Goal: Task Accomplishment & Management: Manage account settings

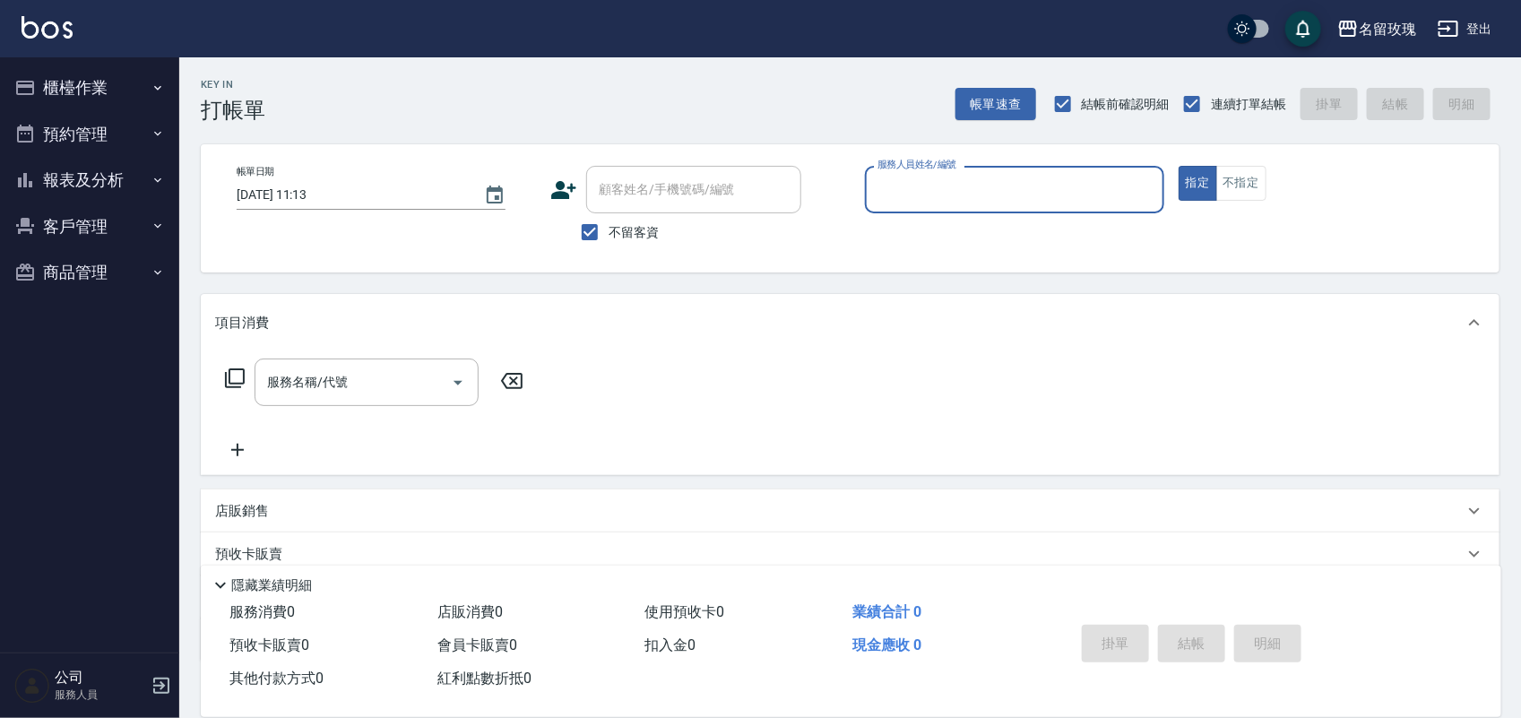
click at [115, 185] on button "報表及分析" at bounding box center [89, 180] width 165 height 47
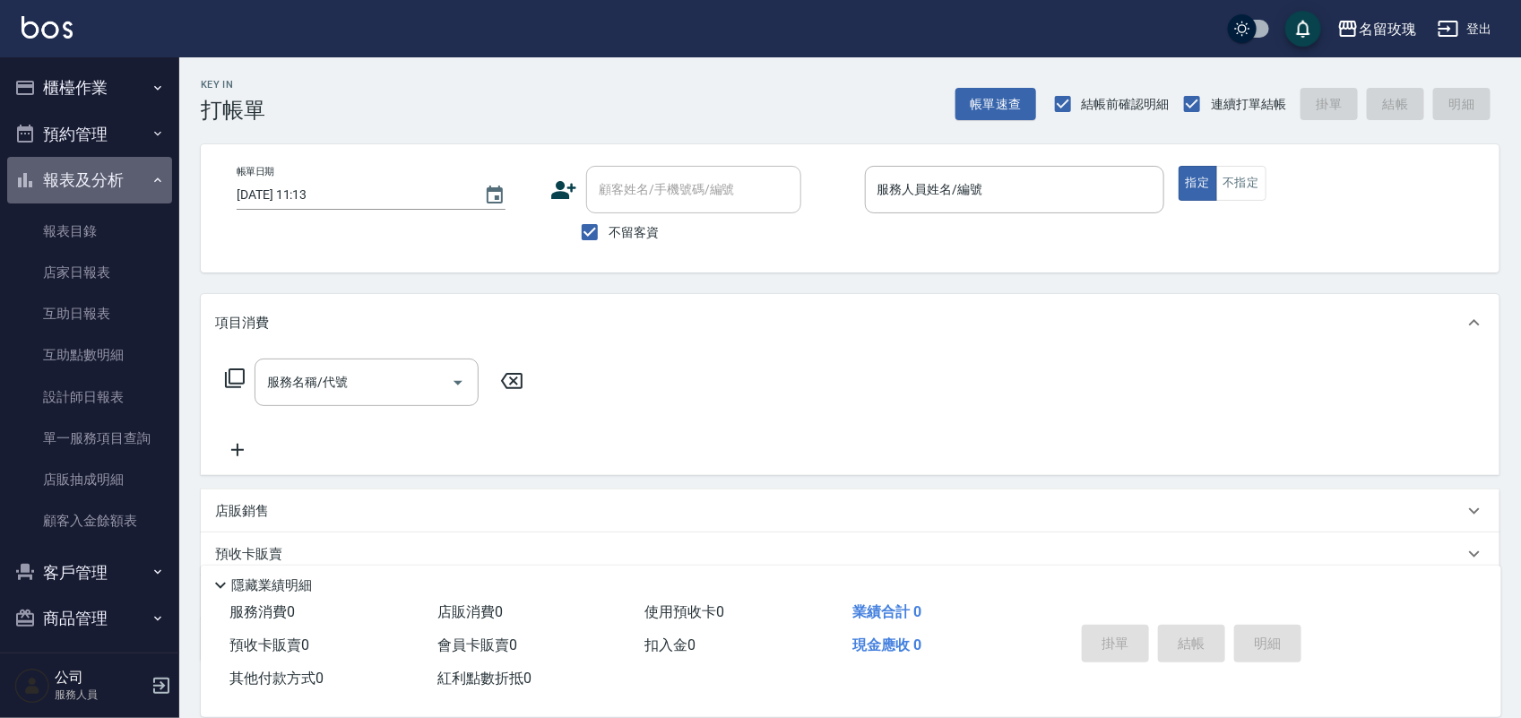
click at [117, 186] on button "報表及分析" at bounding box center [89, 180] width 165 height 47
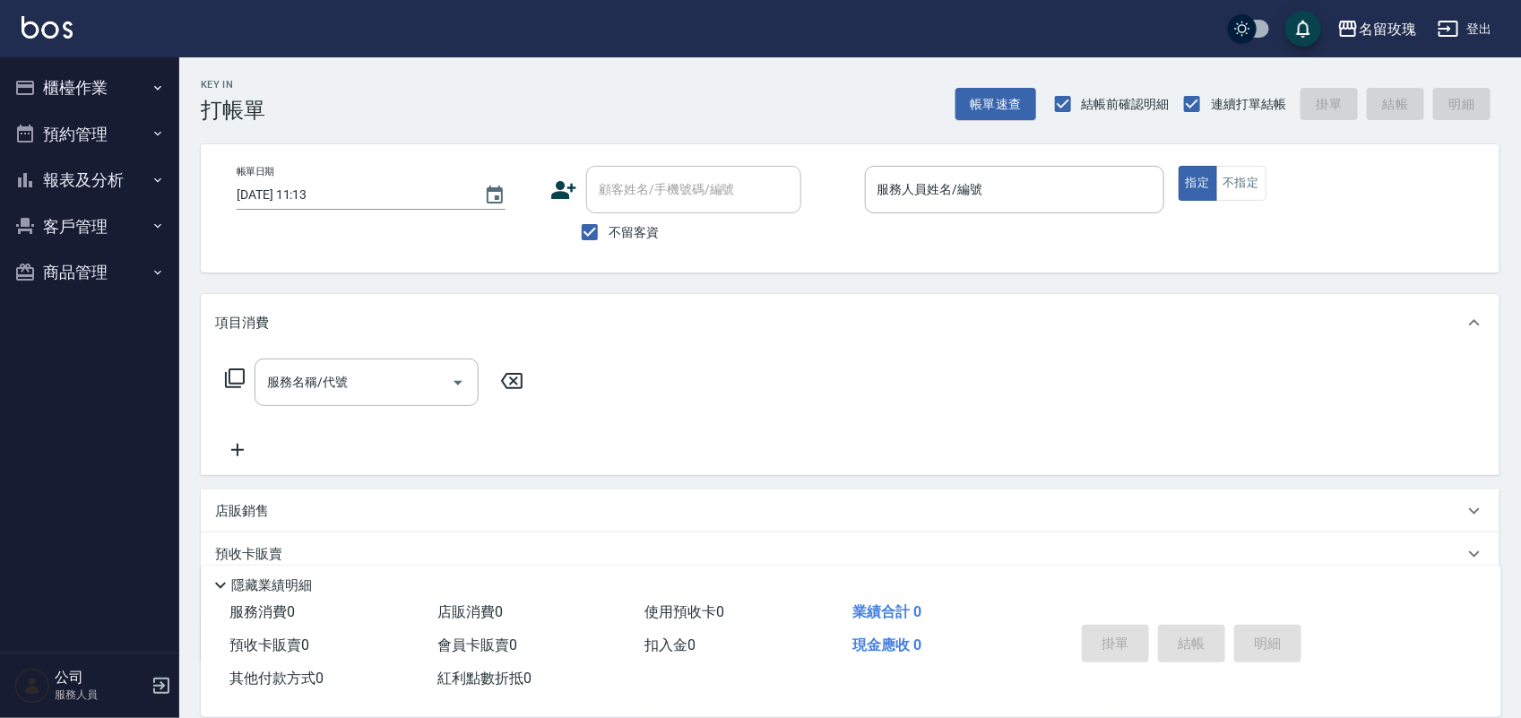
click at [1461, 15] on button "登出" at bounding box center [1465, 29] width 69 height 33
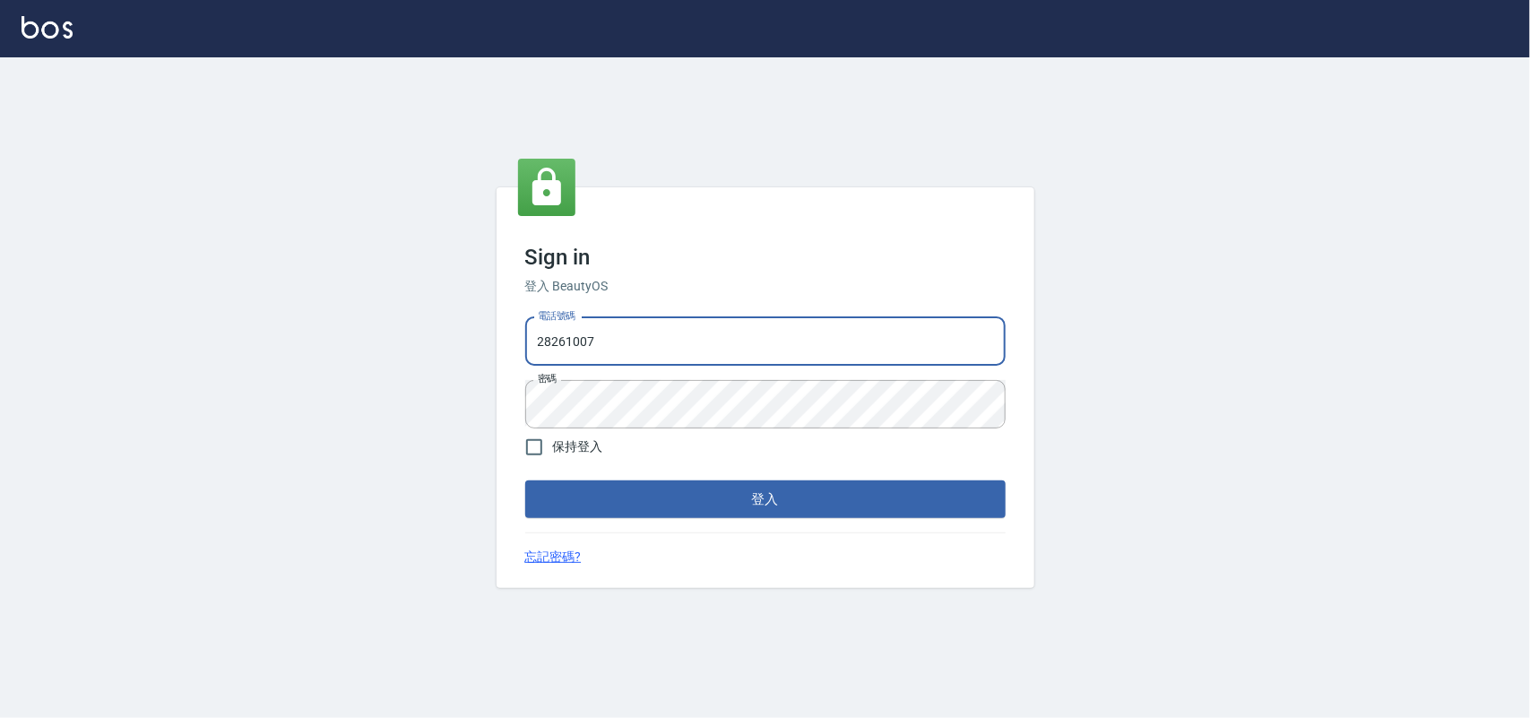
drag, startPoint x: 405, startPoint y: 330, endPoint x: 233, endPoint y: 330, distance: 172.1
click at [233, 330] on div "Sign in 登入 BeautyOS 電話號碼 28261007 電話號碼 密碼 密碼 保持登入 登入 忘記密碼?" at bounding box center [765, 387] width 1530 height 661
type input "0955582961"
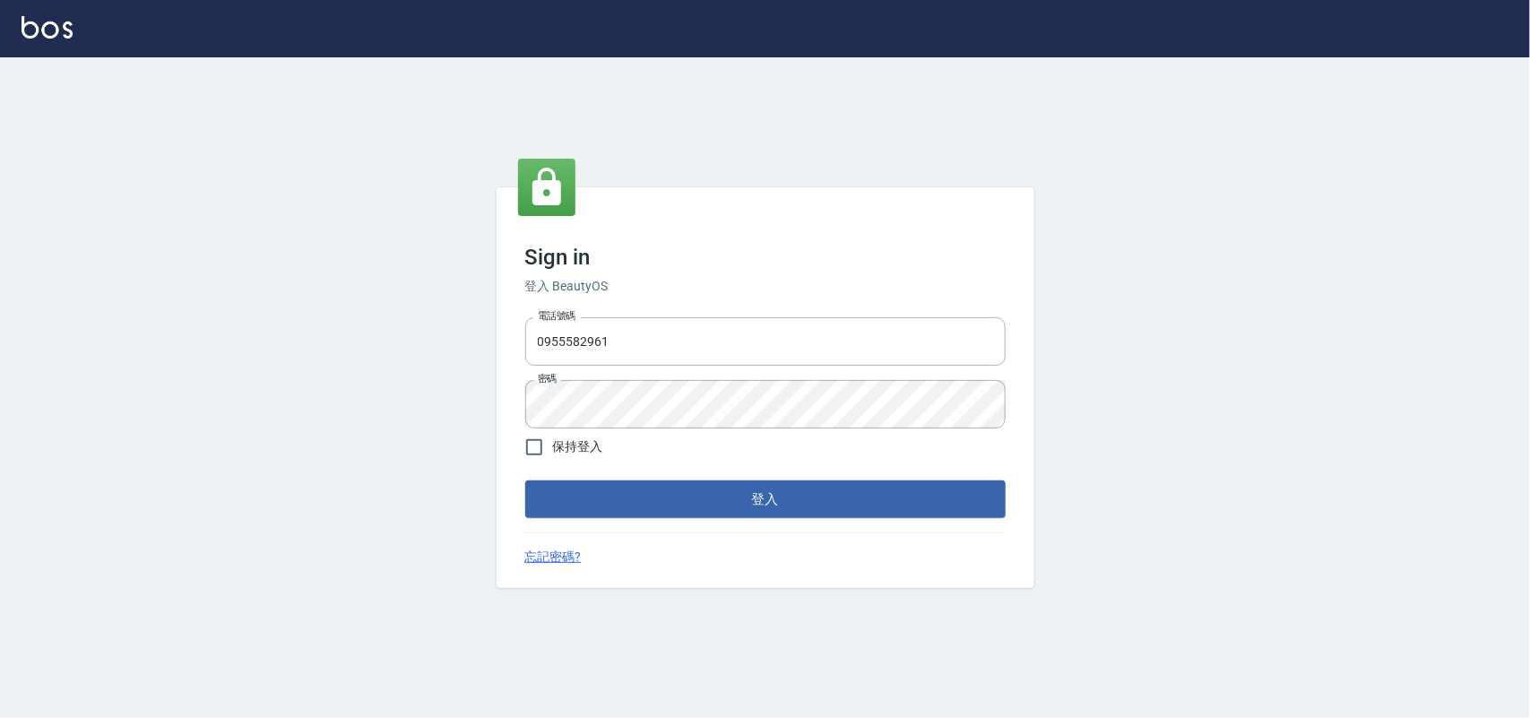
drag, startPoint x: 634, startPoint y: 378, endPoint x: 69, endPoint y: 419, distance: 566.1
click at [141, 444] on div "Sign in 登入 BeautyOS 電話號碼 0955582961 電話號碼 密碼 密碼 保持登入 登入 忘記密碼?" at bounding box center [765, 387] width 1530 height 661
click at [78, 346] on div "Sign in 登入 BeautyOS 電話號碼 0955582961 電話號碼 密碼 密碼 保持登入 登入 忘記密碼?" at bounding box center [765, 387] width 1530 height 661
click at [525, 480] on button "登入" at bounding box center [765, 499] width 480 height 38
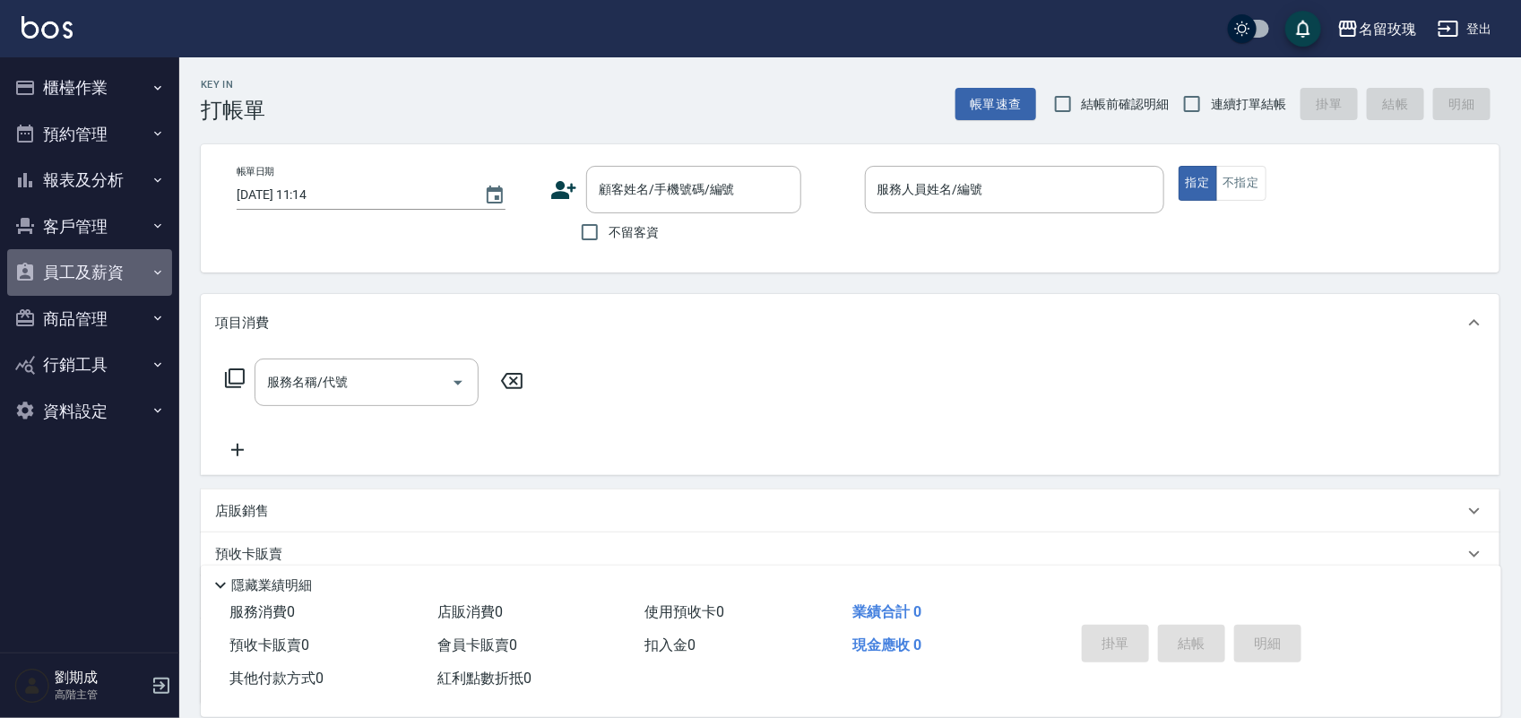
click at [99, 279] on button "員工及薪資" at bounding box center [89, 272] width 165 height 47
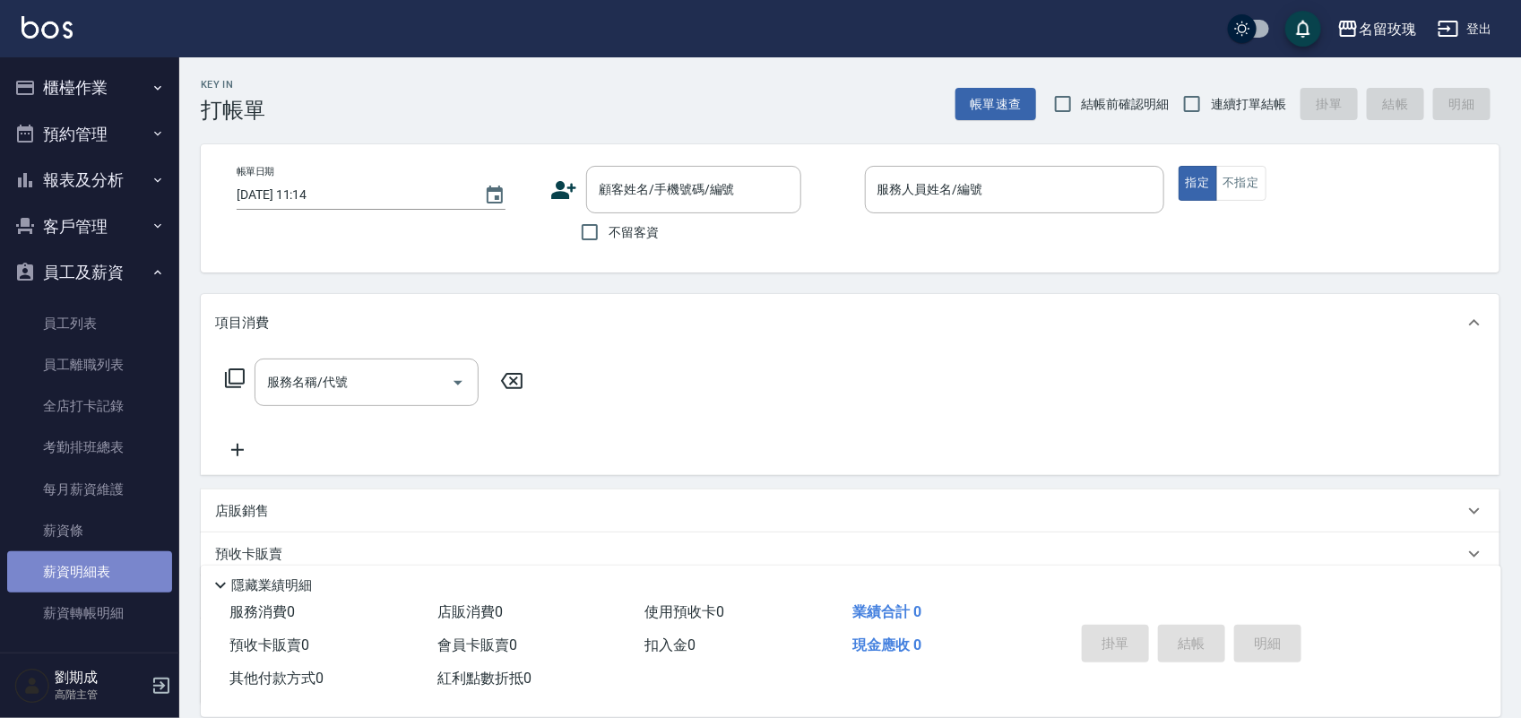
click at [119, 565] on link "薪資明細表" at bounding box center [89, 571] width 165 height 41
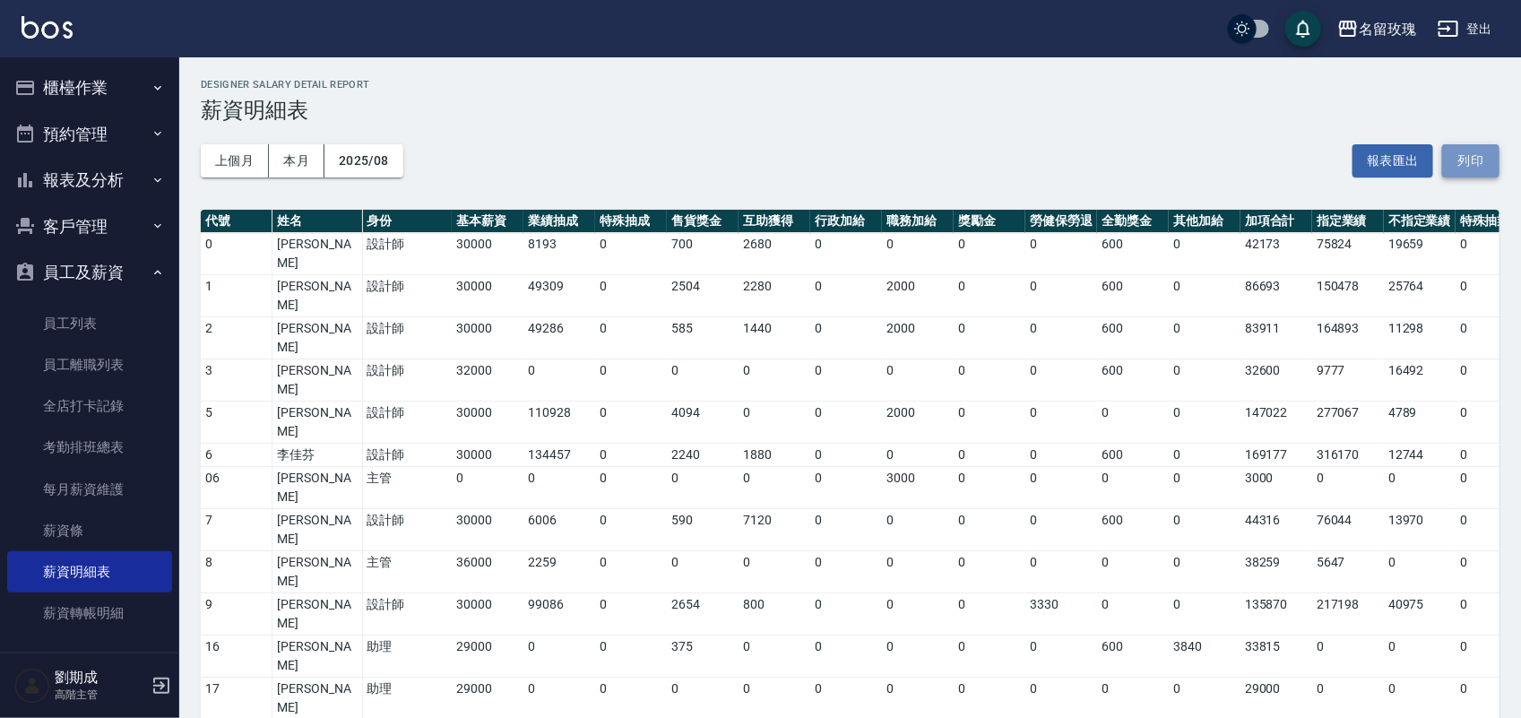
click at [1492, 164] on button "列印" at bounding box center [1470, 160] width 57 height 33
click at [1452, 11] on div "名留玫瑰 登出" at bounding box center [760, 28] width 1521 height 57
click at [1457, 27] on icon "button" at bounding box center [1449, 29] width 22 height 22
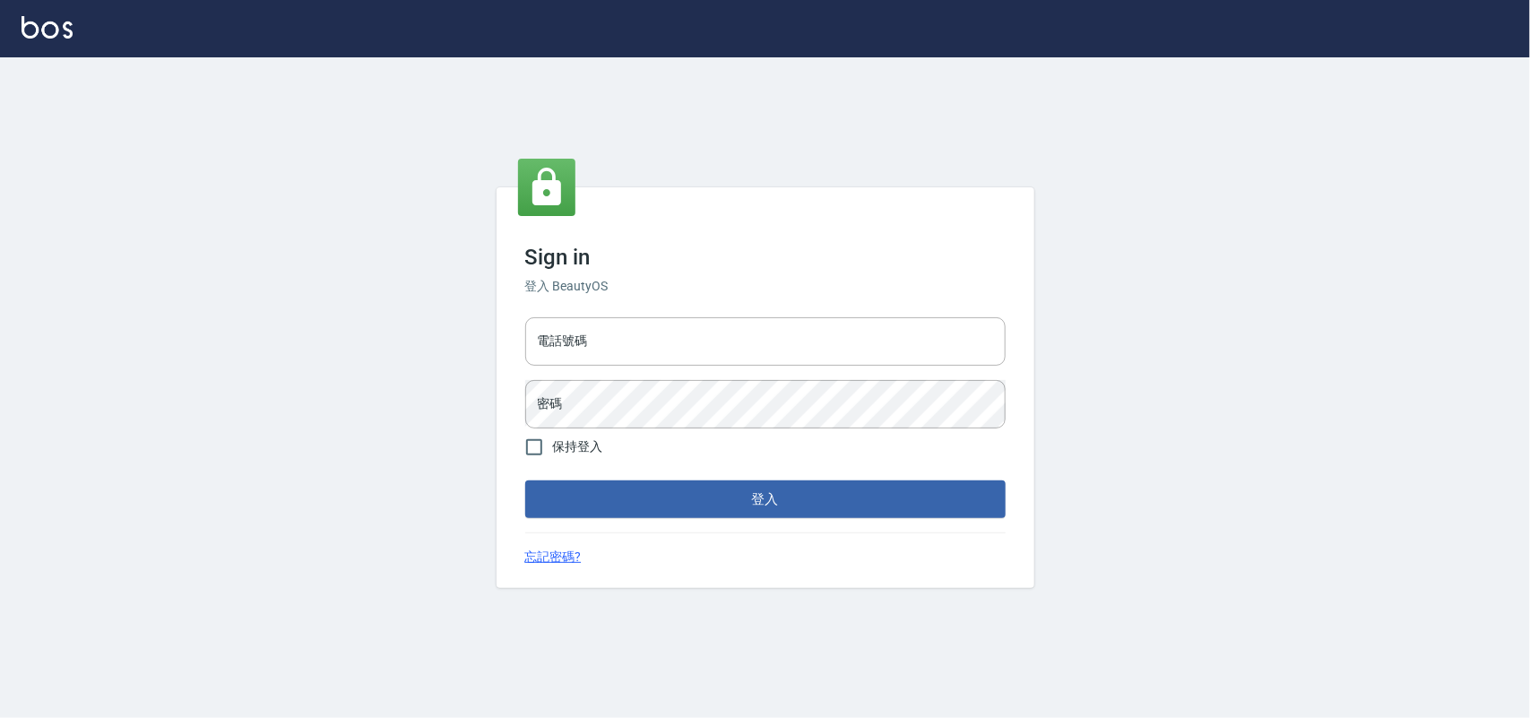
type input "28261007"
click at [791, 505] on button "登入" at bounding box center [765, 499] width 480 height 38
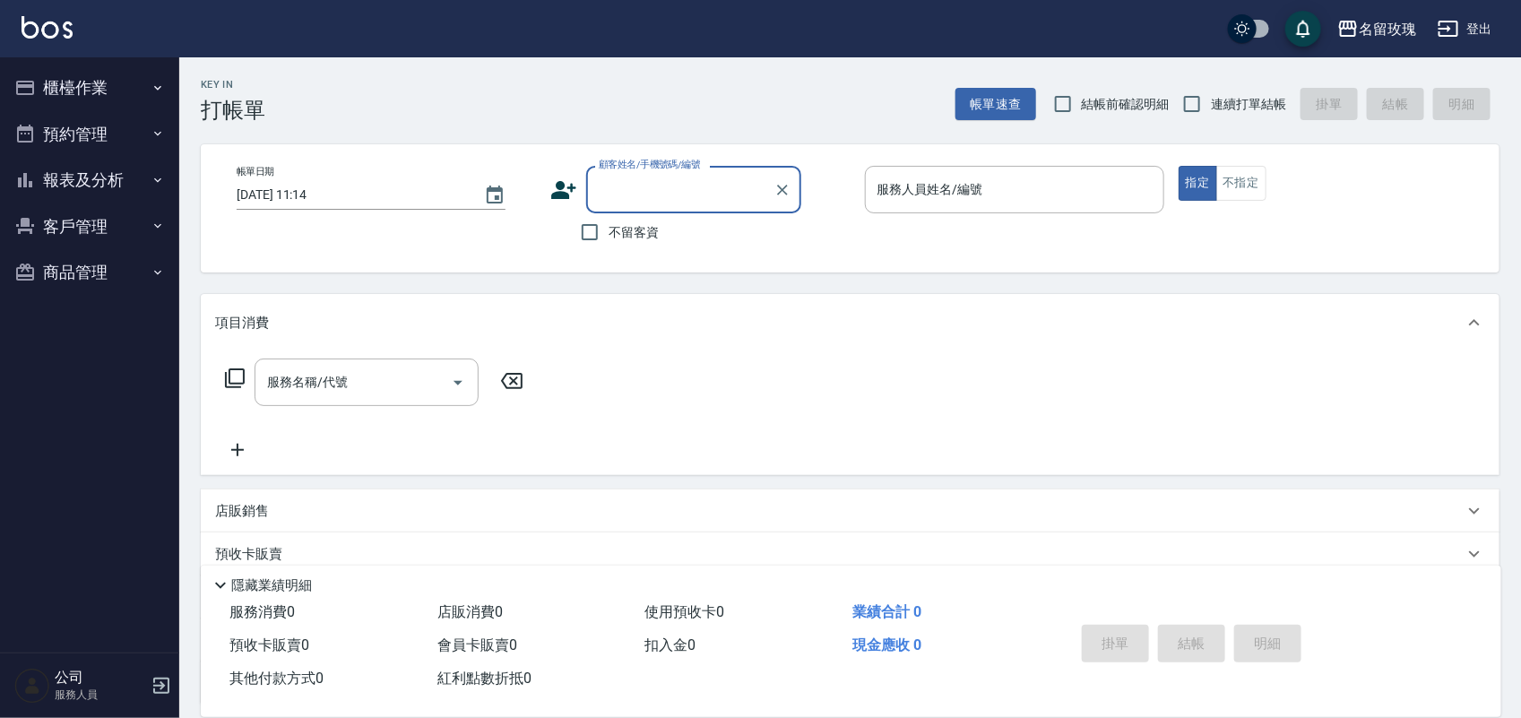
drag, startPoint x: 1117, startPoint y: 99, endPoint x: 1131, endPoint y: 103, distance: 15.0
click at [1122, 101] on span "結帳前確認明細" at bounding box center [1126, 104] width 88 height 19
click at [1082, 101] on input "結帳前確認明細" at bounding box center [1063, 104] width 38 height 38
checkbox input "true"
click at [1213, 99] on span "連續打單結帳" at bounding box center [1248, 104] width 75 height 19
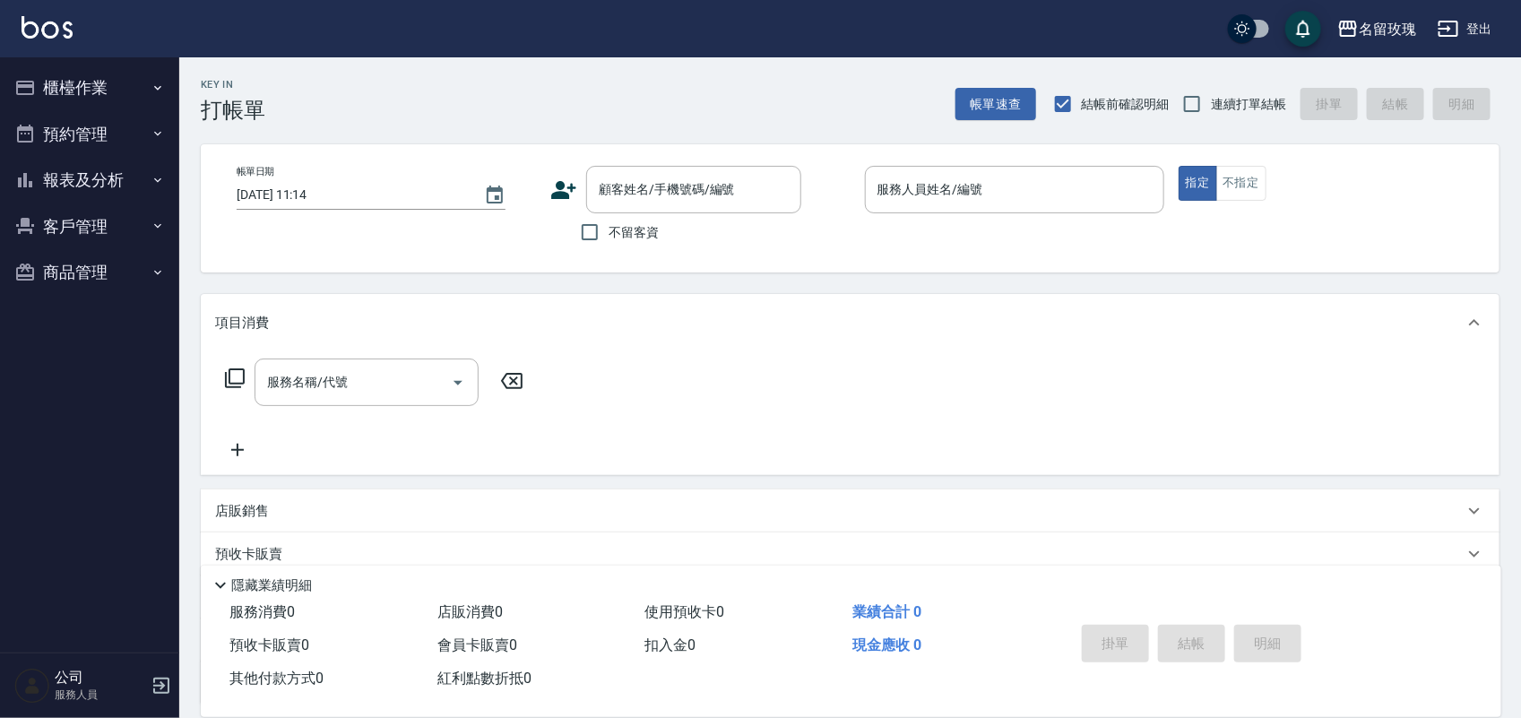
click at [1211, 99] on input "連續打單結帳" at bounding box center [1192, 104] width 38 height 38
checkbox input "true"
drag, startPoint x: 633, startPoint y: 224, endPoint x: 618, endPoint y: 222, distance: 14.5
click at [632, 224] on span "不留客資" at bounding box center [634, 232] width 50 height 19
click at [609, 224] on input "不留客資" at bounding box center [590, 232] width 38 height 38
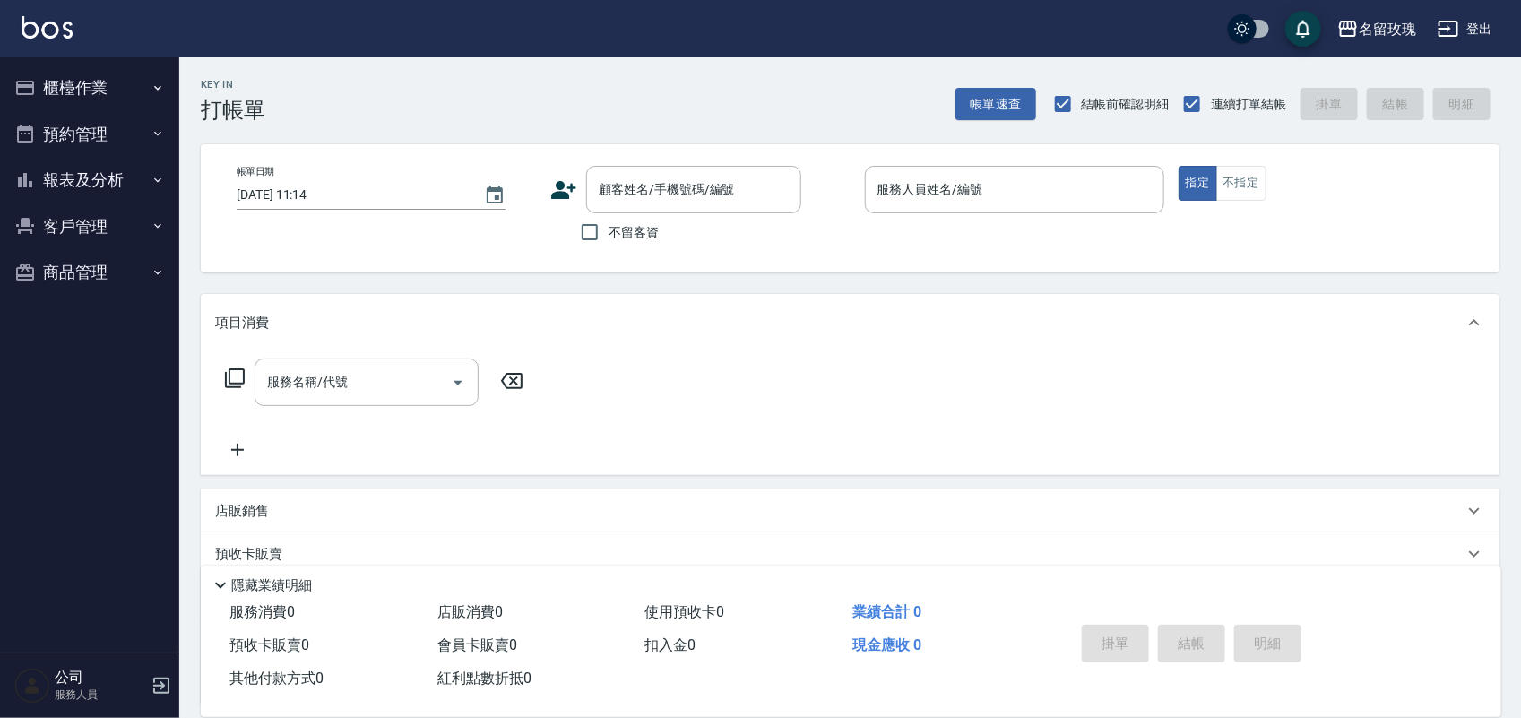
checkbox input "true"
click at [65, 167] on button "報表及分析" at bounding box center [89, 180] width 165 height 47
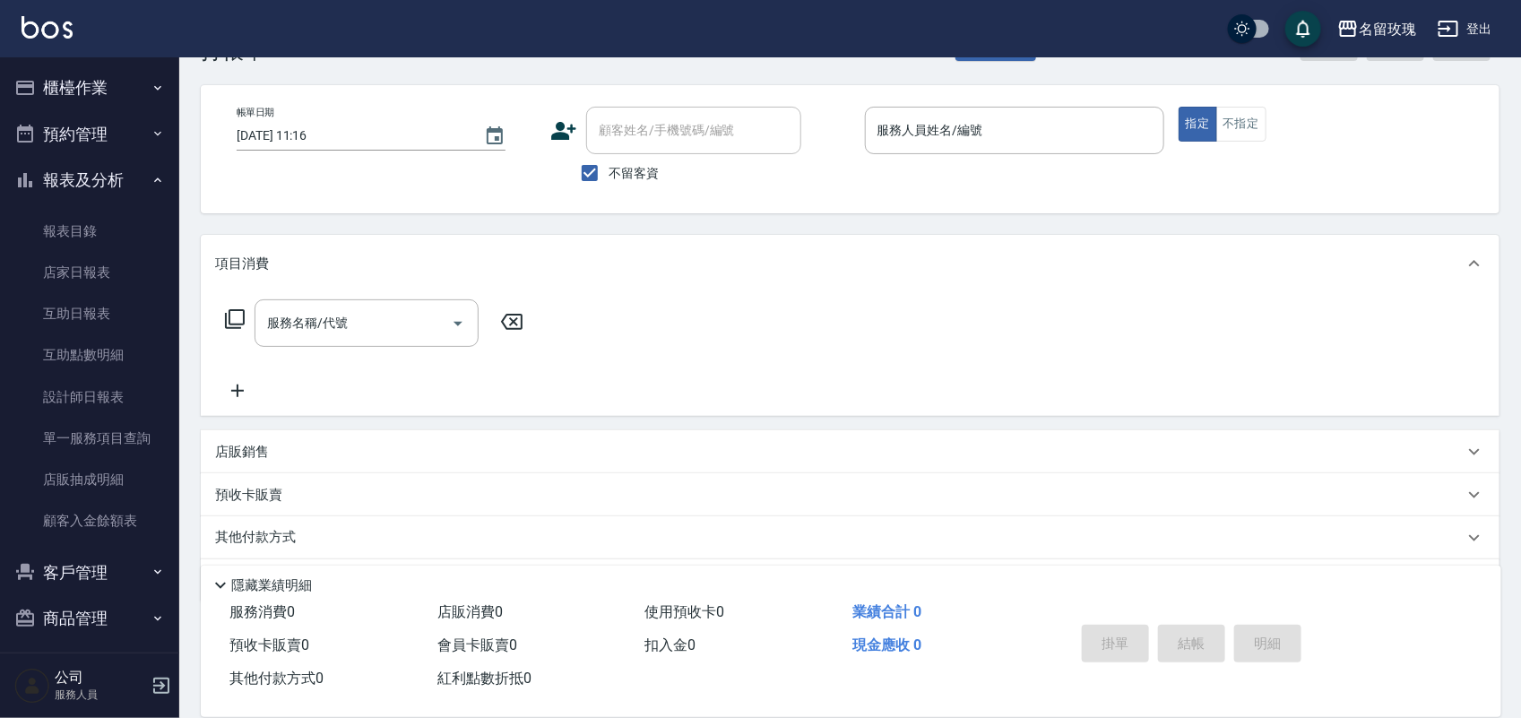
scroll to position [114, 0]
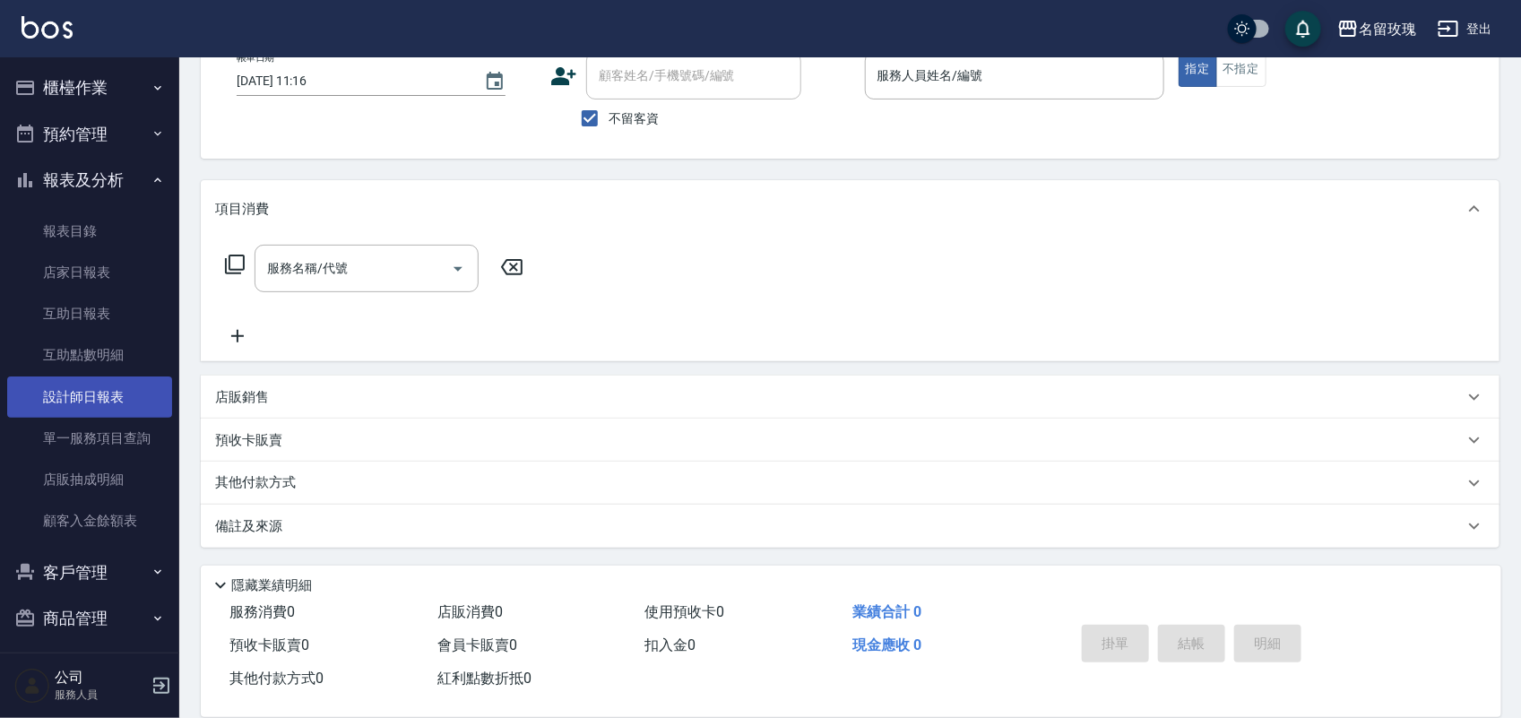
click at [90, 395] on link "設計師日報表" at bounding box center [89, 396] width 165 height 41
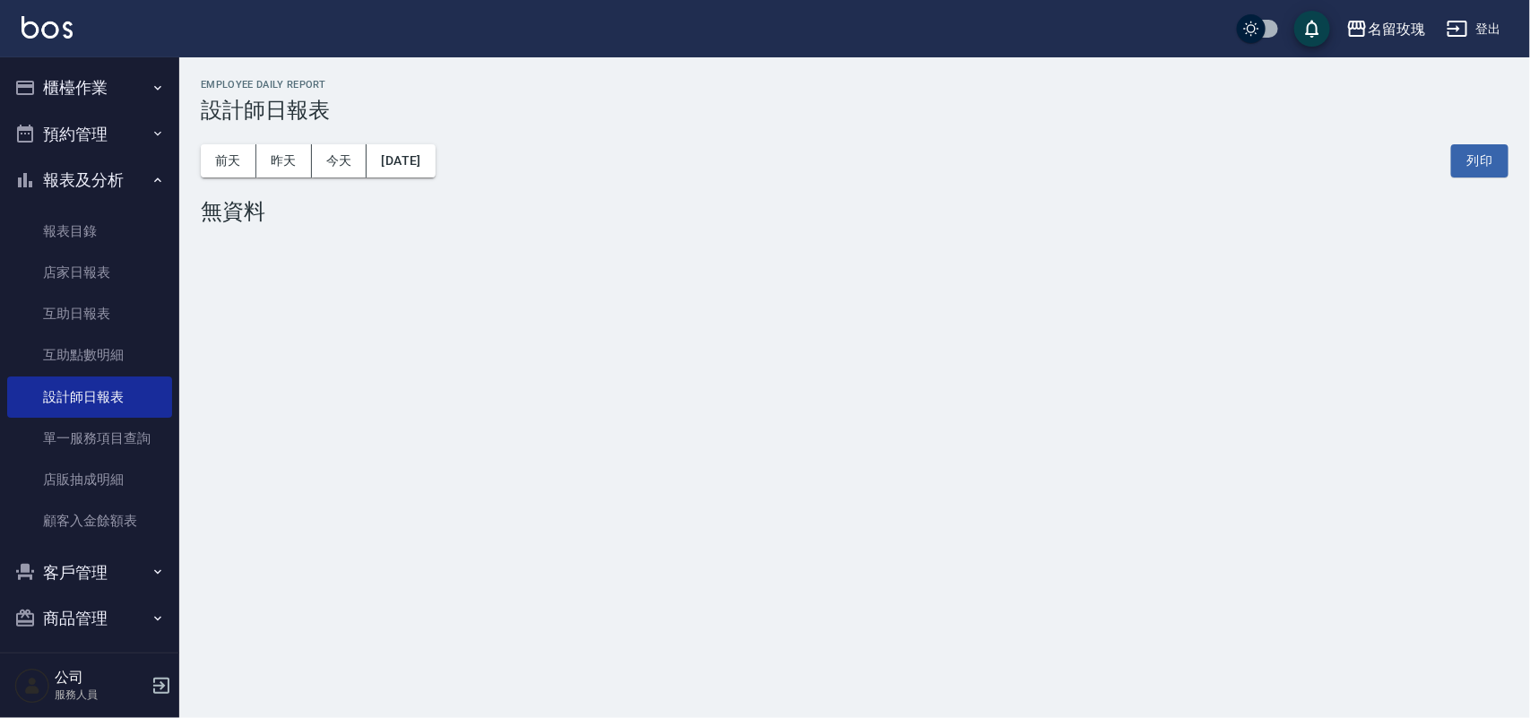
click at [97, 88] on button "櫃檯作業" at bounding box center [89, 88] width 165 height 47
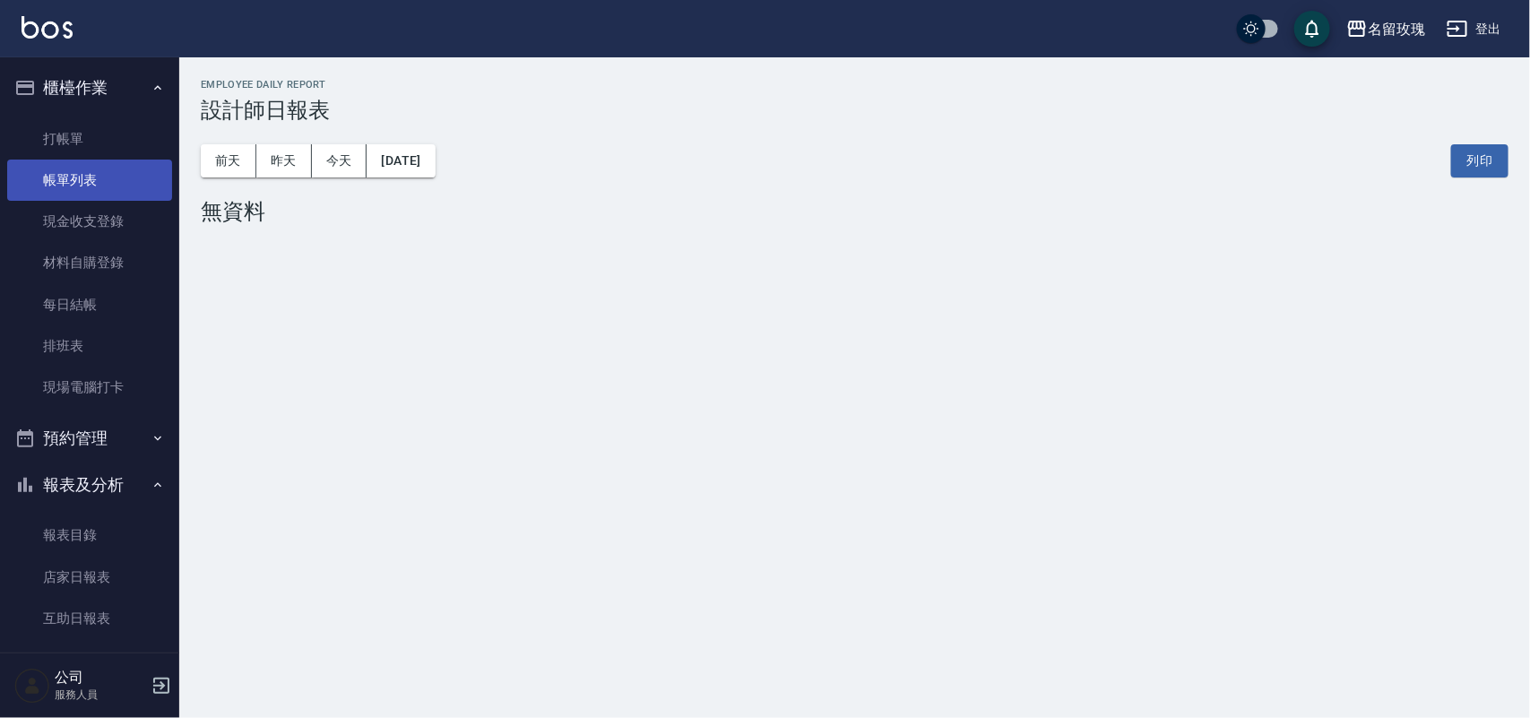
click at [100, 175] on link "帳單列表" at bounding box center [89, 180] width 165 height 41
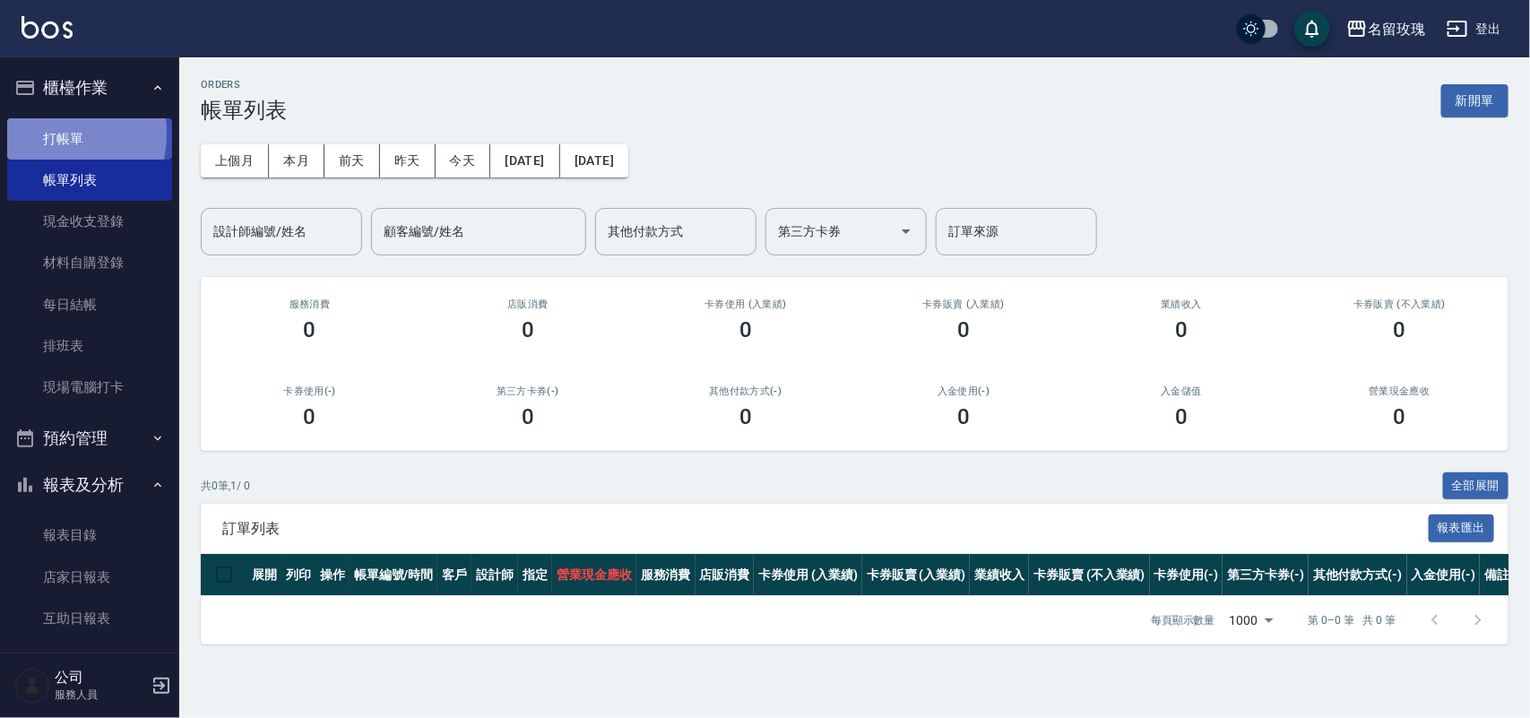
click at [36, 133] on link "打帳單" at bounding box center [89, 138] width 165 height 41
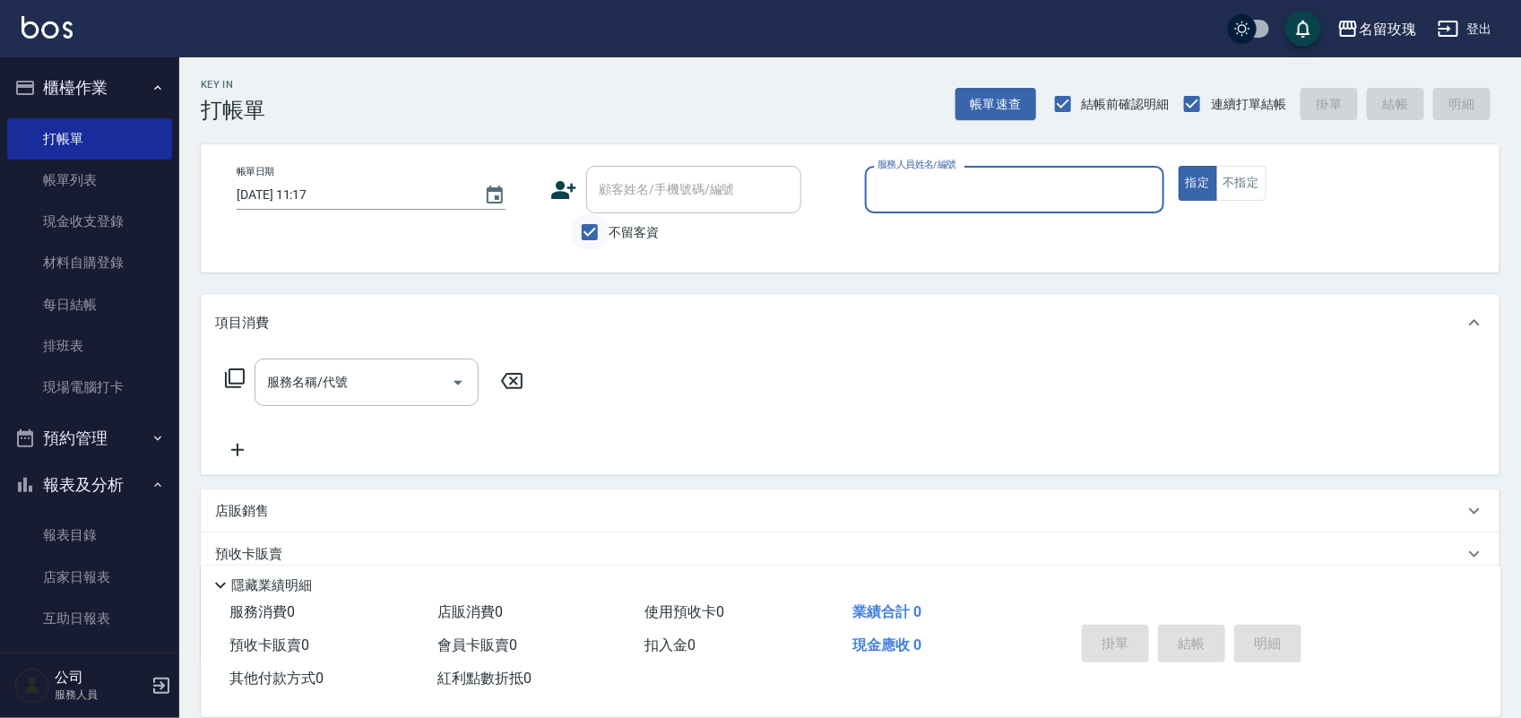
click at [598, 238] on input "不留客資" at bounding box center [590, 232] width 38 height 38
checkbox input "false"
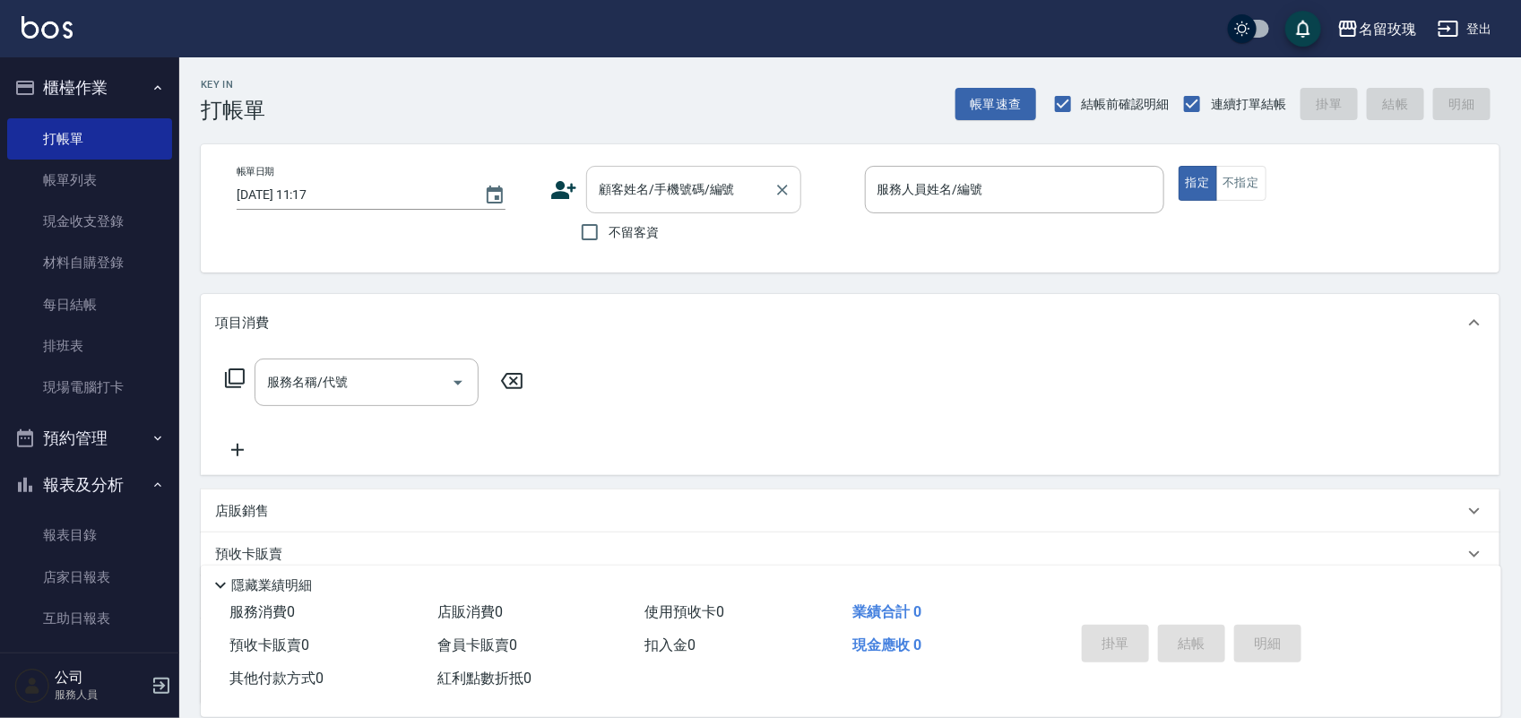
click at [617, 200] on input "顧客姓名/手機號碼/編號" at bounding box center [680, 189] width 172 height 31
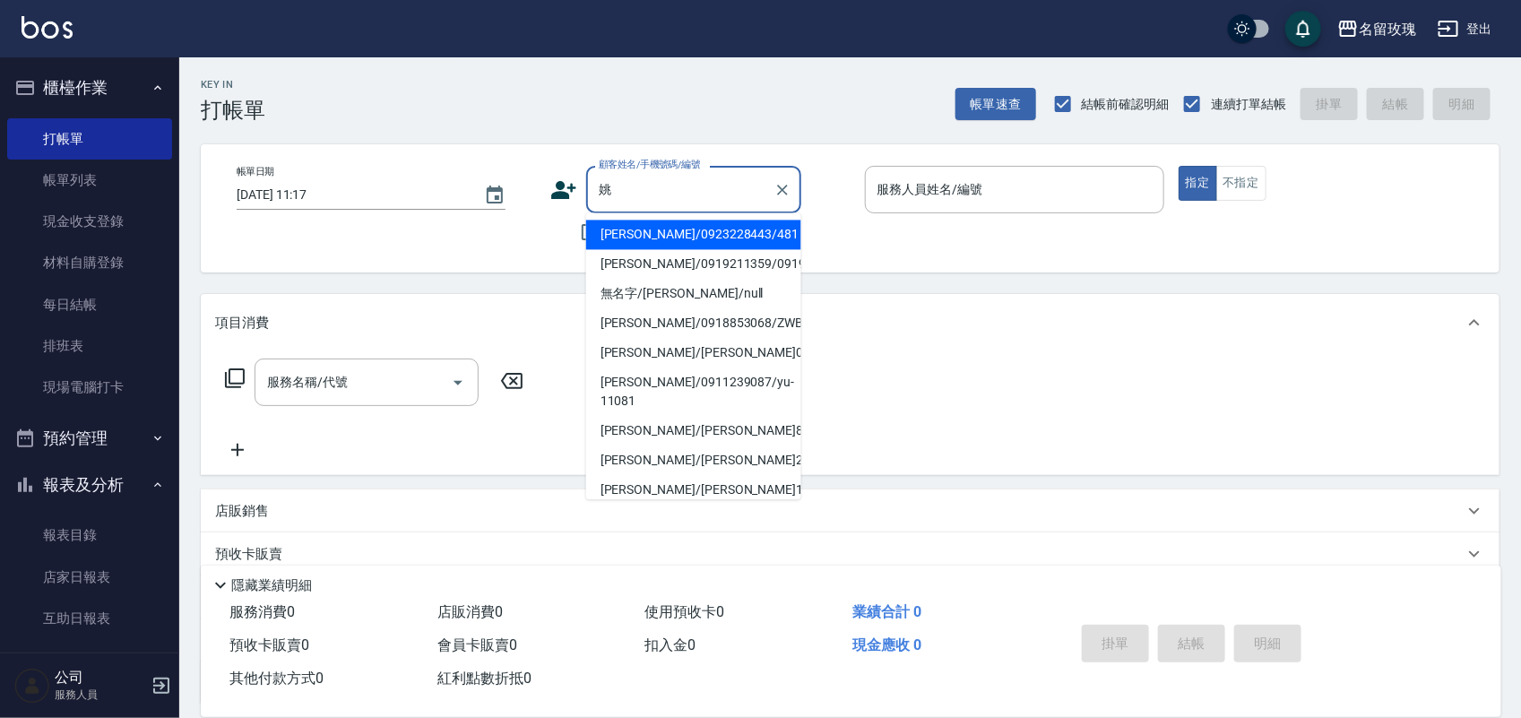
click at [646, 236] on li "[PERSON_NAME]/0923228443/481" at bounding box center [693, 235] width 215 height 30
type input "[PERSON_NAME]/0923228443/481"
type input "[PERSON_NAME]-7"
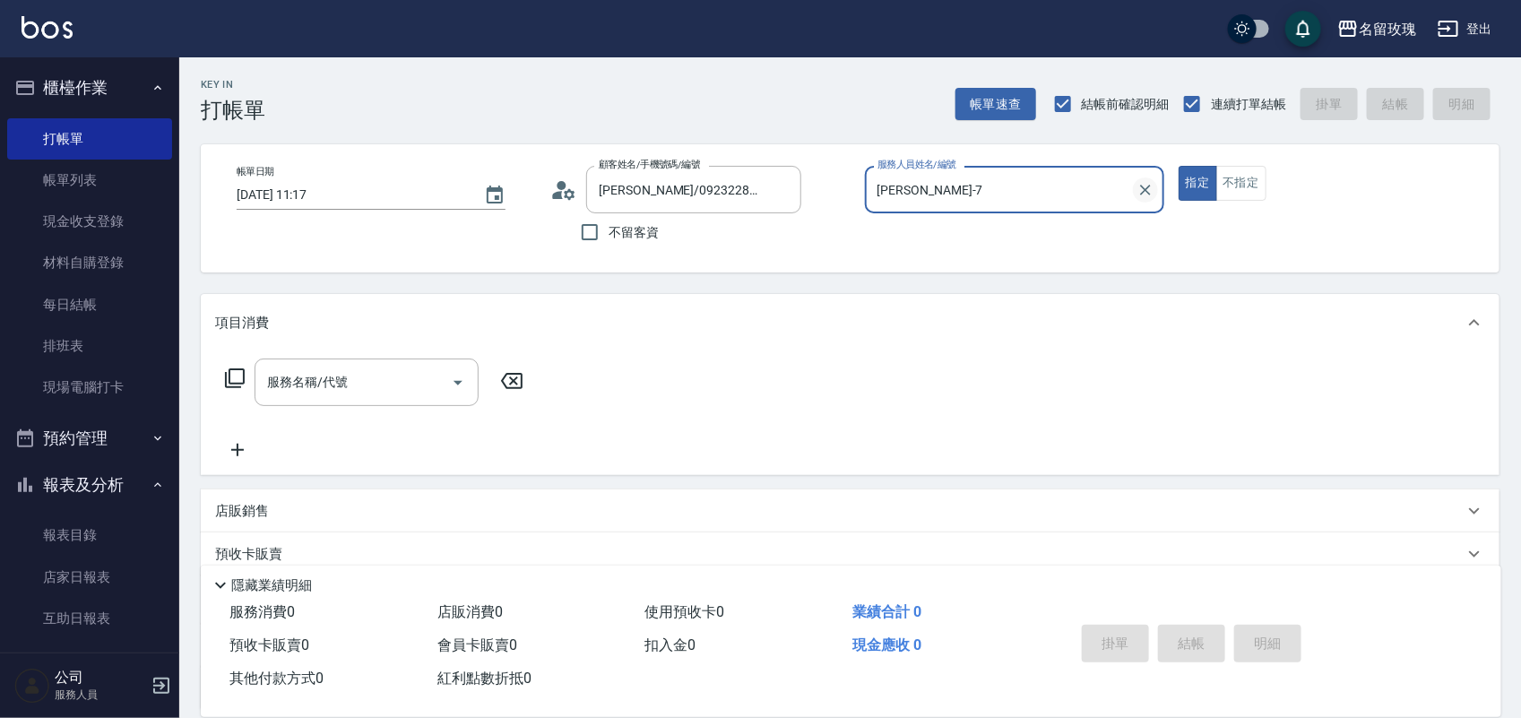
click at [1146, 188] on icon "Clear" at bounding box center [1145, 190] width 11 height 11
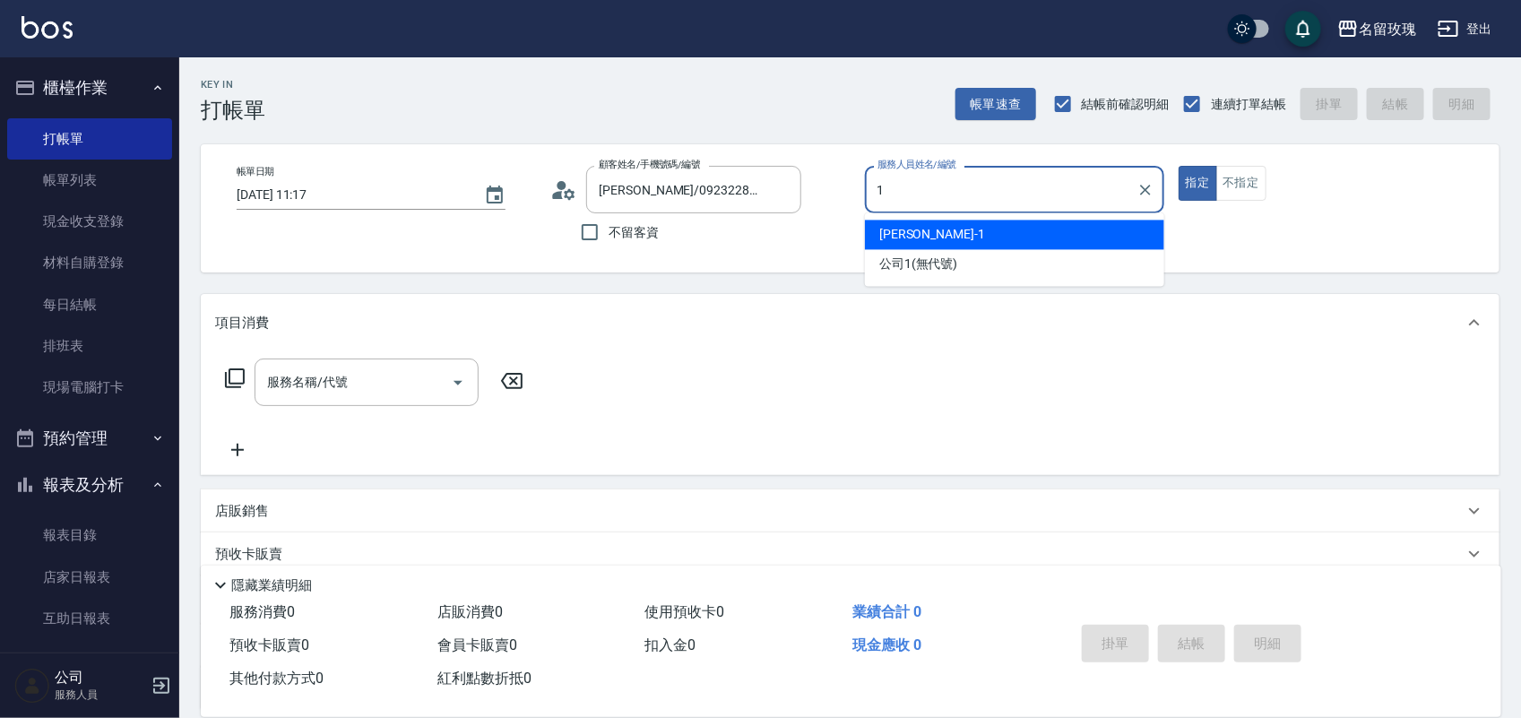
type input "[PERSON_NAME]-1"
type button "true"
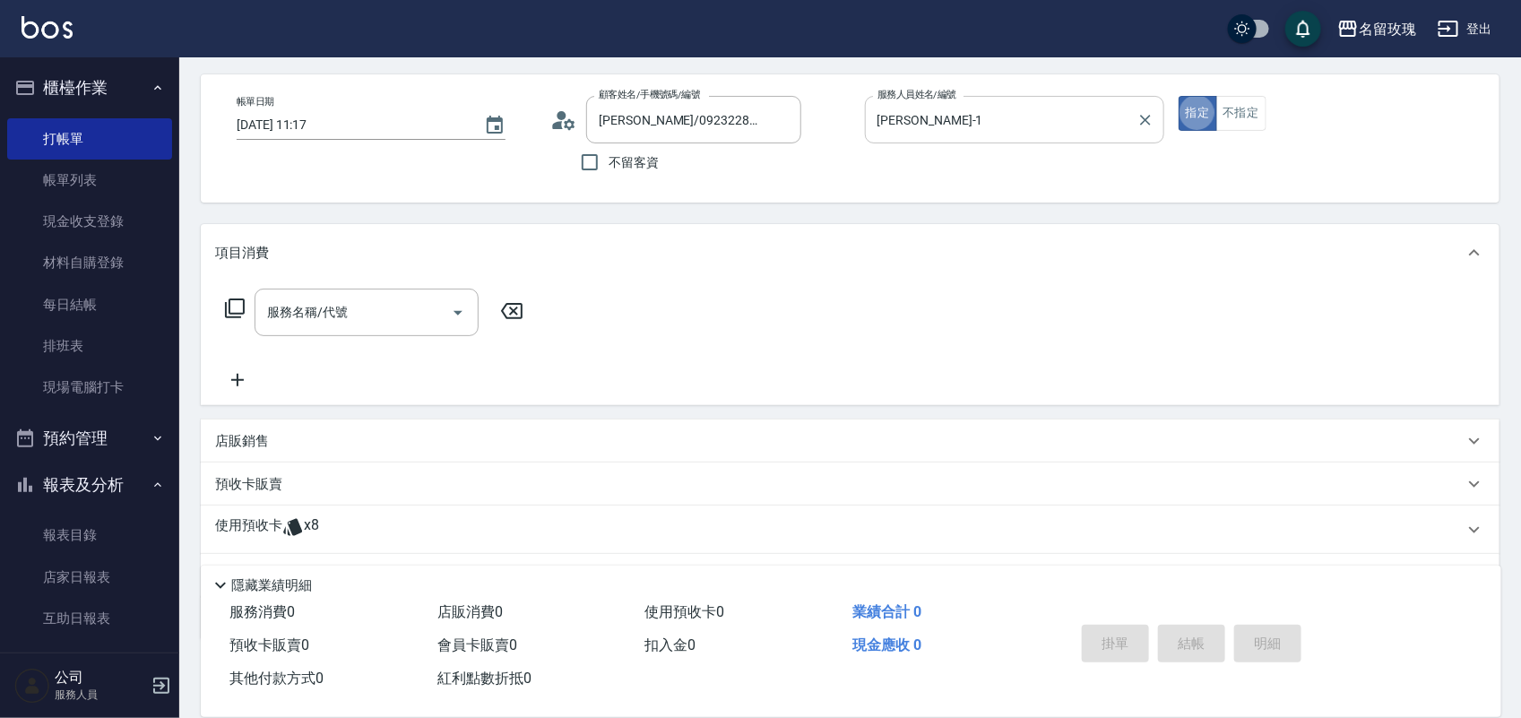
scroll to position [162, 0]
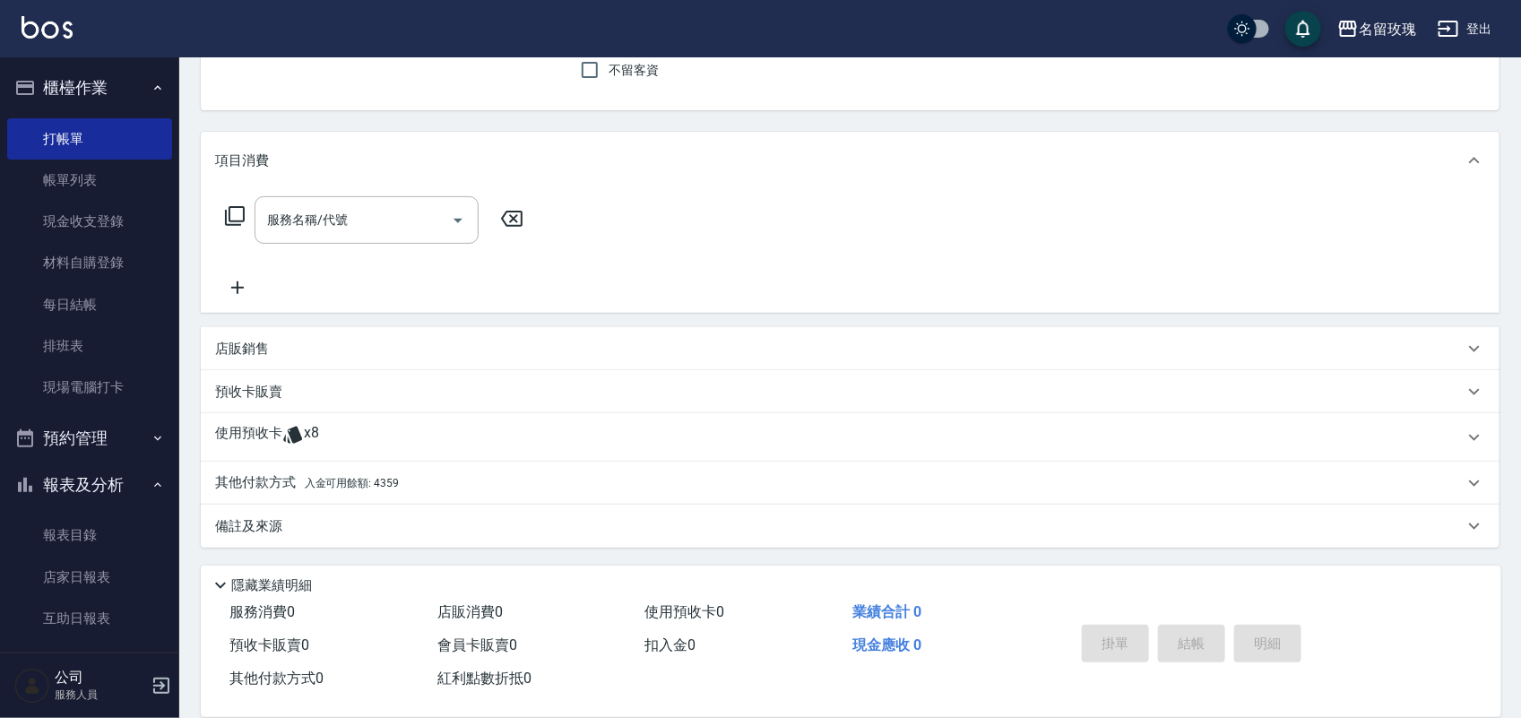
click at [296, 427] on icon at bounding box center [292, 435] width 19 height 17
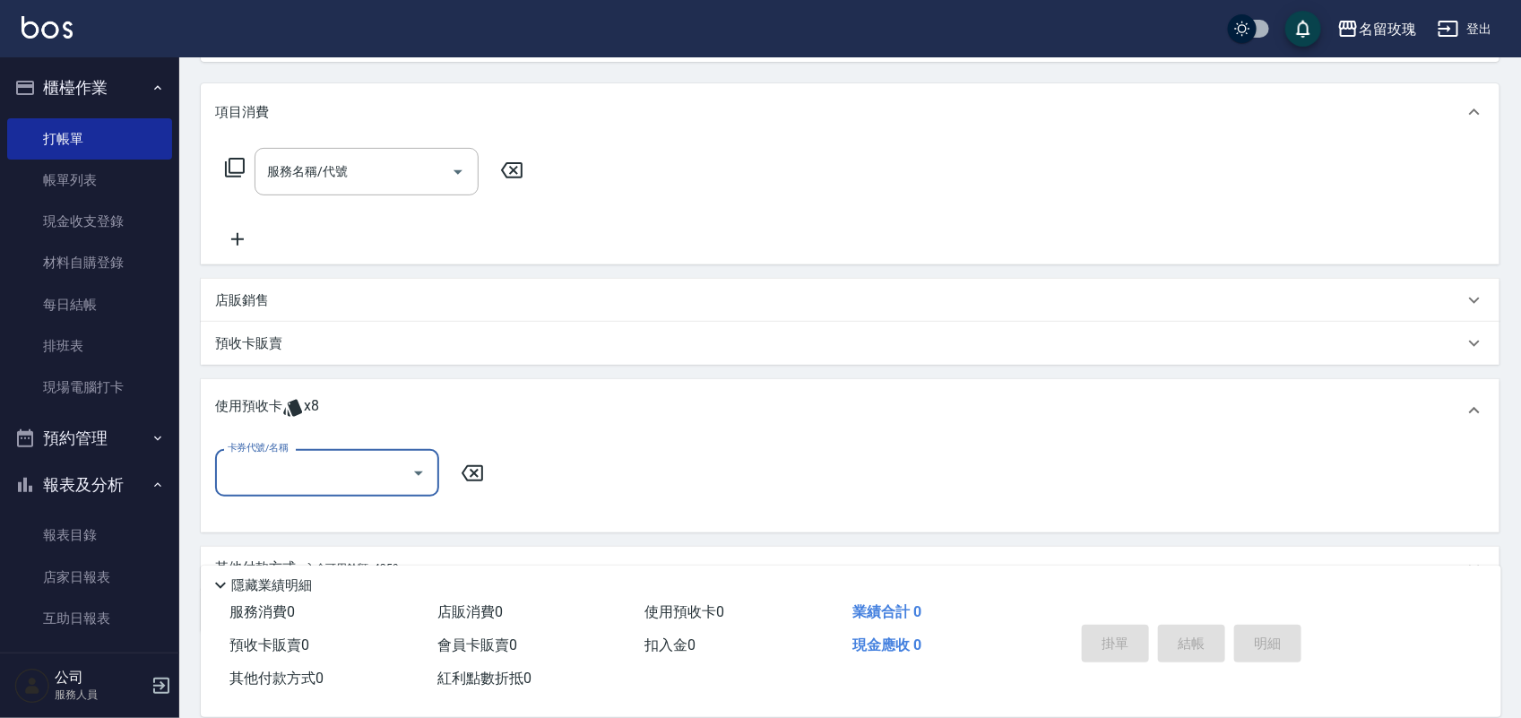
scroll to position [287, 0]
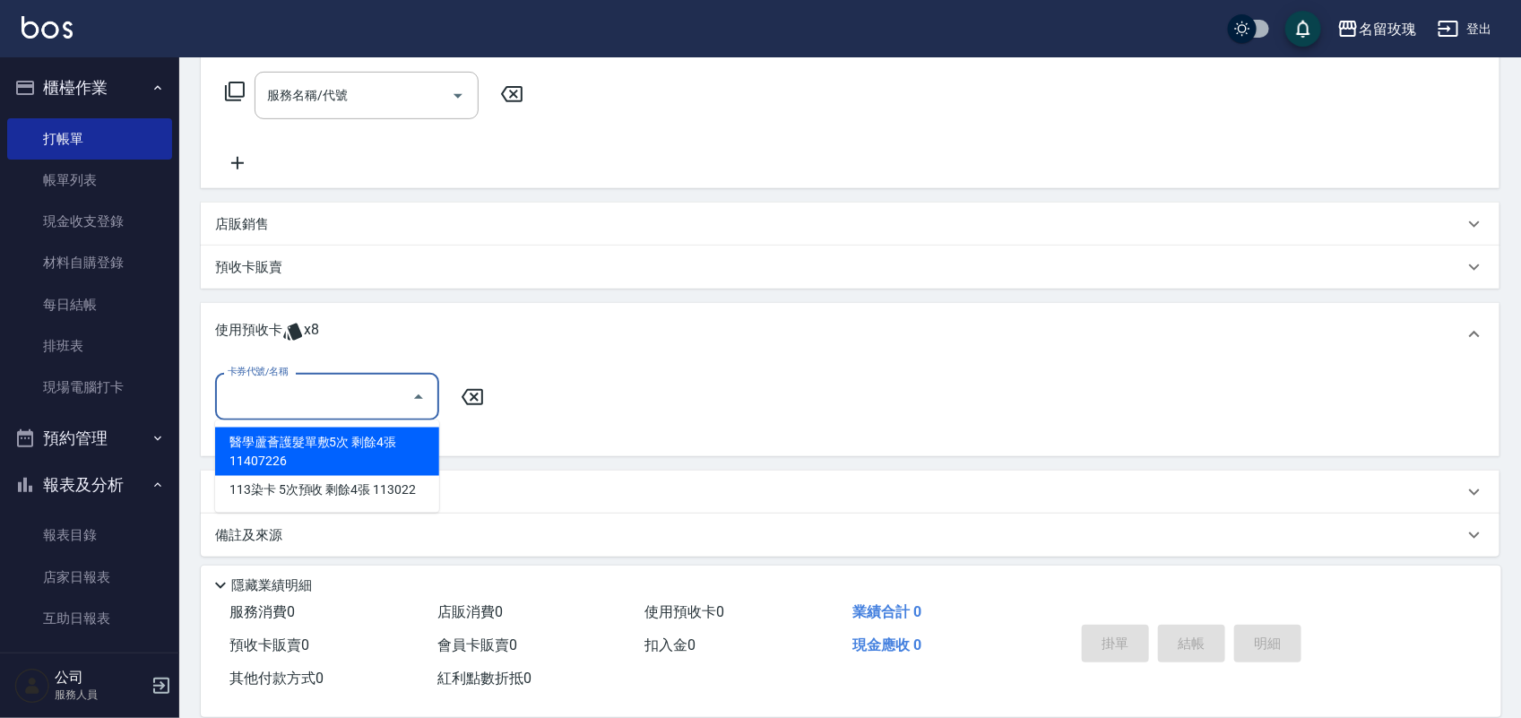
click at [298, 408] on input "卡券代號/名稱" at bounding box center [313, 396] width 181 height 31
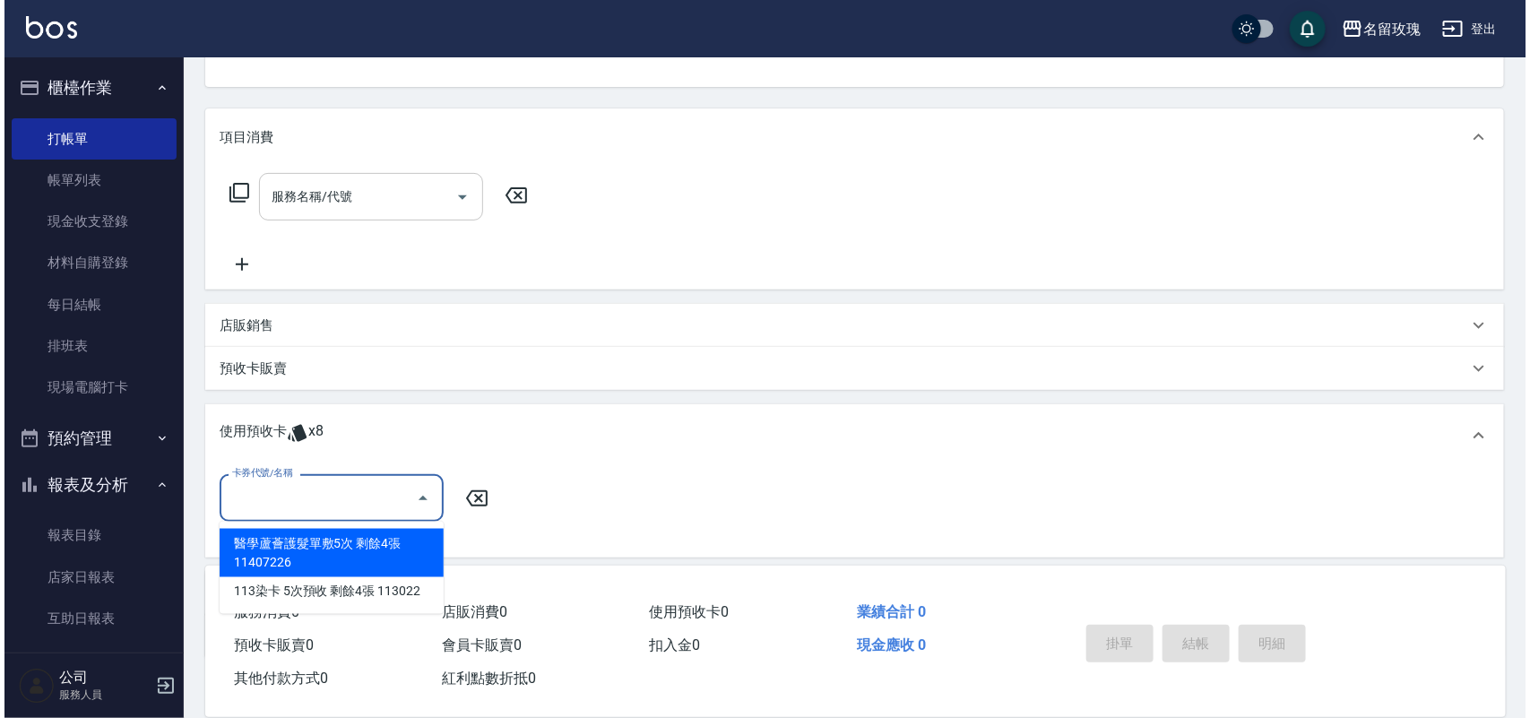
scroll to position [185, 0]
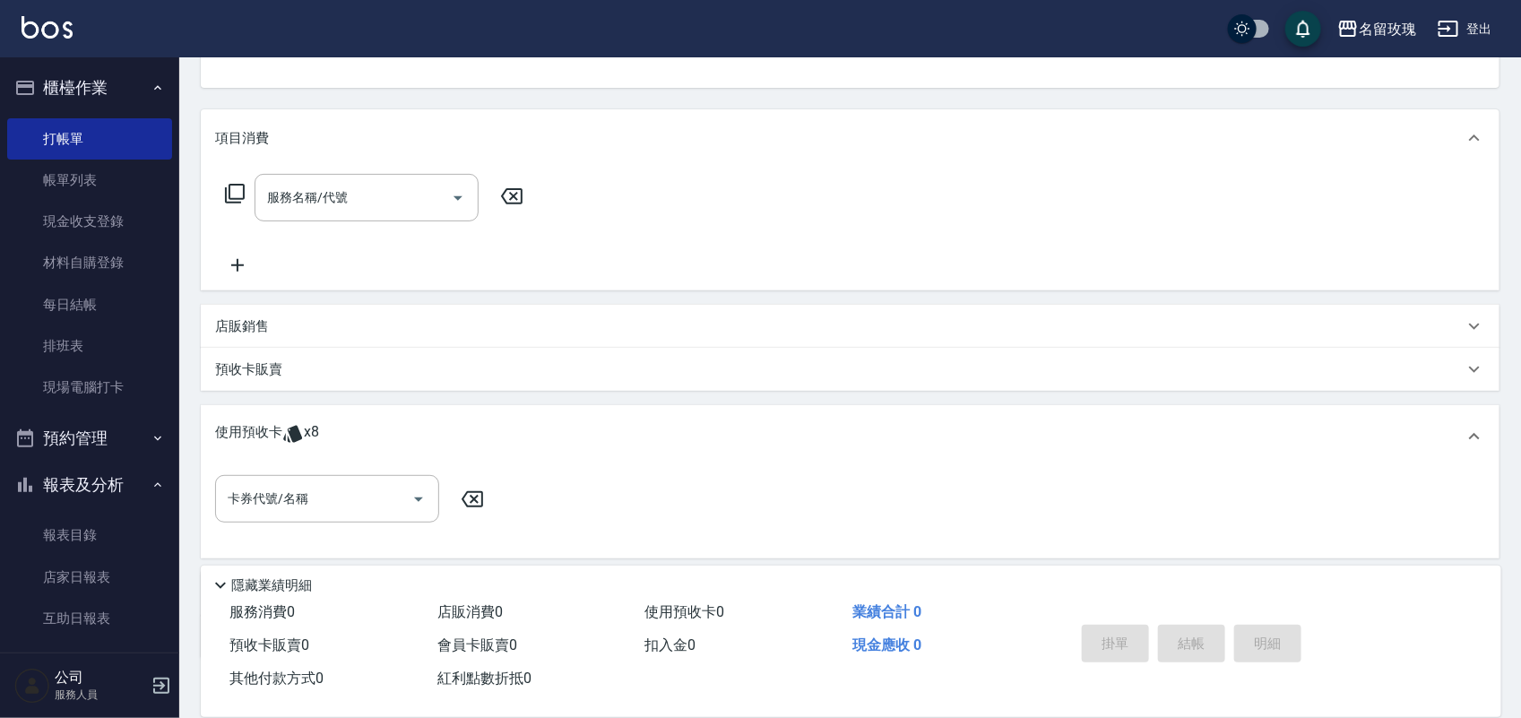
click at [236, 186] on icon at bounding box center [235, 194] width 22 height 22
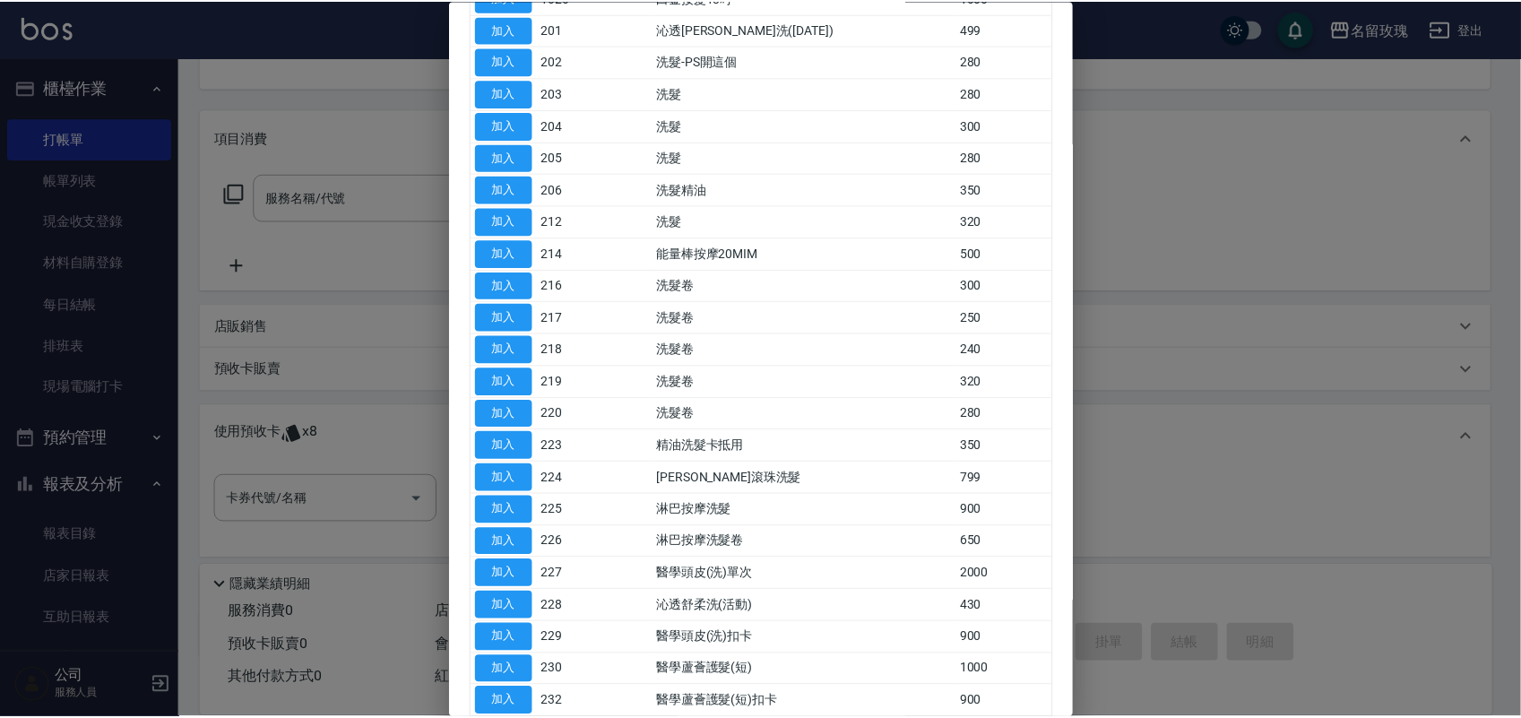
scroll to position [336, 0]
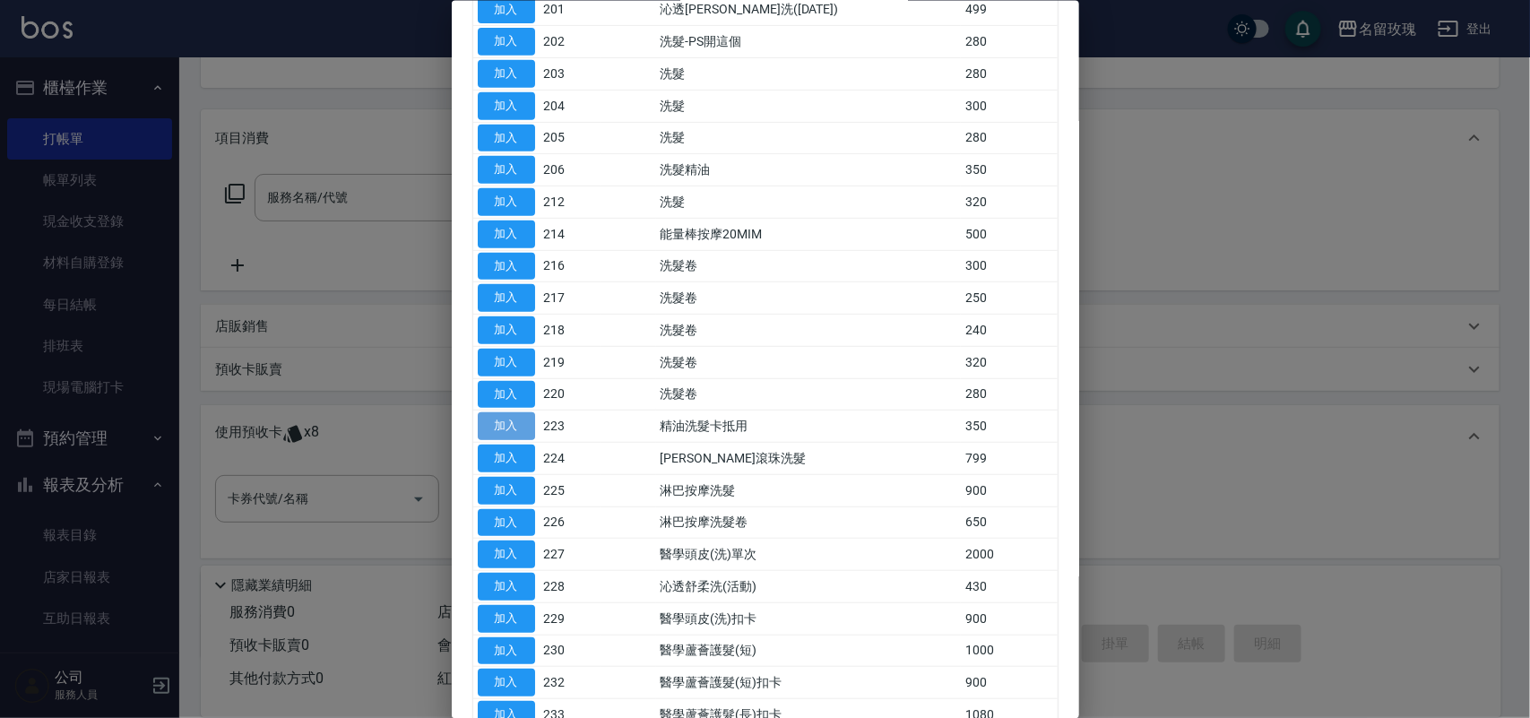
click at [508, 423] on button "加入" at bounding box center [506, 426] width 57 height 28
type input "精油洗髮卡抵用(223)"
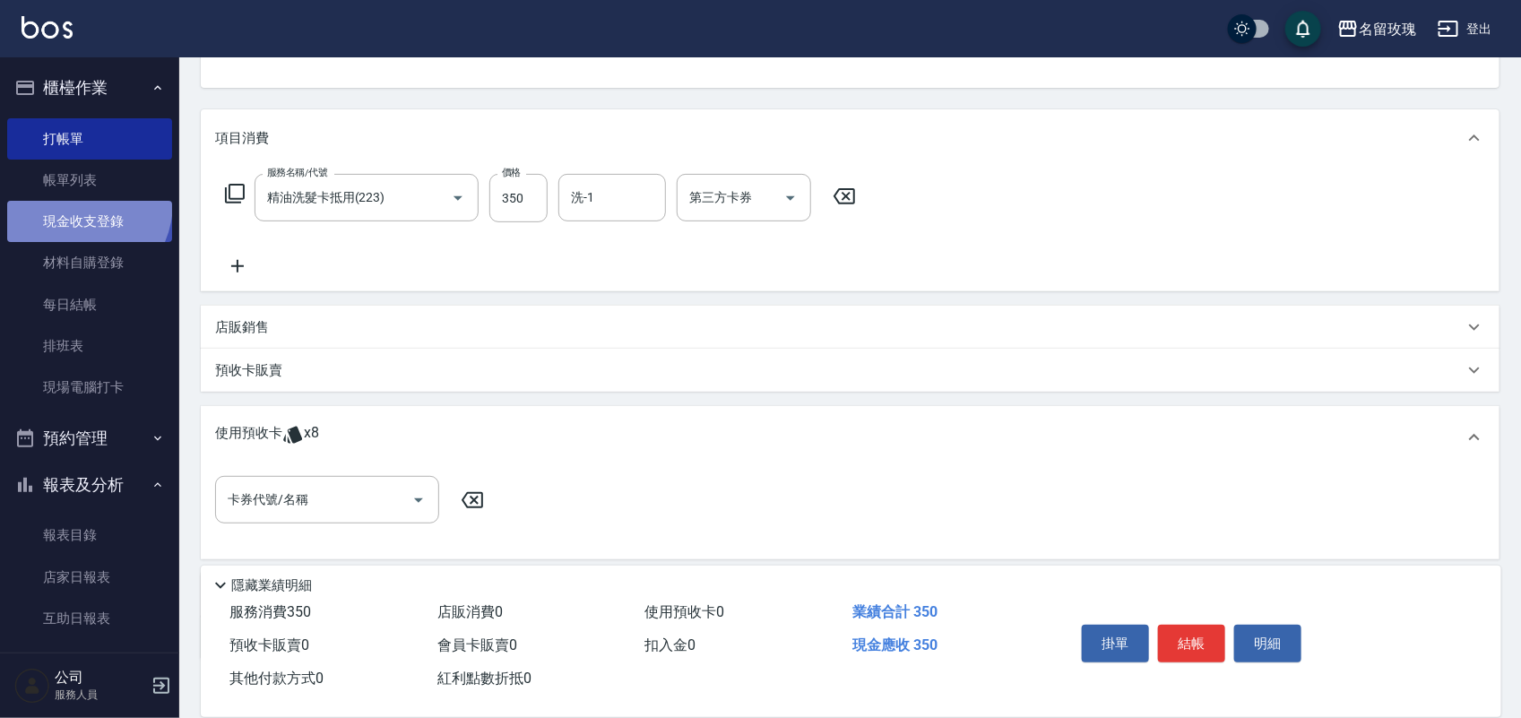
click at [73, 203] on link "現金收支登錄" at bounding box center [89, 221] width 165 height 41
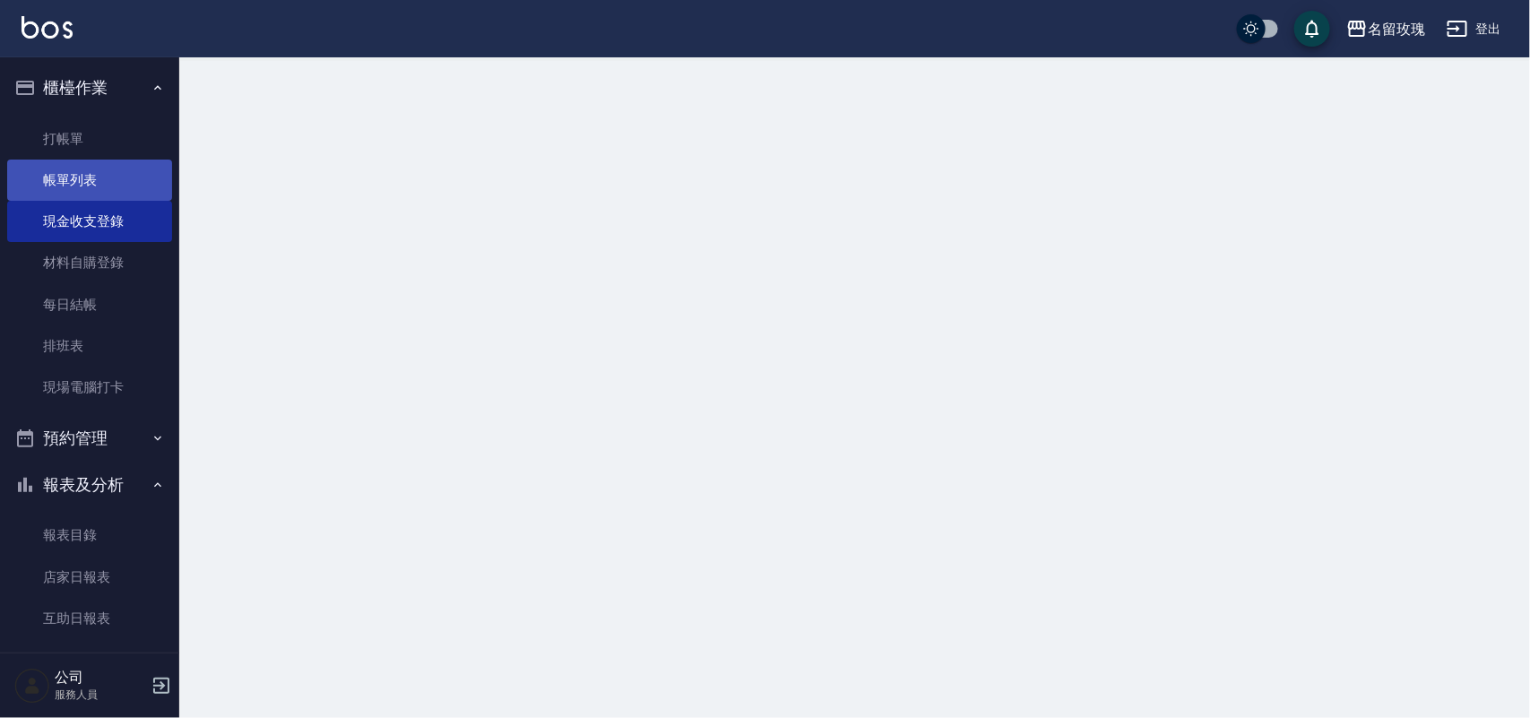
click at [78, 181] on link "帳單列表" at bounding box center [89, 180] width 165 height 41
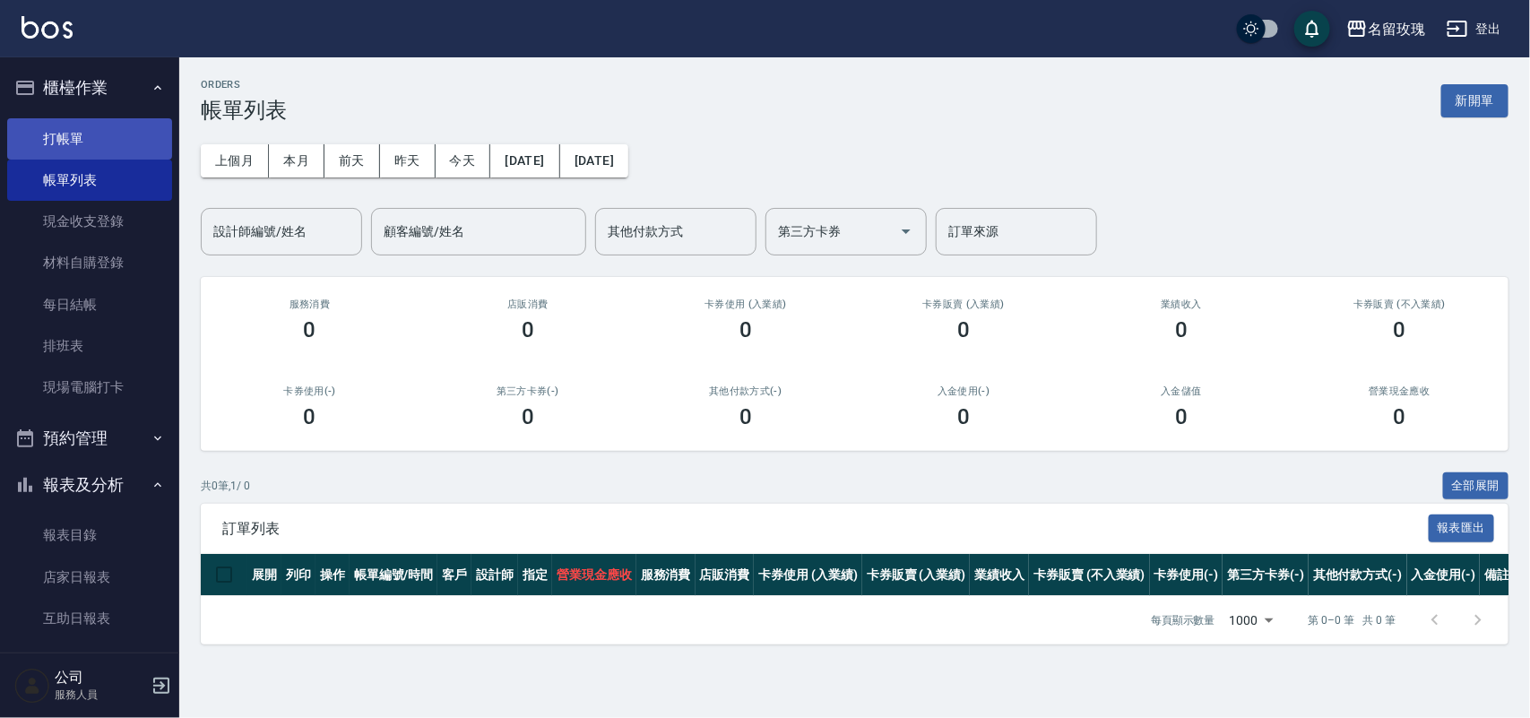
click at [76, 155] on link "打帳單" at bounding box center [89, 138] width 165 height 41
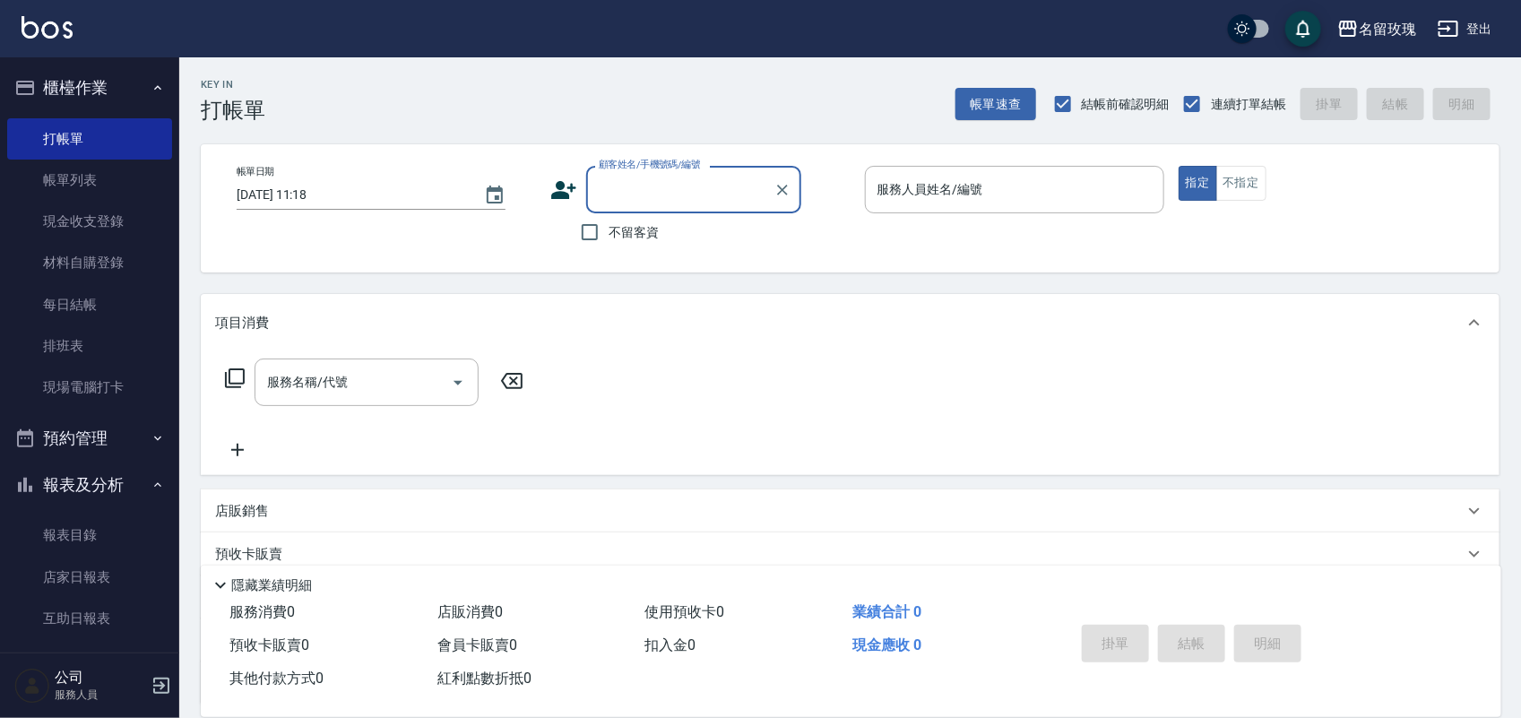
drag, startPoint x: 697, startPoint y: 212, endPoint x: 673, endPoint y: 200, distance: 27.3
click at [696, 212] on div "顧客姓名/手機號碼/編號" at bounding box center [693, 190] width 215 height 48
click at [660, 203] on input "顧客姓名/手機號碼/編號" at bounding box center [680, 189] width 172 height 31
click at [697, 186] on div "顧客姓名/手機號碼/編號 顧客姓名/手機號碼/編號" at bounding box center [693, 190] width 215 height 48
type input "u"
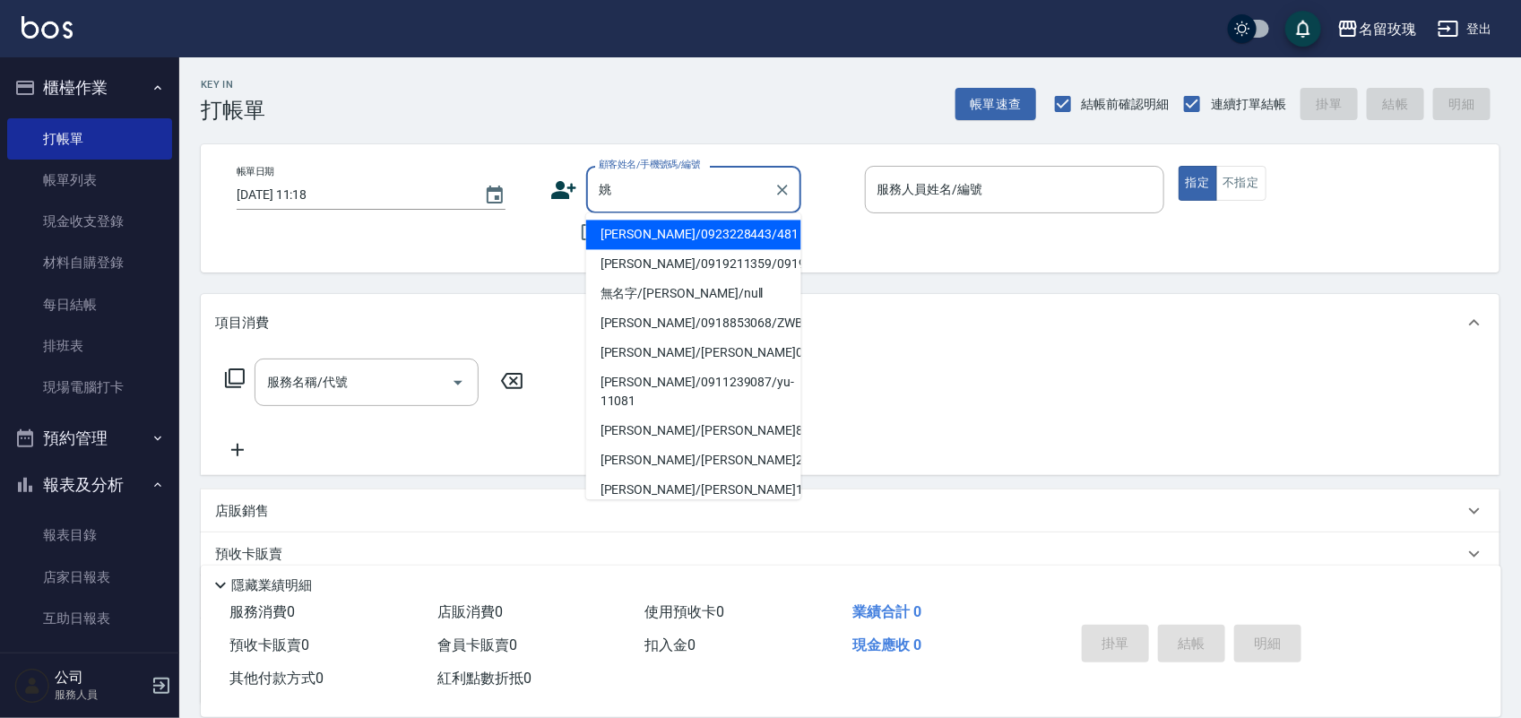
click at [679, 234] on li "姚良慧/0923228443/481" at bounding box center [693, 235] width 215 height 30
type input "姚良慧/0923228443/481"
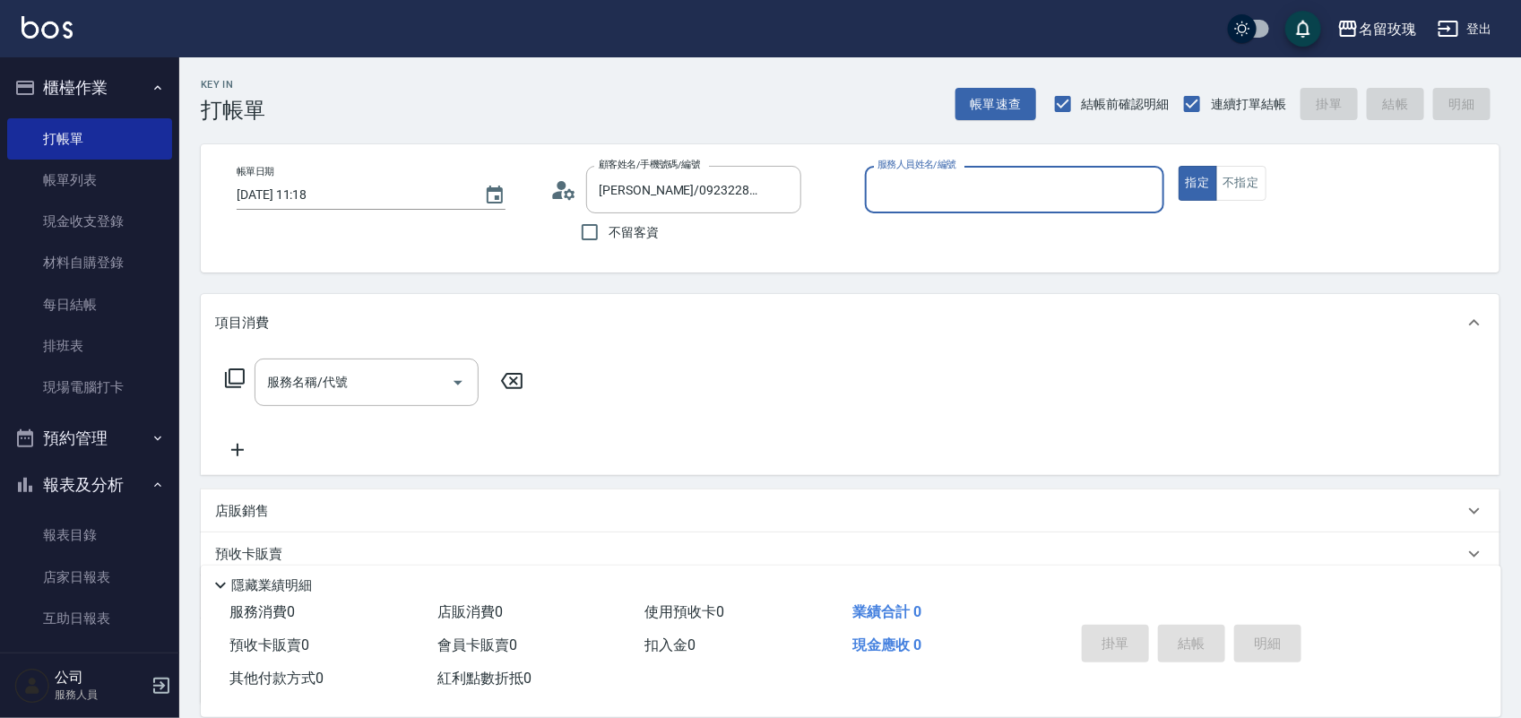
type input "EMILY-7"
click at [1149, 189] on icon "Clear" at bounding box center [1146, 190] width 18 height 18
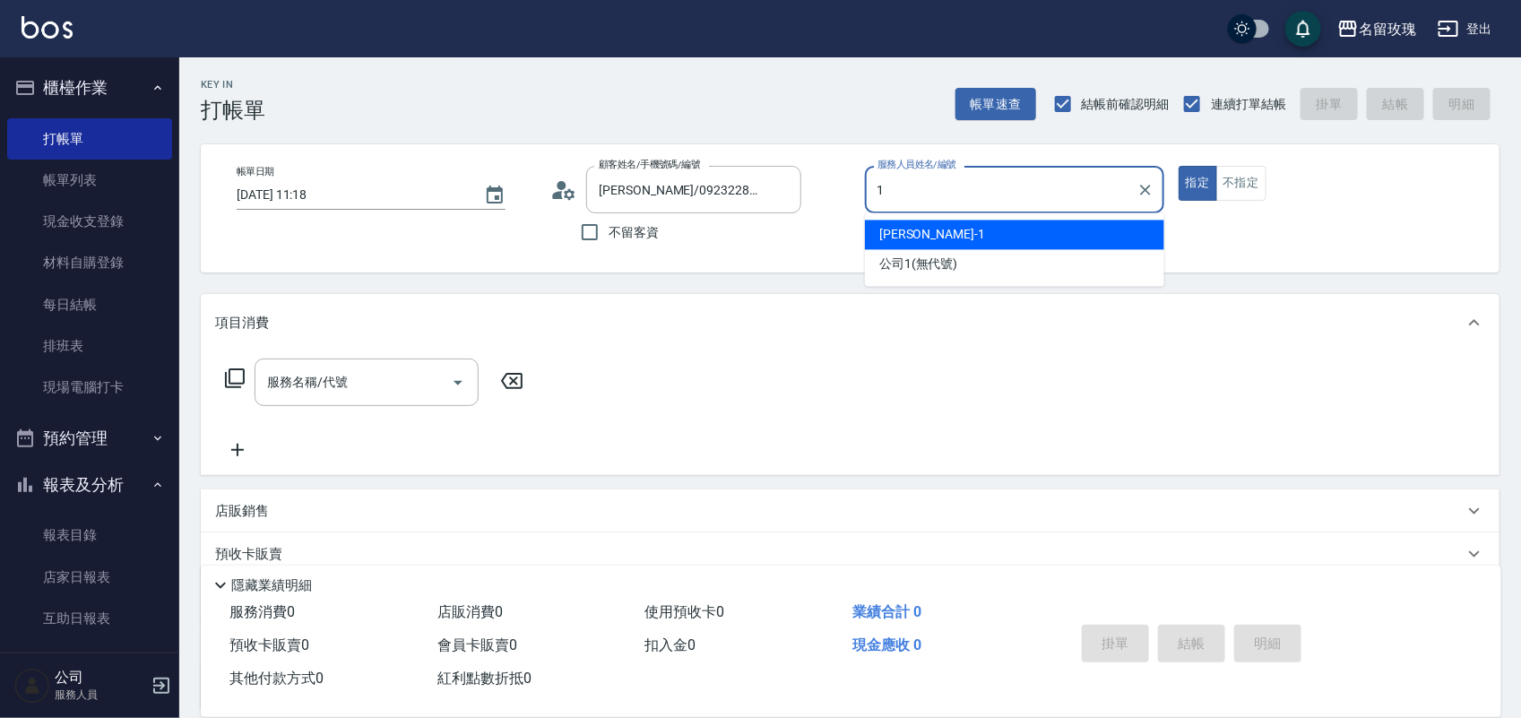
type input "JOYCE-1"
type button "true"
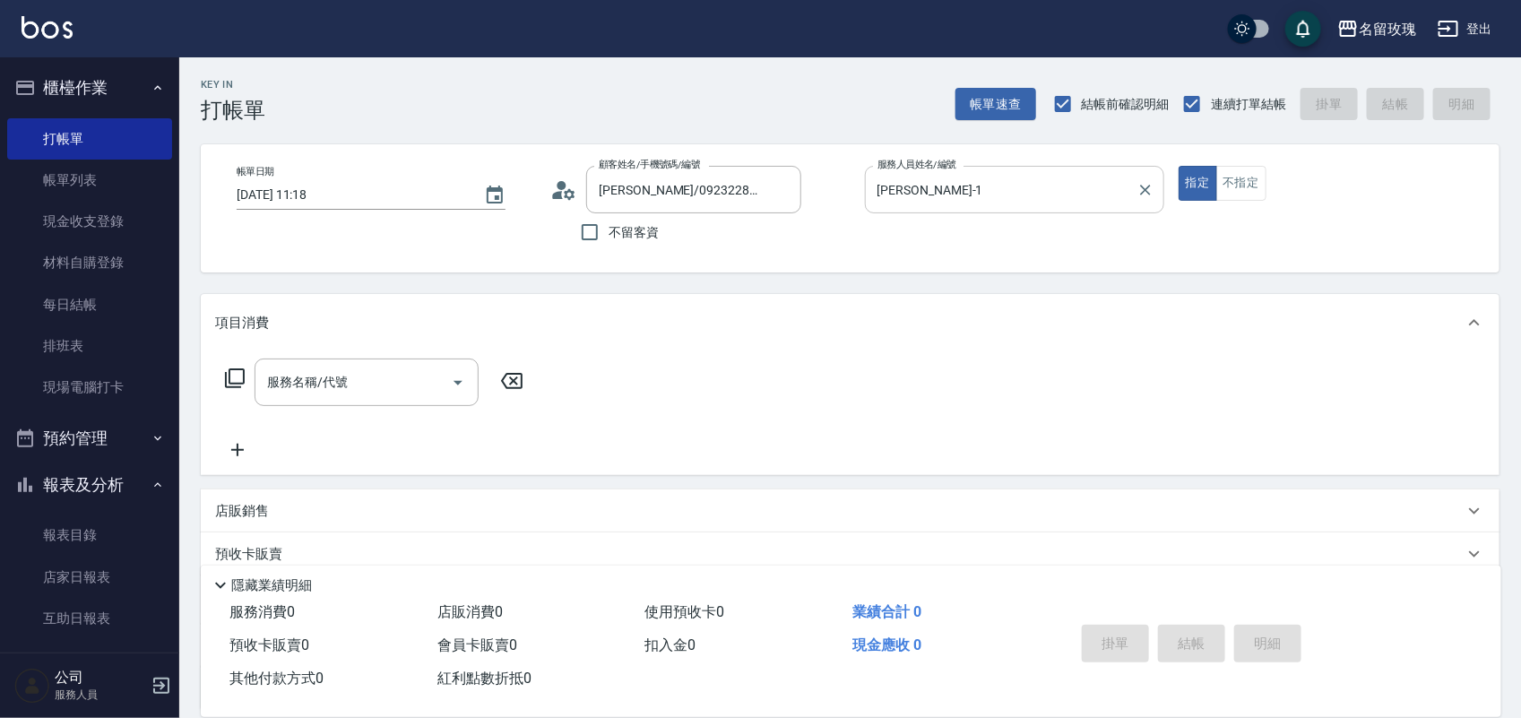
click at [235, 375] on icon at bounding box center [235, 378] width 22 height 22
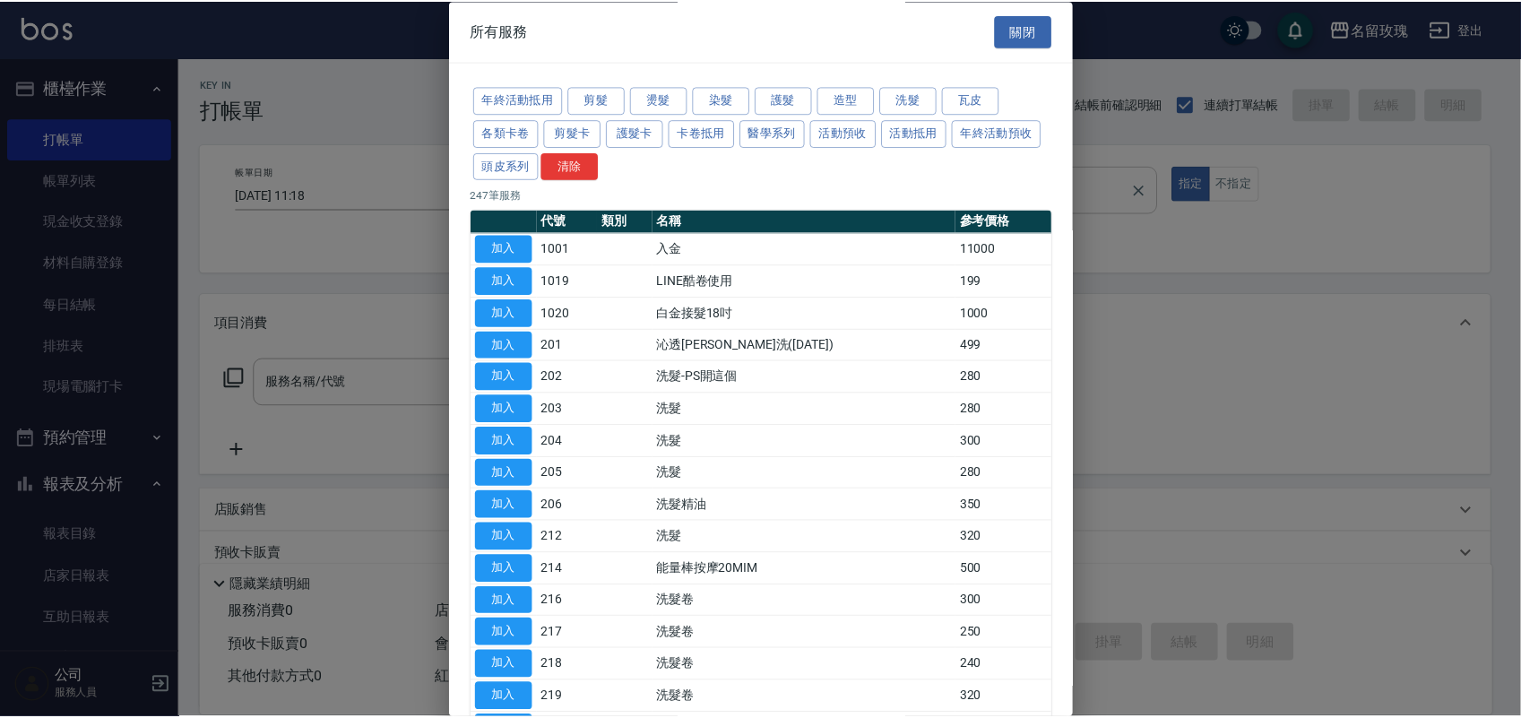
scroll to position [560, 0]
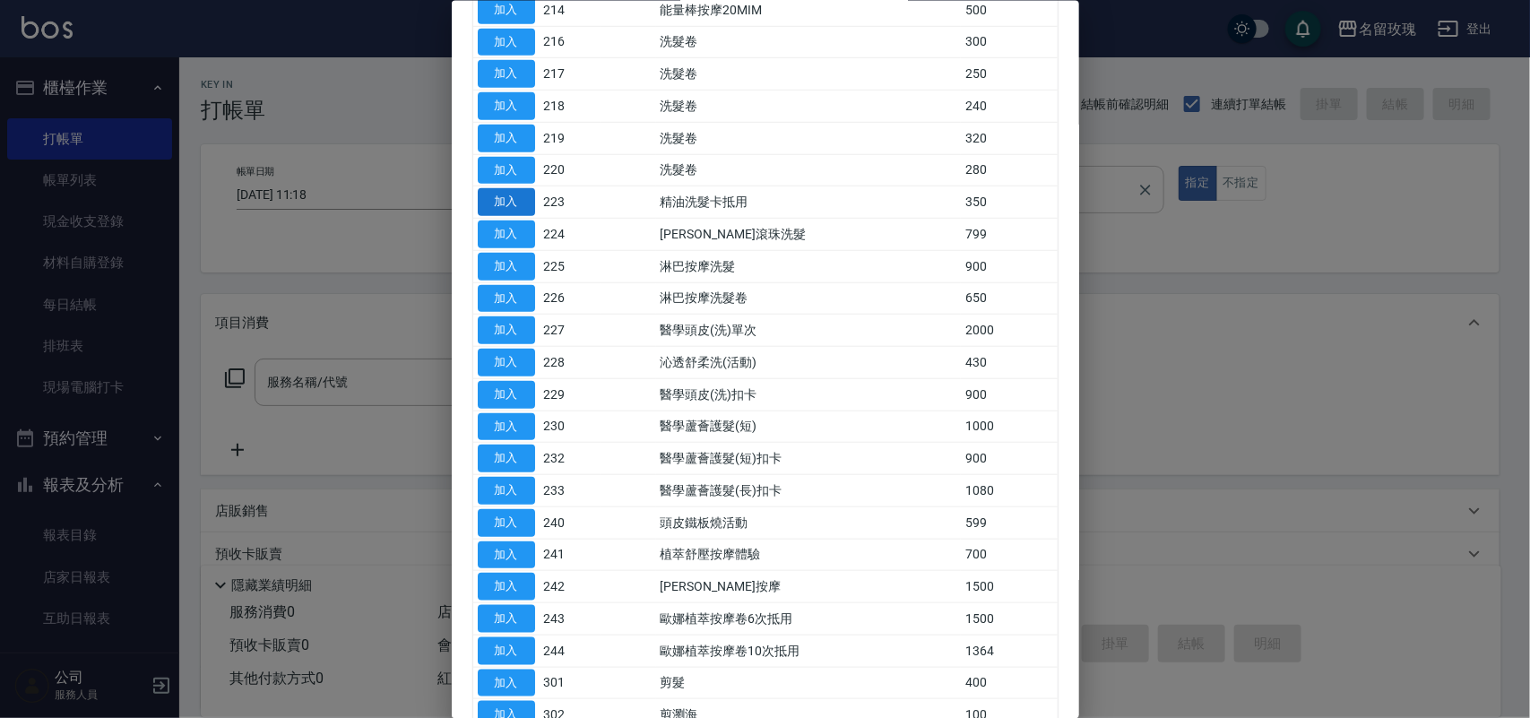
click at [508, 203] on button "加入" at bounding box center [506, 202] width 57 height 28
type input "精油洗髮卡抵用(223)"
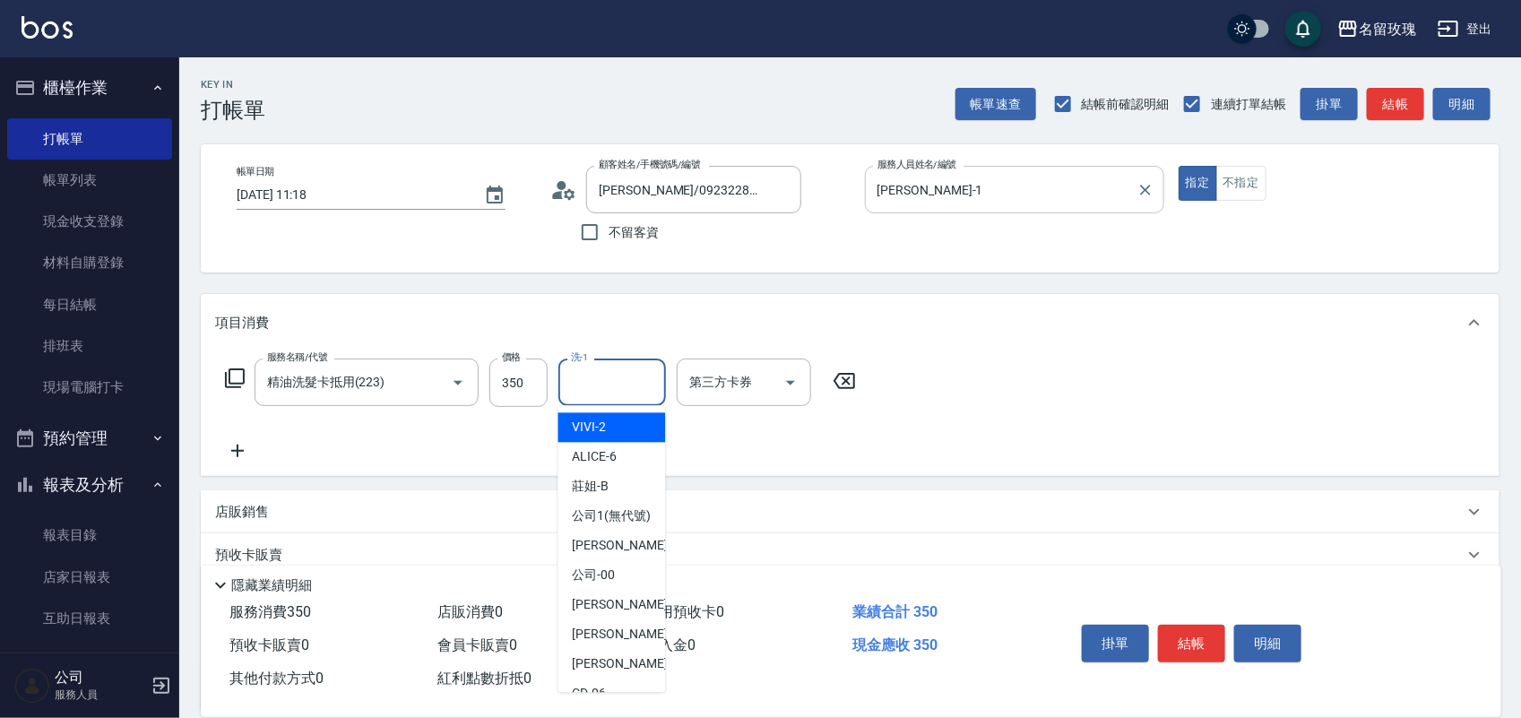
click at [618, 378] on input "洗-1" at bounding box center [611, 382] width 91 height 31
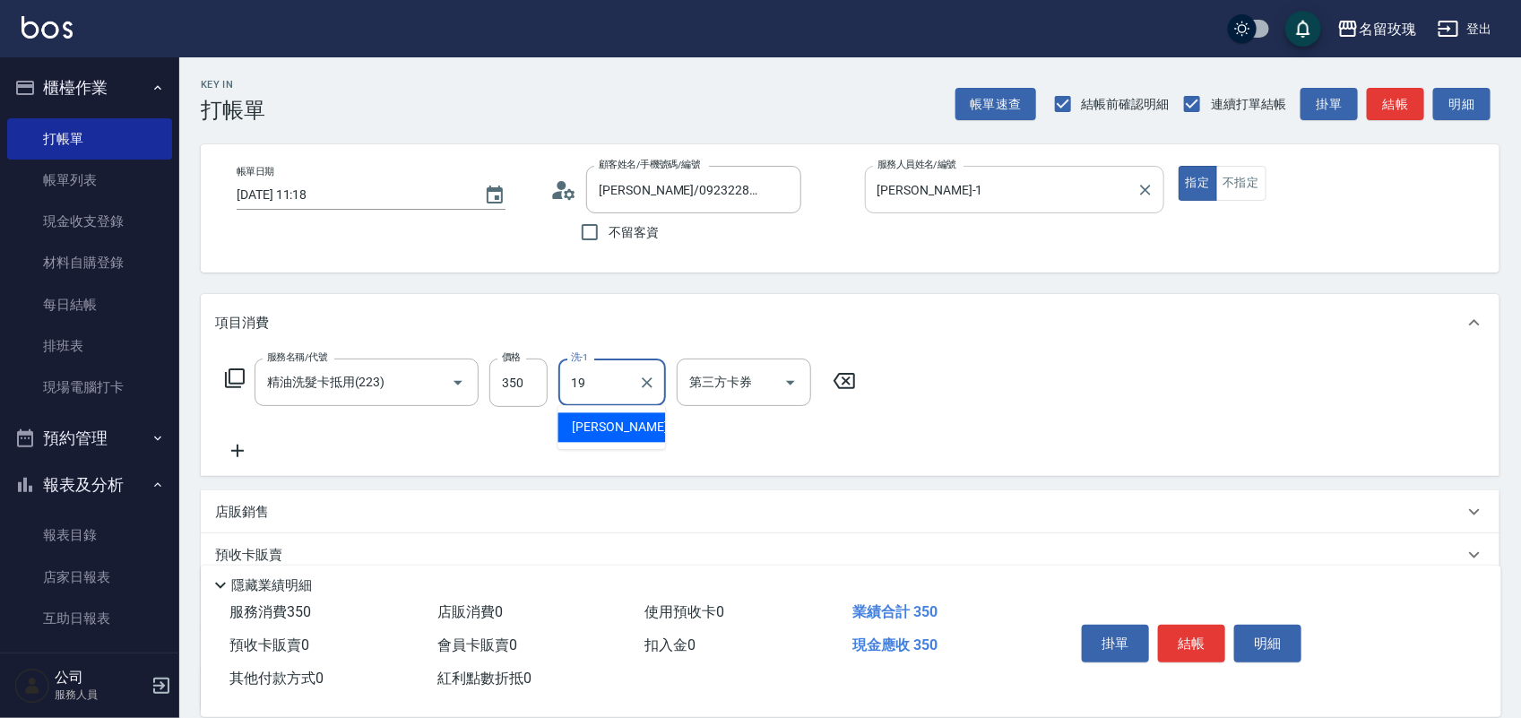
type input "[PERSON_NAME]-19"
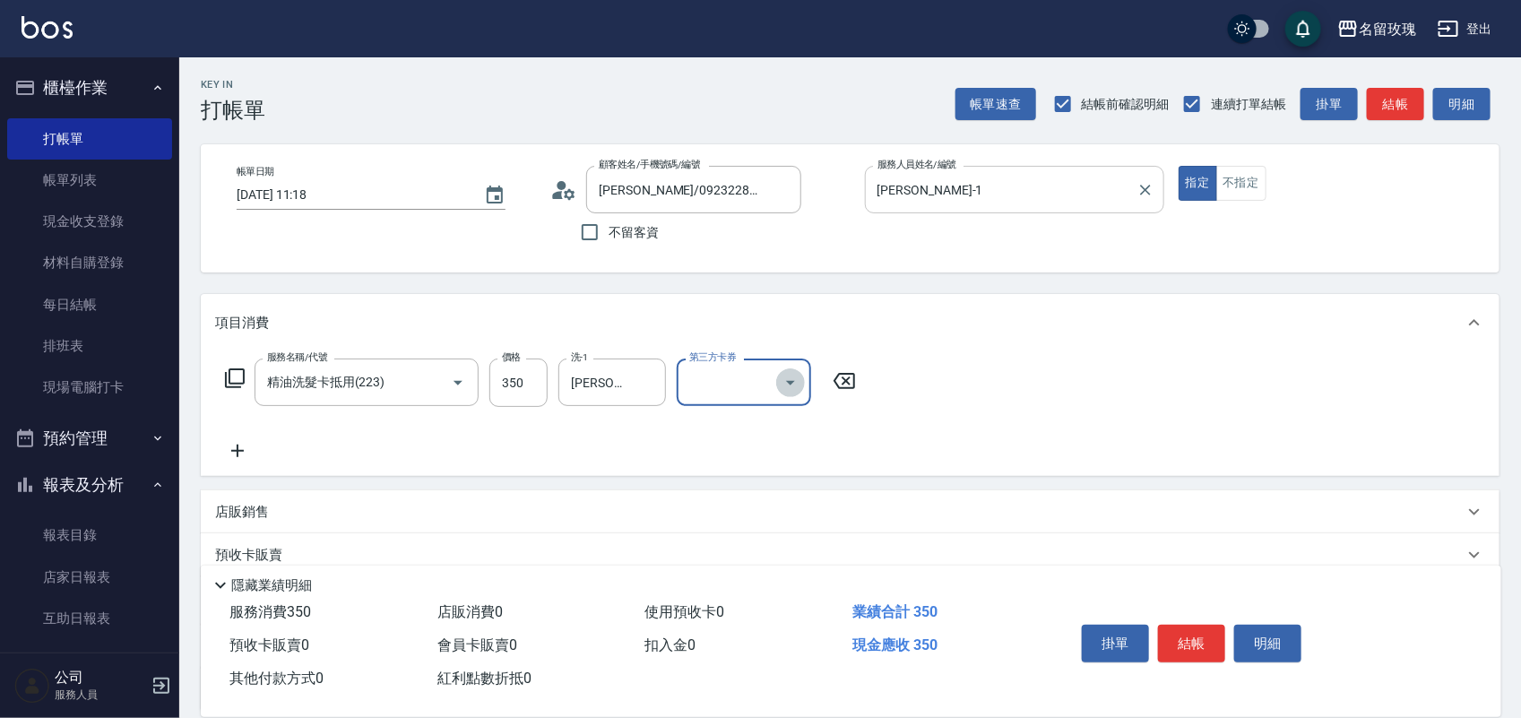
click at [785, 377] on icon "Open" at bounding box center [791, 383] width 22 height 22
click at [717, 458] on span "舊有卡券" at bounding box center [744, 458] width 134 height 30
type input "舊有卡券"
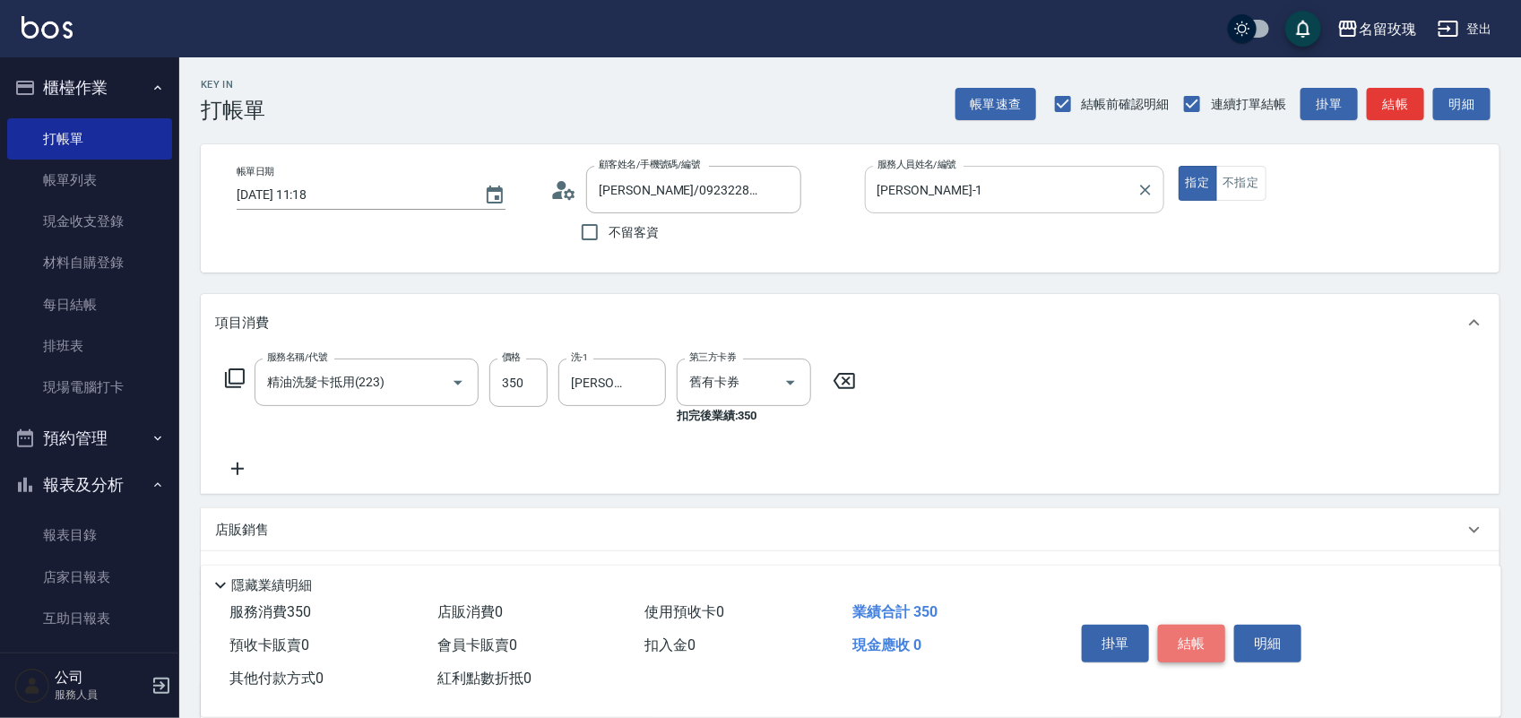
click at [1181, 632] on button "結帳" at bounding box center [1191, 644] width 67 height 38
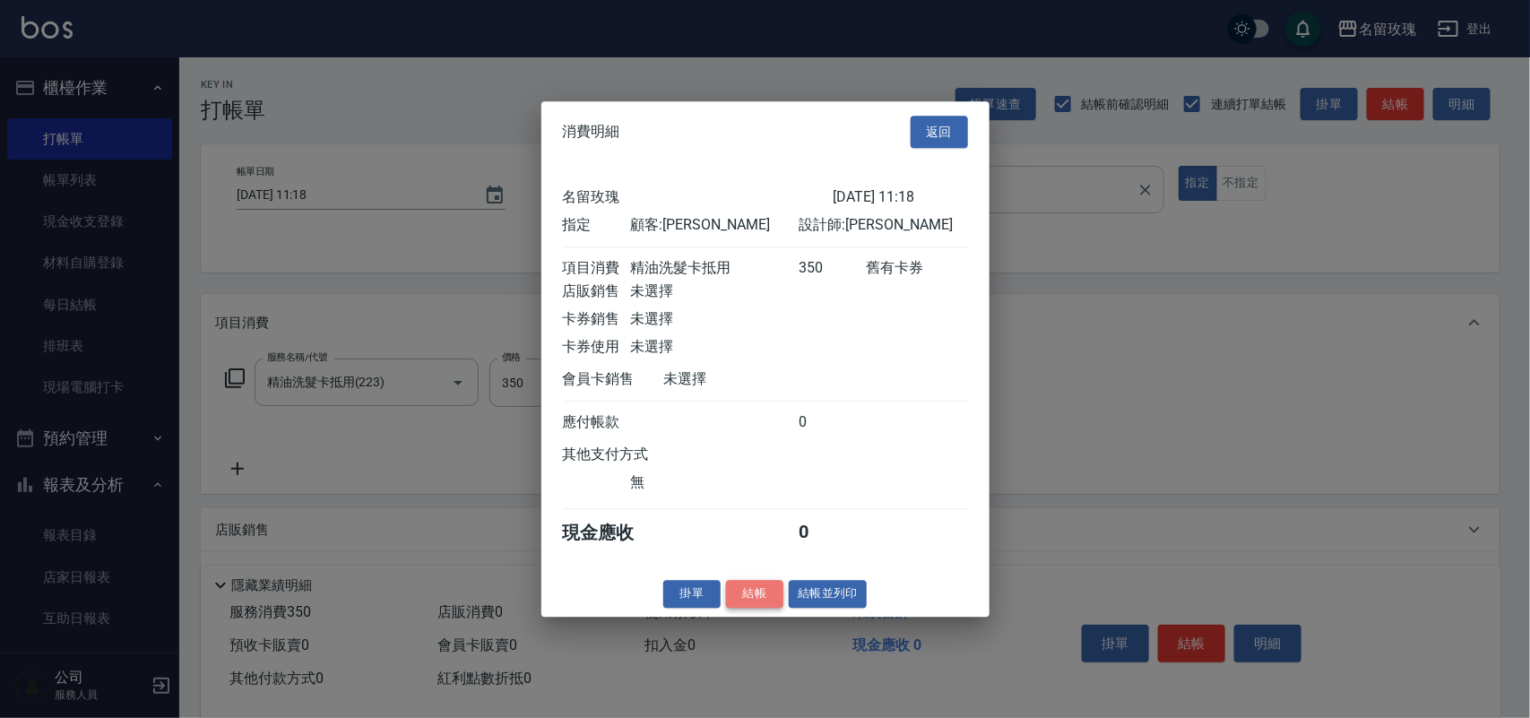
click at [737, 608] on button "結帳" at bounding box center [754, 594] width 57 height 28
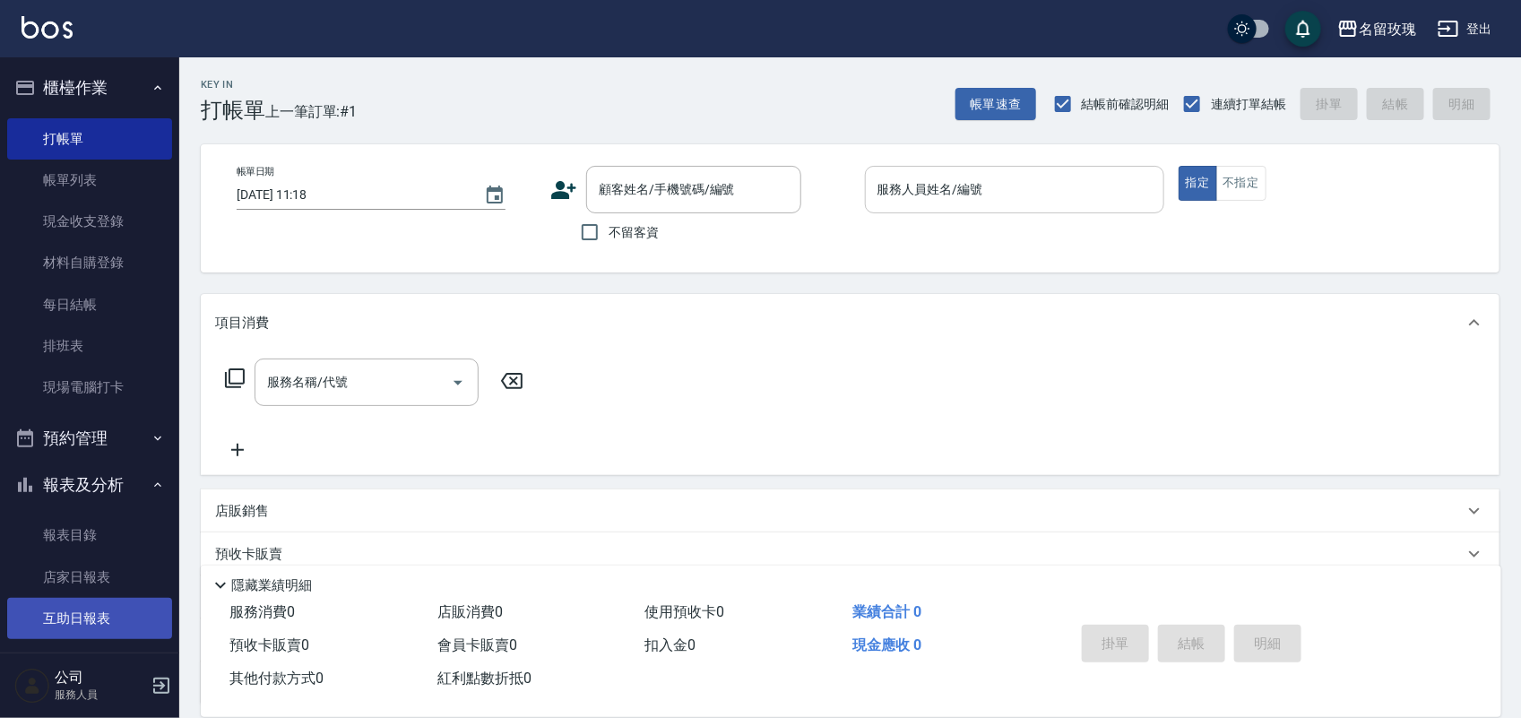
click at [69, 601] on link "互助日報表" at bounding box center [89, 618] width 165 height 41
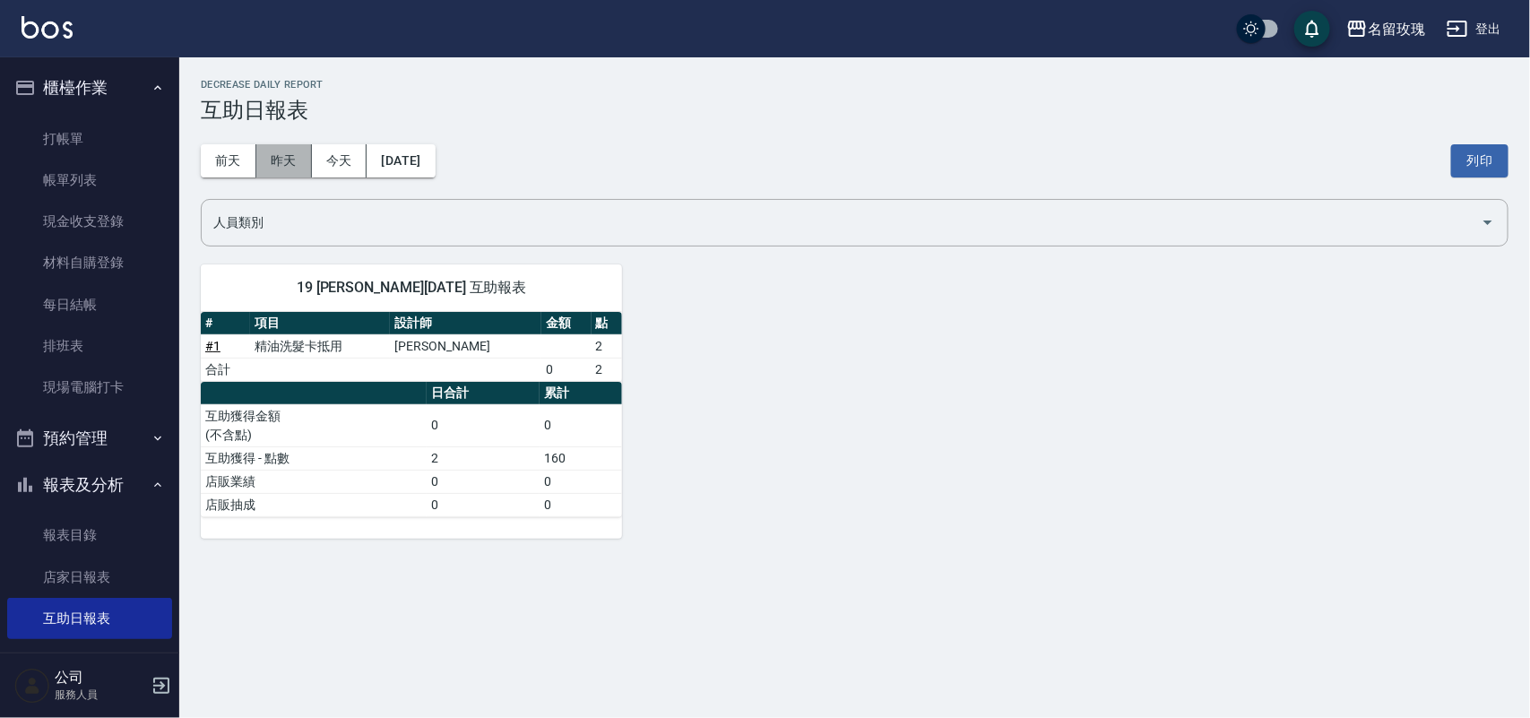
click at [294, 157] on button "昨天" at bounding box center [284, 160] width 56 height 33
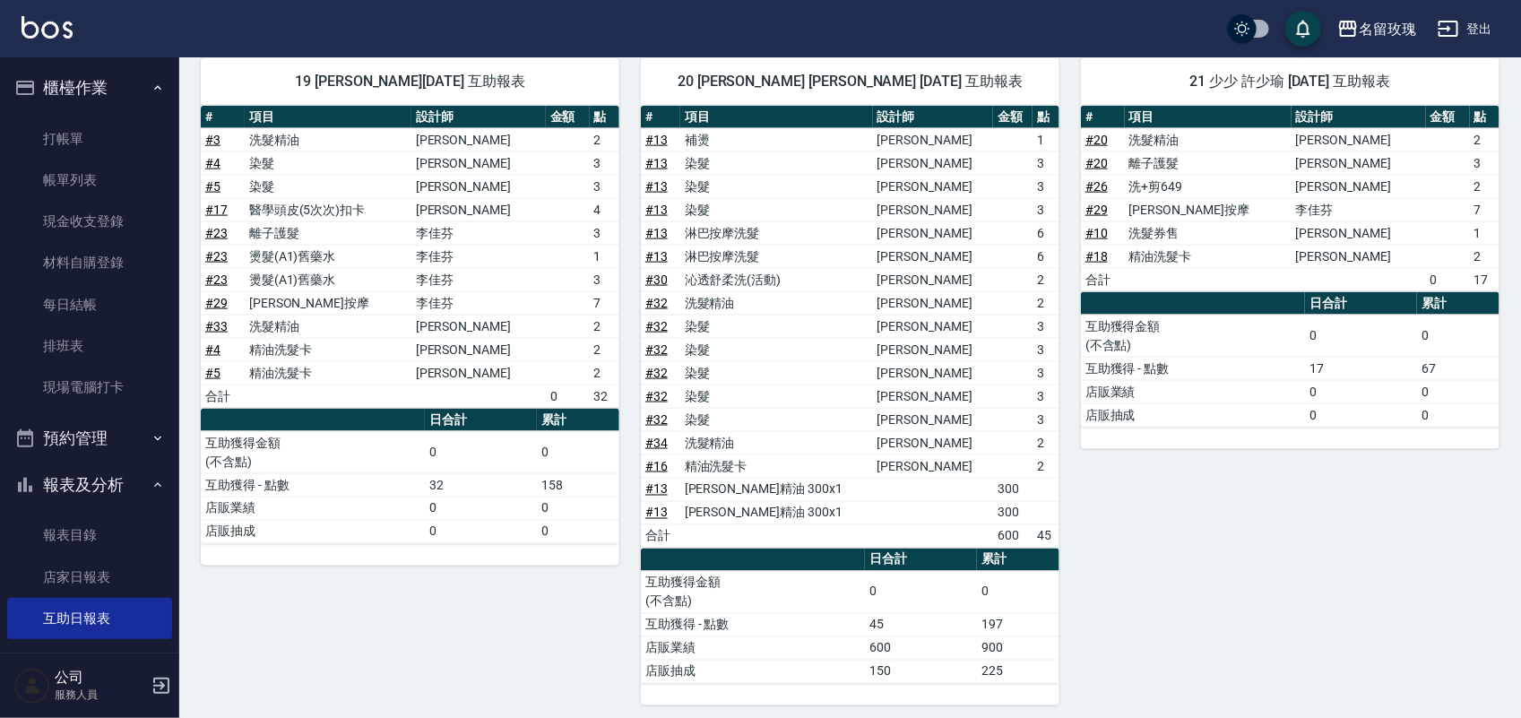
scroll to position [1050, 0]
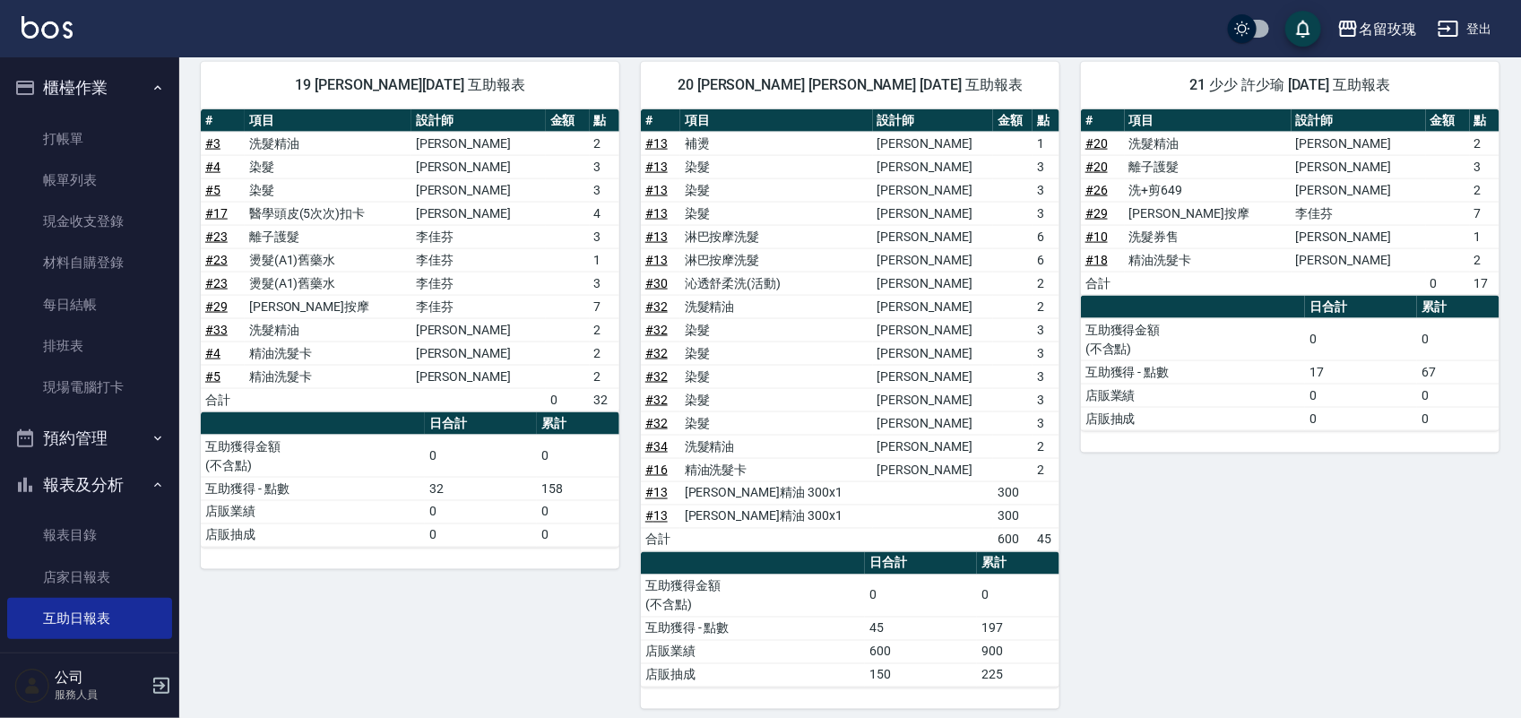
drag, startPoint x: 527, startPoint y: 180, endPoint x: 515, endPoint y: 180, distance: 11.7
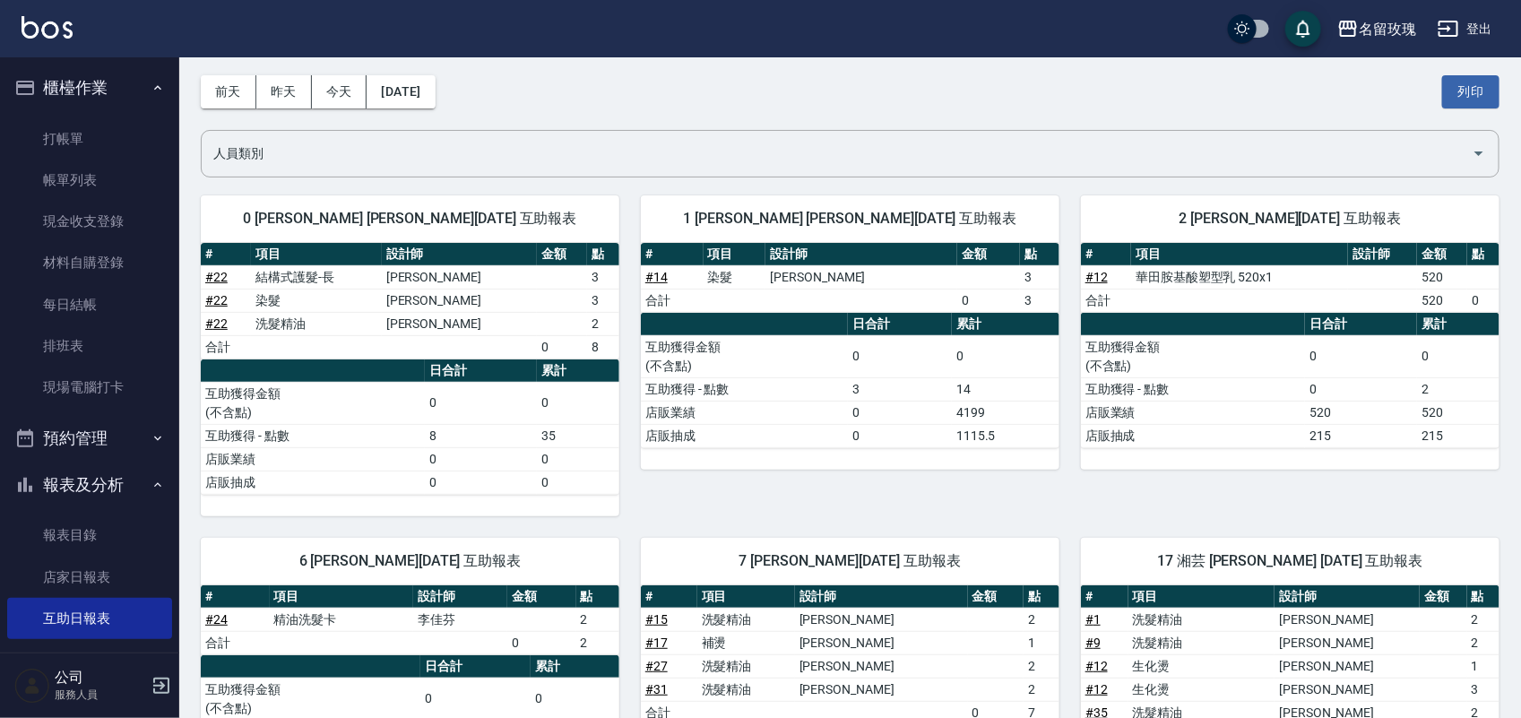
scroll to position [41, 0]
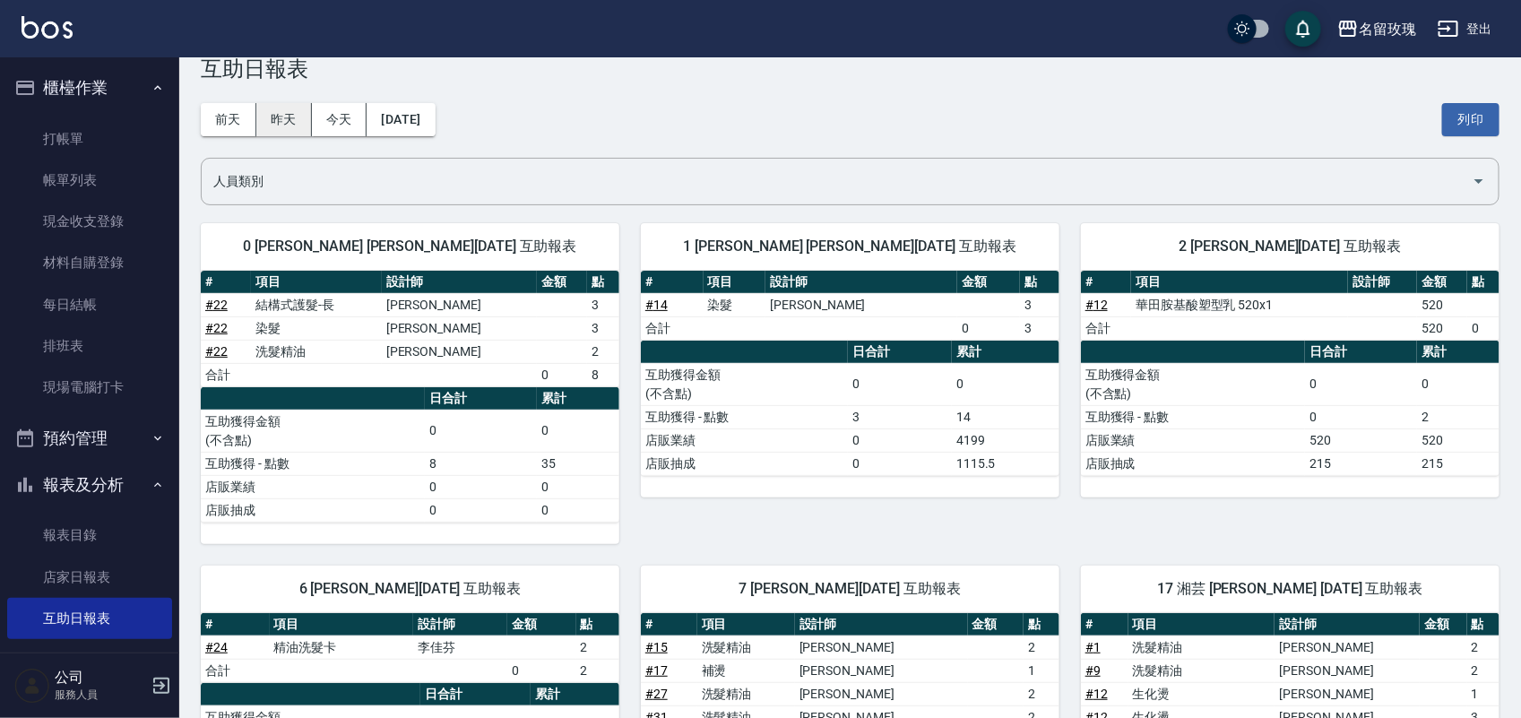
click at [290, 130] on button "昨天" at bounding box center [284, 119] width 56 height 33
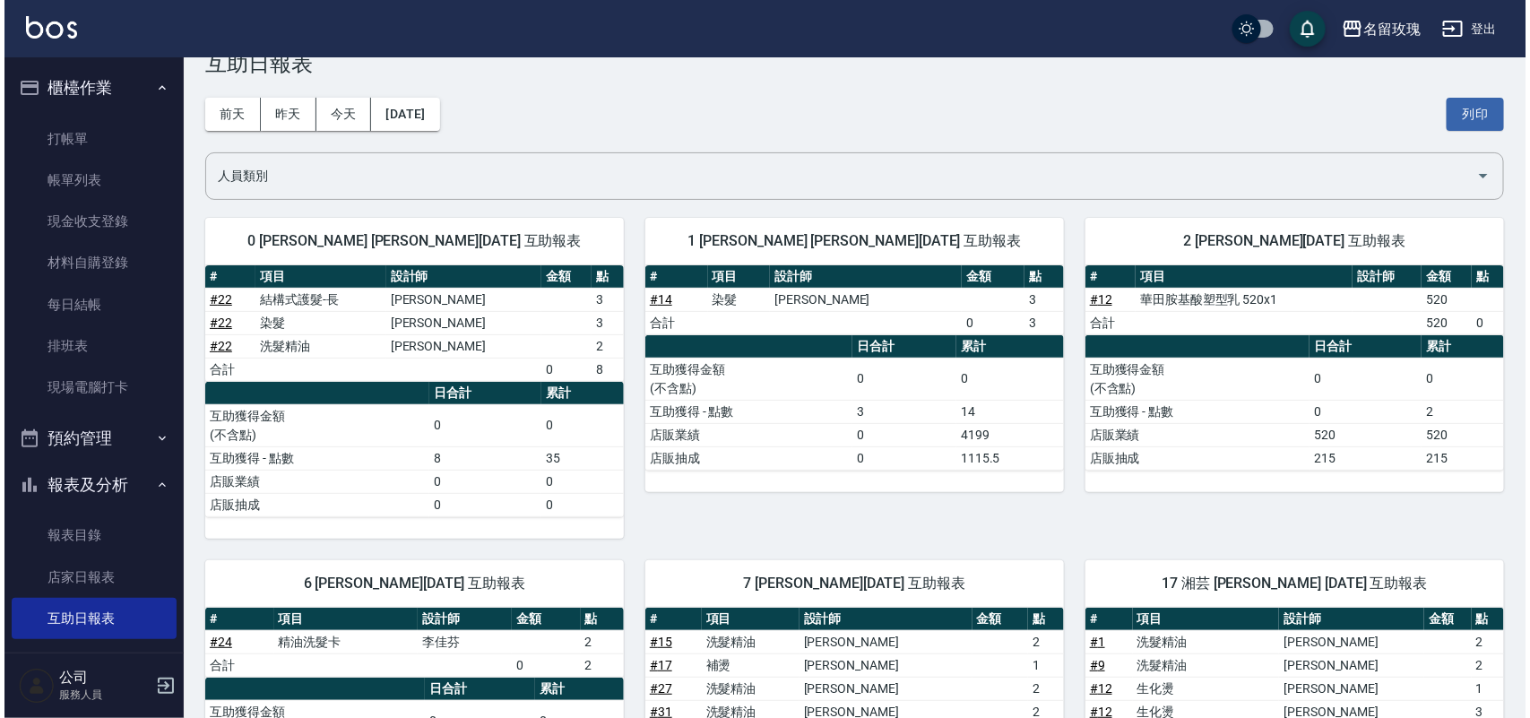
scroll to position [0, 0]
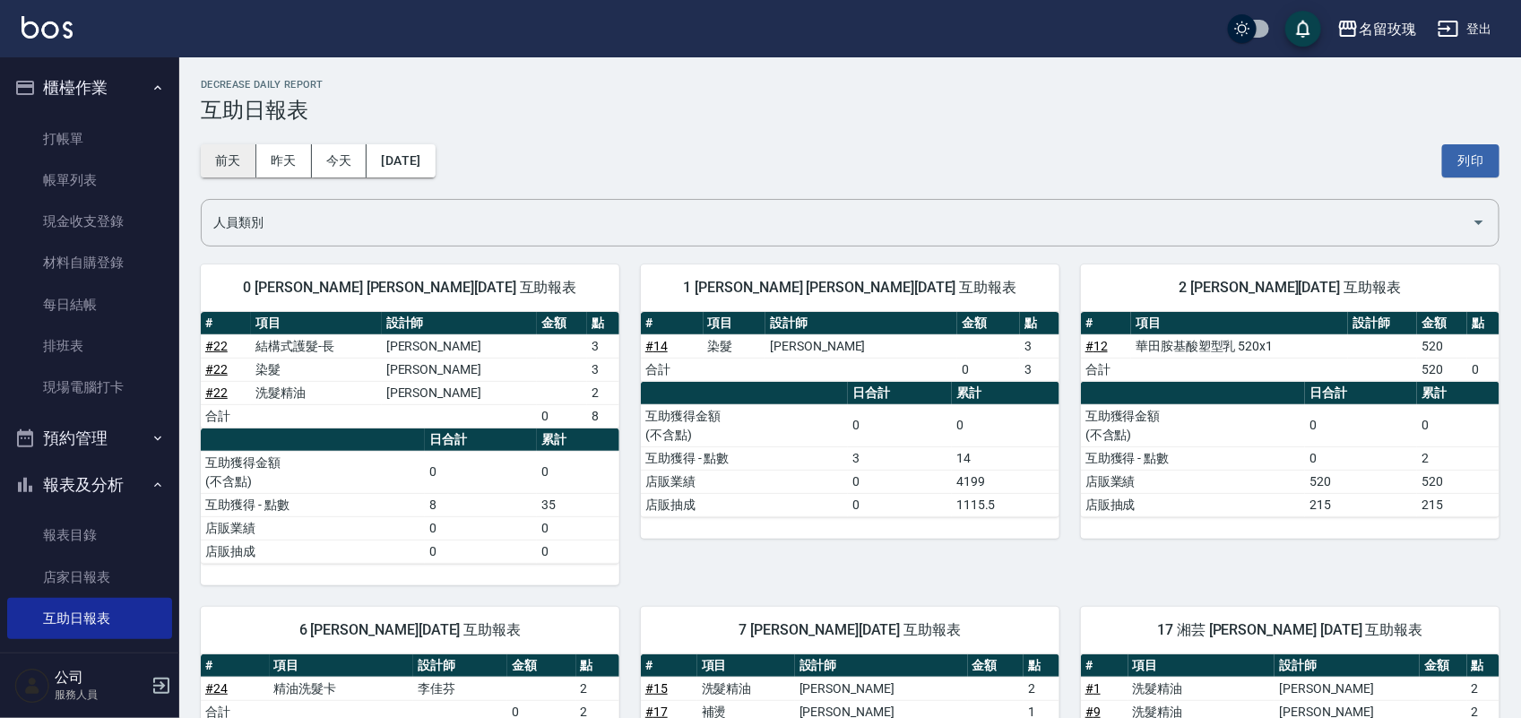
click at [218, 154] on button "前天" at bounding box center [229, 160] width 56 height 33
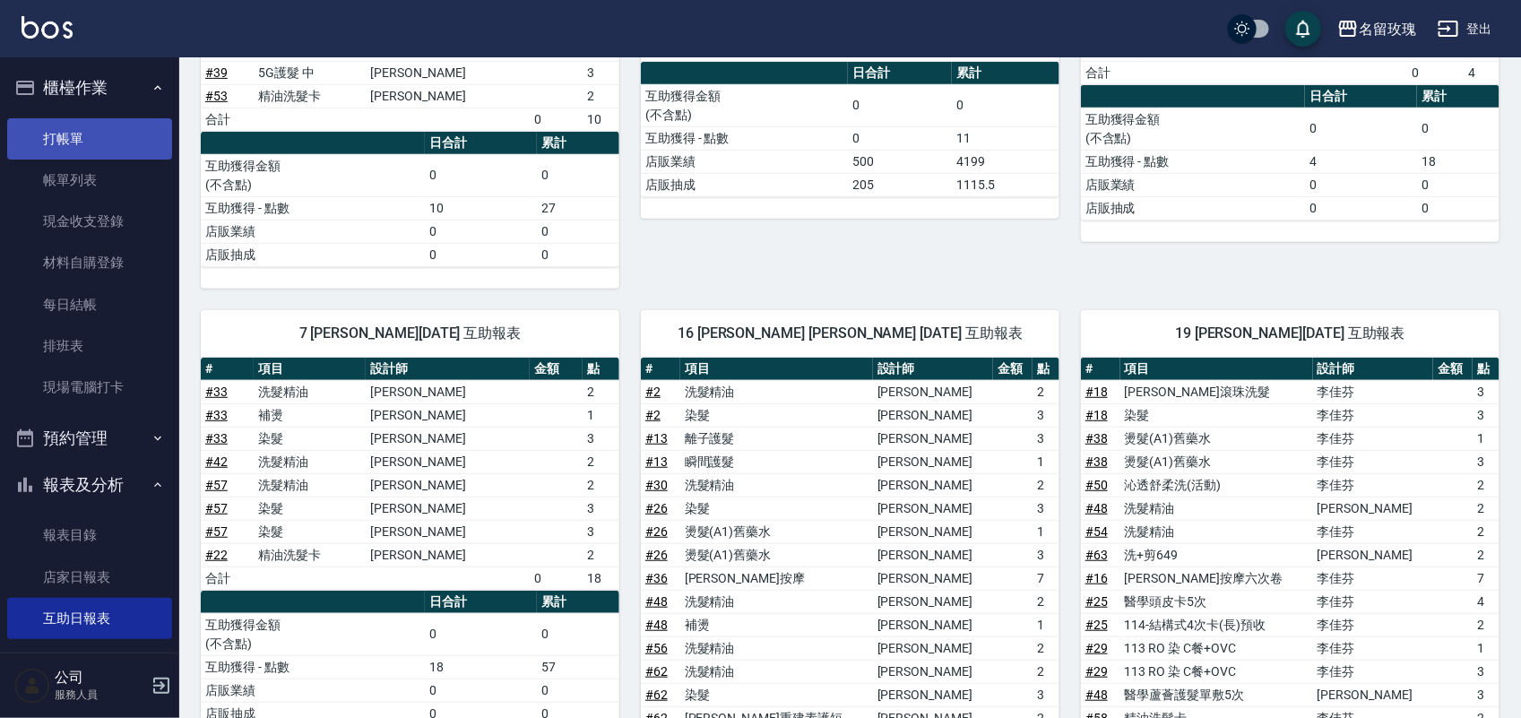
scroll to position [282, 0]
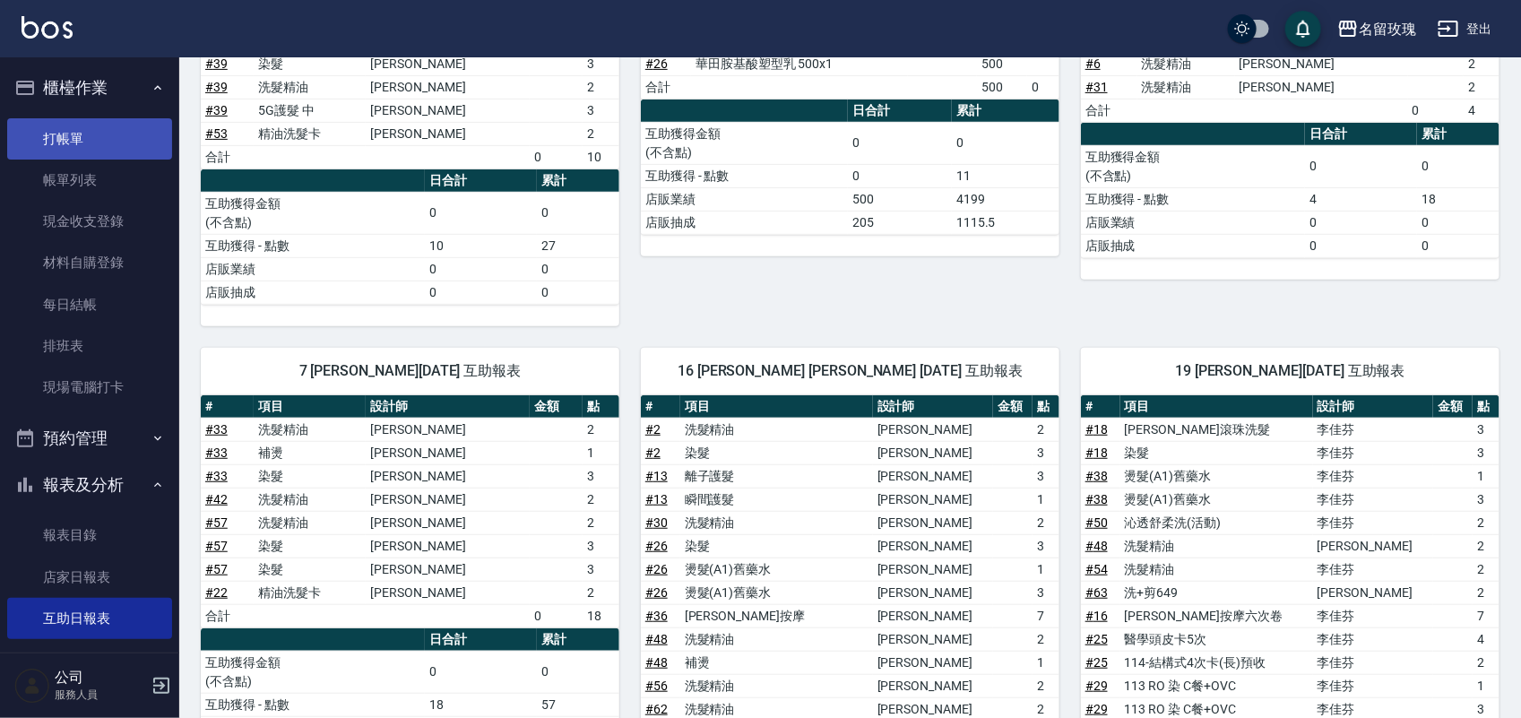
click at [100, 130] on link "打帳單" at bounding box center [89, 138] width 165 height 41
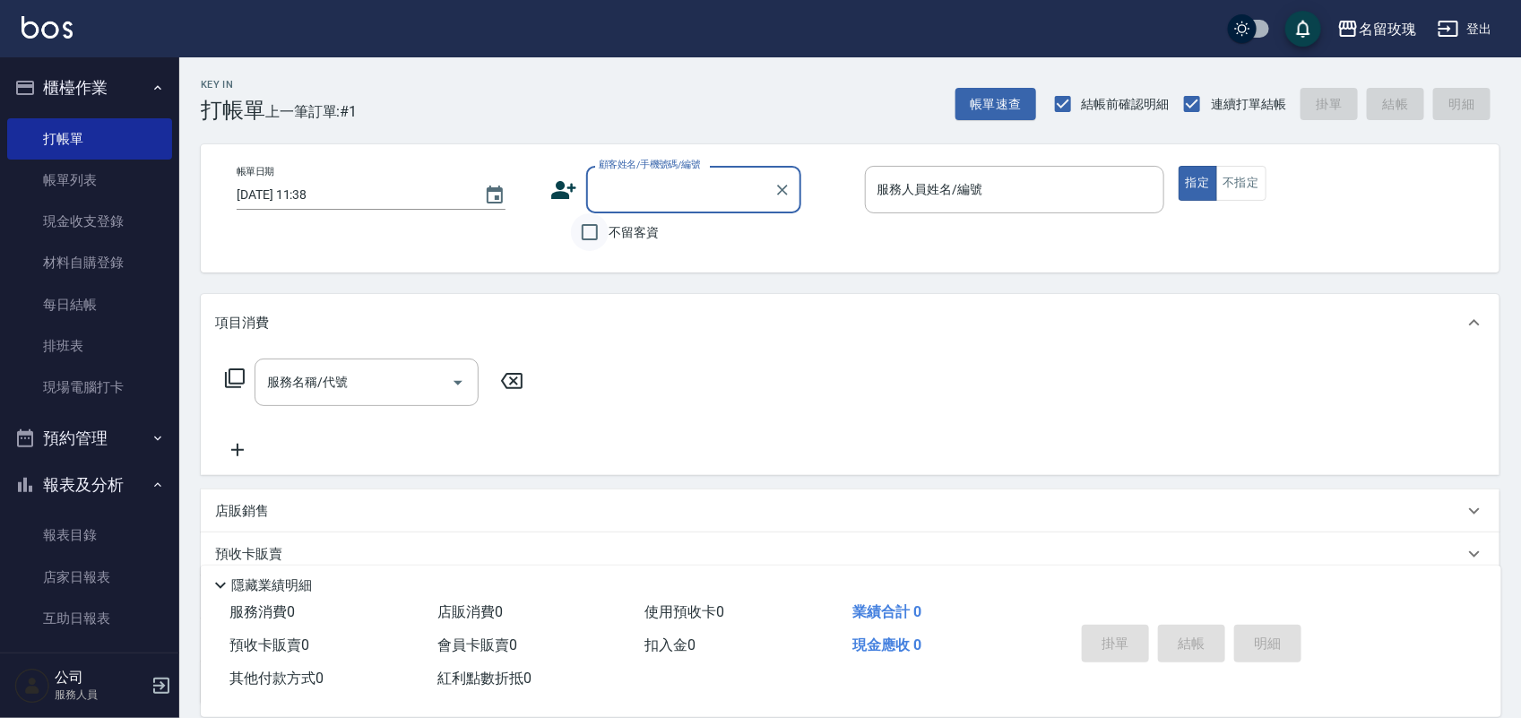
click at [588, 230] on input "不留客資" at bounding box center [590, 232] width 38 height 38
checkbox input "true"
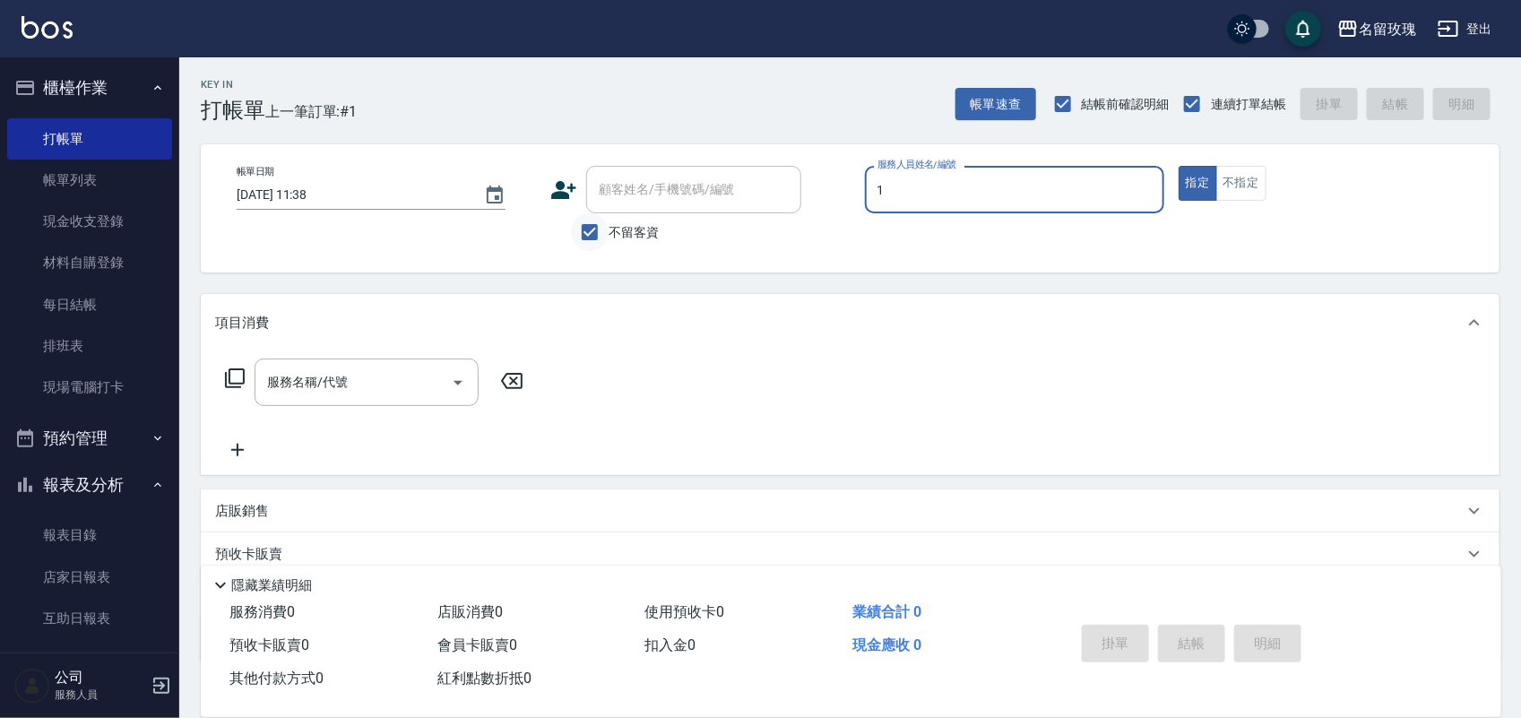
type input "JOYCE-1"
type button "true"
click at [1256, 171] on button "不指定" at bounding box center [1241, 183] width 50 height 35
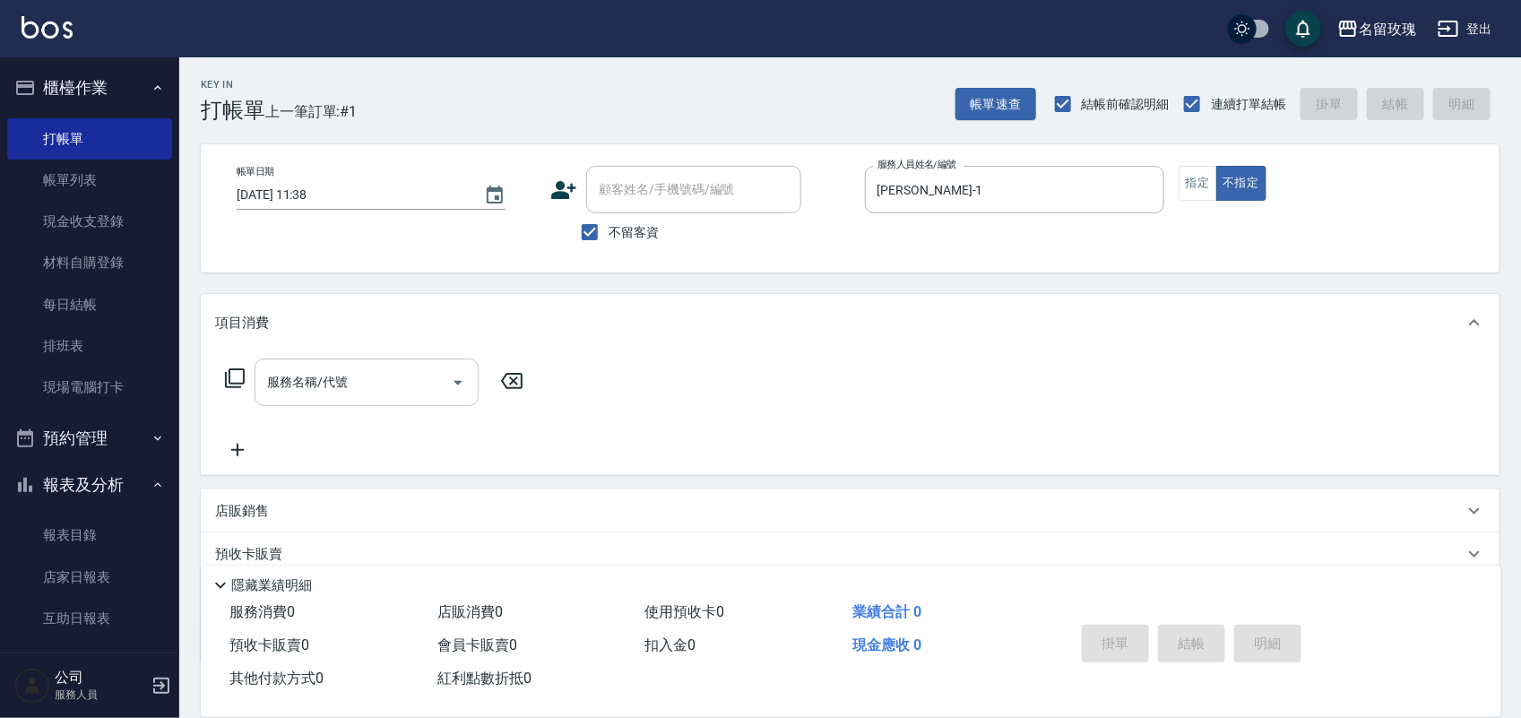
click at [365, 369] on input "服務名稱/代號" at bounding box center [353, 382] width 181 height 31
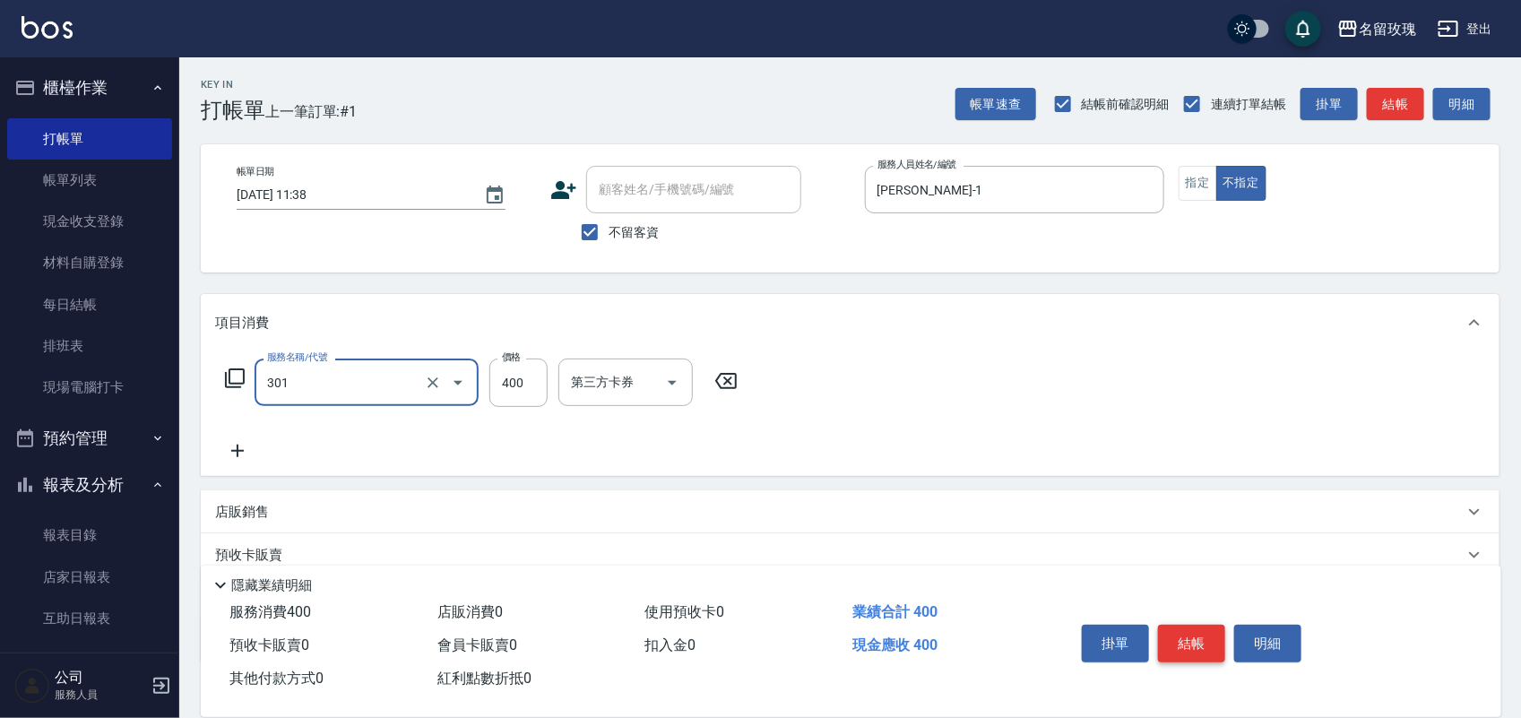
type input "剪髮(301)"
click at [1202, 632] on button "結帳" at bounding box center [1191, 644] width 67 height 38
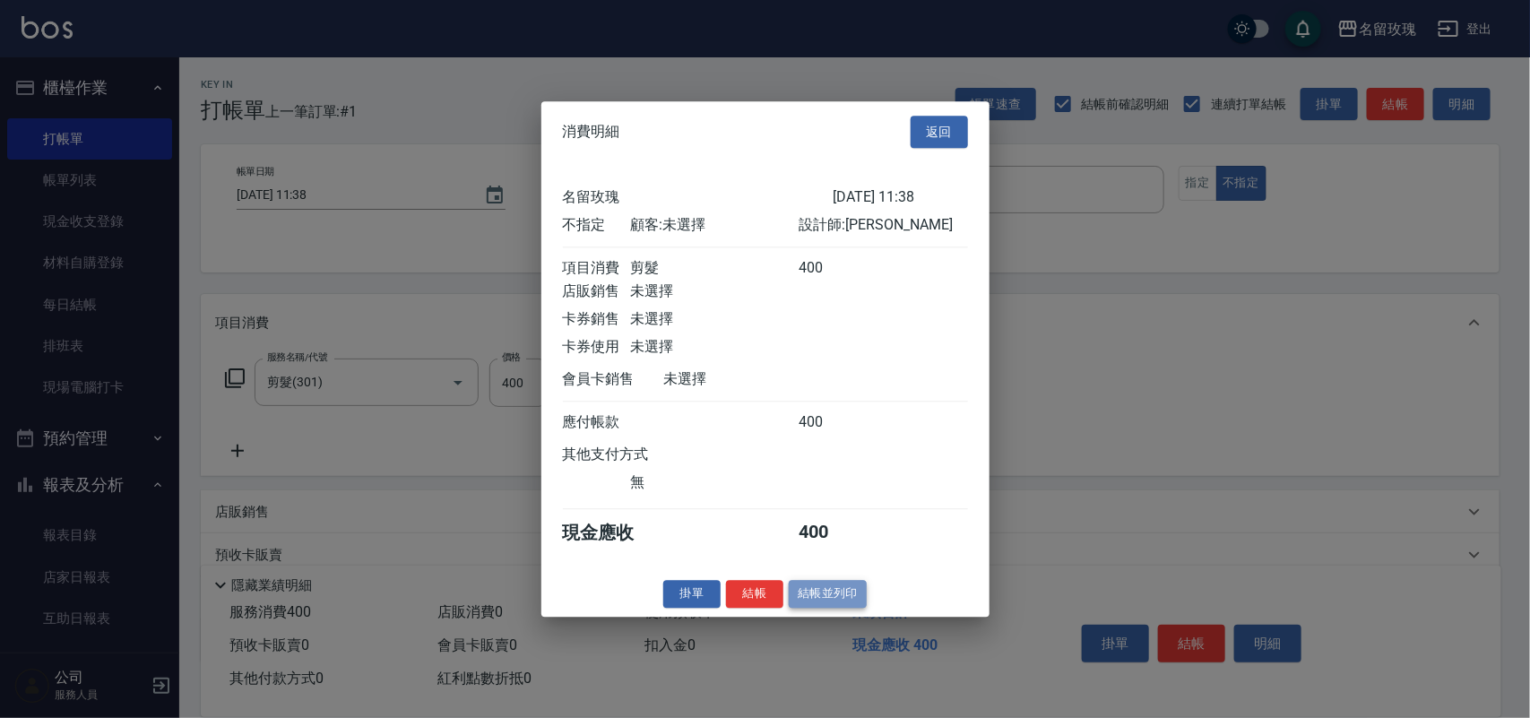
click at [827, 602] on button "結帳並列印" at bounding box center [828, 594] width 78 height 28
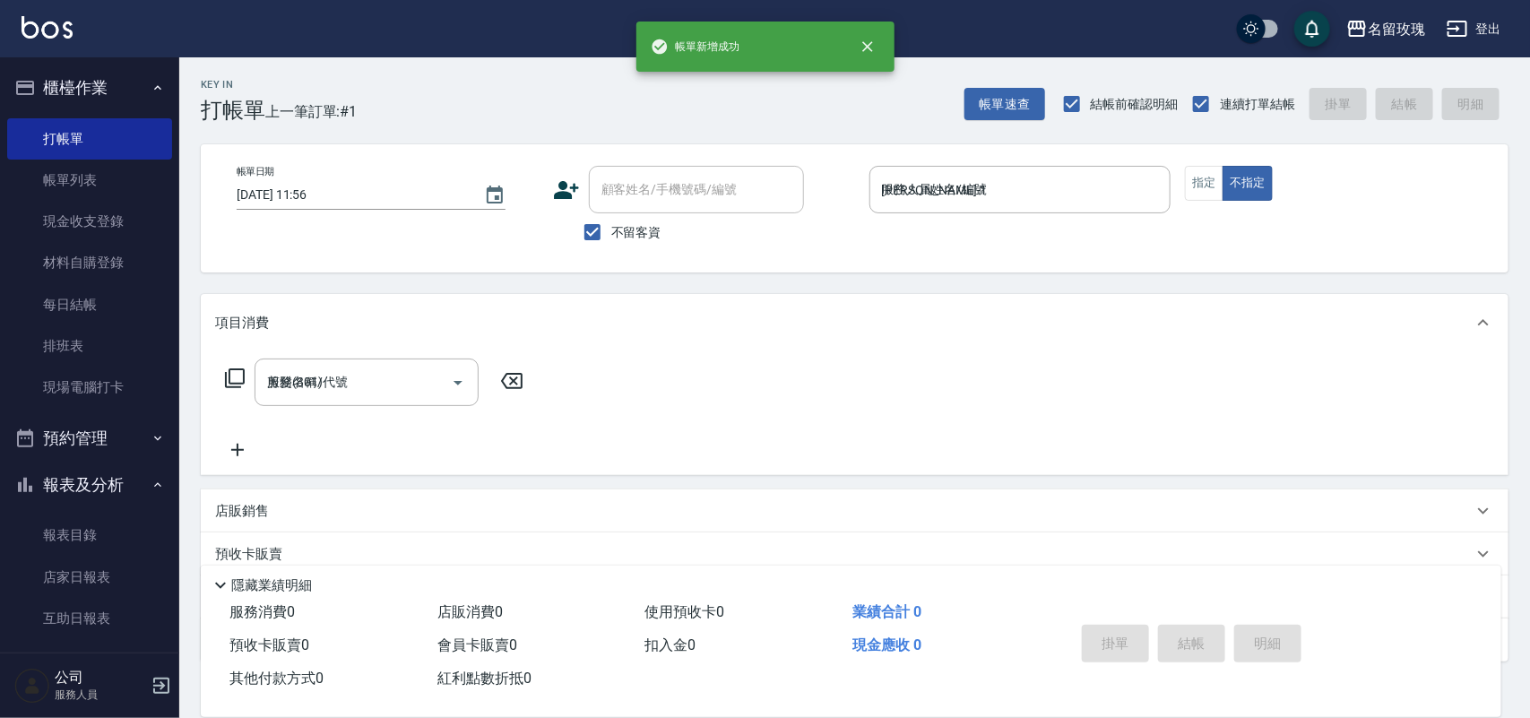
type input "2025/09/08 11:56"
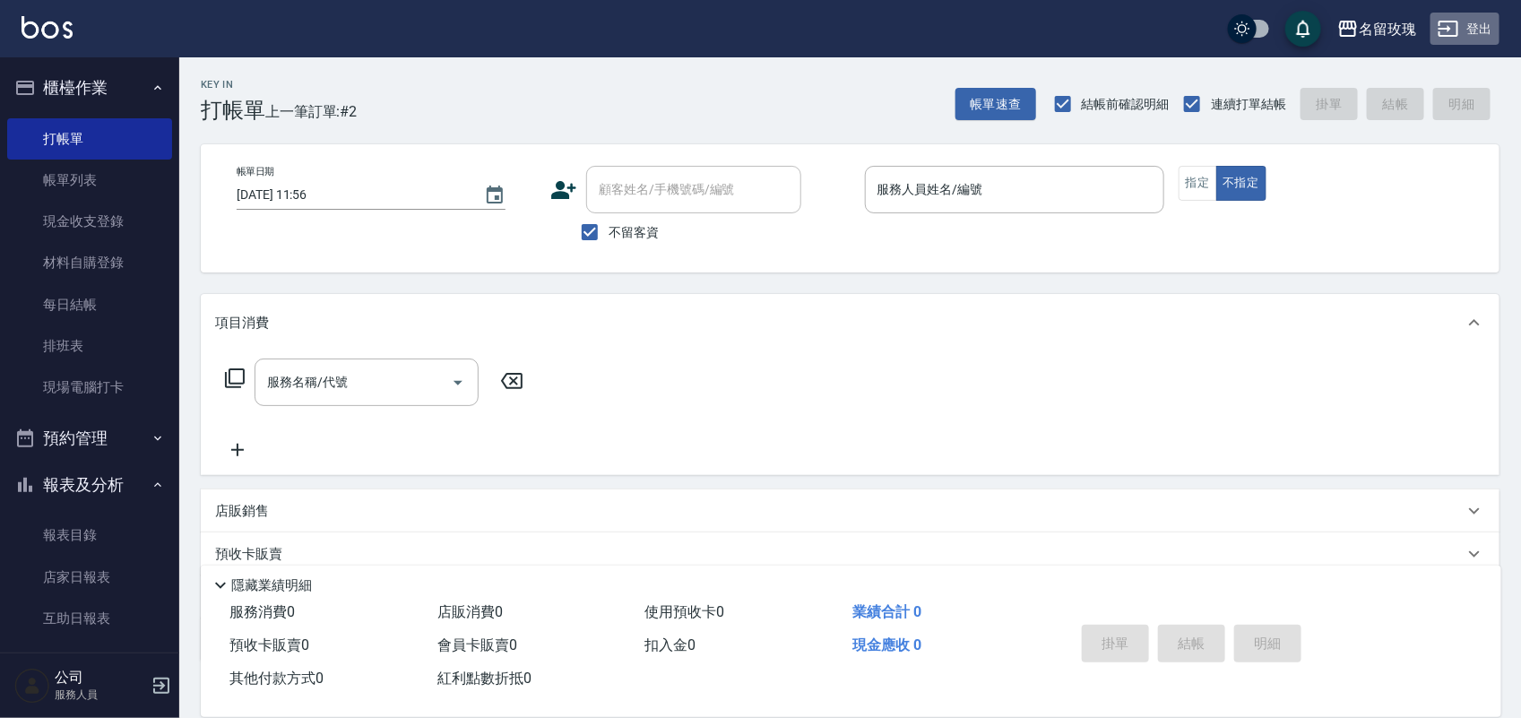
click at [1480, 32] on button "登出" at bounding box center [1465, 29] width 69 height 33
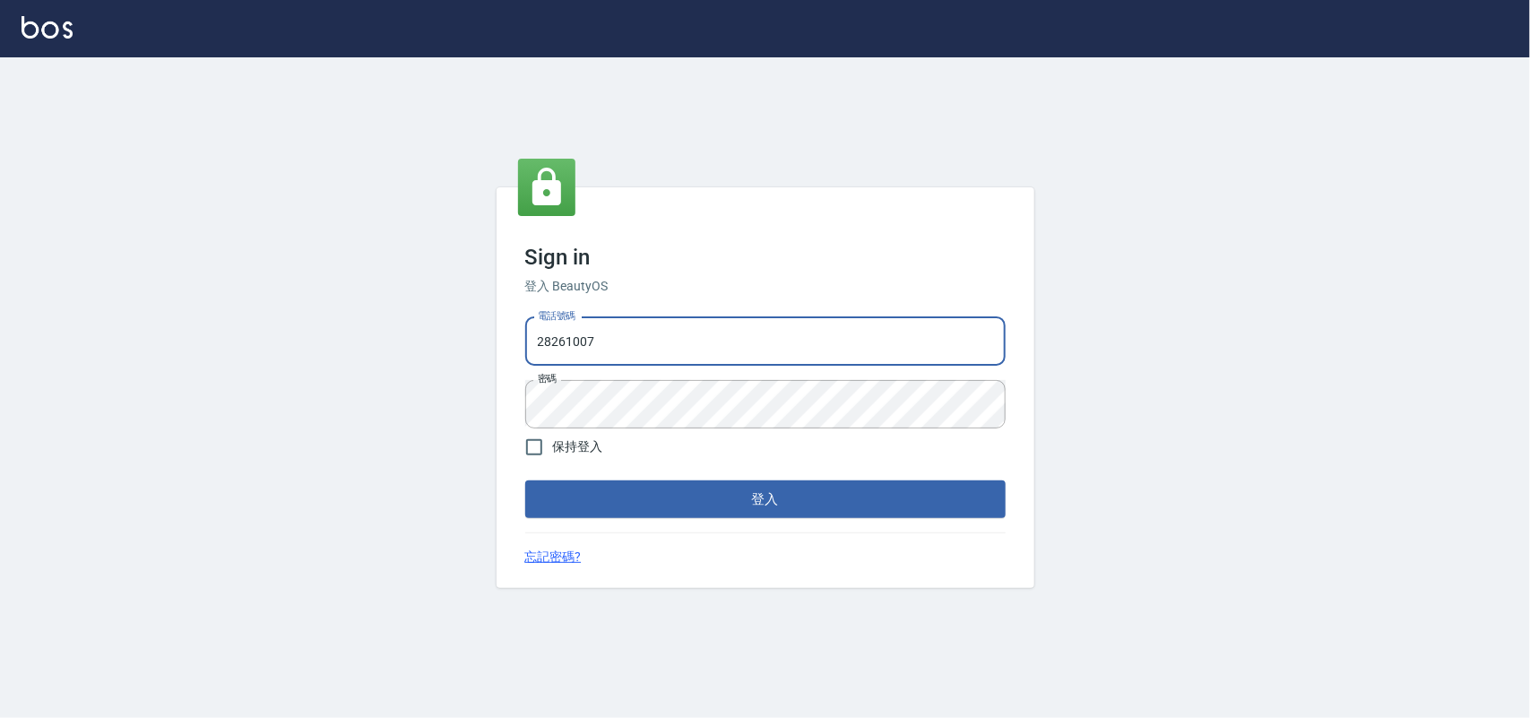
drag, startPoint x: 601, startPoint y: 337, endPoint x: 255, endPoint y: 324, distance: 345.4
click at [254, 350] on div "Sign in 登入 BeautyOS 電話號碼 [PHONE_NUMBER] 電話號碼 密碼 密碼 保持登入 登入 忘記密碼?" at bounding box center [765, 387] width 1530 height 661
type input "2"
drag, startPoint x: 610, startPoint y: 327, endPoint x: 114, endPoint y: 213, distance: 508.6
click at [114, 213] on div "Sign in 登入 BeautyOS 電話號碼 09655 電話號碼 密碼 密碼 保持登入 登入 忘記密碼?" at bounding box center [765, 387] width 1530 height 661
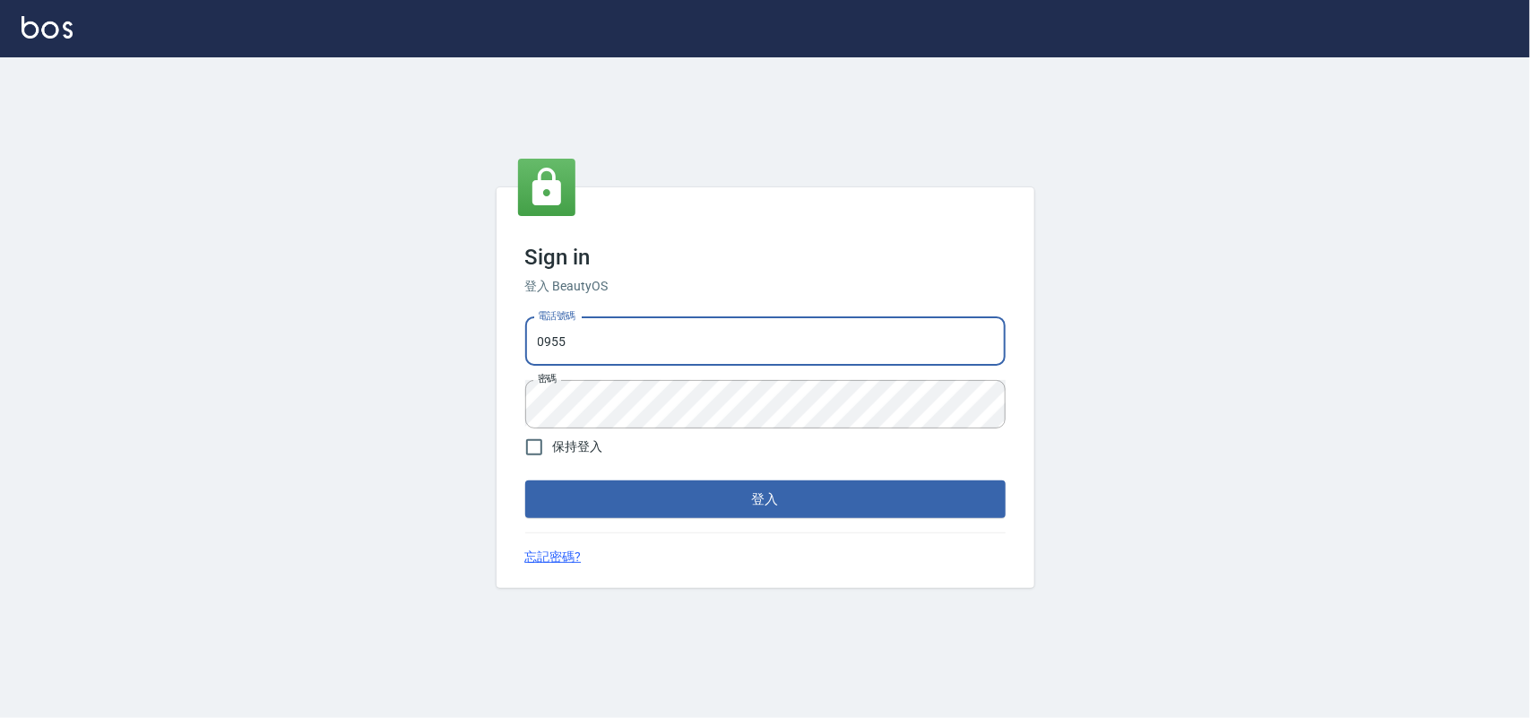
type input "0955582961"
click at [149, 368] on div "Sign in 登入 BeautyOS 電話號碼 [PHONE_NUMBER] 電話號碼 密碼 密碼 保持登入 登入 忘記密碼?" at bounding box center [765, 387] width 1530 height 661
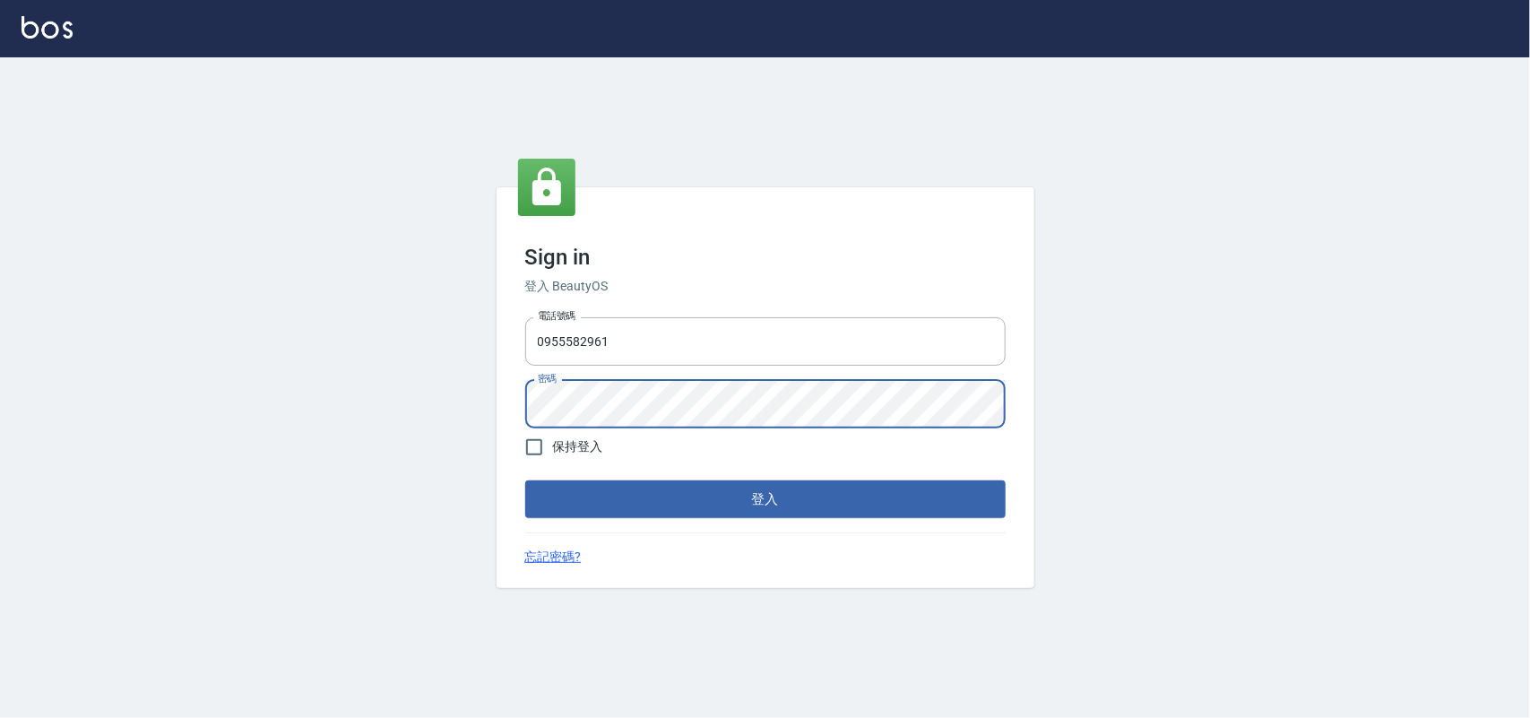
click at [525, 480] on button "登入" at bounding box center [765, 499] width 480 height 38
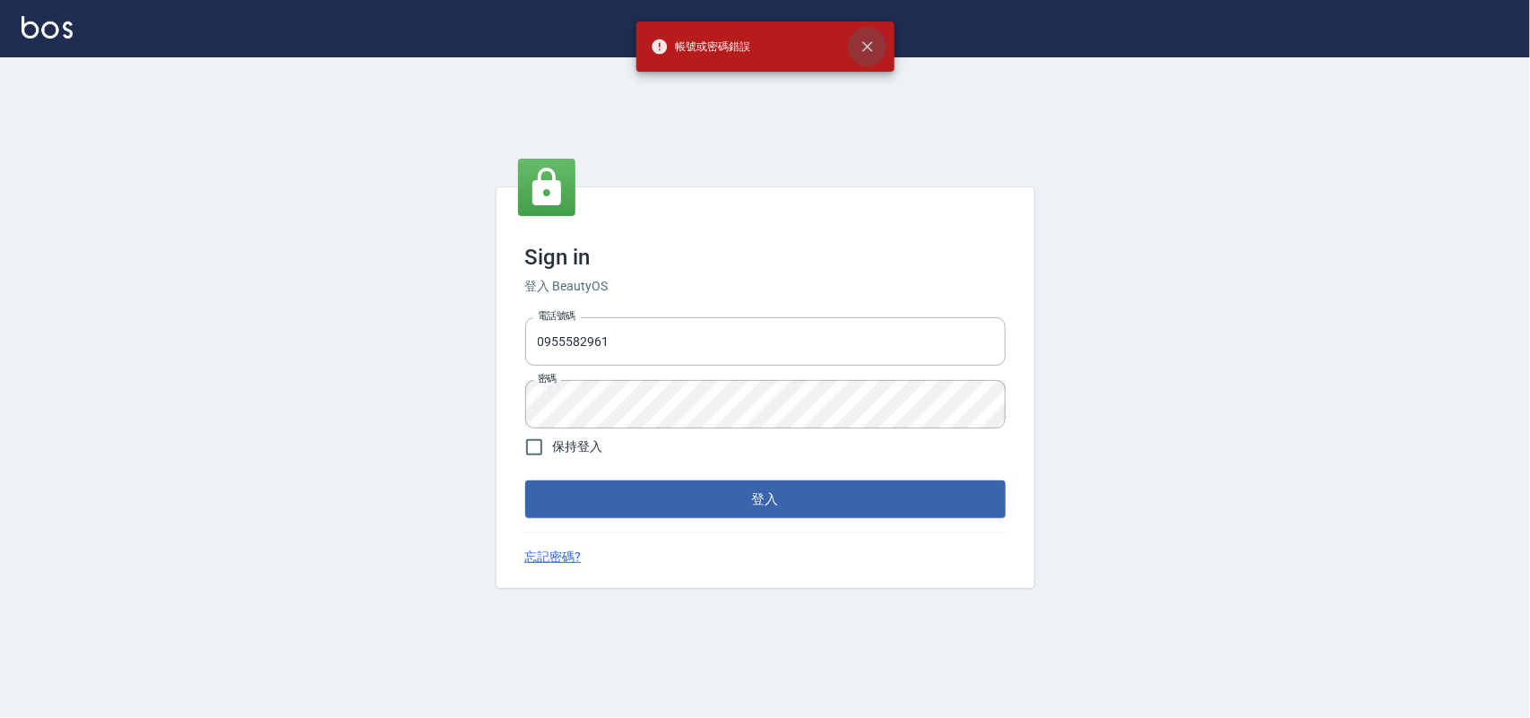
drag, startPoint x: 868, startPoint y: 42, endPoint x: 859, endPoint y: 45, distance: 9.4
click at [862, 43] on icon "close" at bounding box center [868, 47] width 18 height 18
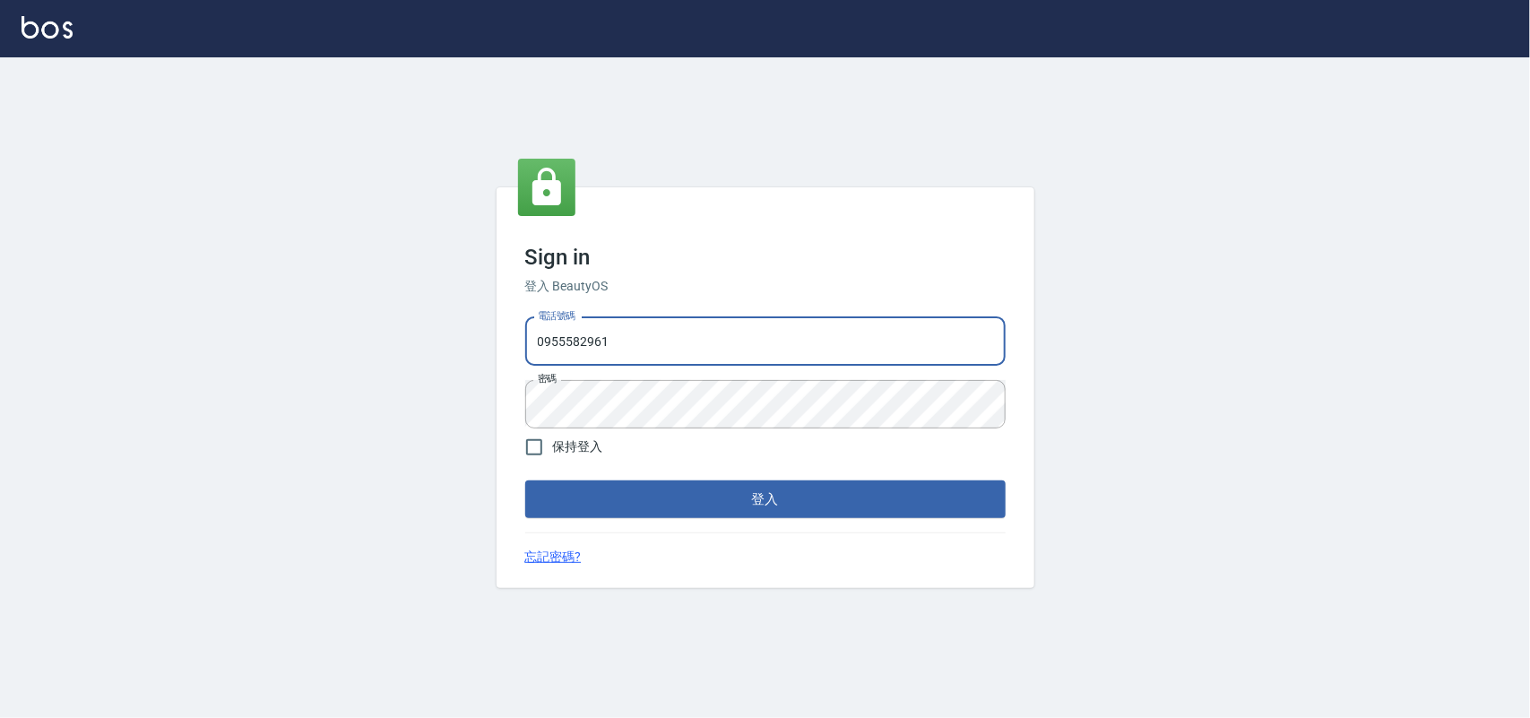
drag, startPoint x: 672, startPoint y: 354, endPoint x: 623, endPoint y: 378, distance: 54.9
click at [617, 372] on div "電話號碼 [PHONE_NUMBER] 電話號碼 密碼 密碼" at bounding box center [765, 372] width 495 height 125
click at [444, 383] on div "Sign in 登入 BeautyOS 電話號碼 [PHONE_NUMBER] 電話號碼 密碼 密碼 保持登入 登入 忘記密碼?" at bounding box center [765, 387] width 1530 height 661
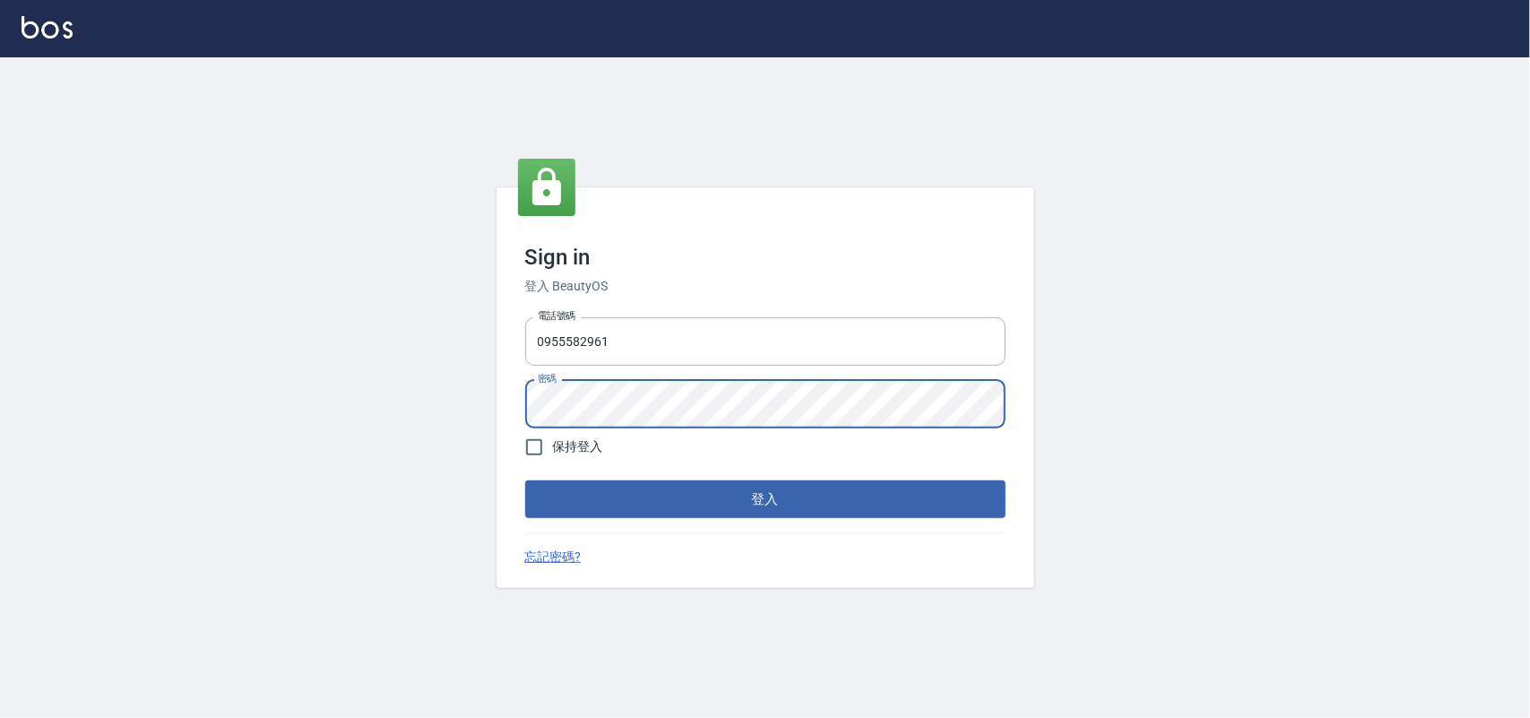
click at [525, 480] on button "登入" at bounding box center [765, 499] width 480 height 38
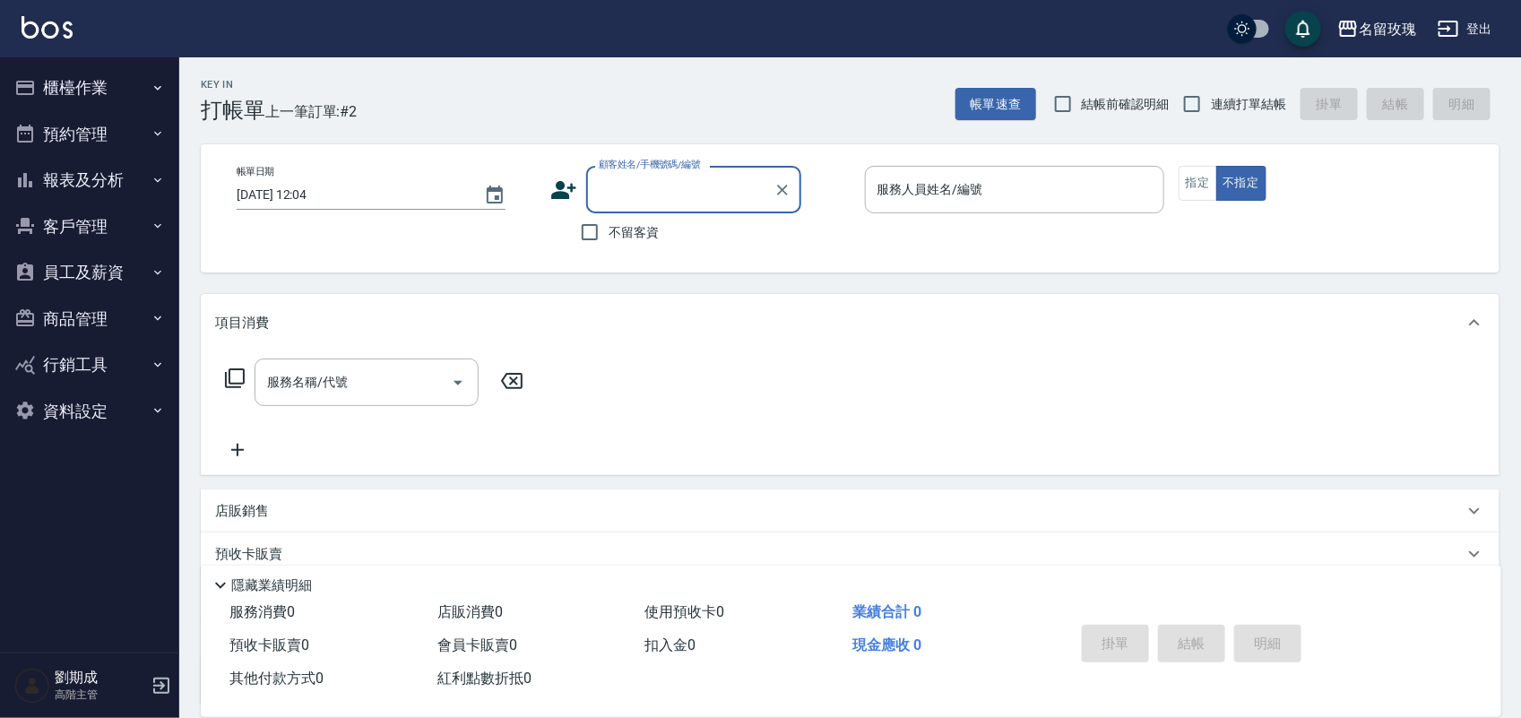
click at [76, 70] on button "櫃檯作業" at bounding box center [89, 88] width 165 height 47
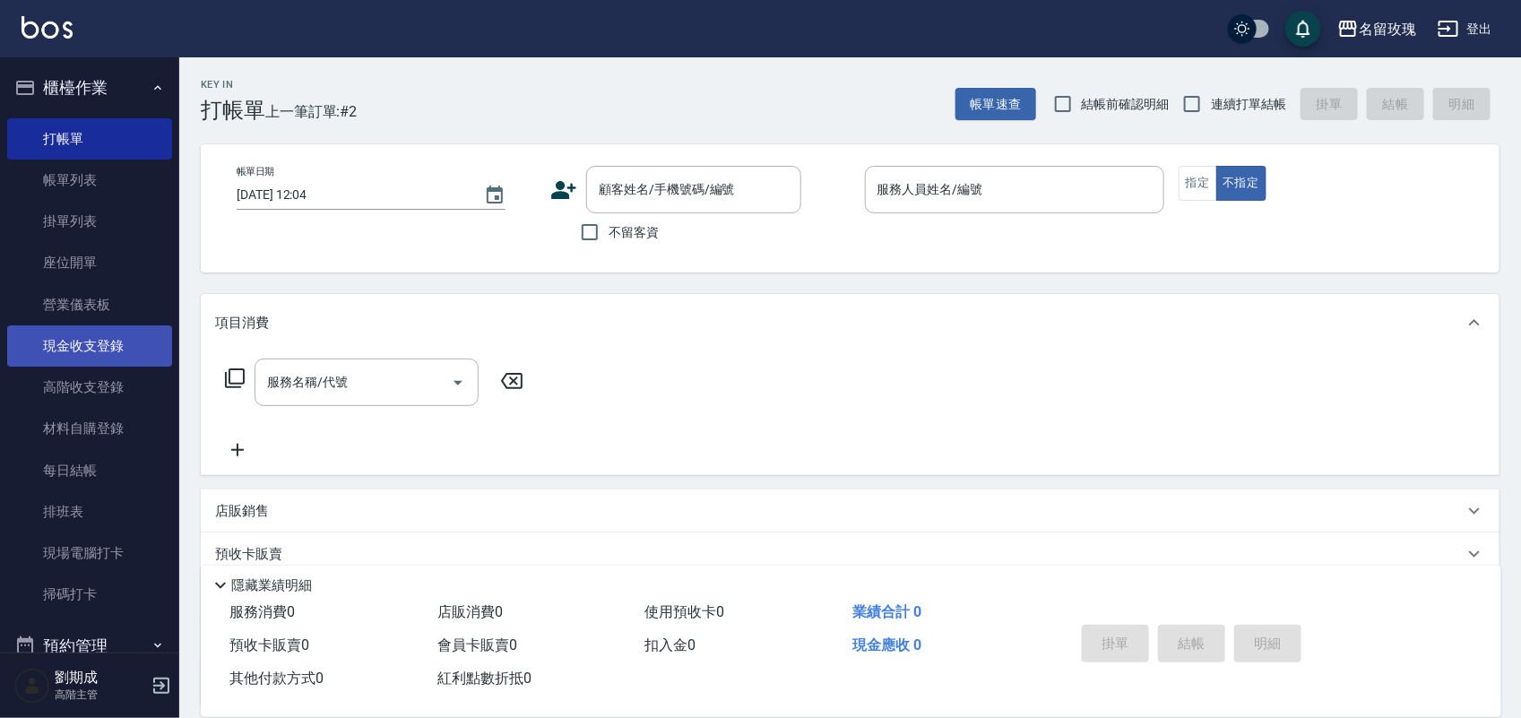
click at [95, 342] on link "現金收支登錄" at bounding box center [89, 345] width 165 height 41
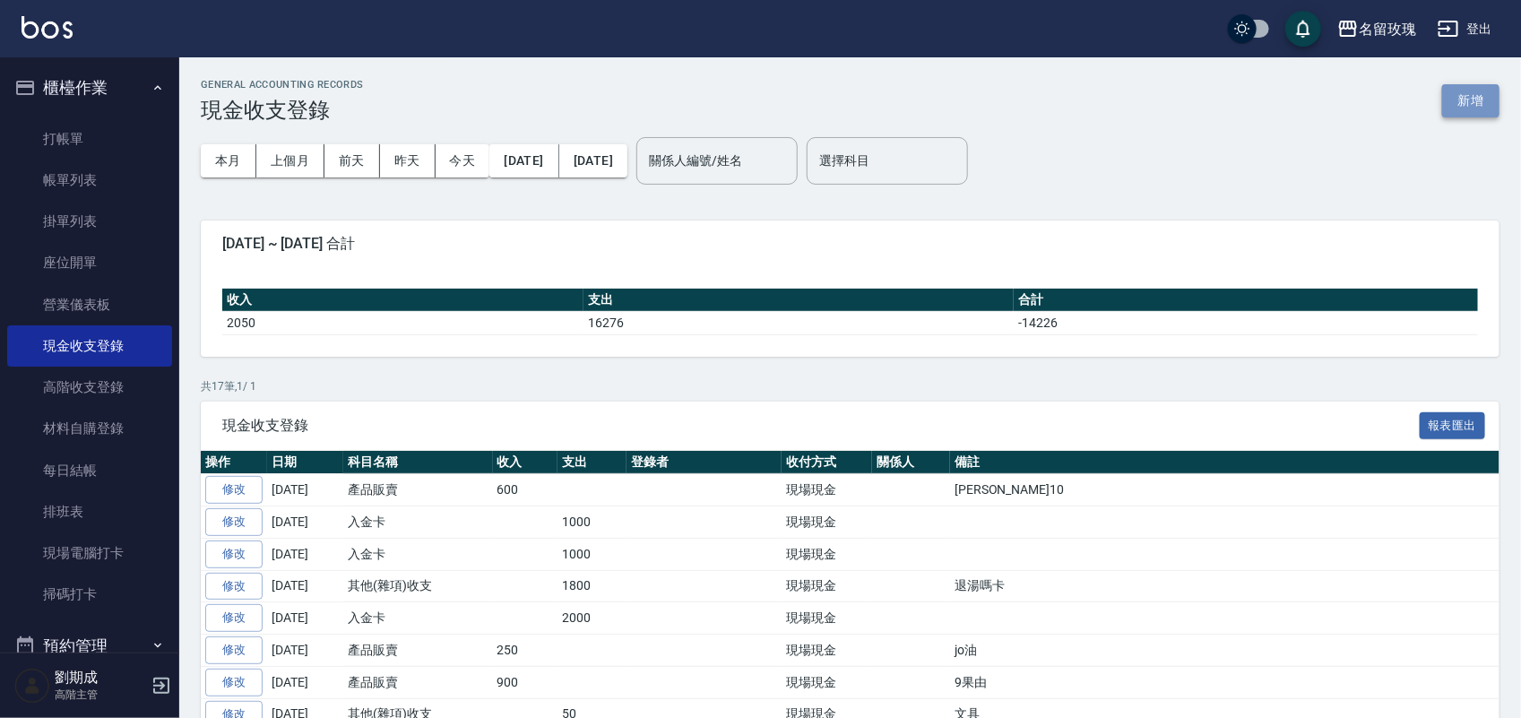
click at [1462, 99] on button "新增" at bounding box center [1470, 100] width 57 height 33
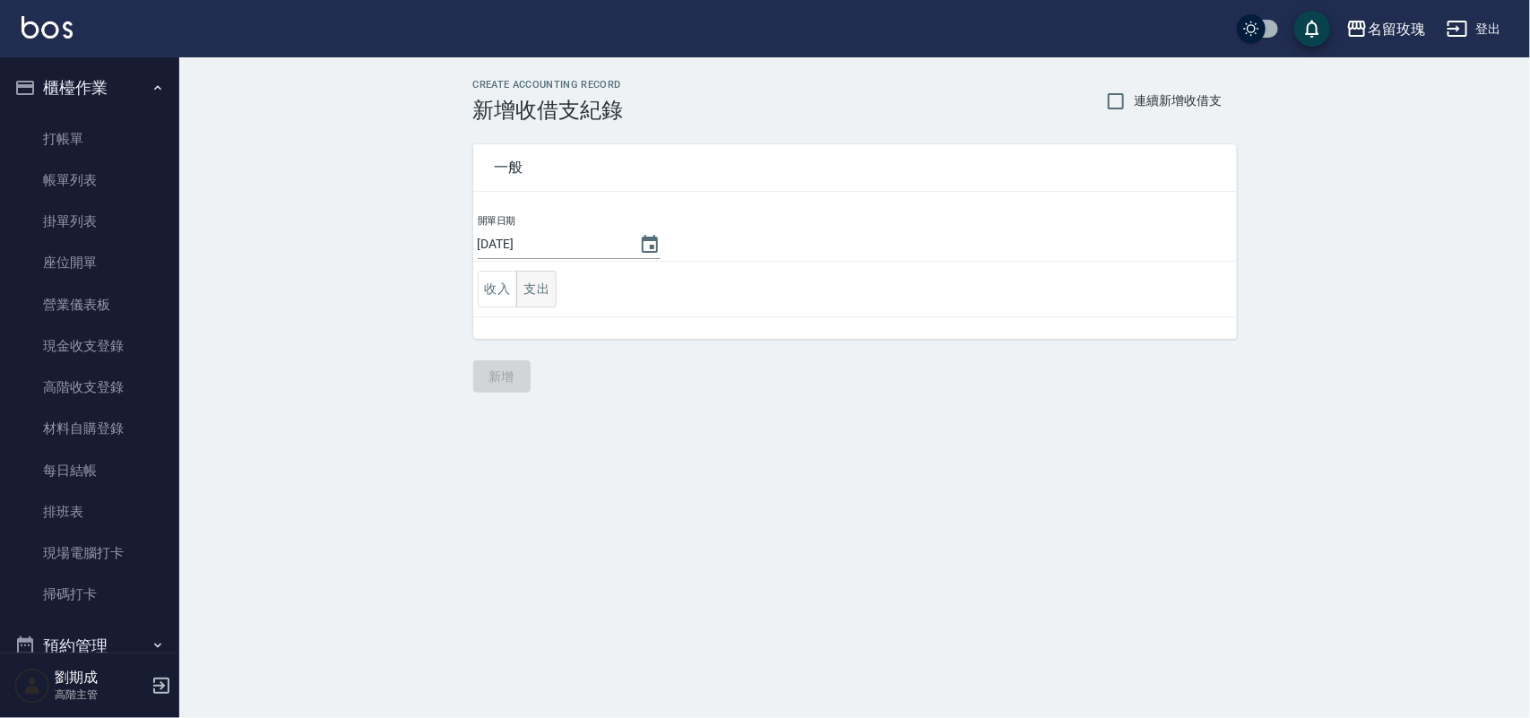
click at [538, 297] on button "支出" at bounding box center [536, 289] width 40 height 37
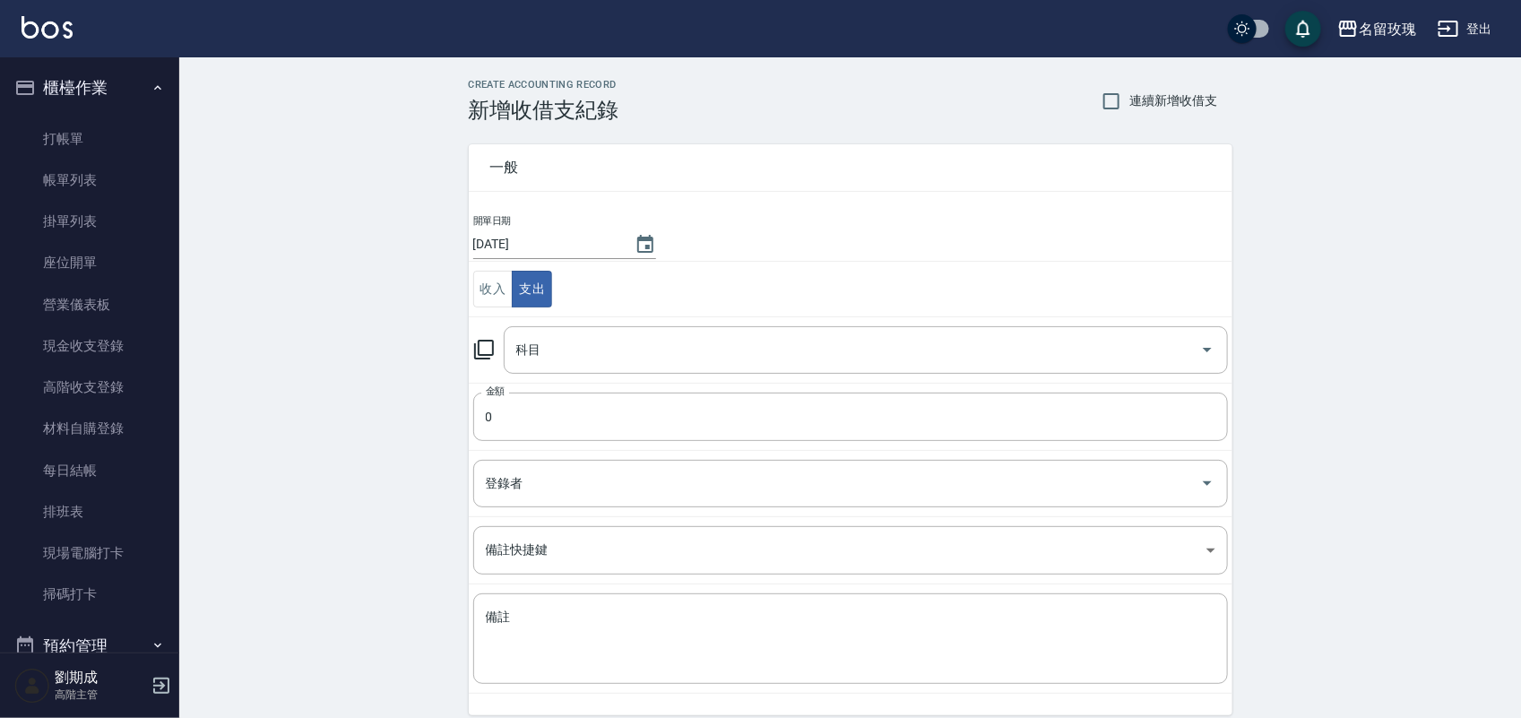
click at [487, 351] on icon at bounding box center [484, 350] width 22 height 22
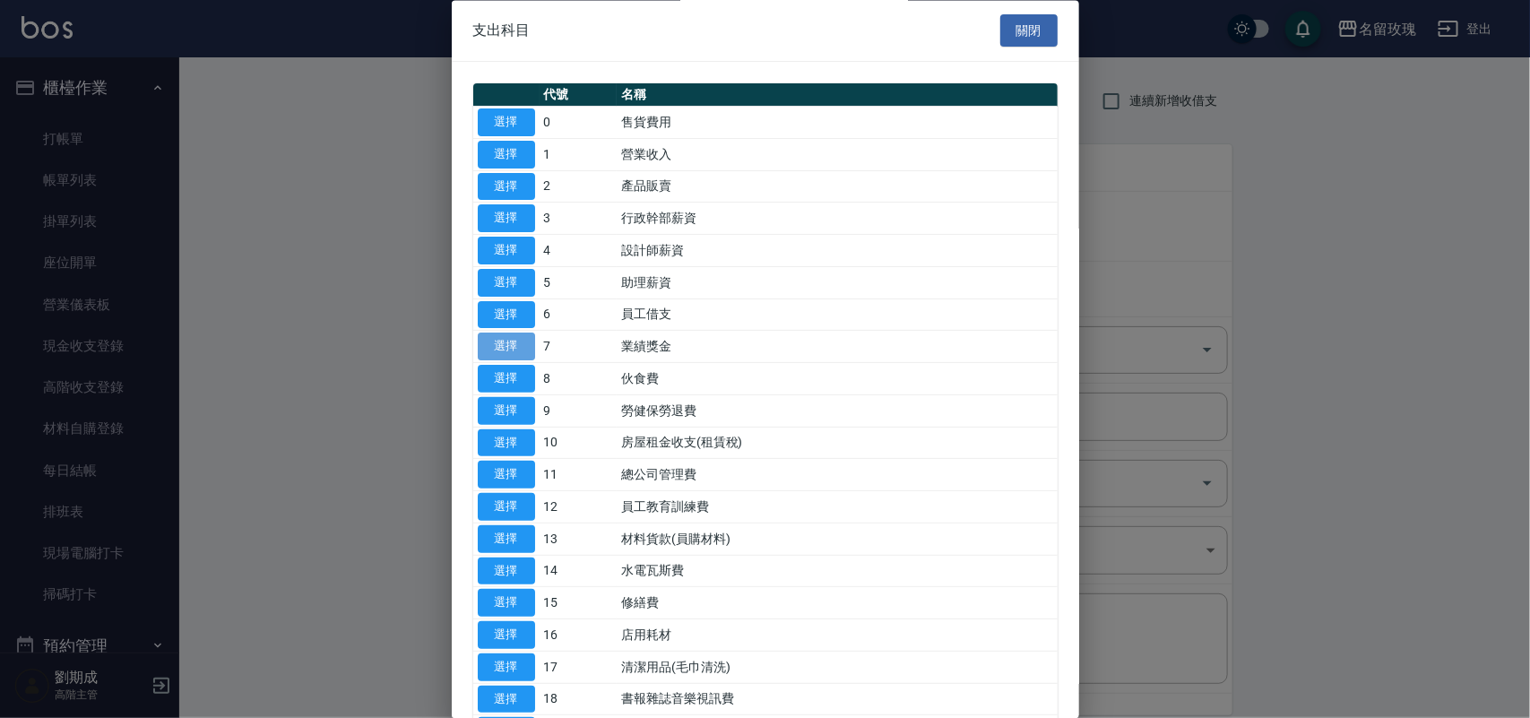
click at [514, 342] on button "選擇" at bounding box center [506, 347] width 57 height 28
type input "7 業績獎金"
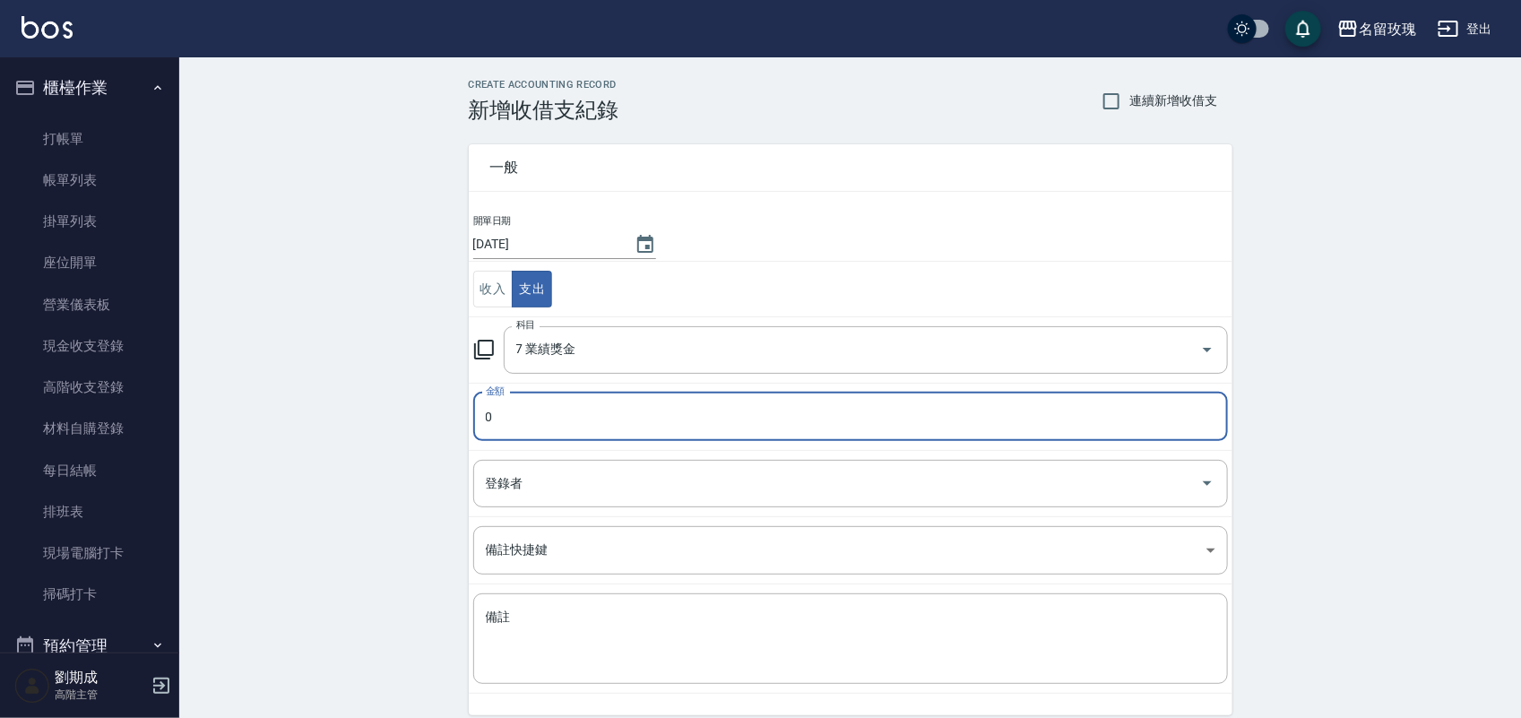
click at [574, 410] on input "0" at bounding box center [850, 417] width 755 height 48
type input "700"
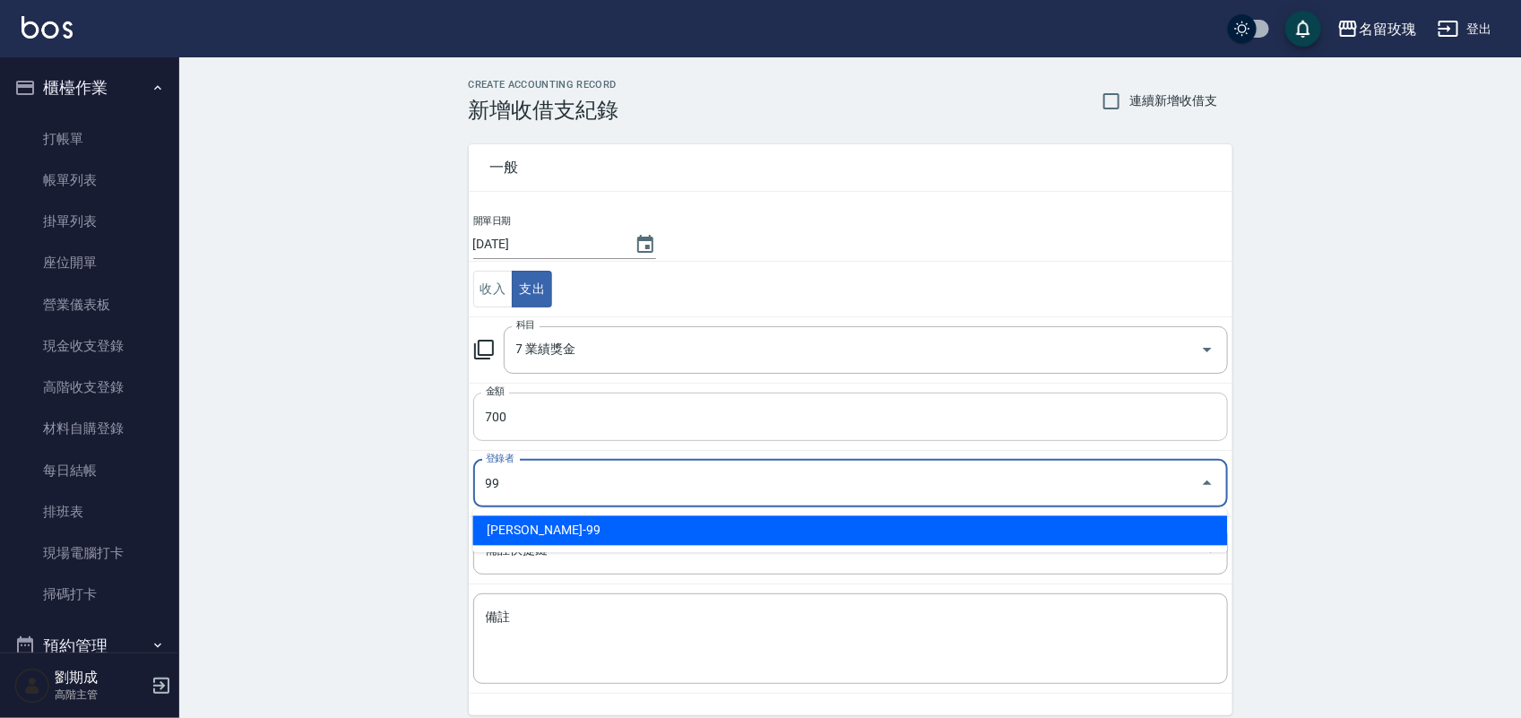
type input "[PERSON_NAME]-99"
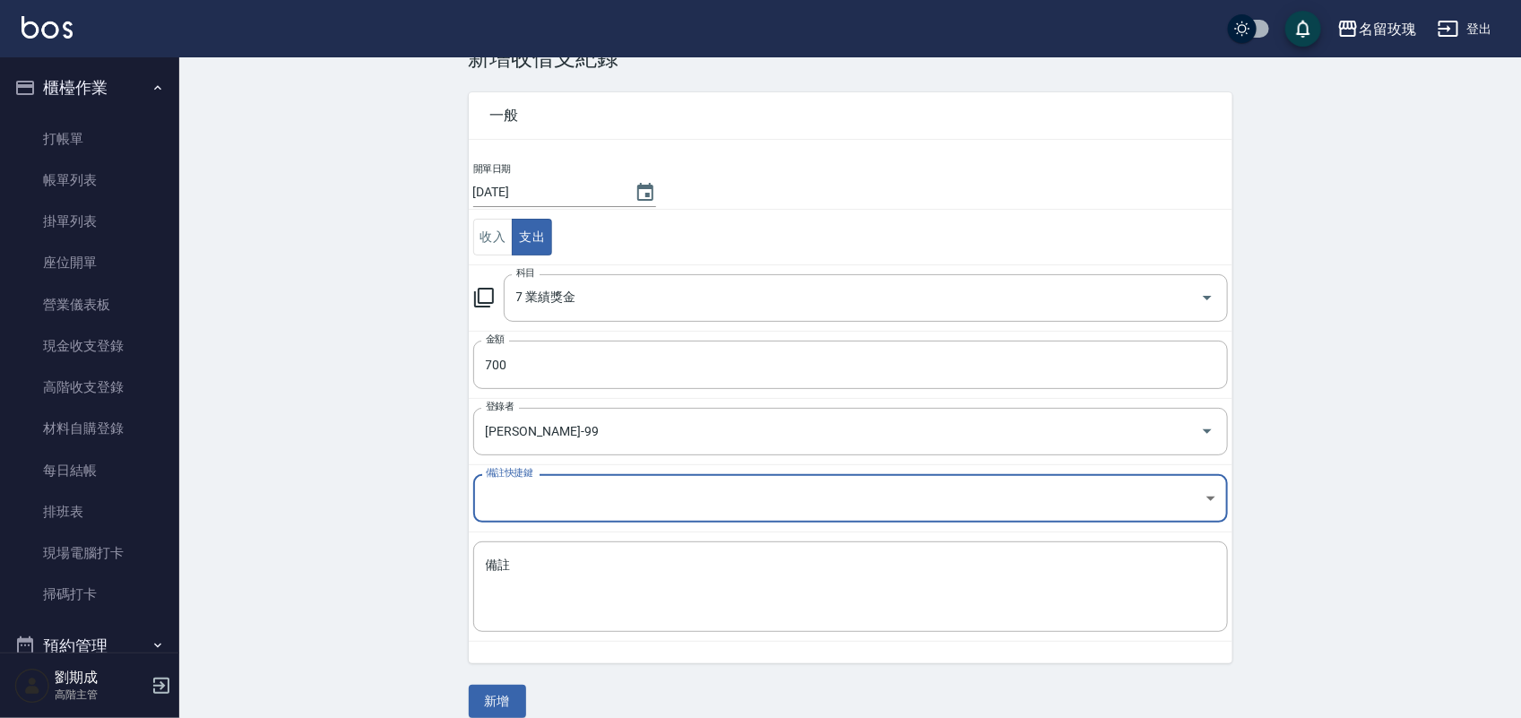
scroll to position [74, 0]
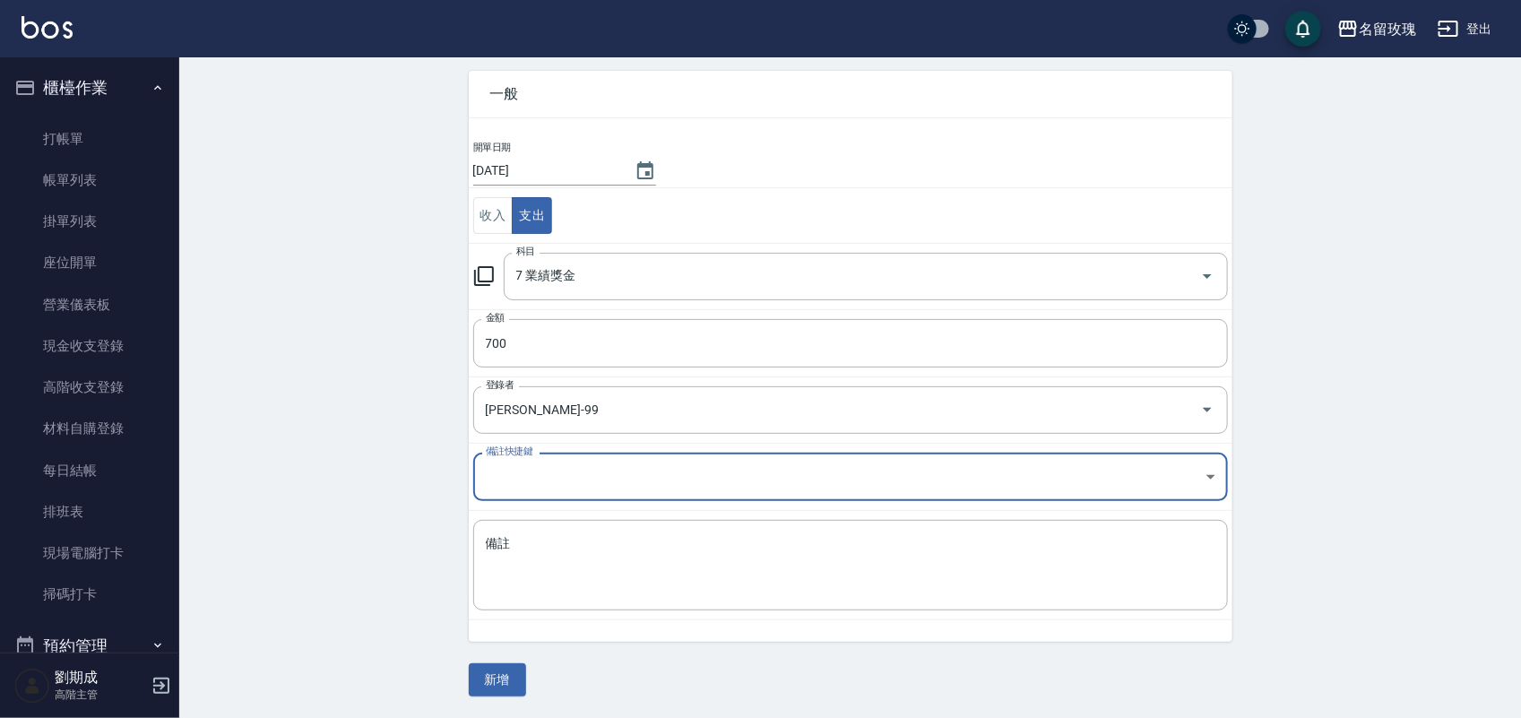
click at [513, 681] on button "新增" at bounding box center [497, 679] width 57 height 33
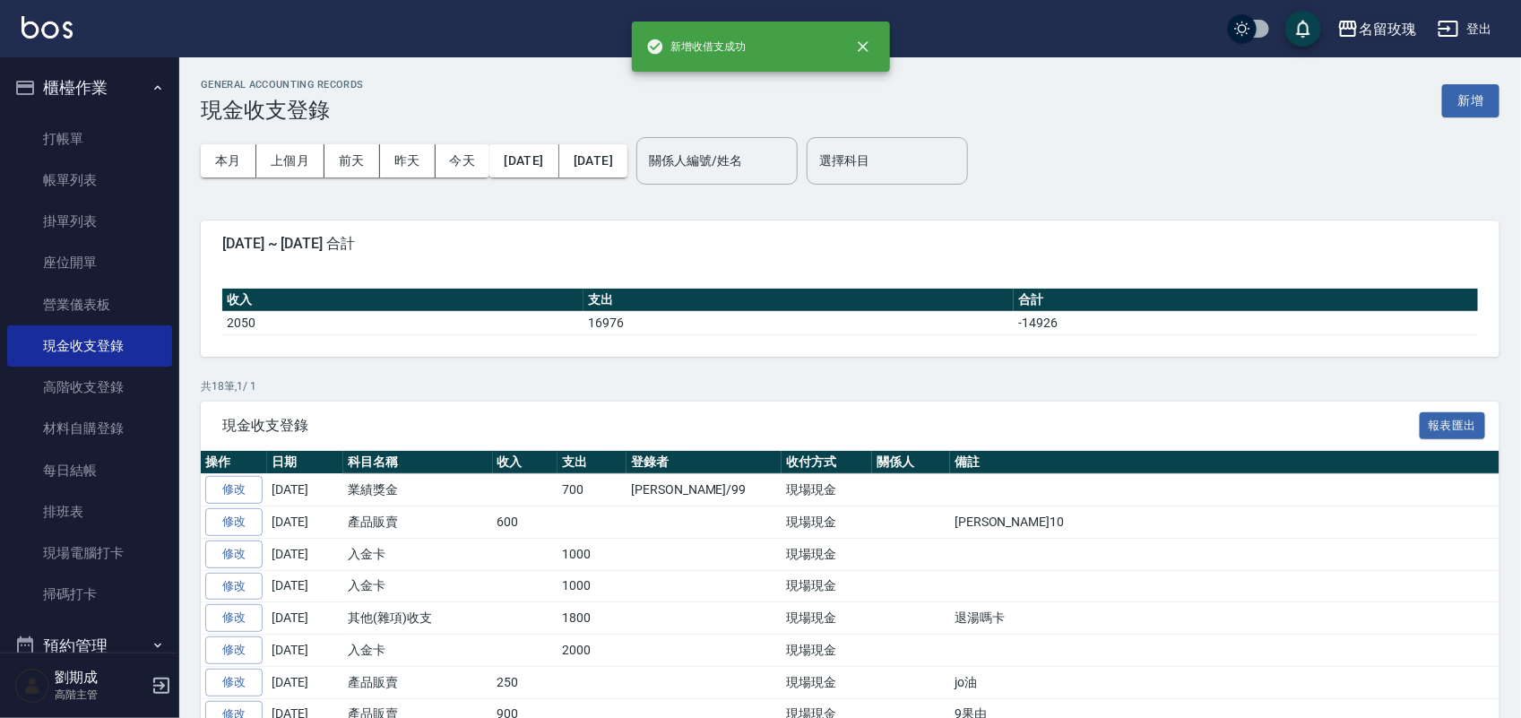
click at [1413, 24] on div "名留玫瑰" at bounding box center [1387, 29] width 57 height 22
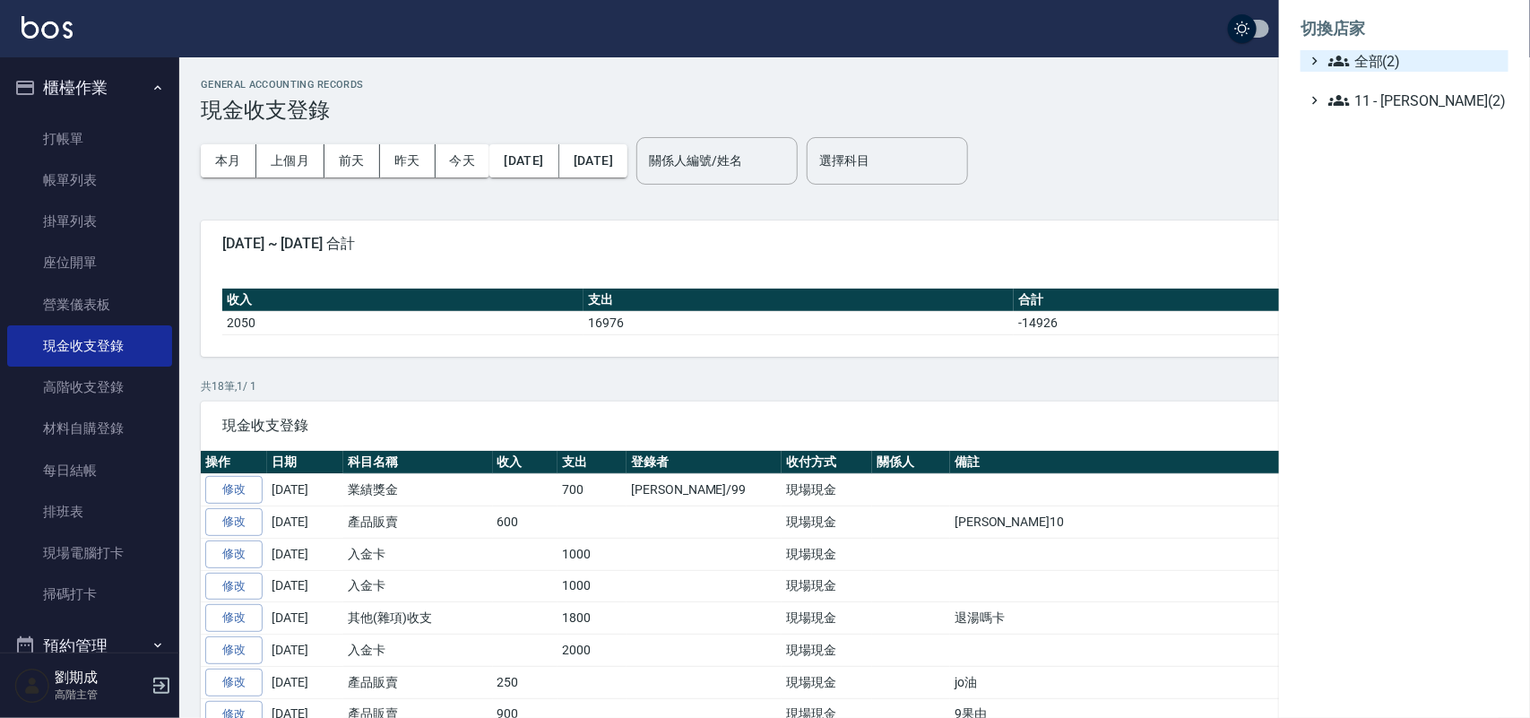
click at [1345, 70] on icon at bounding box center [1339, 61] width 22 height 22
click at [1370, 88] on span "名留德行" at bounding box center [1414, 83] width 176 height 22
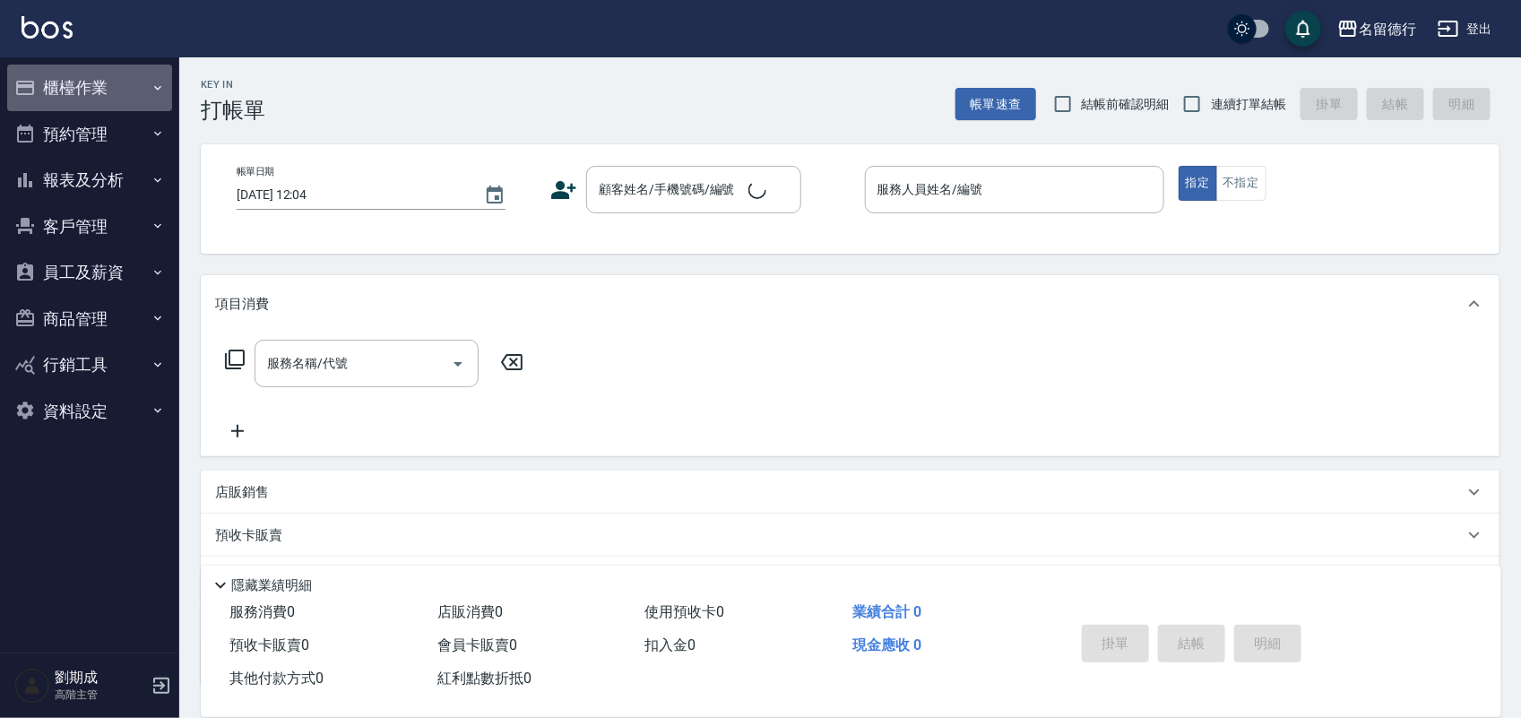
click at [85, 85] on button "櫃檯作業" at bounding box center [89, 88] width 165 height 47
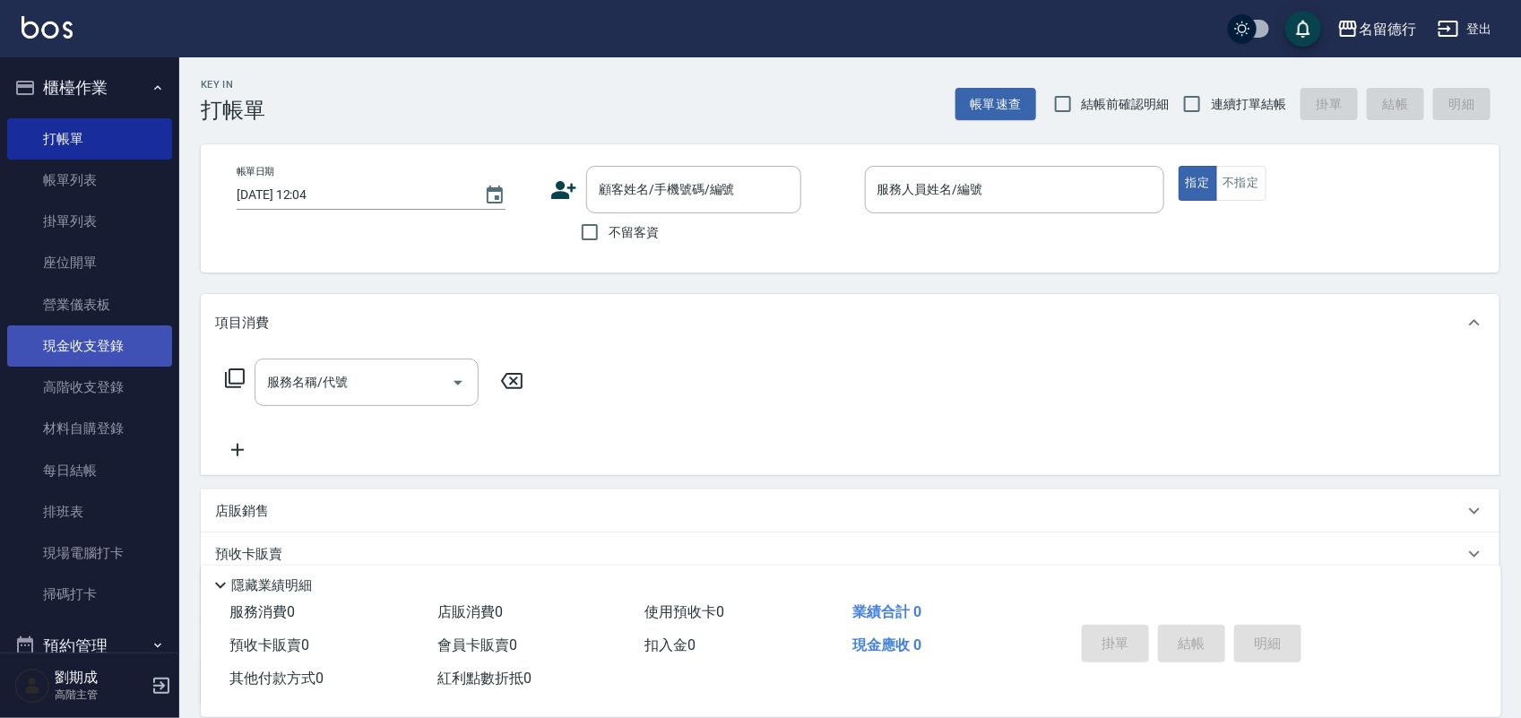
click at [95, 334] on link "現金收支登錄" at bounding box center [89, 345] width 165 height 41
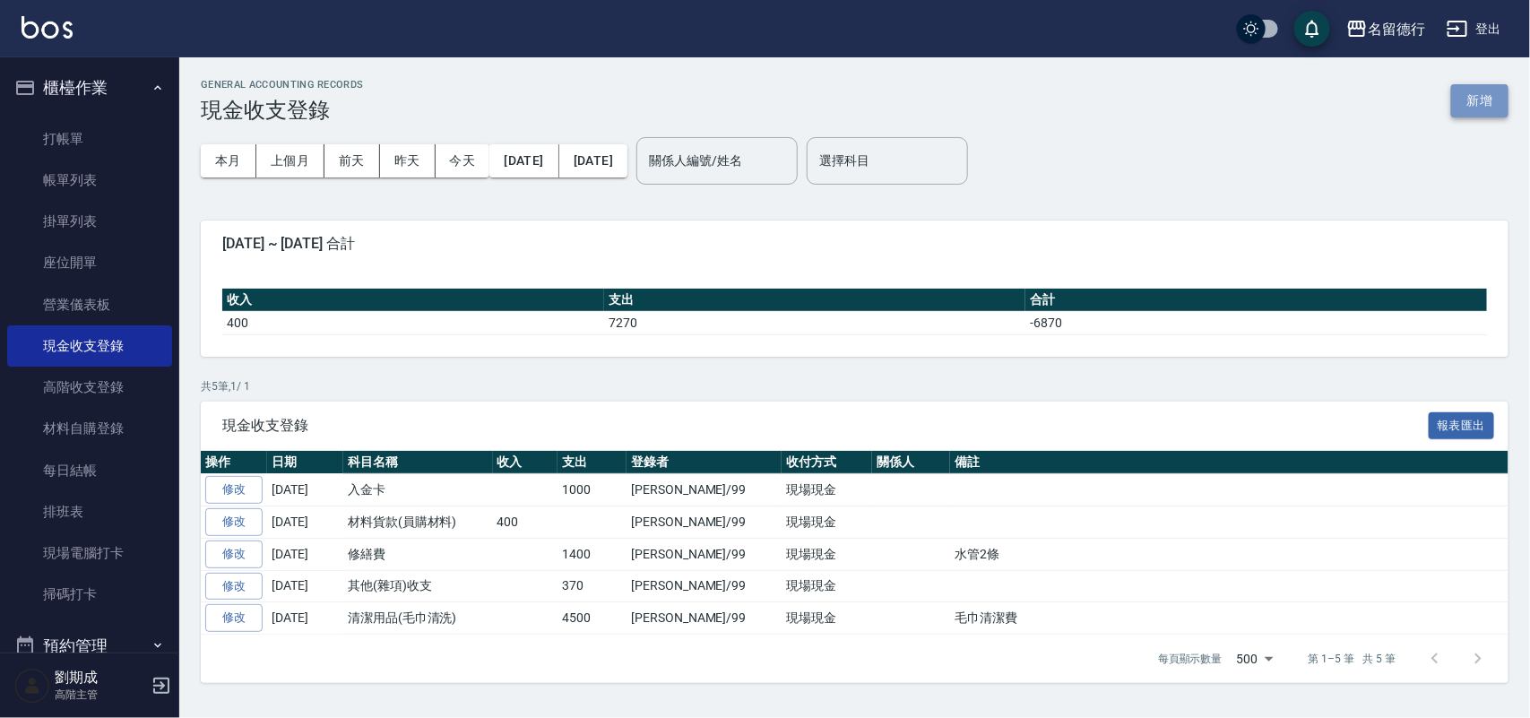
click at [1470, 95] on button "新增" at bounding box center [1479, 100] width 57 height 33
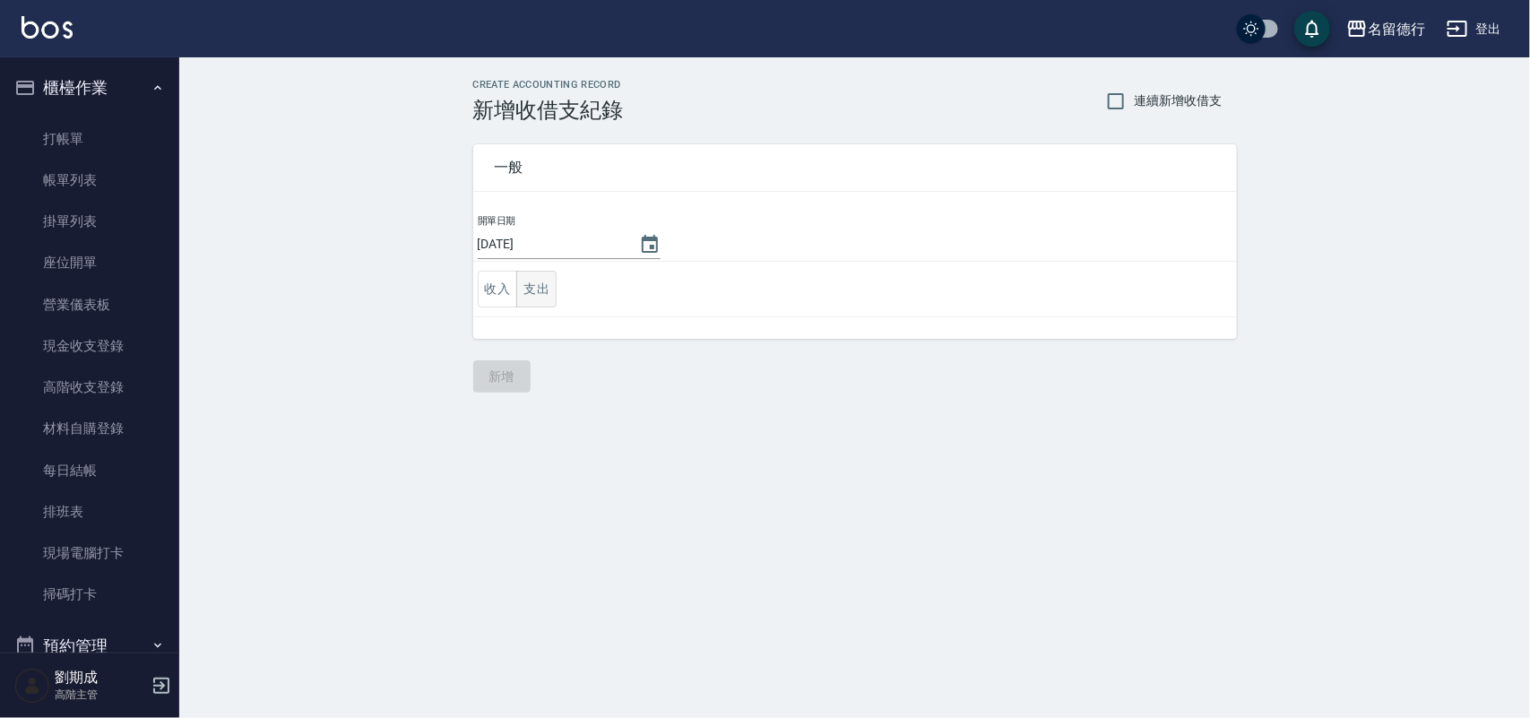
click at [535, 296] on button "支出" at bounding box center [536, 289] width 40 height 37
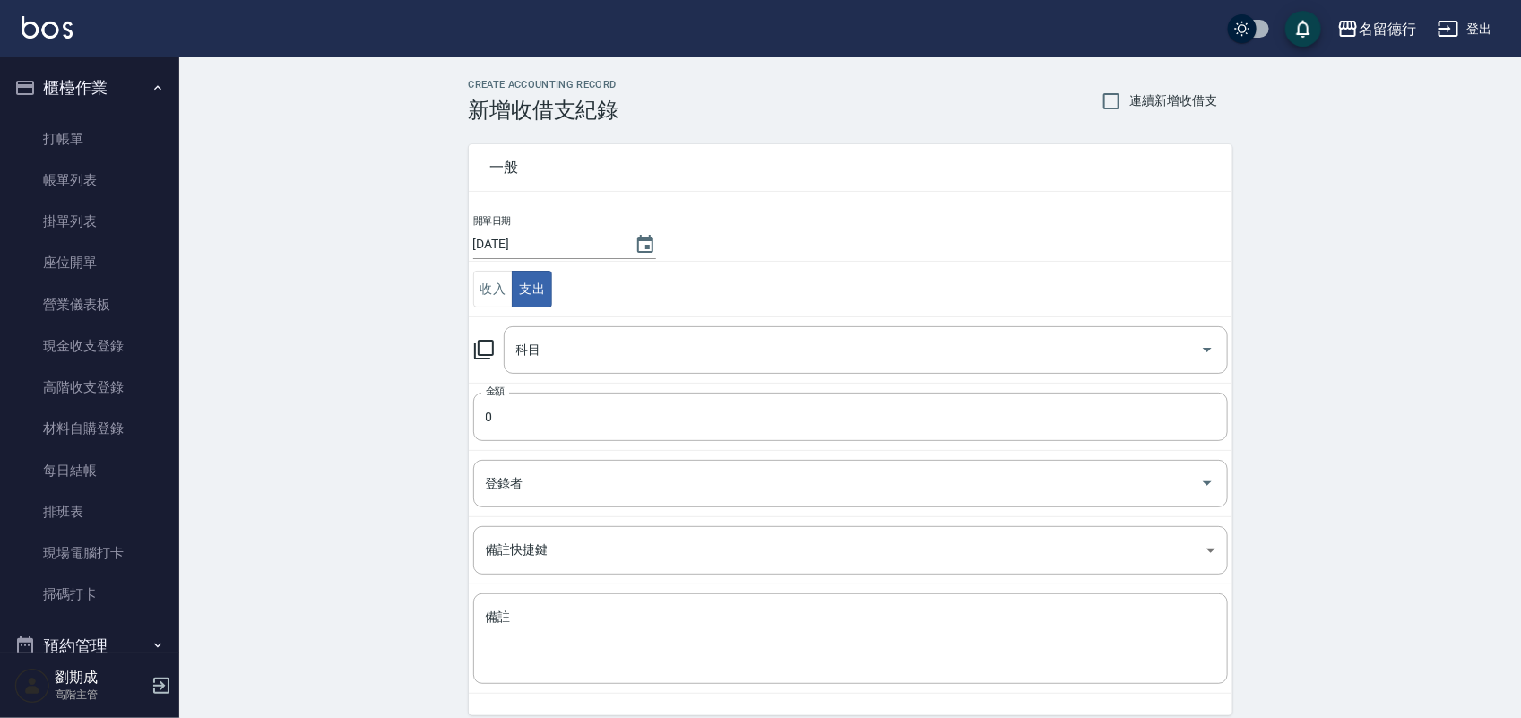
click at [480, 364] on div "科目 科目" at bounding box center [850, 350] width 755 height 48
click at [489, 356] on icon at bounding box center [484, 350] width 20 height 20
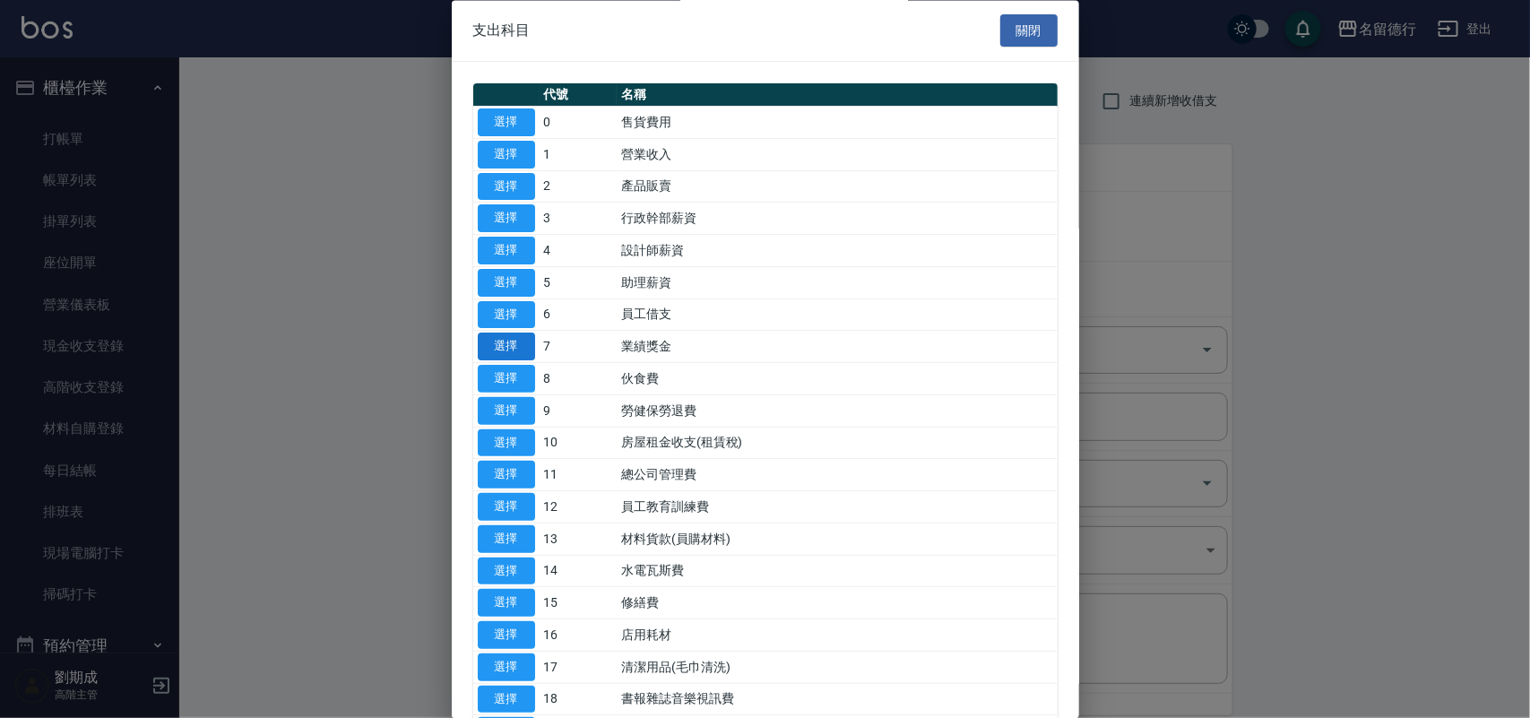
click at [502, 342] on button "選擇" at bounding box center [506, 347] width 57 height 28
type input "7 業績獎金"
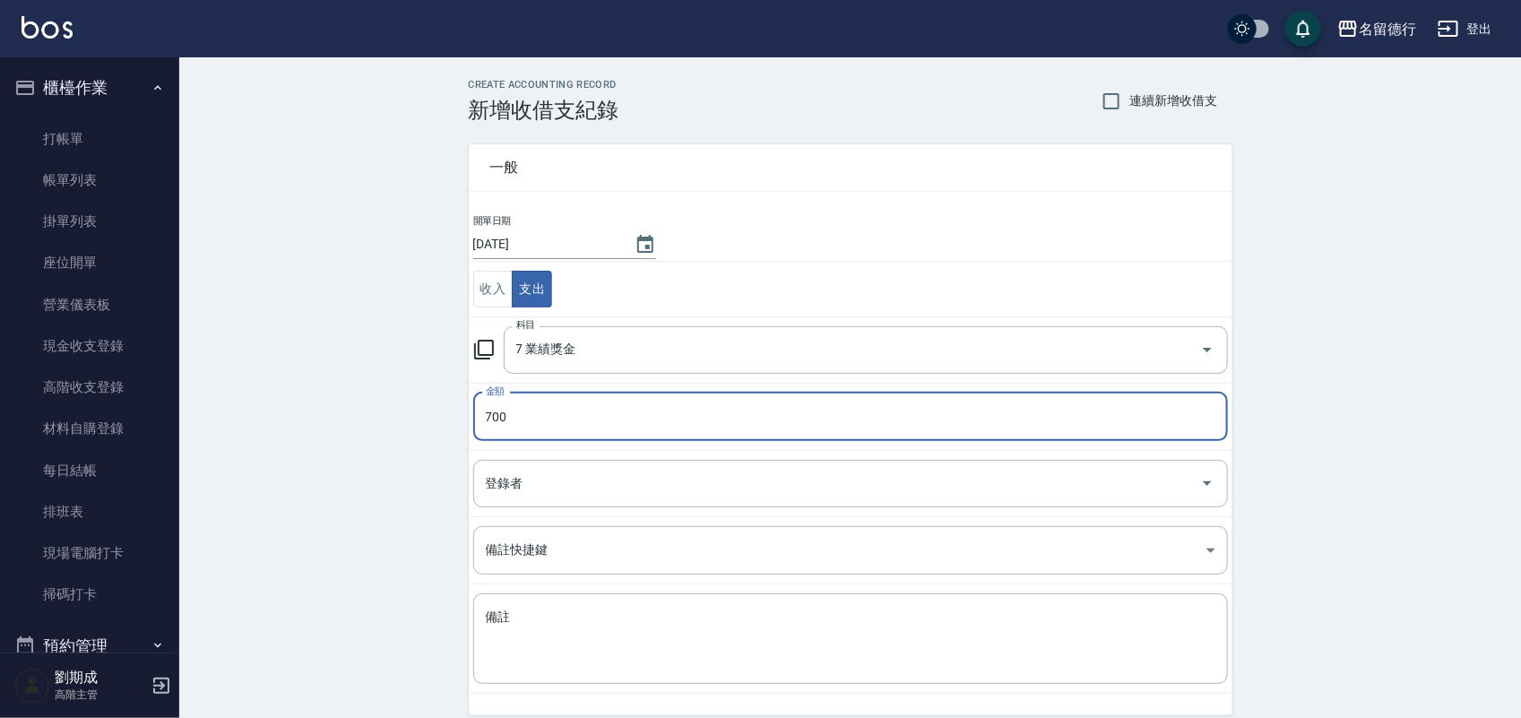
type input "700"
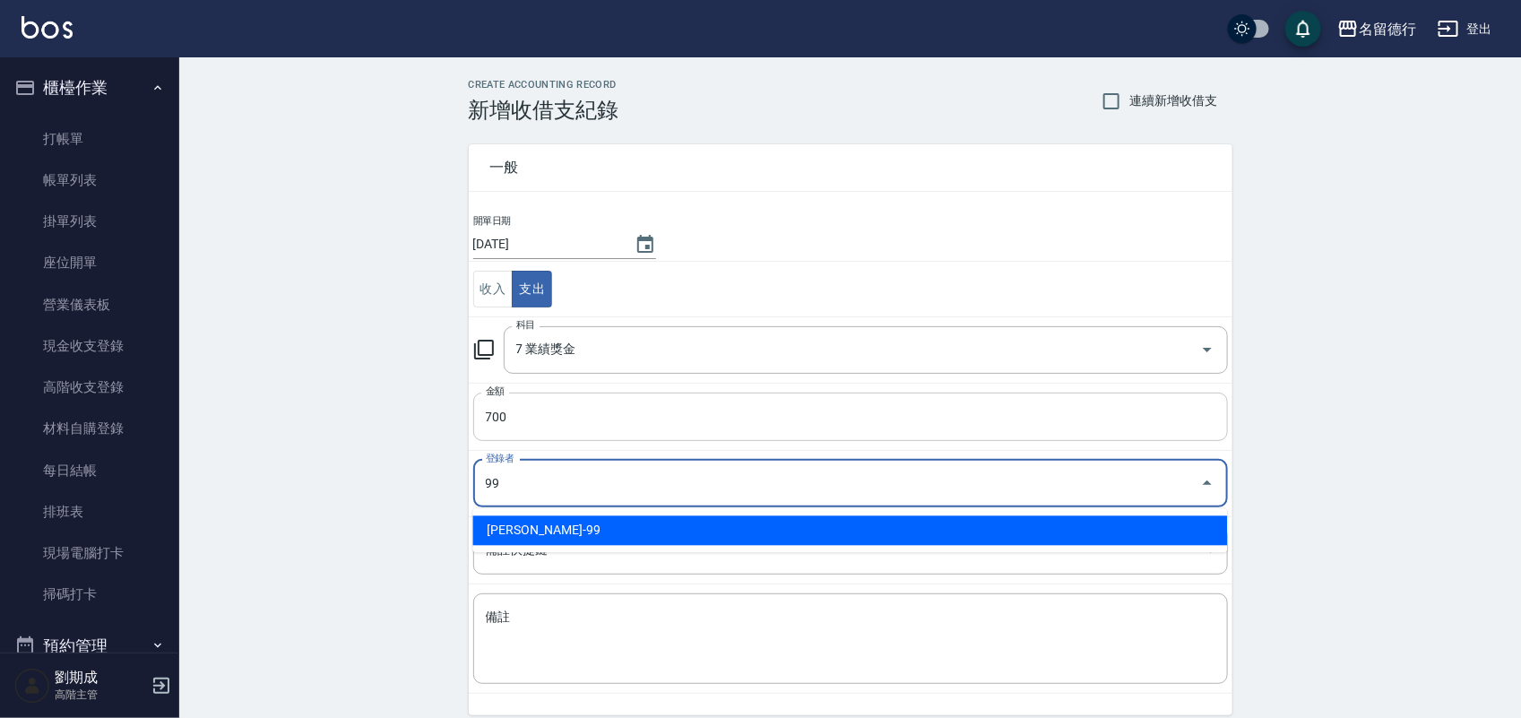
type input "[PERSON_NAME]-99"
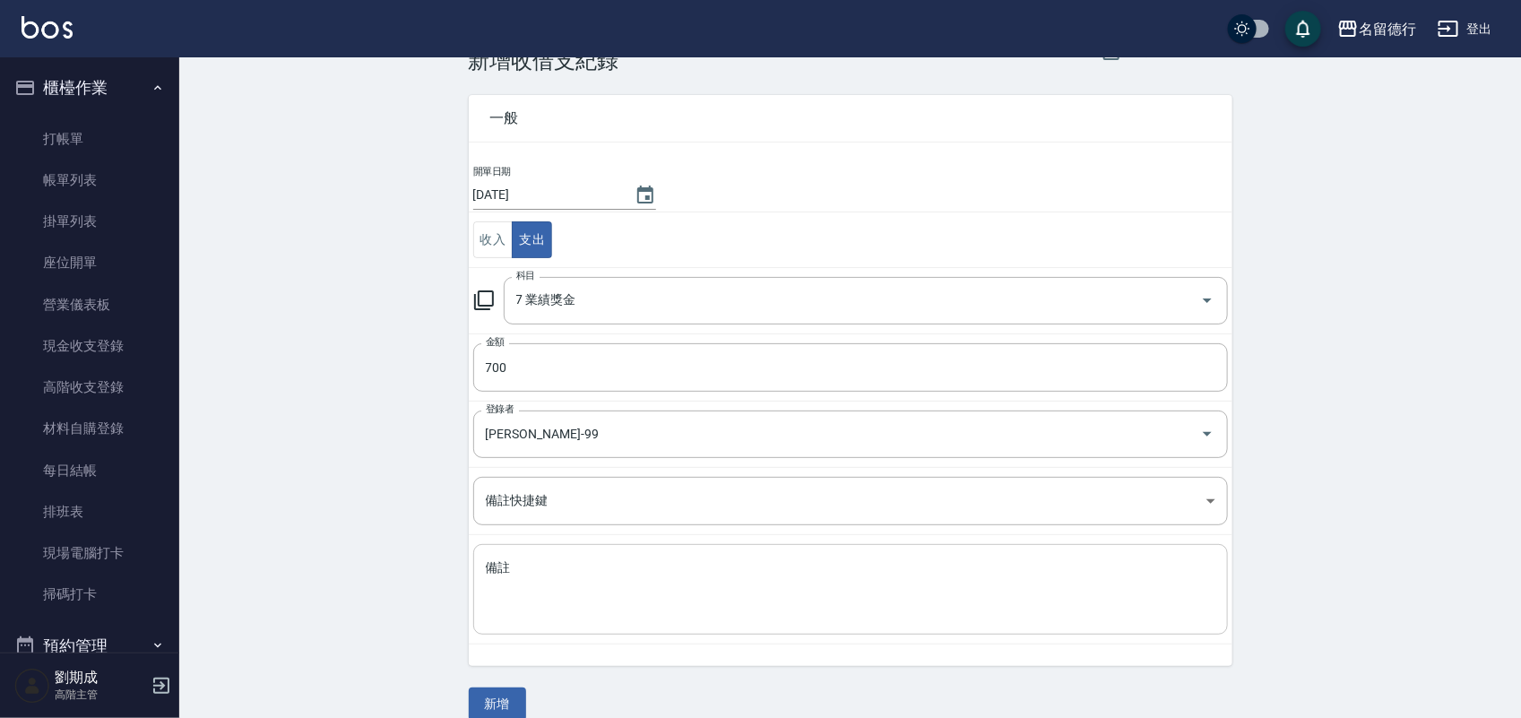
scroll to position [74, 0]
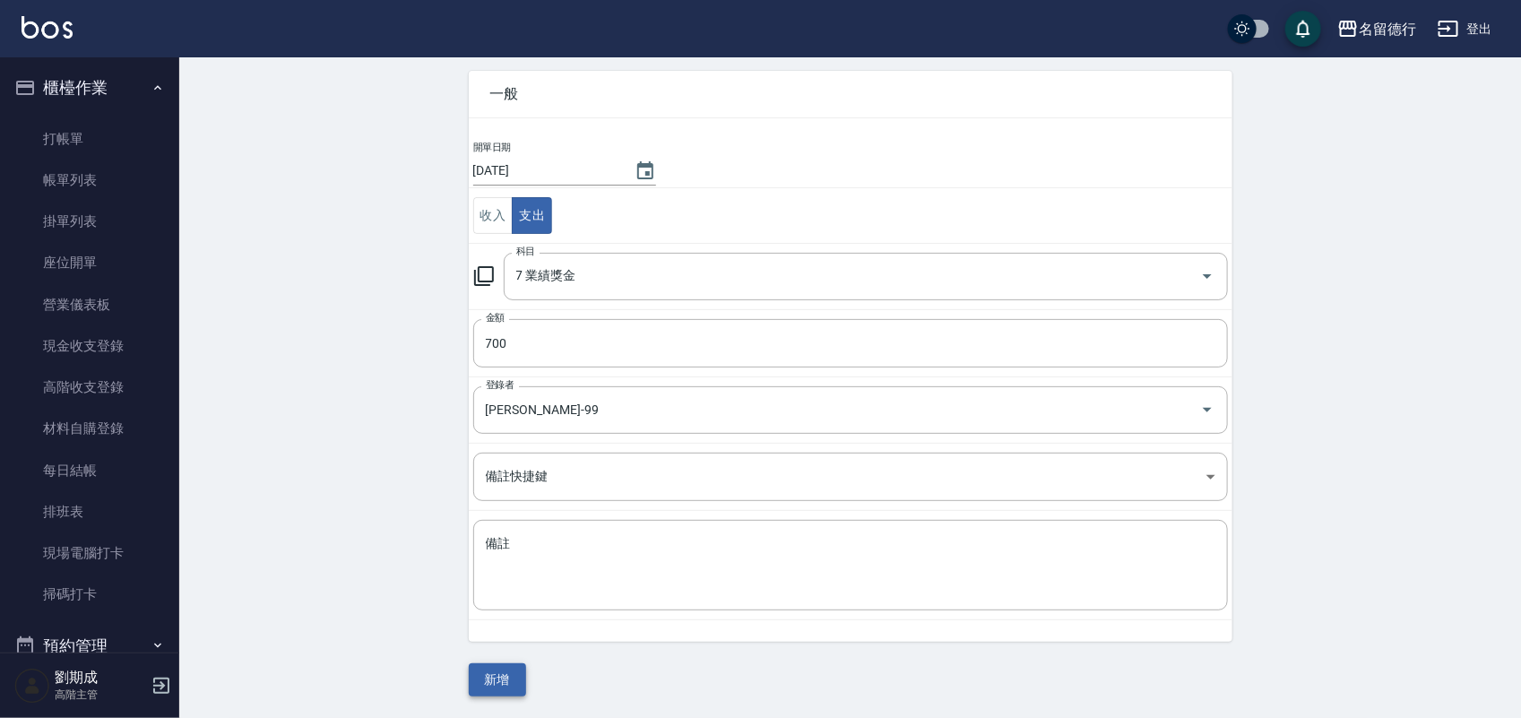
click at [498, 677] on button "新增" at bounding box center [497, 679] width 57 height 33
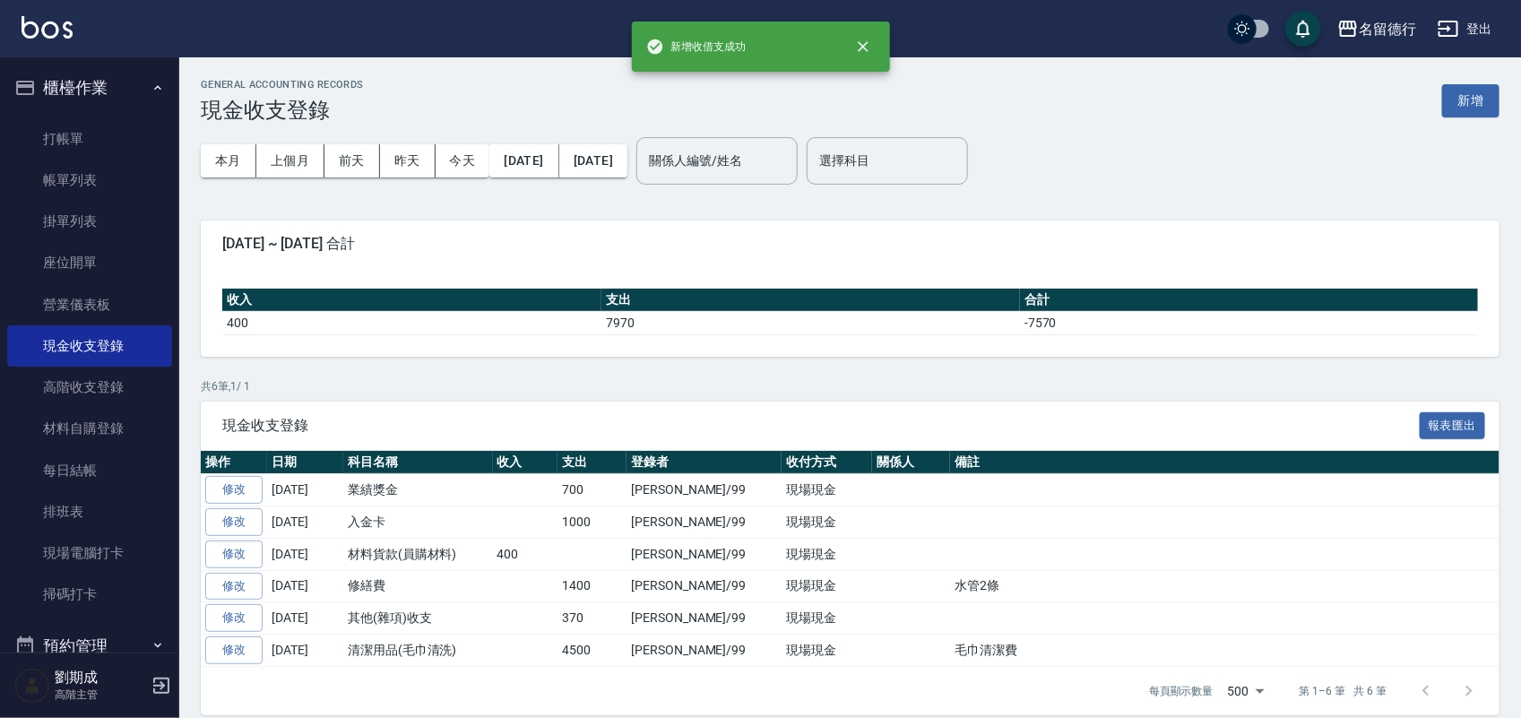
click at [1359, 20] on div "名留德行" at bounding box center [1387, 29] width 57 height 22
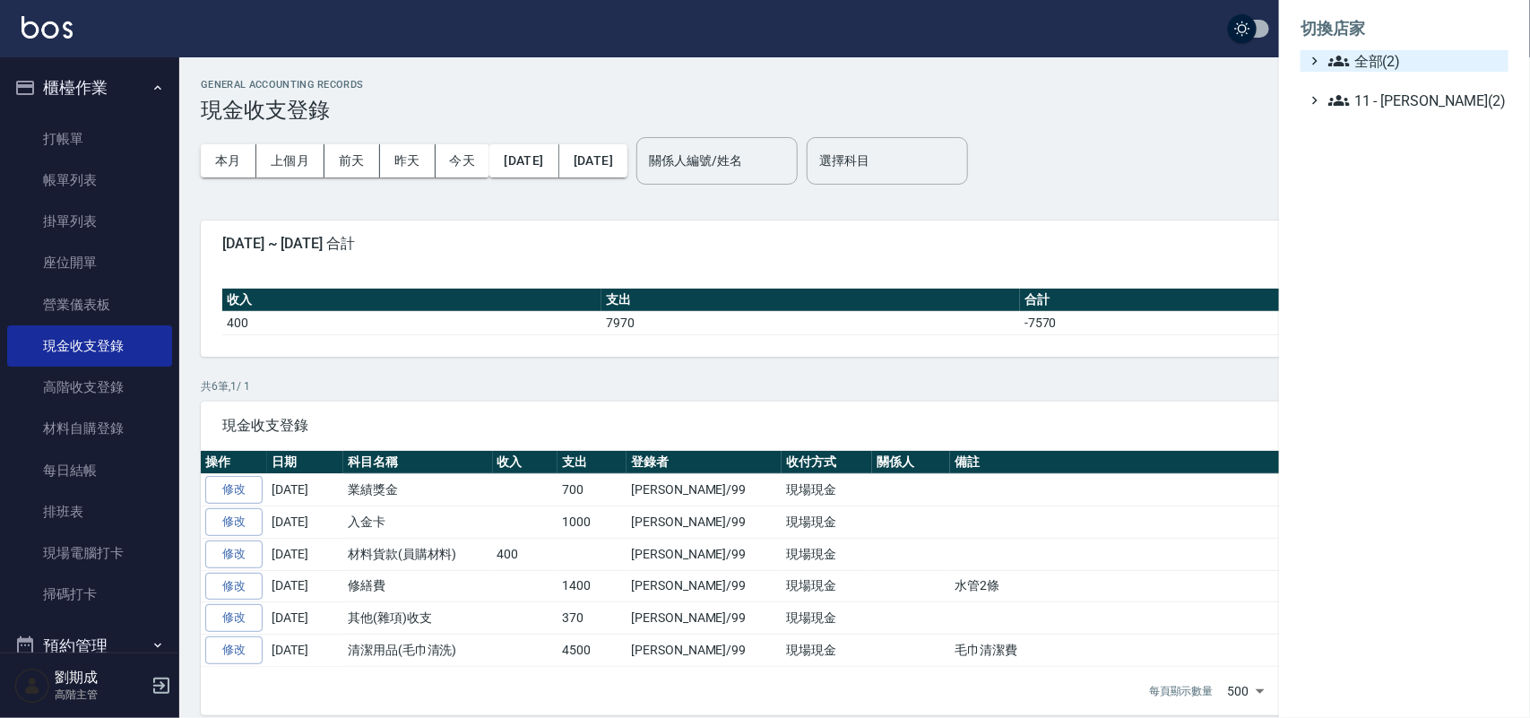
click at [1336, 59] on icon at bounding box center [1339, 61] width 22 height 22
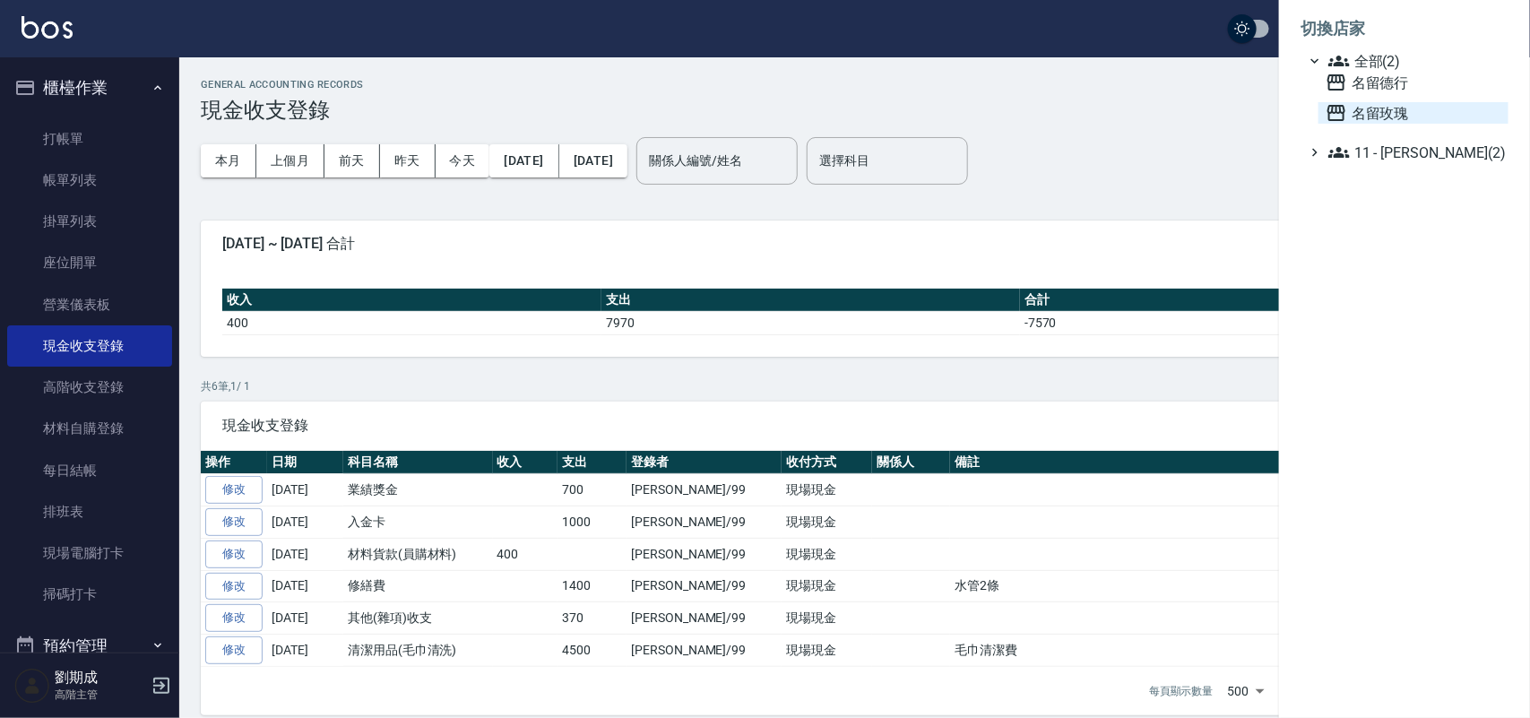
click at [1367, 112] on span "名留玫瑰" at bounding box center [1414, 113] width 176 height 22
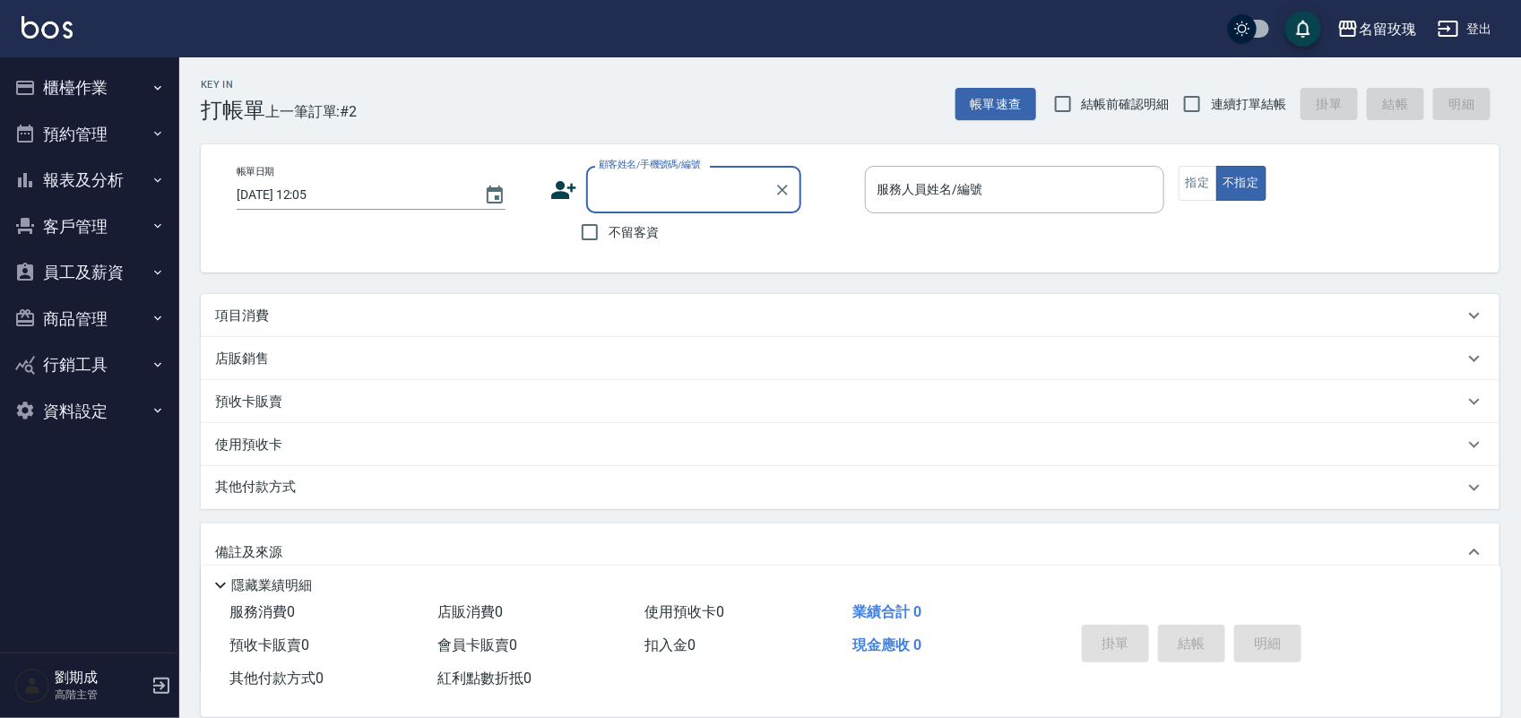
click at [86, 96] on button "櫃檯作業" at bounding box center [89, 88] width 165 height 47
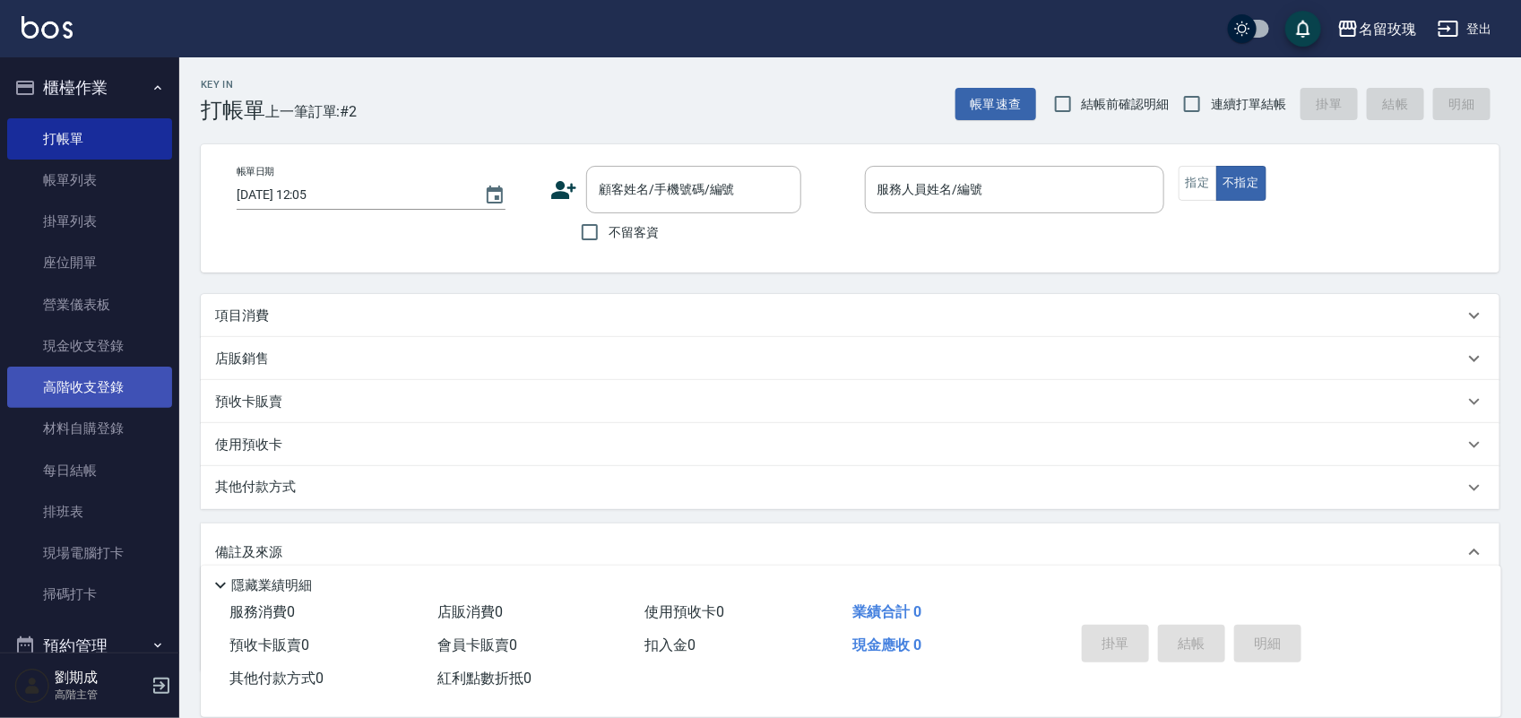
click at [110, 395] on link "高階收支登錄" at bounding box center [89, 387] width 165 height 41
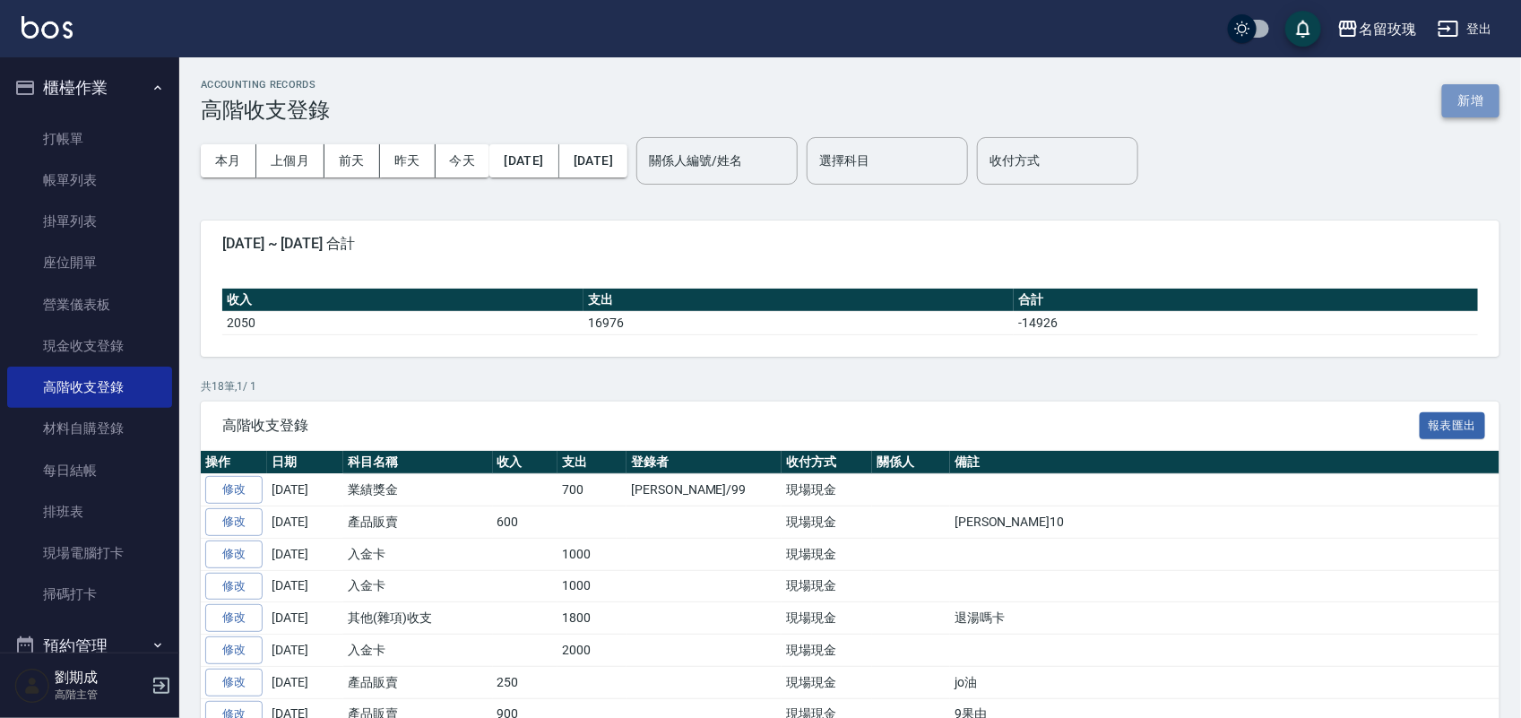
click at [1473, 91] on button "新增" at bounding box center [1470, 100] width 57 height 33
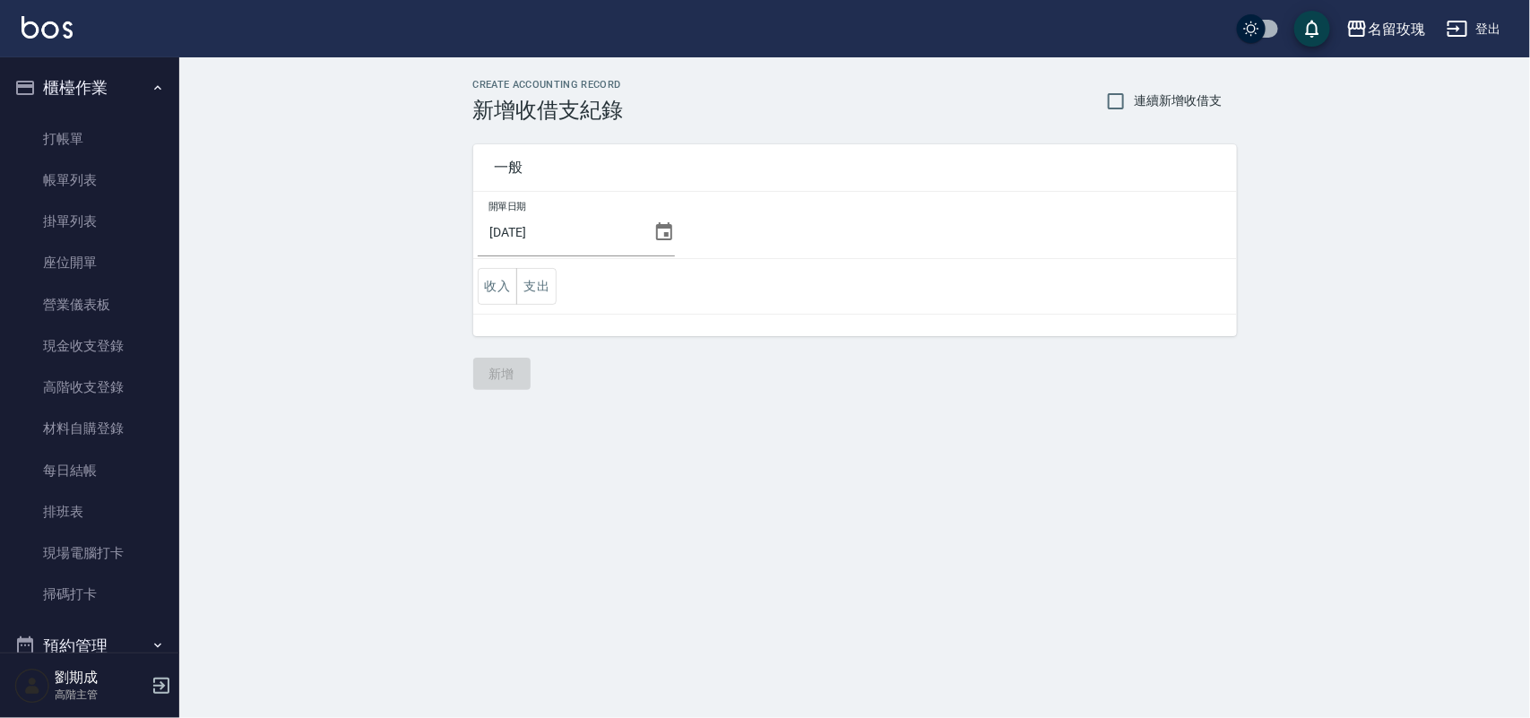
click at [1148, 91] on span "連續新增收借支" at bounding box center [1179, 100] width 88 height 19
click at [1135, 91] on input "連續新增收借支" at bounding box center [1116, 101] width 38 height 38
click at [1156, 101] on span "連續新增收借支" at bounding box center [1179, 100] width 88 height 19
click at [1135, 101] on input "連續新增收借支" at bounding box center [1116, 101] width 38 height 38
click at [1117, 94] on input "連續新增收借支" at bounding box center [1116, 101] width 38 height 38
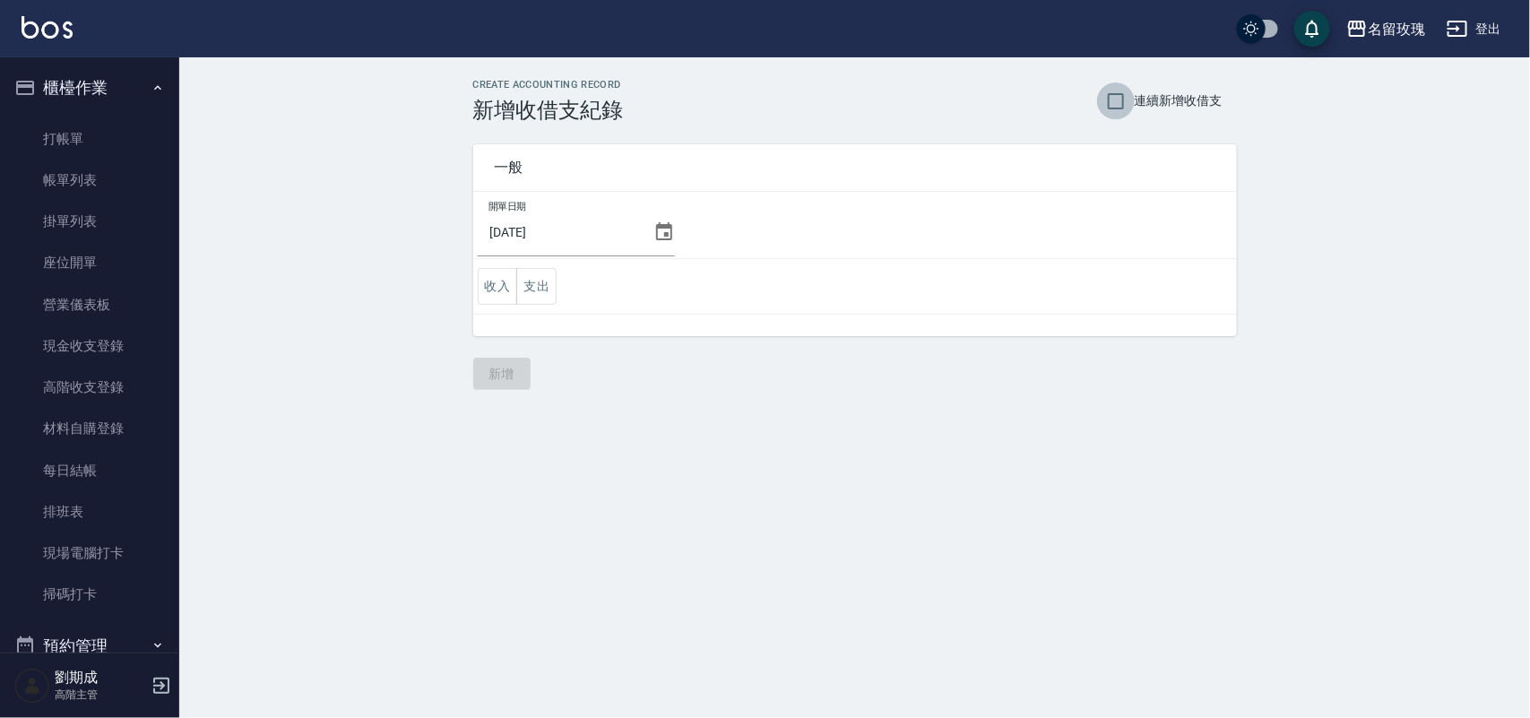
checkbox input "true"
click at [674, 229] on icon at bounding box center [664, 232] width 22 height 22
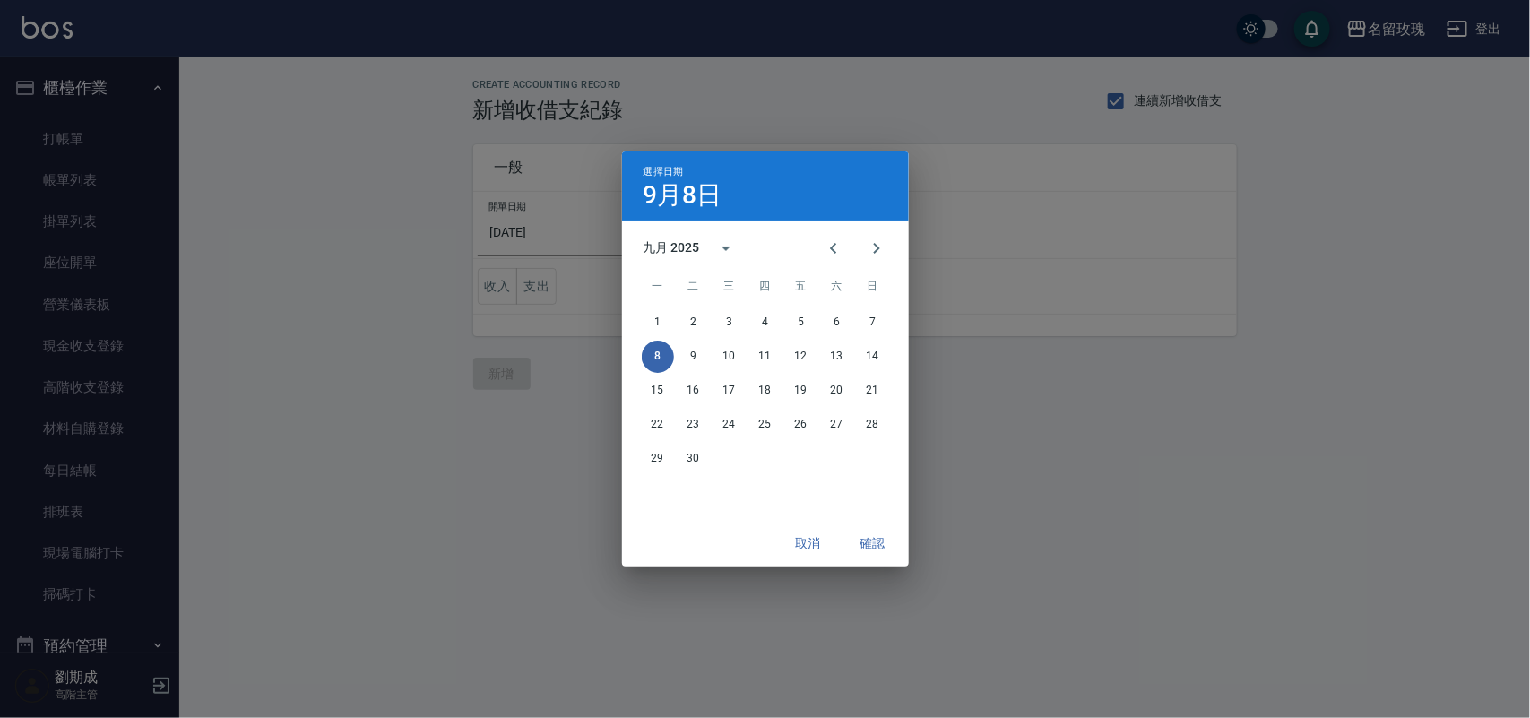
click at [663, 238] on div "九月 2025" at bounding box center [672, 247] width 56 height 19
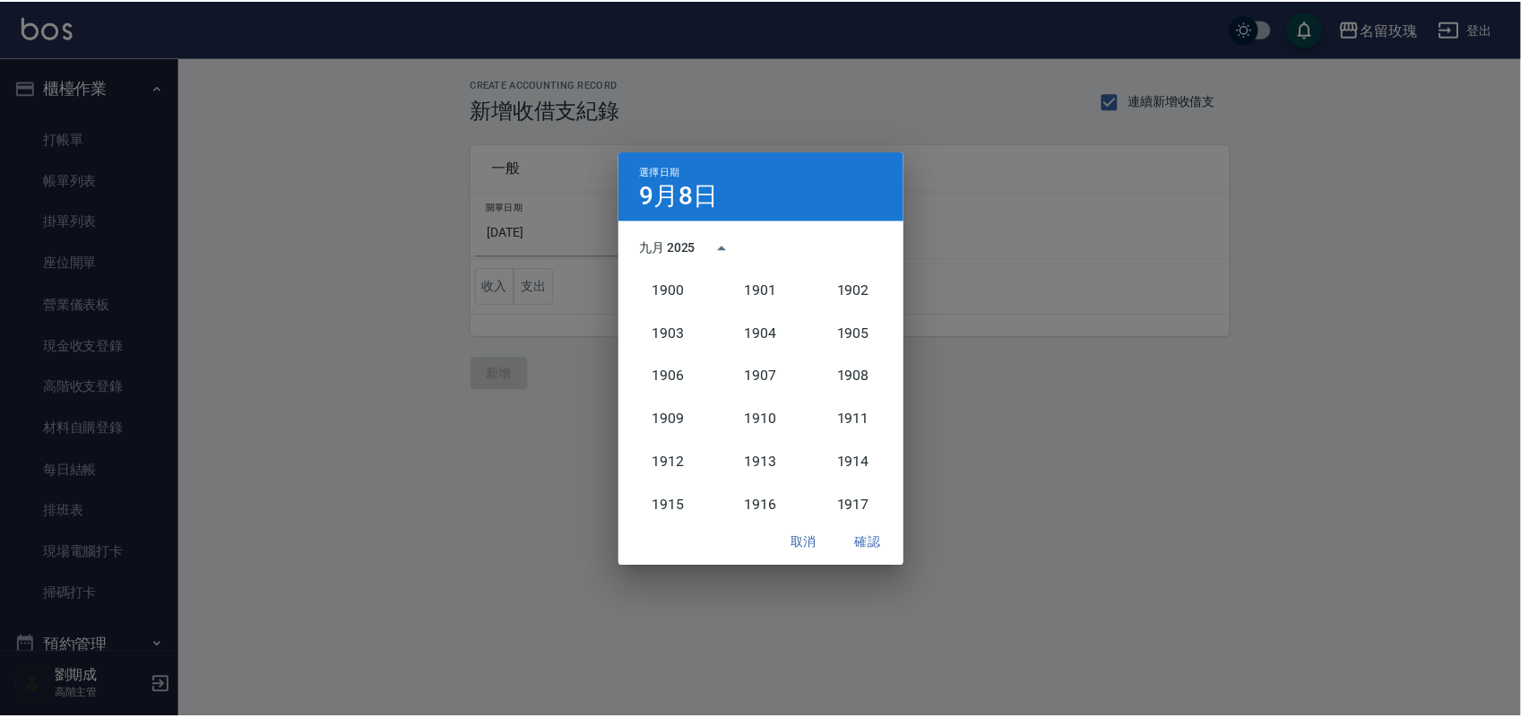
scroll to position [1660, 0]
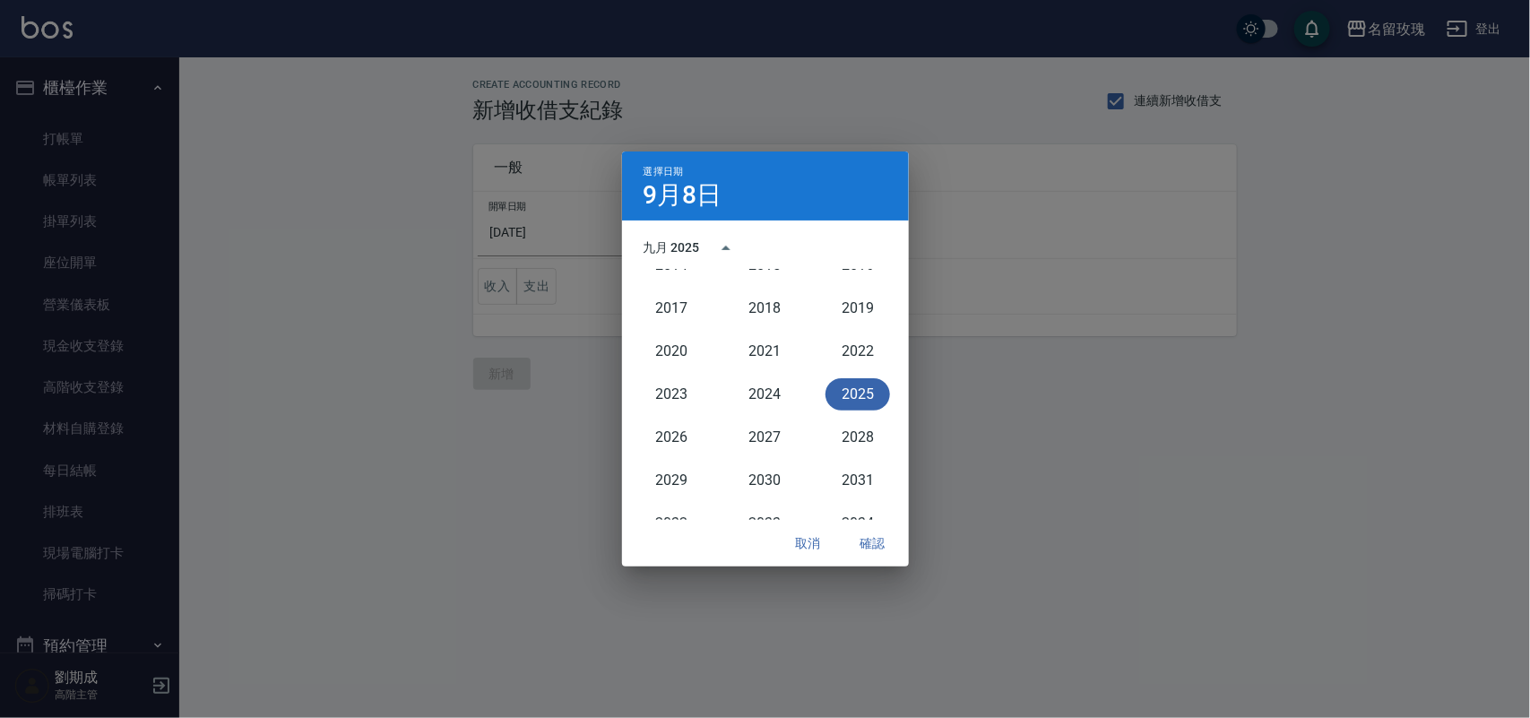
click at [838, 388] on button "2025" at bounding box center [858, 394] width 65 height 32
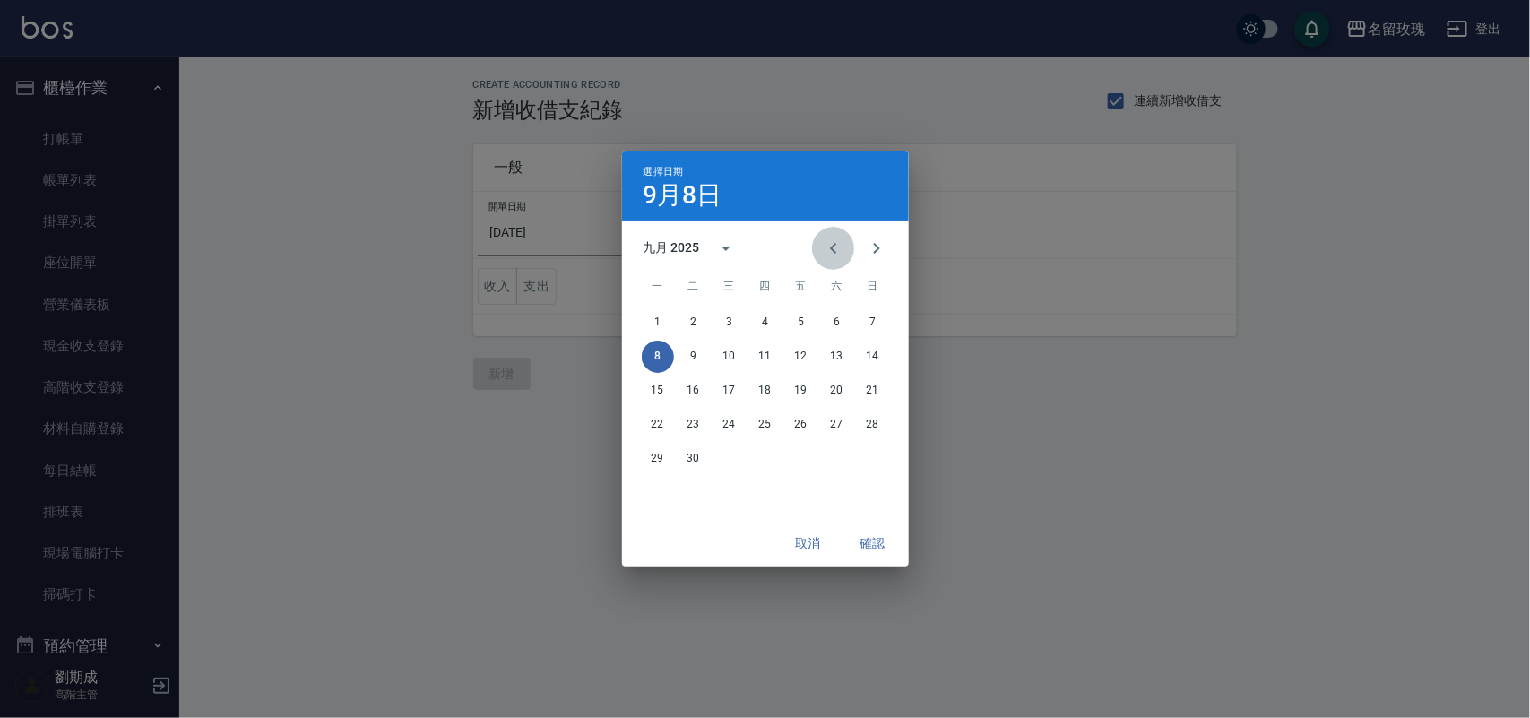
click at [829, 239] on icon "Previous month" at bounding box center [834, 249] width 22 height 22
click at [879, 455] on button "31" at bounding box center [873, 459] width 32 height 32
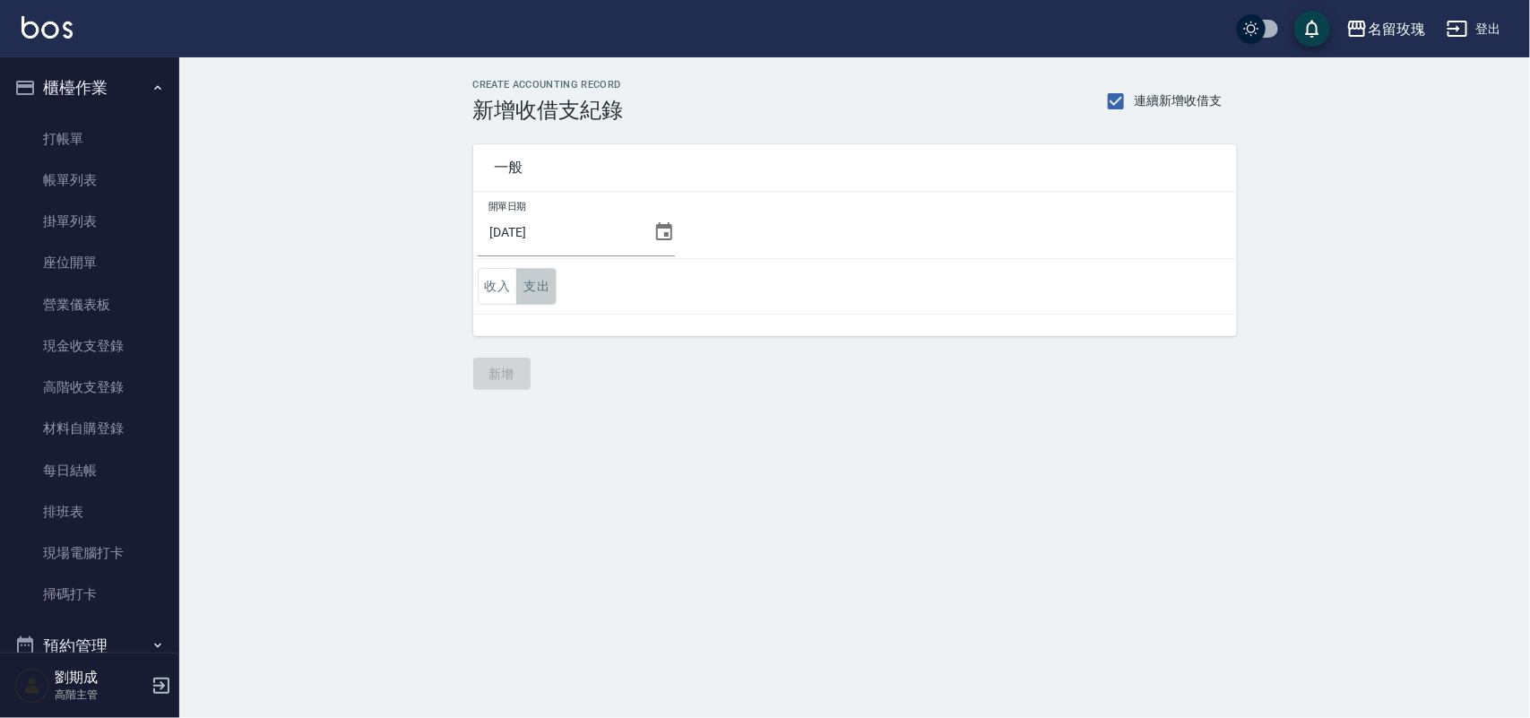
click at [538, 290] on button "支出" at bounding box center [536, 286] width 40 height 37
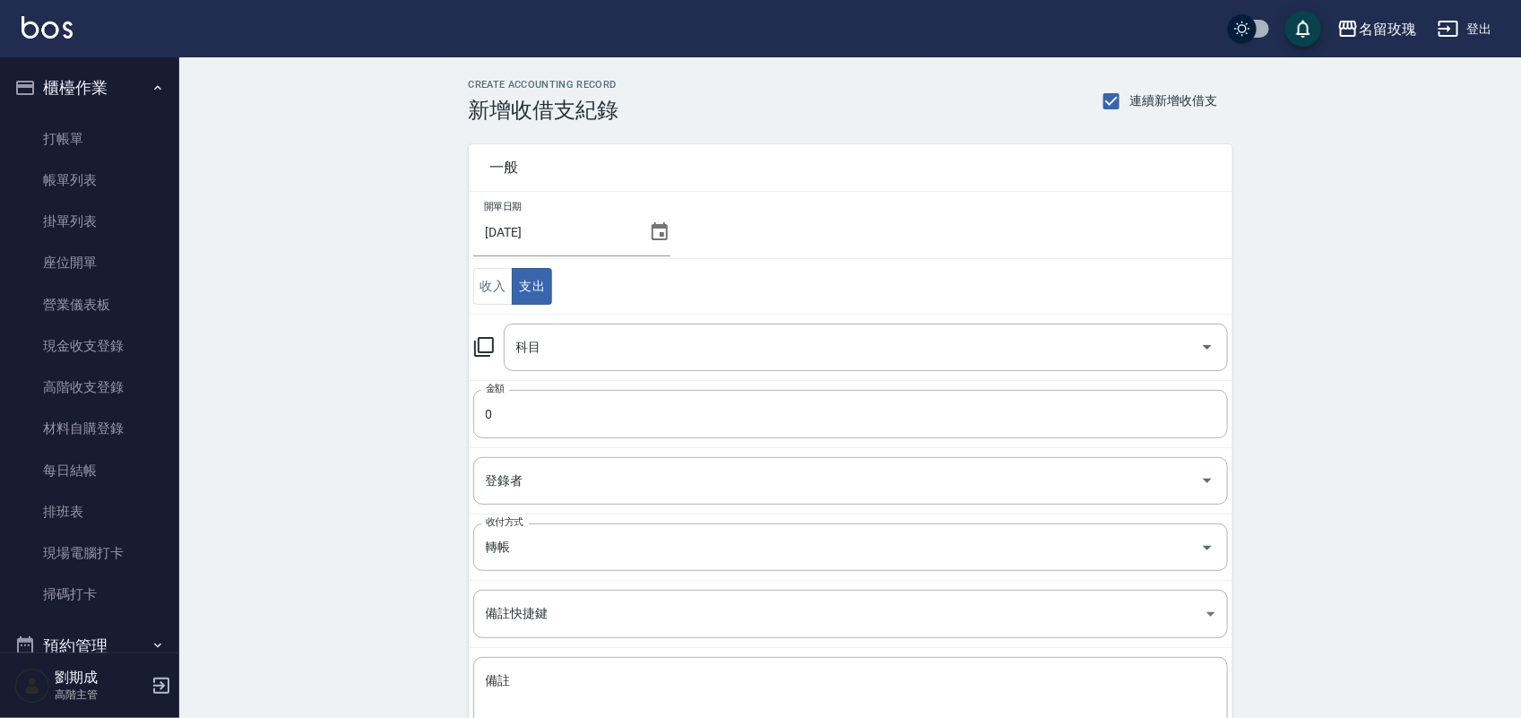
click at [478, 345] on icon at bounding box center [484, 347] width 20 height 20
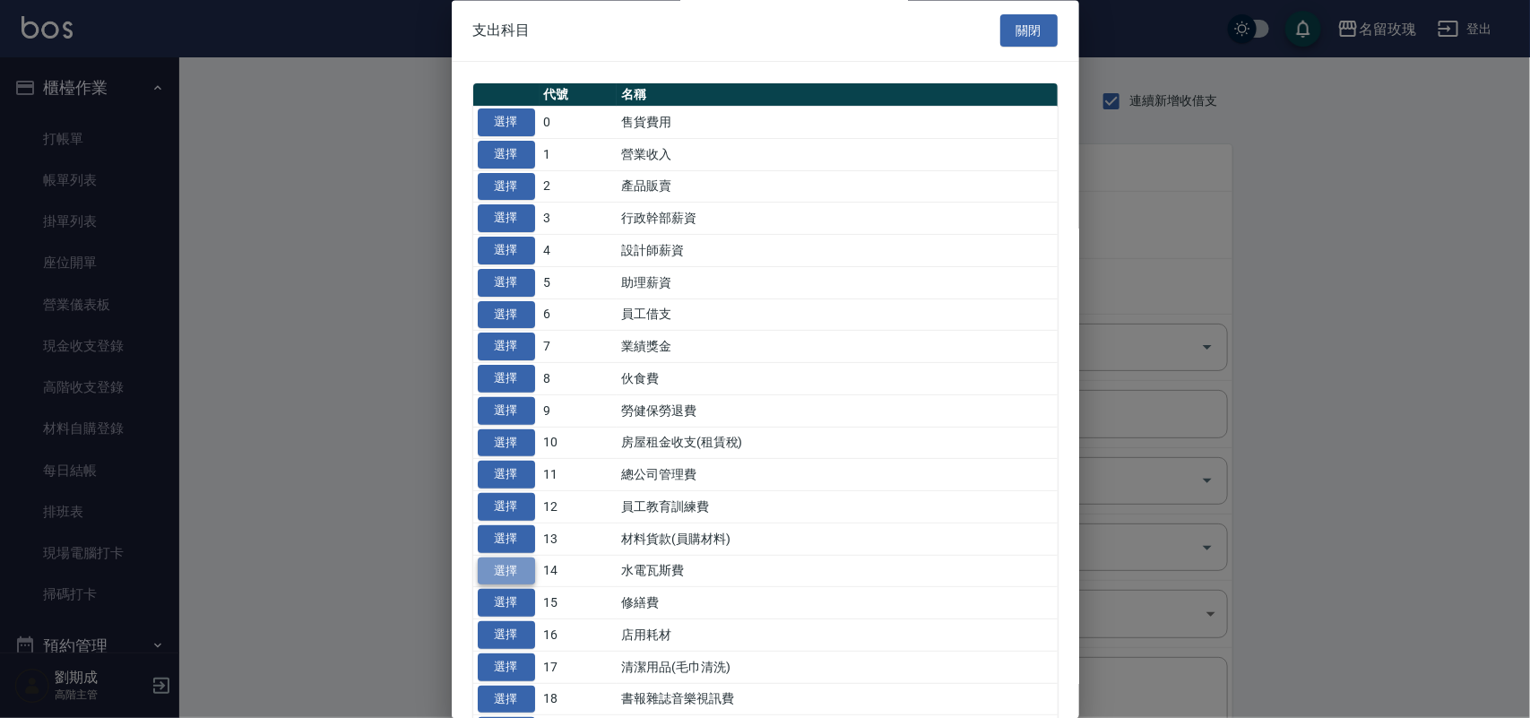
click at [515, 578] on button "選擇" at bounding box center [506, 572] width 57 height 28
type input "14 水電瓦斯費"
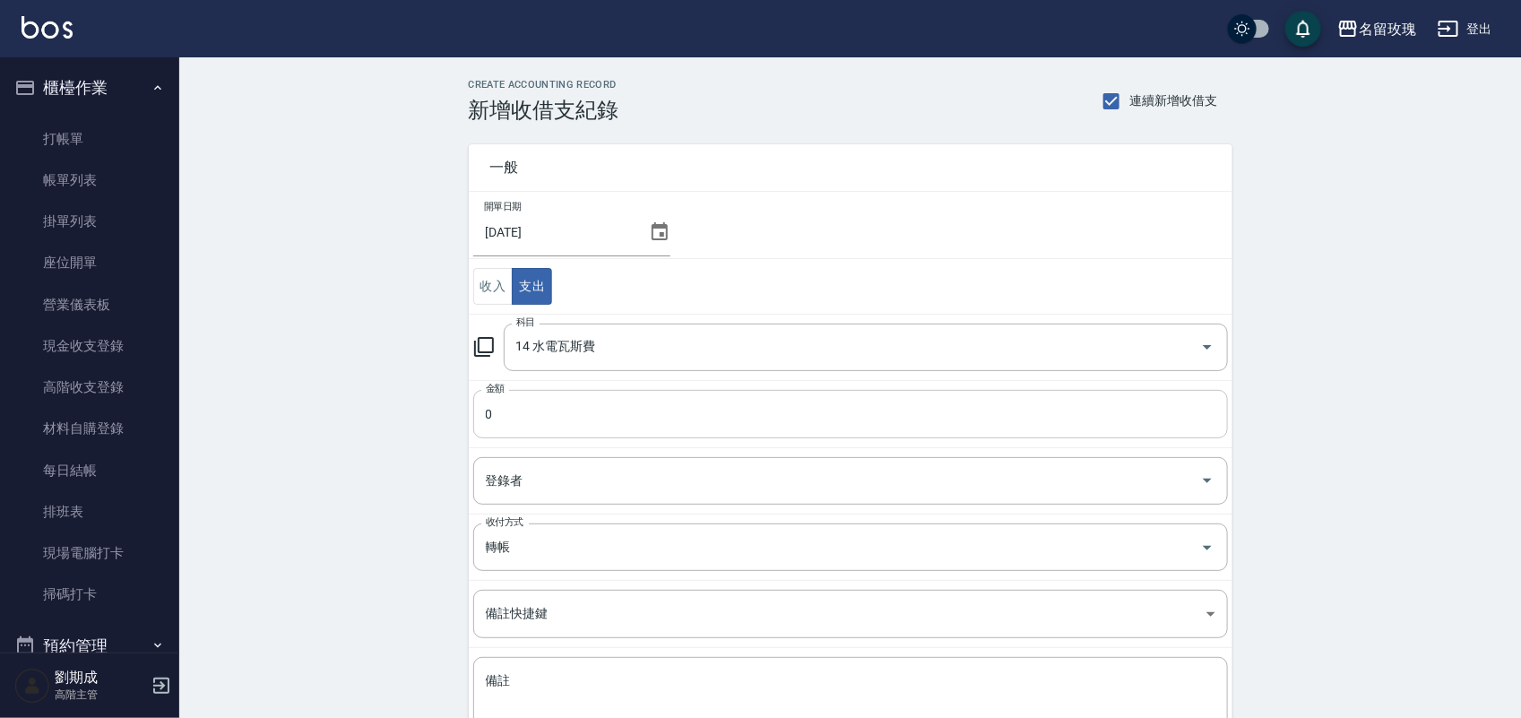
click at [545, 438] on input "0" at bounding box center [850, 414] width 755 height 48
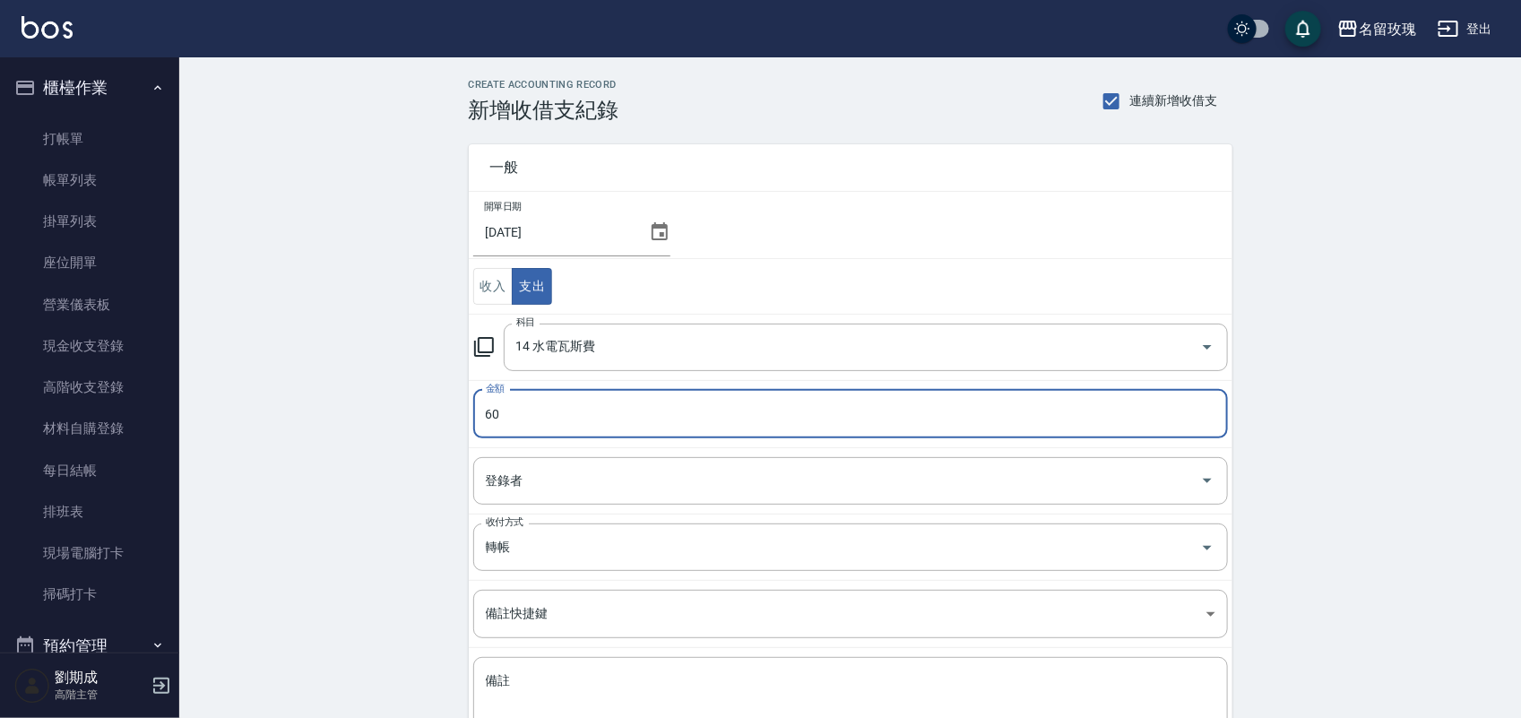
type input "60"
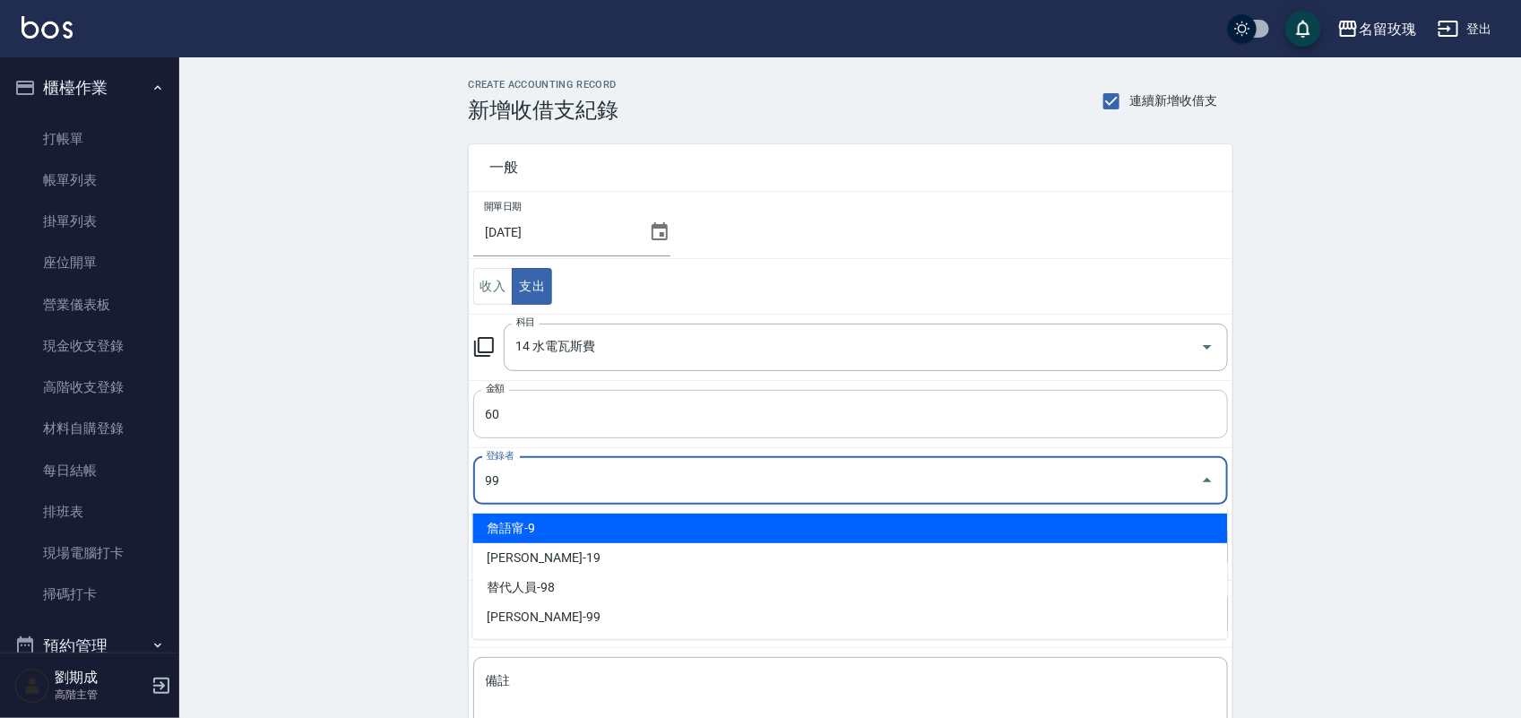
type input "[PERSON_NAME]-99"
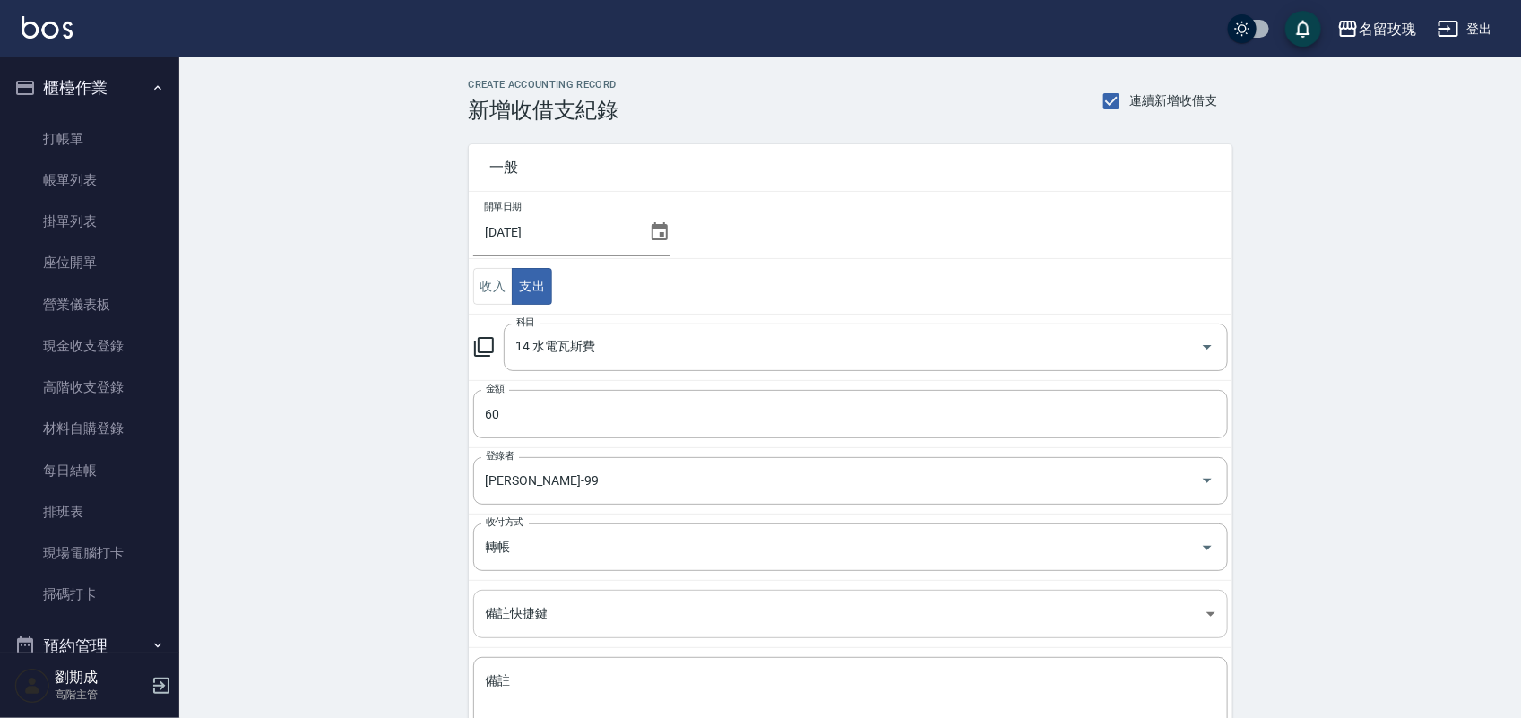
scroll to position [139, 0]
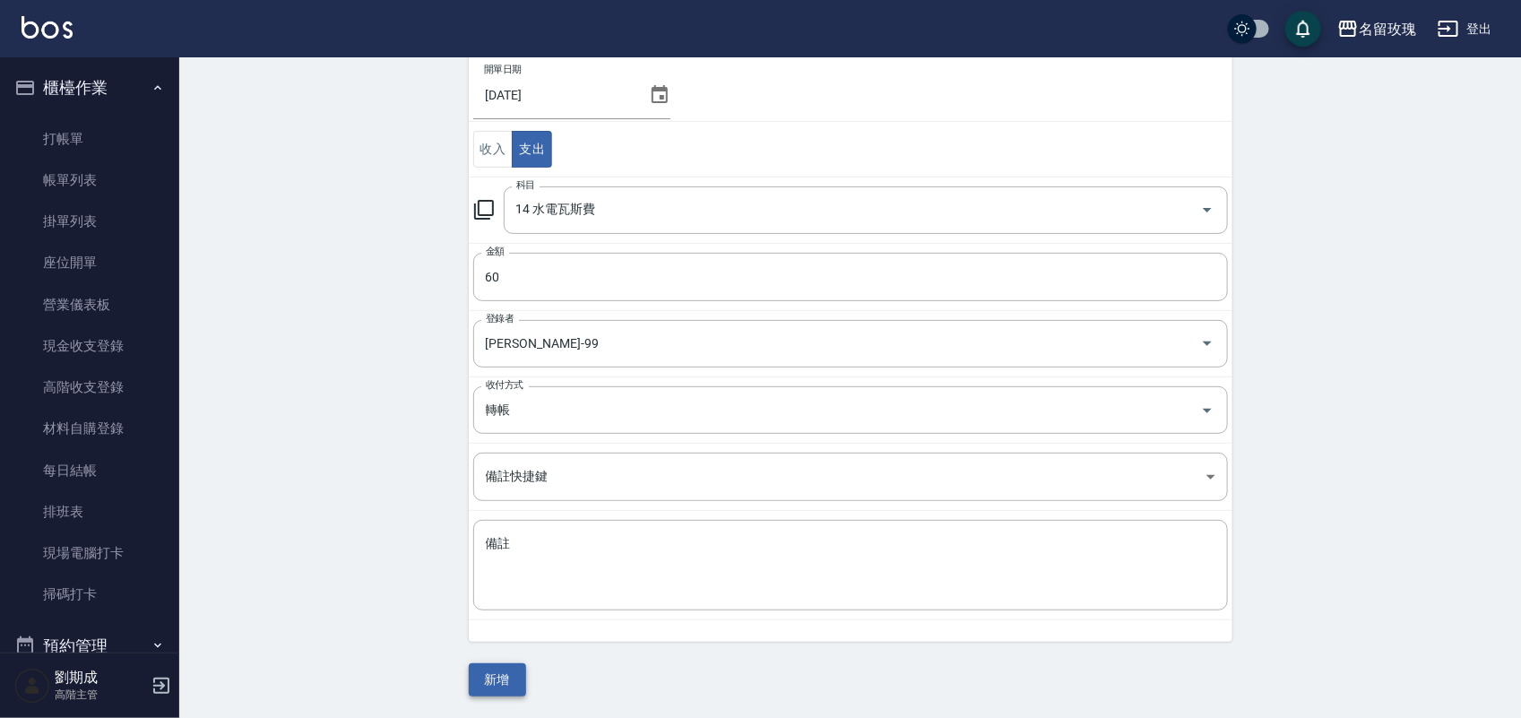
click at [513, 674] on button "新增" at bounding box center [497, 679] width 57 height 33
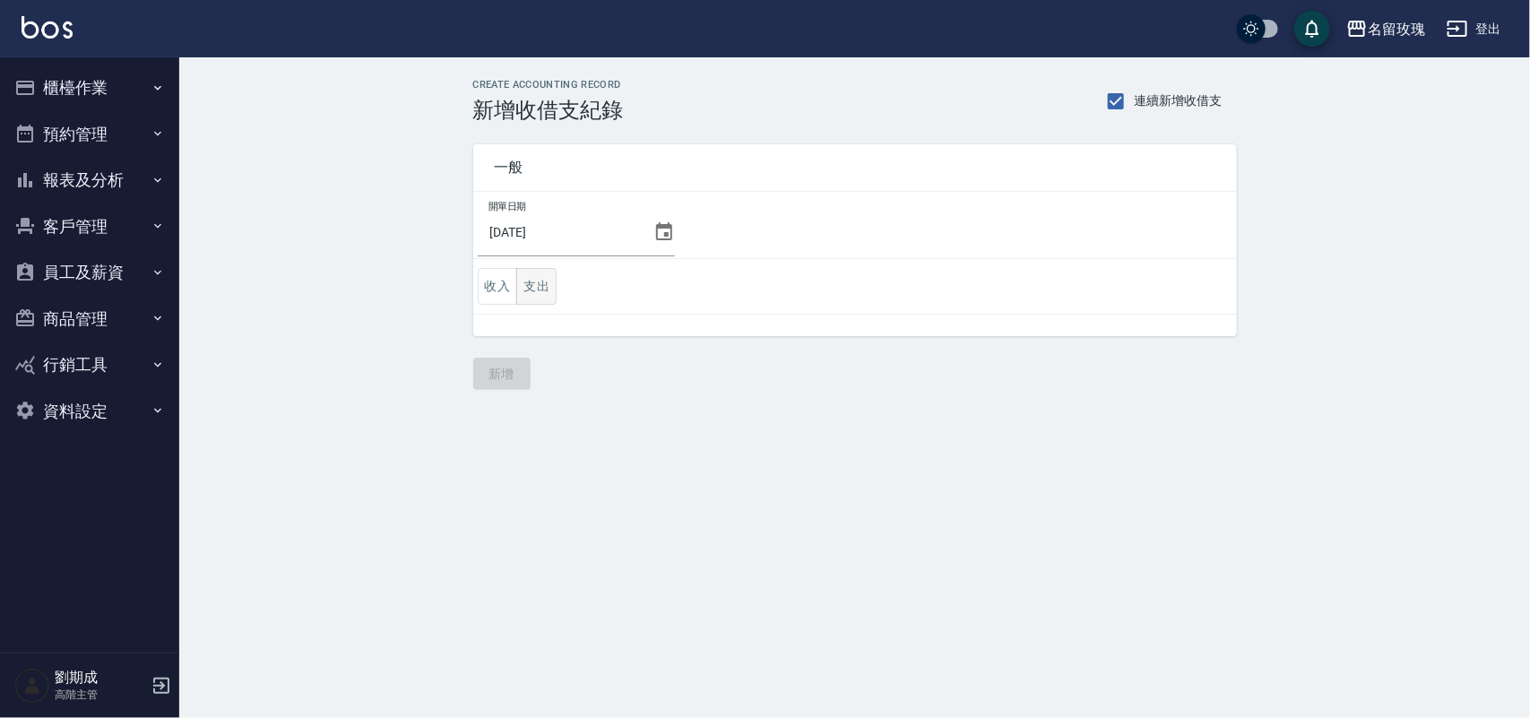
click at [535, 283] on button "支出" at bounding box center [536, 286] width 40 height 37
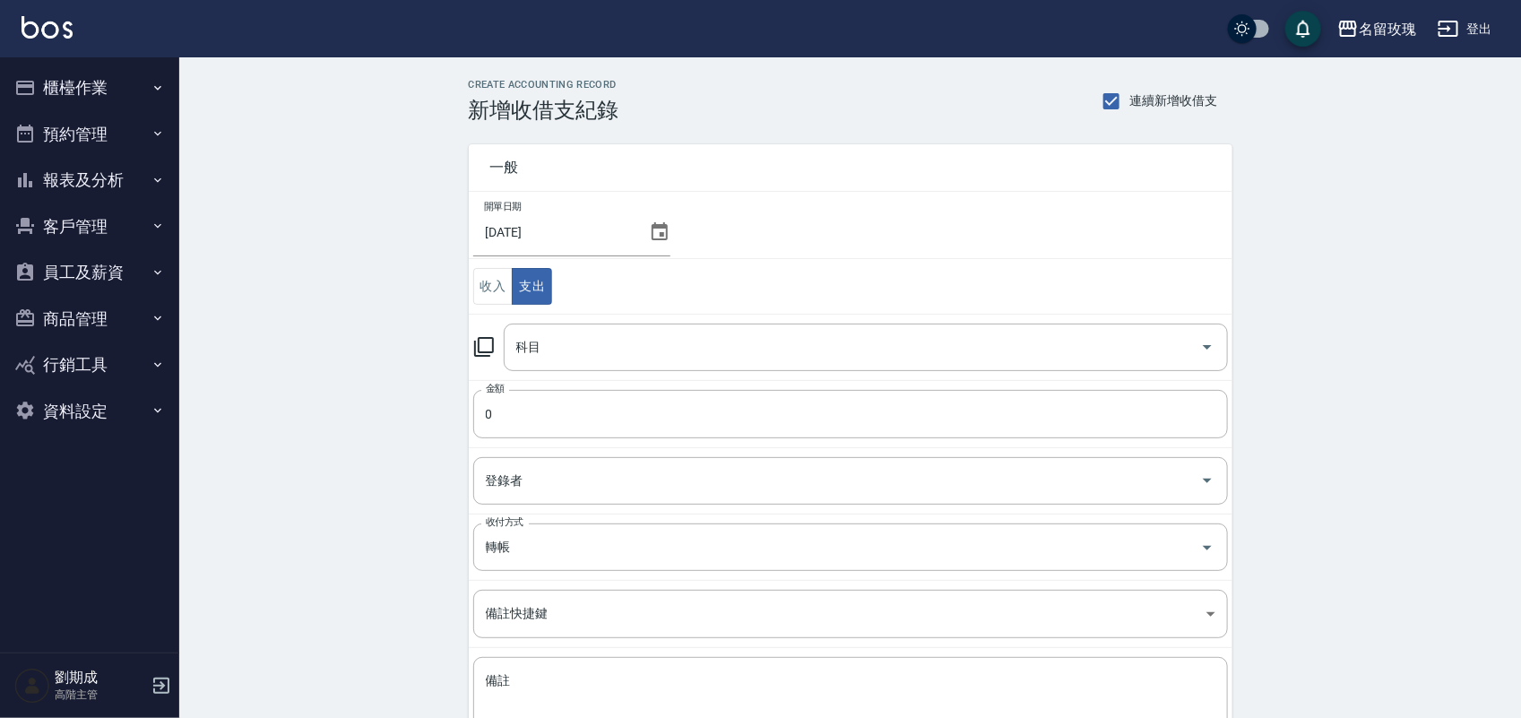
click at [491, 345] on icon at bounding box center [484, 347] width 22 height 22
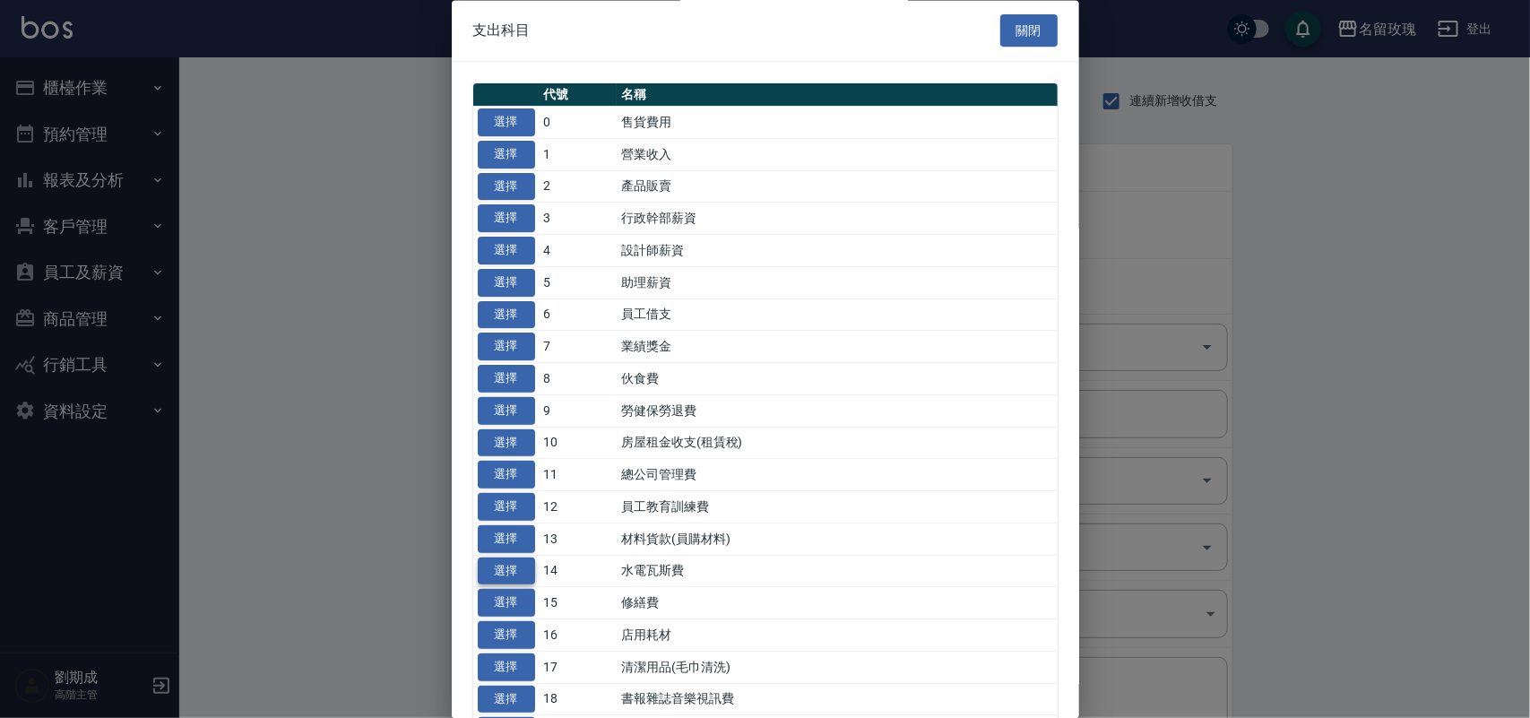
click at [493, 576] on button "選擇" at bounding box center [506, 572] width 57 height 28
type input "14 水電瓦斯費"
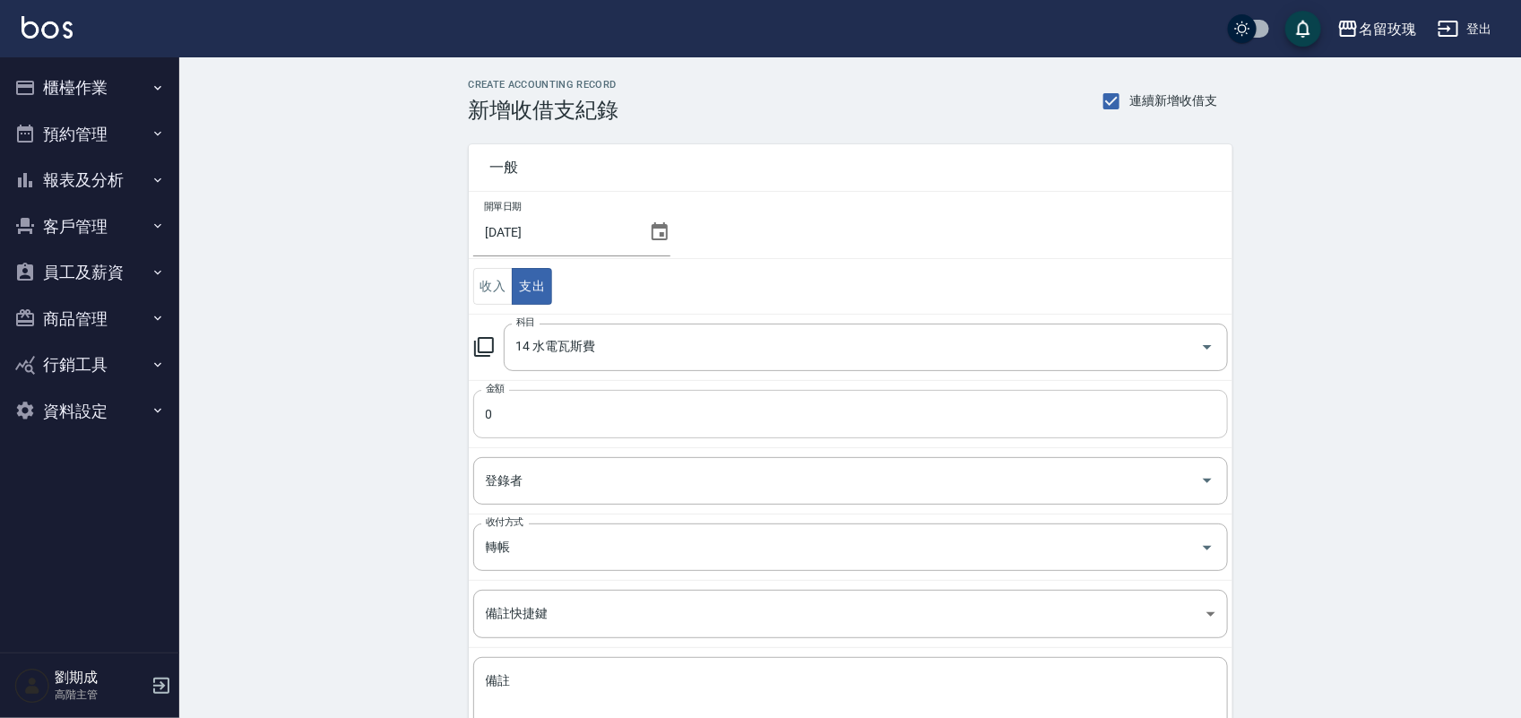
click at [520, 423] on input "0" at bounding box center [850, 414] width 755 height 48
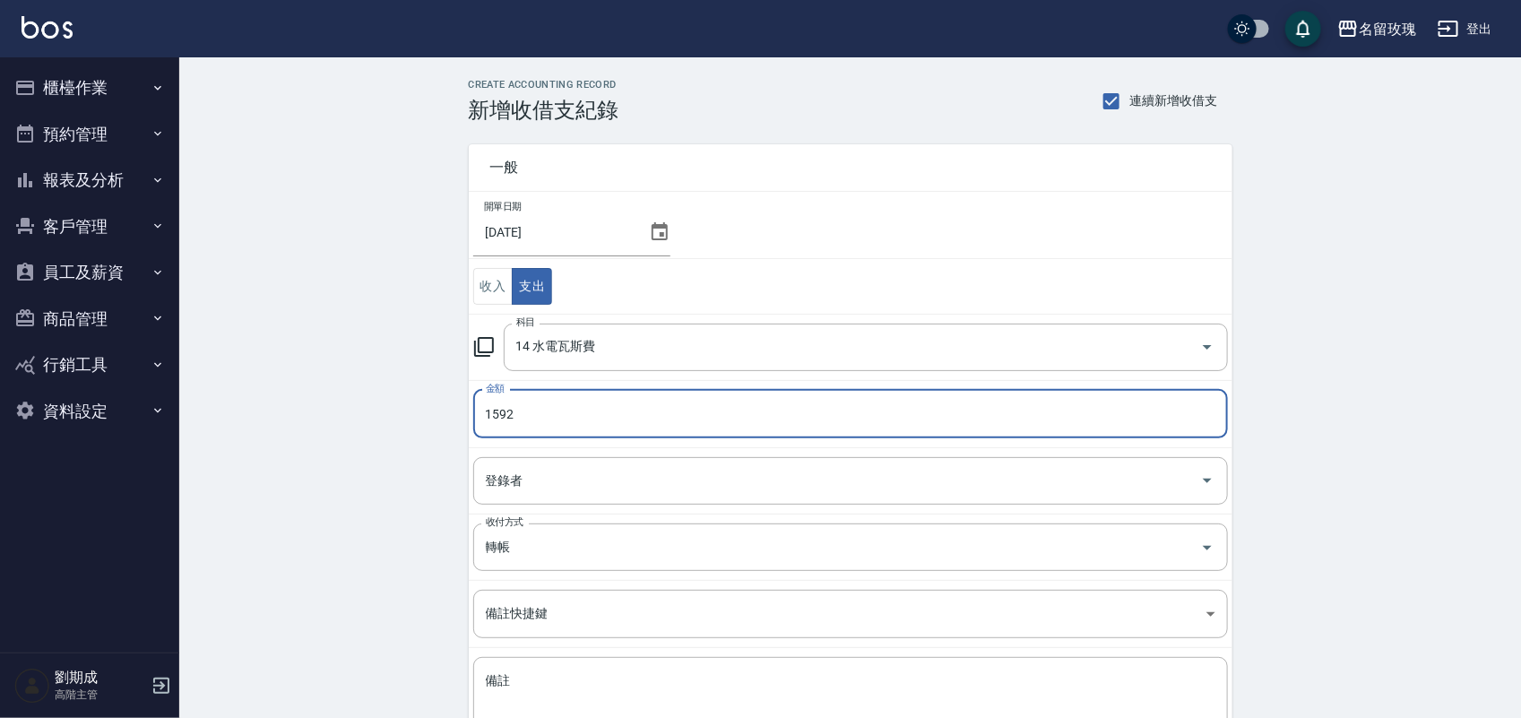
type input "1592"
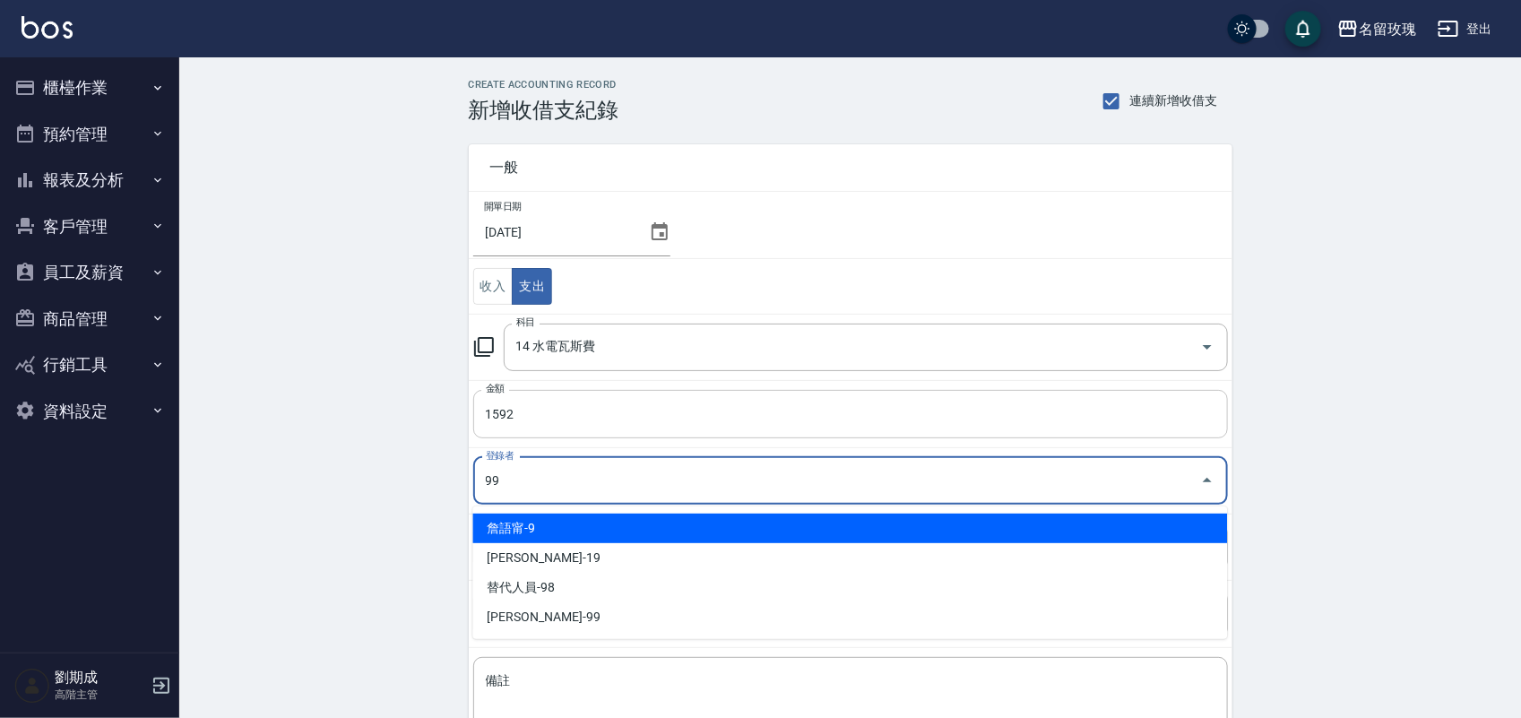
type input "[PERSON_NAME]-99"
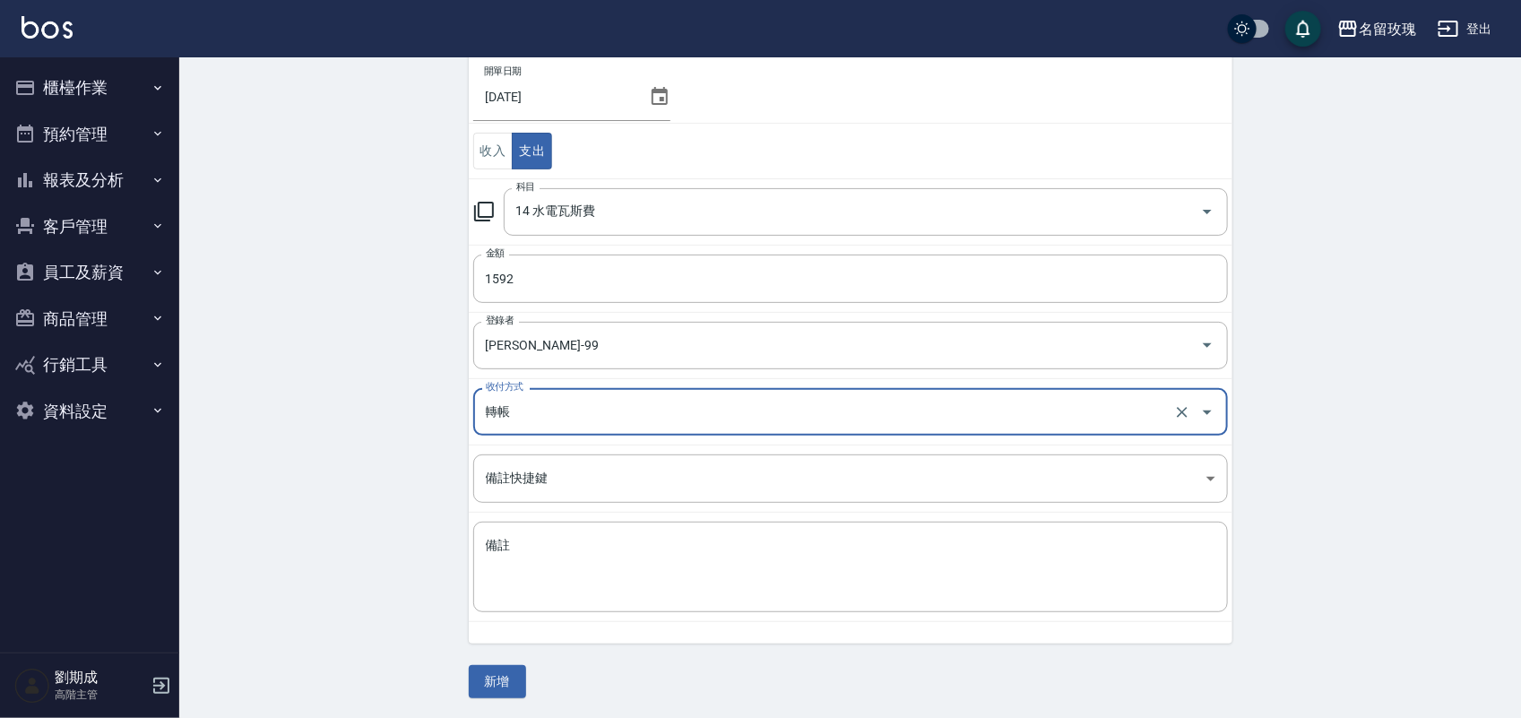
scroll to position [139, 0]
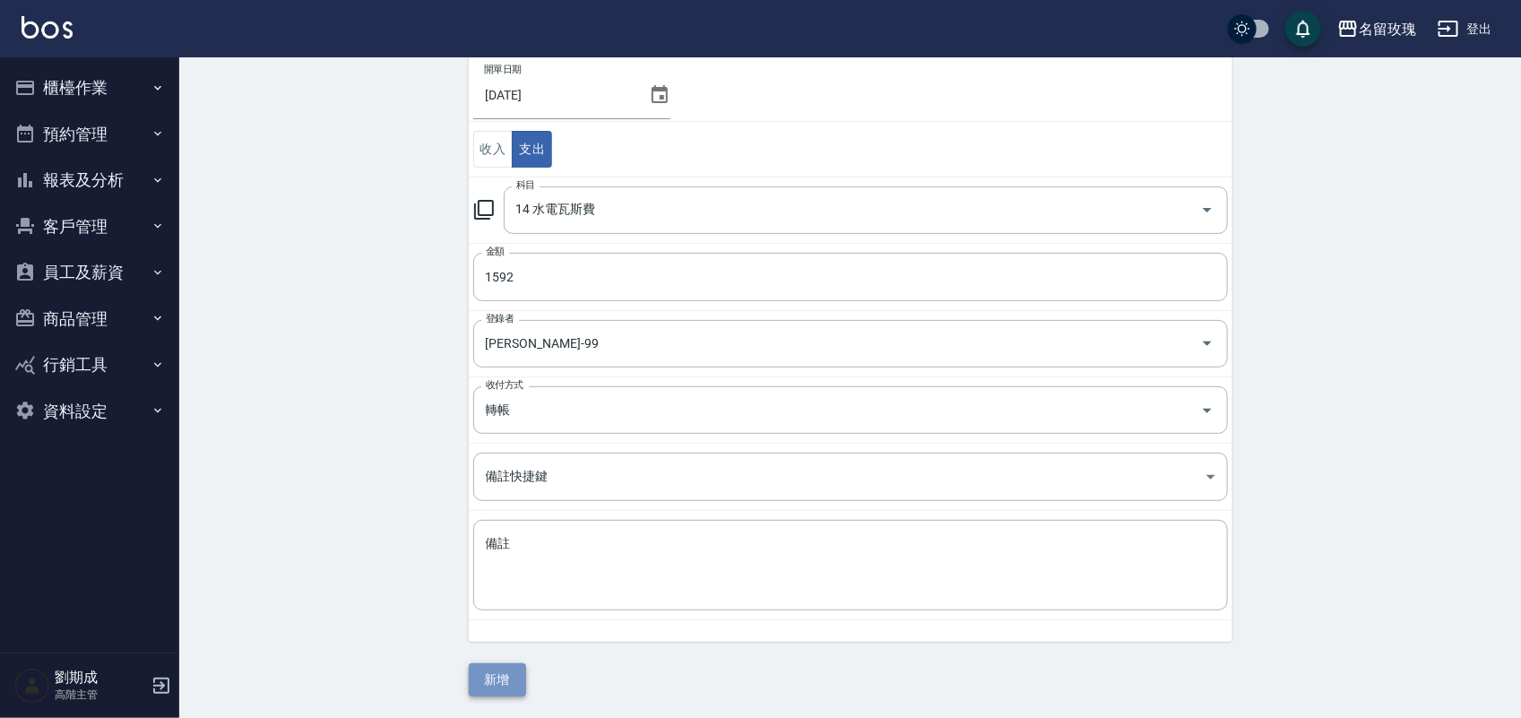
click at [512, 673] on button "新增" at bounding box center [497, 679] width 57 height 33
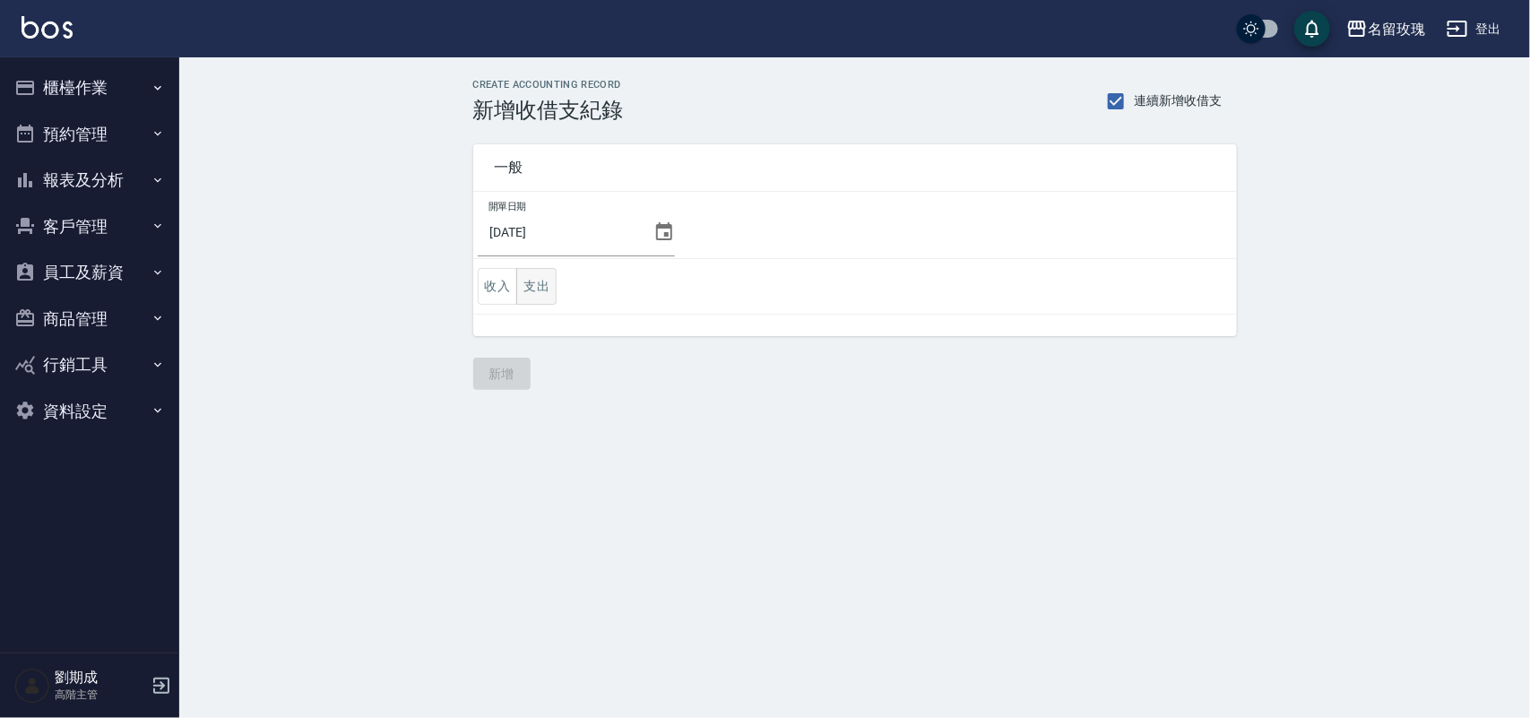
click at [545, 287] on button "支出" at bounding box center [536, 286] width 40 height 37
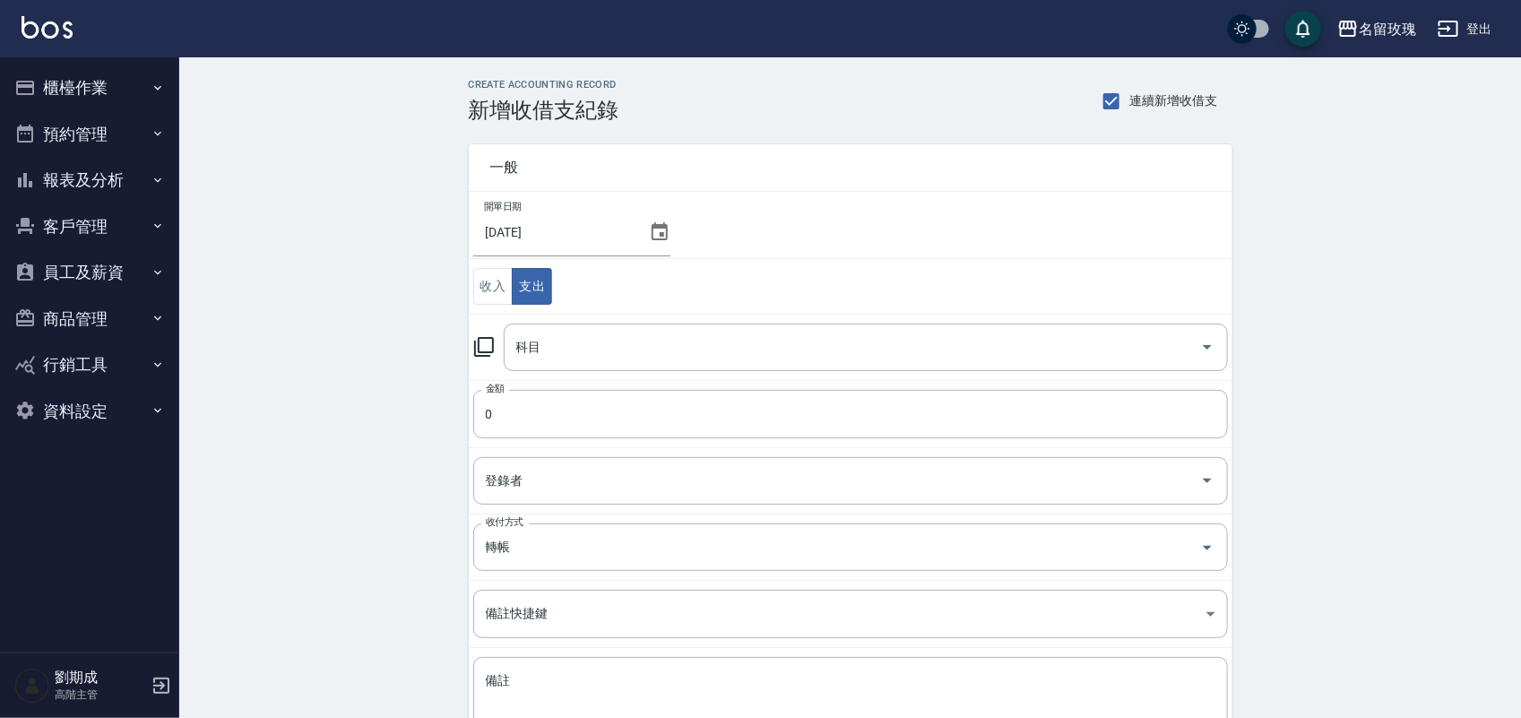
click at [475, 354] on icon at bounding box center [484, 347] width 20 height 20
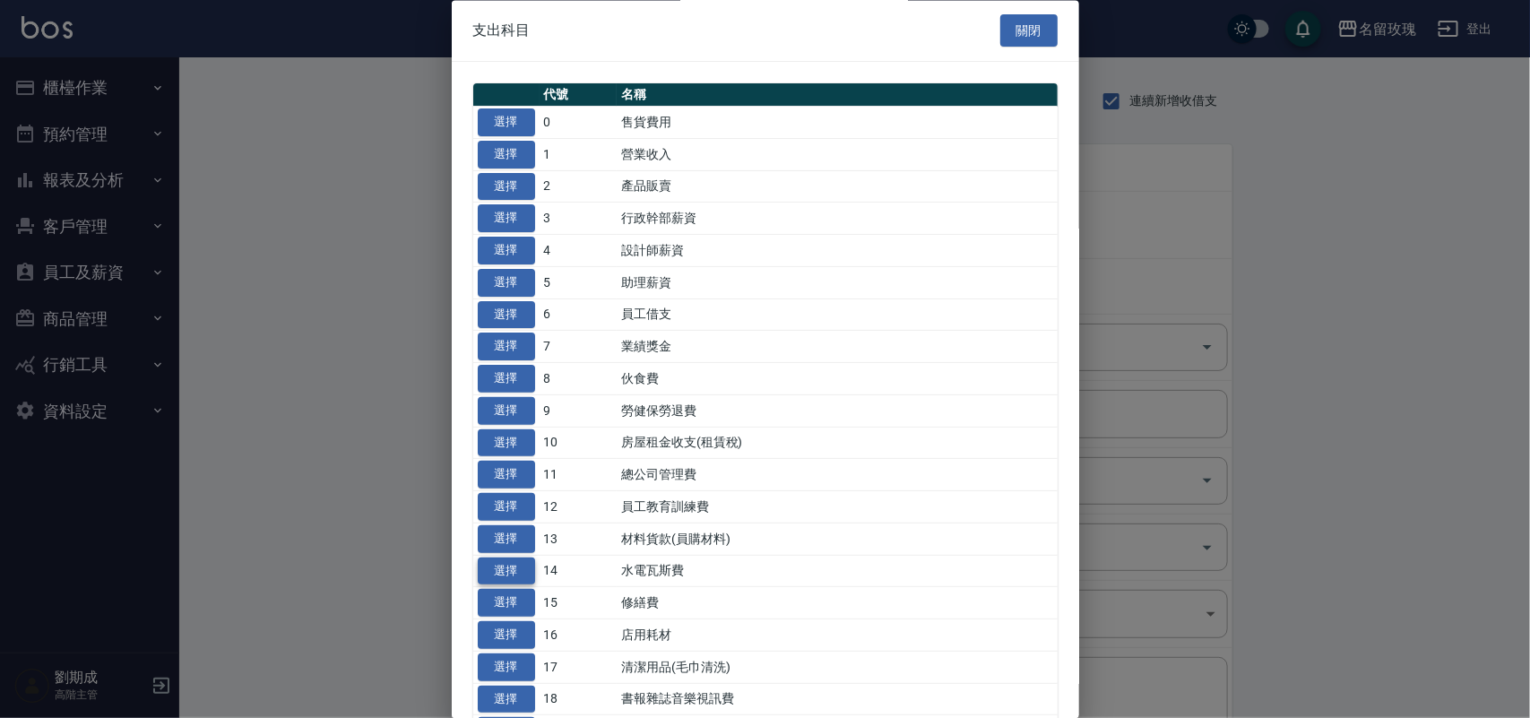
click at [513, 567] on button "選擇" at bounding box center [506, 572] width 57 height 28
type input "14 水電瓦斯費"
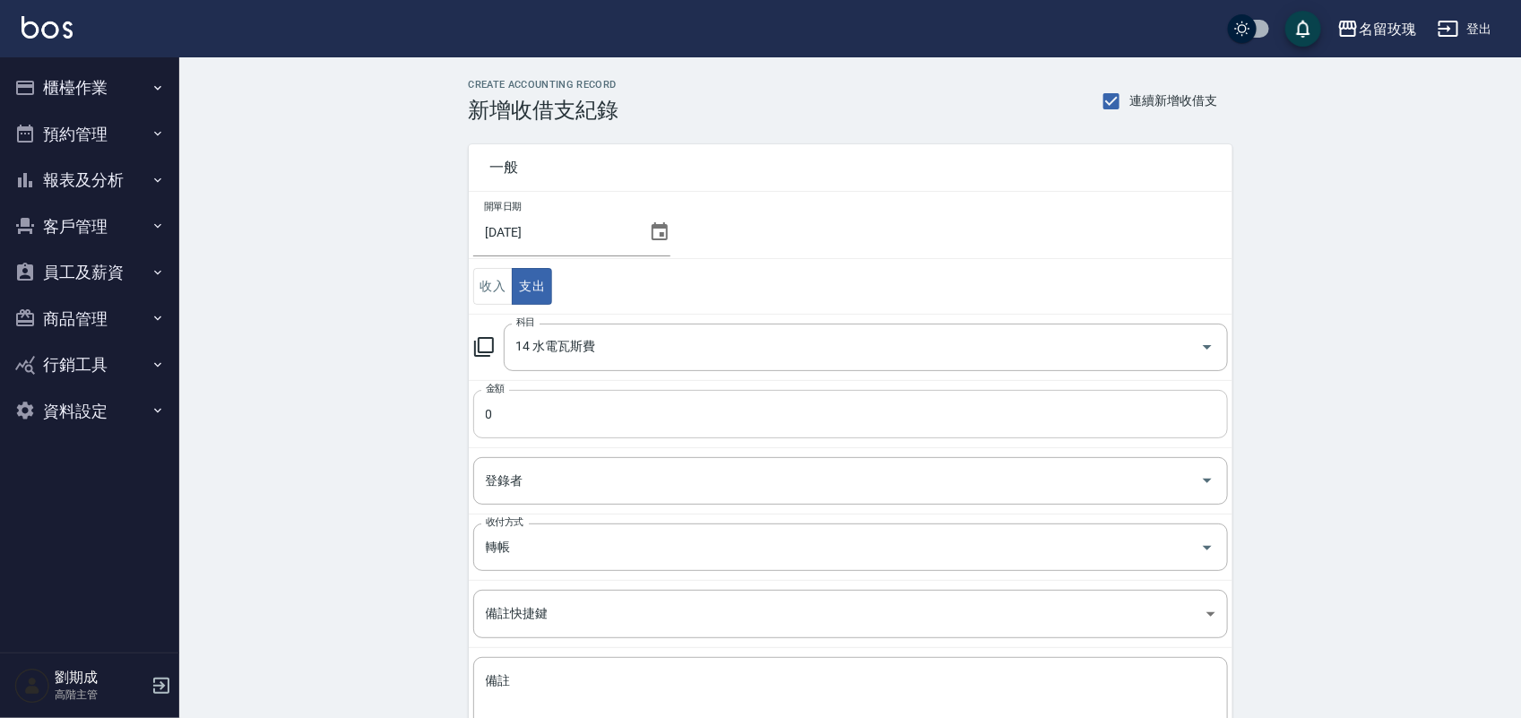
click at [504, 432] on input "0" at bounding box center [850, 414] width 755 height 48
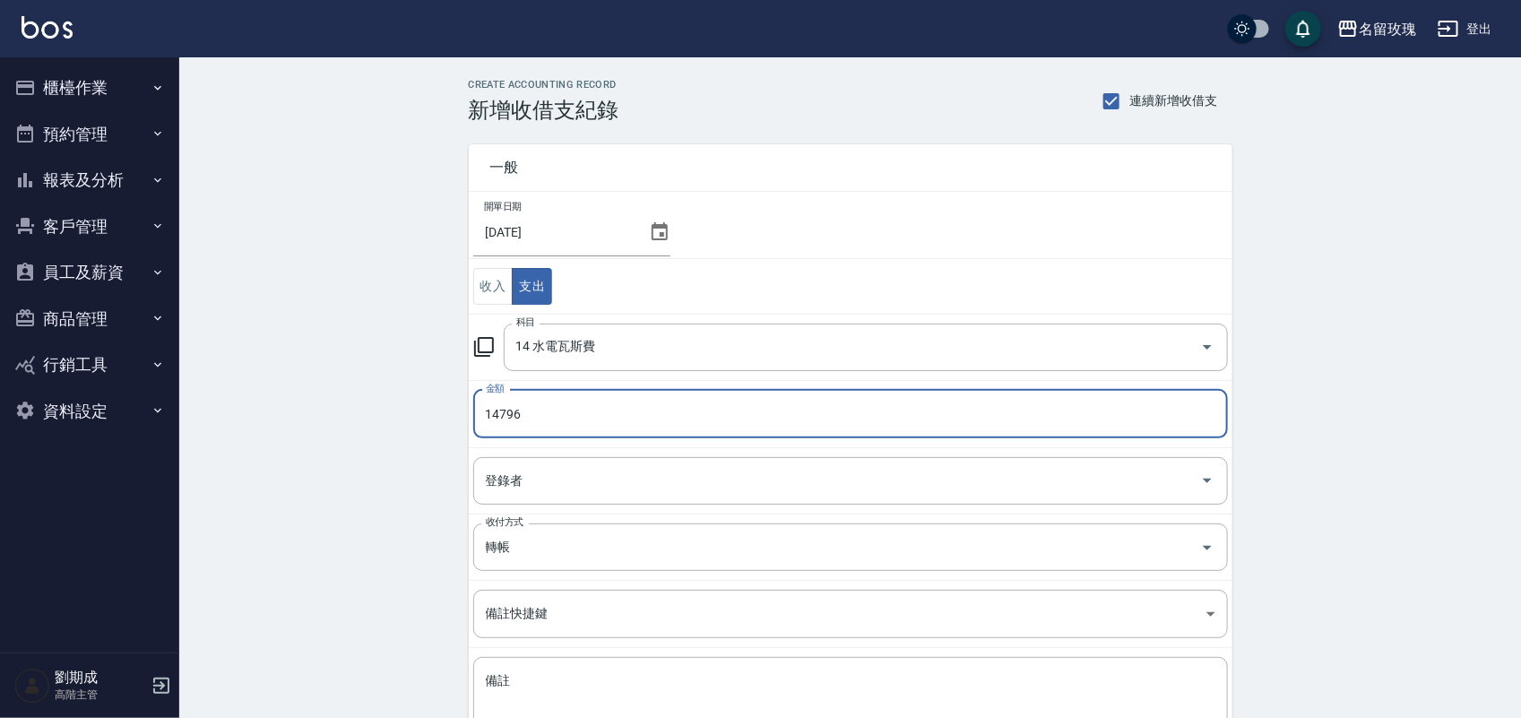
type input "14796"
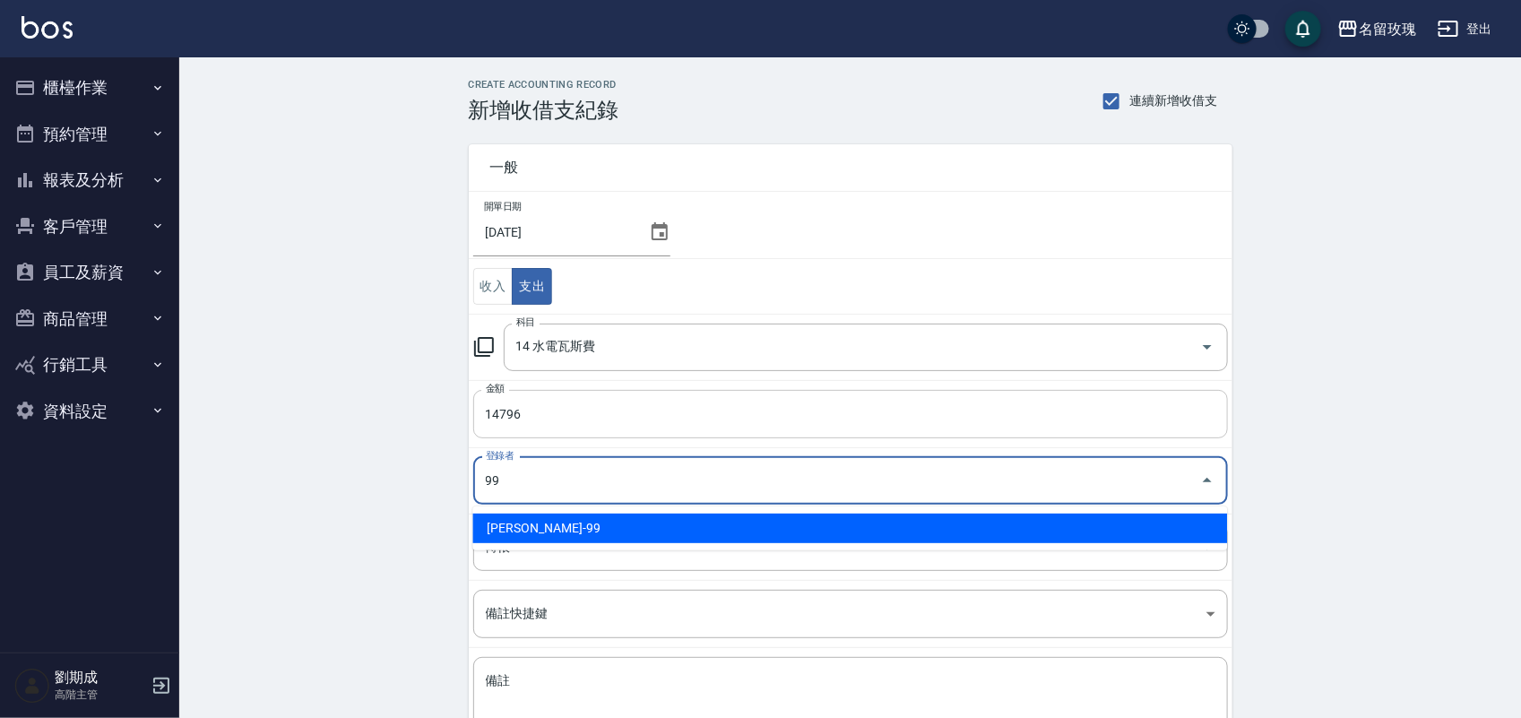
type input "[PERSON_NAME]-99"
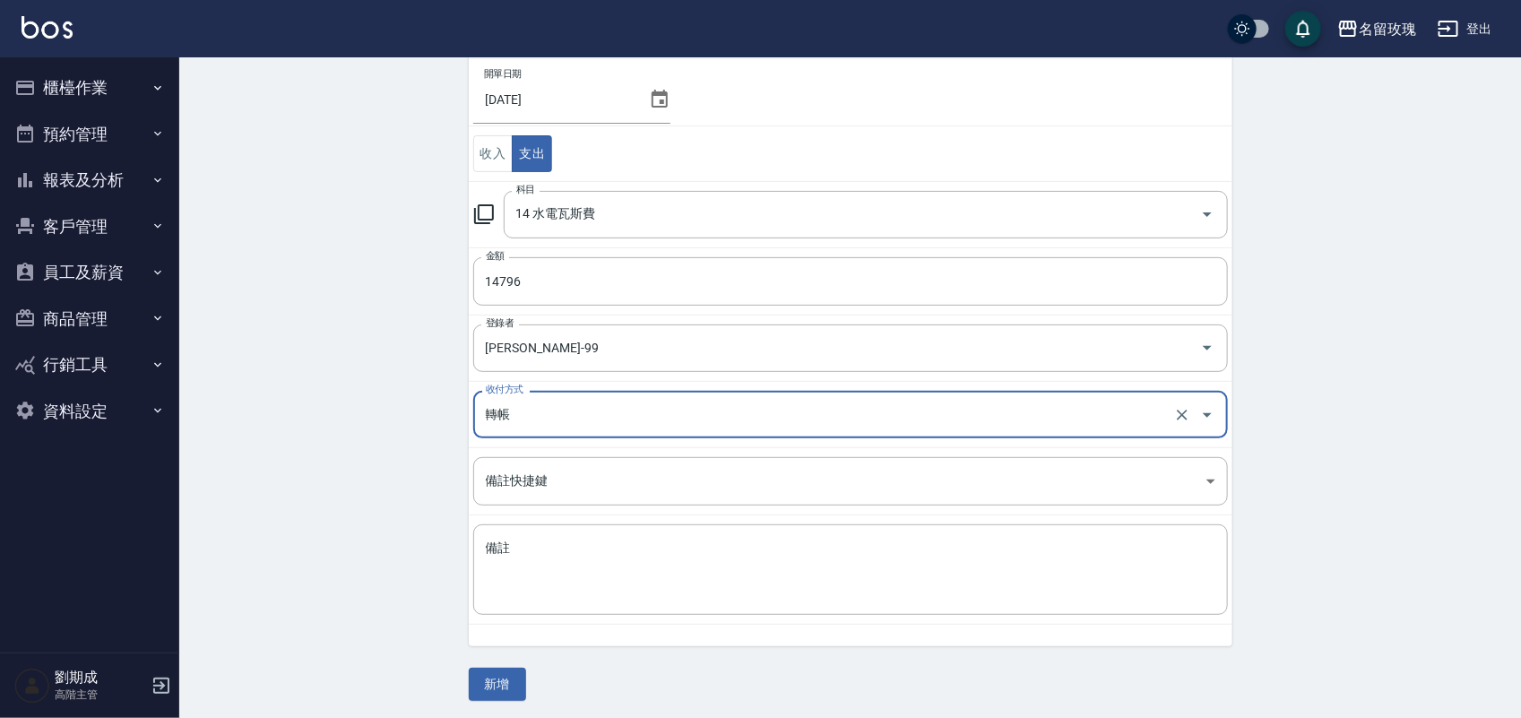
scroll to position [139, 0]
click at [478, 679] on button "新增" at bounding box center [497, 679] width 57 height 33
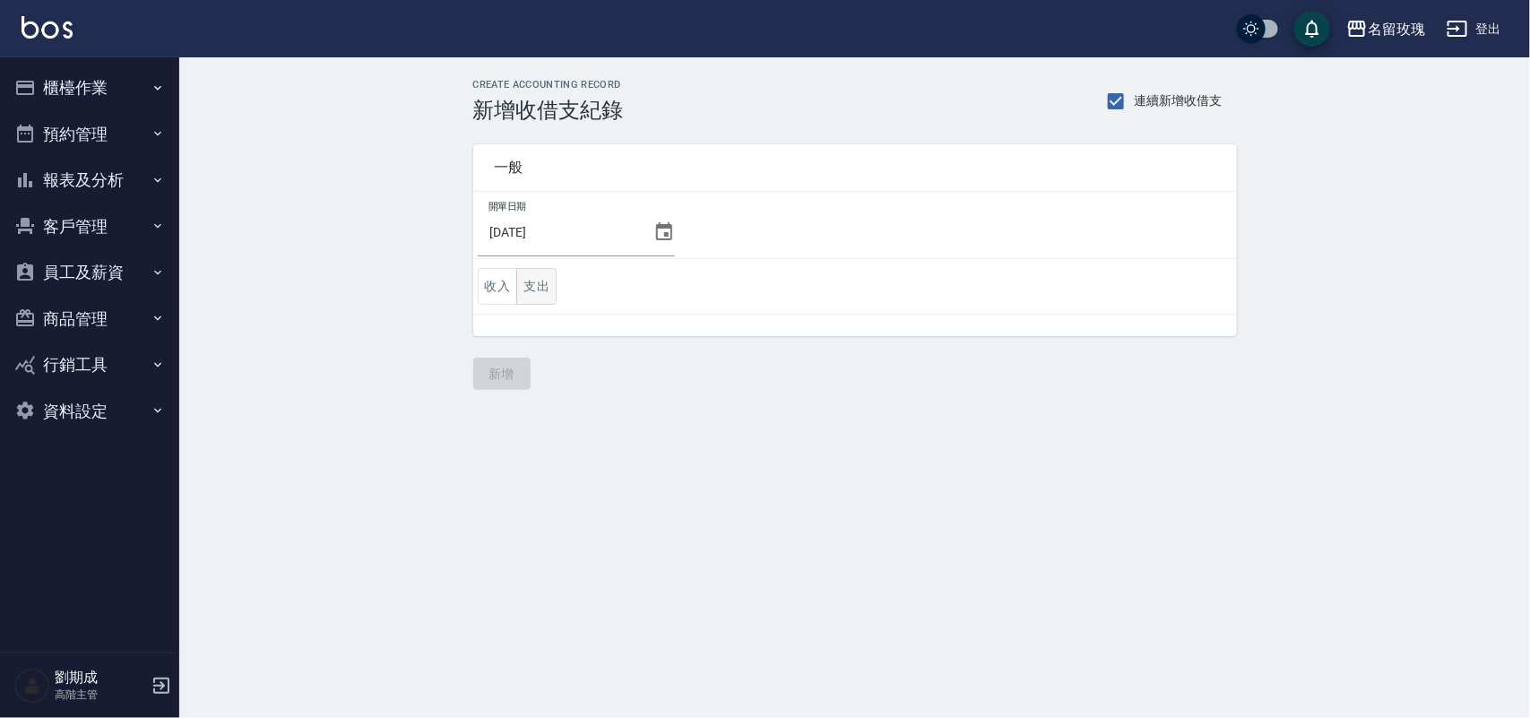
drag, startPoint x: 547, startPoint y: 285, endPoint x: 540, endPoint y: 294, distance: 11.5
click at [549, 288] on button "支出" at bounding box center [536, 286] width 40 height 37
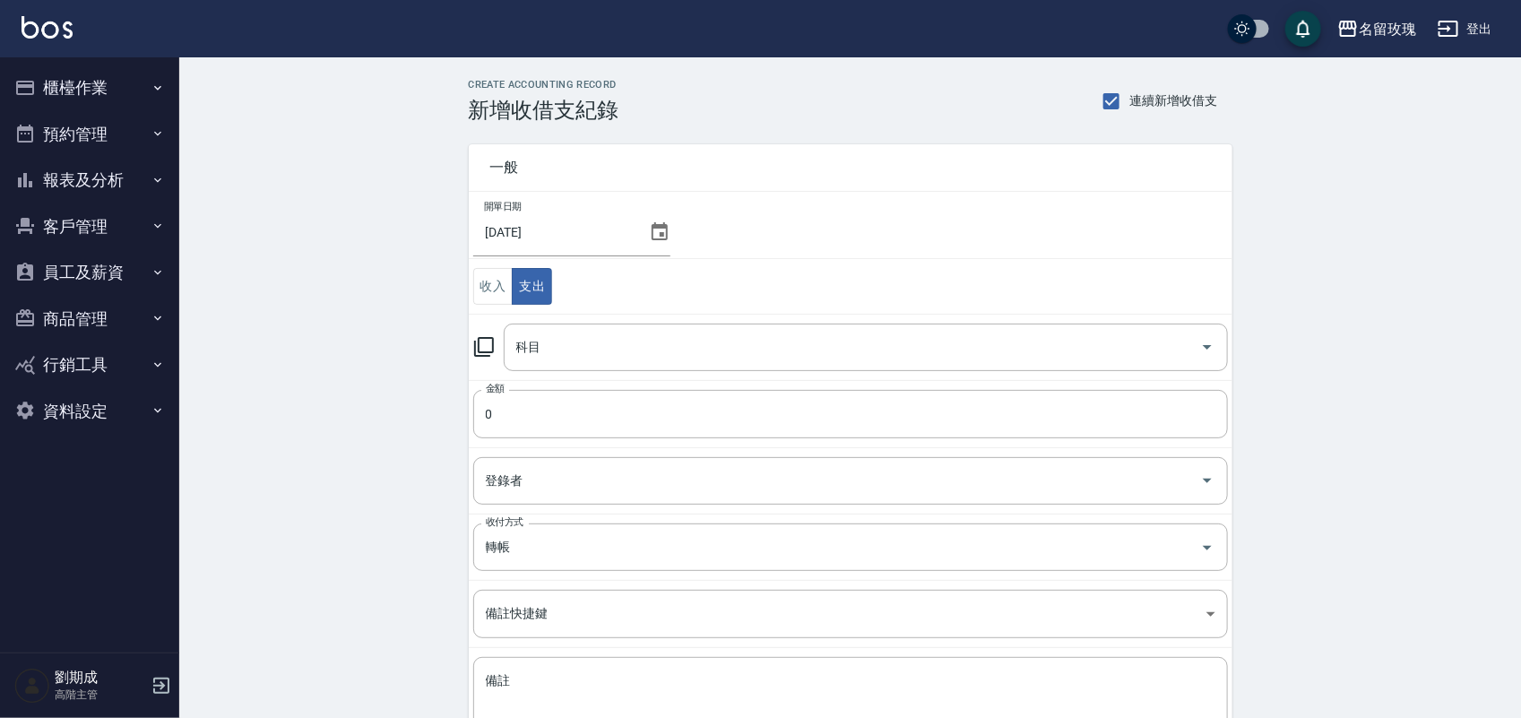
click at [476, 343] on icon at bounding box center [484, 347] width 22 height 22
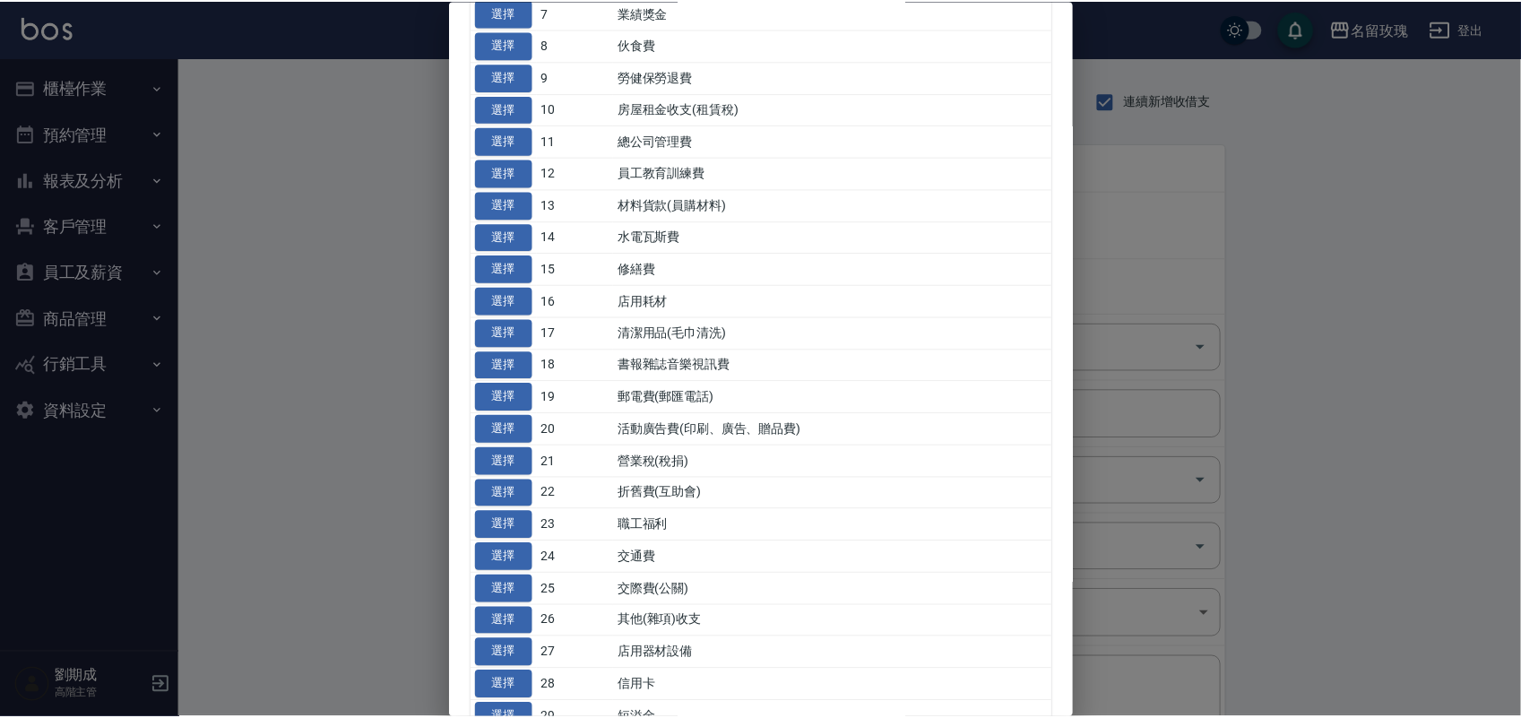
scroll to position [336, 0]
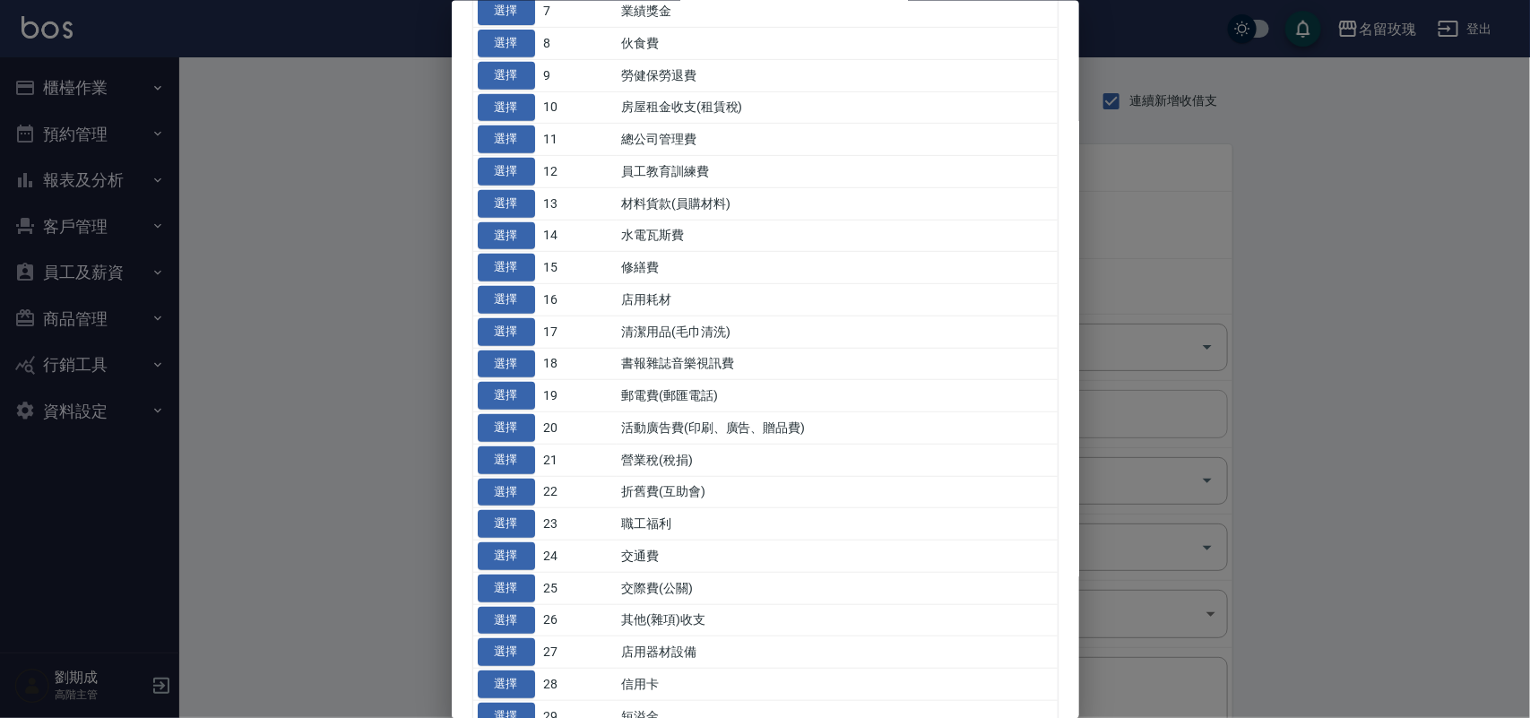
click at [494, 396] on button "選擇" at bounding box center [506, 396] width 57 height 28
type input "19 郵電費(郵匯電話)"
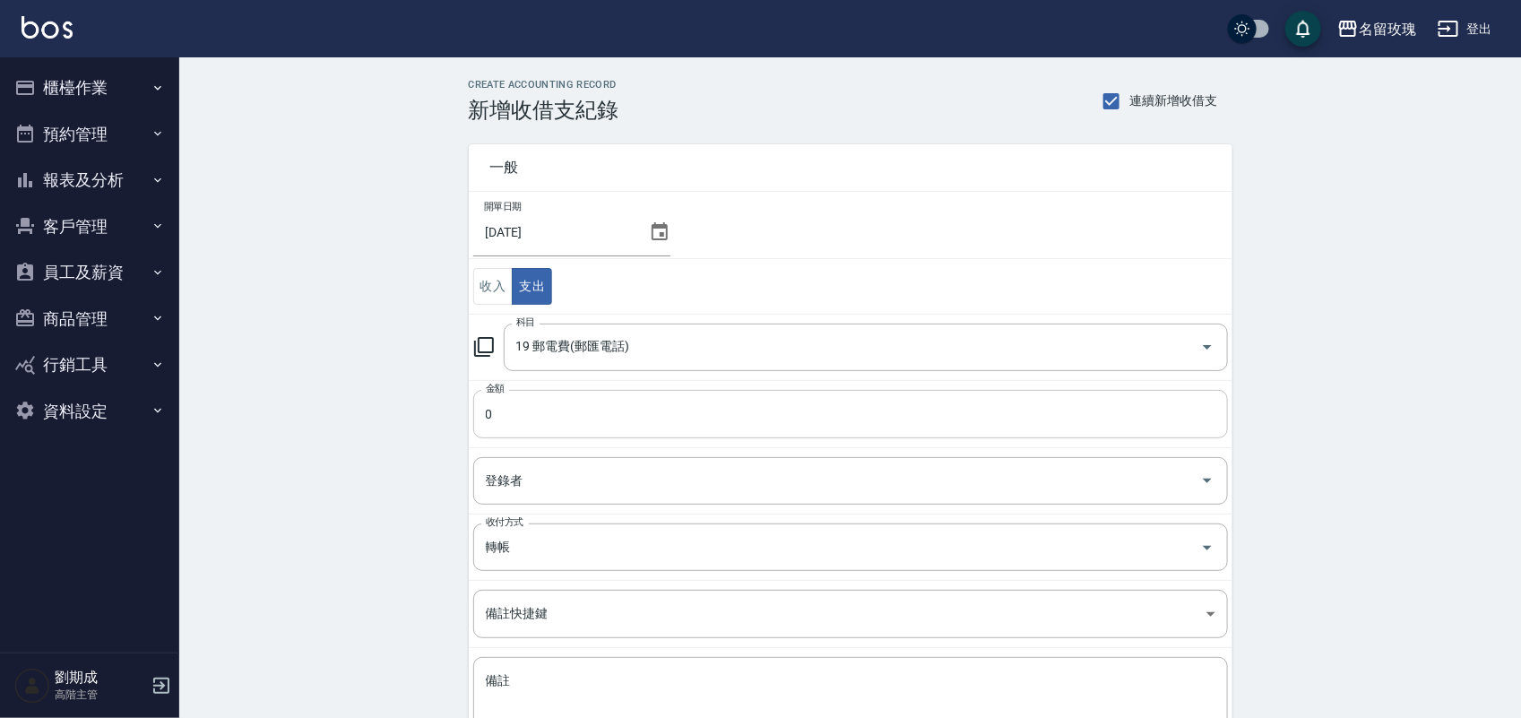
click at [515, 406] on input "0" at bounding box center [850, 414] width 755 height 48
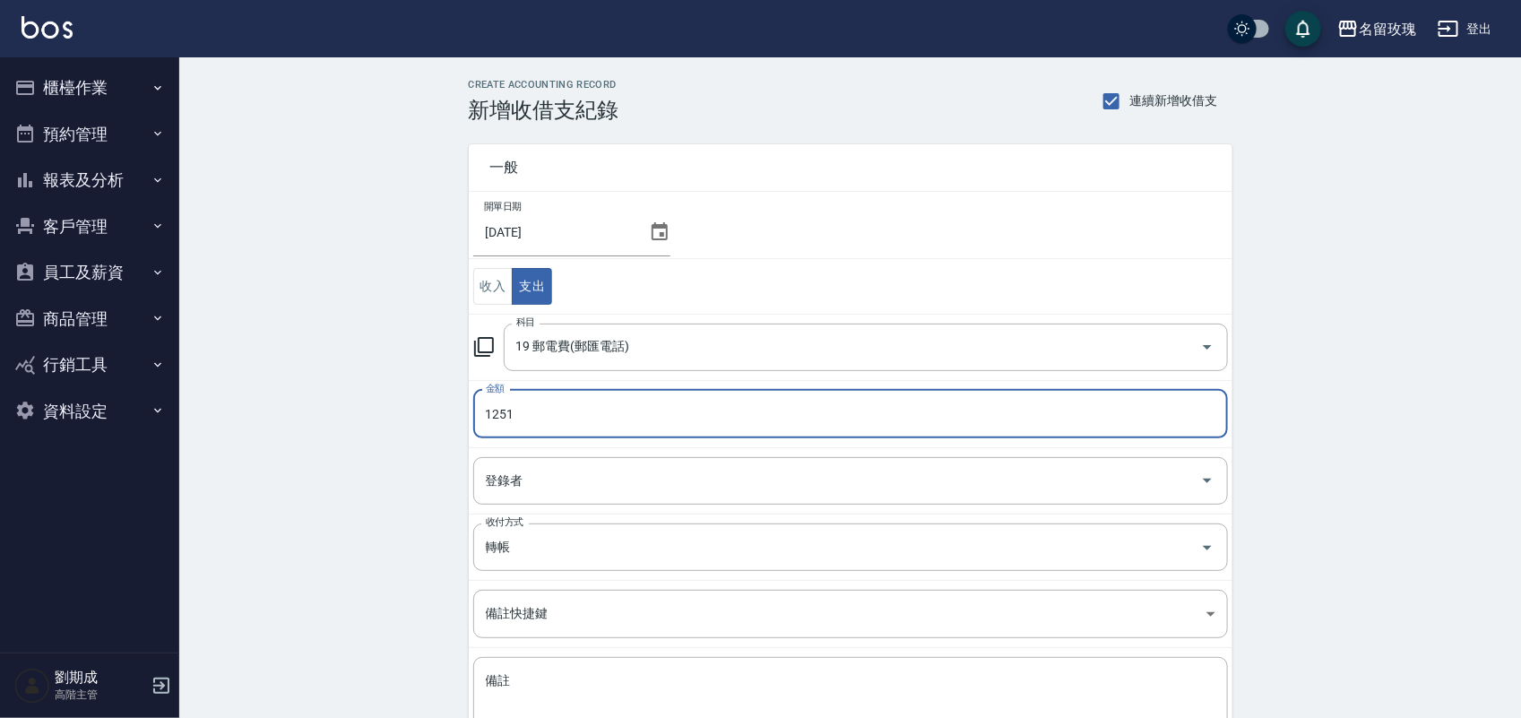
type input "1251"
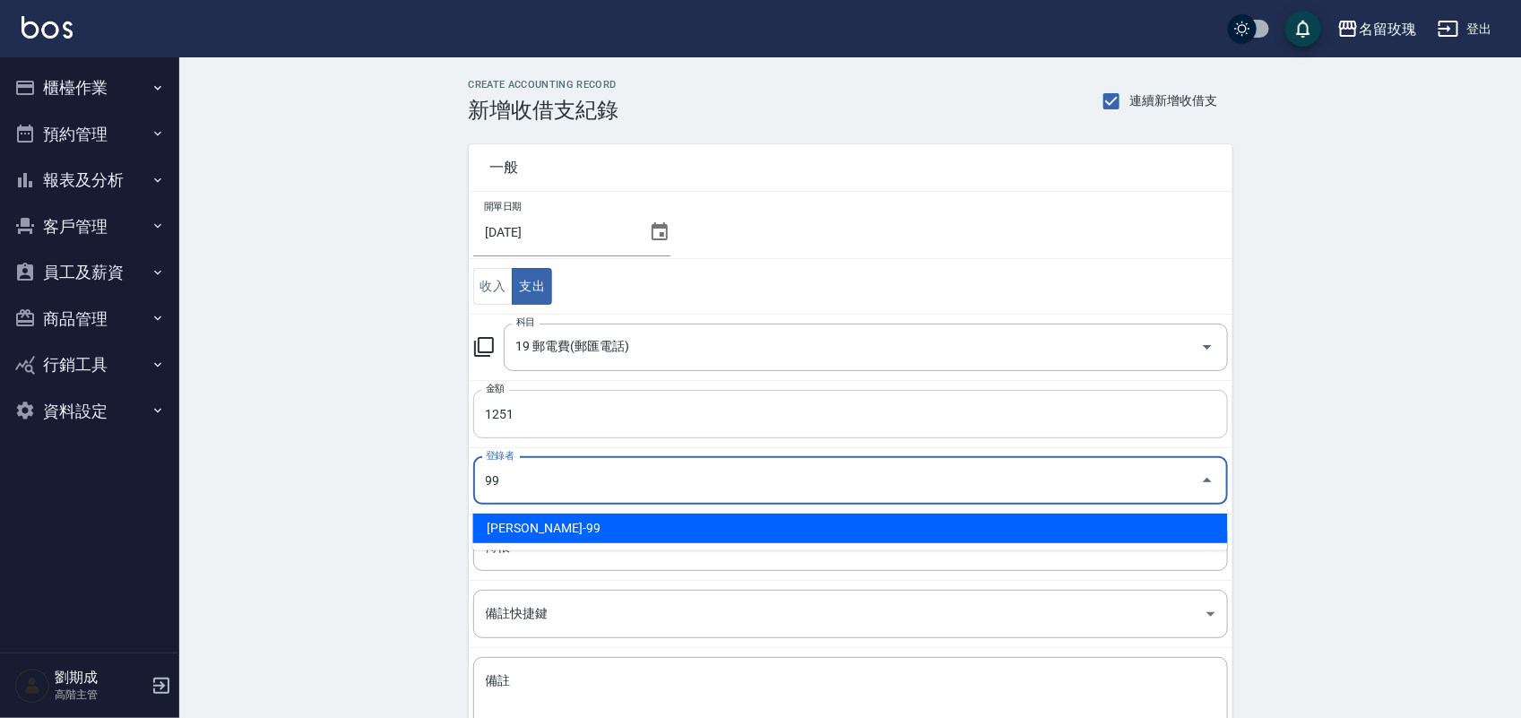
type input "[PERSON_NAME]-99"
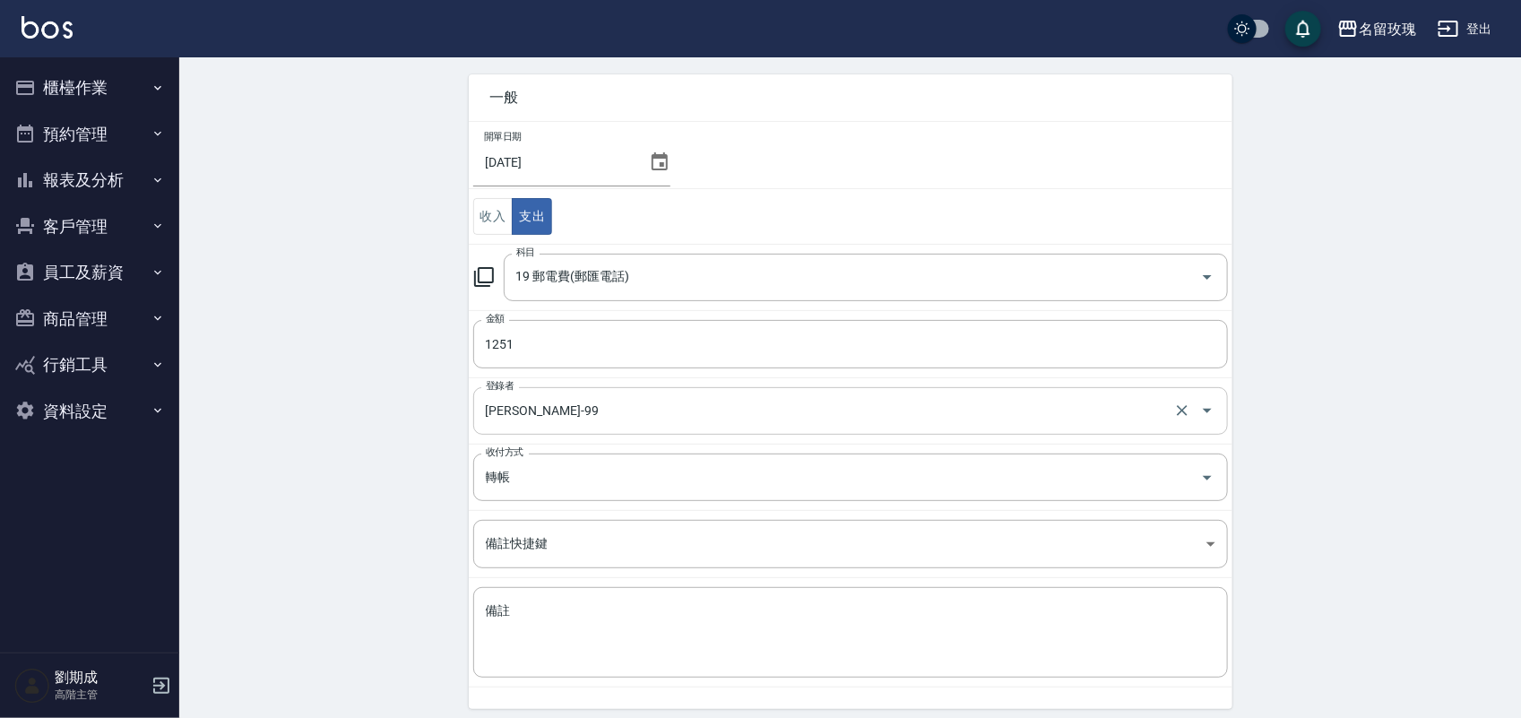
scroll to position [139, 0]
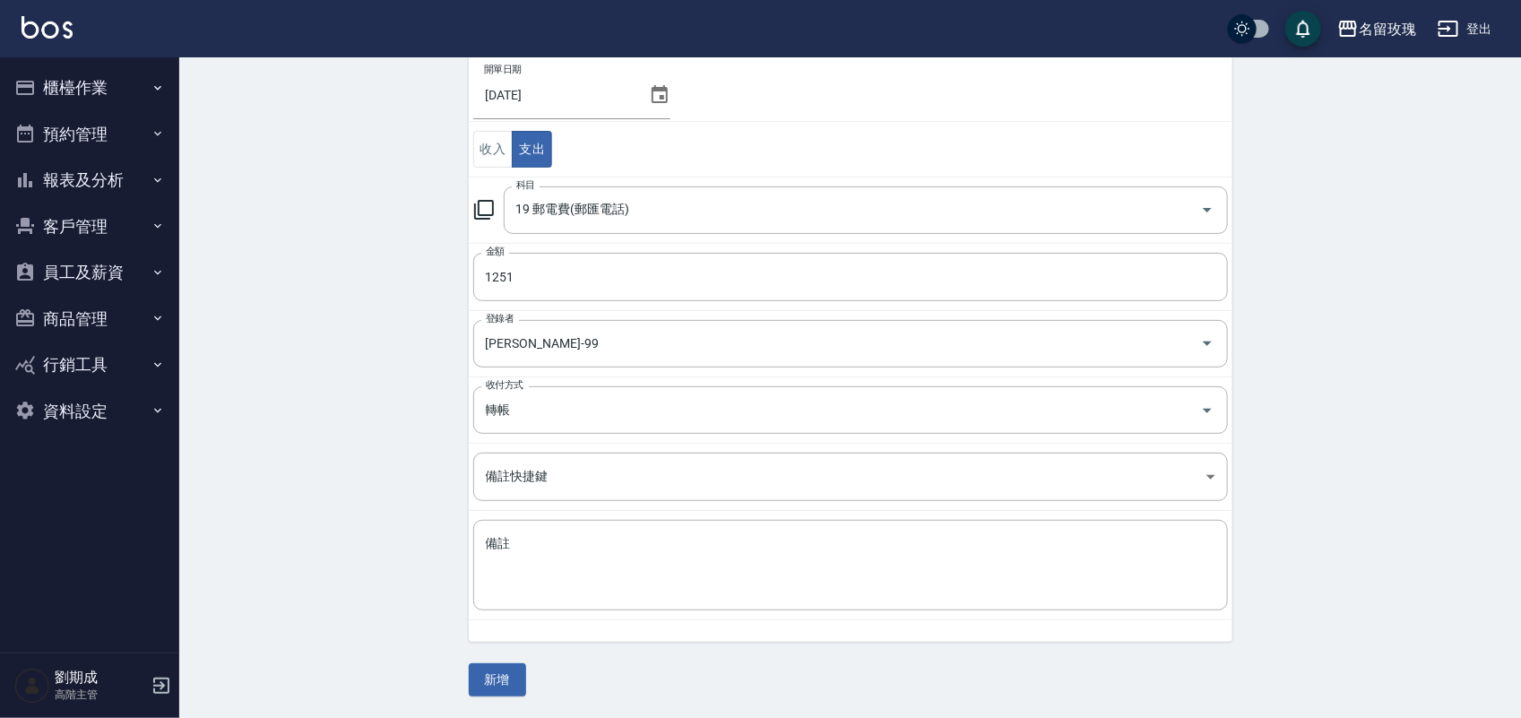
click at [505, 686] on button "新增" at bounding box center [497, 679] width 57 height 33
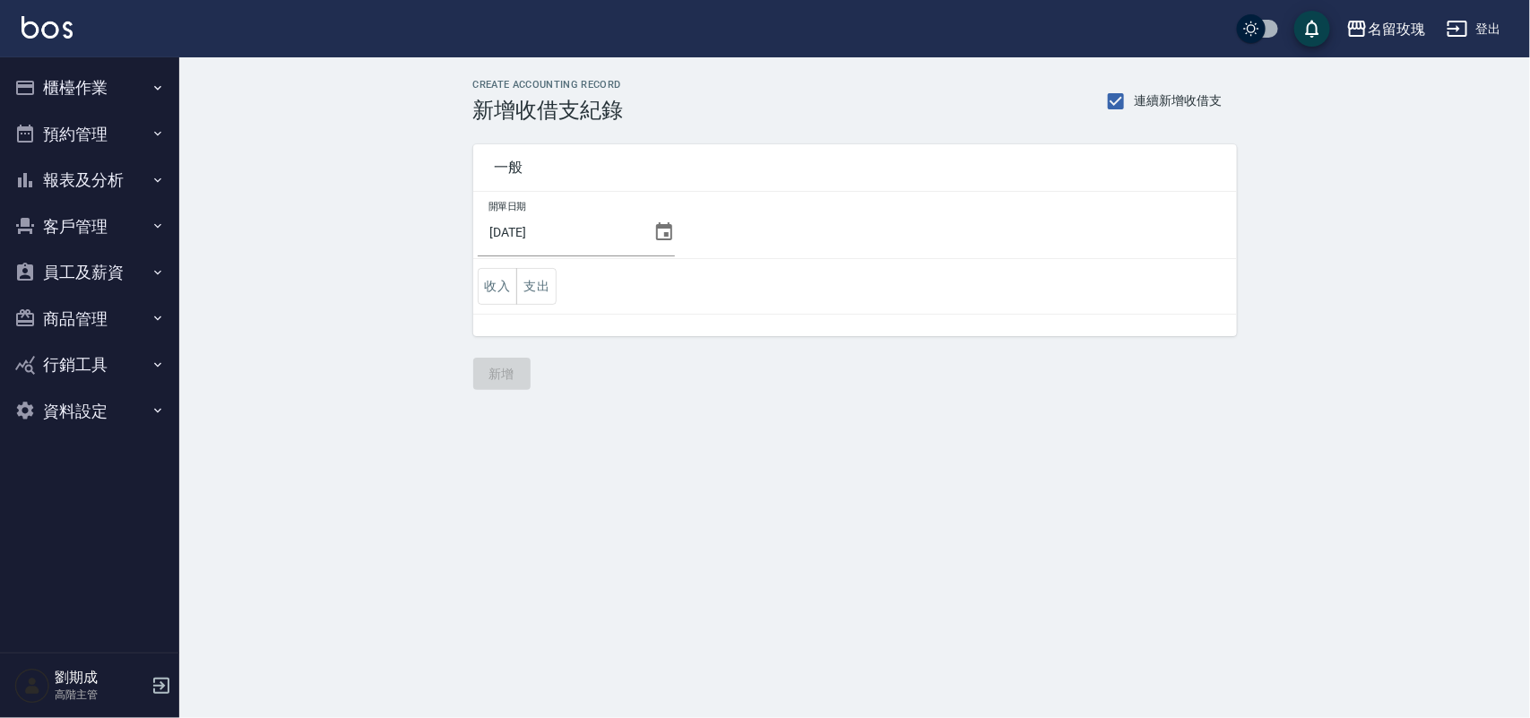
click at [552, 296] on button "支出" at bounding box center [536, 286] width 40 height 37
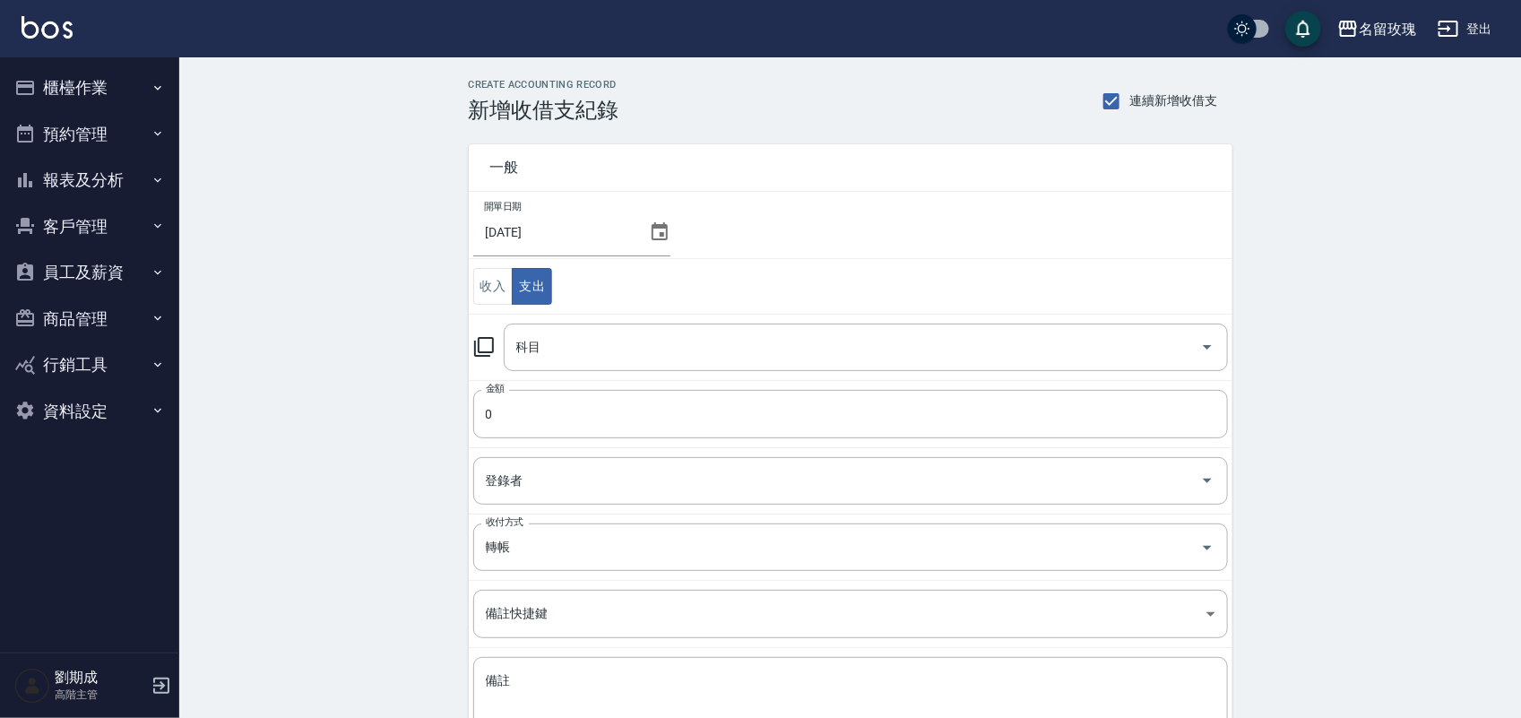
click at [484, 343] on icon at bounding box center [484, 347] width 22 height 22
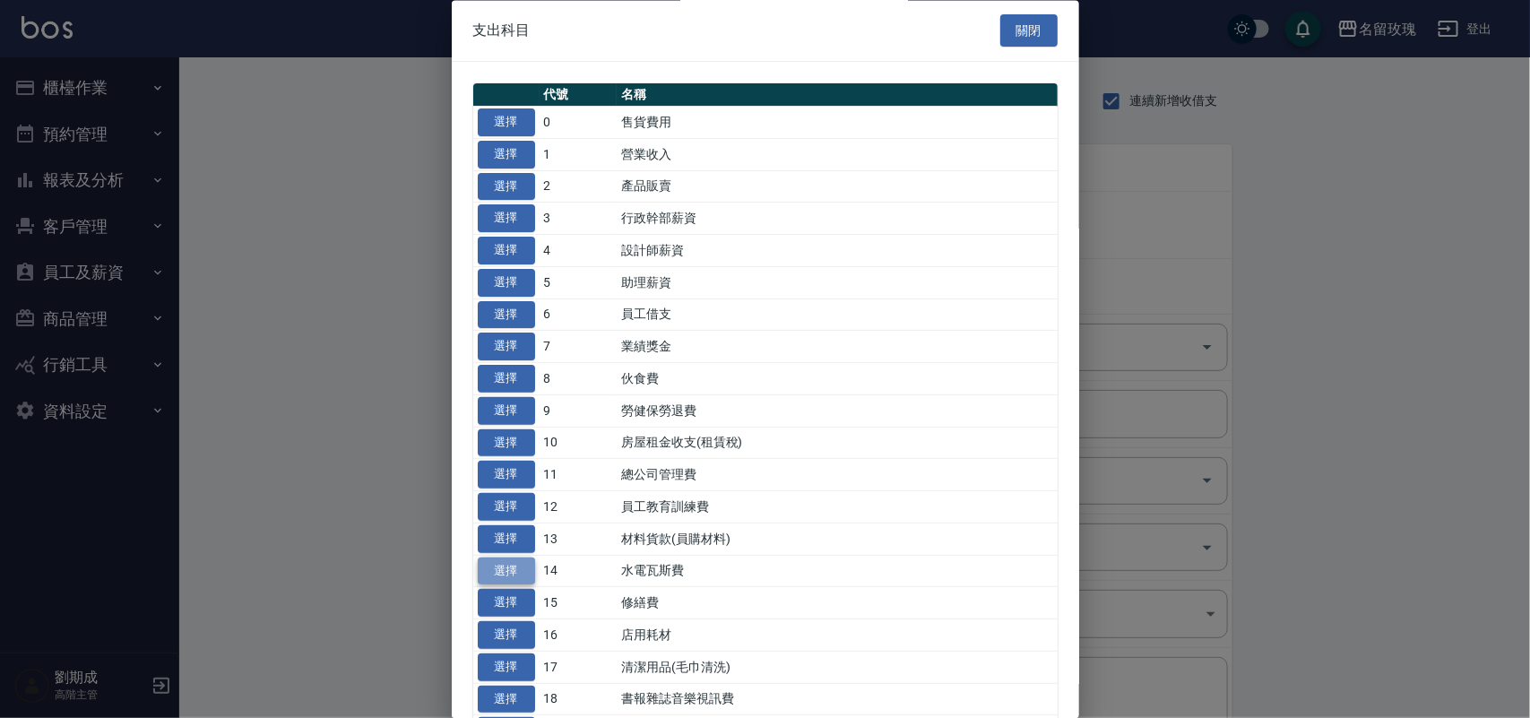
click at [514, 560] on button "選擇" at bounding box center [506, 572] width 57 height 28
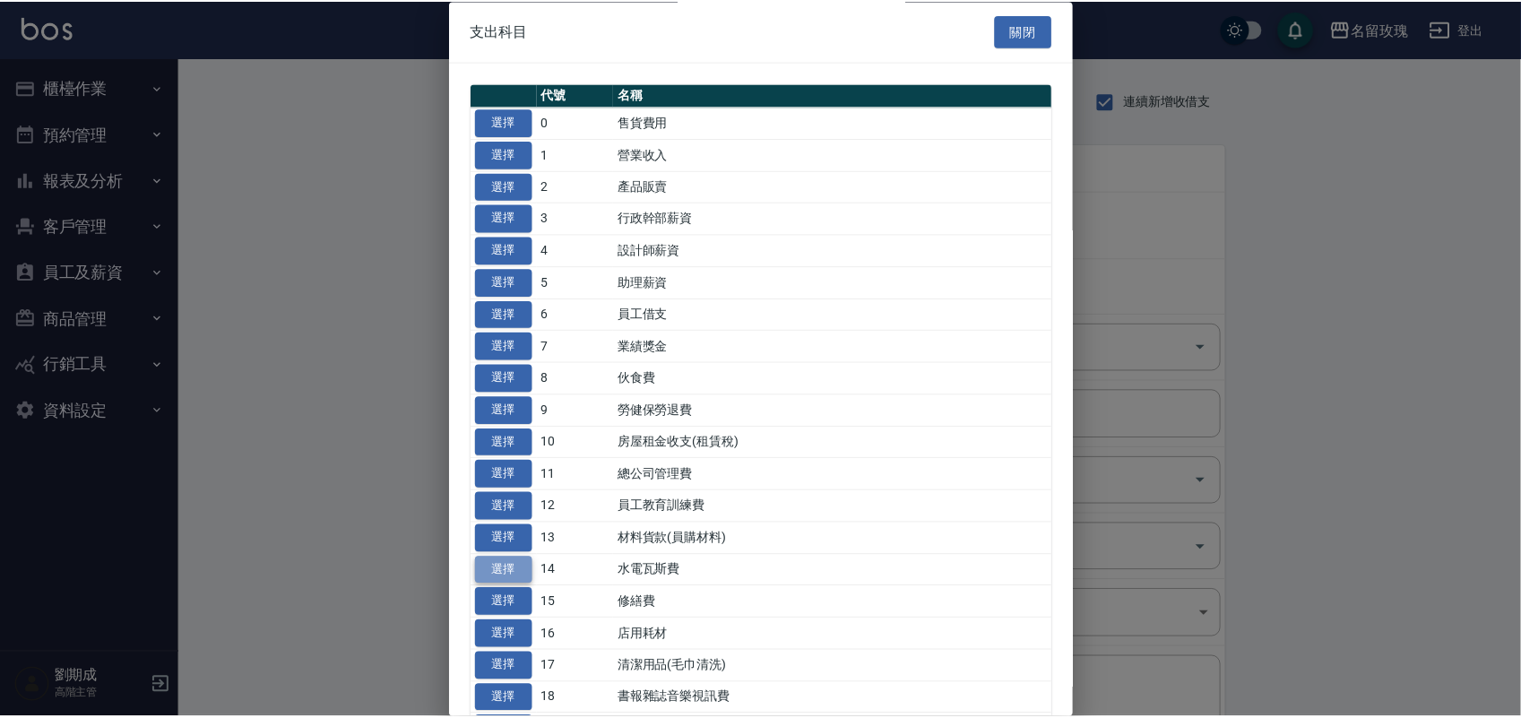
type input "14 水電瓦斯費"
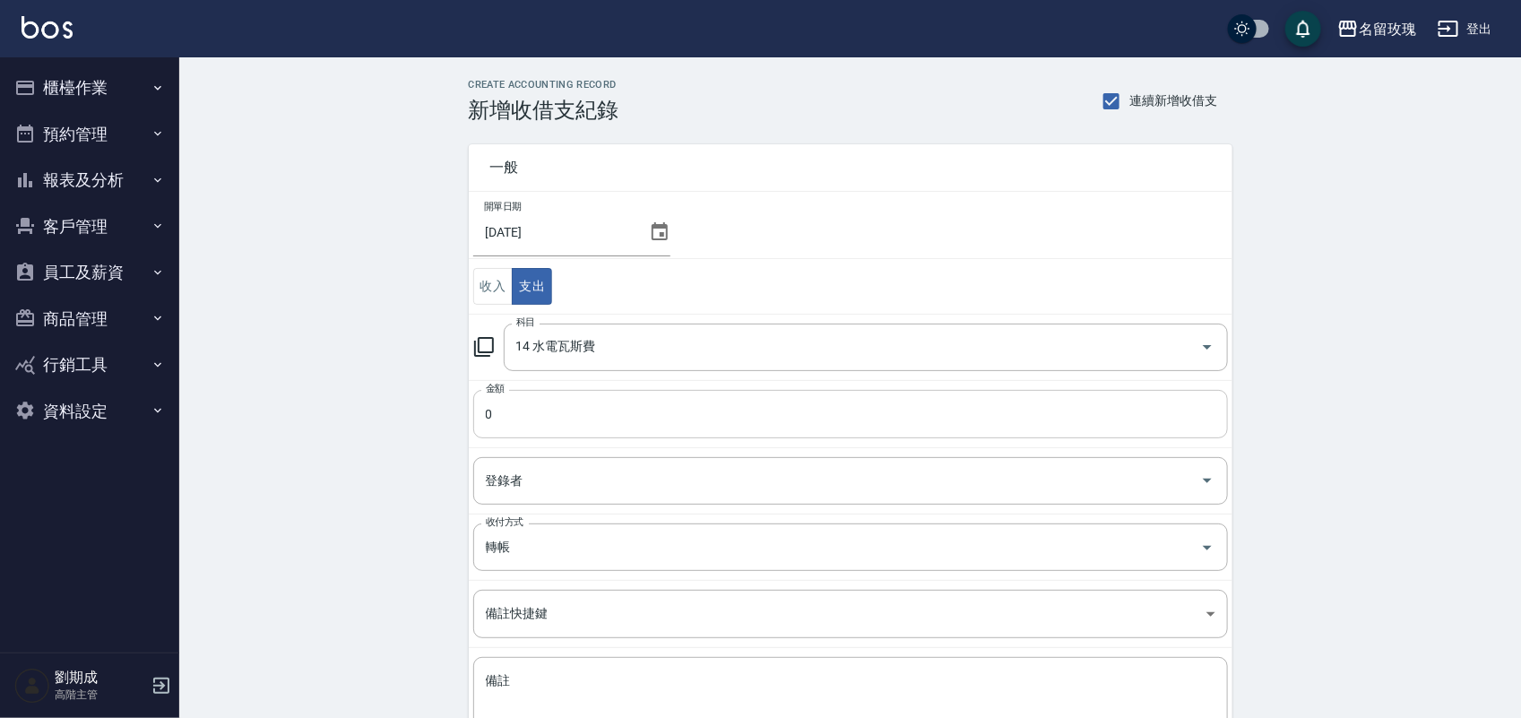
click at [517, 438] on input "0" at bounding box center [850, 414] width 755 height 48
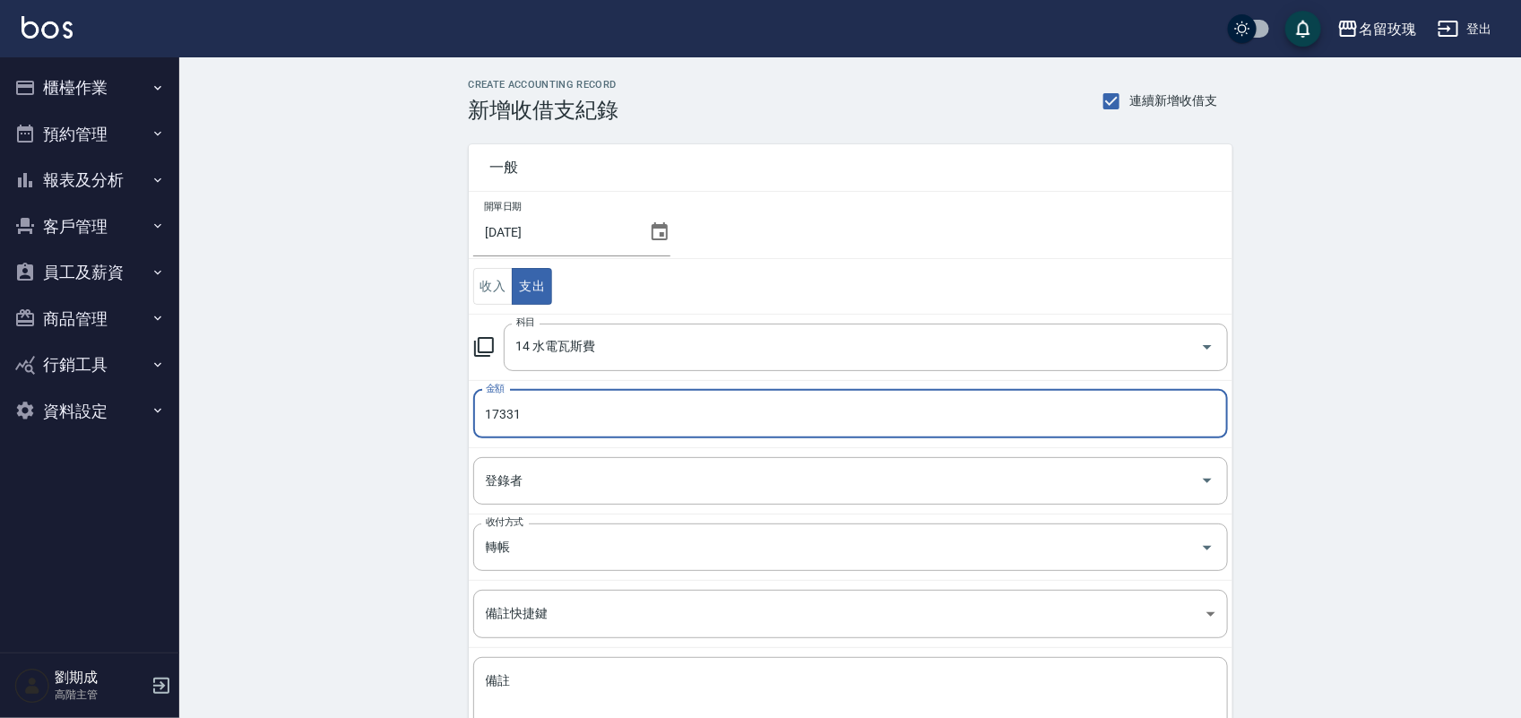
type input "17331"
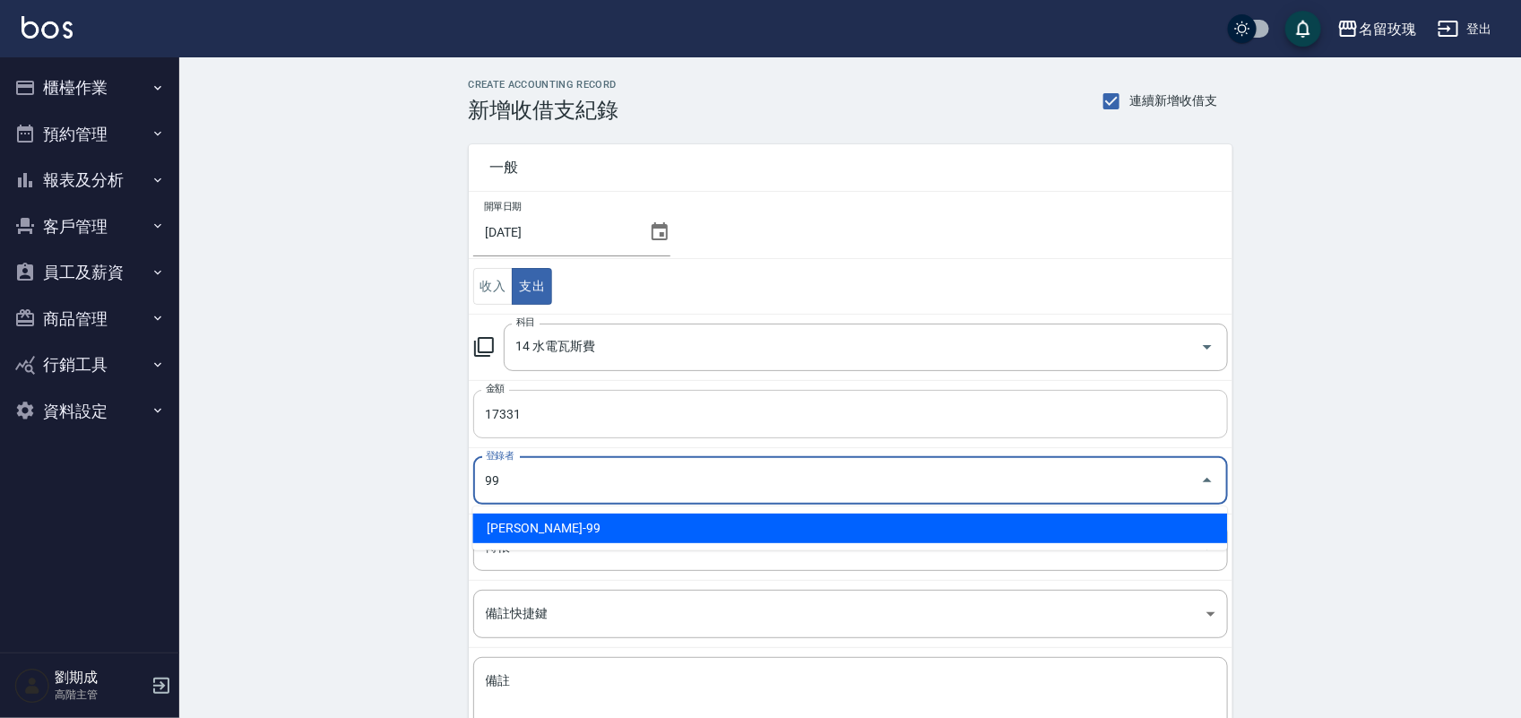
type input "[PERSON_NAME]-99"
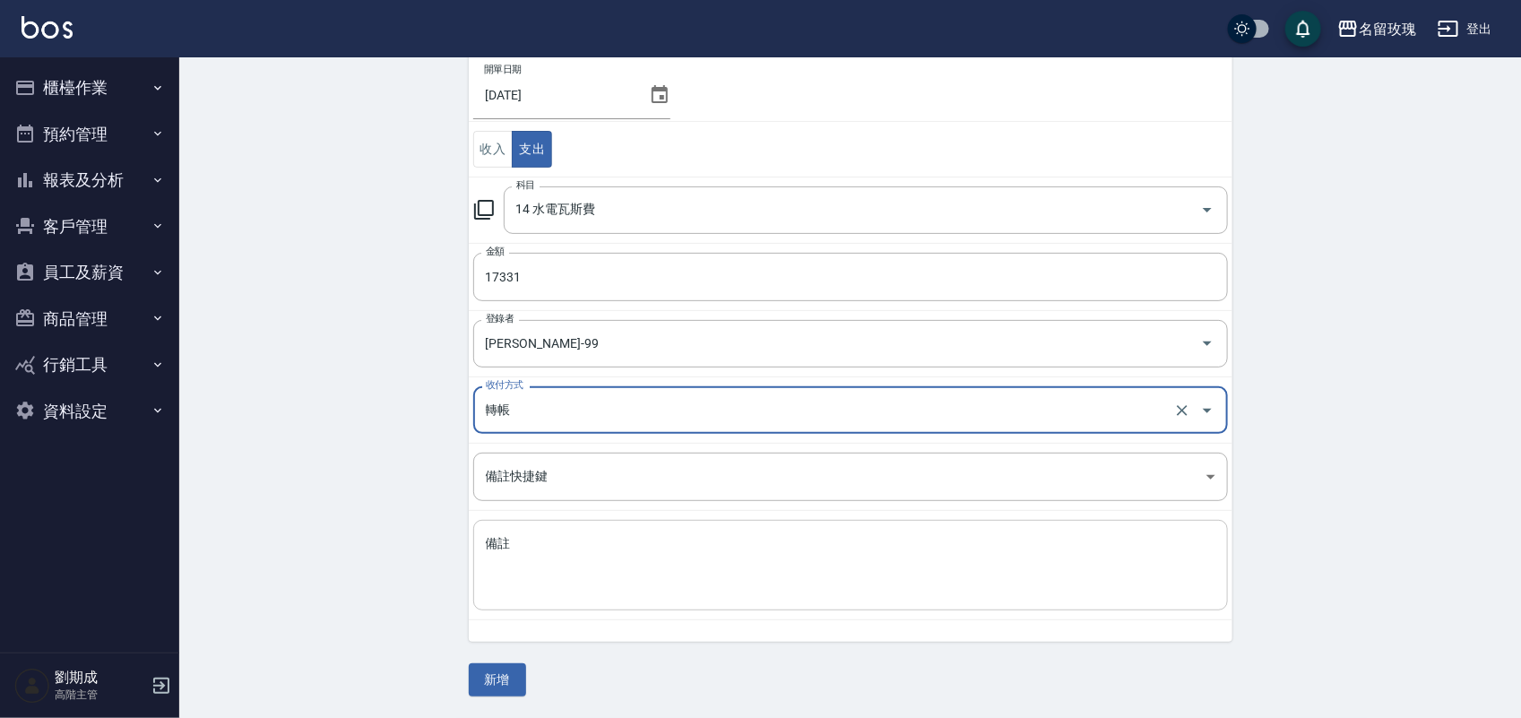
scroll to position [139, 0]
click at [496, 687] on button "新增" at bounding box center [497, 679] width 57 height 33
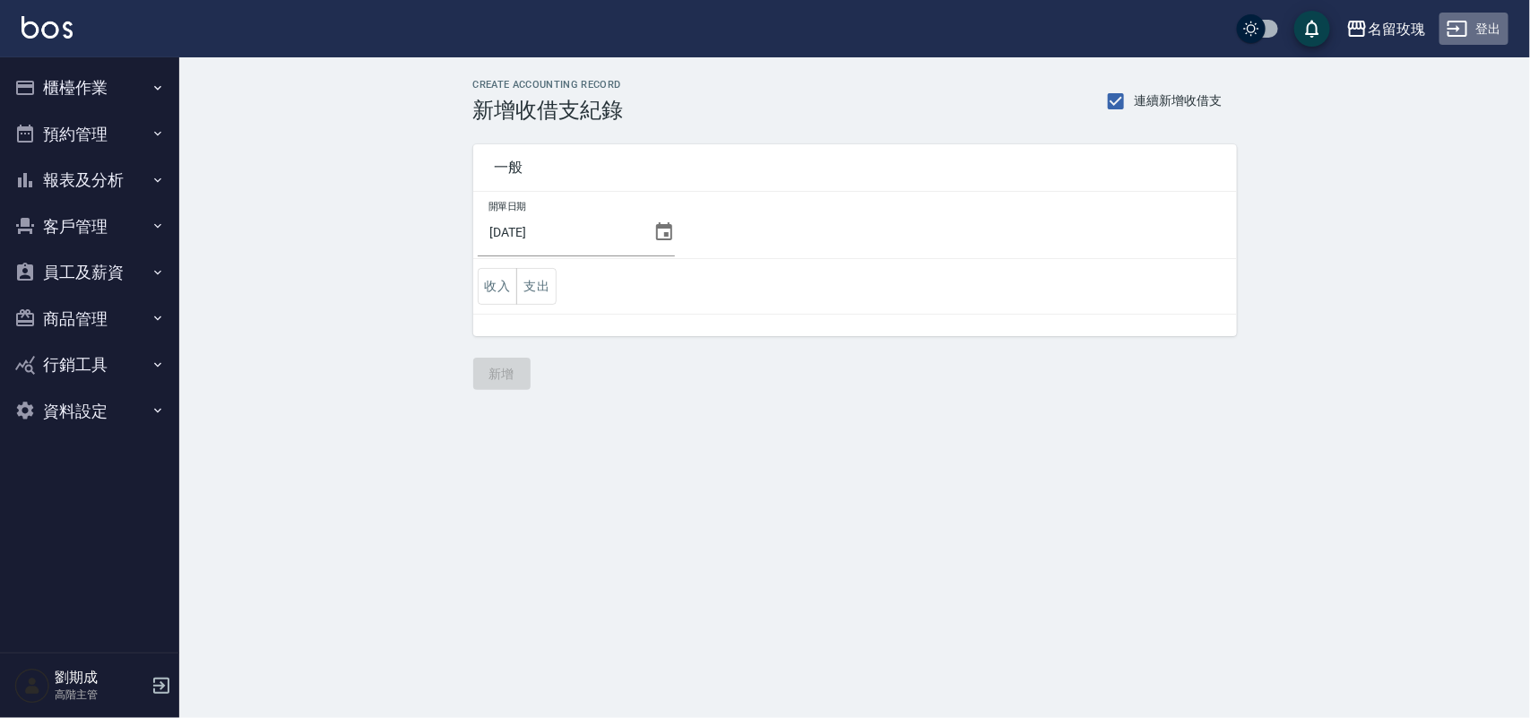
click at [1481, 29] on button "登出" at bounding box center [1474, 29] width 69 height 33
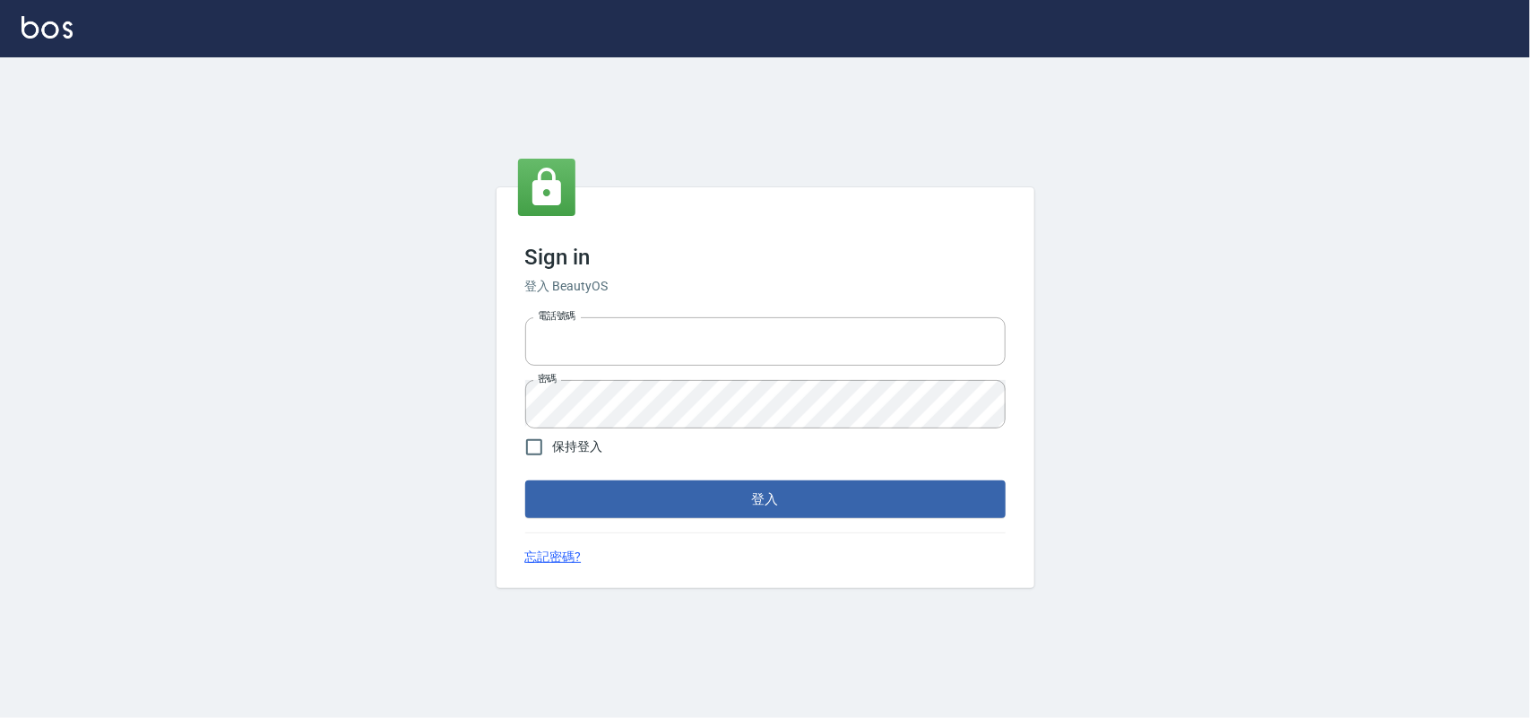
type input "28261007"
click at [827, 523] on div "Sign in 登入 BeautyOS 電話號碼 [PHONE_NUMBER] 電話號碼 密碼 密碼 保持登入 登入 忘記密碼?" at bounding box center [766, 387] width 538 height 401
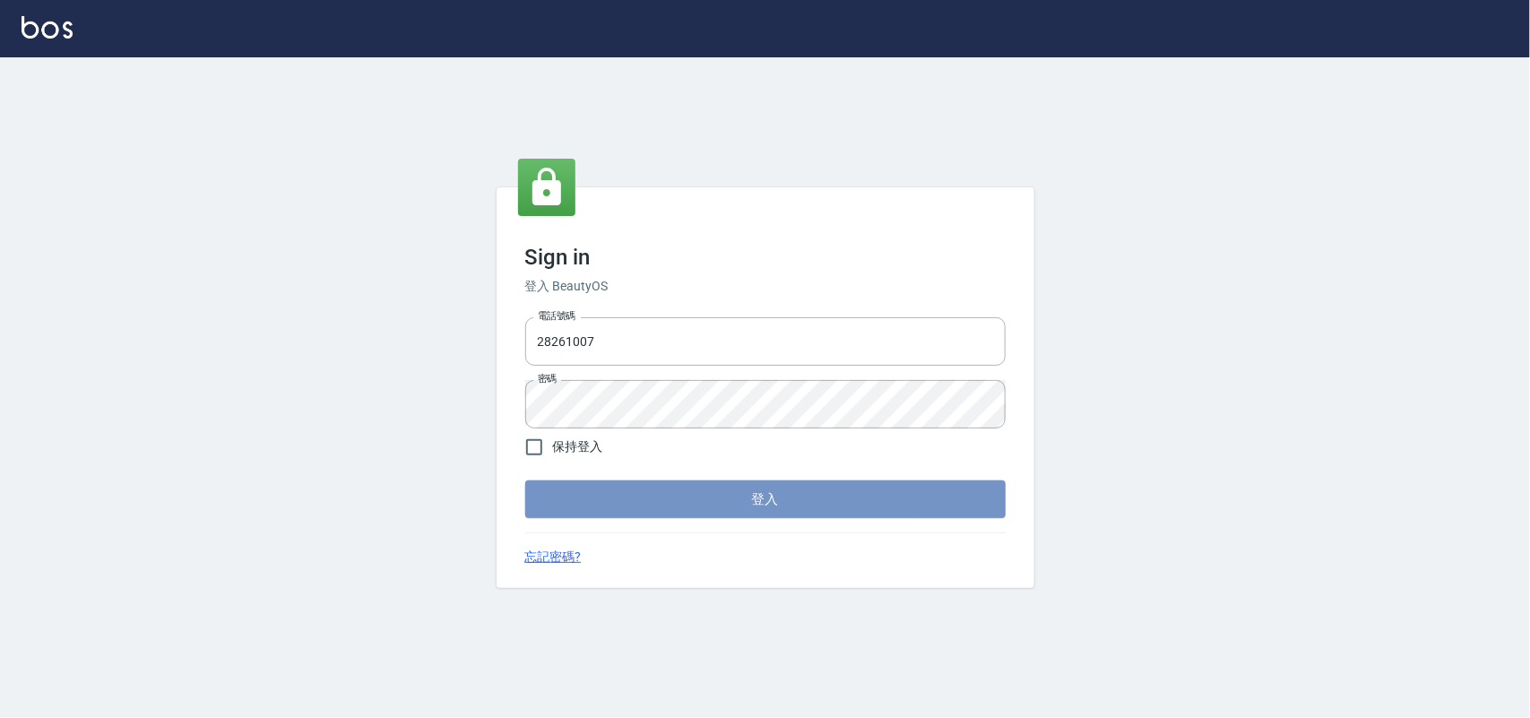
drag, startPoint x: 823, startPoint y: 503, endPoint x: 830, endPoint y: 514, distance: 12.9
click at [825, 503] on button "登入" at bounding box center [765, 499] width 480 height 38
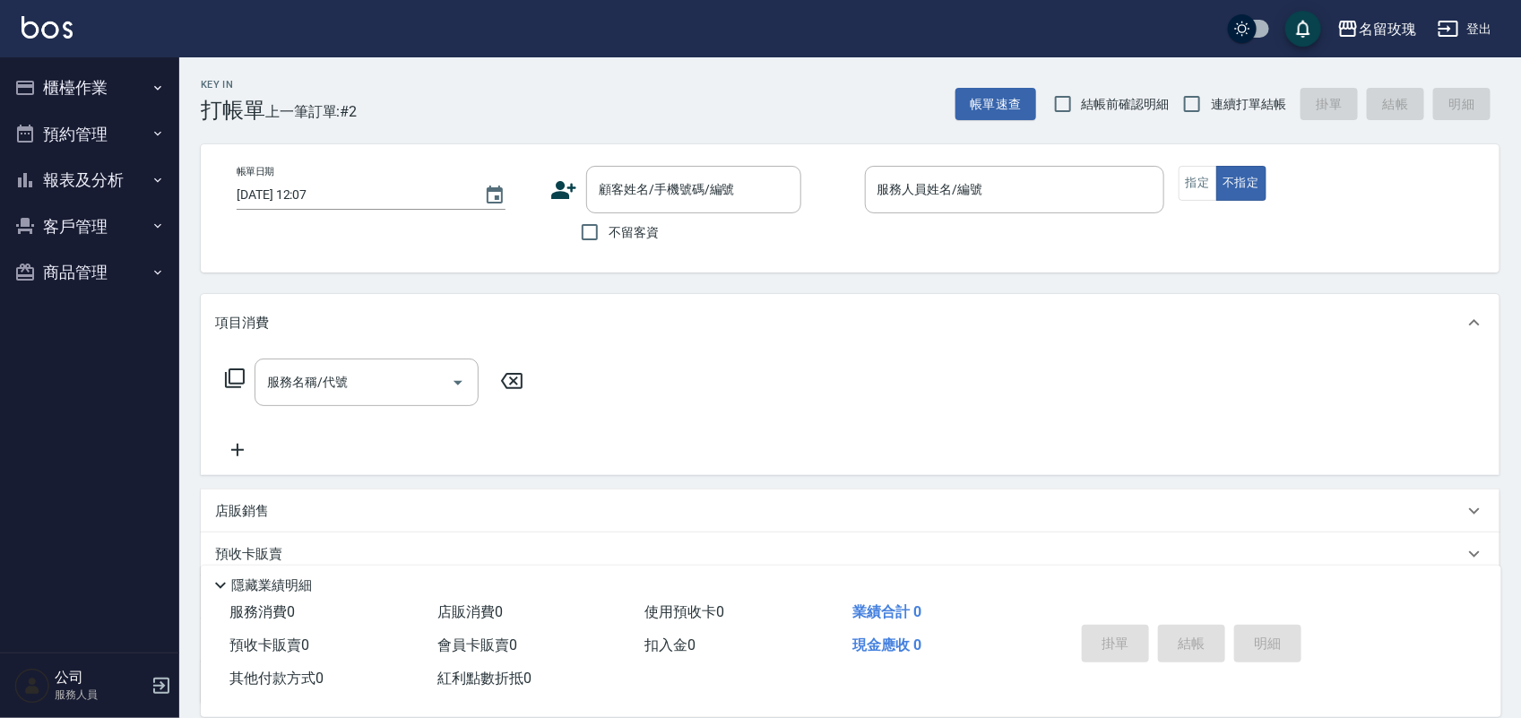
drag, startPoint x: 1138, startPoint y: 94, endPoint x: 1246, endPoint y: 91, distance: 107.6
click at [1138, 92] on label "結帳前確認明細" at bounding box center [1106, 104] width 125 height 38
click at [1082, 92] on input "結帳前確認明細" at bounding box center [1063, 104] width 38 height 38
checkbox input "true"
click at [1241, 91] on label "連續打單結帳" at bounding box center [1229, 104] width 113 height 38
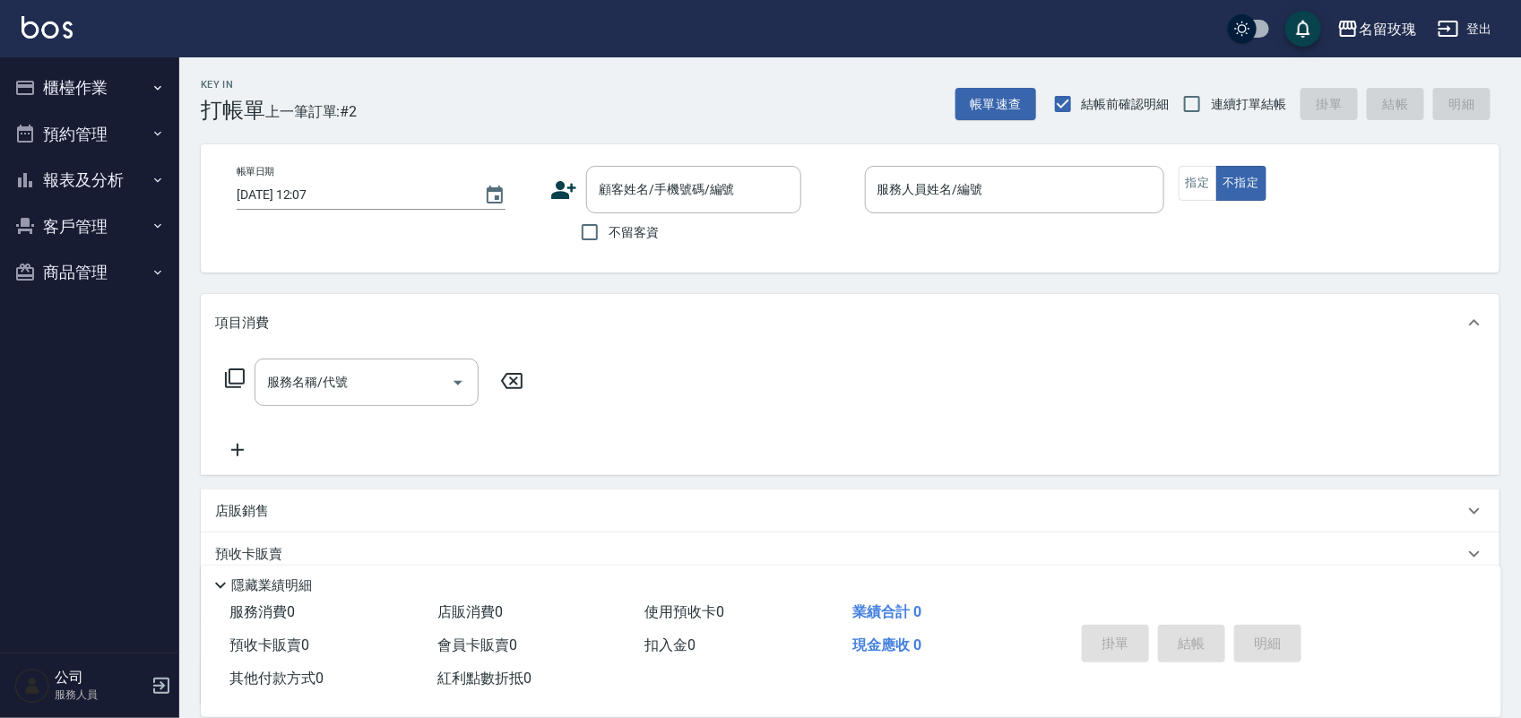
drag, startPoint x: 623, startPoint y: 225, endPoint x: 350, endPoint y: 173, distance: 277.4
click at [620, 225] on span "不留客資" at bounding box center [634, 232] width 50 height 19
click at [609, 225] on input "不留客資" at bounding box center [590, 232] width 38 height 38
checkbox input "true"
click at [88, 65] on button "櫃檯作業" at bounding box center [89, 88] width 165 height 47
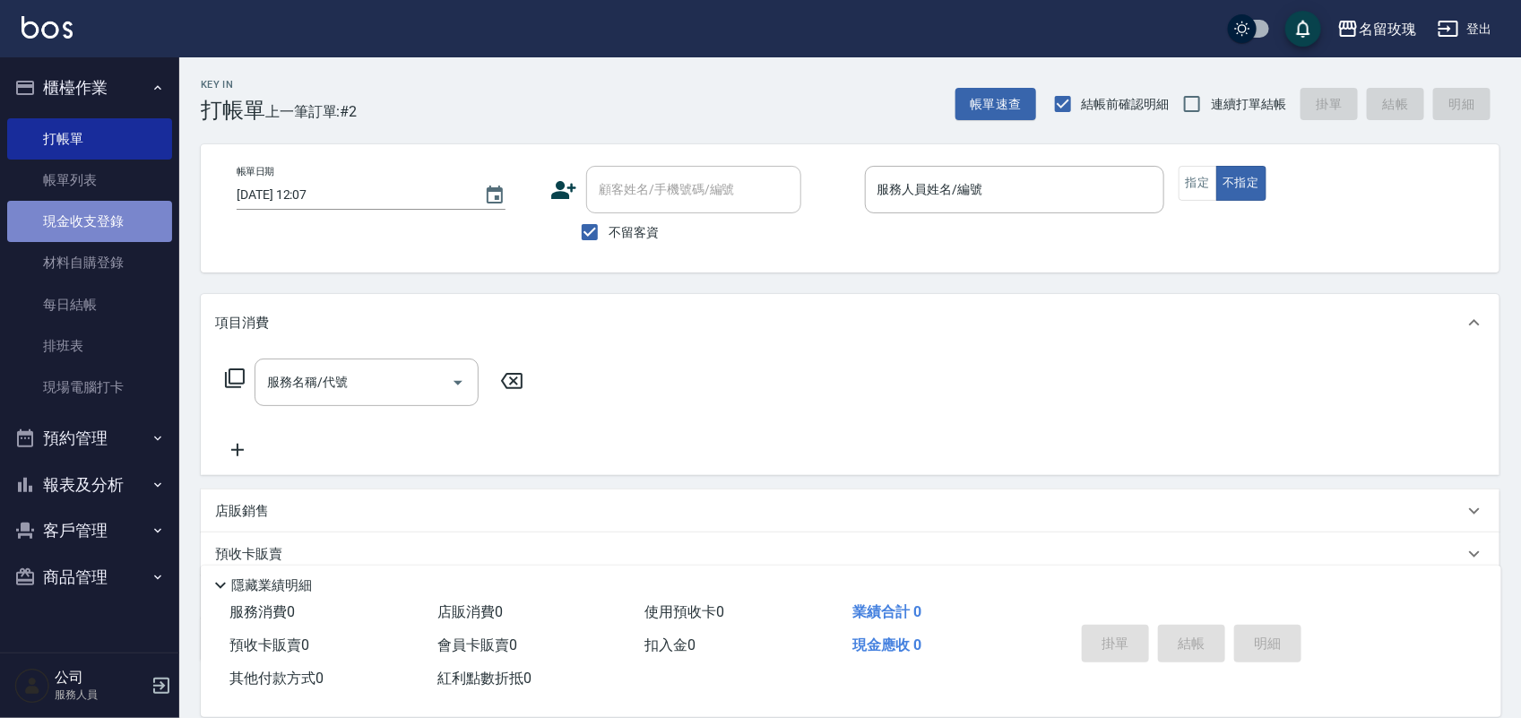
click at [105, 234] on link "現金收支登錄" at bounding box center [89, 221] width 165 height 41
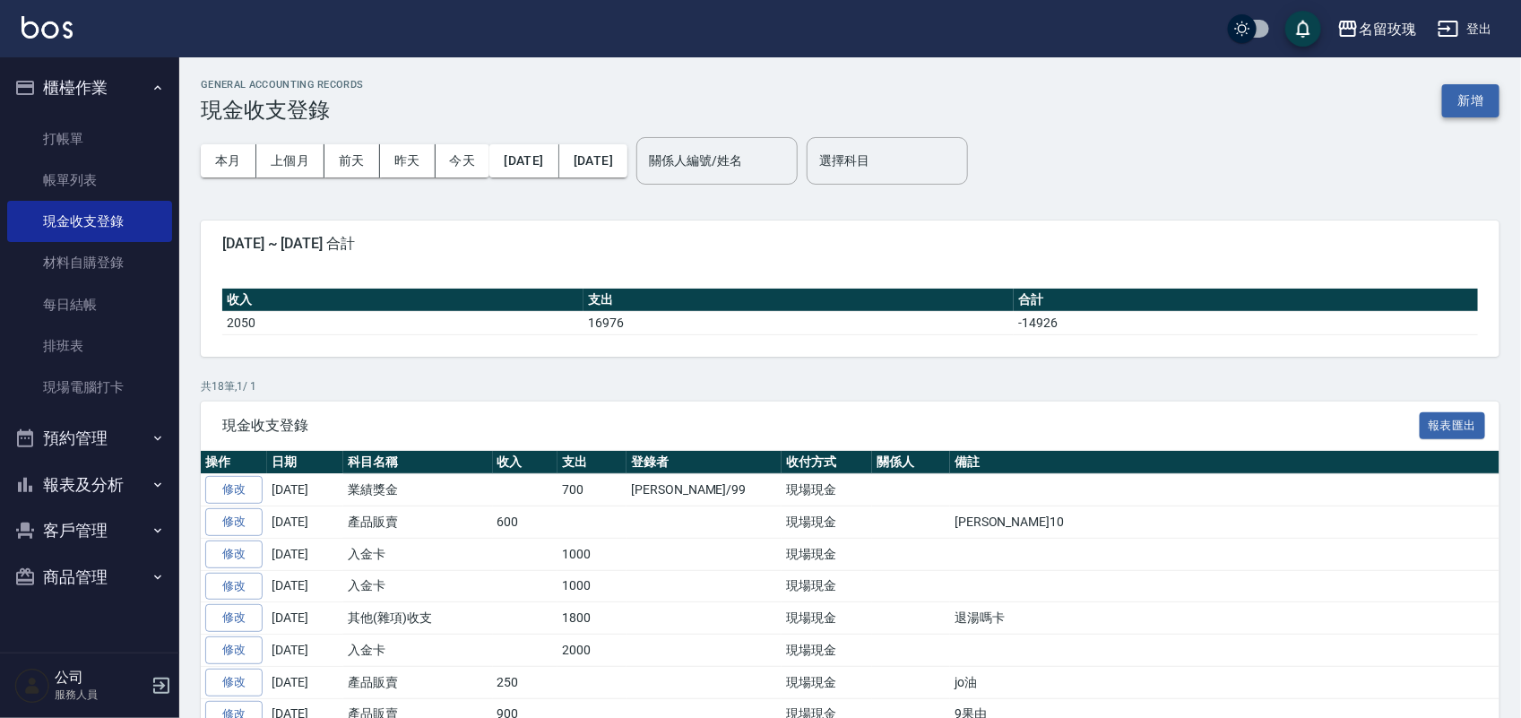
click at [1466, 101] on button "新增" at bounding box center [1470, 100] width 57 height 33
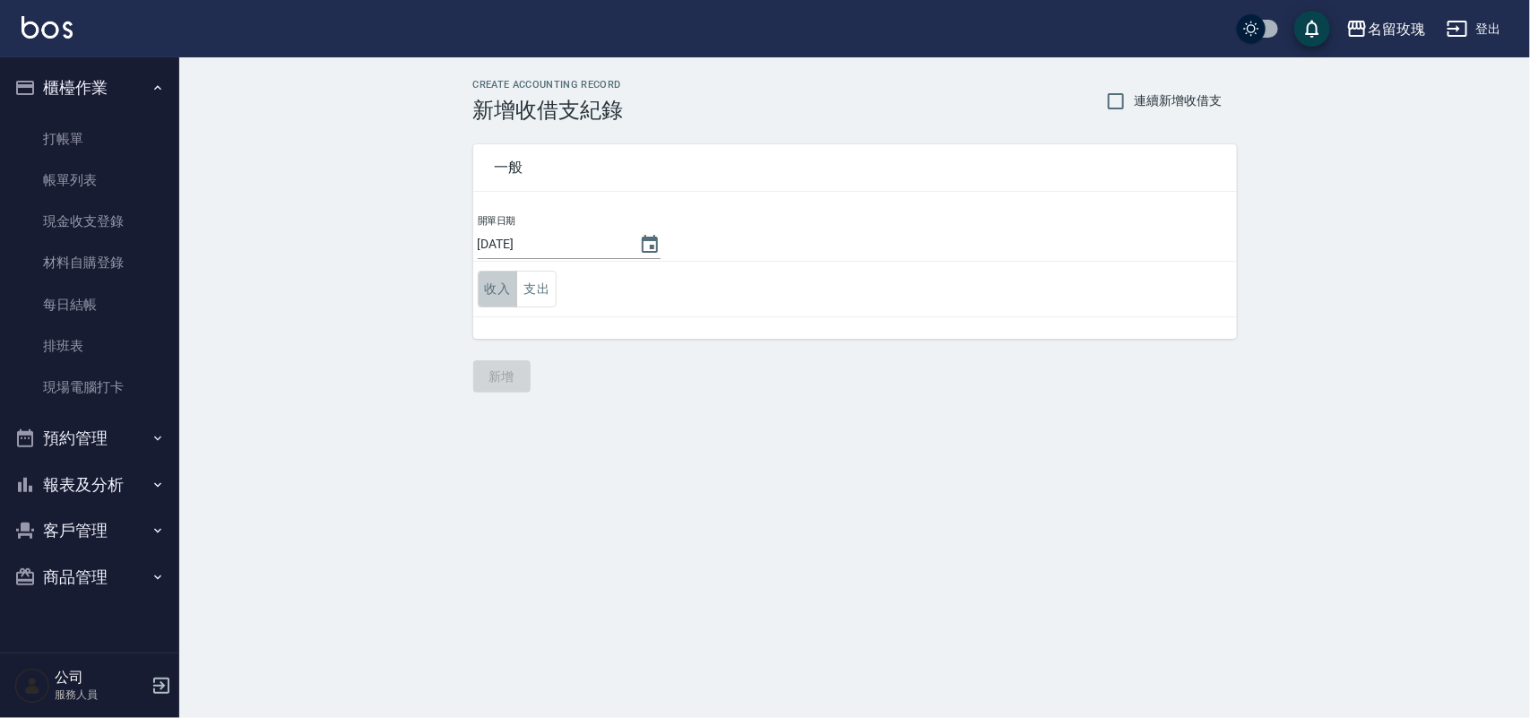
click at [498, 276] on button "收入" at bounding box center [498, 289] width 40 height 37
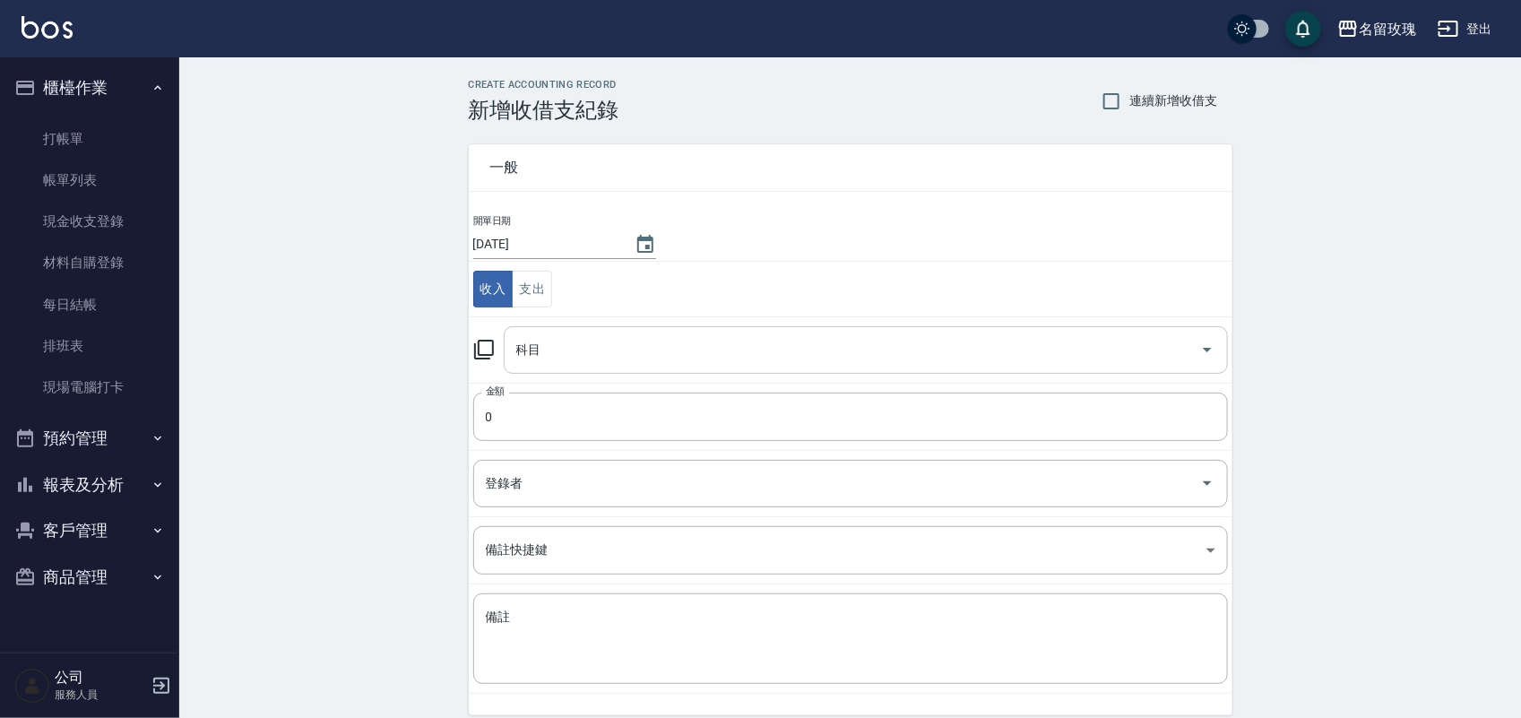
click at [560, 357] on input "科目" at bounding box center [852, 349] width 681 height 31
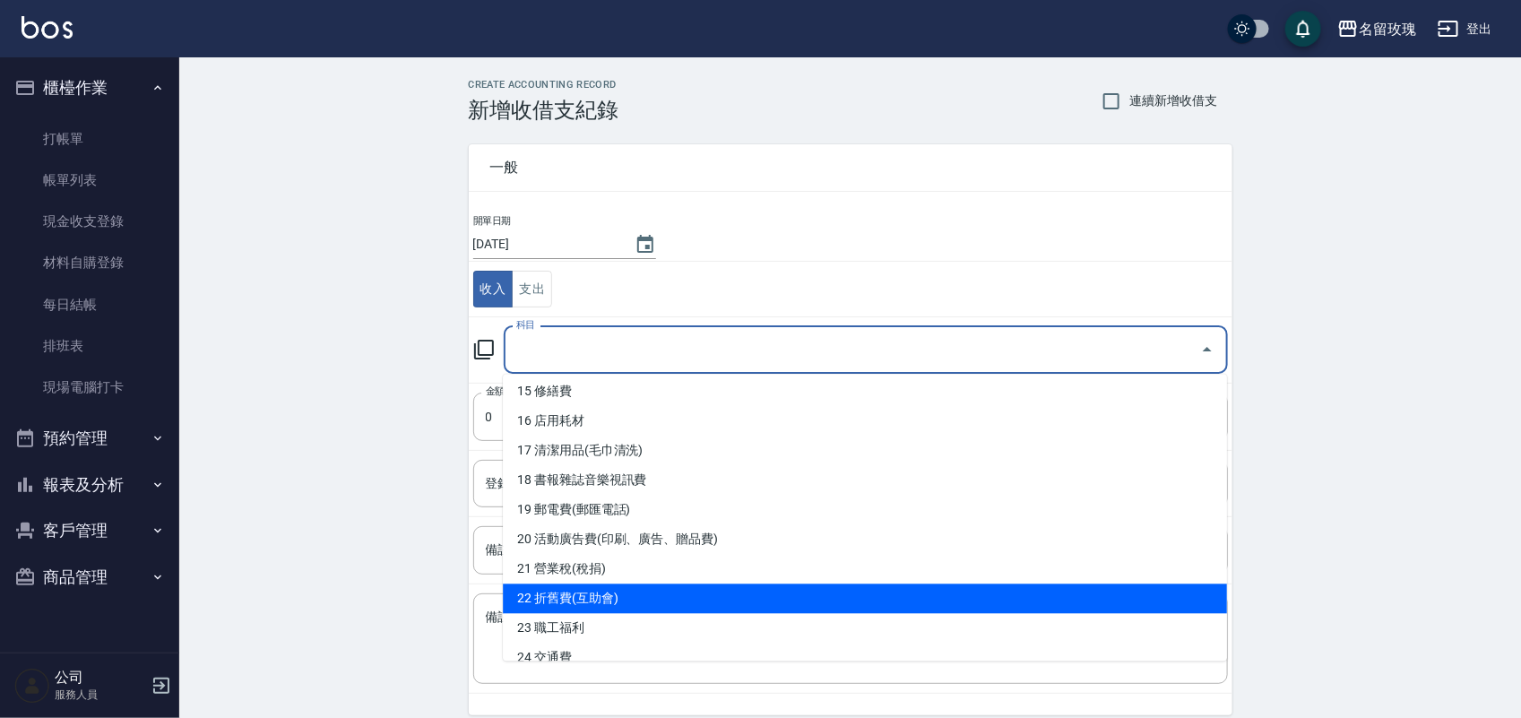
scroll to position [560, 0]
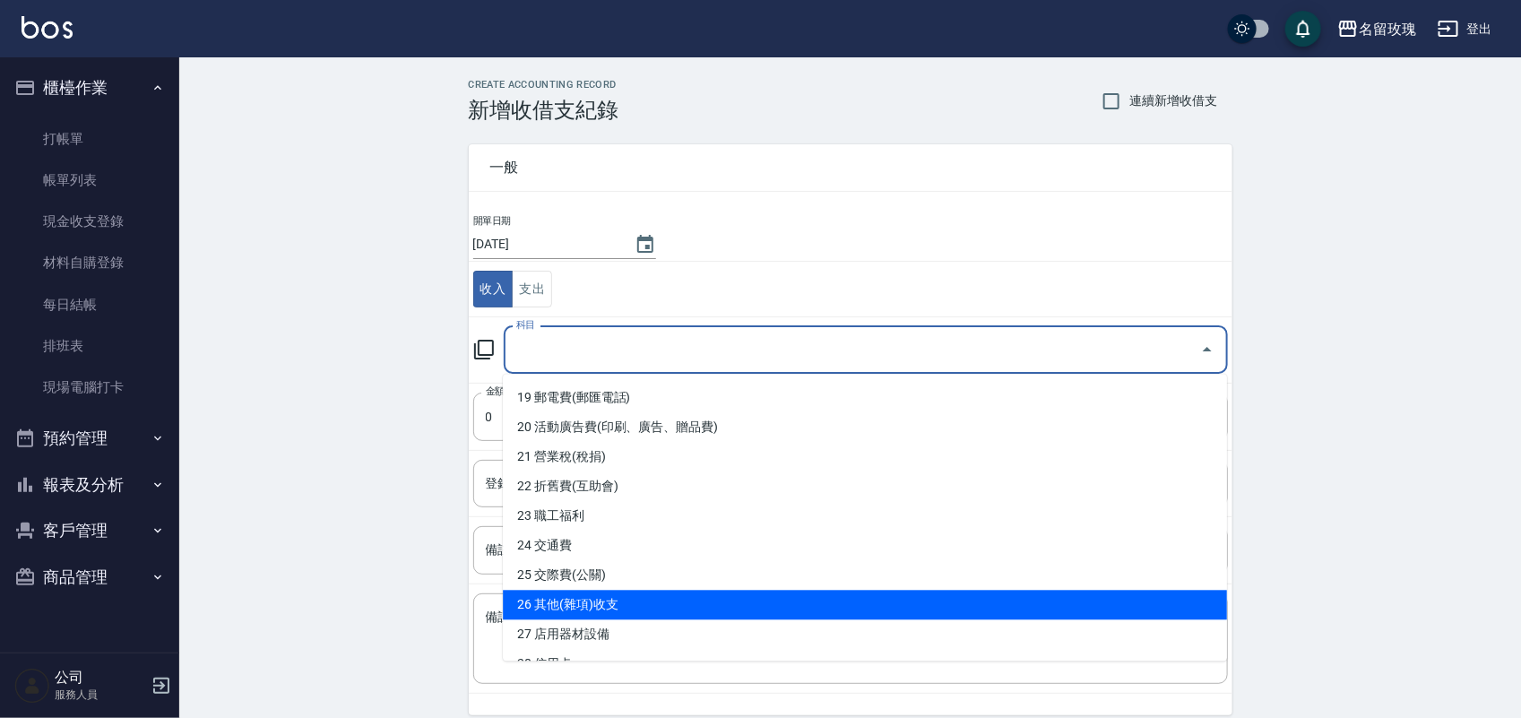
click at [642, 587] on ul "0 售貨費用 1 營業收入 2 產品販賣 3 行政幹部薪資 4 設計師薪資 5 助理薪資 6 員工借支 7 業績獎金 8 伙食費 9 勞健保勞退費 10 房屋…" at bounding box center [865, 518] width 724 height 287
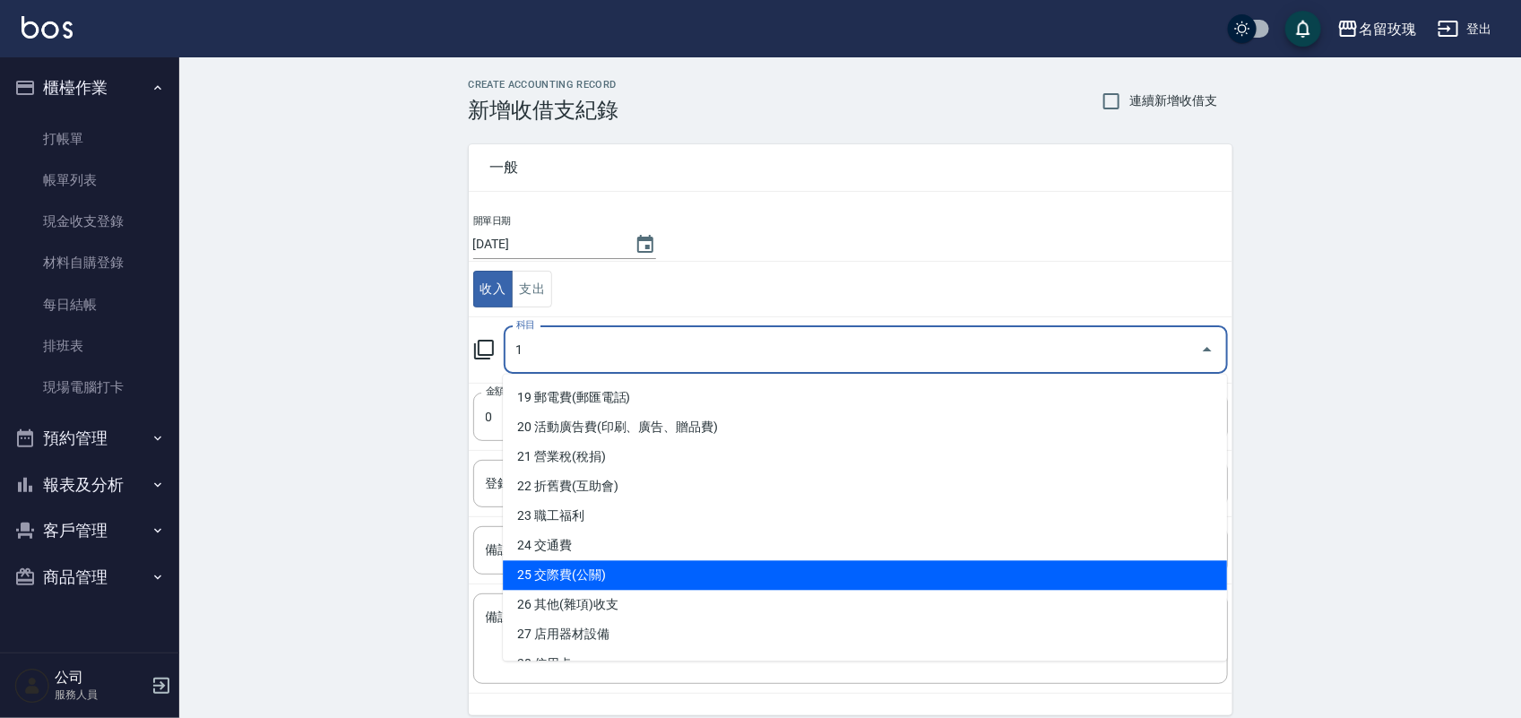
scroll to position [0, 0]
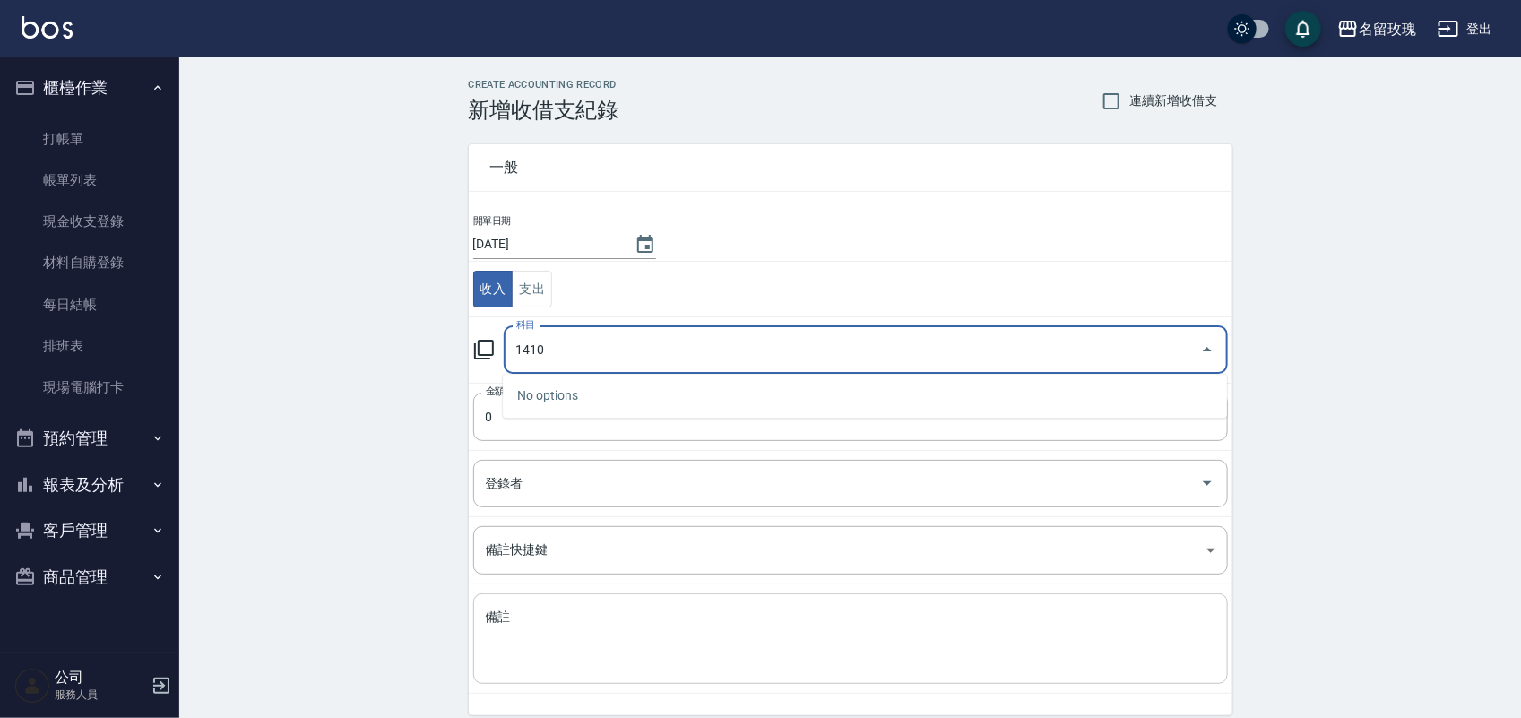
type input "1410"
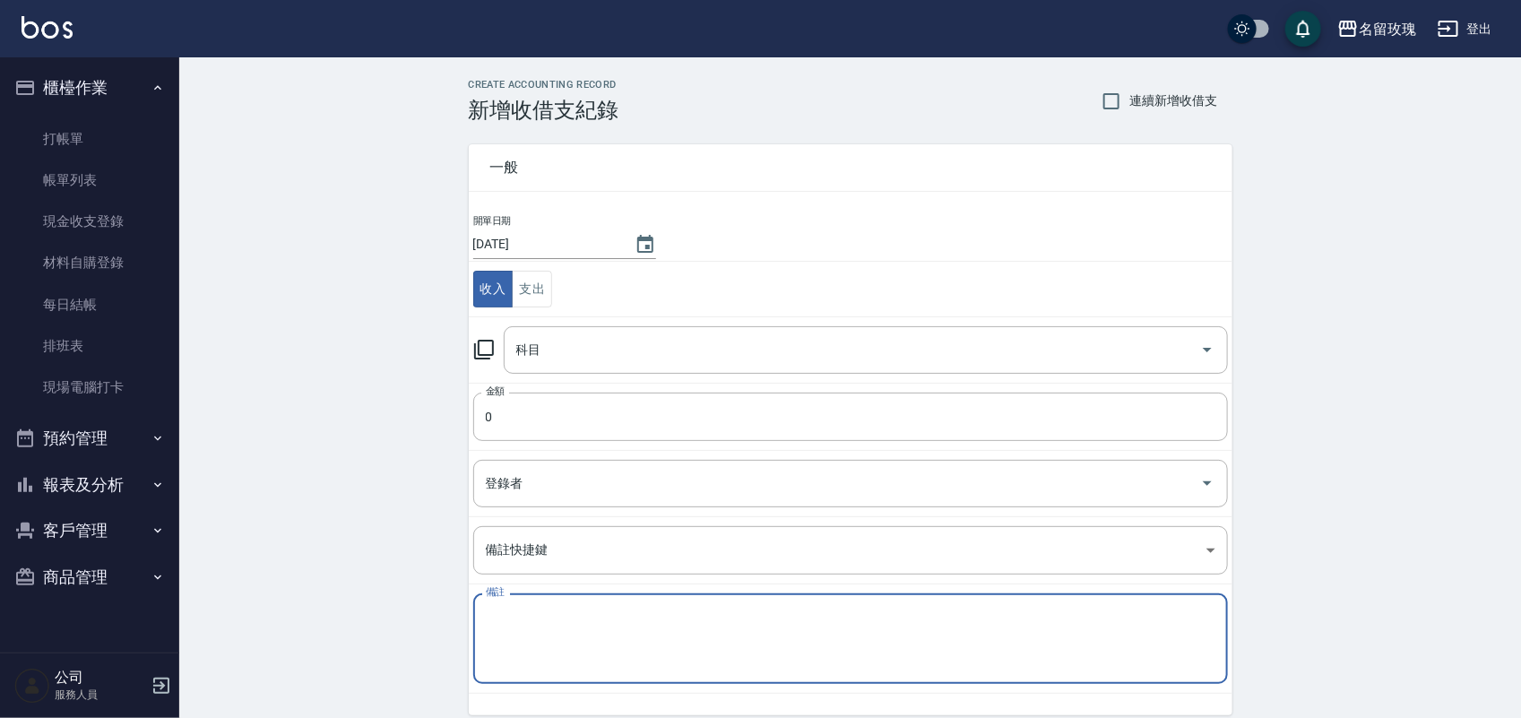
drag, startPoint x: 526, startPoint y: 624, endPoint x: 529, endPoint y: 611, distance: 12.8
click at [527, 620] on textarea "備註" at bounding box center [851, 639] width 730 height 61
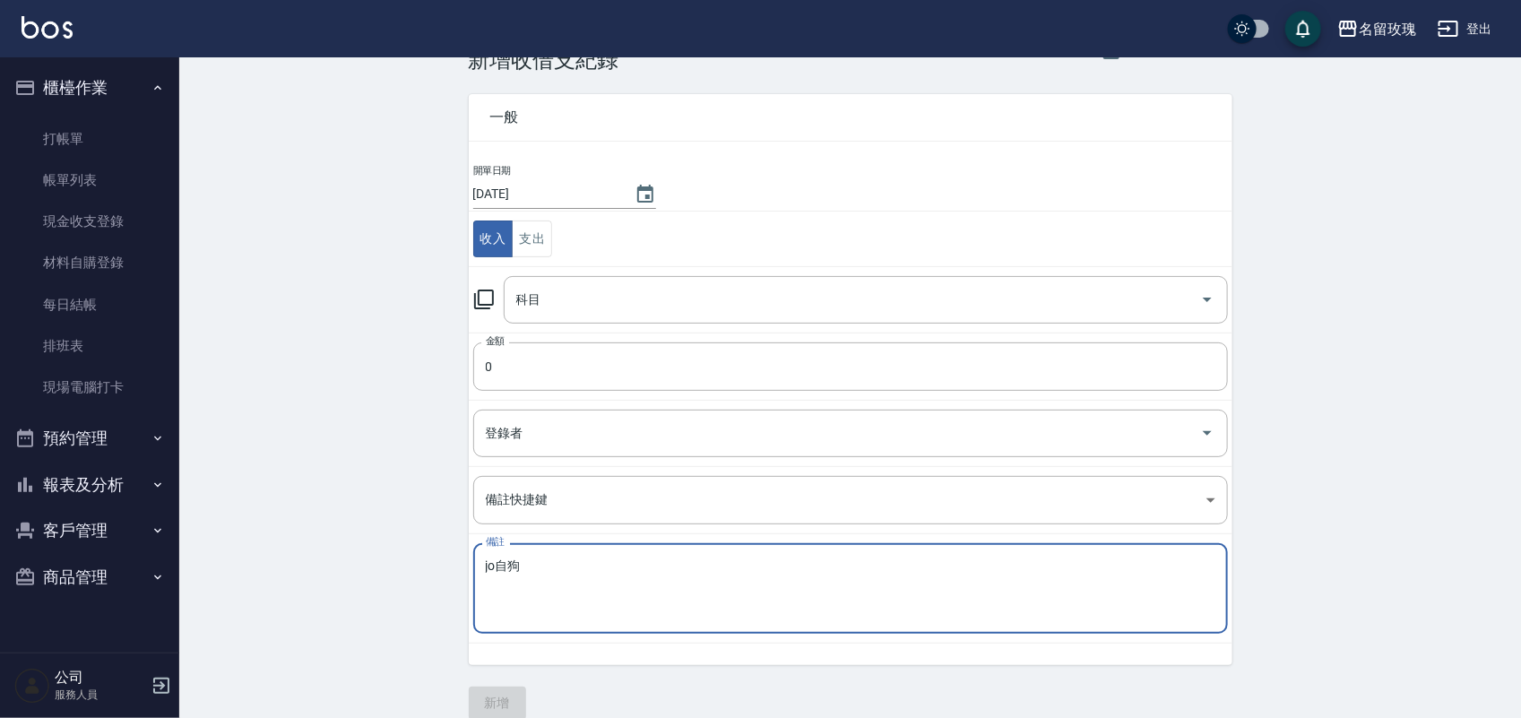
scroll to position [74, 0]
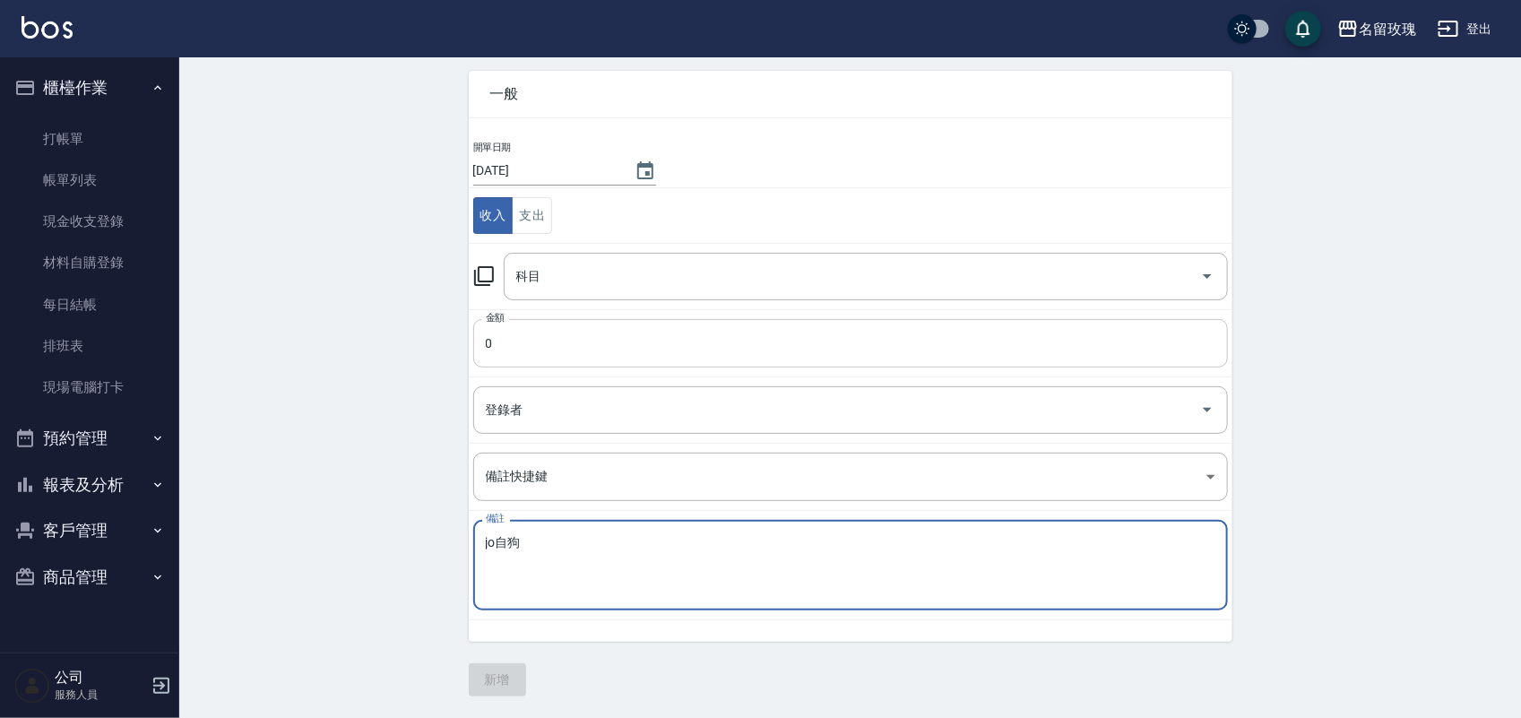
type textarea "jo自狗"
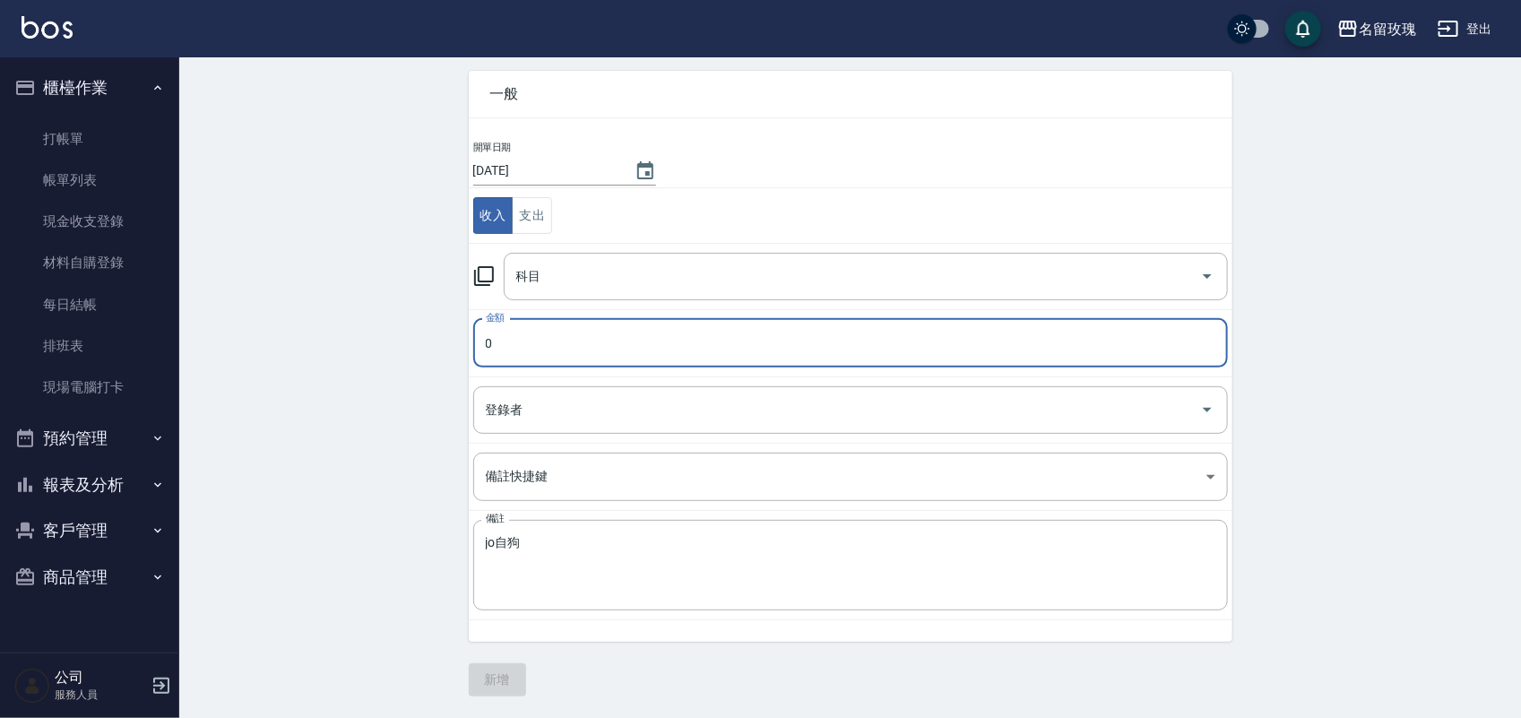
click at [512, 336] on input "0" at bounding box center [850, 343] width 755 height 48
type input "1410"
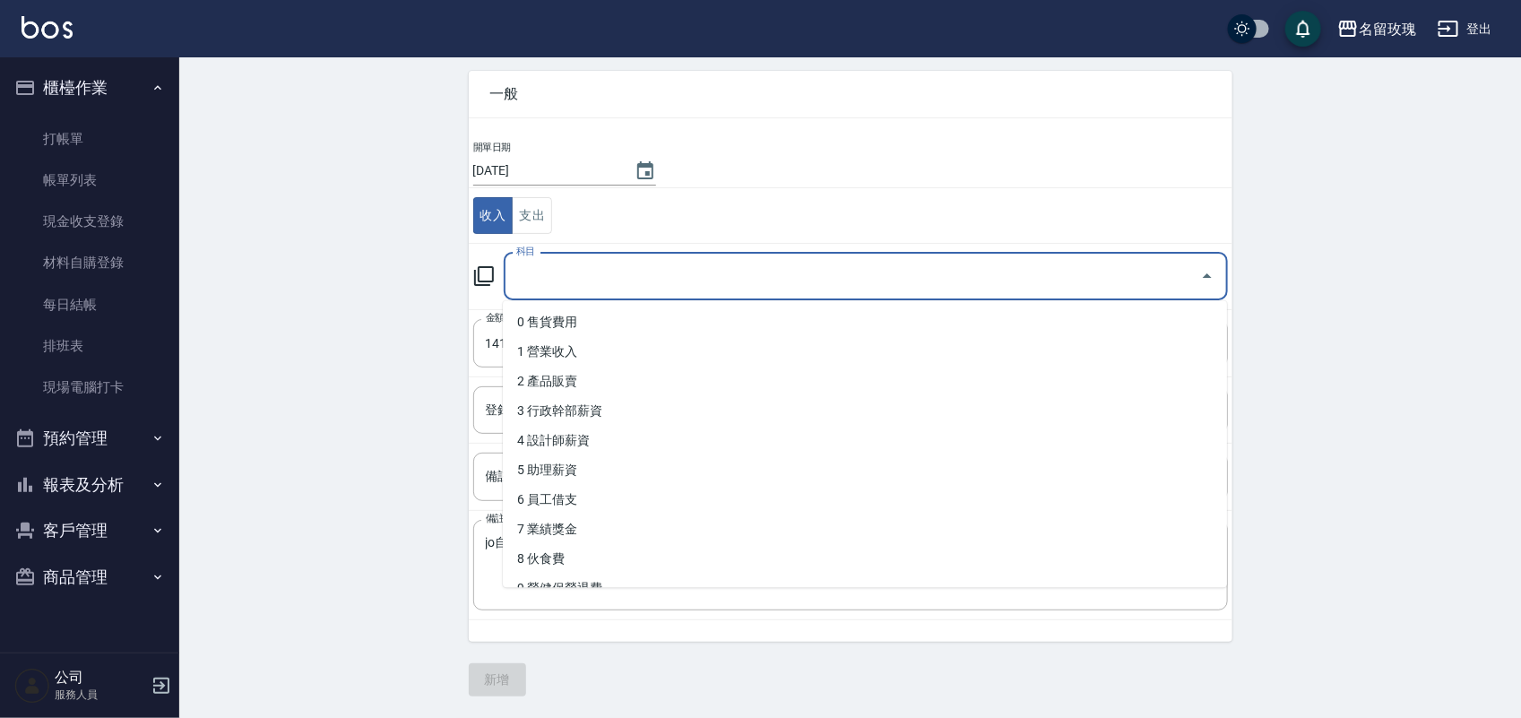
click at [583, 274] on input "科目" at bounding box center [852, 276] width 681 height 31
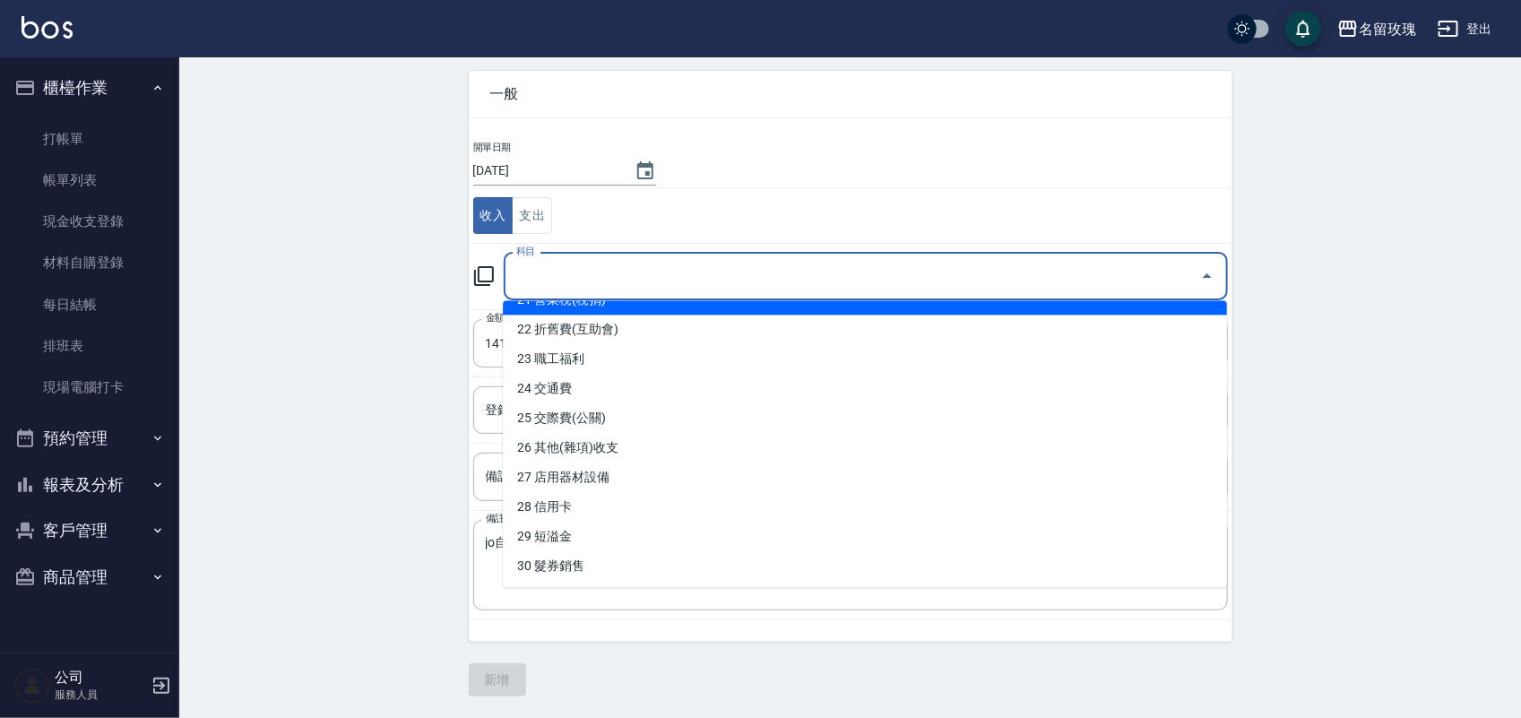
scroll to position [672, 0]
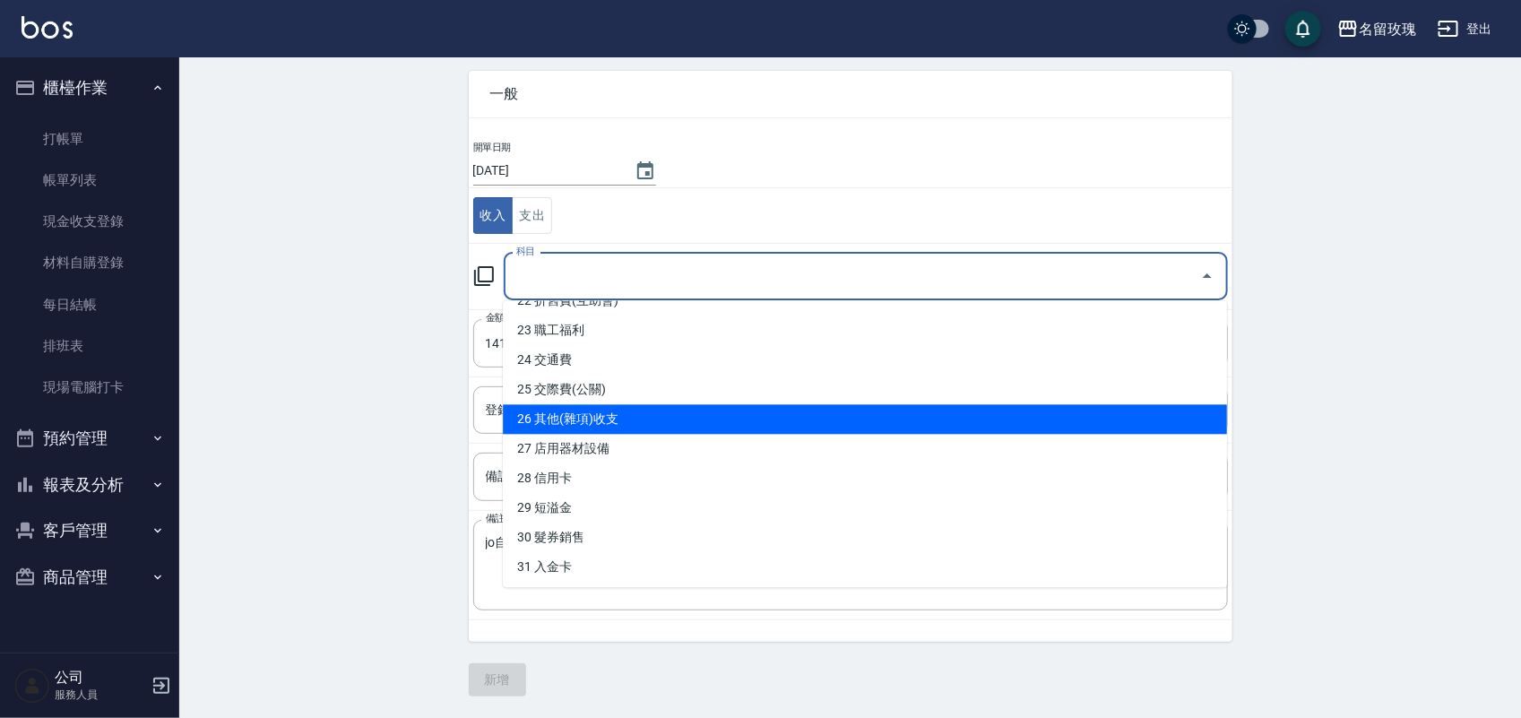
click at [617, 414] on li "26 其他(雜項)收支" at bounding box center [865, 420] width 724 height 30
type input "26 其他(雜項)收支"
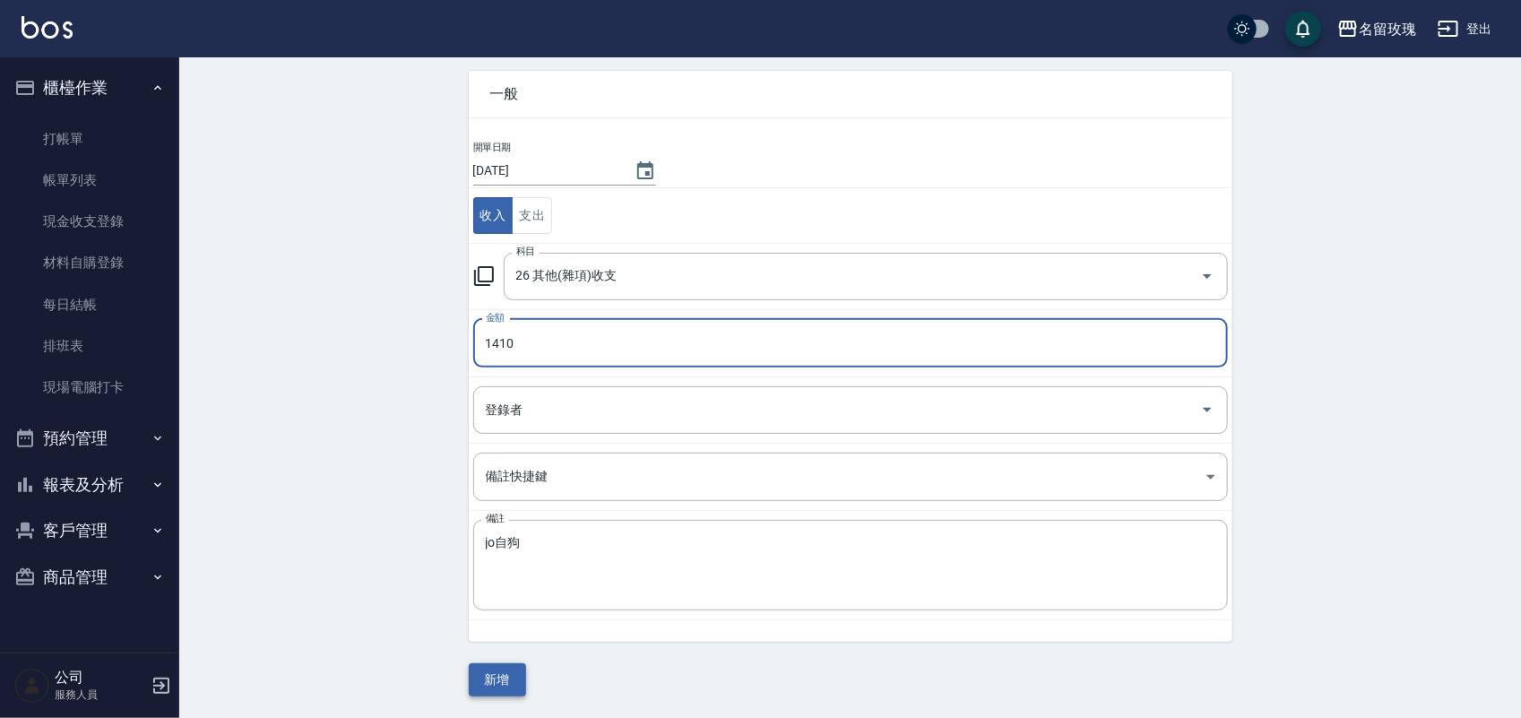
click at [504, 684] on button "新增" at bounding box center [497, 679] width 57 height 33
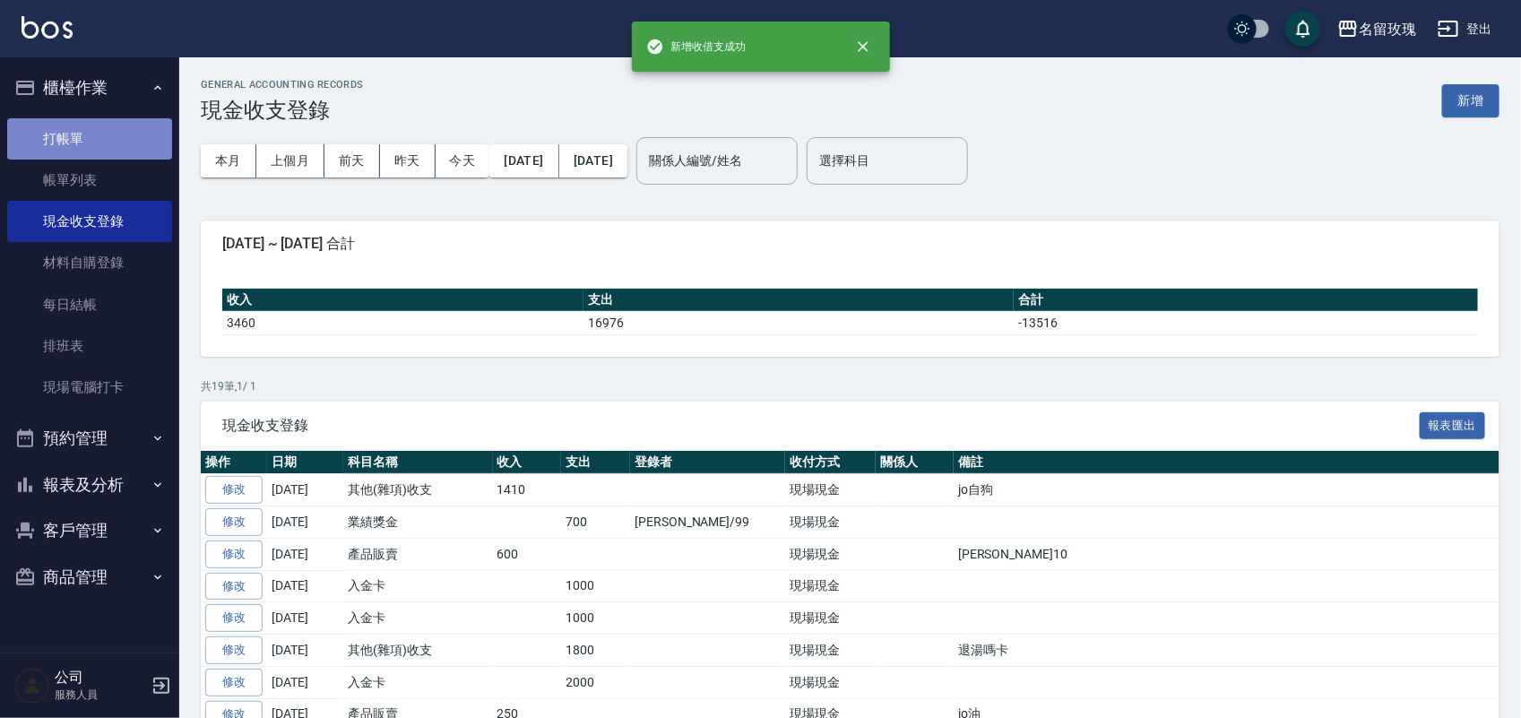
click at [69, 128] on link "打帳單" at bounding box center [89, 138] width 165 height 41
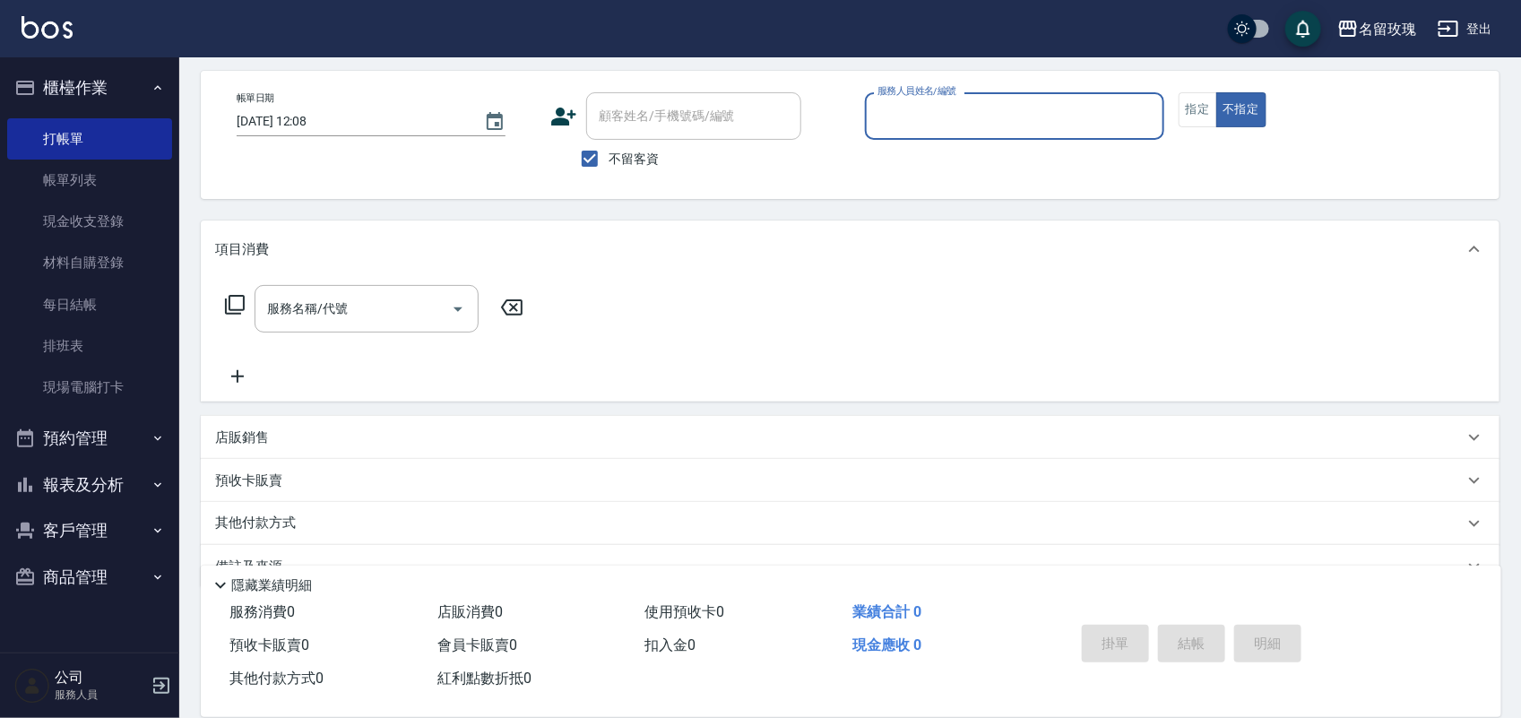
scroll to position [114, 0]
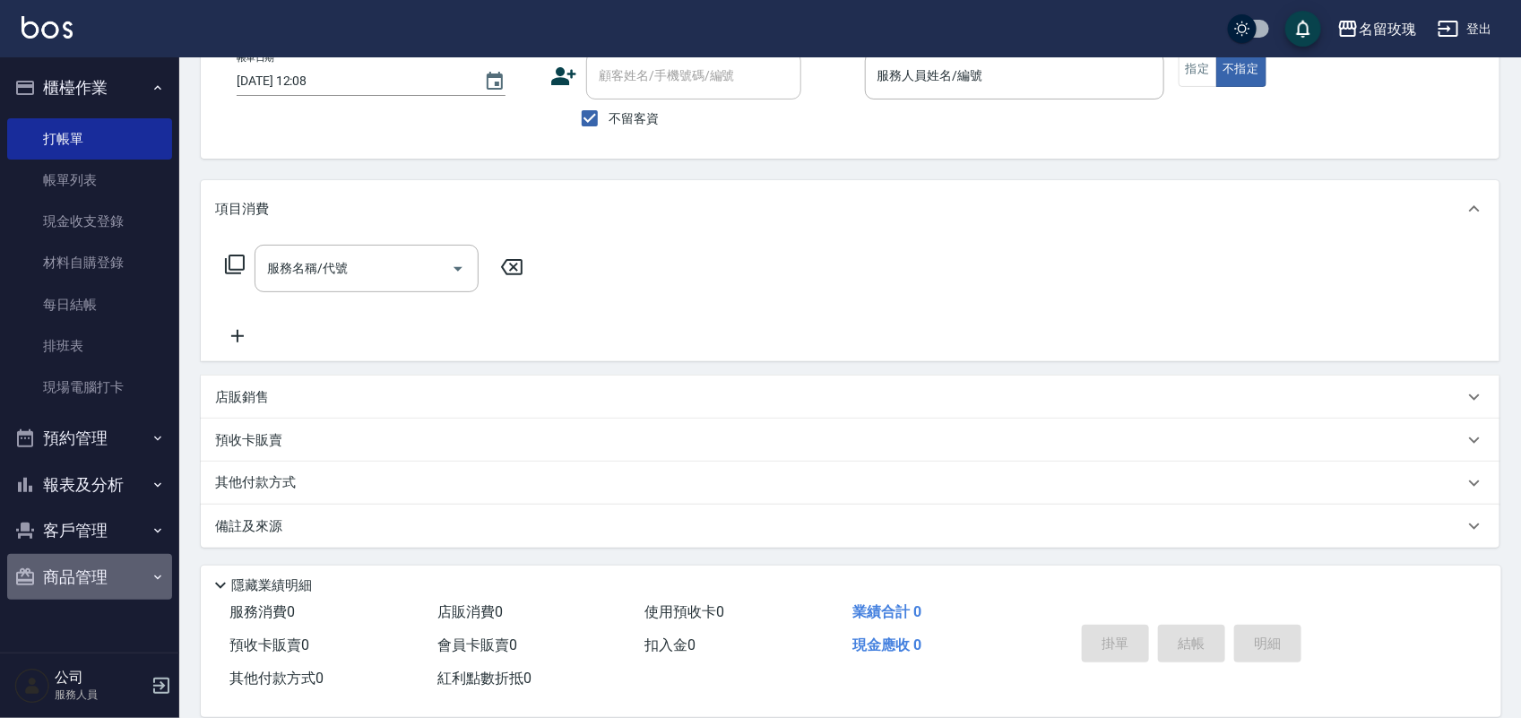
click at [86, 567] on button "商品管理" at bounding box center [89, 577] width 165 height 47
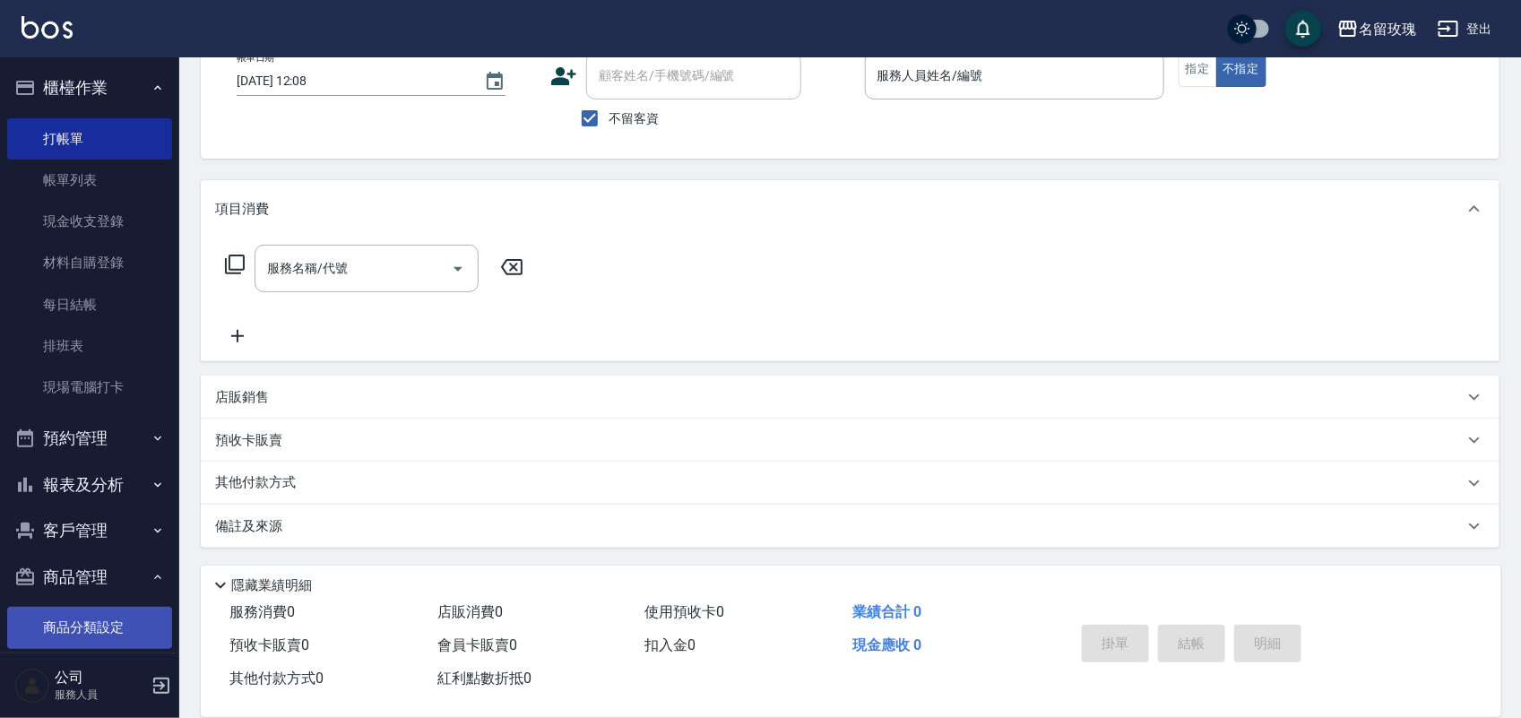
scroll to position [65, 0]
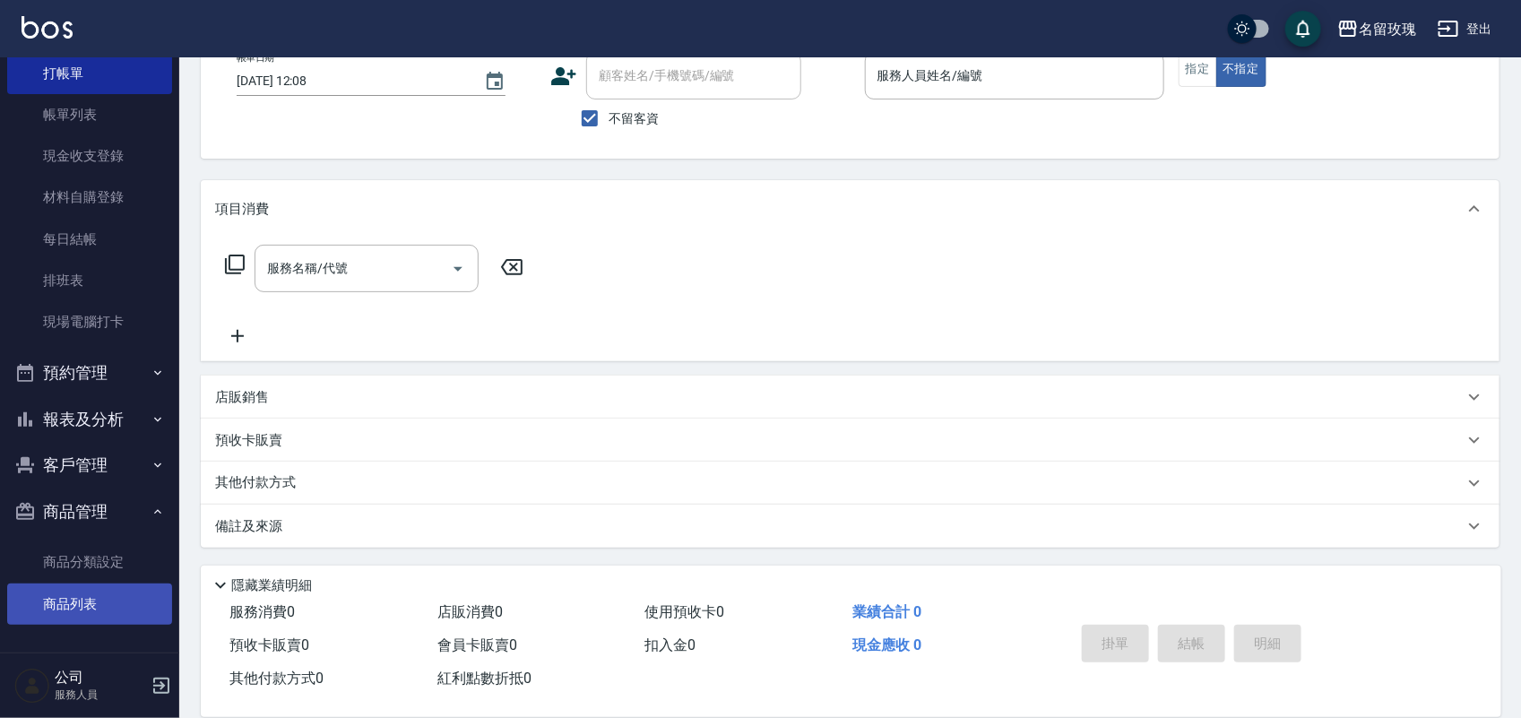
click at [91, 599] on link "商品列表" at bounding box center [89, 604] width 165 height 41
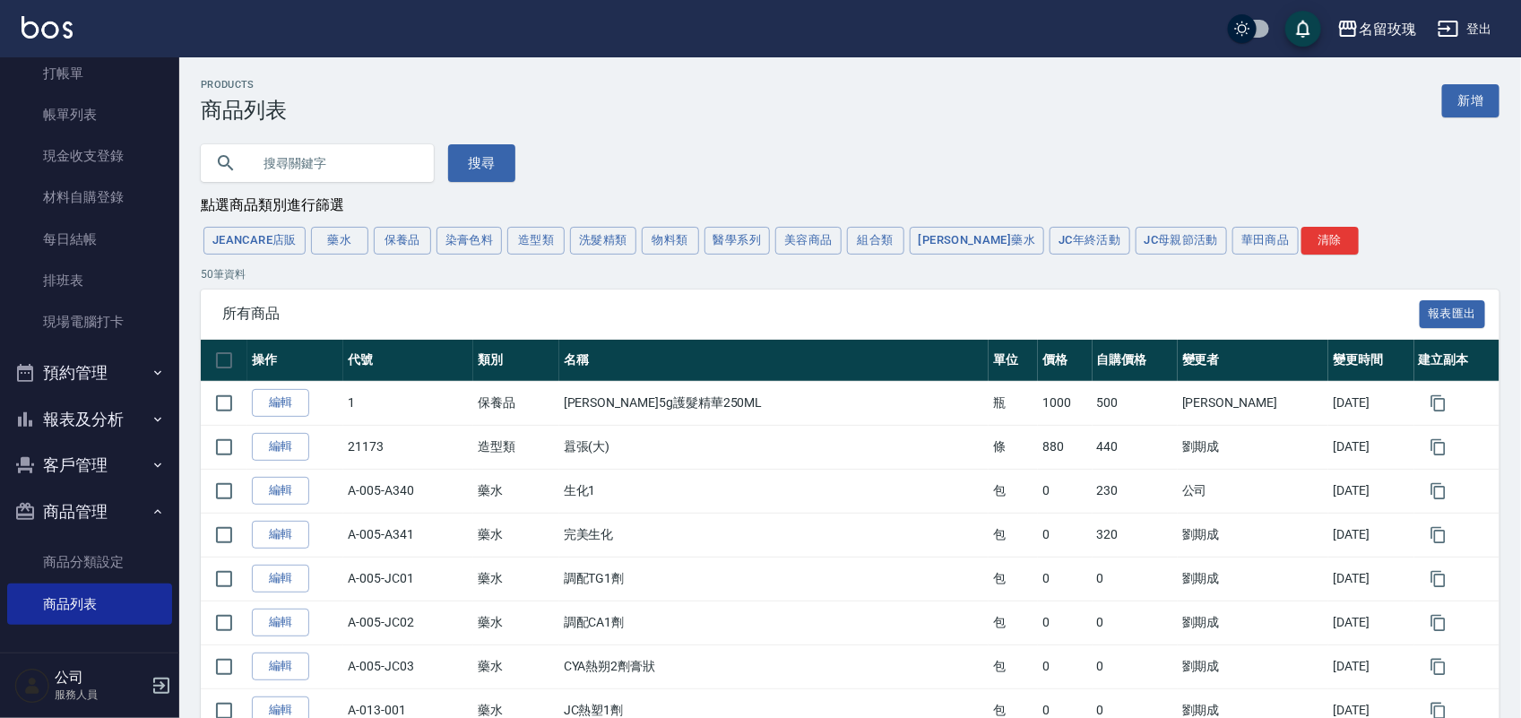
click at [401, 167] on input "text" at bounding box center [335, 163] width 169 height 48
type input "華田"
click at [473, 154] on button "搜尋" at bounding box center [481, 163] width 67 height 38
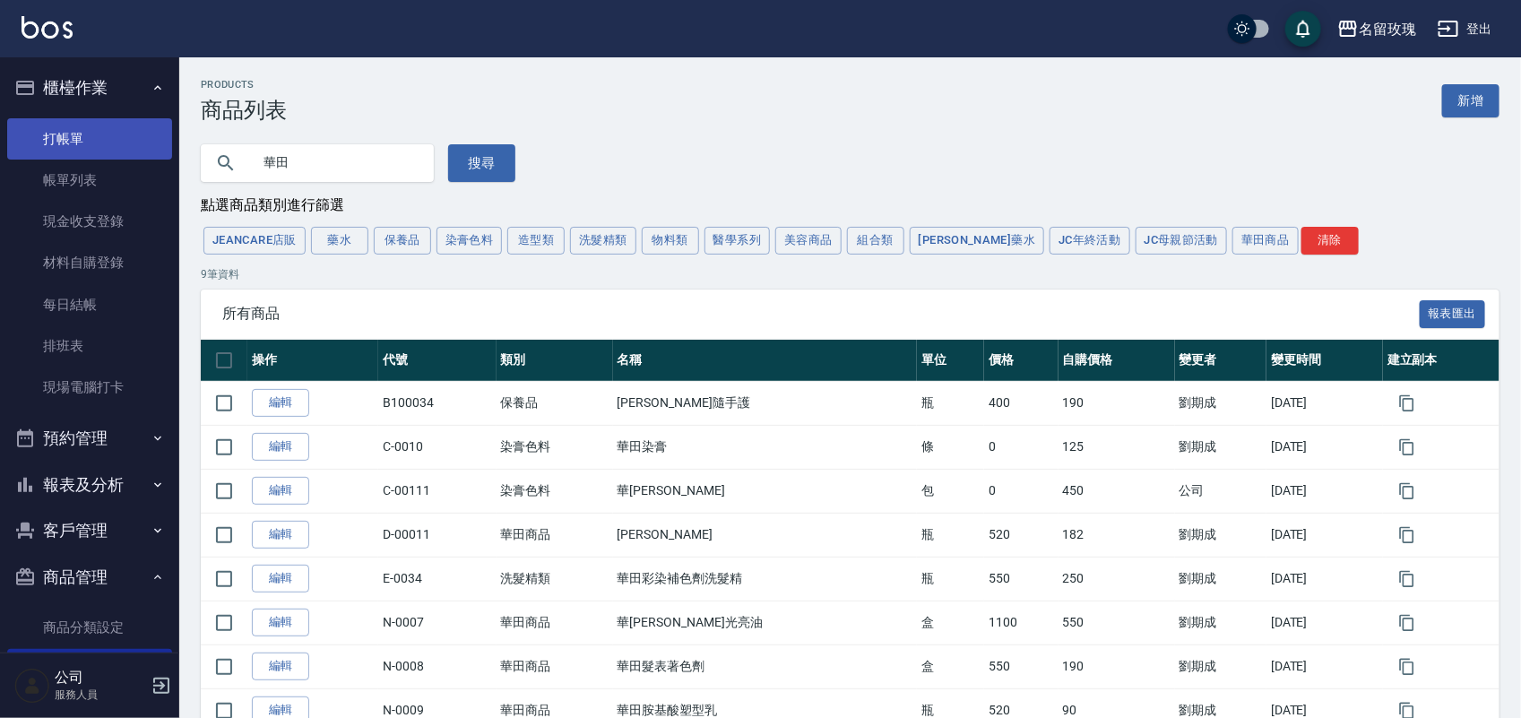
click at [65, 123] on link "打帳單" at bounding box center [89, 138] width 165 height 41
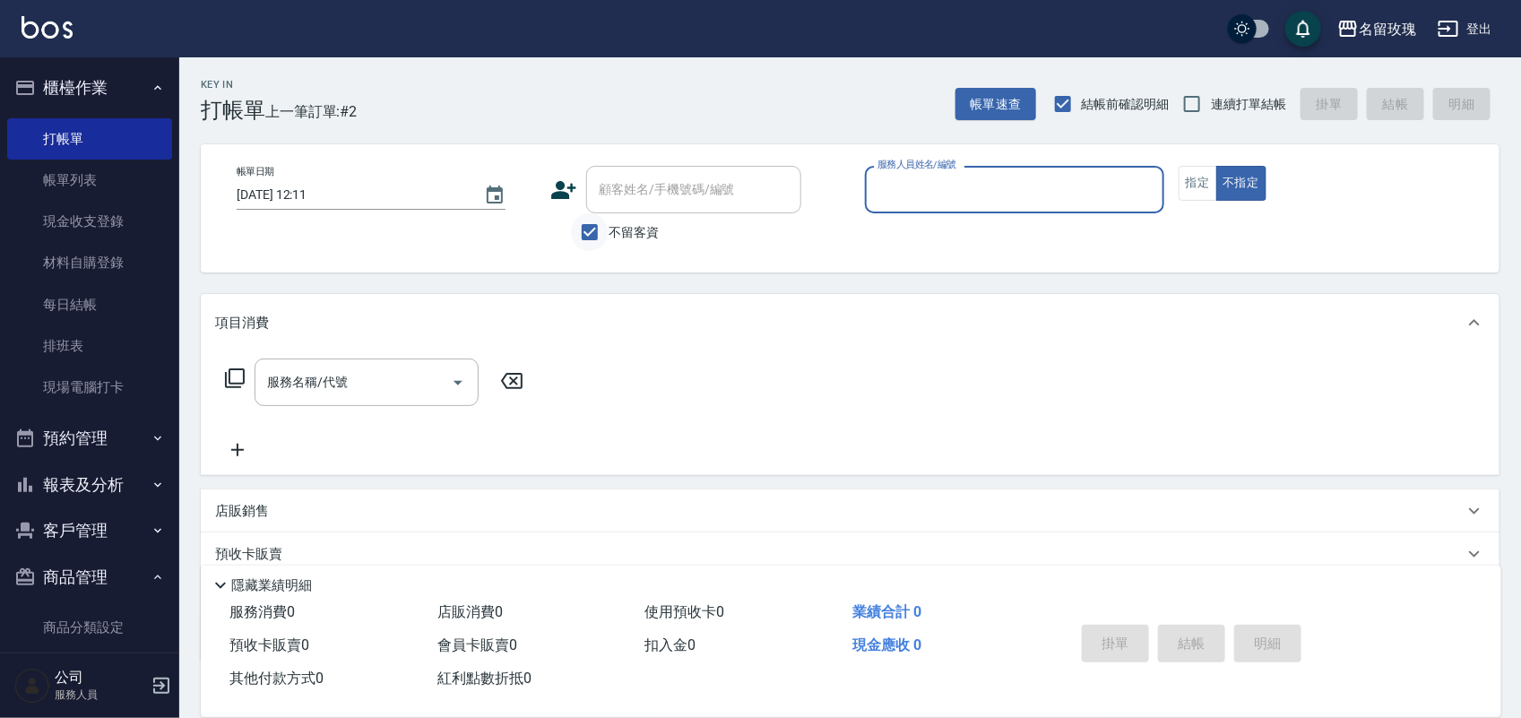
drag, startPoint x: 598, startPoint y: 235, endPoint x: 598, endPoint y: 222, distance: 12.5
click at [598, 231] on input "不留客資" at bounding box center [590, 232] width 38 height 38
checkbox input "false"
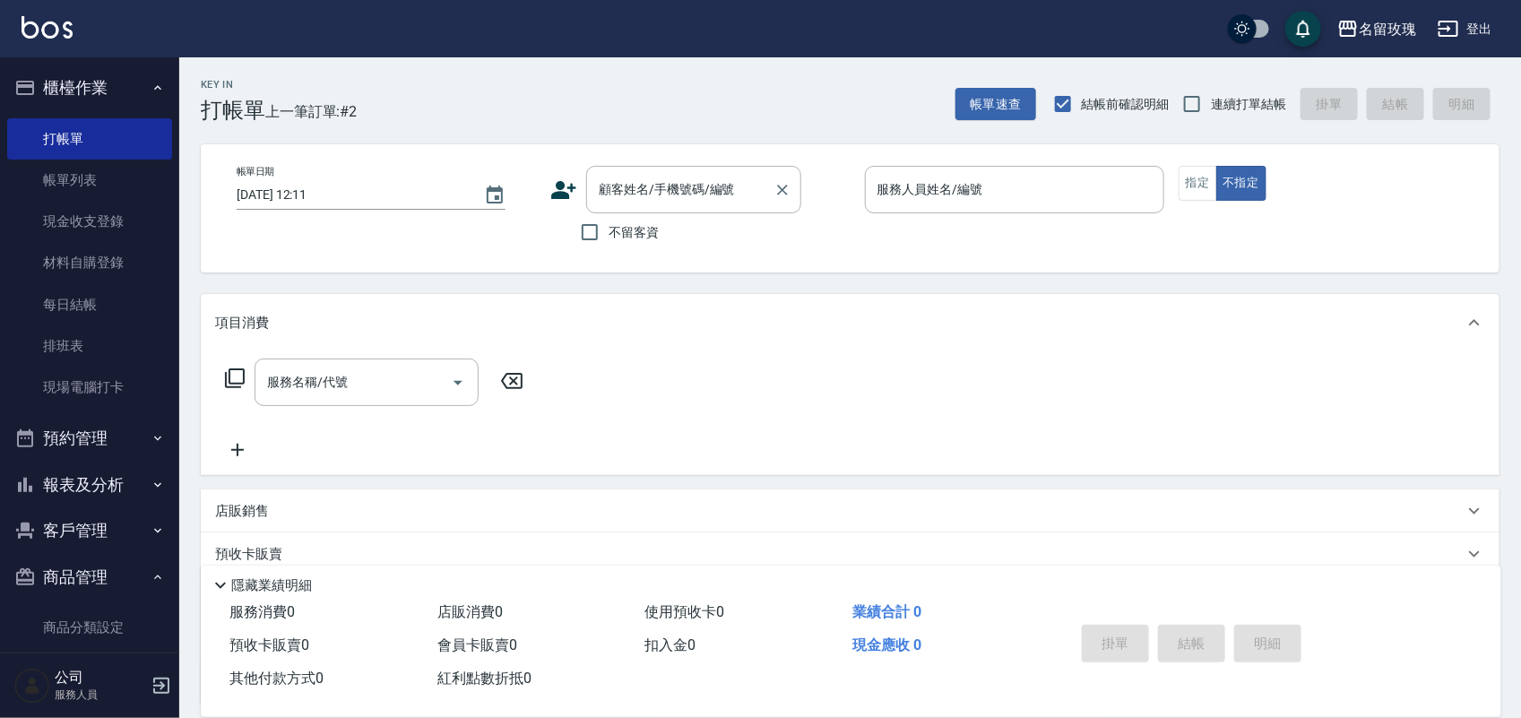
click at [615, 184] on div "顧客姓名/手機號碼/編號 顧客姓名/手機號碼/編號" at bounding box center [693, 190] width 215 height 48
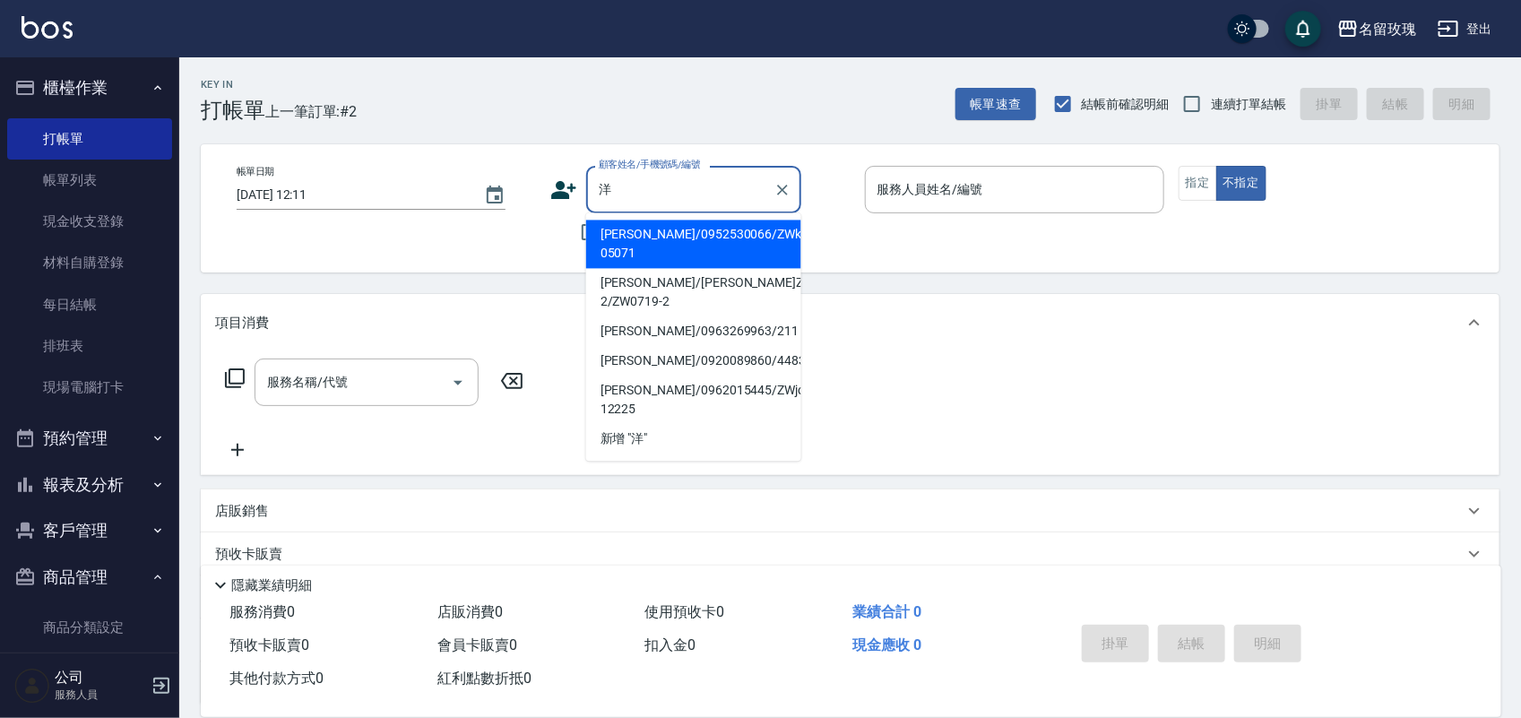
type input "郭承洋/0952530066/ZWki-05071"
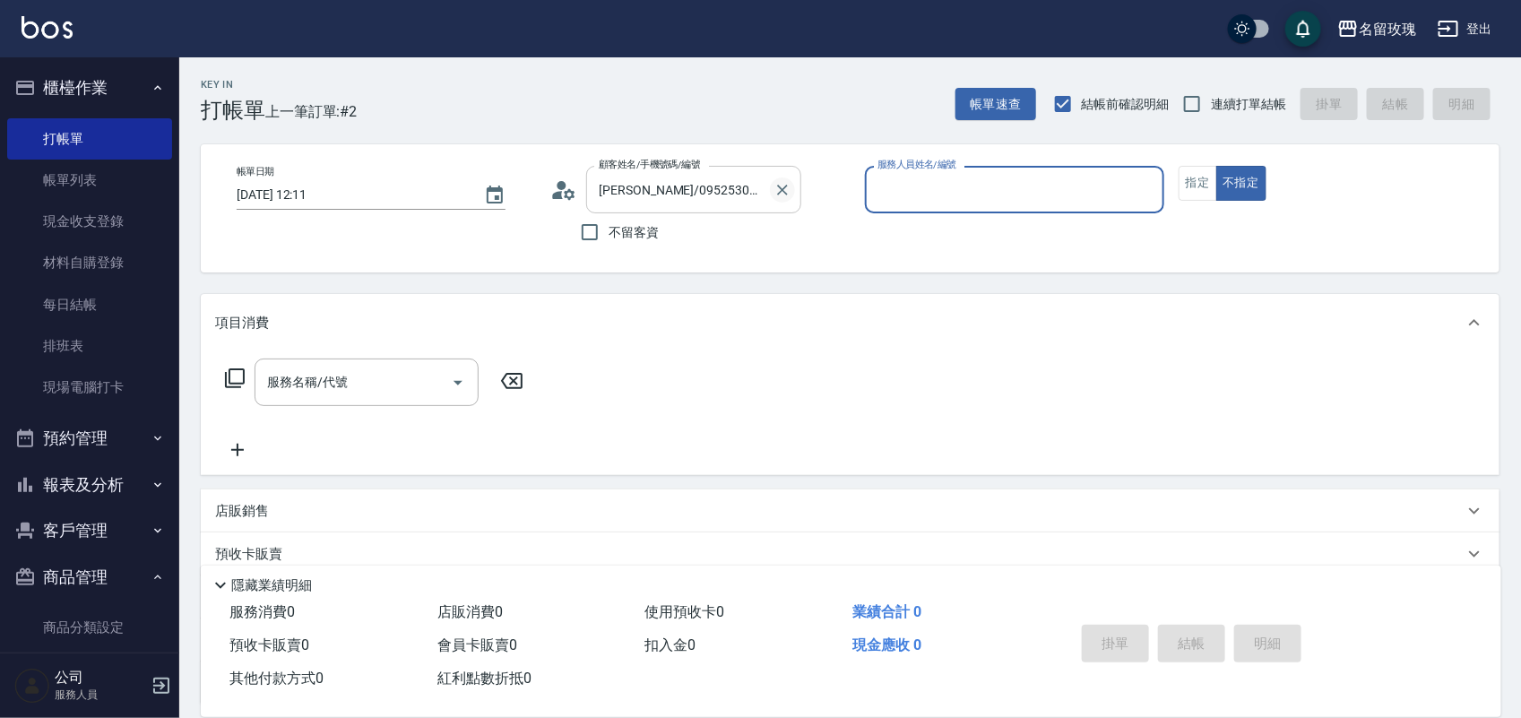
click at [790, 198] on icon "Clear" at bounding box center [783, 190] width 18 height 18
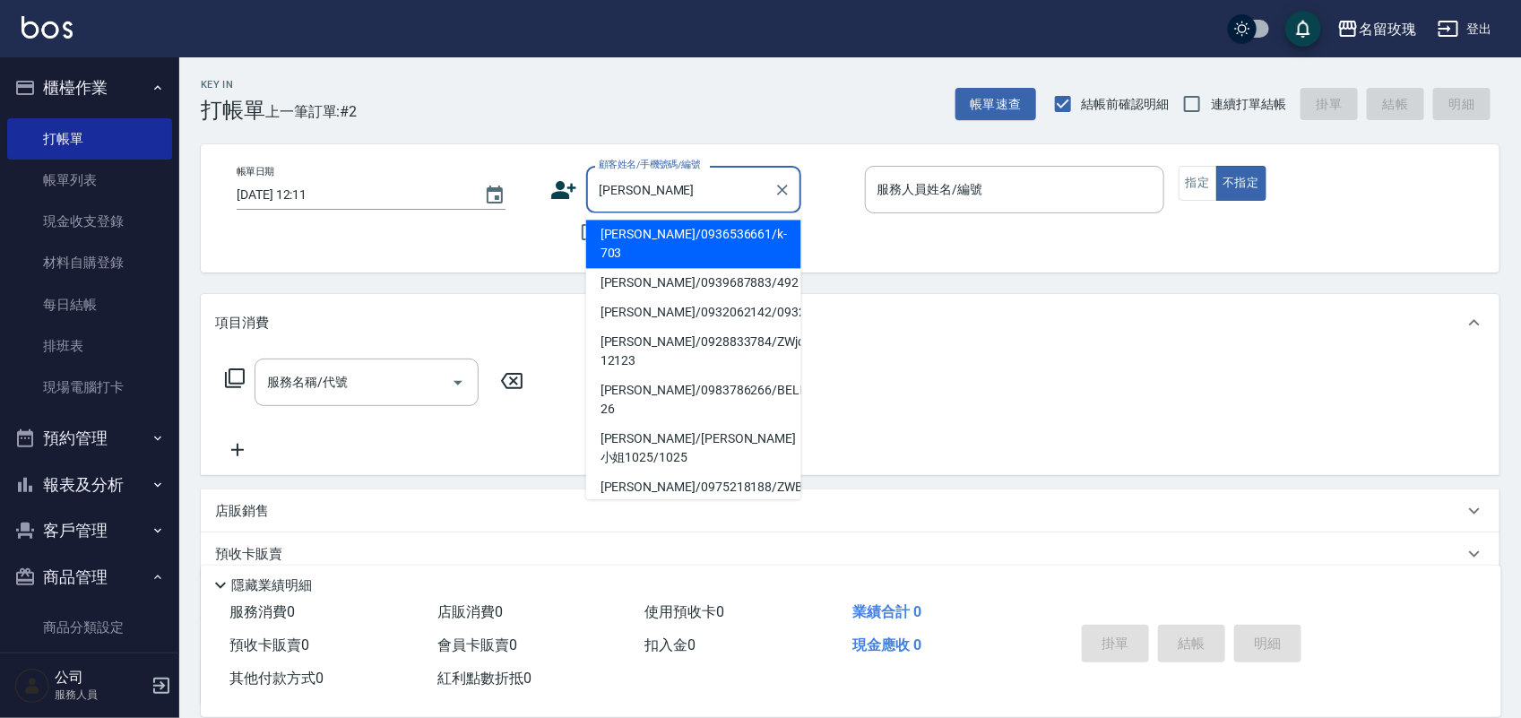
type input "楊小"
click at [105, 468] on button "報表及分析" at bounding box center [89, 485] width 165 height 47
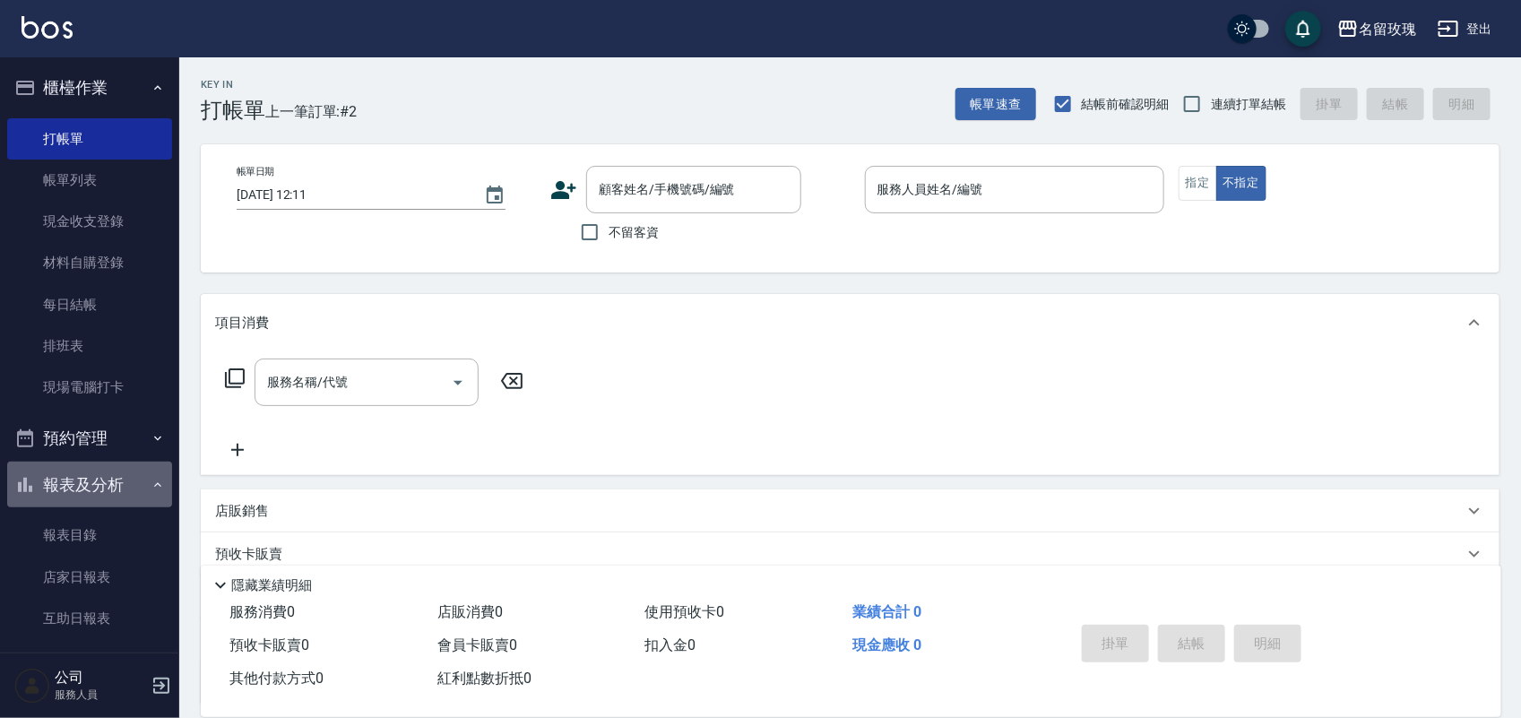
click at [126, 481] on button "報表及分析" at bounding box center [89, 485] width 165 height 47
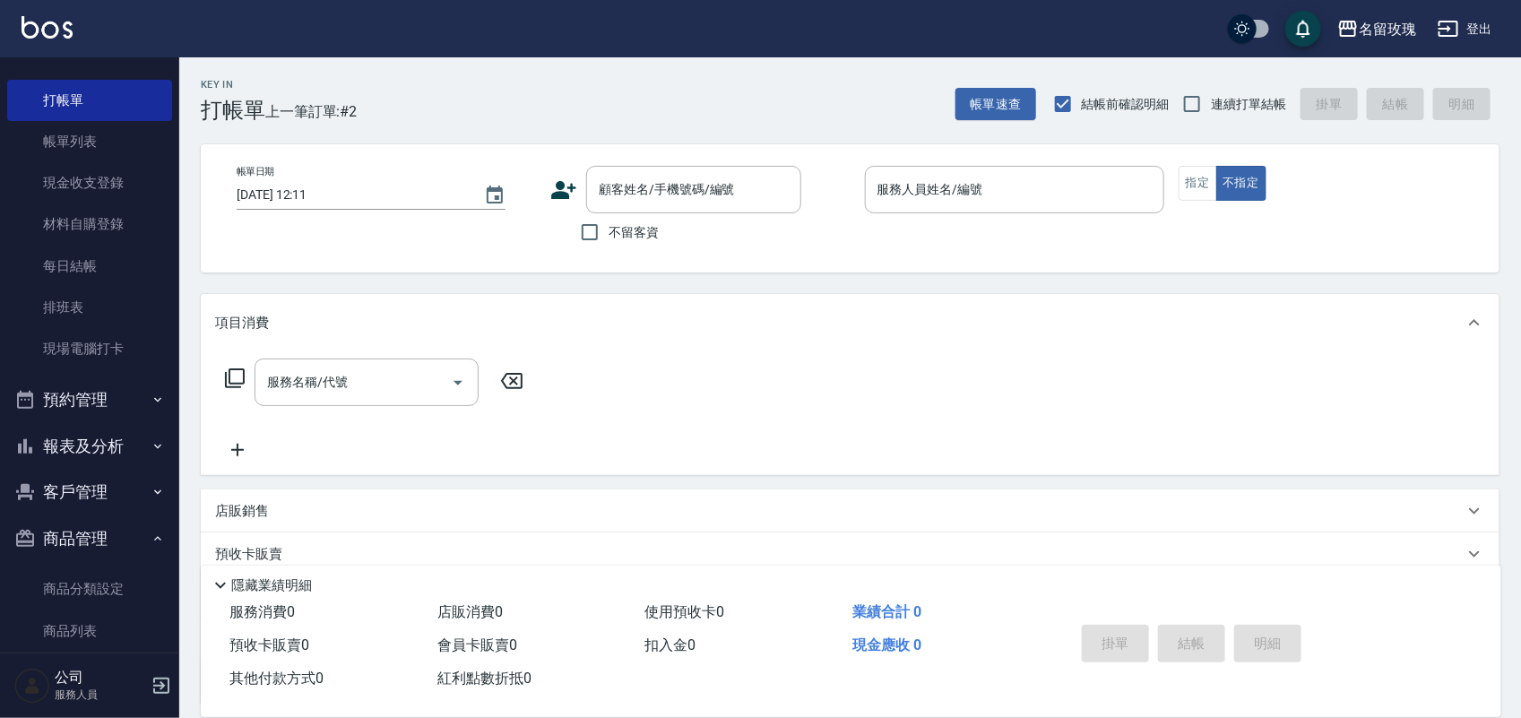
scroll to position [65, 0]
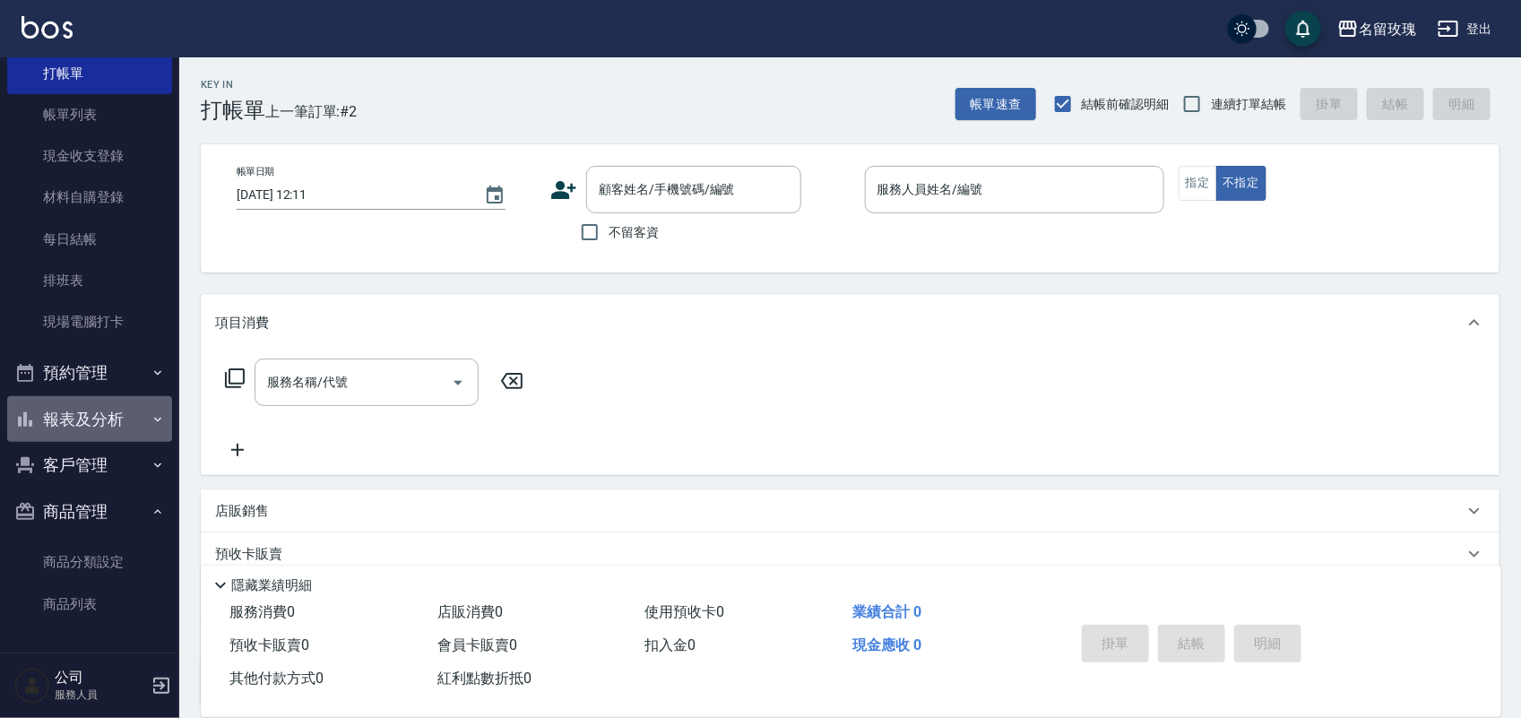
drag, startPoint x: 108, startPoint y: 419, endPoint x: 117, endPoint y: 421, distance: 9.1
click at [113, 422] on button "報表及分析" at bounding box center [89, 419] width 165 height 47
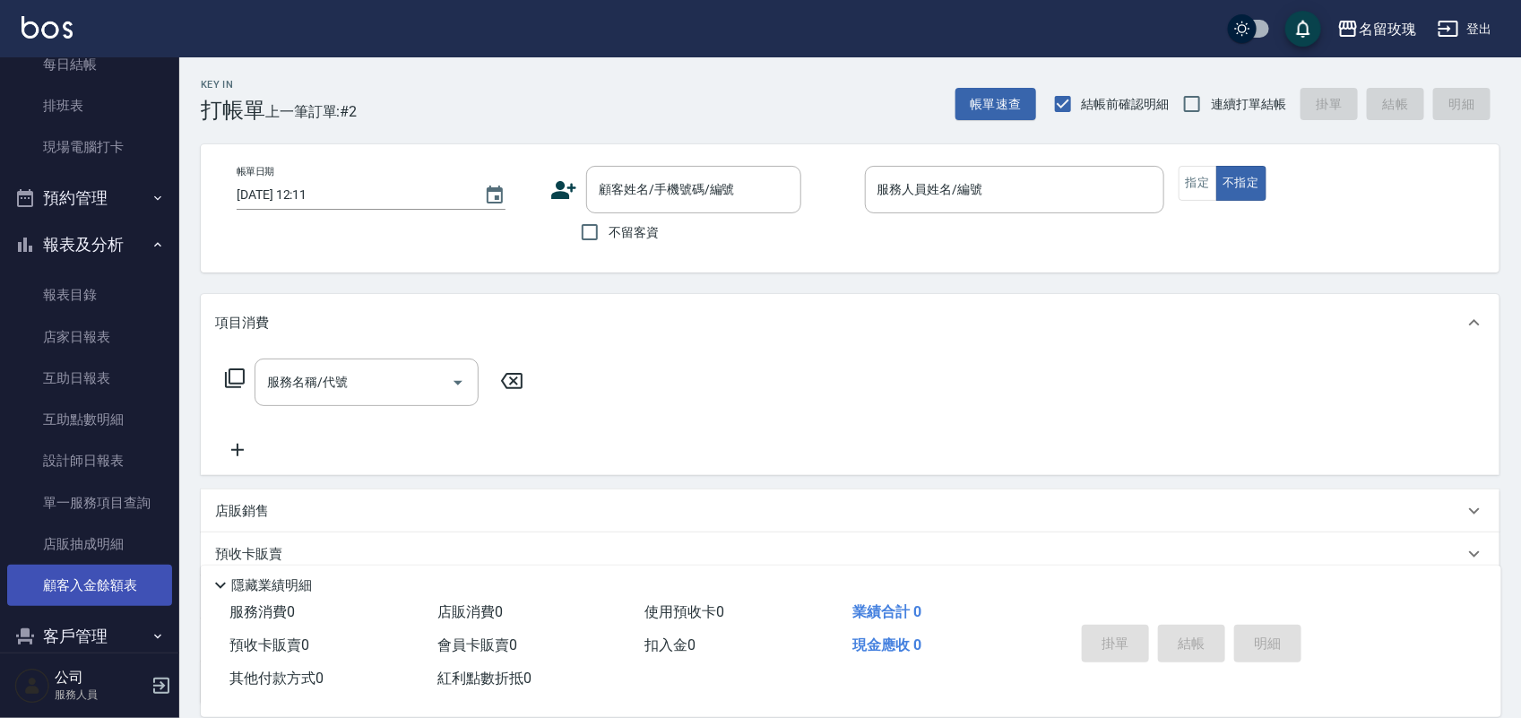
scroll to position [402, 0]
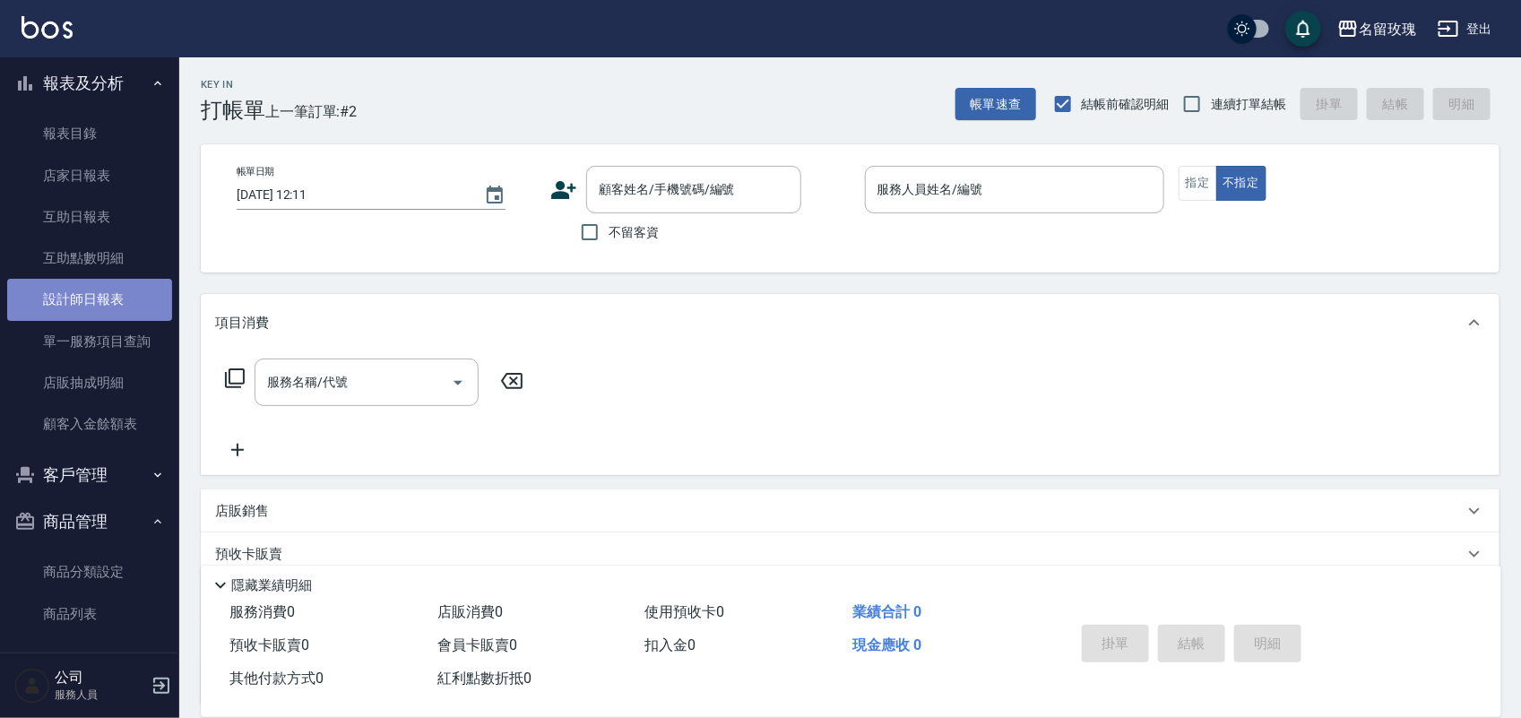
click at [113, 298] on link "設計師日報表" at bounding box center [89, 299] width 165 height 41
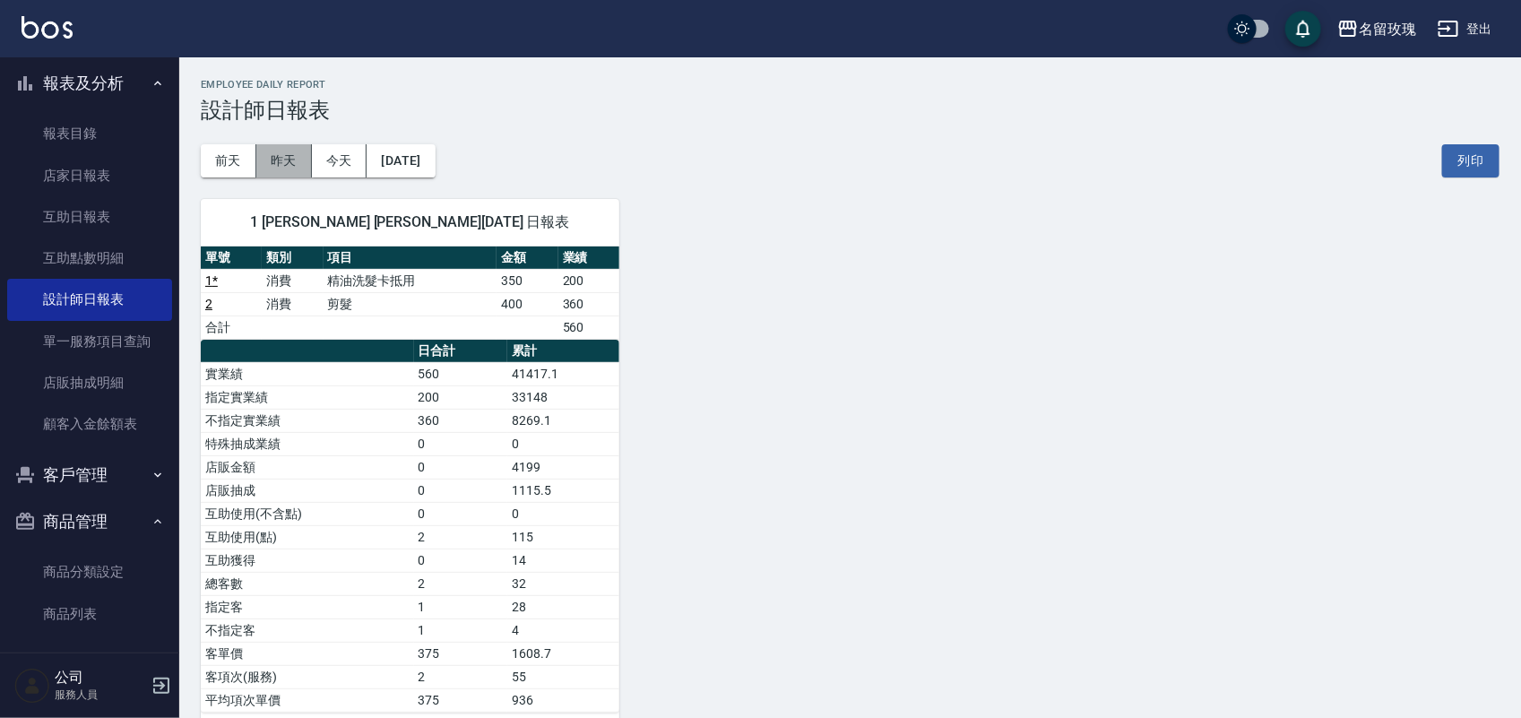
click at [290, 154] on button "昨天" at bounding box center [284, 160] width 56 height 33
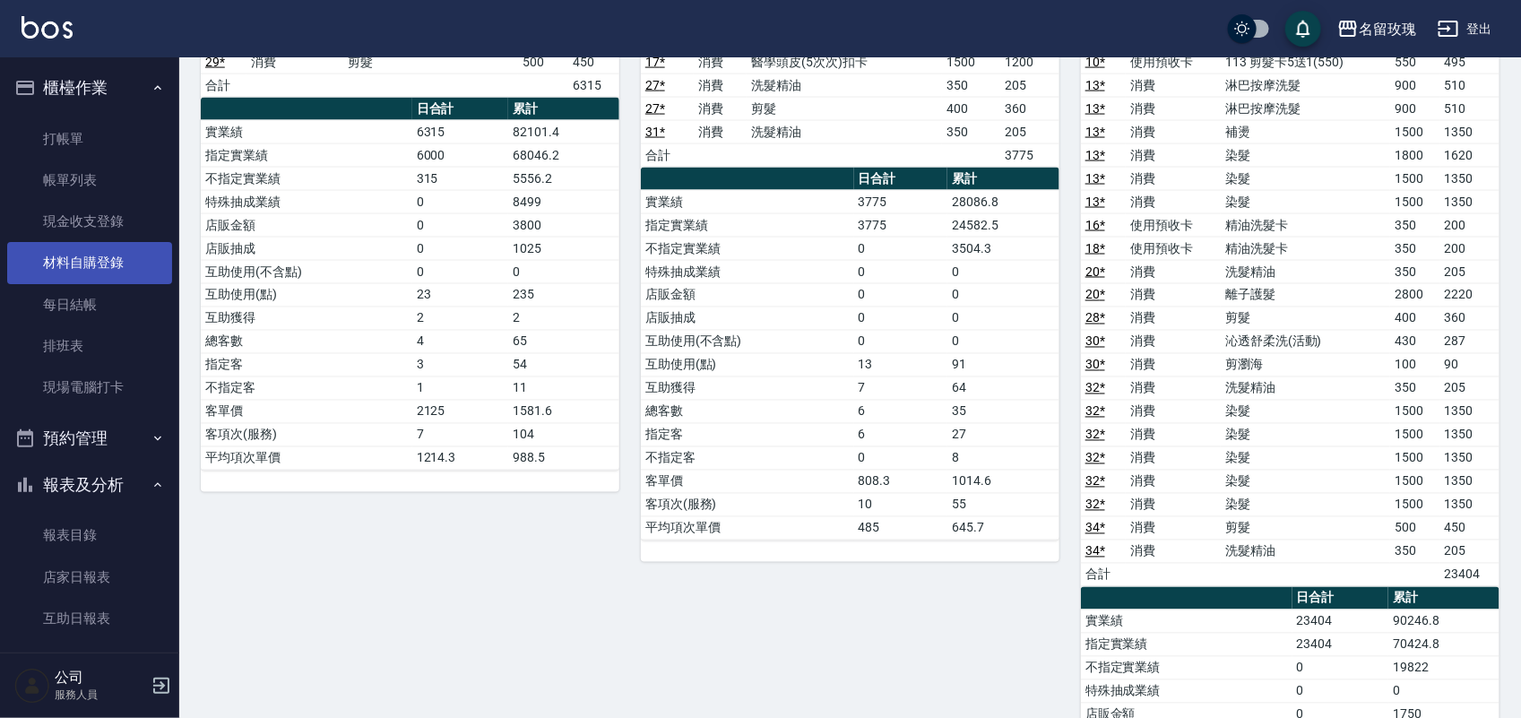
scroll to position [1232, 0]
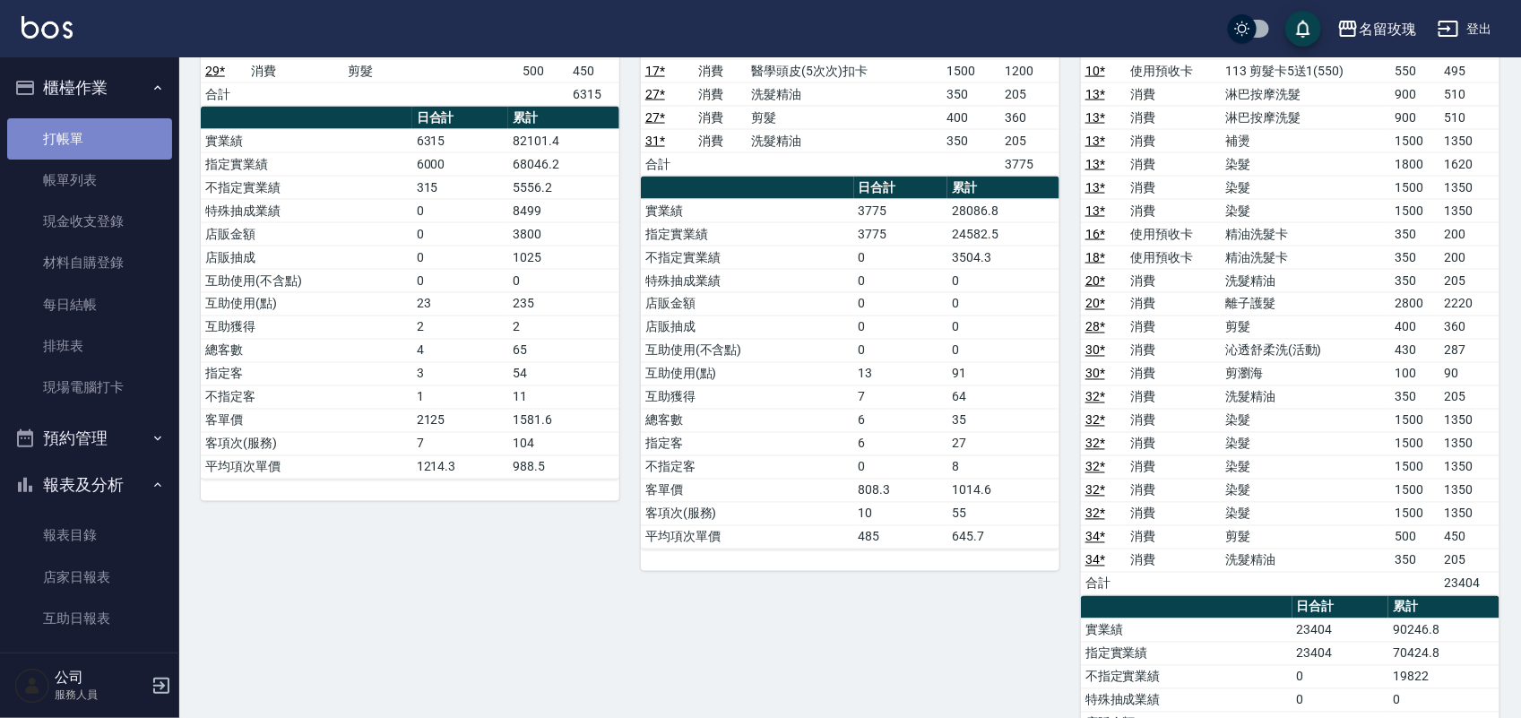
click at [124, 148] on link "打帳單" at bounding box center [89, 138] width 165 height 41
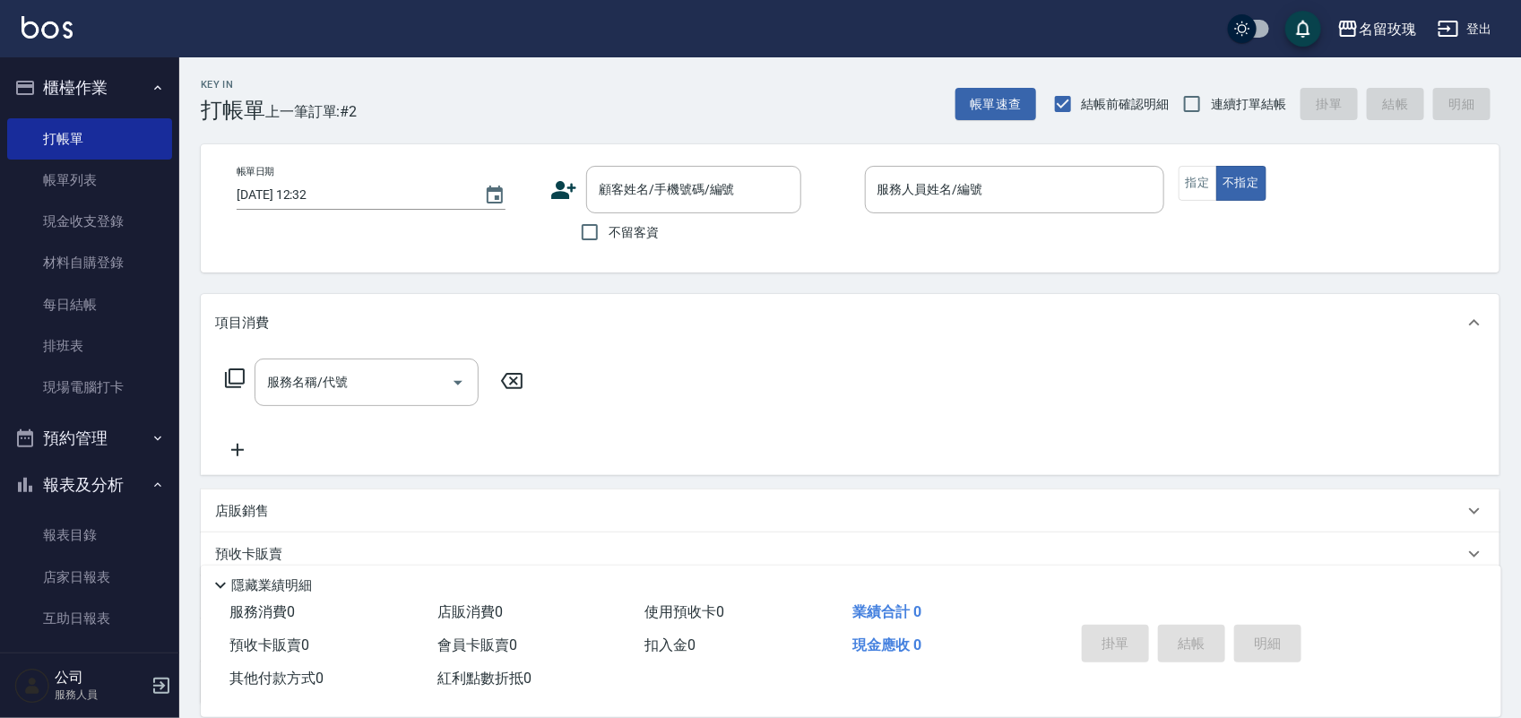
click at [243, 368] on icon at bounding box center [235, 378] width 20 height 20
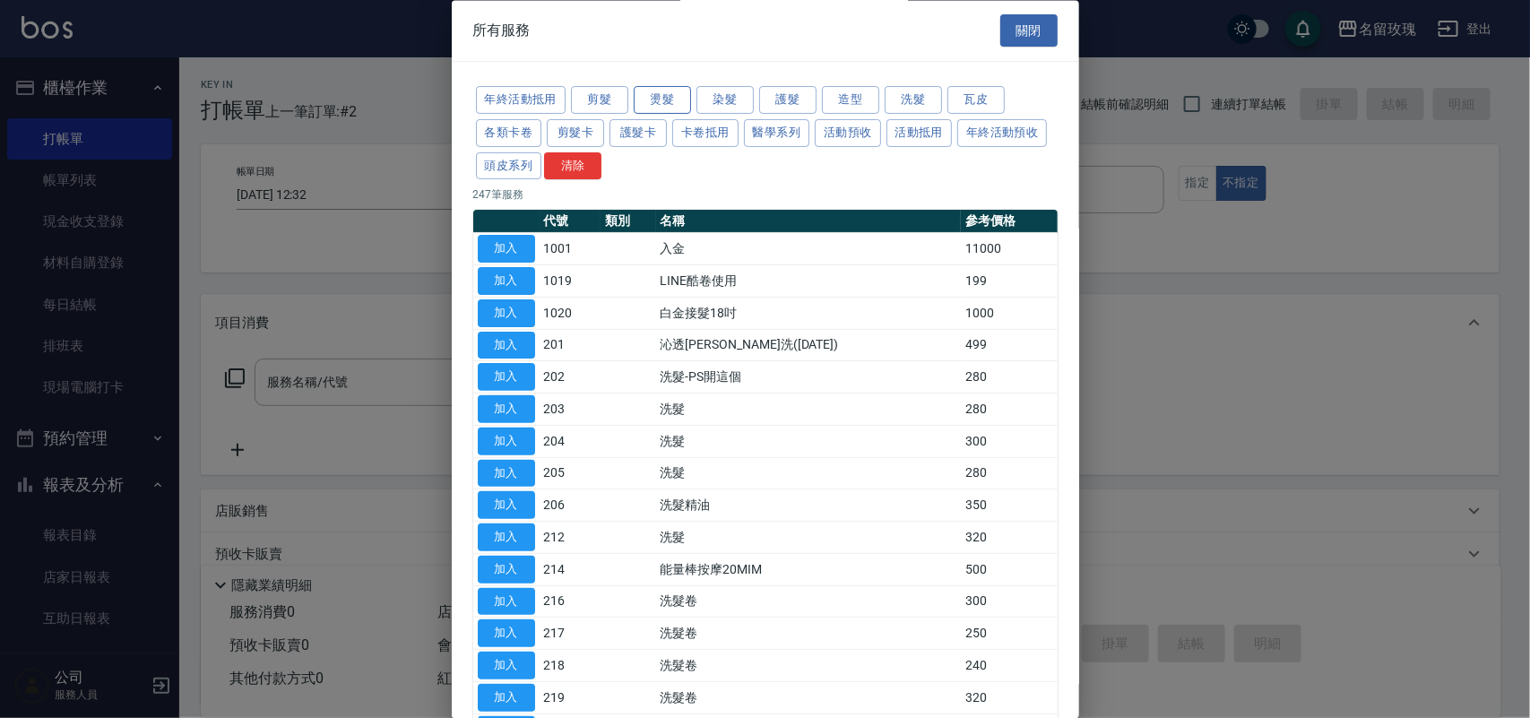
click at [670, 103] on button "燙髮" at bounding box center [662, 101] width 57 height 28
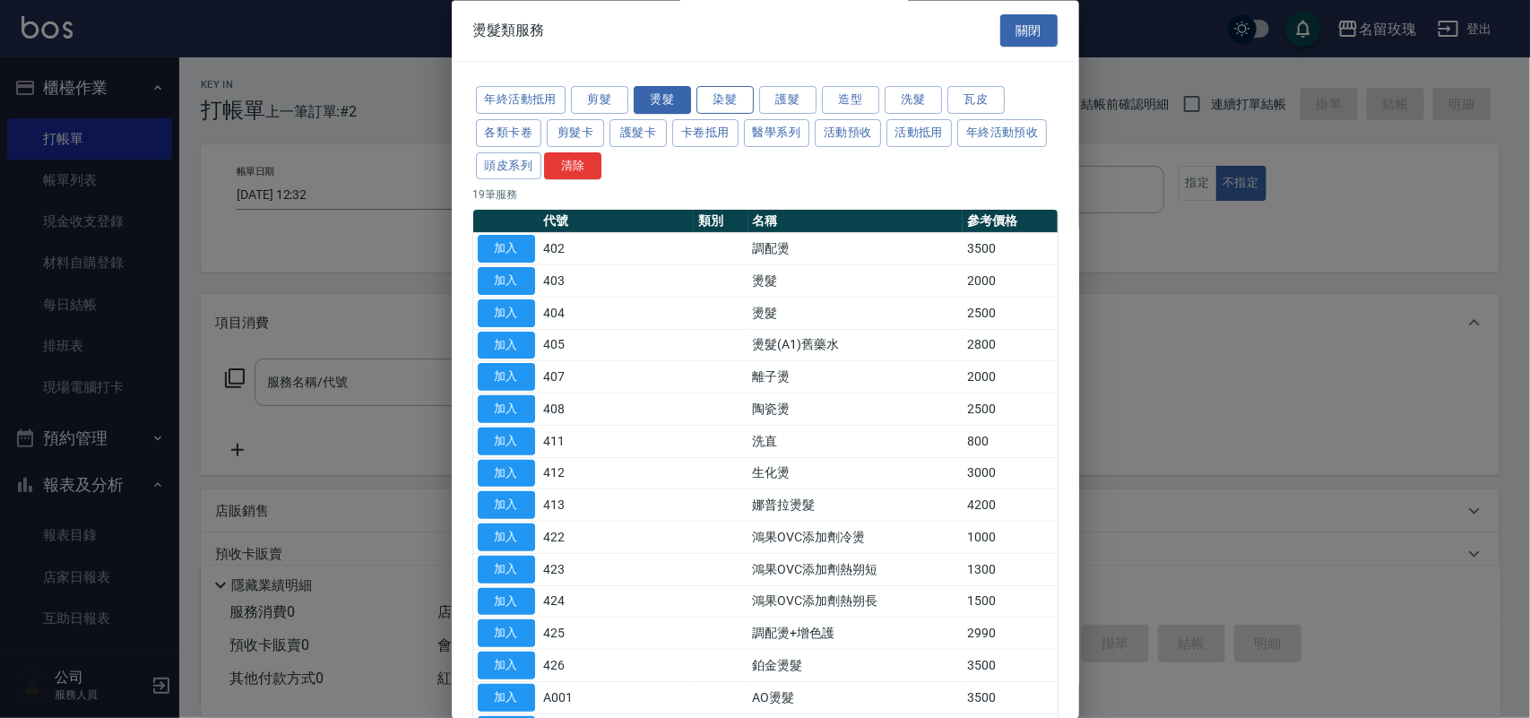
click at [733, 101] on button "染髮" at bounding box center [724, 101] width 57 height 28
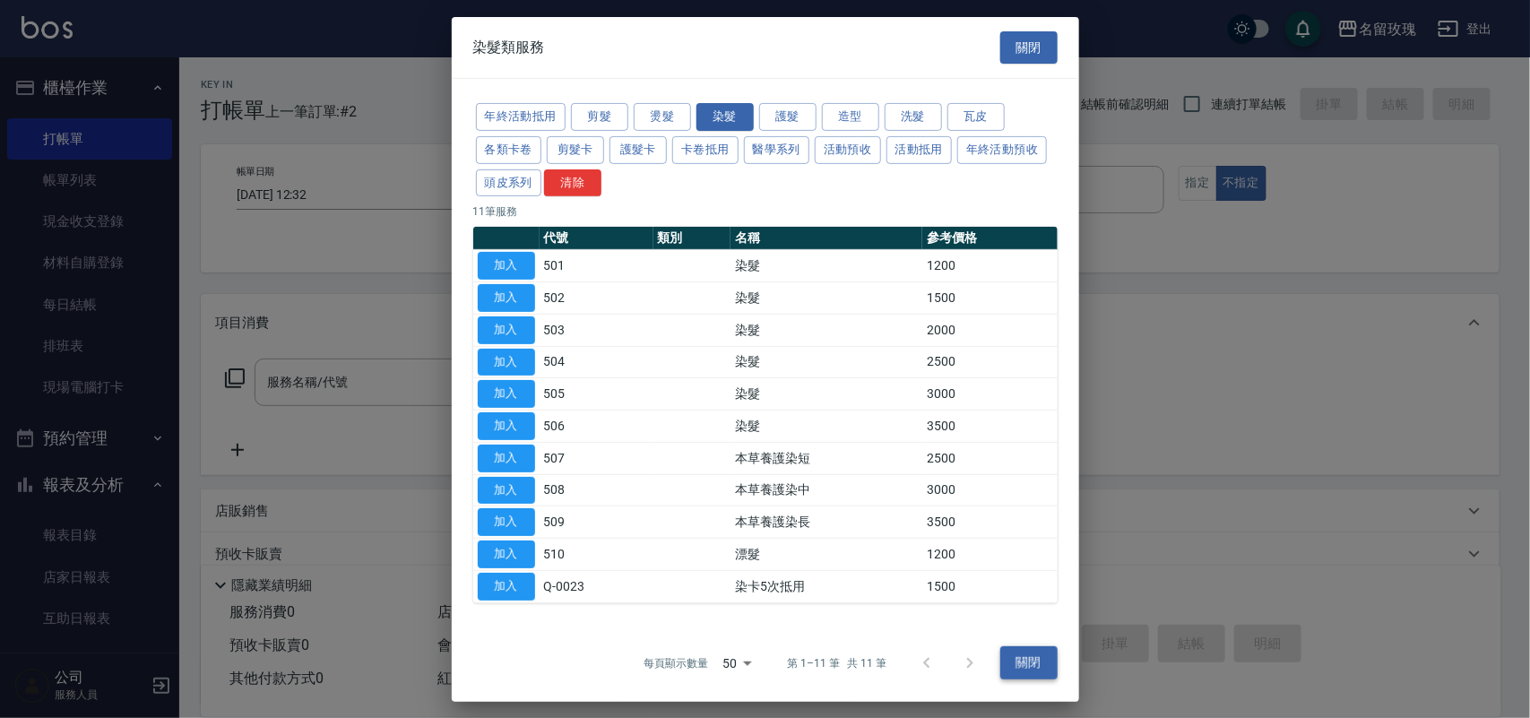
click at [1045, 660] on button "關閉" at bounding box center [1028, 662] width 57 height 33
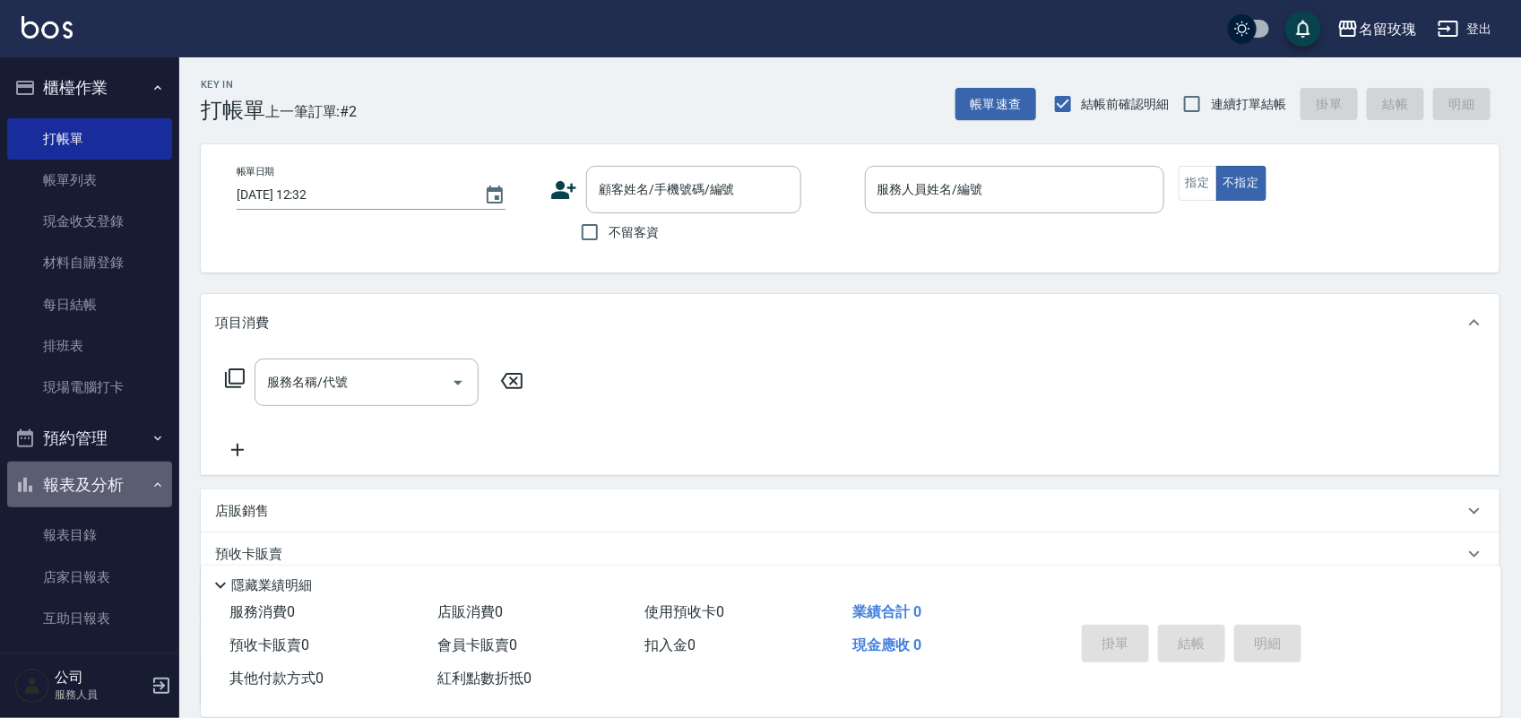
click at [113, 468] on button "報表及分析" at bounding box center [89, 485] width 165 height 47
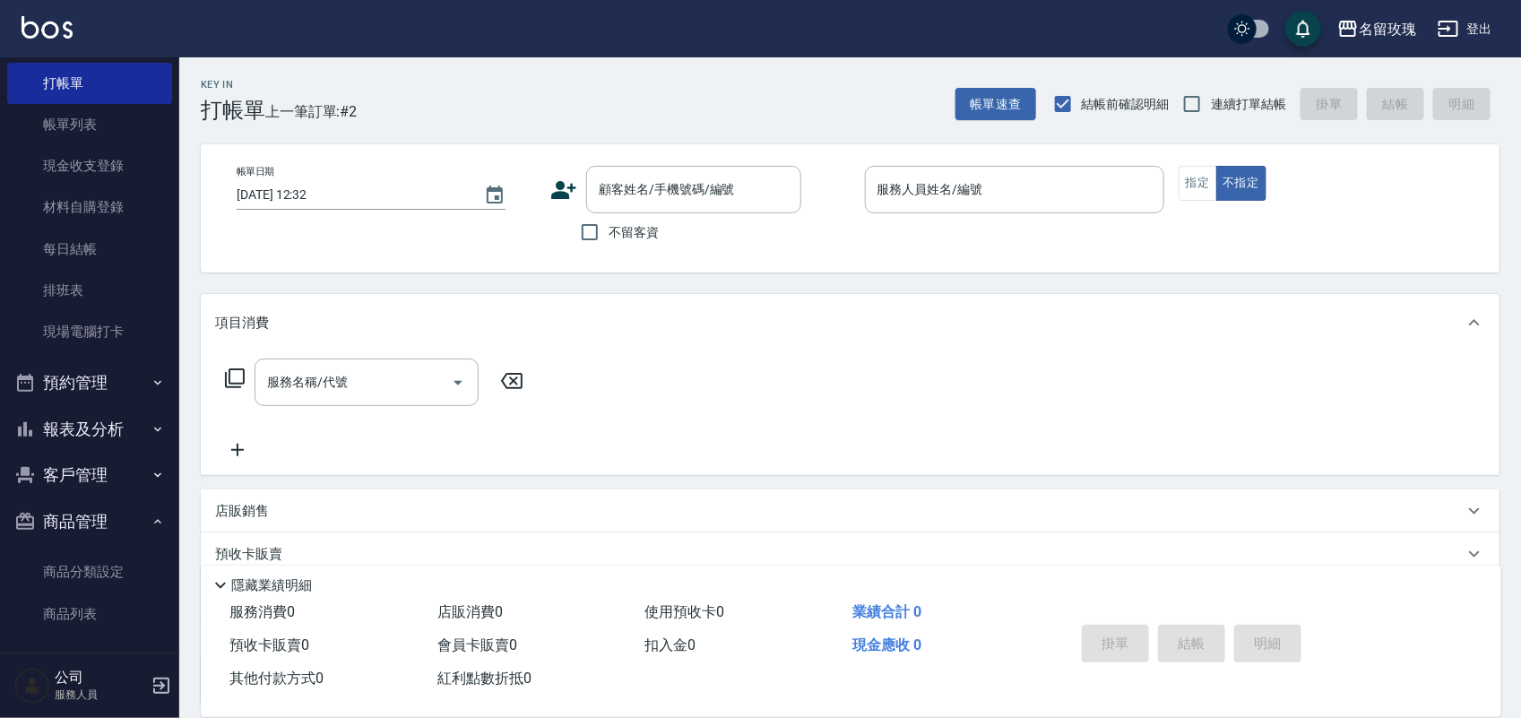
scroll to position [65, 0]
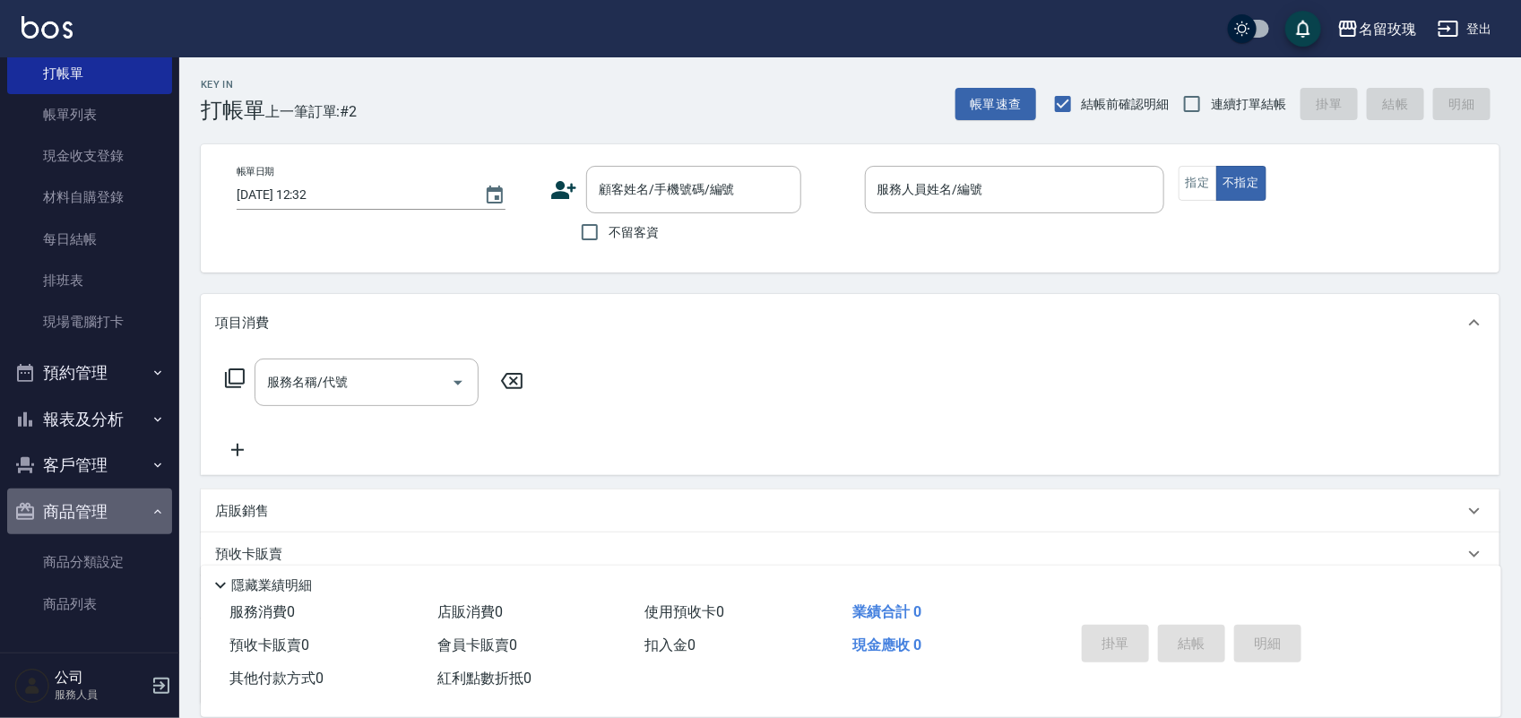
click at [113, 489] on button "商品管理" at bounding box center [89, 512] width 165 height 47
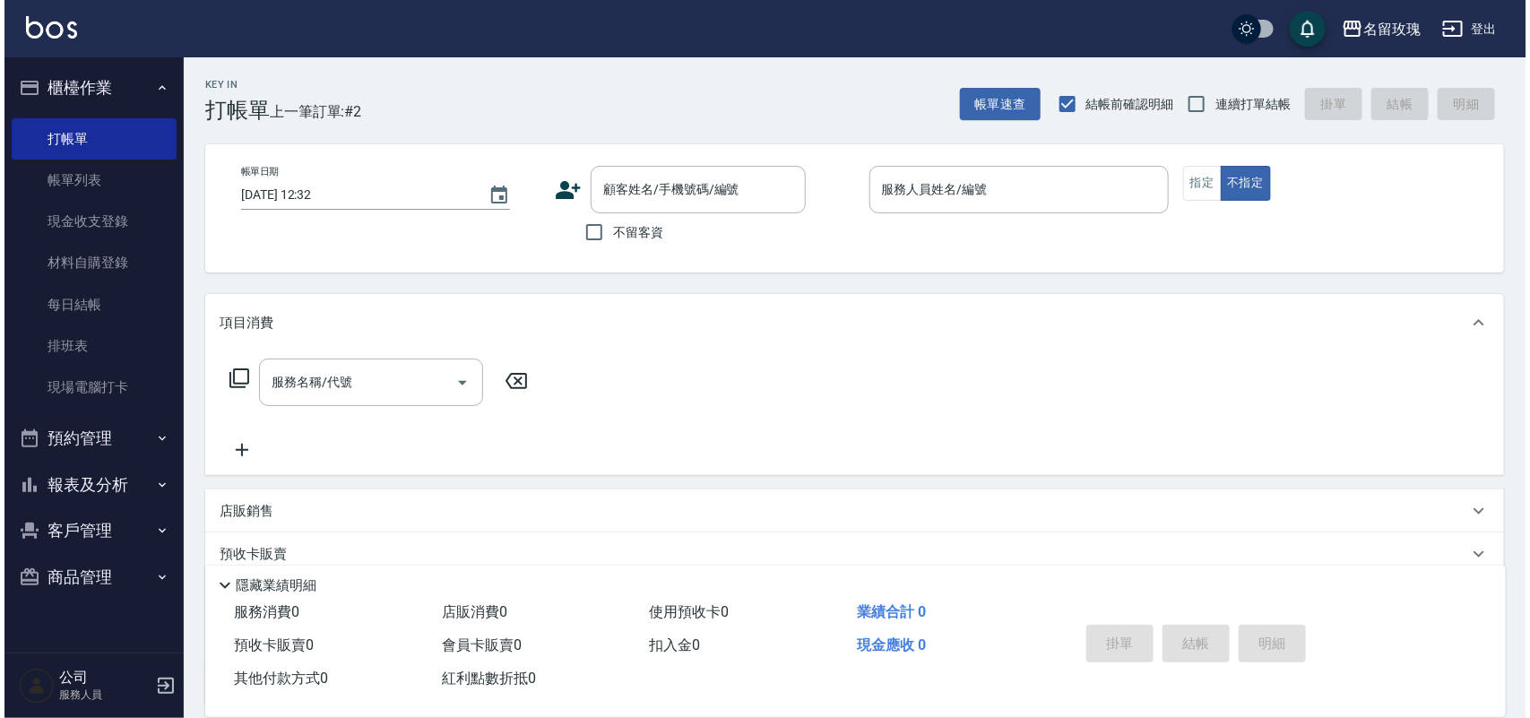
scroll to position [0, 0]
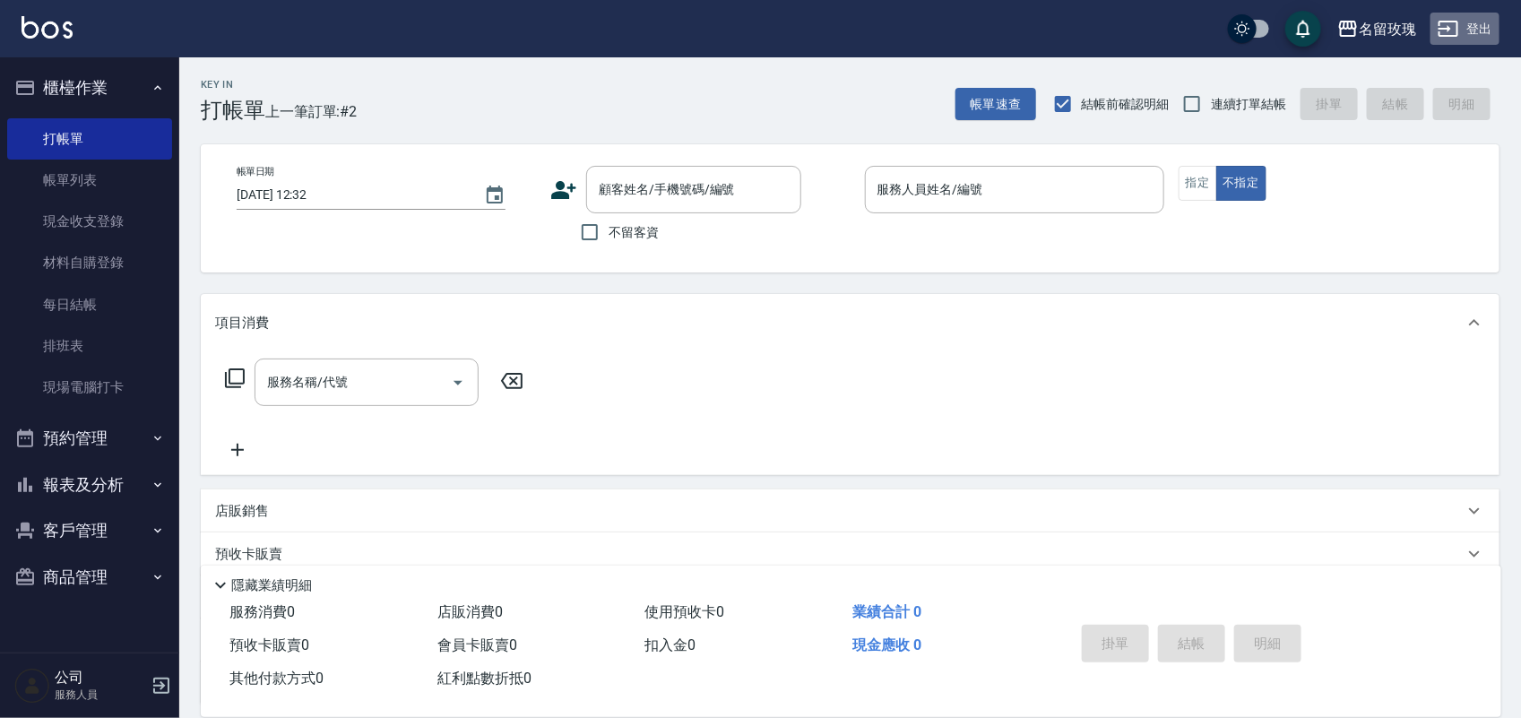
click at [1481, 18] on button "登出" at bounding box center [1465, 29] width 69 height 33
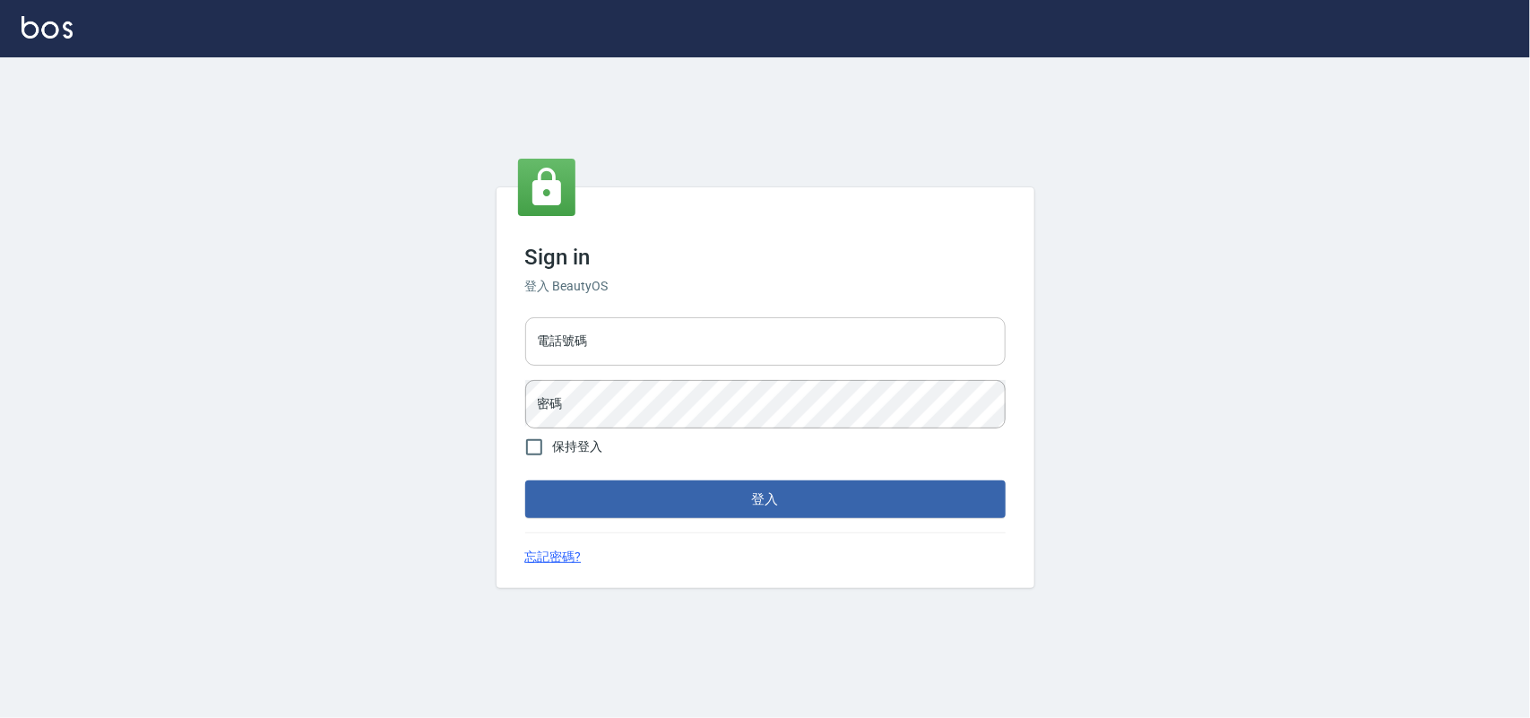
drag, startPoint x: 0, startPoint y: 0, endPoint x: 654, endPoint y: 345, distance: 739.8
click at [654, 345] on input "電話號碼" at bounding box center [765, 341] width 480 height 48
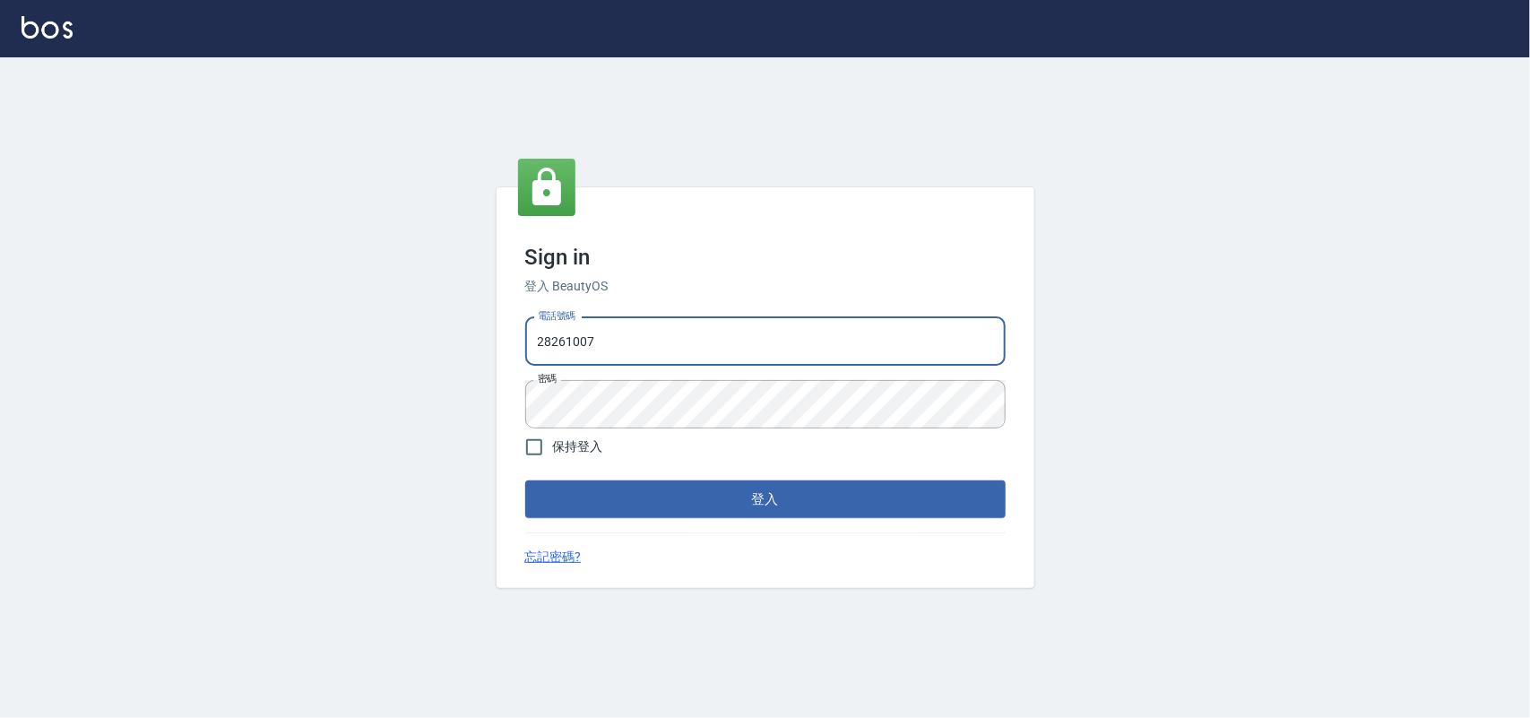
drag, startPoint x: 628, startPoint y: 350, endPoint x: 408, endPoint y: 351, distance: 220.5
click at [373, 332] on div "Sign in 登入 BeautyOS 電話號碼 28261007 電話號碼 密碼 密碼 保持登入 登入 忘記密碼?" at bounding box center [765, 387] width 1530 height 661
type input "0955582961"
click at [329, 413] on div "Sign in 登入 BeautyOS 電話號碼 0955582961 電話號碼 密碼 密碼 保持登入 登入 忘記密碼?" at bounding box center [765, 387] width 1530 height 661
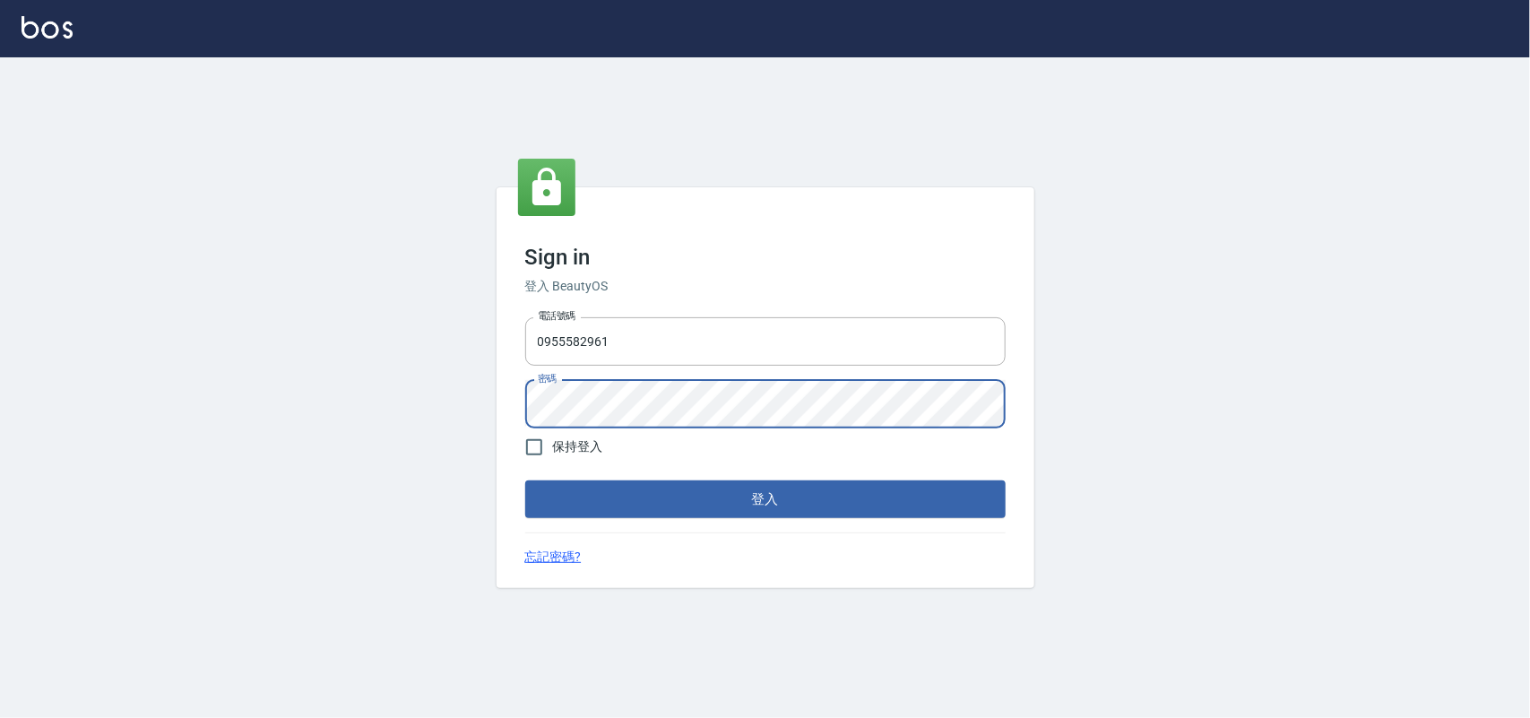
click at [525, 480] on button "登入" at bounding box center [765, 499] width 480 height 38
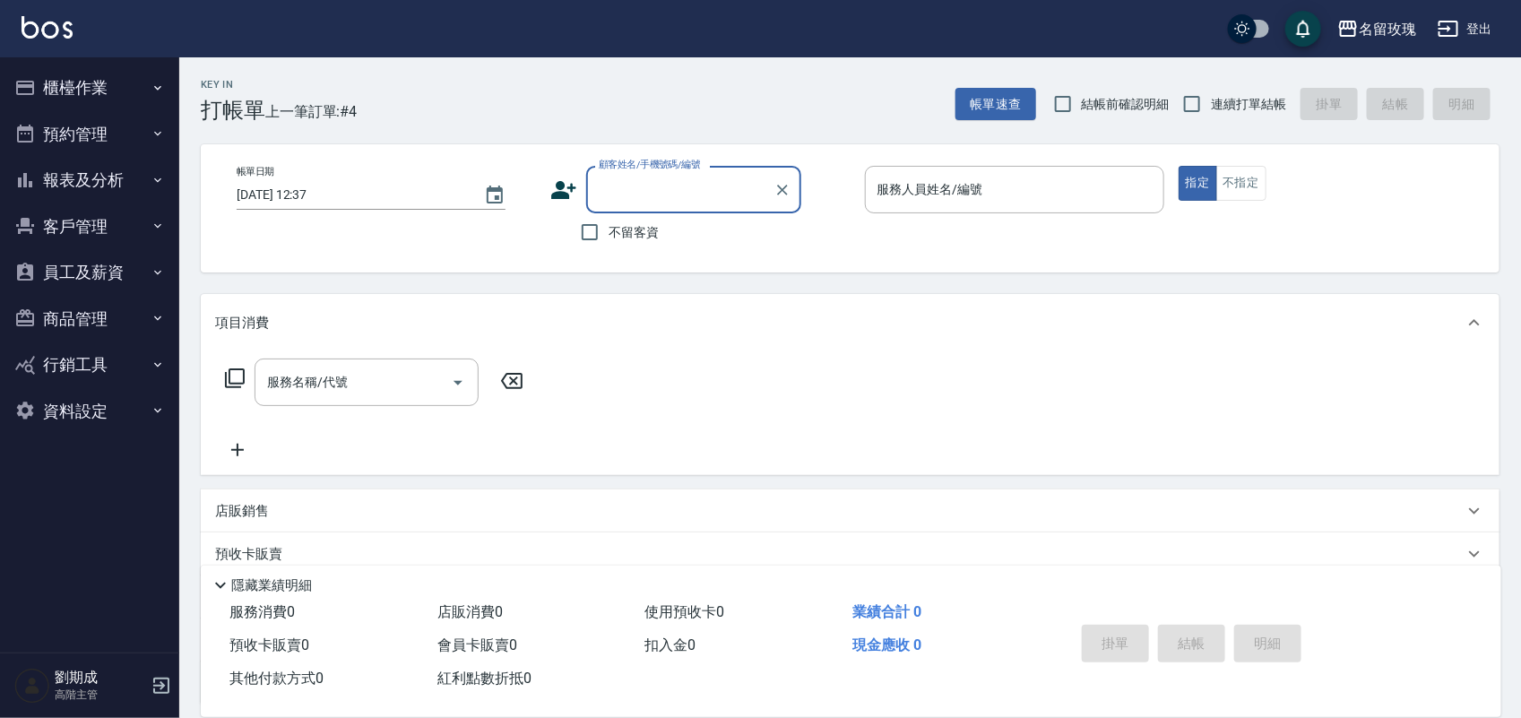
click at [67, 418] on button "資料設定" at bounding box center [89, 411] width 165 height 47
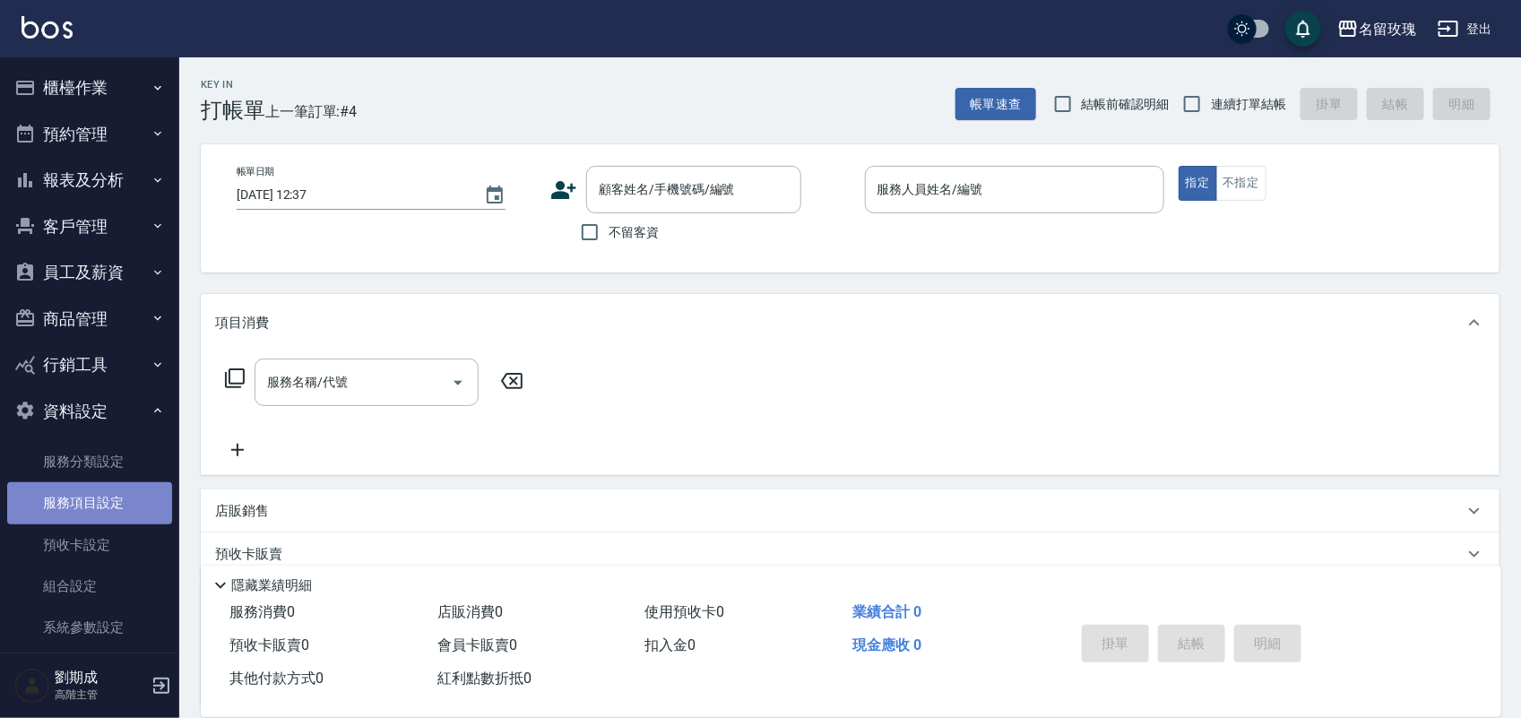
click at [123, 505] on link "服務項目設定" at bounding box center [89, 502] width 165 height 41
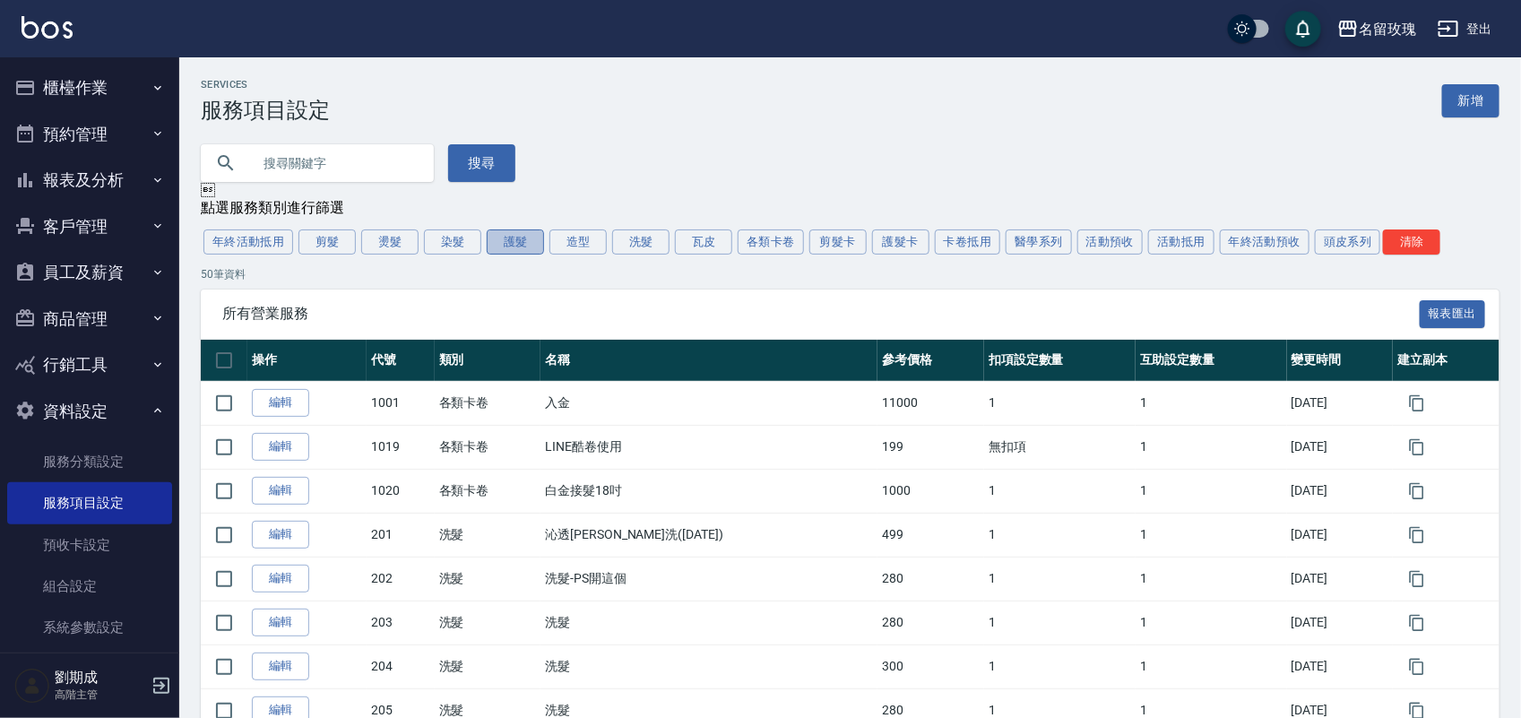
click at [508, 245] on button "護髮" at bounding box center [515, 241] width 57 height 25
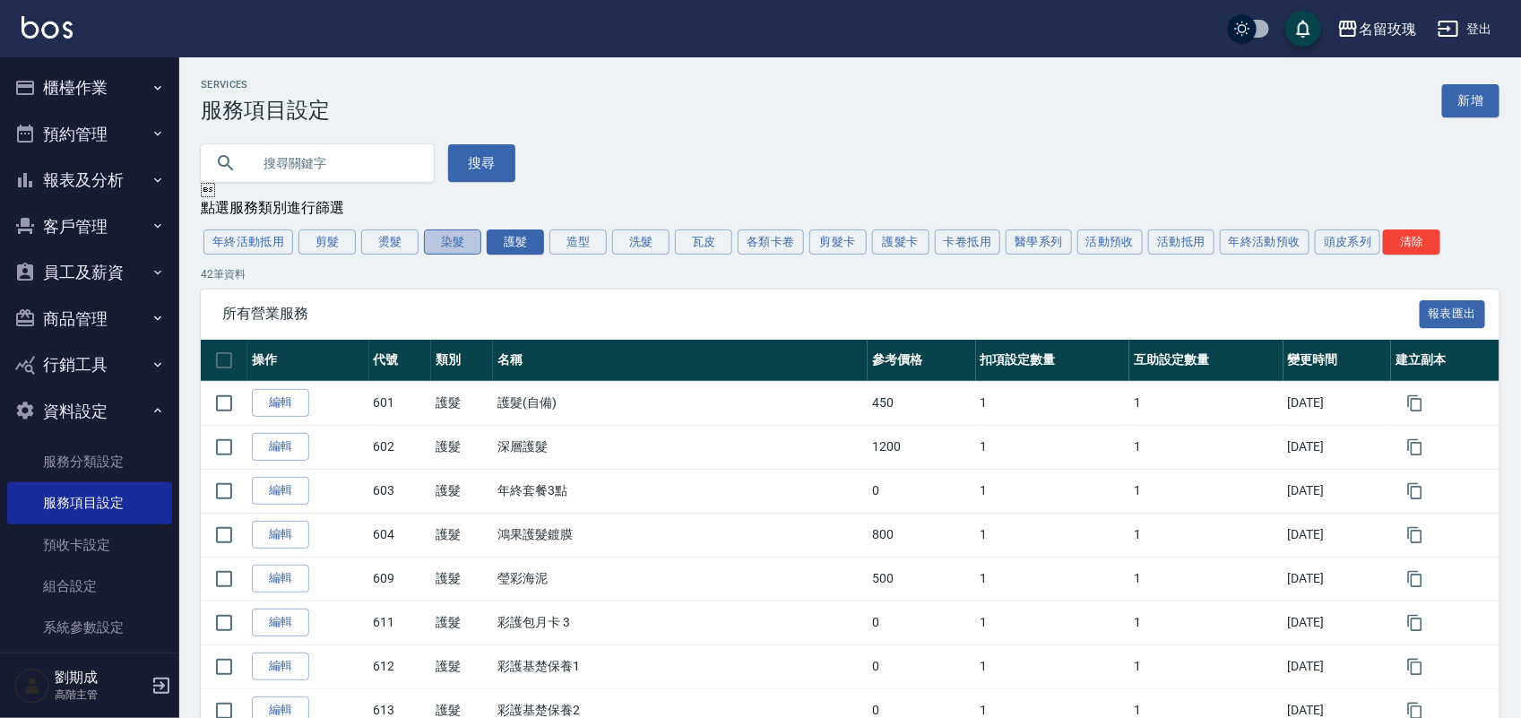
click at [442, 255] on button "染髮" at bounding box center [452, 241] width 57 height 25
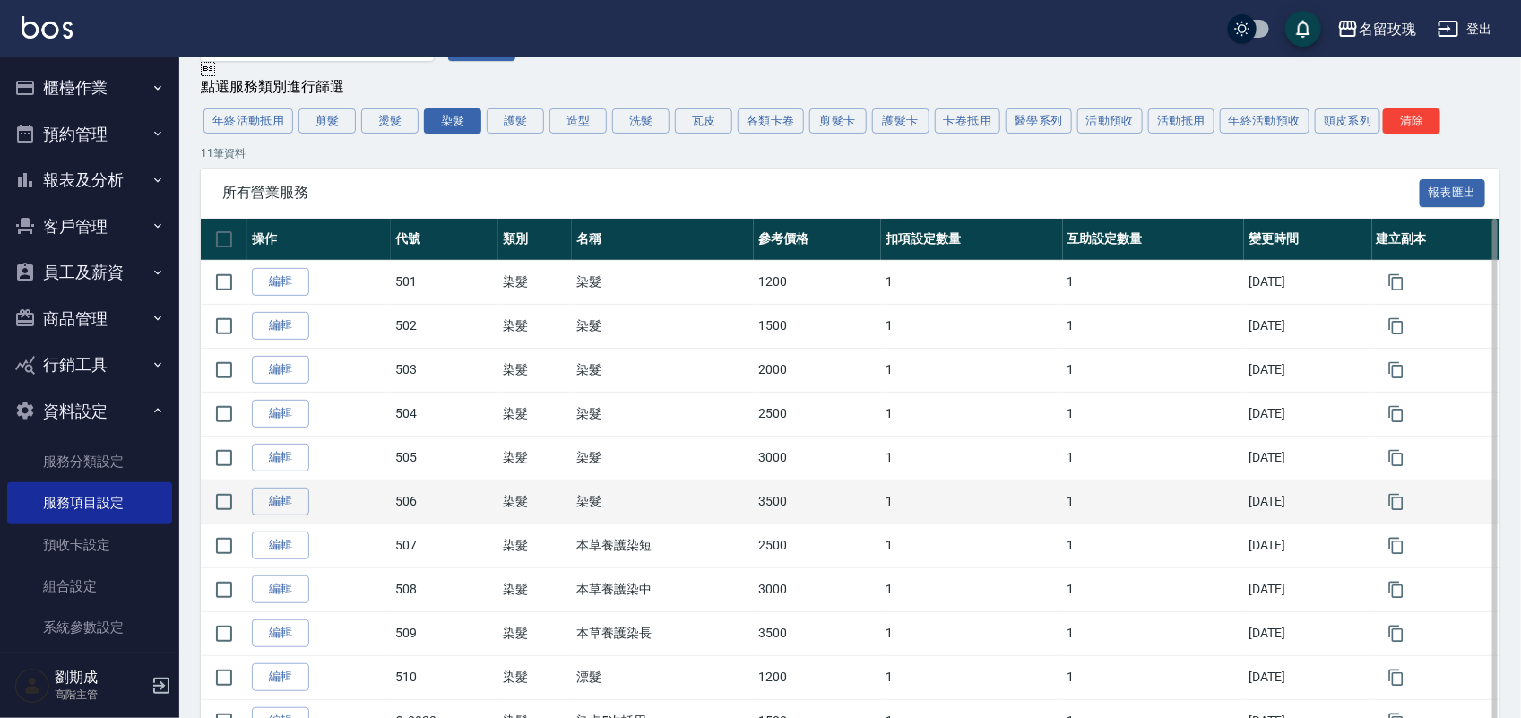
scroll to position [238, 0]
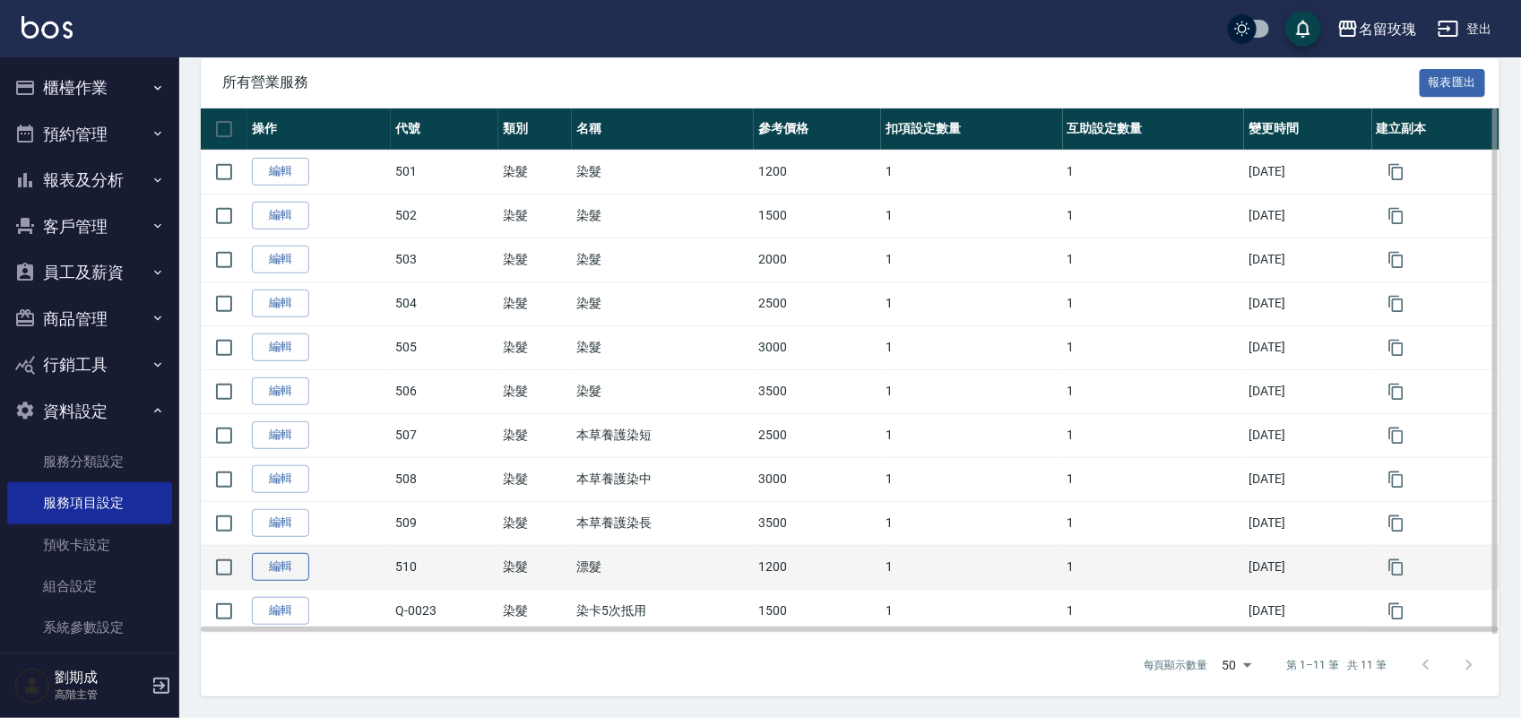
click at [264, 566] on link "編輯" at bounding box center [280, 567] width 57 height 28
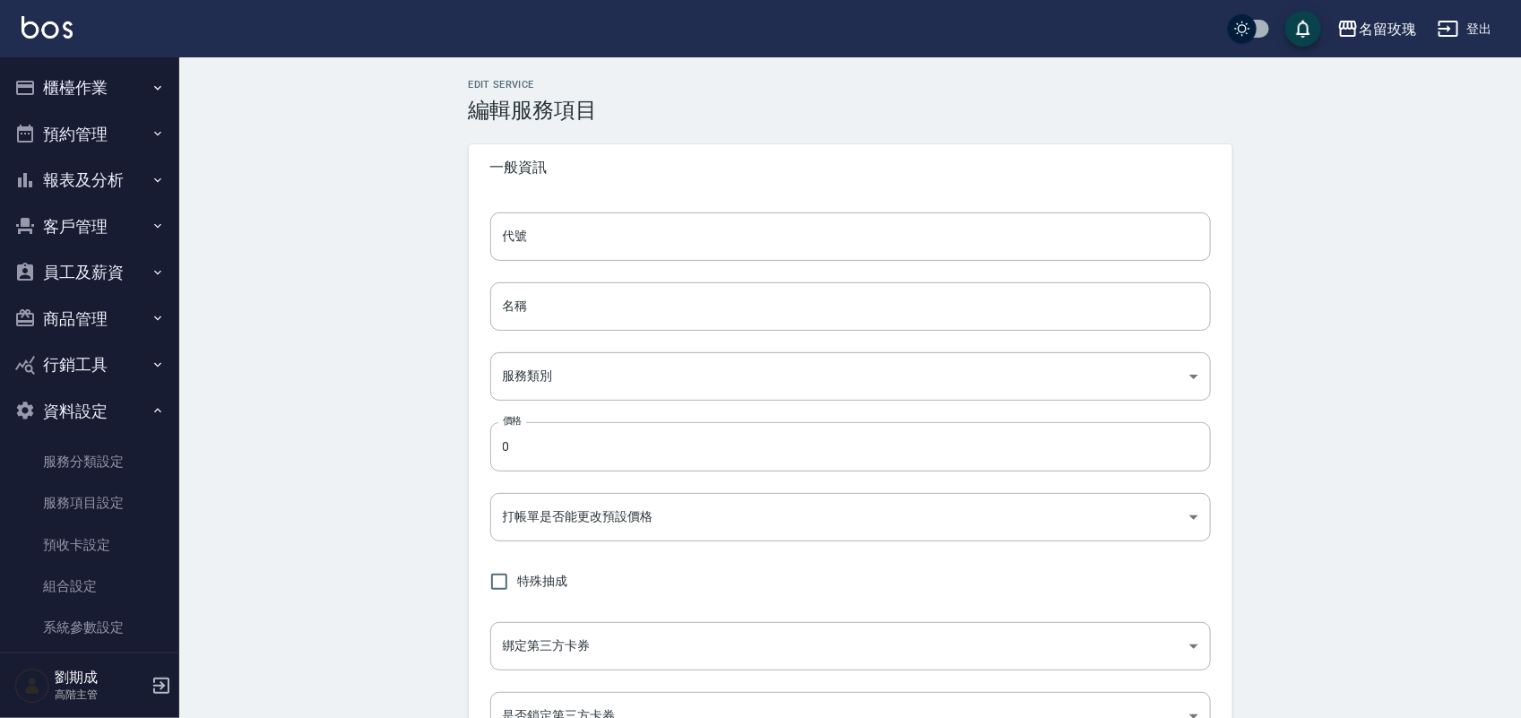
type input "510"
type input "漂髮"
type input "bc236d3e-41d6-4095-9747-e503877217c7"
type input "1200"
type input "FALSE"
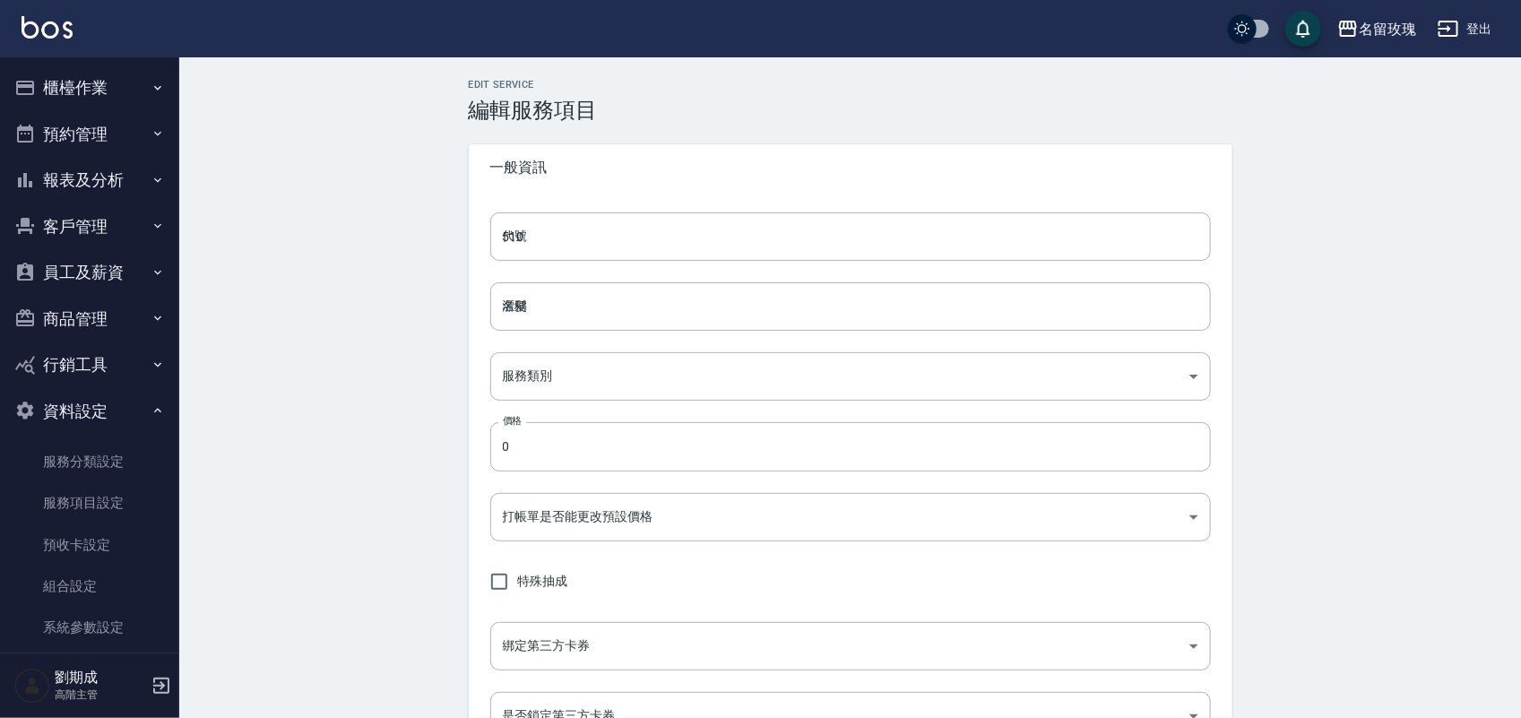
type input "none"
type input "UNSET"
type input "none"
type input "染"
type input "1"
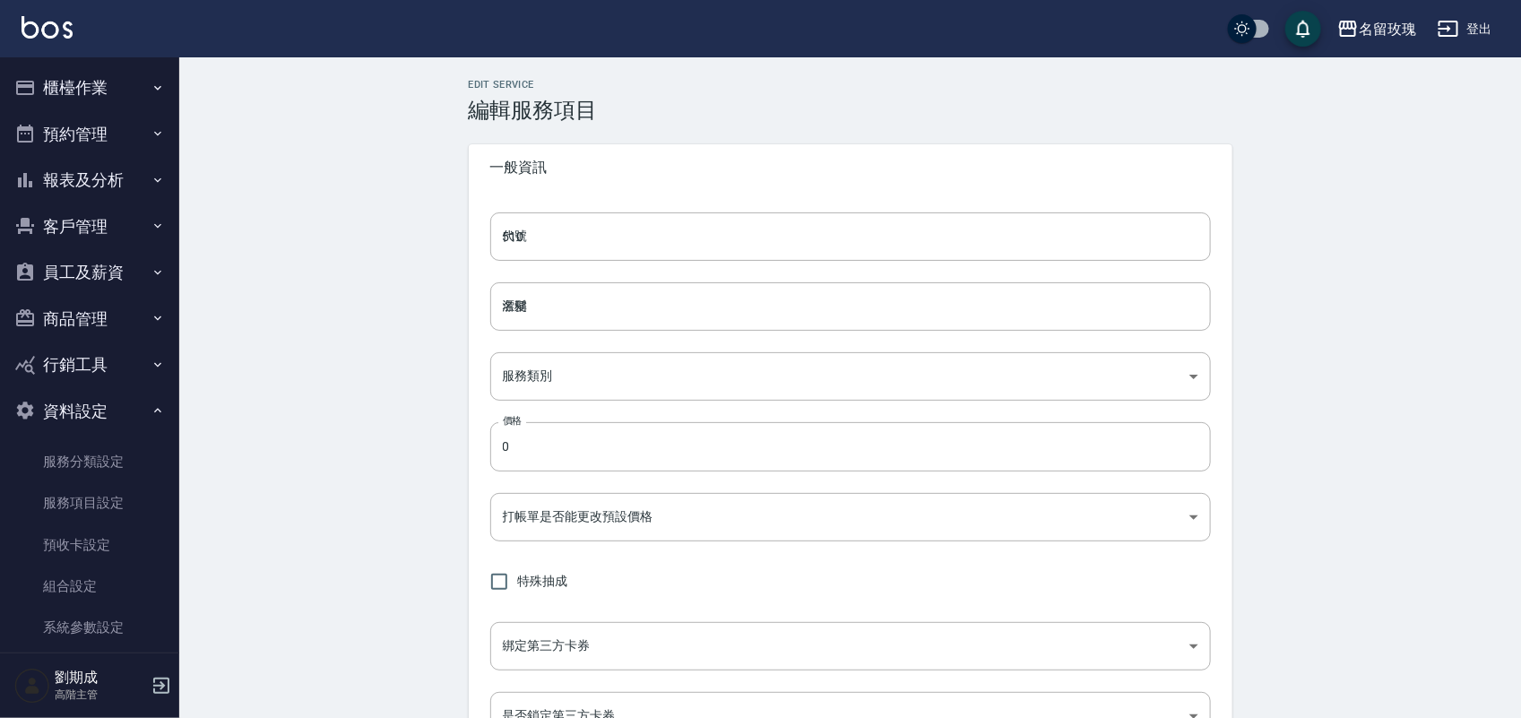
type input "點數"
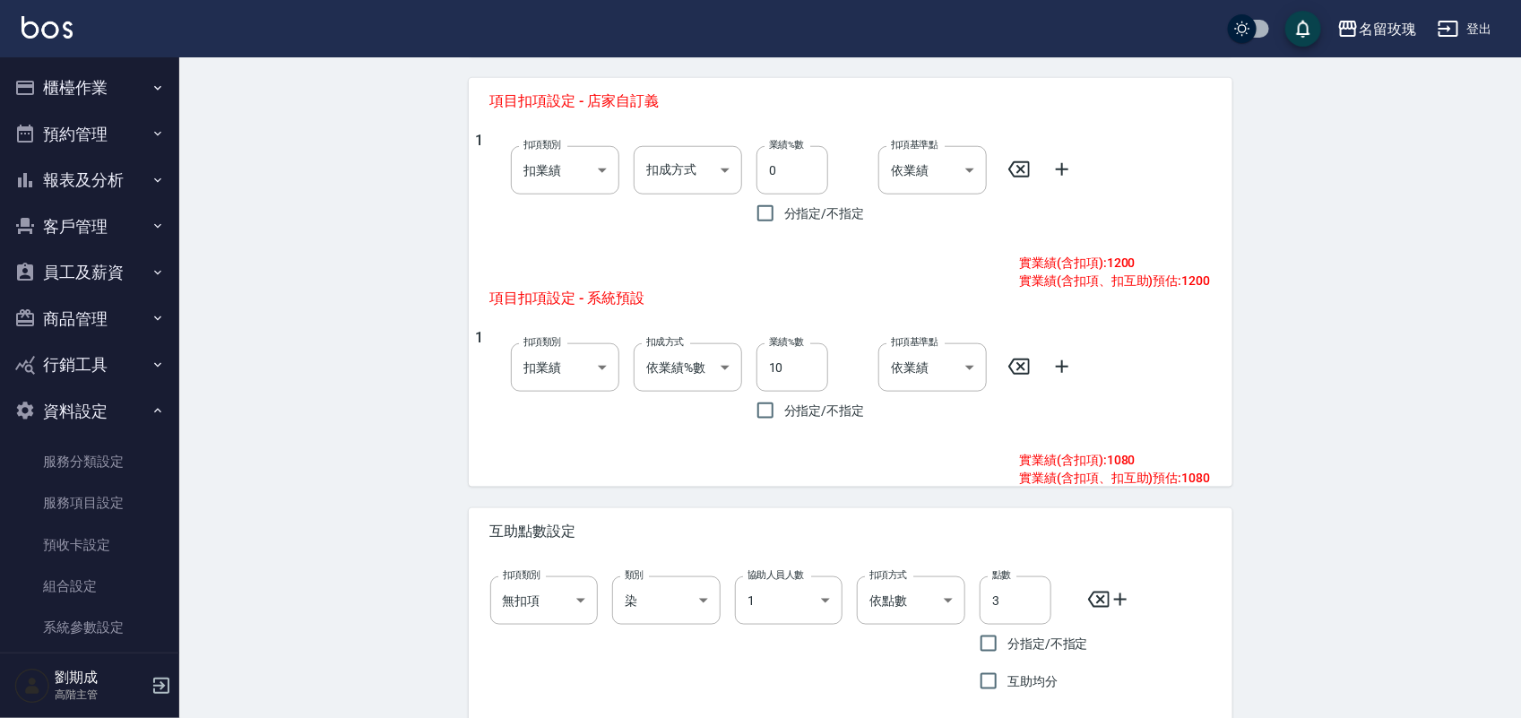
scroll to position [814, 0]
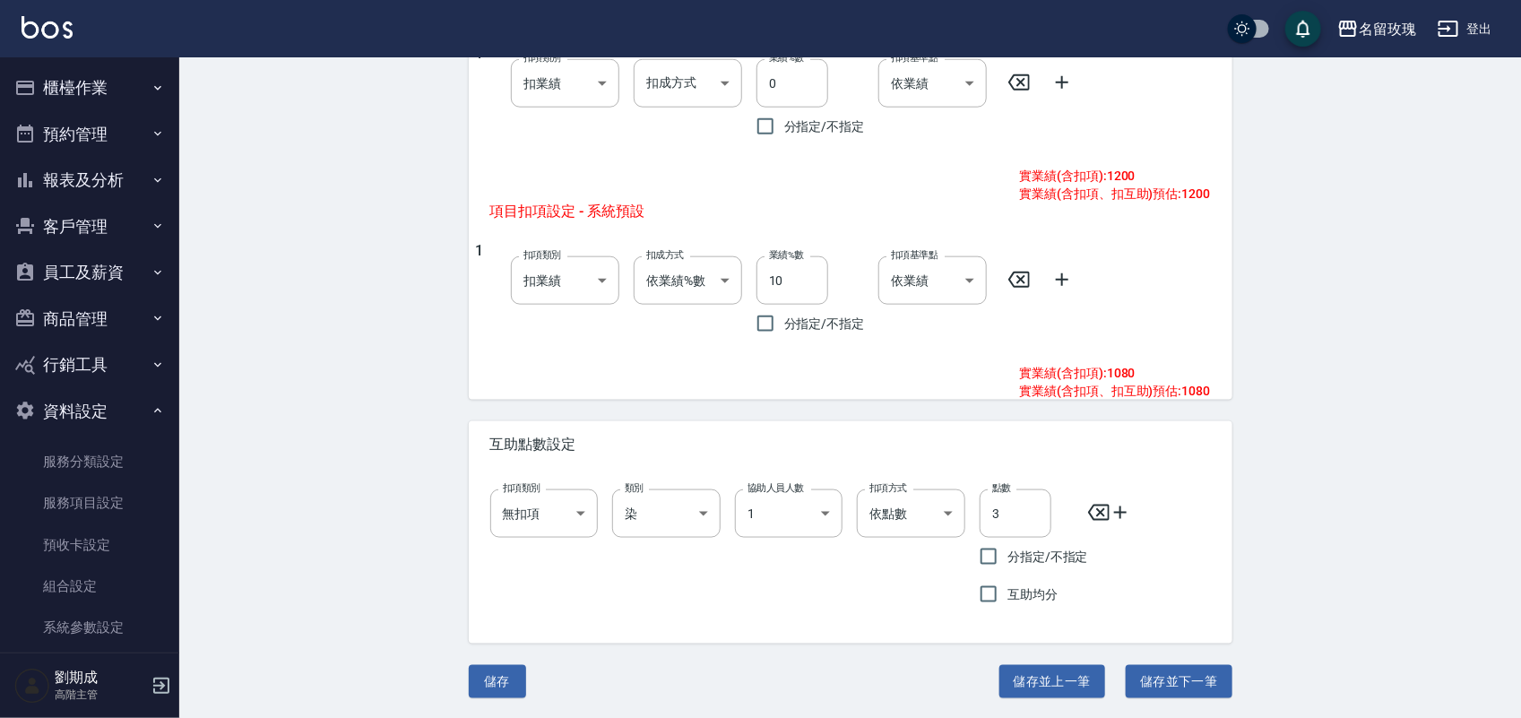
drag, startPoint x: 70, startPoint y: 106, endPoint x: 179, endPoint y: 76, distance: 113.3
click at [77, 100] on button "櫃檯作業" at bounding box center [89, 88] width 165 height 47
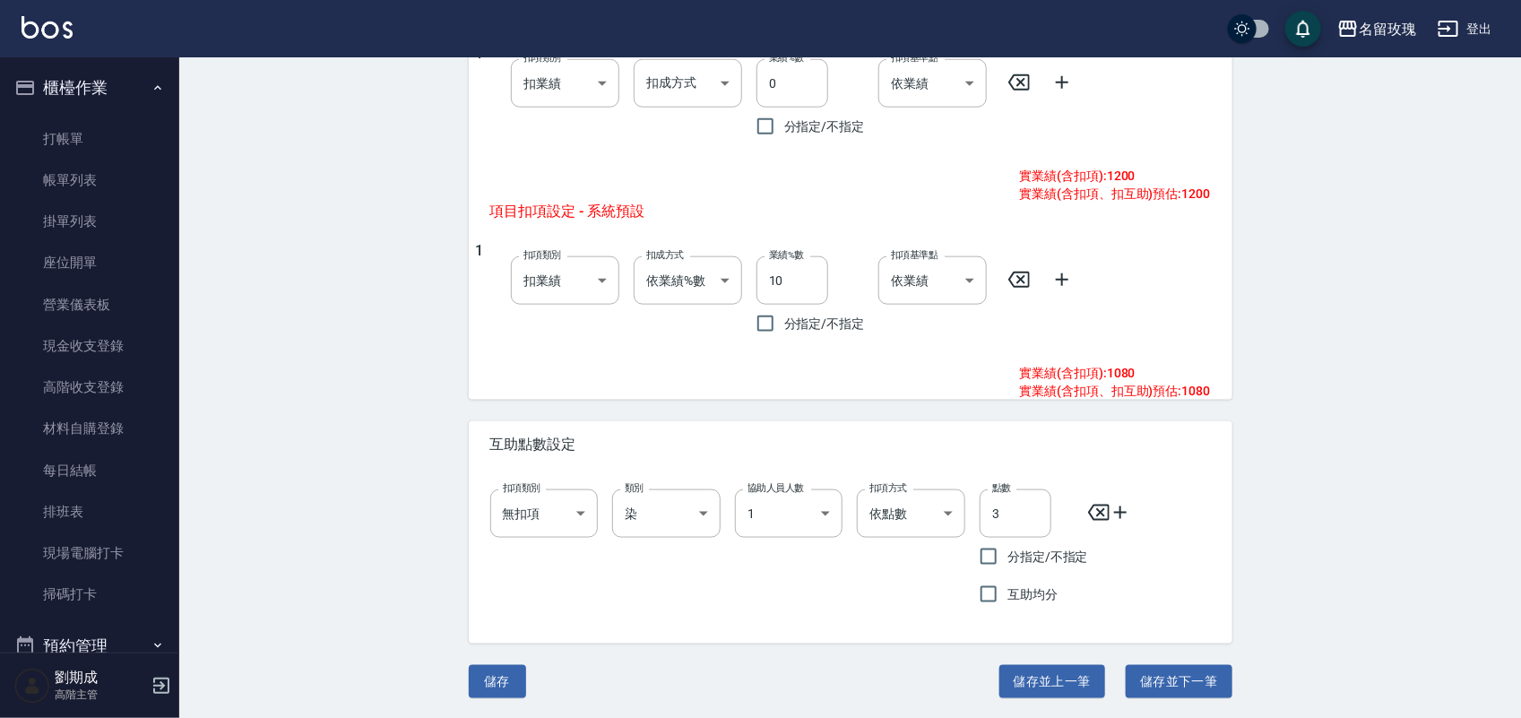
click at [1457, 30] on icon "button" at bounding box center [1449, 29] width 22 height 22
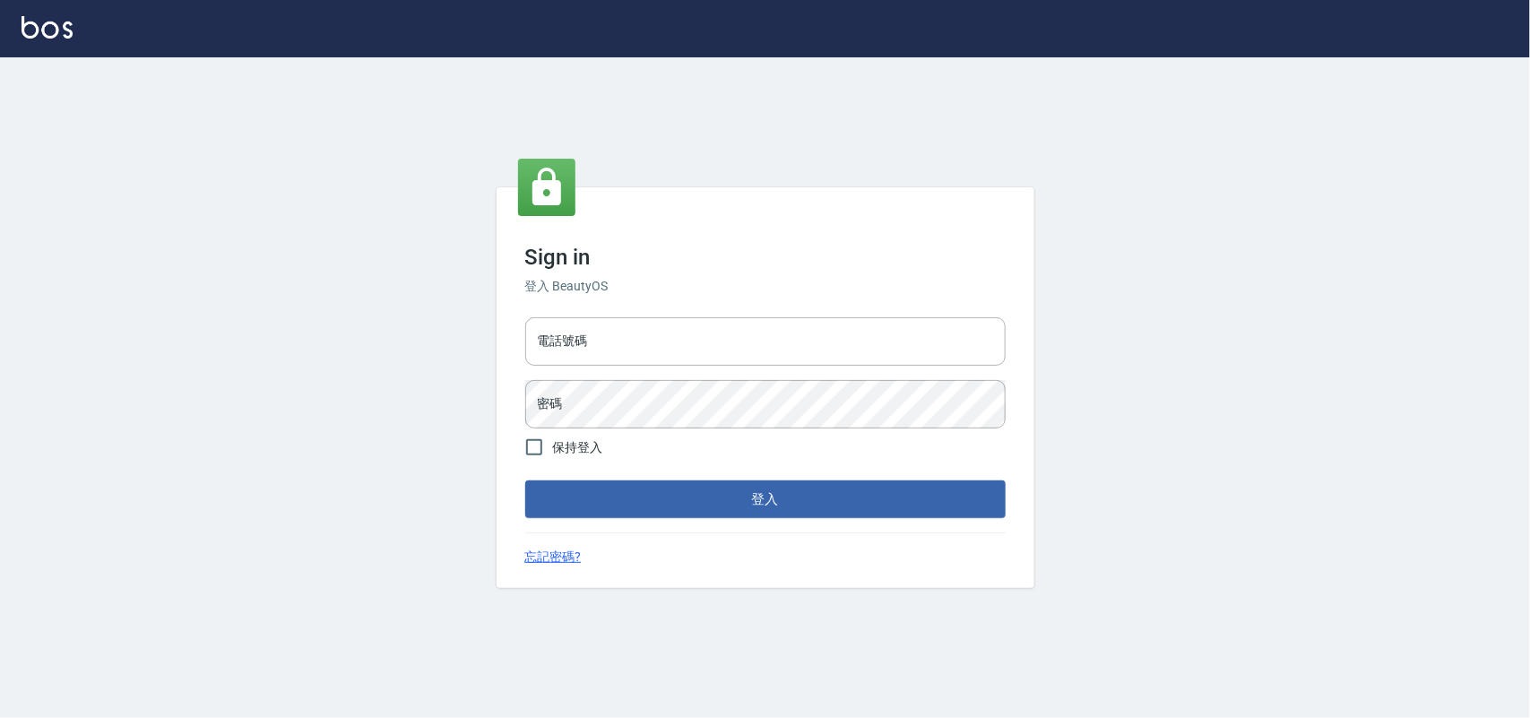
type input "28261007"
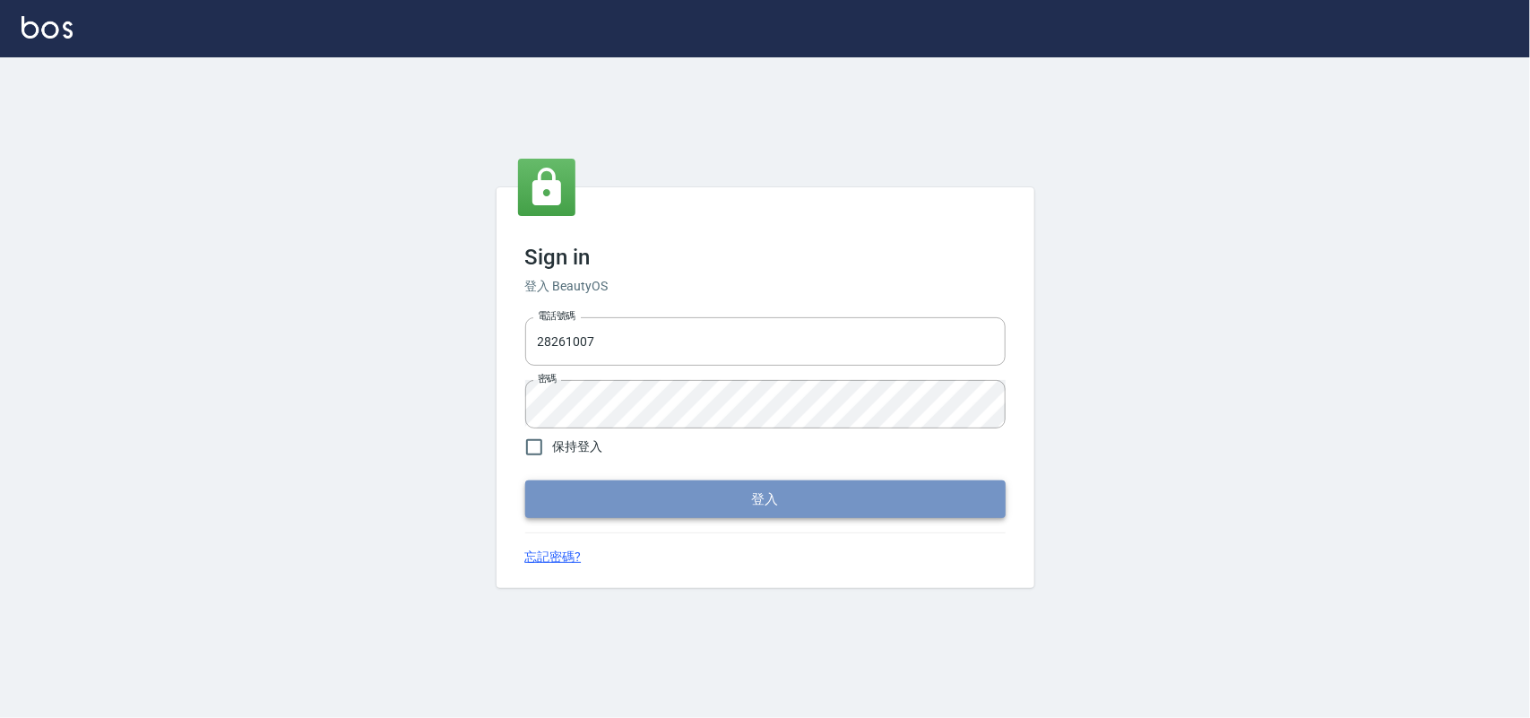
click at [776, 507] on button "登入" at bounding box center [765, 499] width 480 height 38
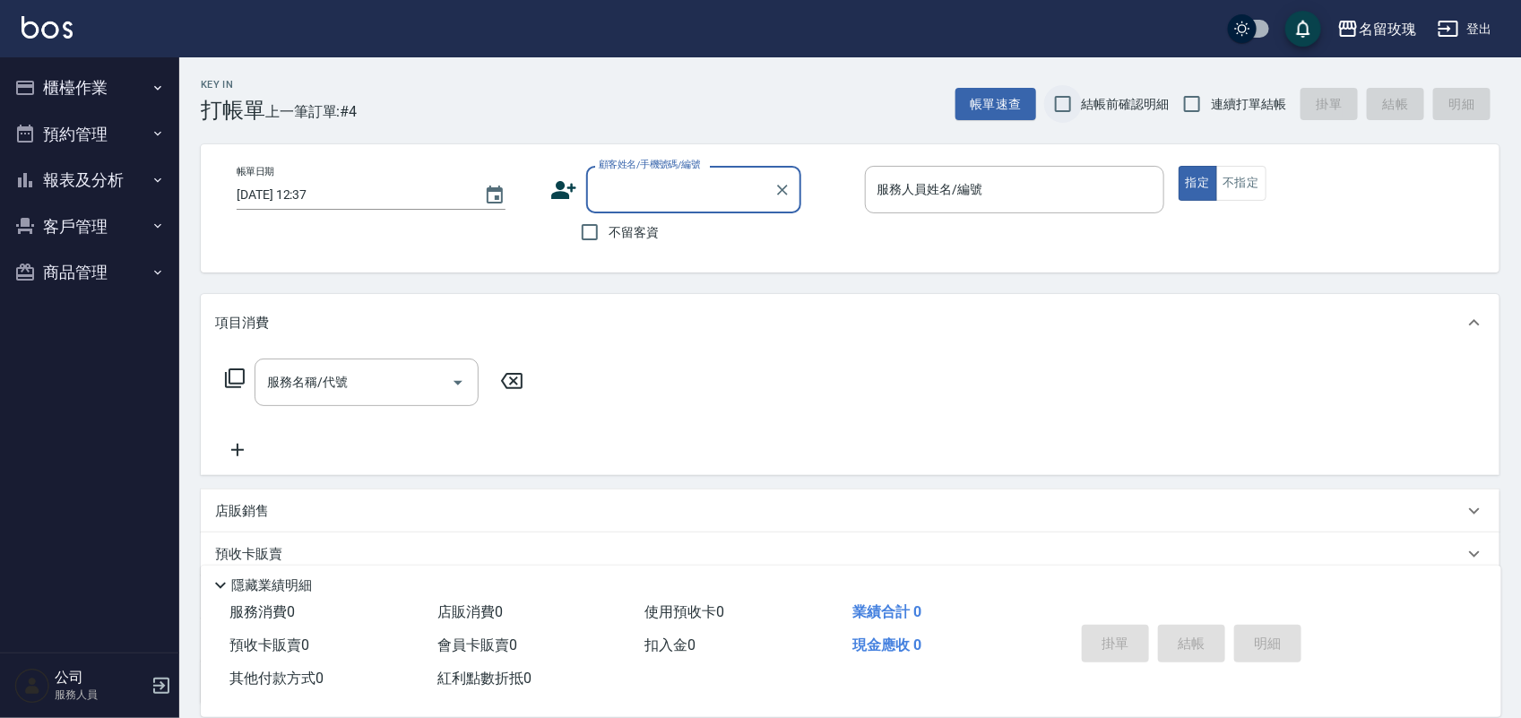
click at [1069, 91] on input "結帳前確認明細" at bounding box center [1063, 104] width 38 height 38
checkbox input "true"
click at [1206, 118] on input "連續打單結帳" at bounding box center [1192, 104] width 38 height 38
checkbox input "true"
click at [632, 217] on label "不留客資" at bounding box center [615, 232] width 88 height 38
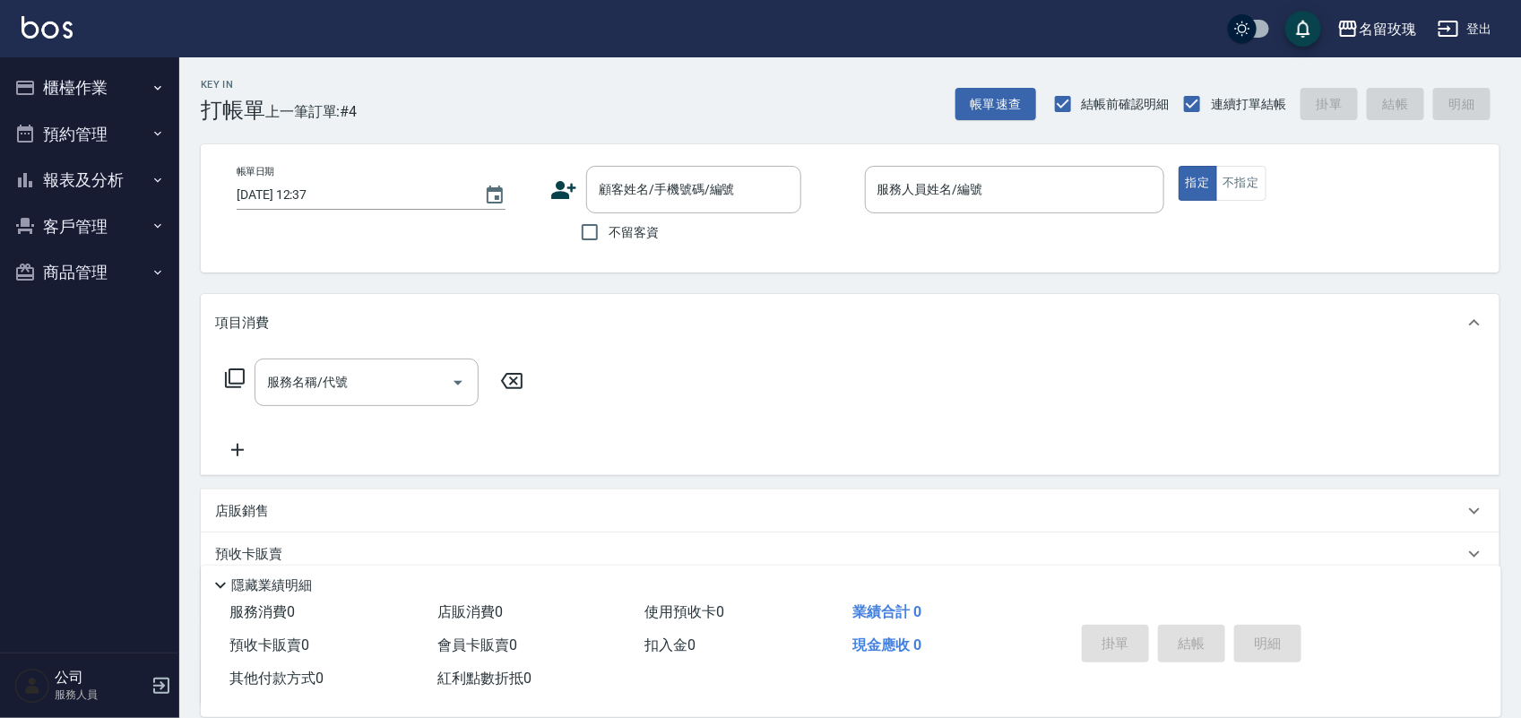
click at [609, 217] on input "不留客資" at bounding box center [590, 232] width 38 height 38
checkbox input "true"
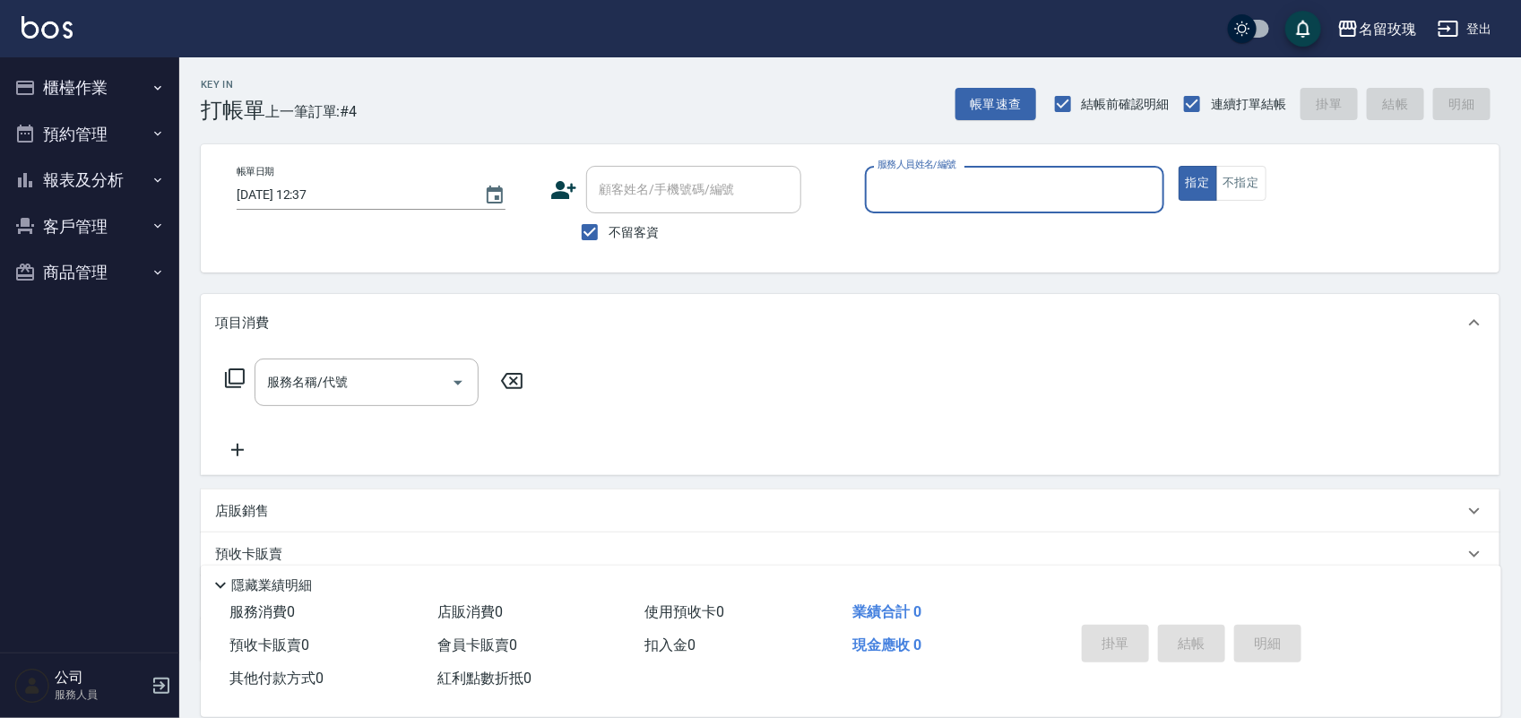
drag, startPoint x: 97, startPoint y: 67, endPoint x: 100, endPoint y: 81, distance: 13.9
click at [97, 70] on button "櫃檯作業" at bounding box center [89, 88] width 165 height 47
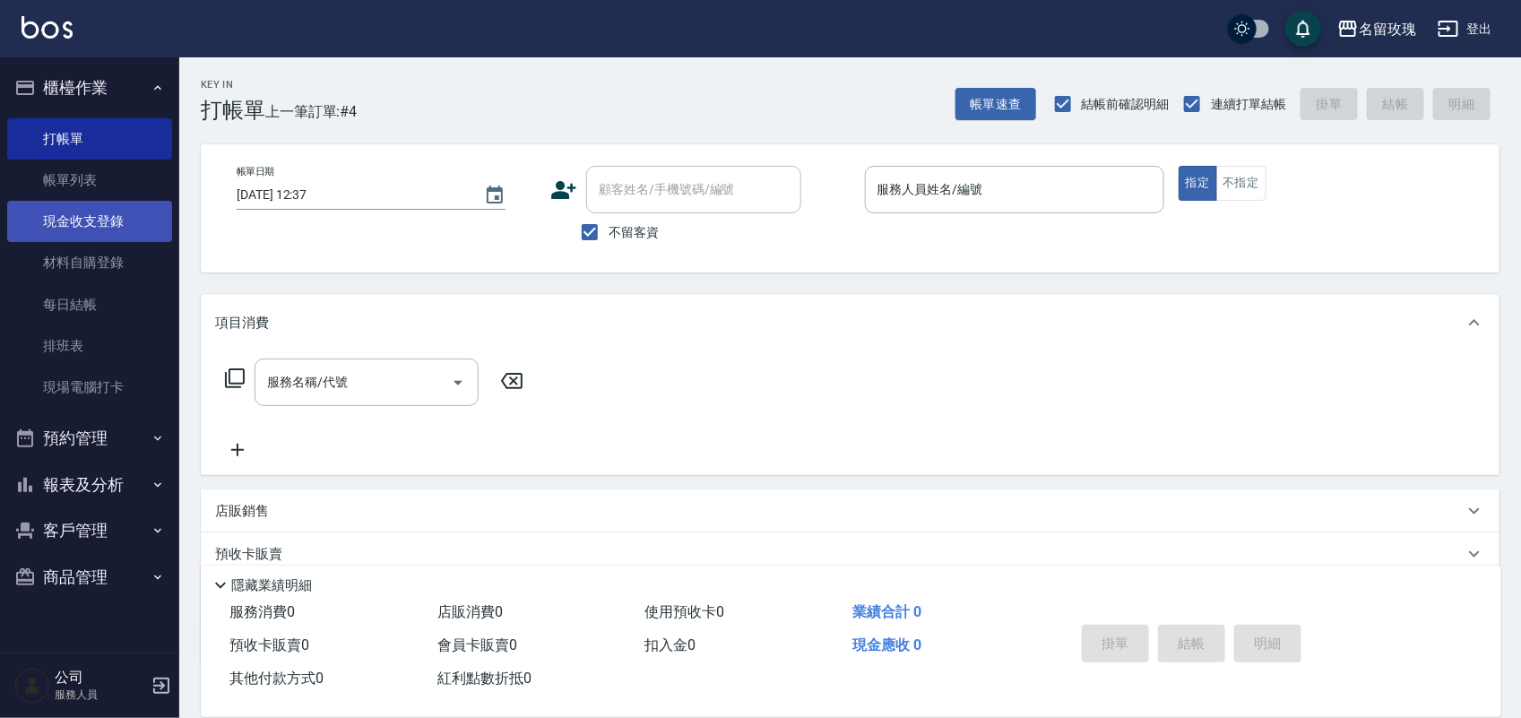
click at [103, 209] on link "現金收支登錄" at bounding box center [89, 221] width 165 height 41
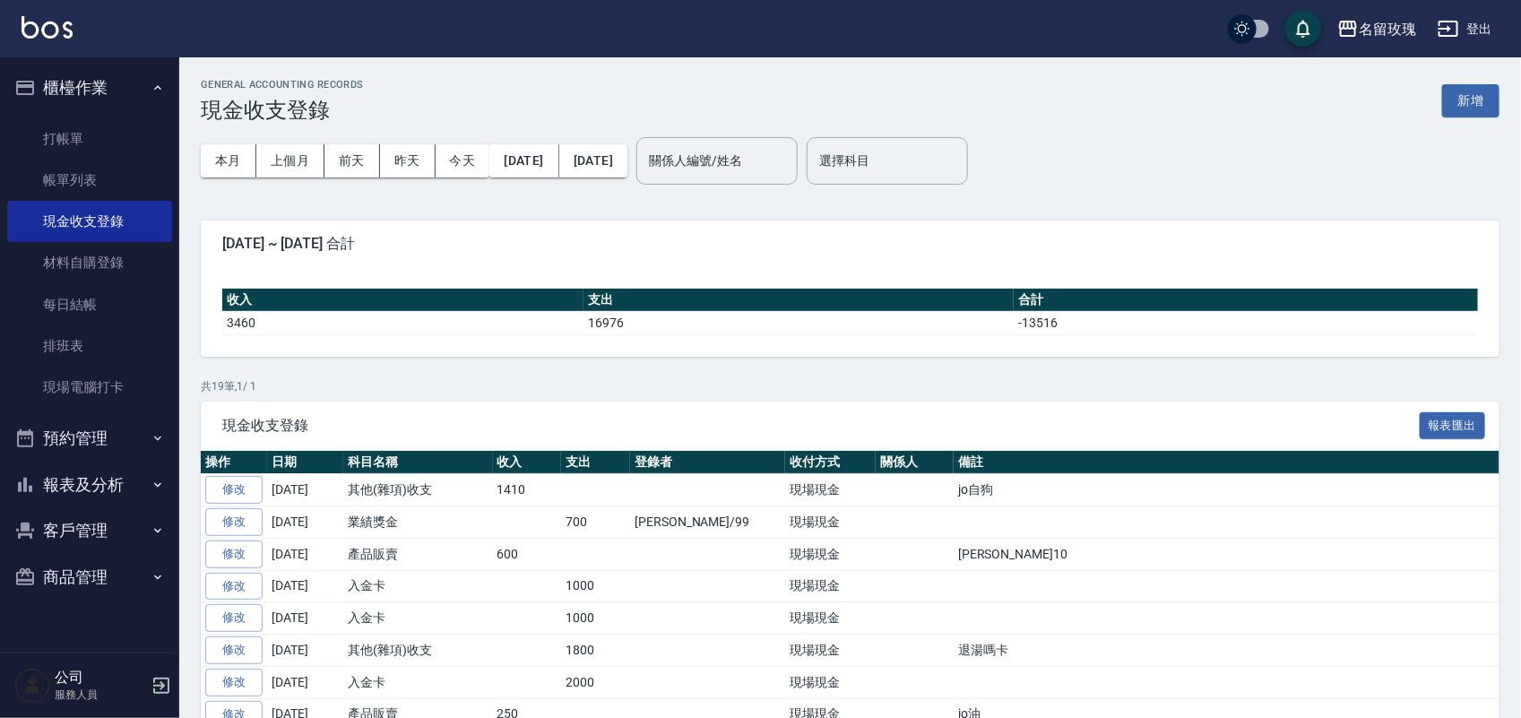
click at [1466, 106] on button "新增" at bounding box center [1470, 100] width 57 height 33
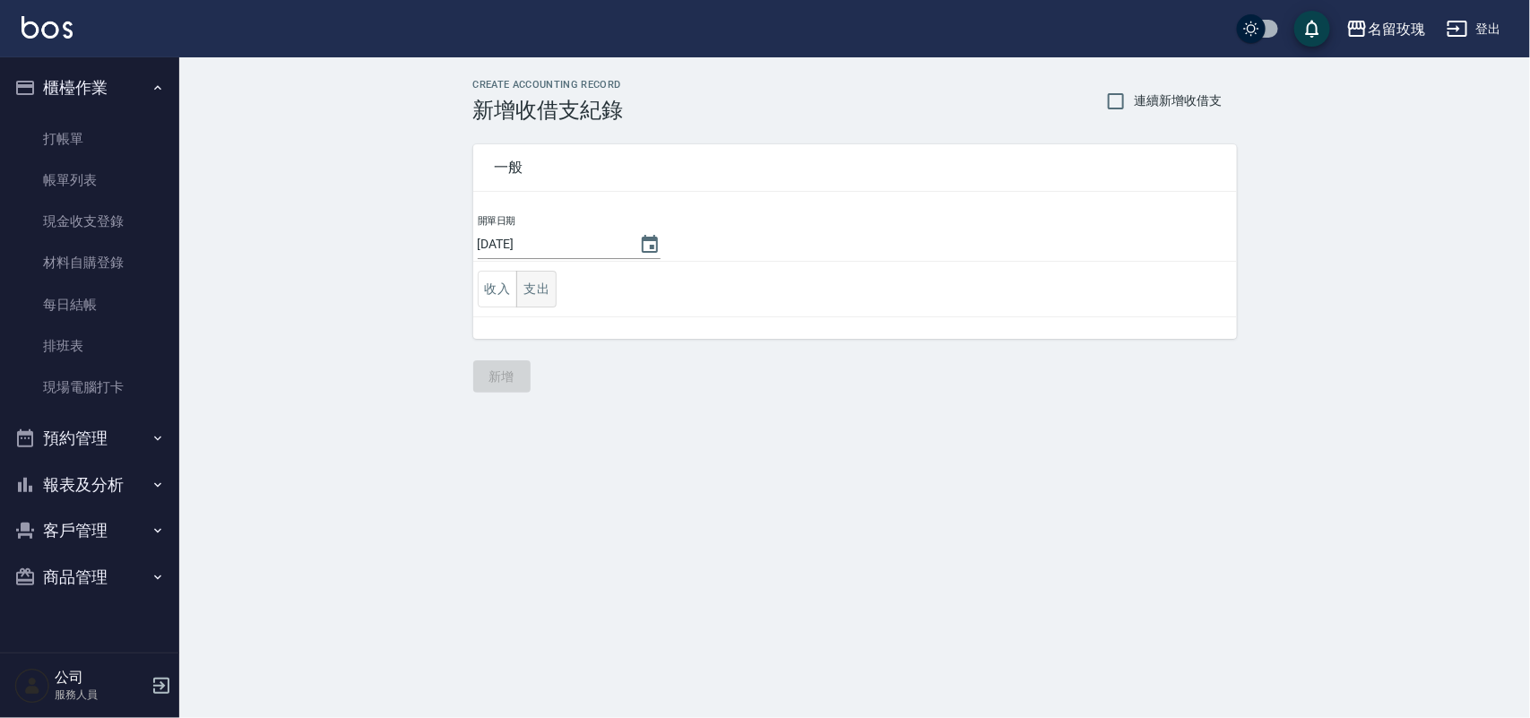
click at [544, 297] on button "支出" at bounding box center [536, 289] width 40 height 37
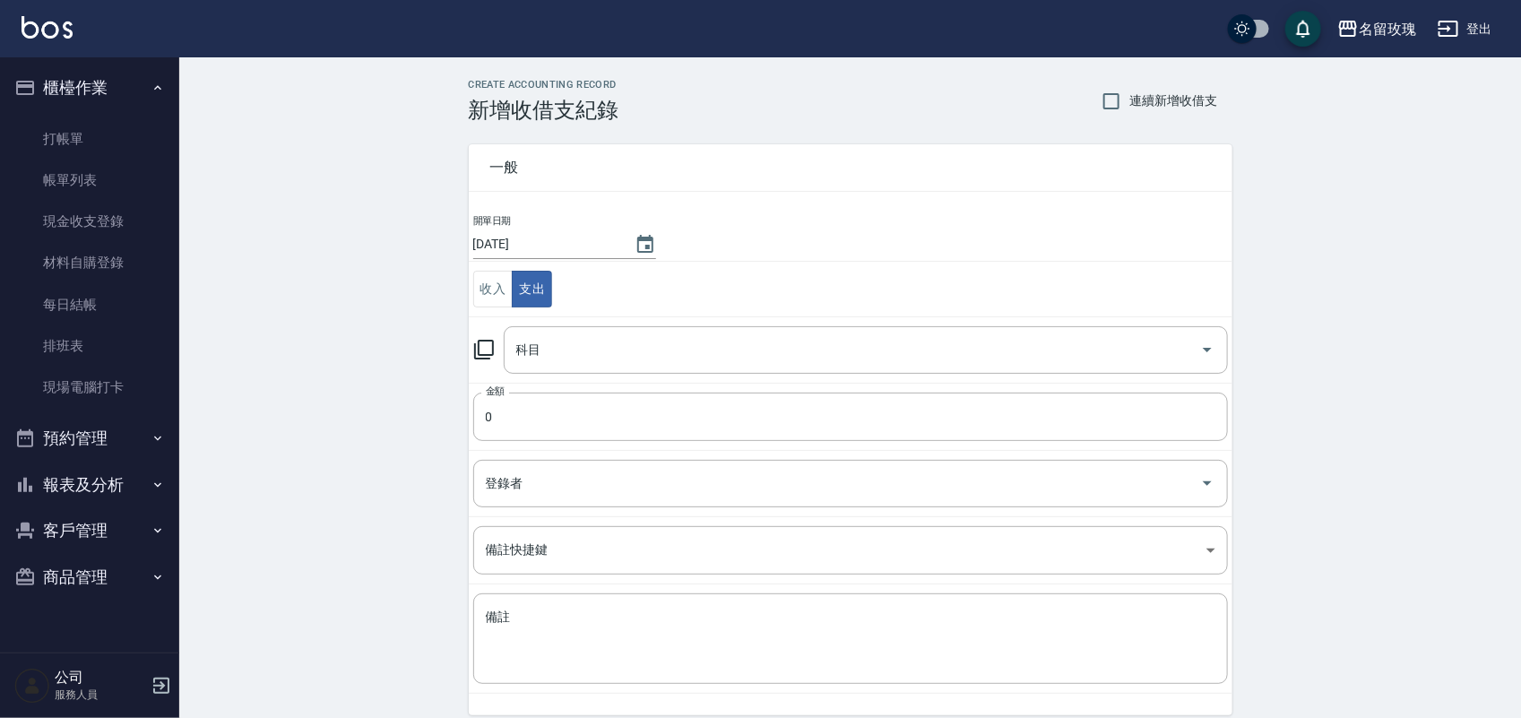
click at [484, 333] on div "科目 科目" at bounding box center [850, 350] width 755 height 48
click at [487, 339] on icon at bounding box center [484, 350] width 22 height 22
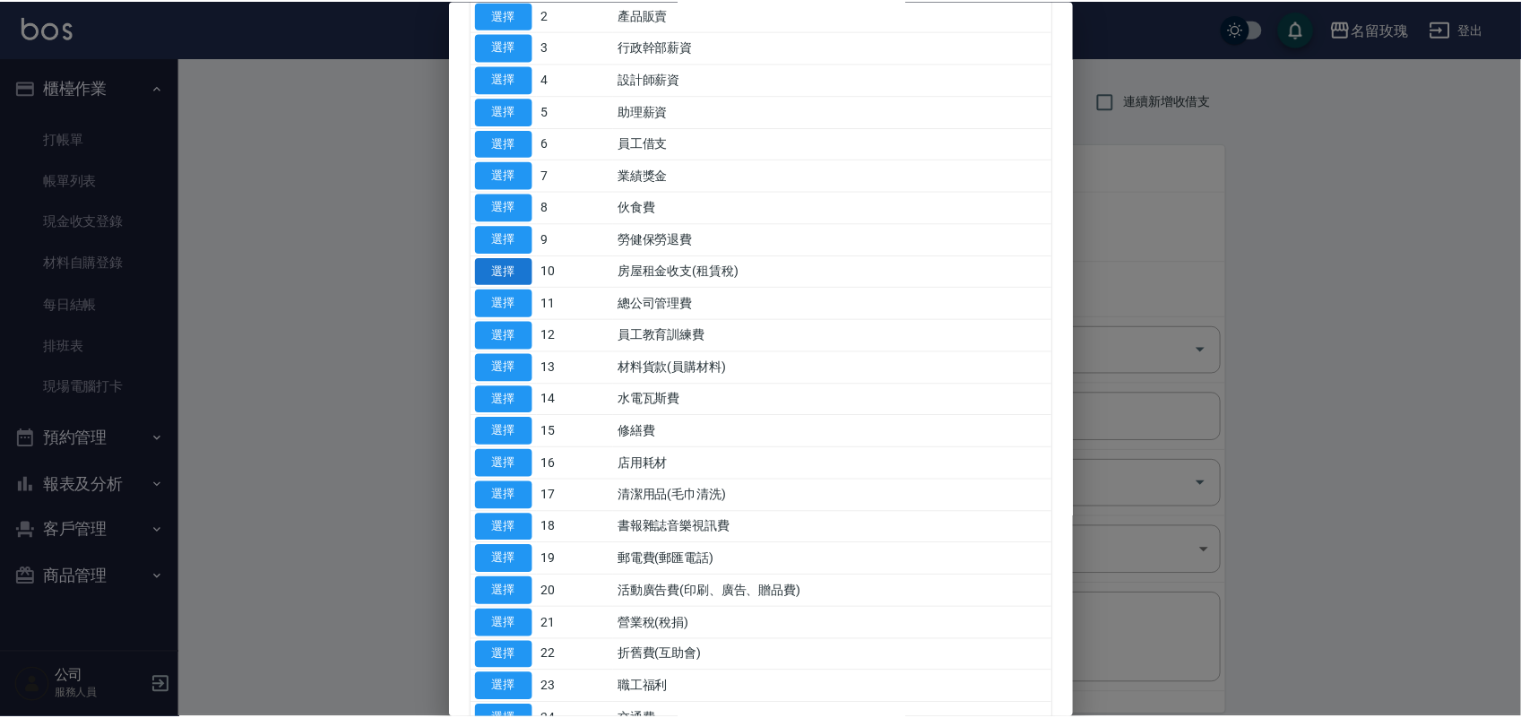
scroll to position [560, 0]
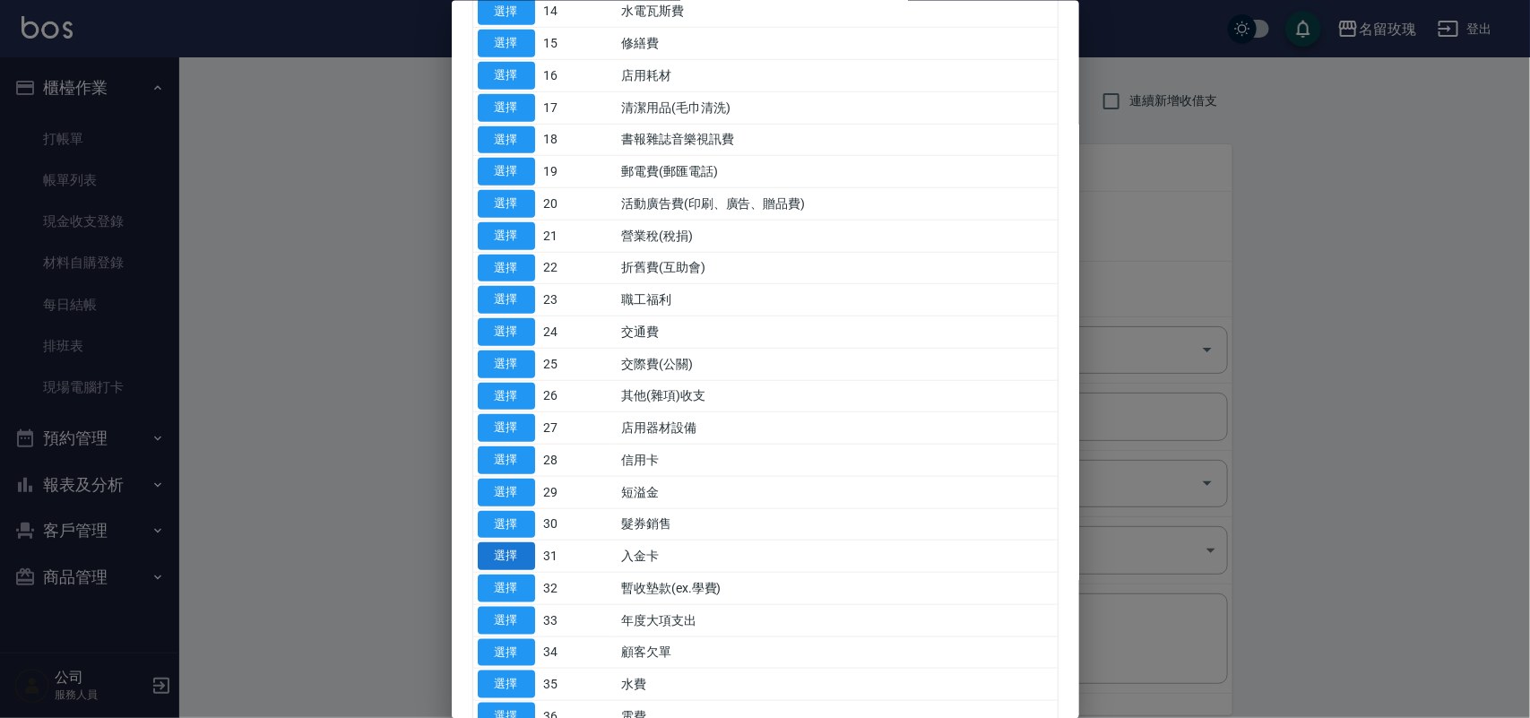
click at [513, 562] on button "選擇" at bounding box center [506, 556] width 57 height 28
type input "31 入金卡"
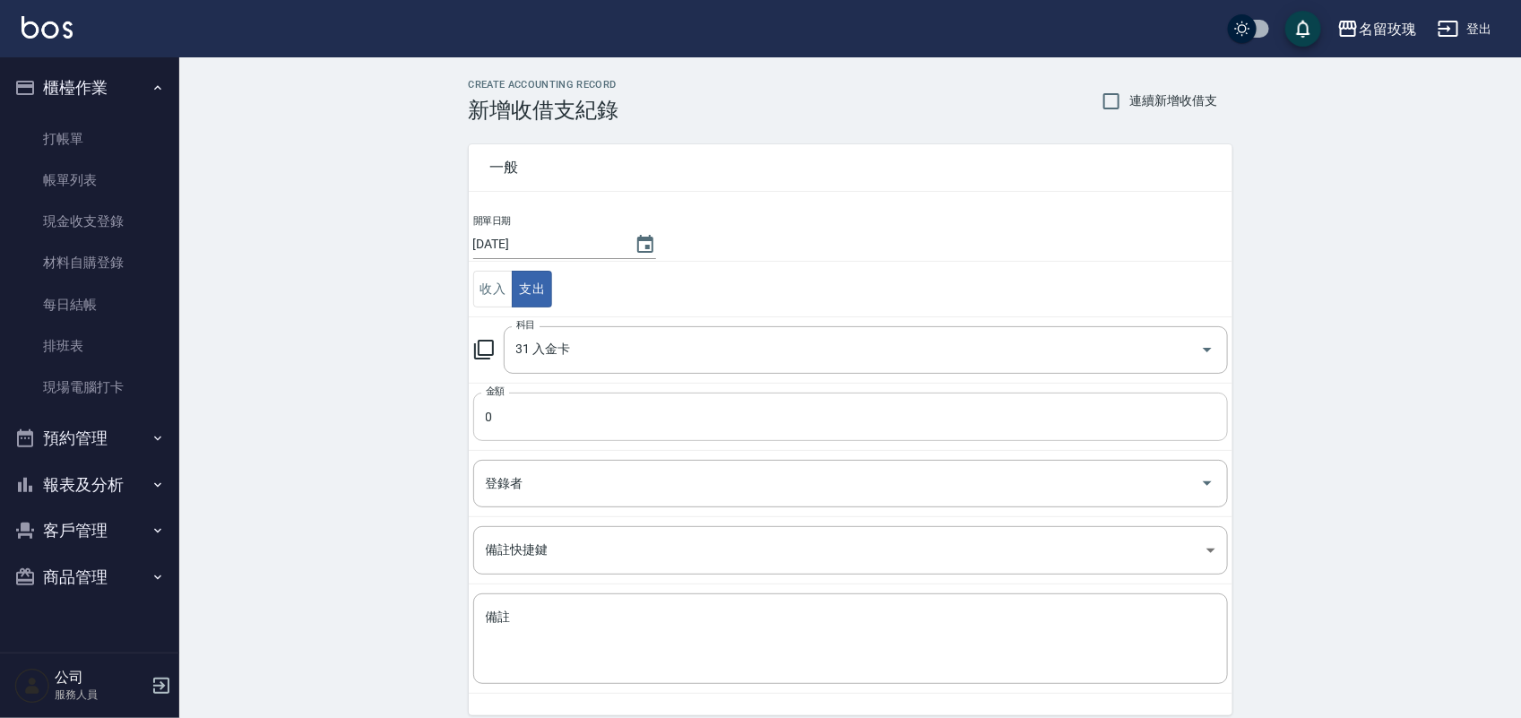
click at [548, 414] on input "0" at bounding box center [850, 417] width 755 height 48
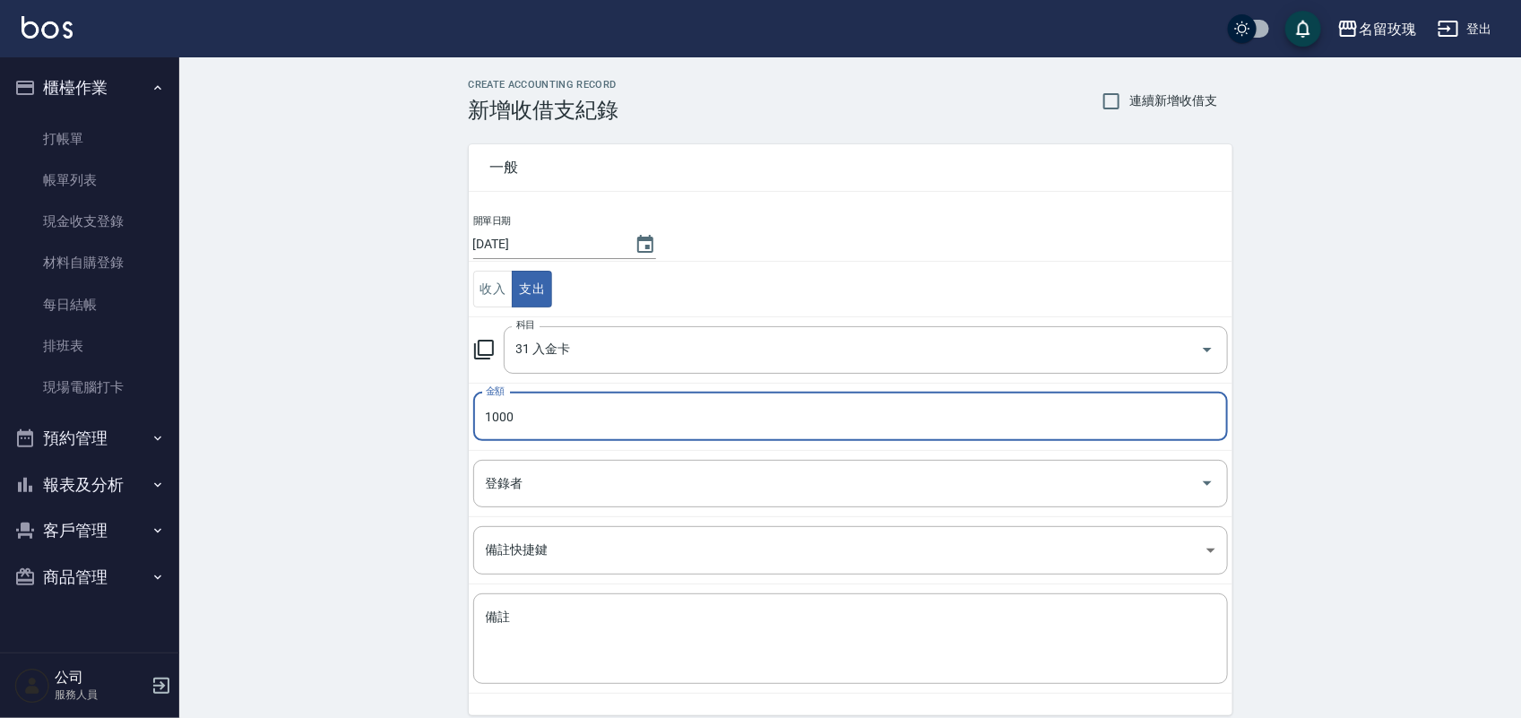
type input "1000"
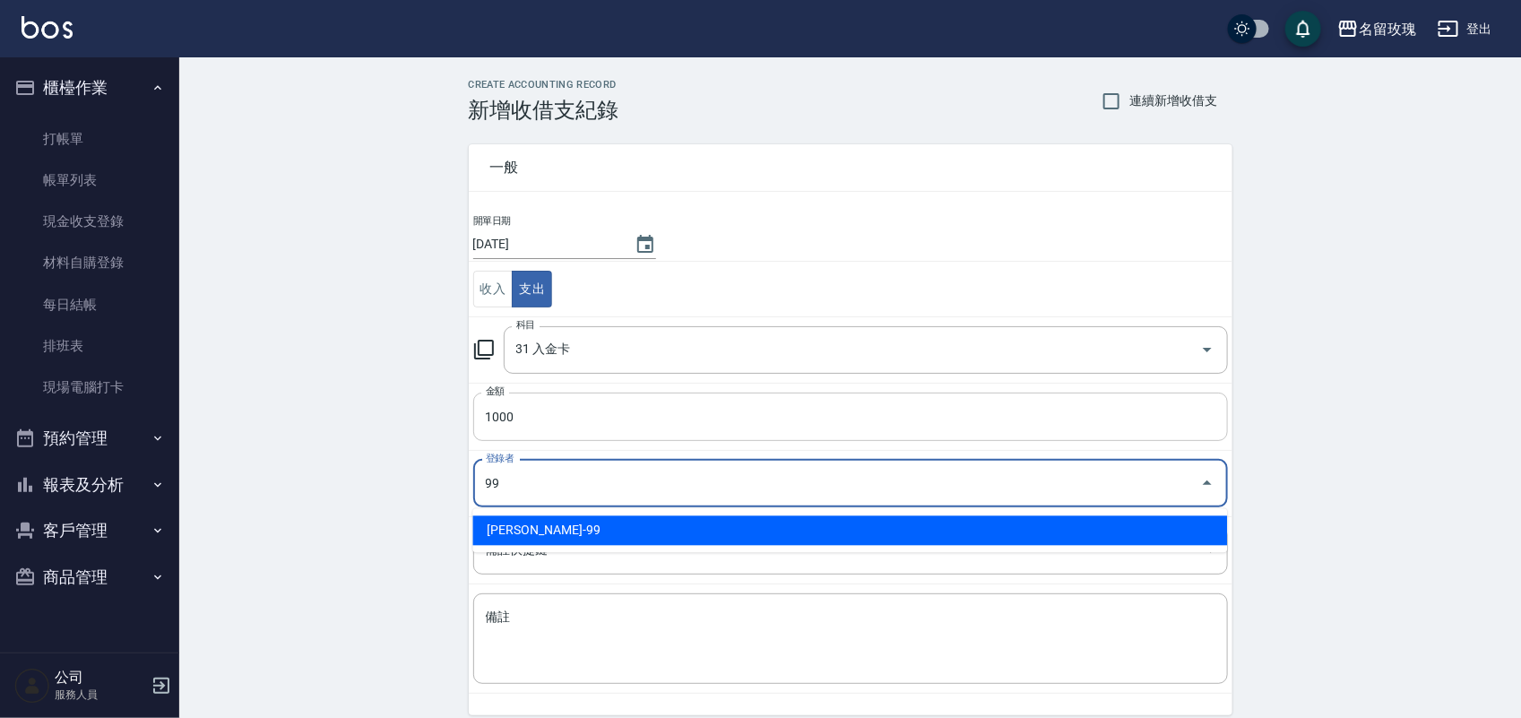
type input "[PERSON_NAME]-99"
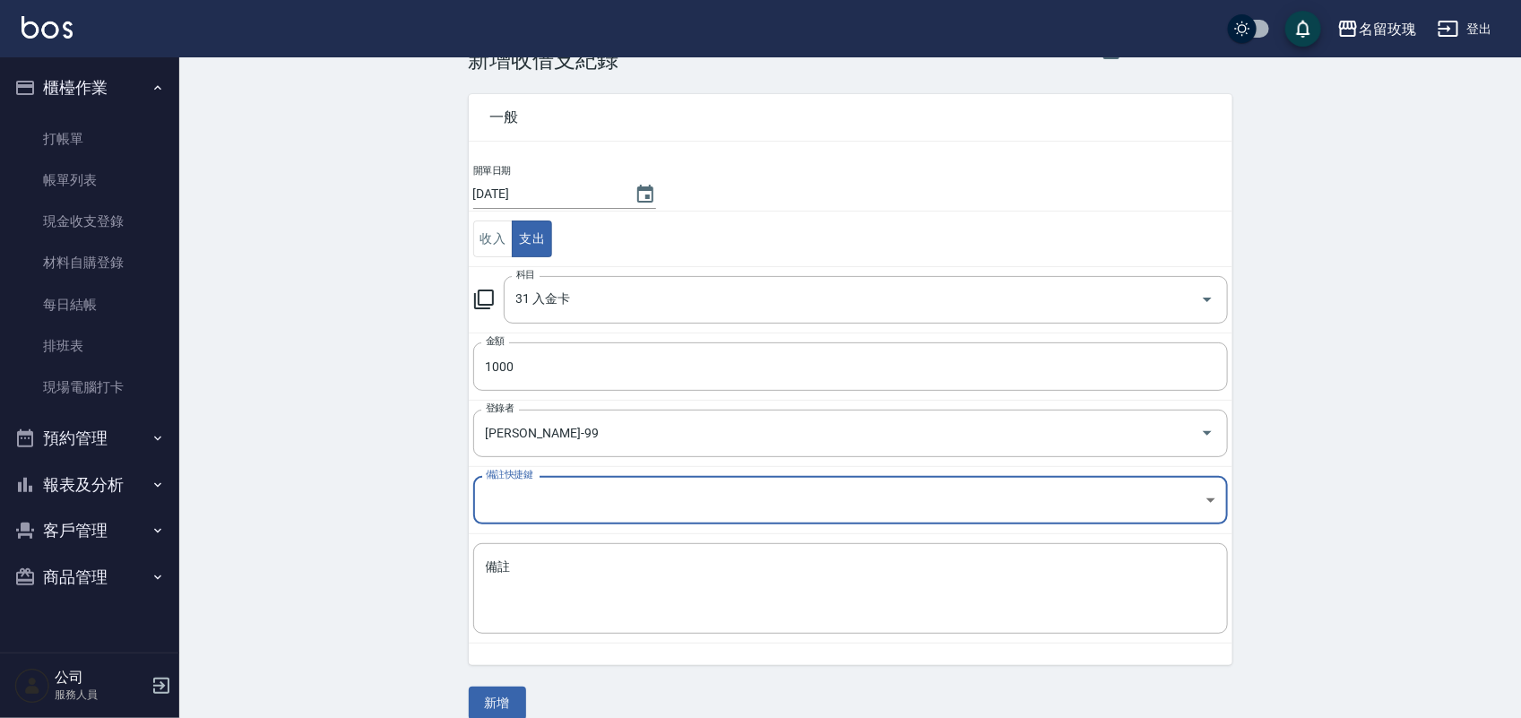
scroll to position [74, 0]
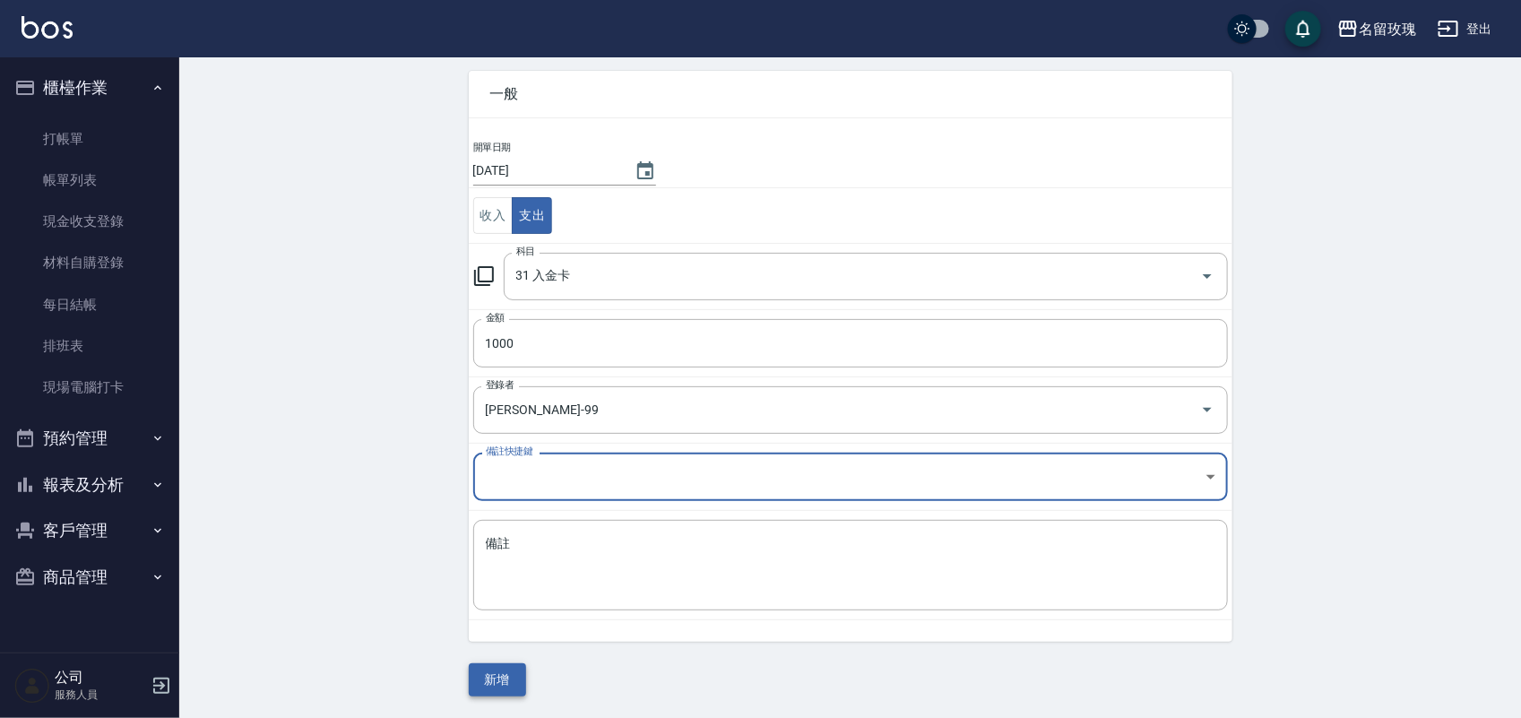
click at [513, 695] on div "CREATE ACCOUNTING RECORD 新增收借支紀錄 連續新增收借支 一般 開單日期 [DATE] 收入 支出 科目 31 入金卡 科目 金額 1…" at bounding box center [850, 351] width 1342 height 734
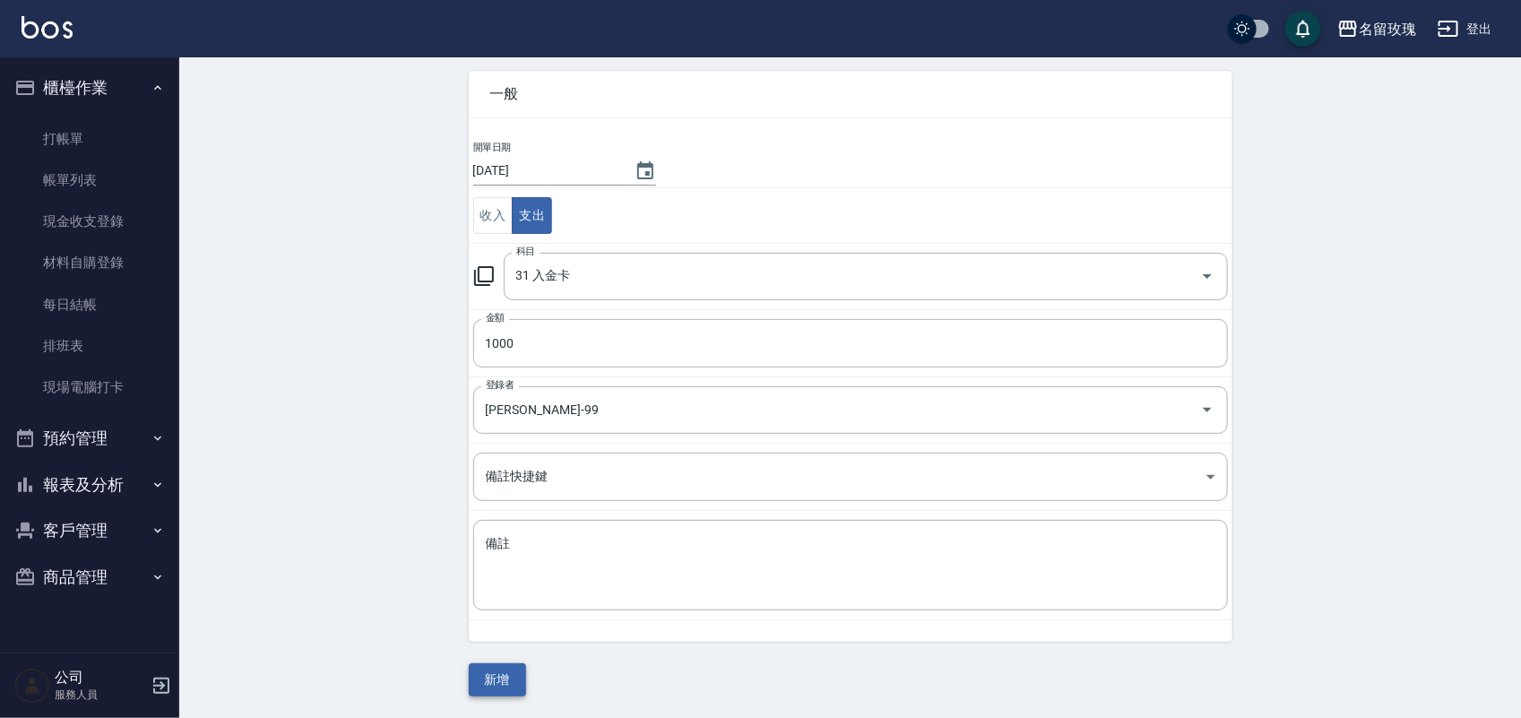
click at [489, 683] on button "新增" at bounding box center [497, 679] width 57 height 33
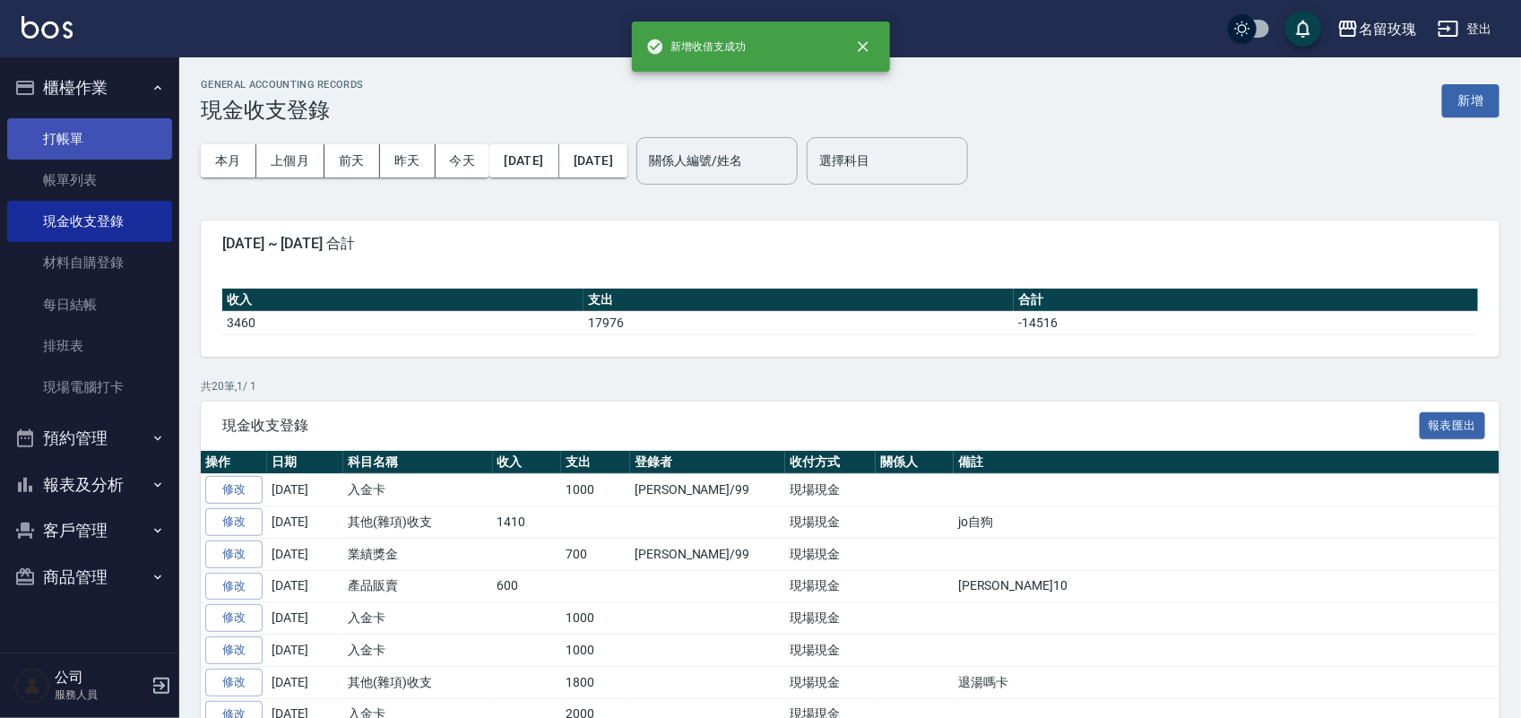
click at [70, 127] on link "打帳單" at bounding box center [89, 138] width 165 height 41
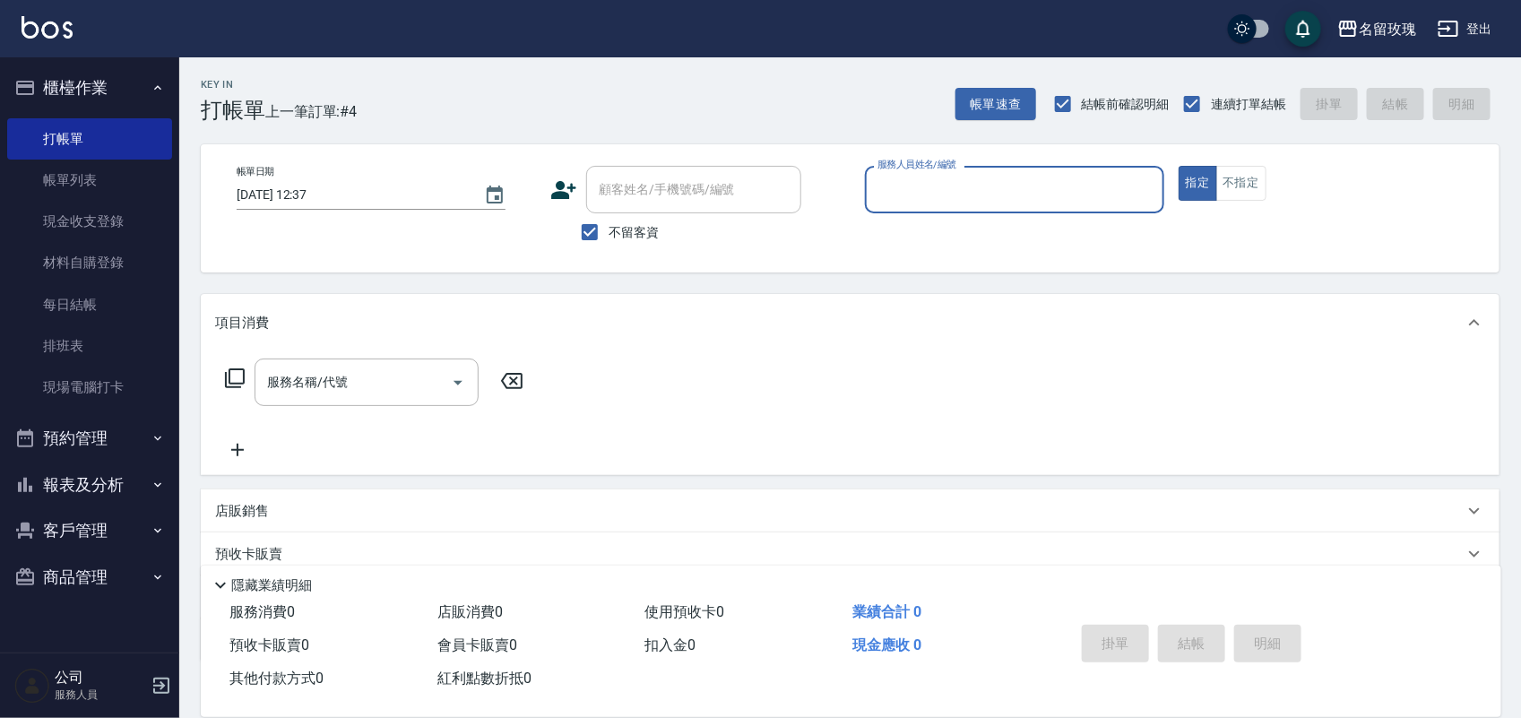
click at [646, 229] on span "不留客資" at bounding box center [634, 232] width 50 height 19
click at [609, 229] on input "不留客資" at bounding box center [590, 232] width 38 height 38
checkbox input "false"
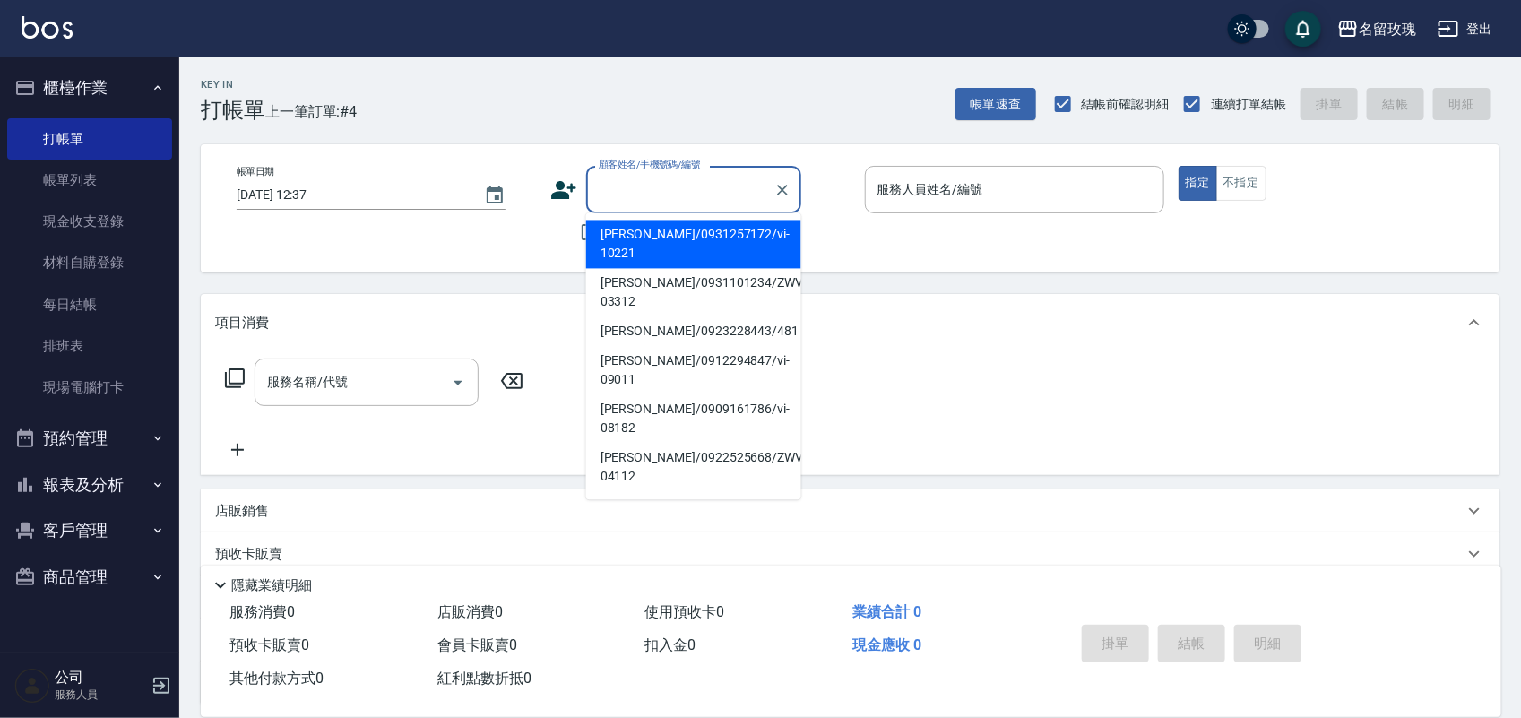
drag, startPoint x: 651, startPoint y: 199, endPoint x: 661, endPoint y: 159, distance: 41.5
click at [650, 191] on input "顧客姓名/手機號碼/編號" at bounding box center [680, 189] width 172 height 31
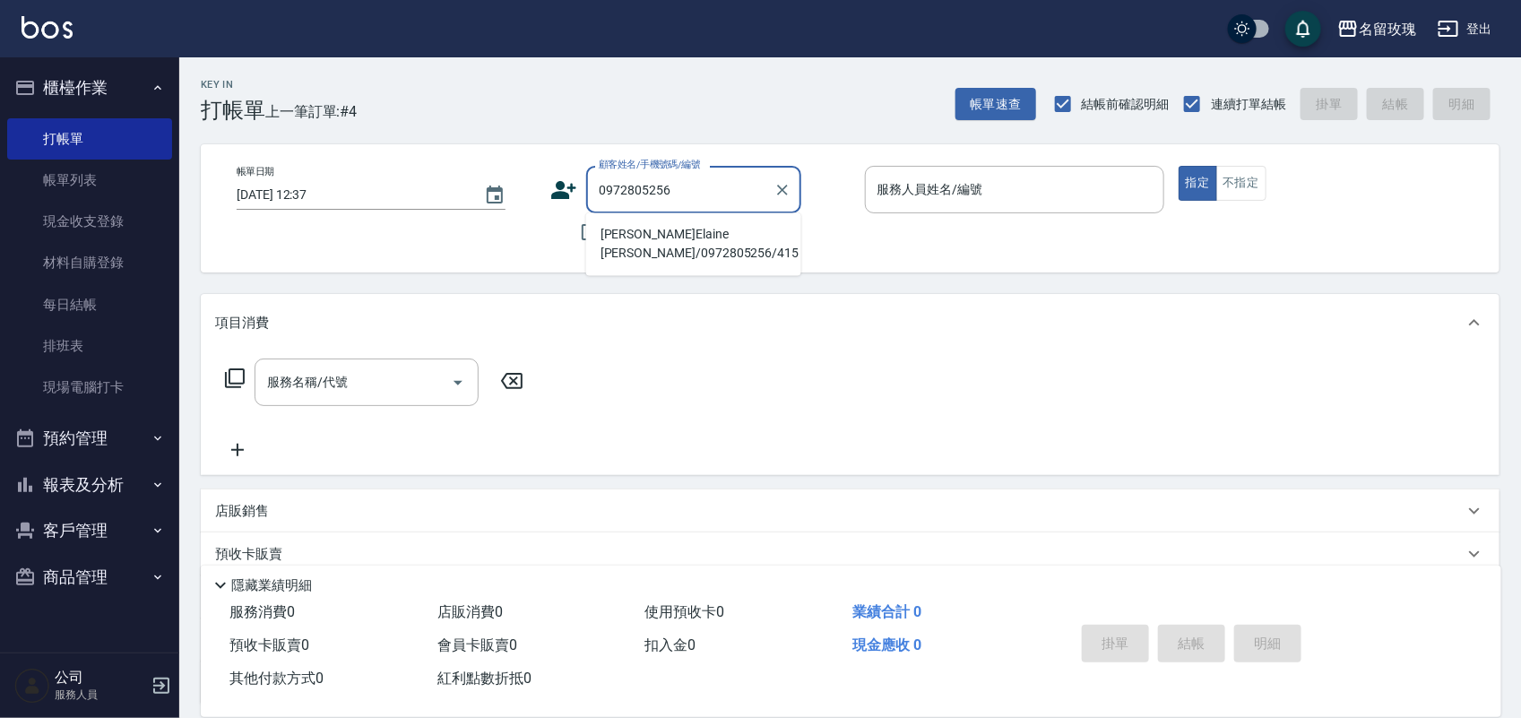
click at [688, 235] on li "[PERSON_NAME]Elaine [PERSON_NAME]/0972805256/415" at bounding box center [693, 244] width 215 height 48
type input "[PERSON_NAME]Elaine [PERSON_NAME]/0972805256/415"
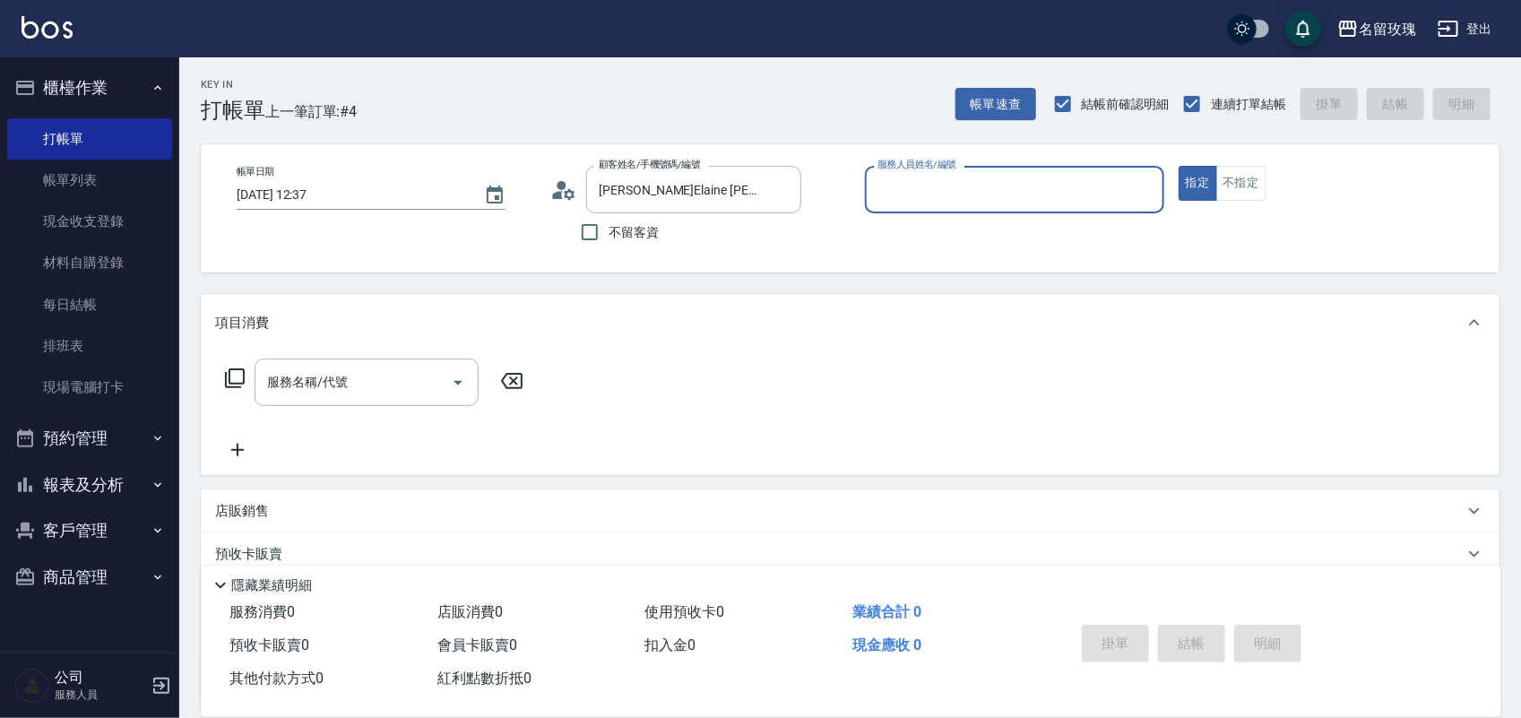
type input "[PERSON_NAME]老師-9"
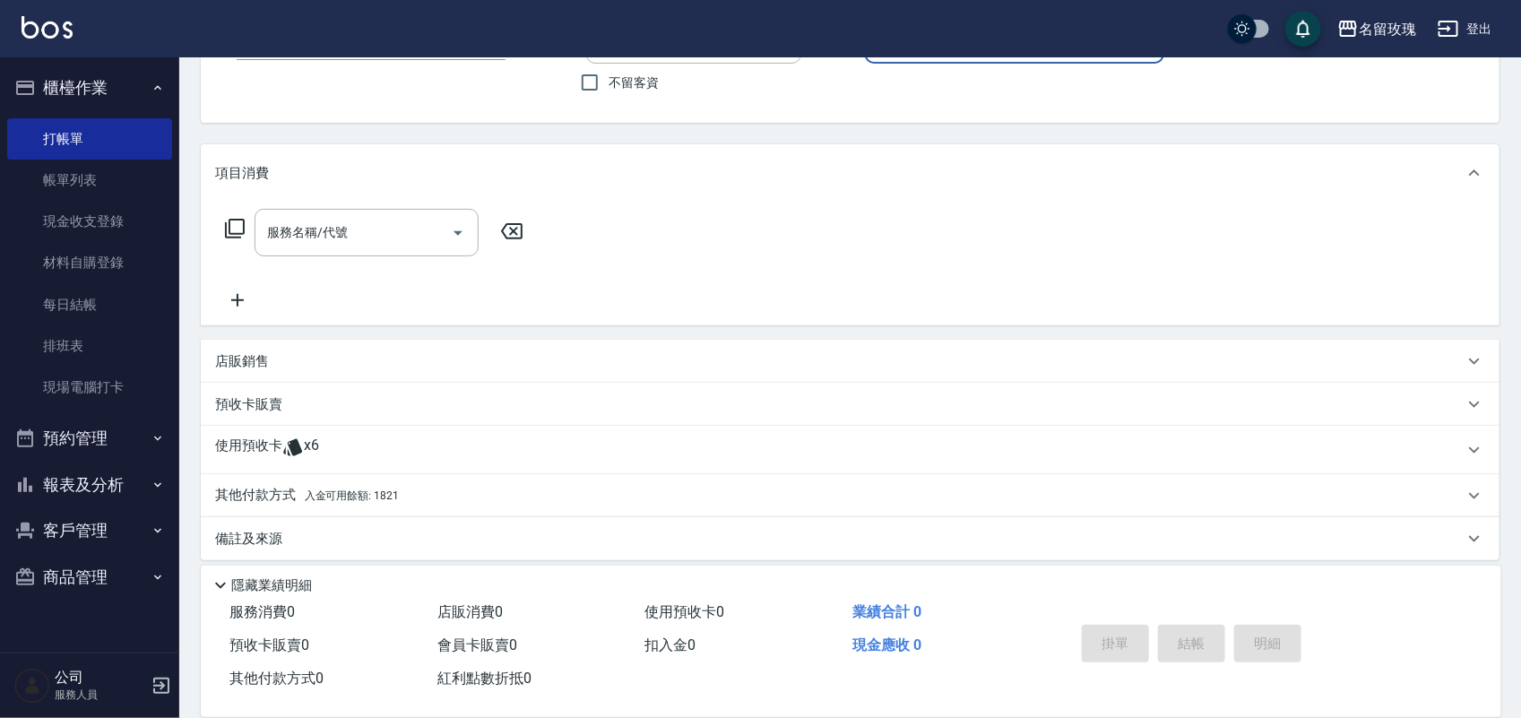
scroll to position [162, 0]
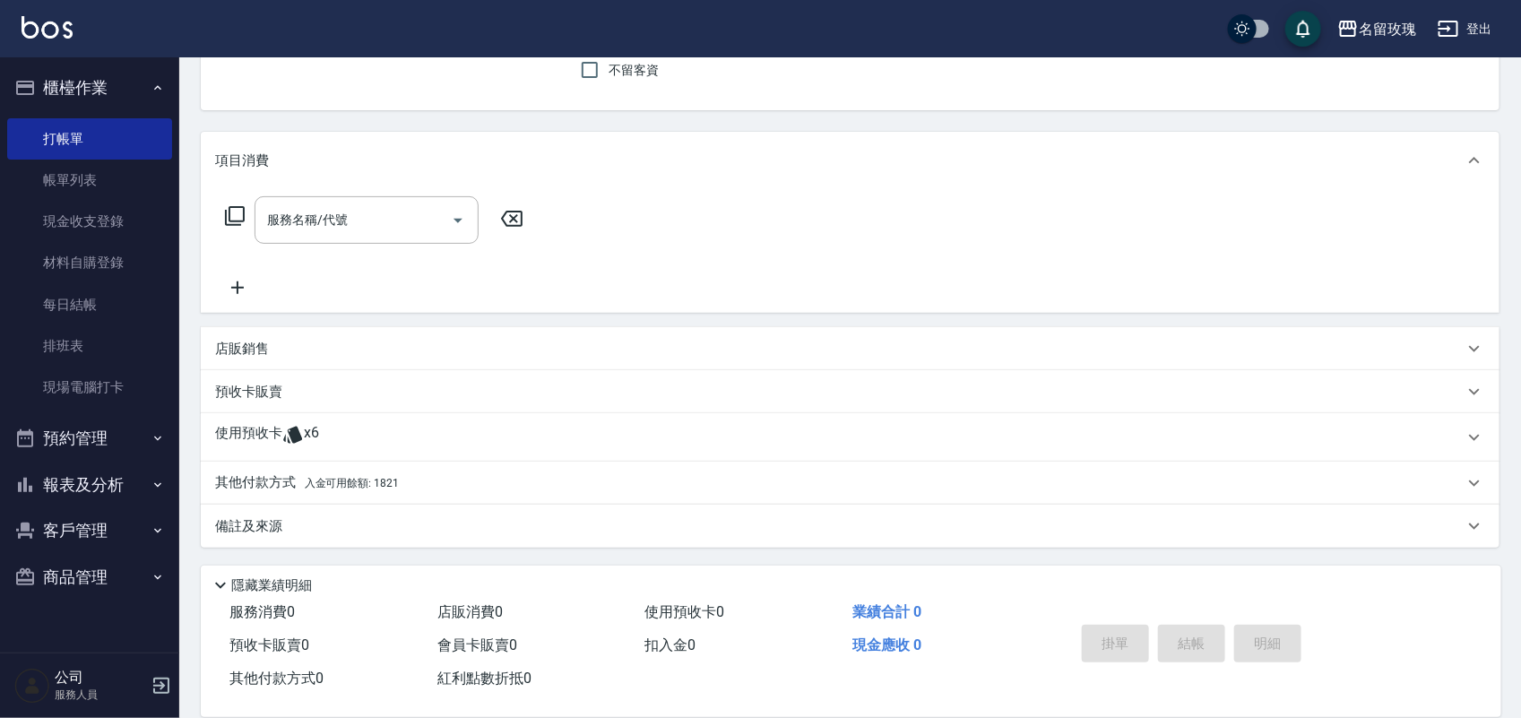
click at [396, 428] on div "使用預收卡 x6" at bounding box center [839, 437] width 1249 height 27
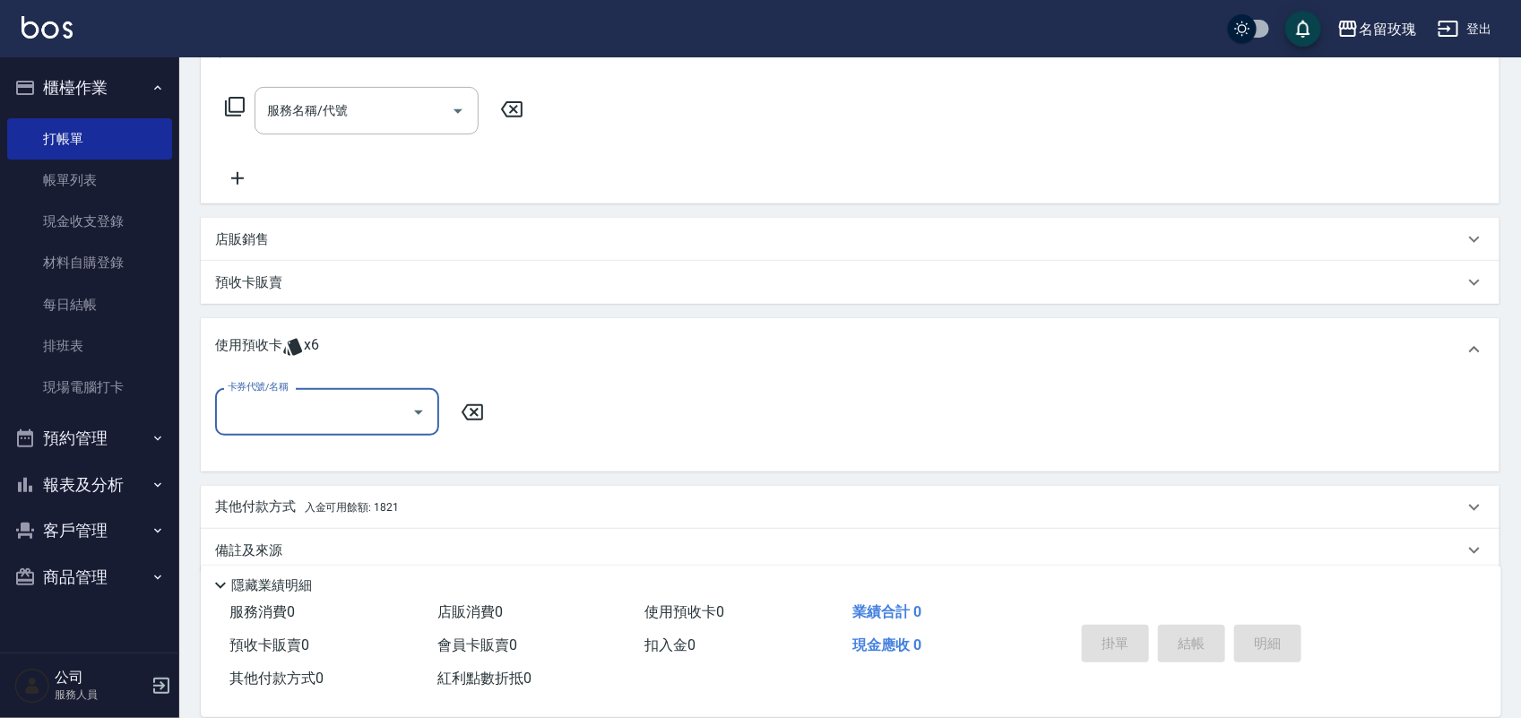
scroll to position [273, 0]
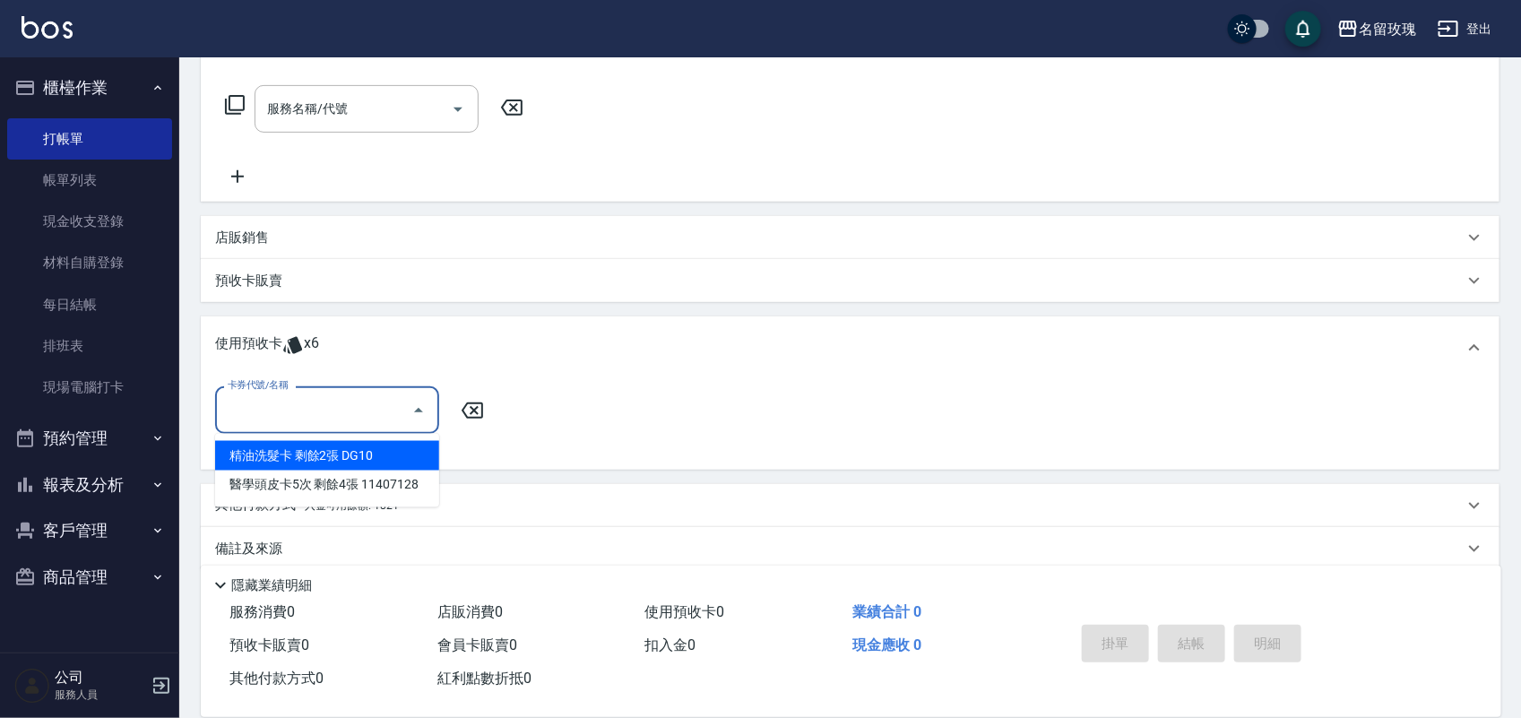
click at [396, 414] on input "卡券代號/名稱" at bounding box center [313, 409] width 181 height 31
drag, startPoint x: 400, startPoint y: 445, endPoint x: 459, endPoint y: 437, distance: 59.6
click at [400, 444] on div "精油洗髮卡 剩餘2張 DG10" at bounding box center [327, 456] width 224 height 30
type input "精油洗髮卡 DG10"
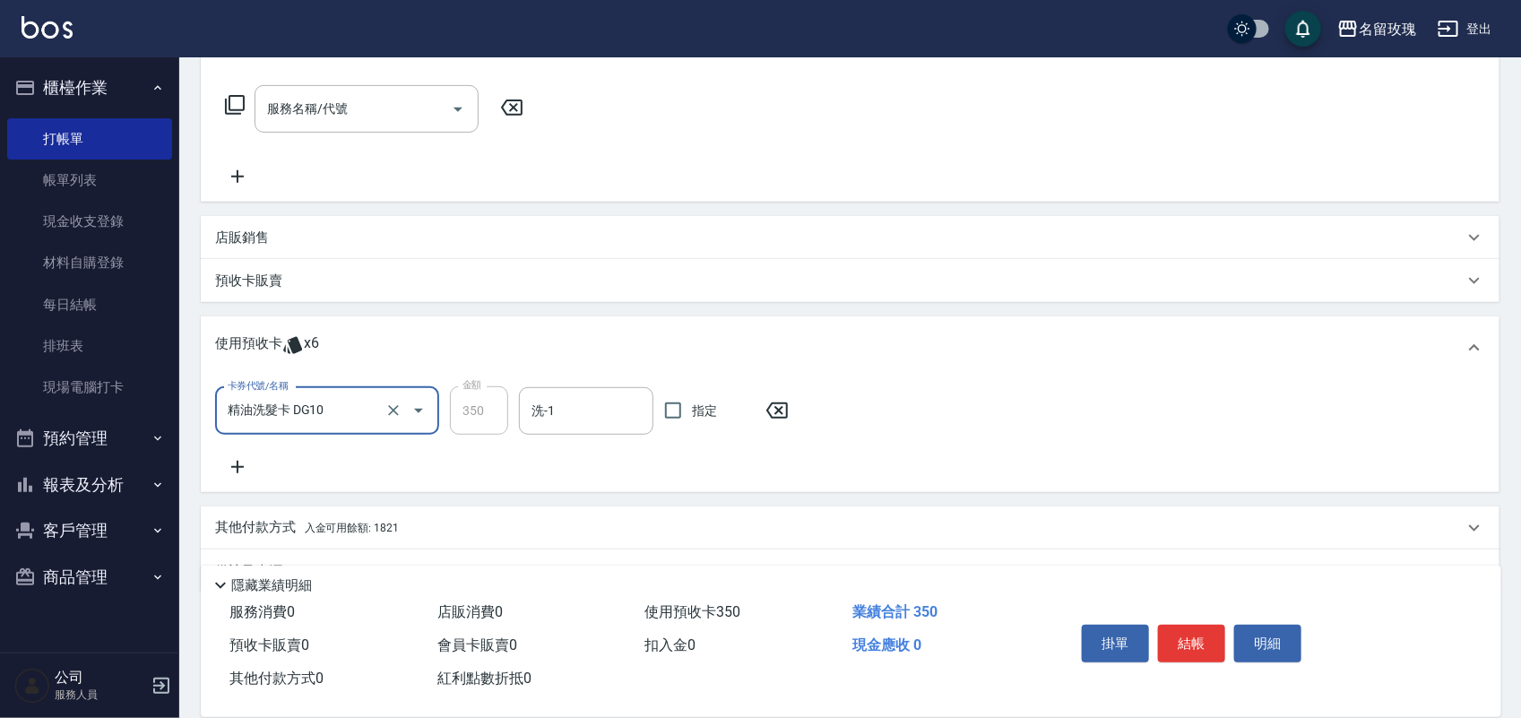
click at [532, 372] on body "名留玫瑰 登出 櫃檯作業 打帳單 帳單列表 現金收支登錄 材料自購登錄 每日結帳 排班表 現場電腦打卡 預約管理 預約管理 單日預約紀錄 單週預約紀錄 報表及…" at bounding box center [760, 245] width 1521 height 1037
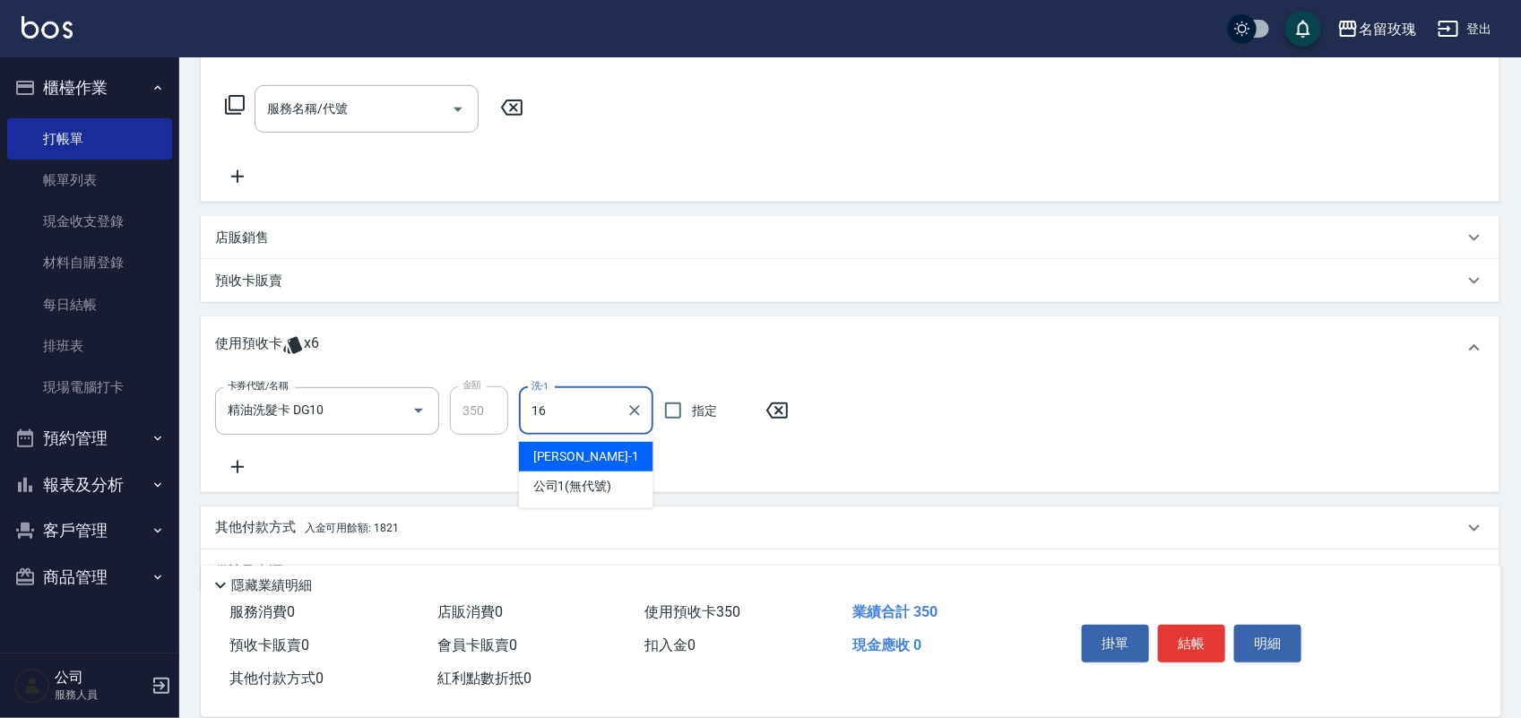
type input "[PERSON_NAME]-16"
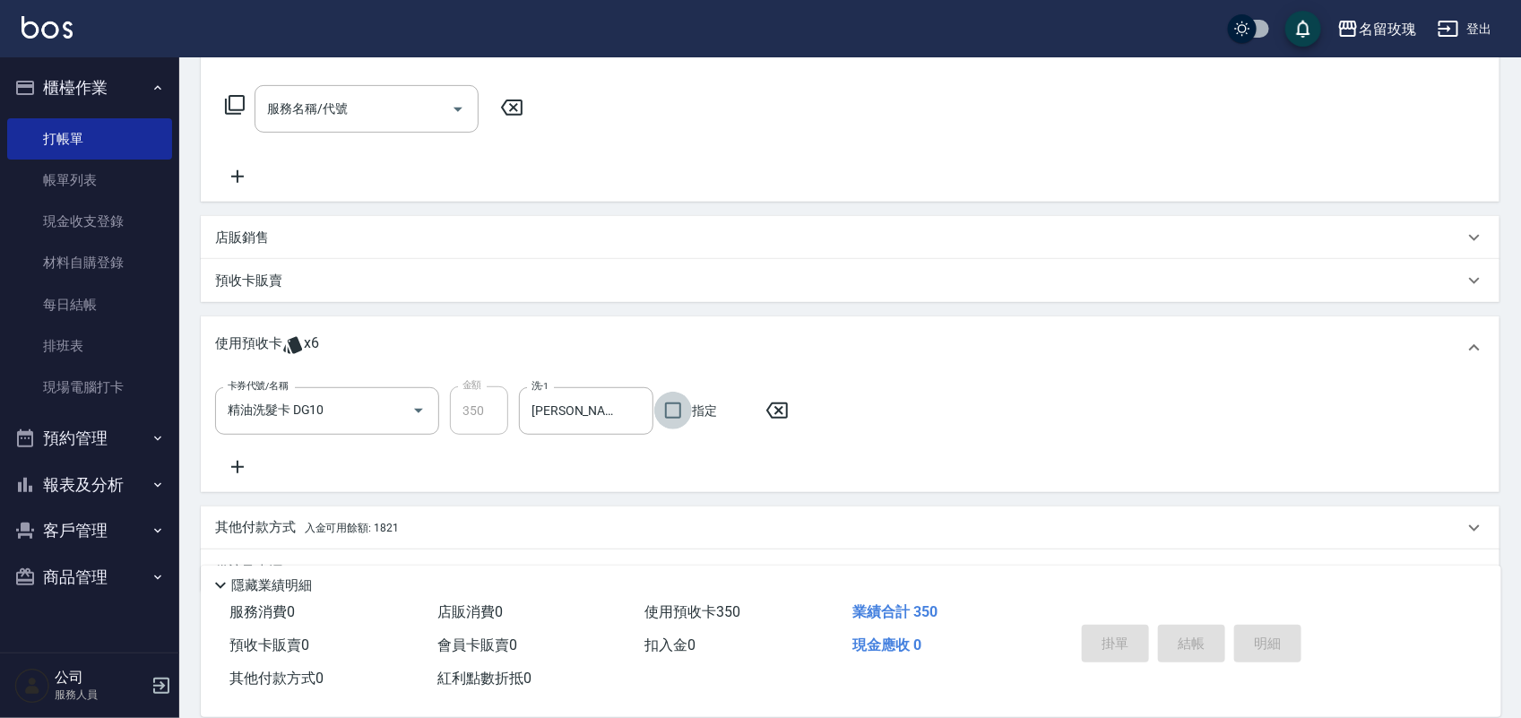
type input "[DATE] 12:38"
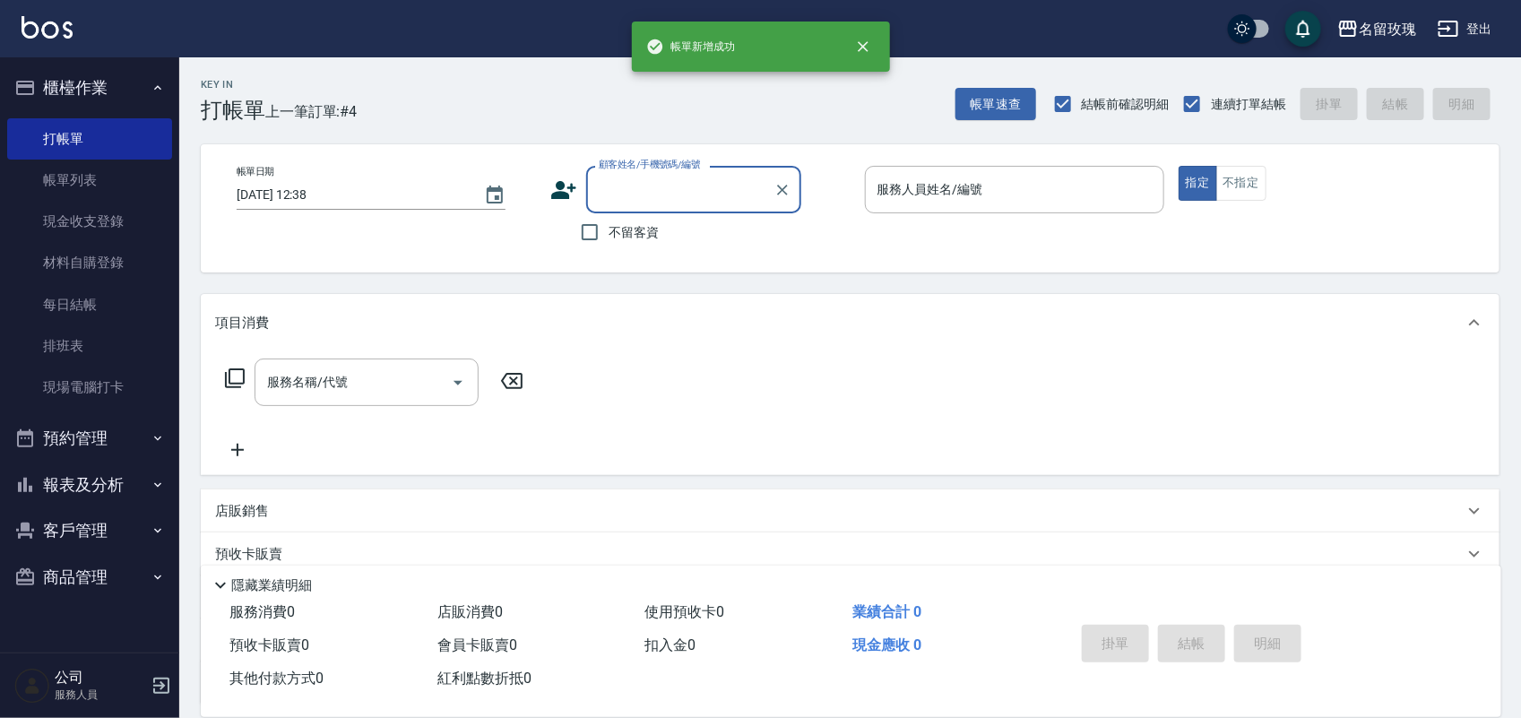
scroll to position [0, 0]
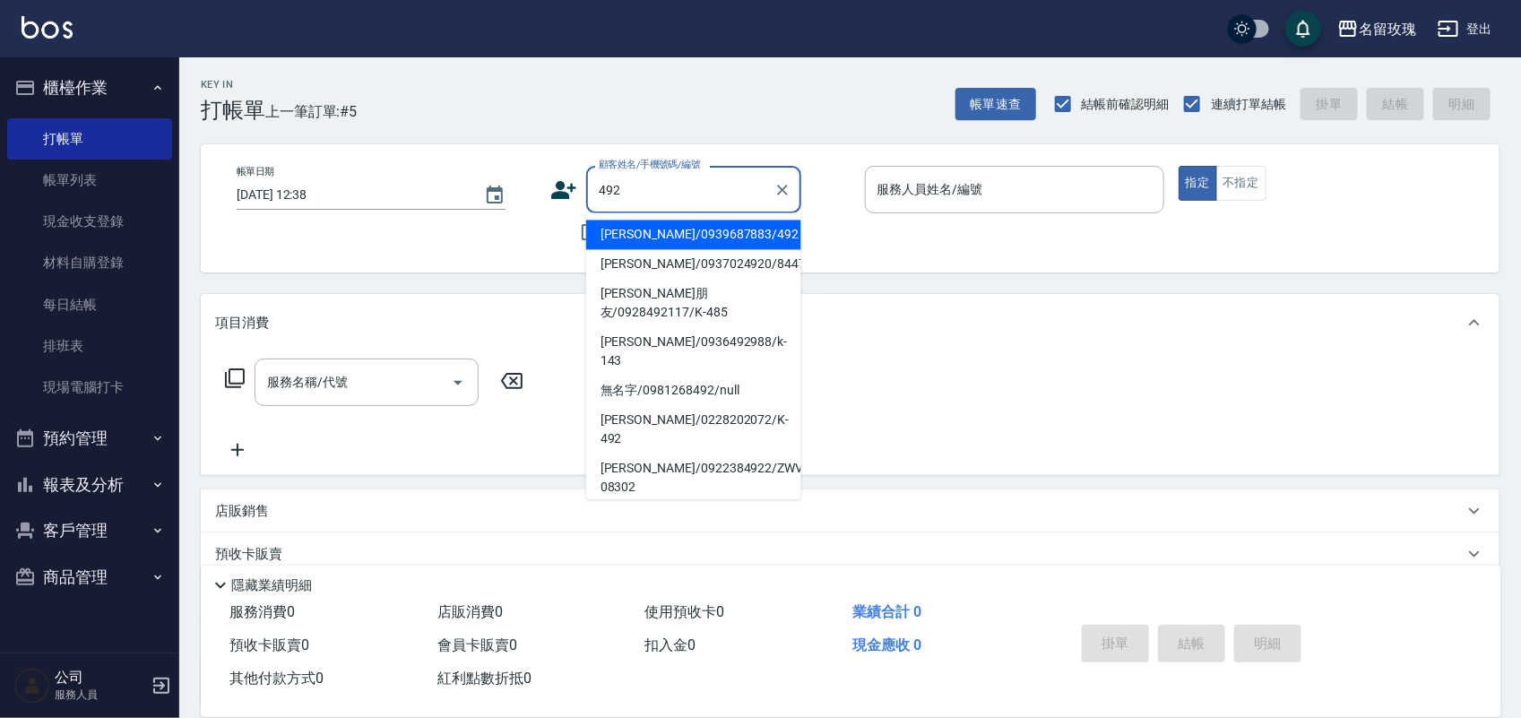
click at [626, 234] on li "[PERSON_NAME]/0939687883/492" at bounding box center [693, 235] width 215 height 30
type input "[PERSON_NAME]/0939687883/492"
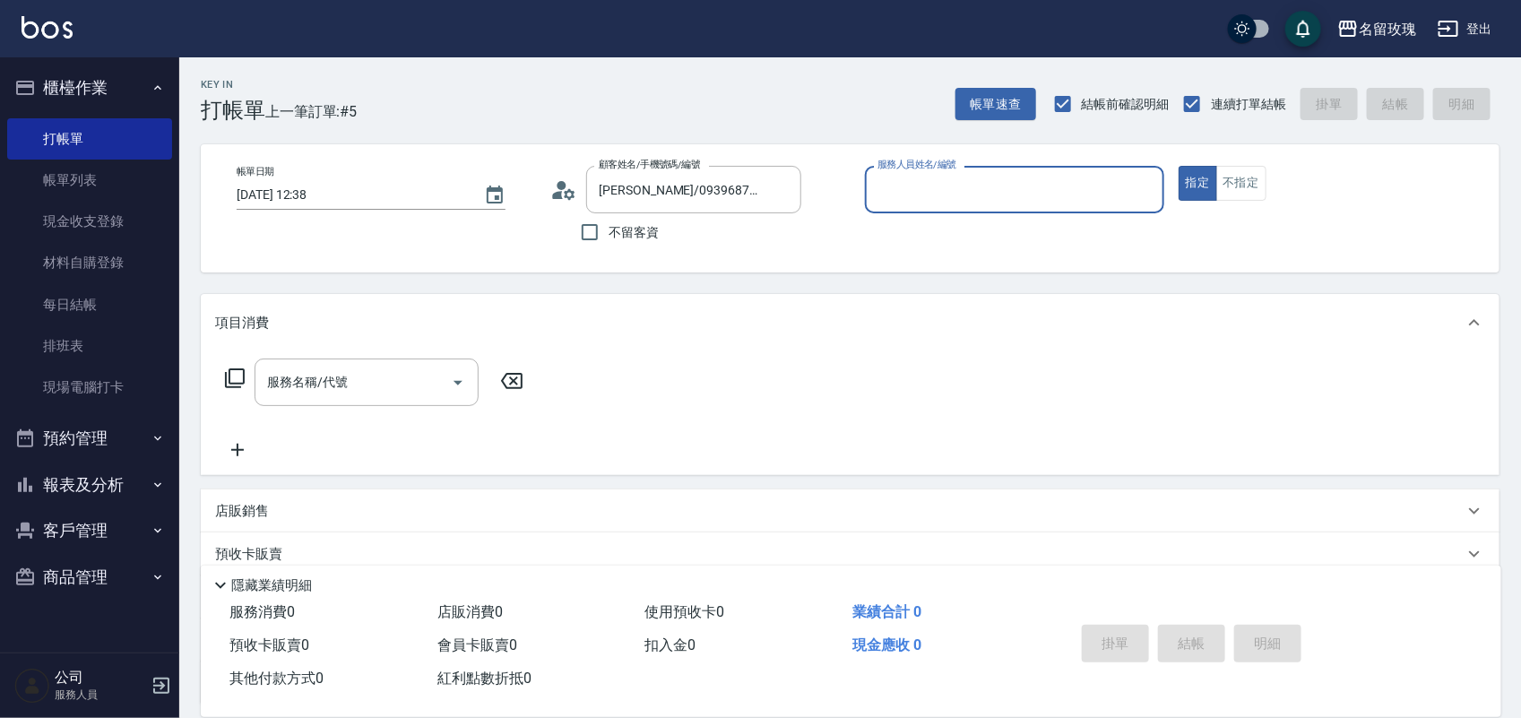
type input "[PERSON_NAME]-1"
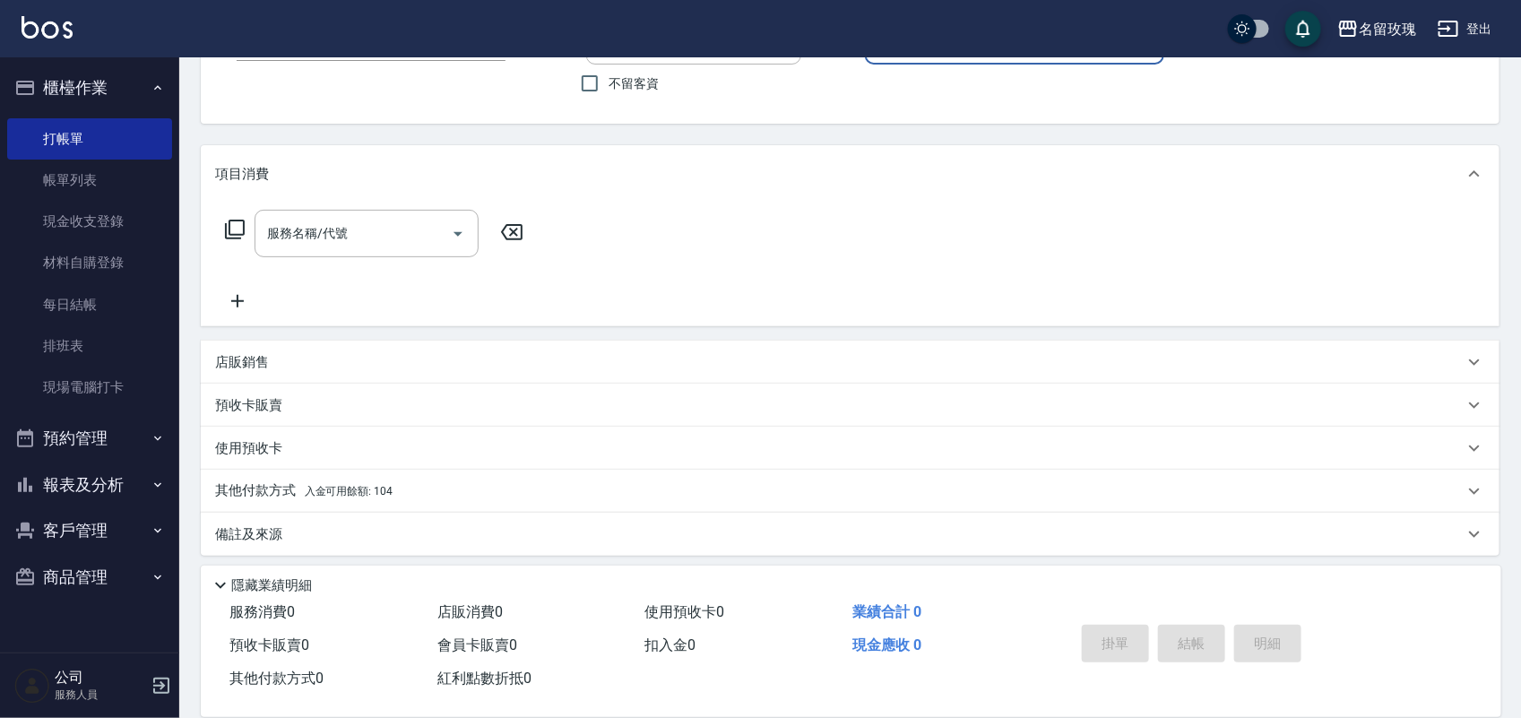
scroll to position [158, 0]
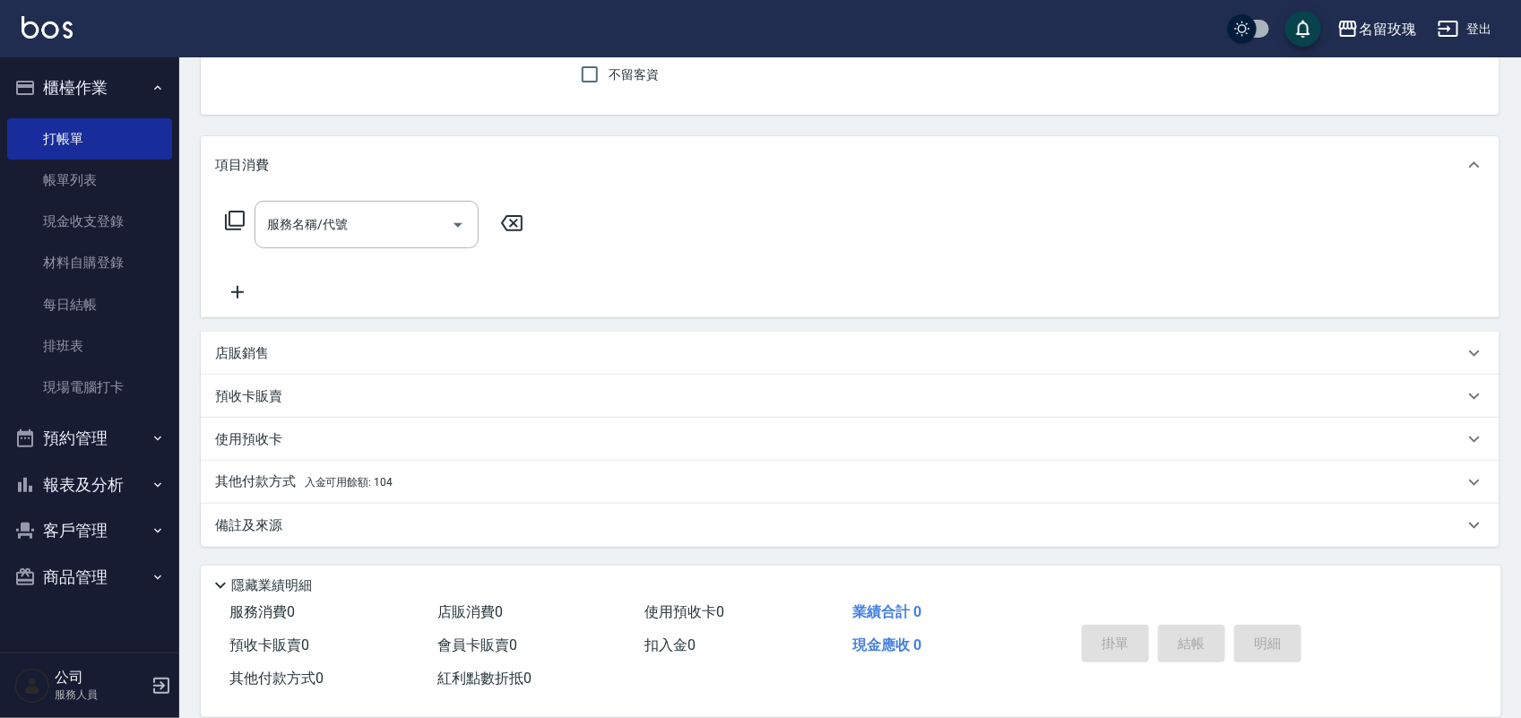
click at [387, 480] on span "入金可用餘額: 104" at bounding box center [349, 482] width 88 height 13
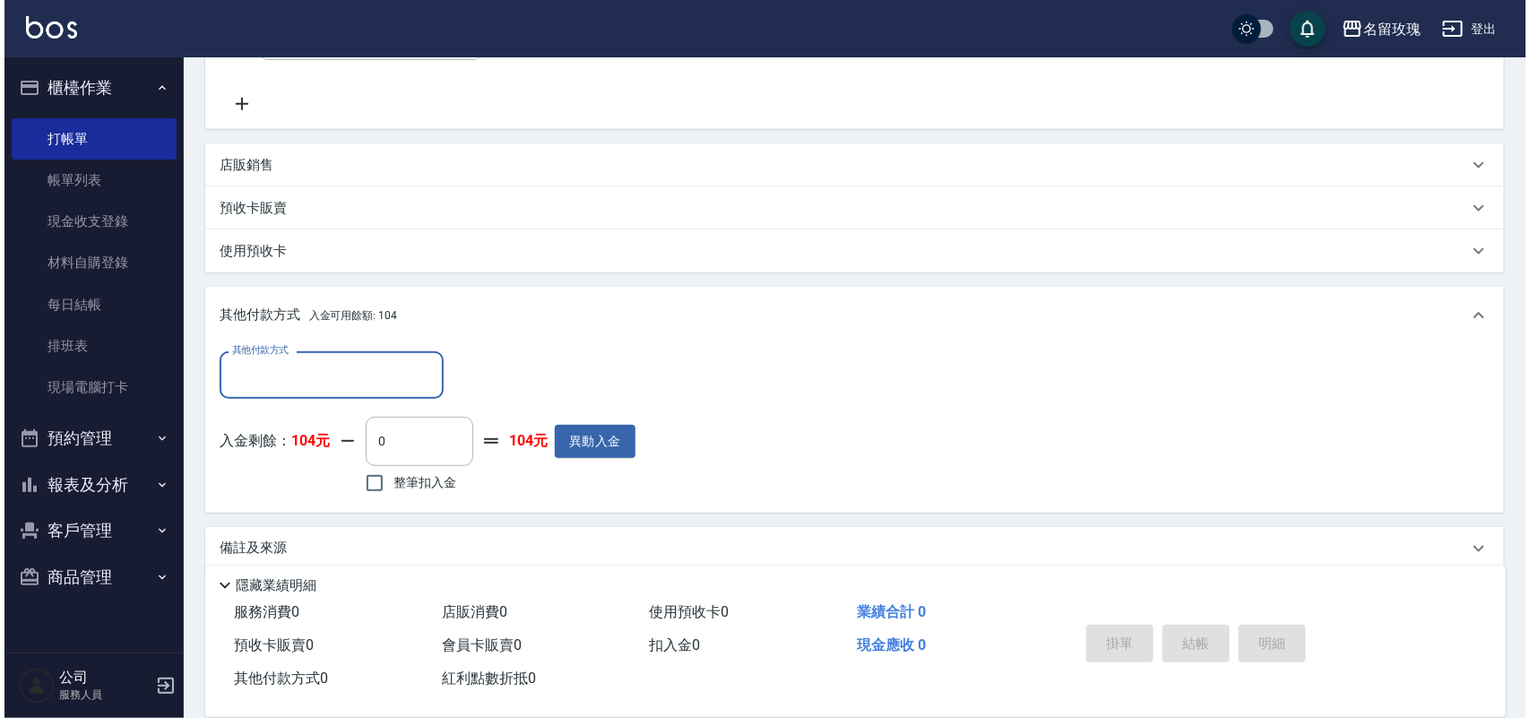
scroll to position [365, 0]
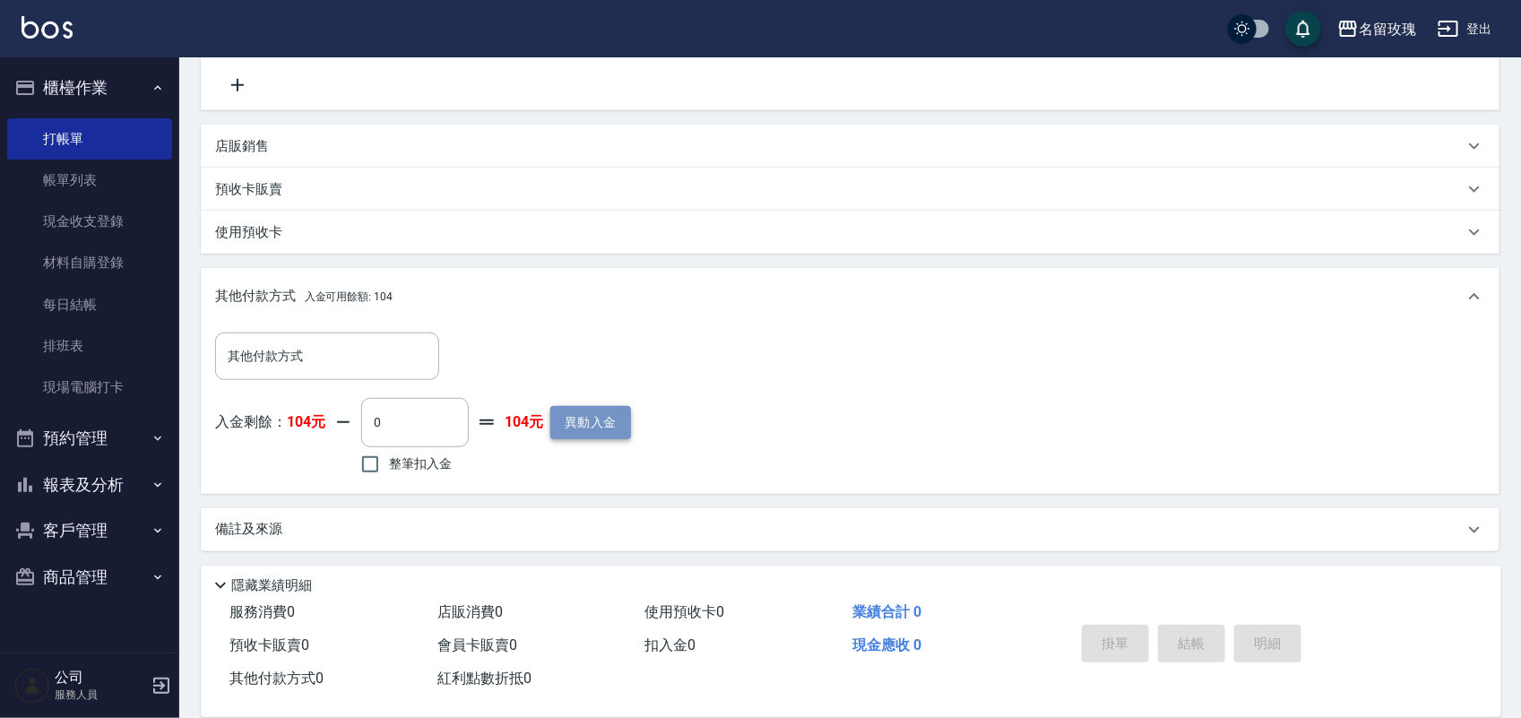
click at [587, 421] on button "異動入金" at bounding box center [590, 422] width 81 height 33
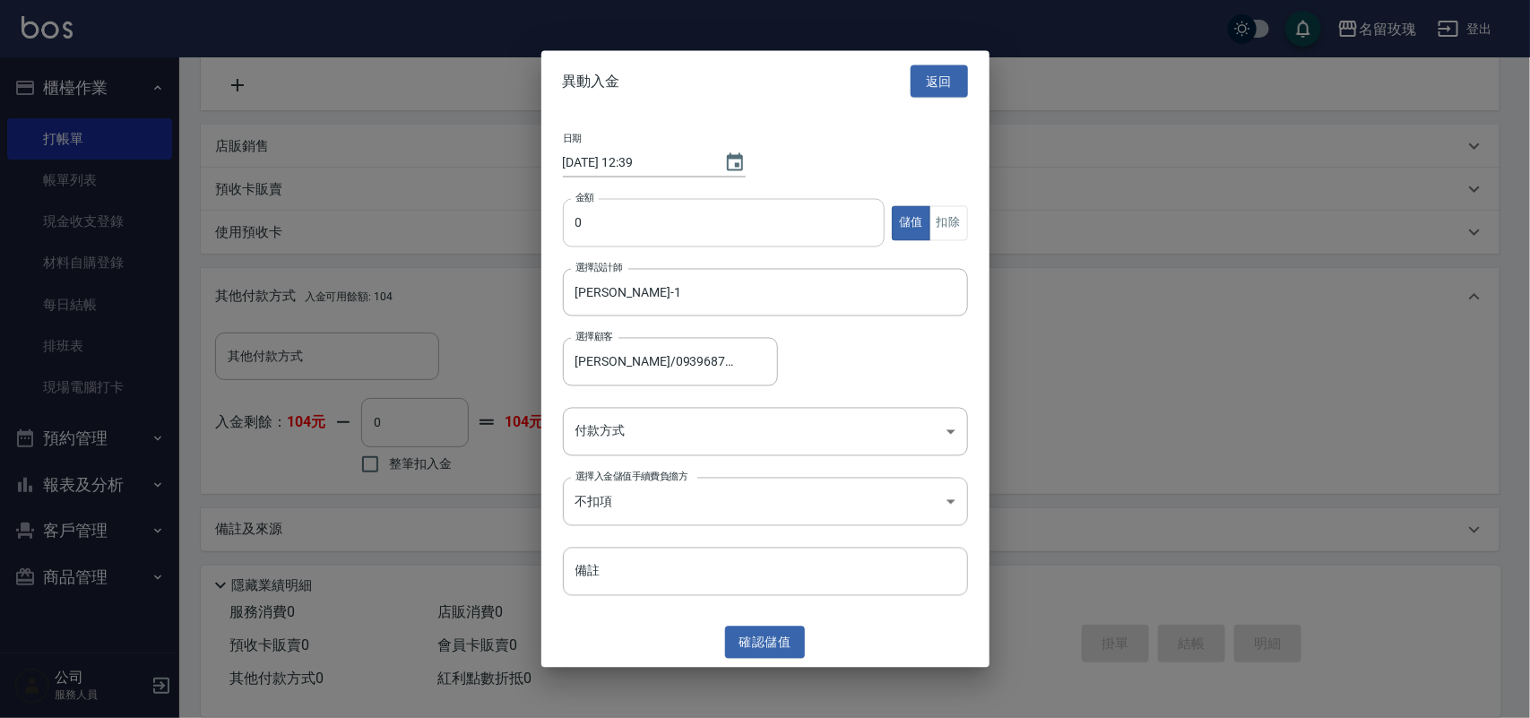
click at [581, 230] on input "0" at bounding box center [724, 223] width 323 height 48
type input "11000"
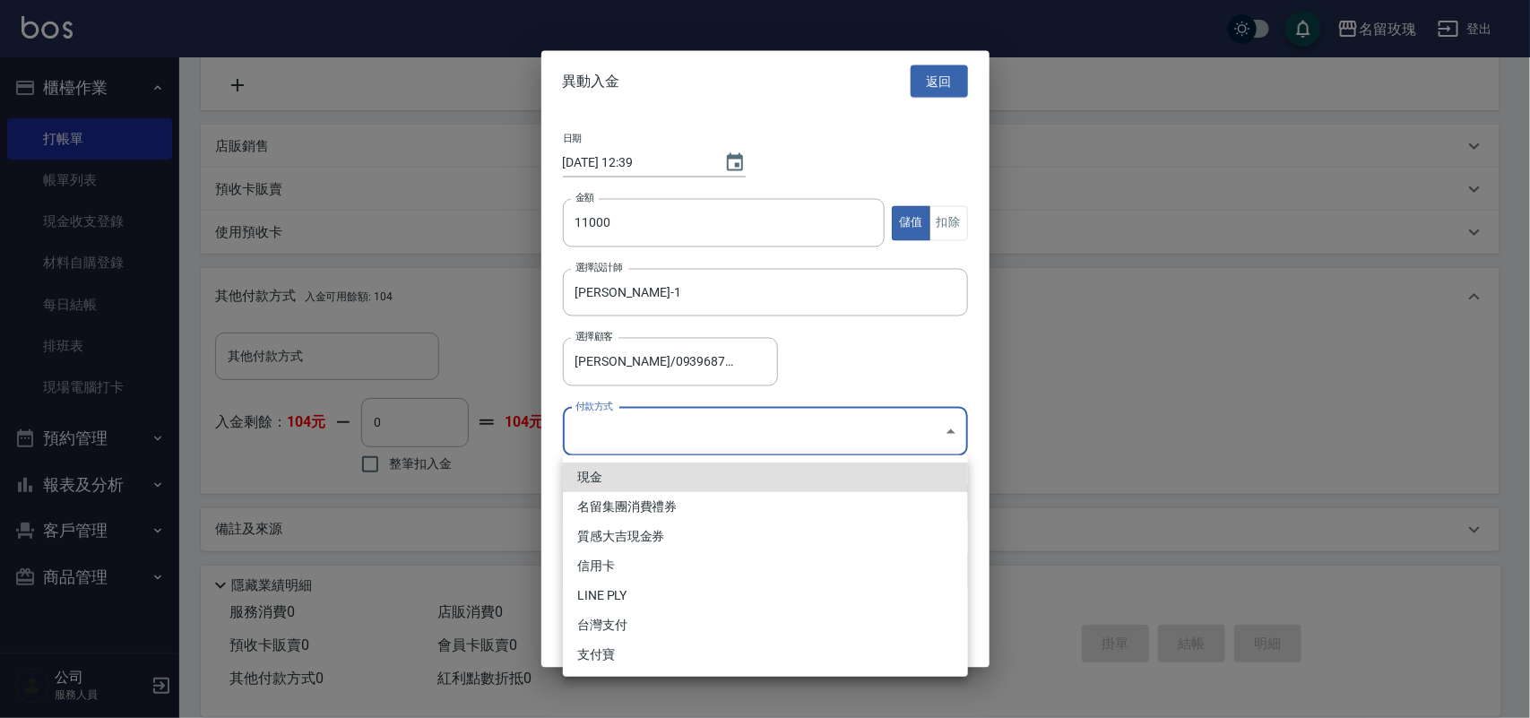
click at [628, 427] on body "名留玫瑰 登出 櫃檯作業 打帳單 帳單列表 現金收支登錄 材料自購登錄 每日結帳 排班表 現場電腦打卡 預約管理 預約管理 單日預約紀錄 單週預約紀錄 報表及…" at bounding box center [765, 178] width 1530 height 1087
click at [627, 471] on li "現金" at bounding box center [765, 478] width 405 height 30
type input "現金"
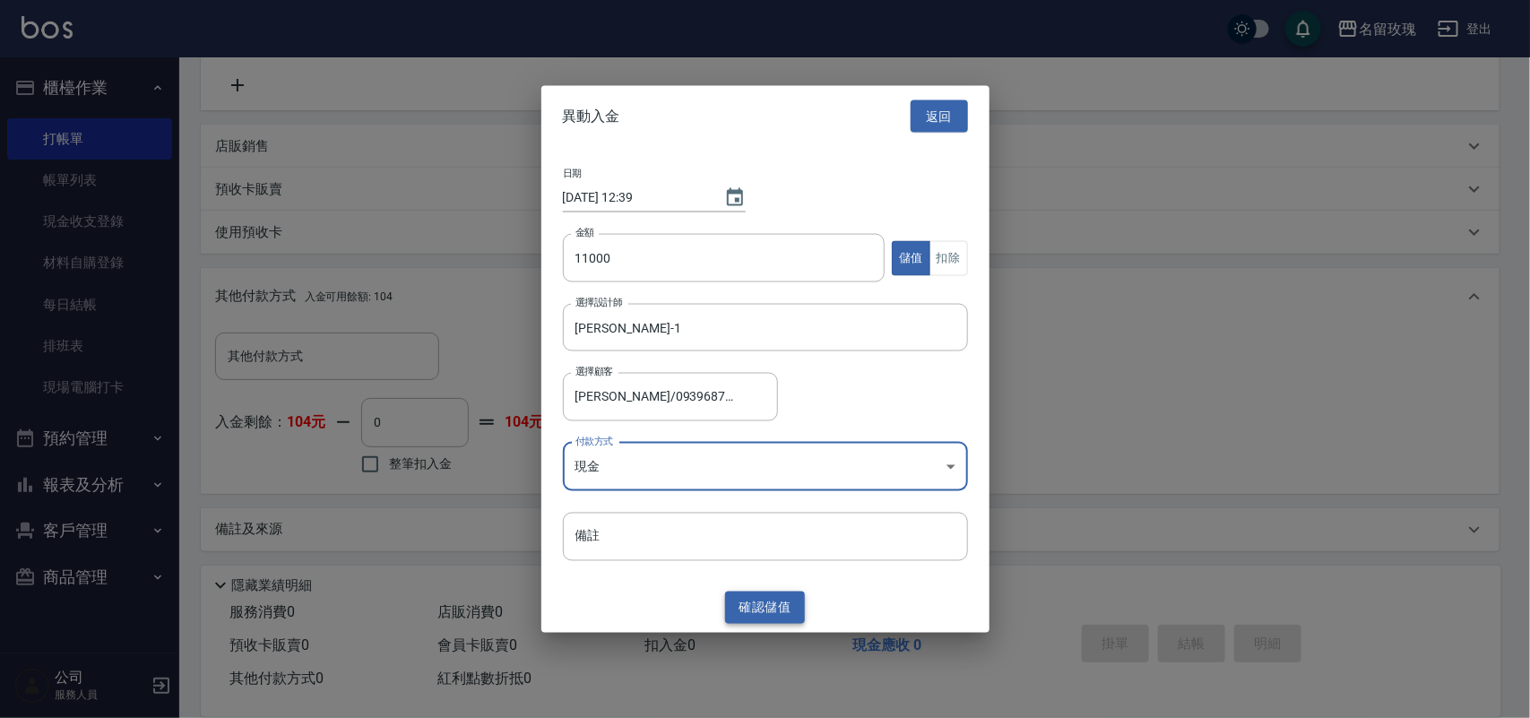
click at [751, 601] on button "確認 儲值" at bounding box center [765, 607] width 81 height 33
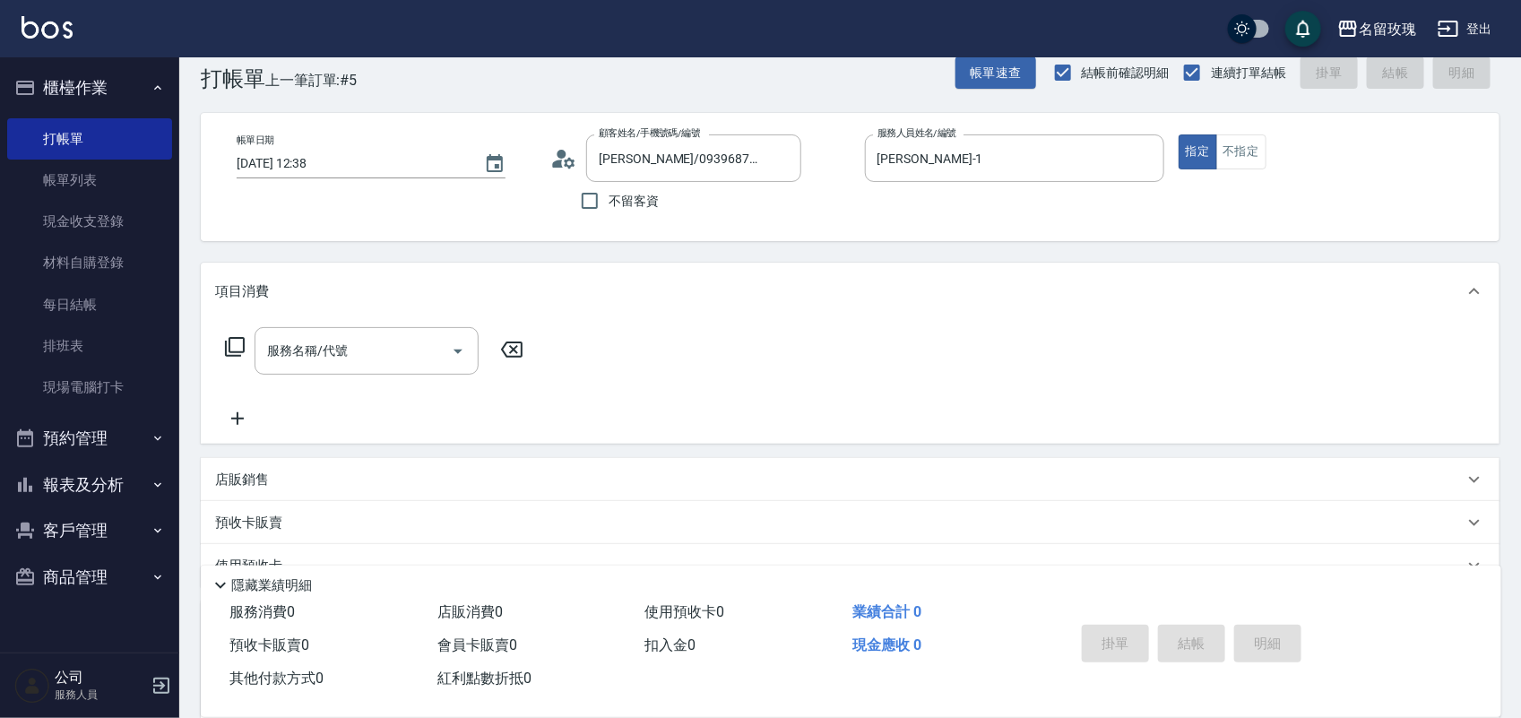
scroll to position [29, 0]
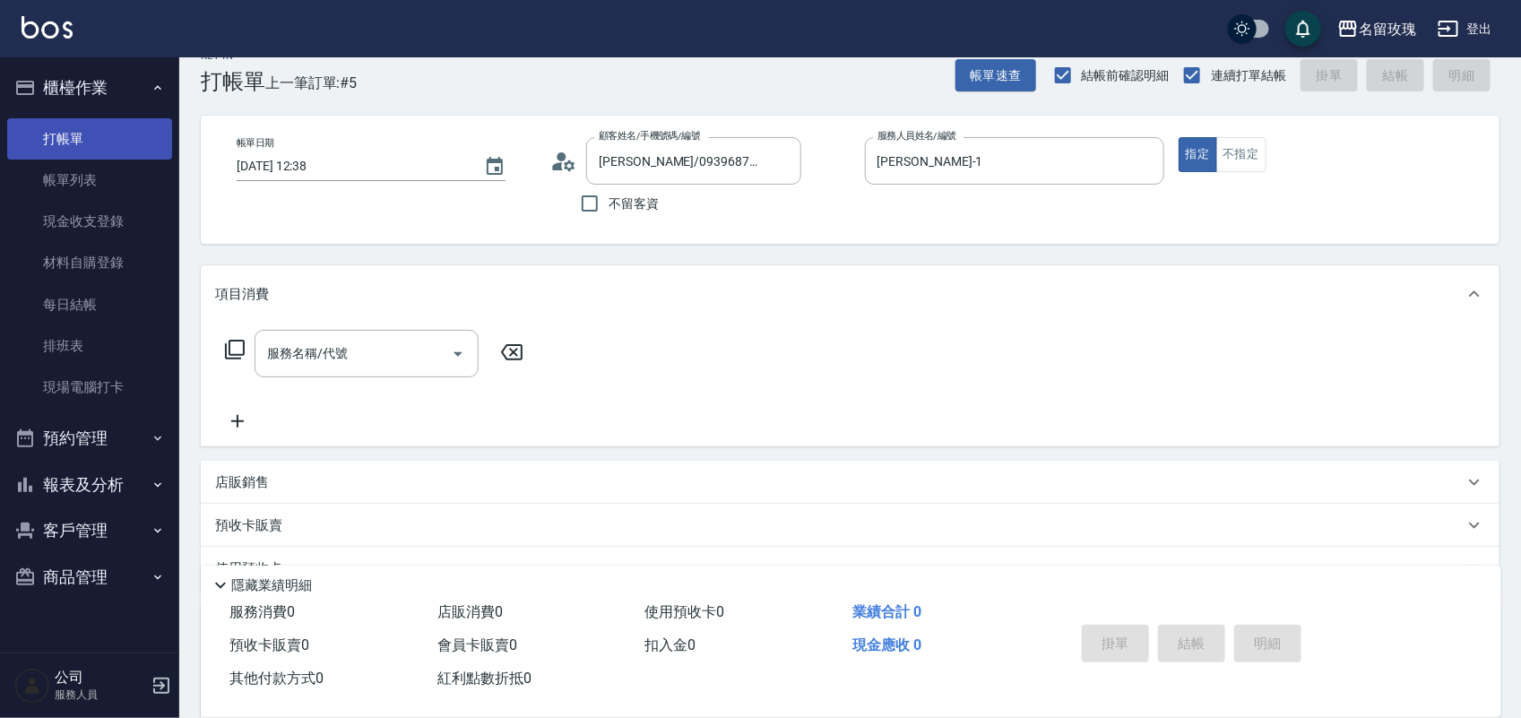
click at [99, 128] on link "打帳單" at bounding box center [89, 138] width 165 height 41
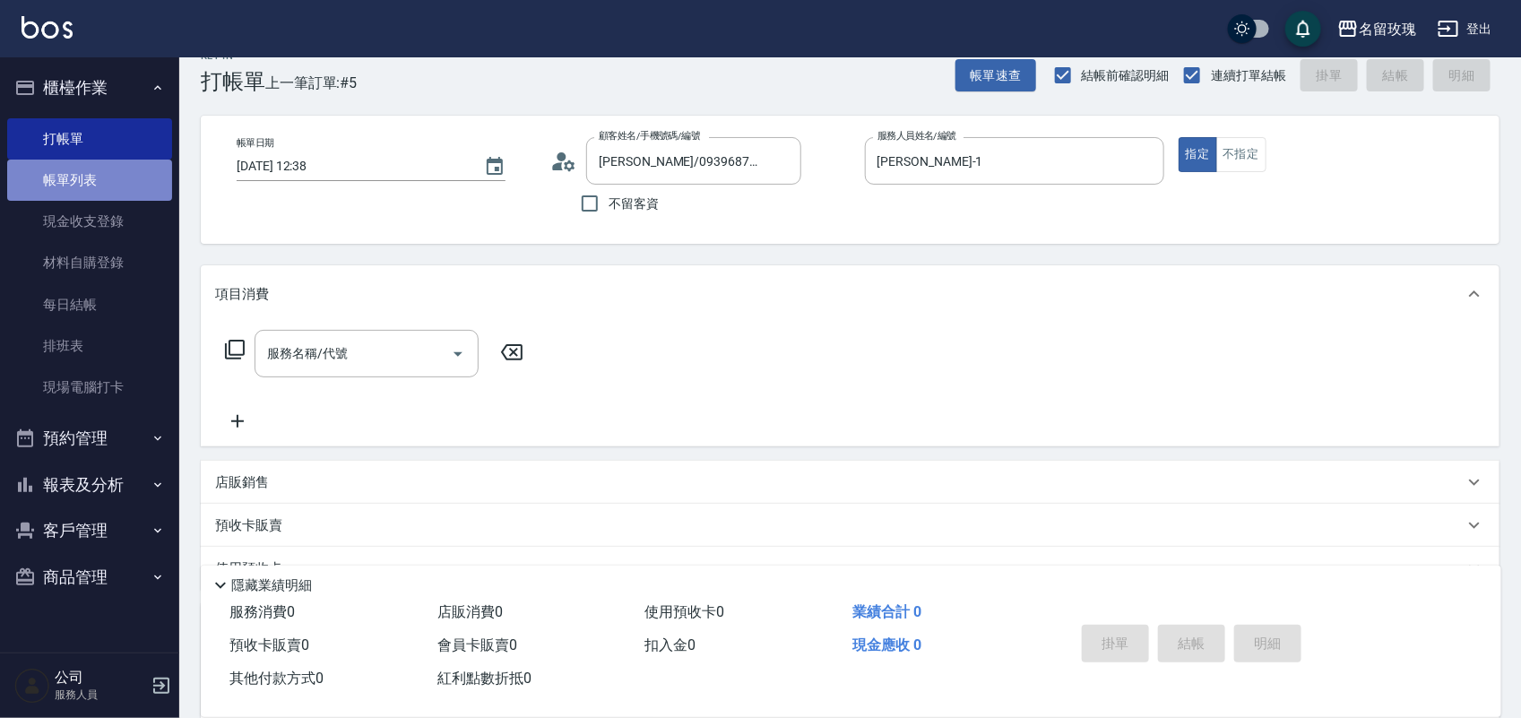
click at [113, 199] on link "帳單列表" at bounding box center [89, 180] width 165 height 41
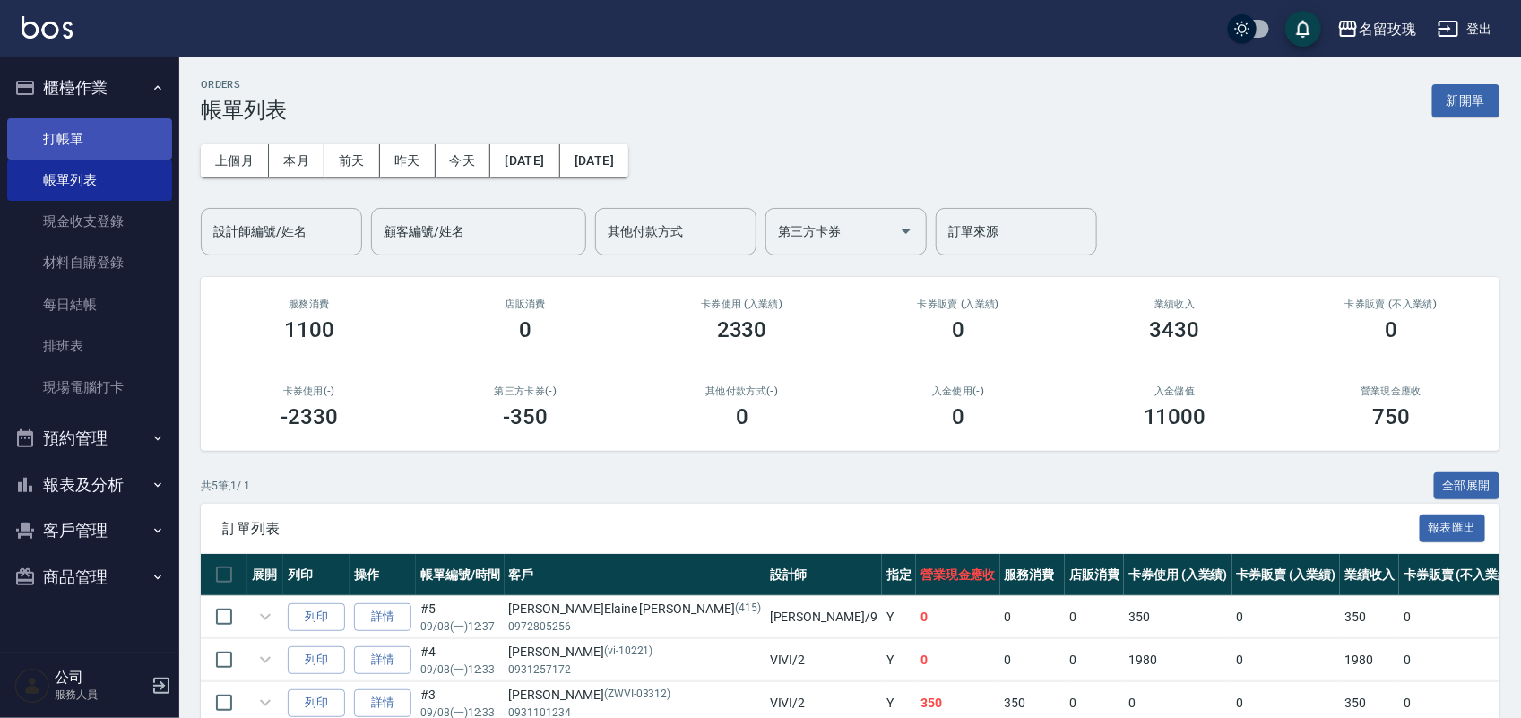
click at [113, 150] on link "打帳單" at bounding box center [89, 138] width 165 height 41
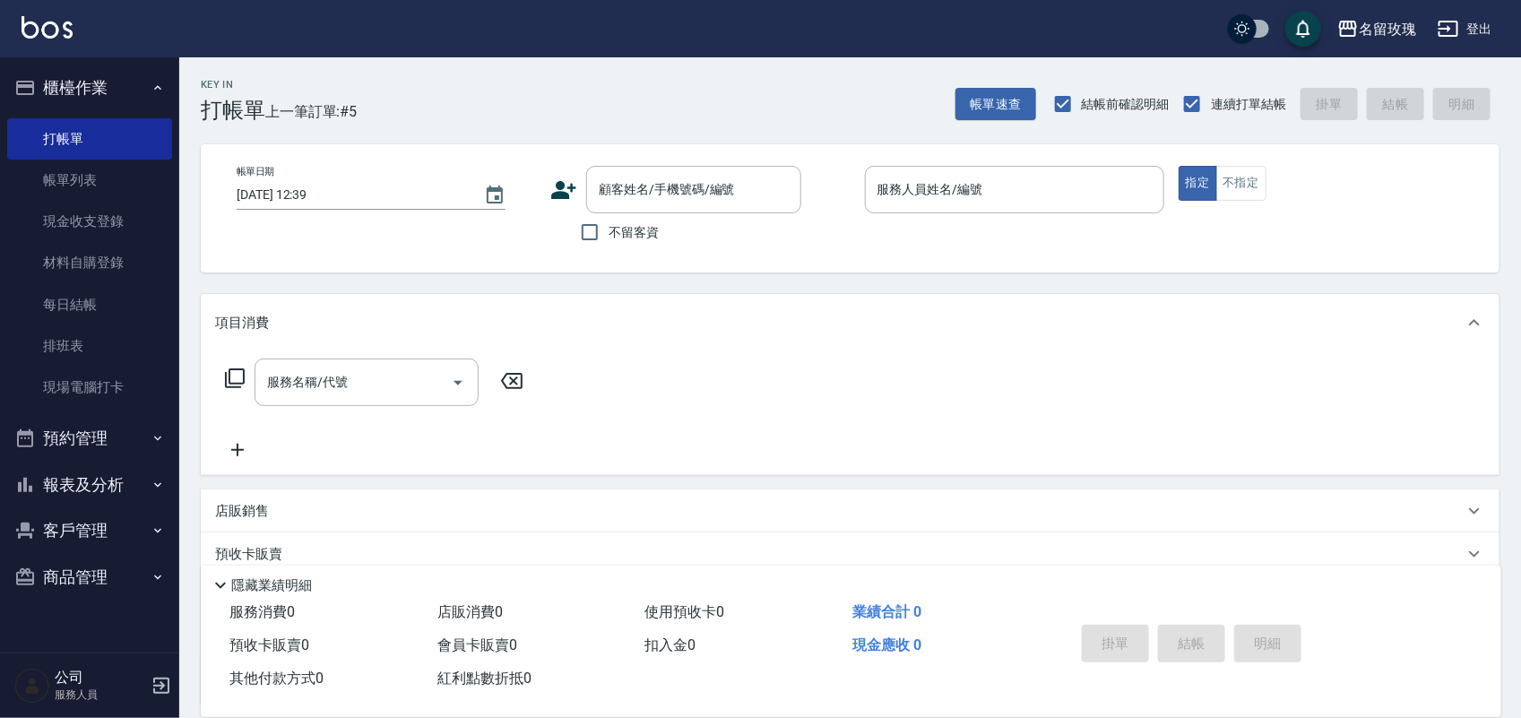
click at [620, 223] on span "不留客資" at bounding box center [634, 232] width 50 height 19
click at [609, 222] on input "不留客資" at bounding box center [590, 232] width 38 height 38
checkbox input "true"
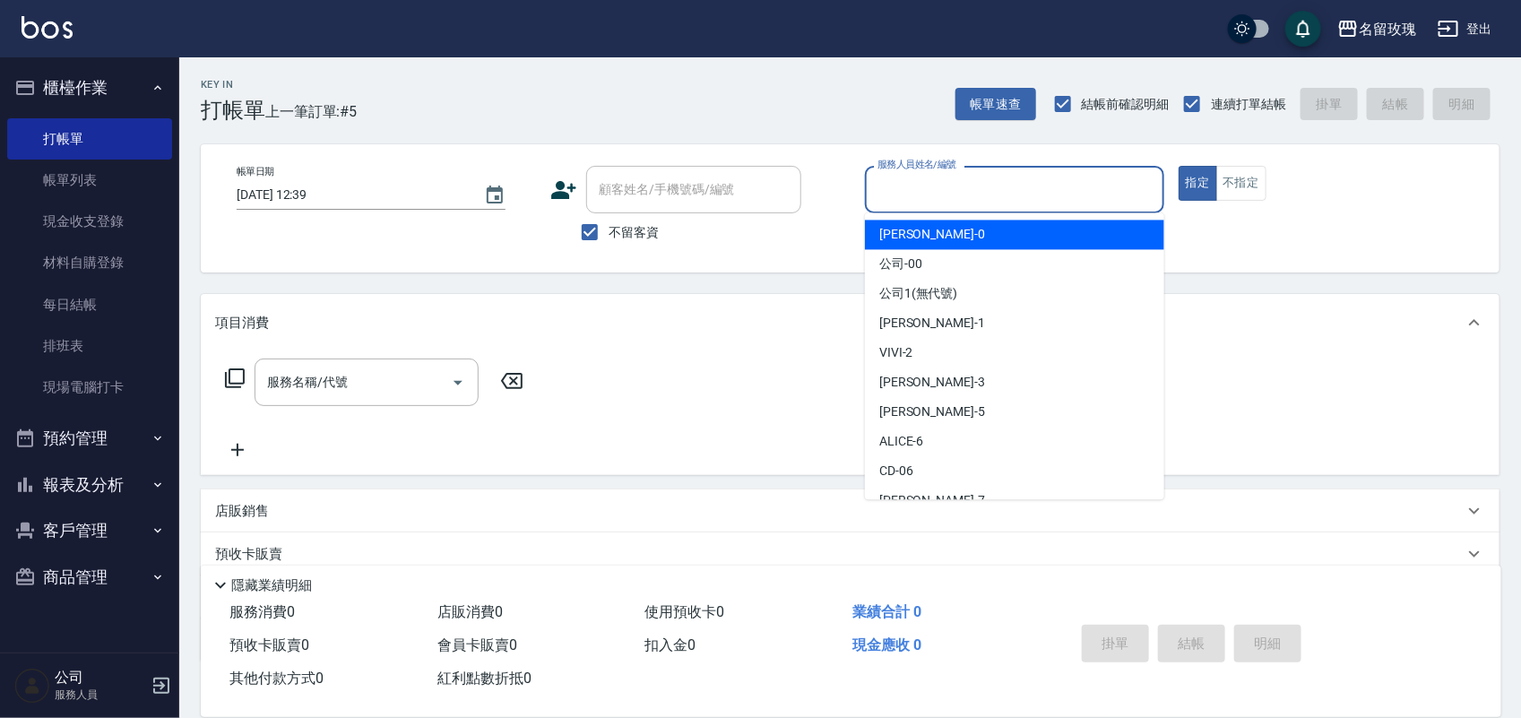
click at [960, 186] on input "服務人員姓名/編號" at bounding box center [1014, 189] width 283 height 31
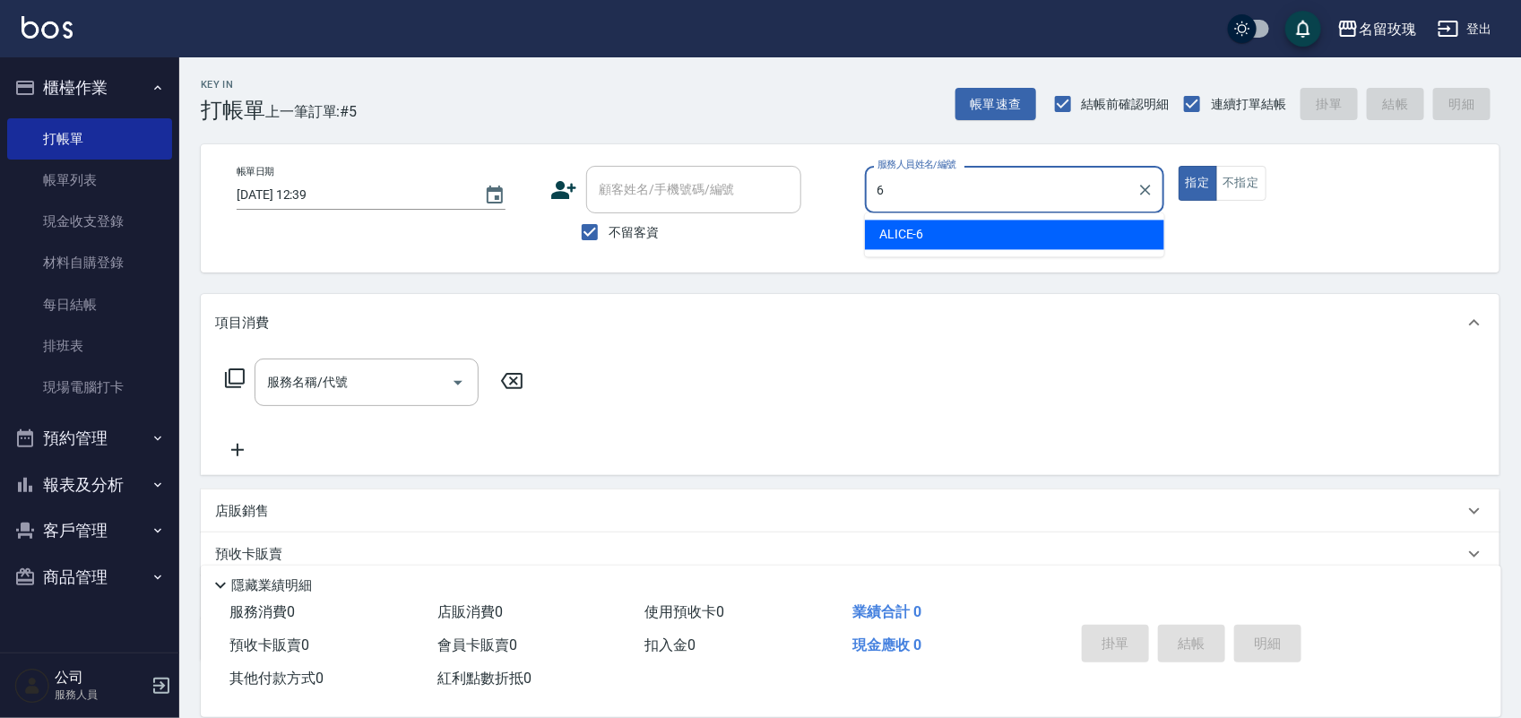
type input "ALICE-6"
type button "true"
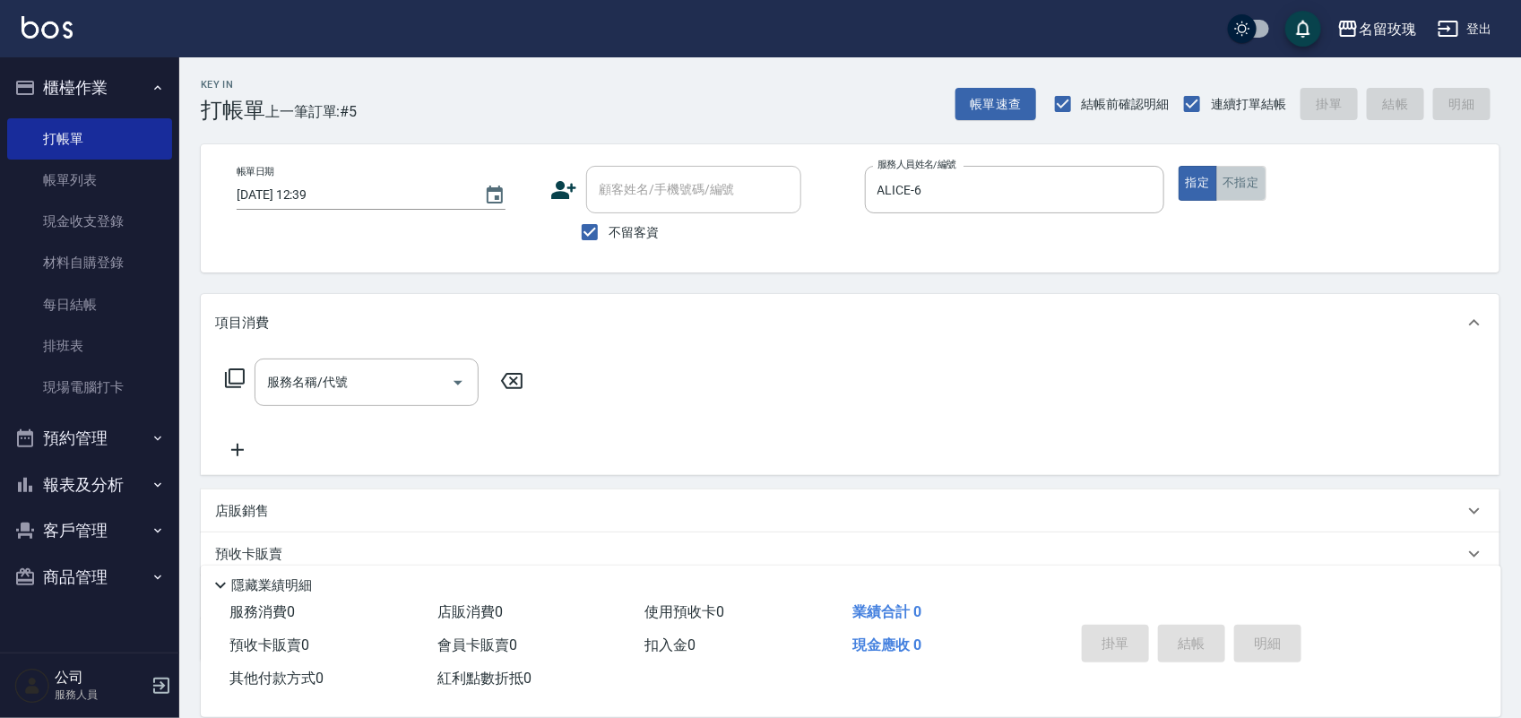
click at [1261, 177] on button "不指定" at bounding box center [1241, 183] width 50 height 35
click at [924, 236] on div "帳單日期 [DATE] 12:39 顧客姓名/手機號碼/編號 顧客姓名/手機號碼/編號 不留客資 服務人員姓名/編號 [PERSON_NAME]-6 服務人員…" at bounding box center [850, 208] width 1256 height 85
click at [292, 377] on div "服務名稱/代號 服務名稱/代號" at bounding box center [367, 383] width 224 height 48
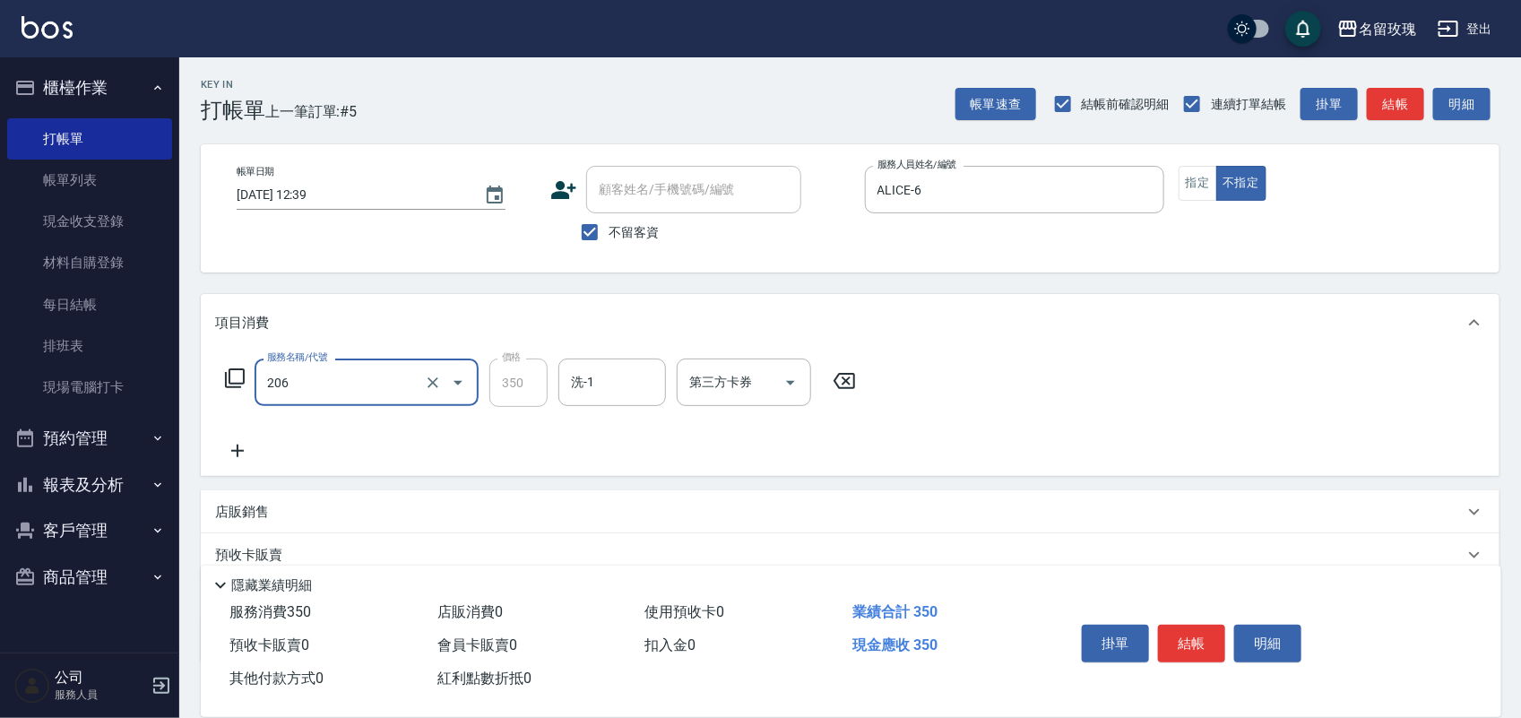
type input "洗髮精油(206)"
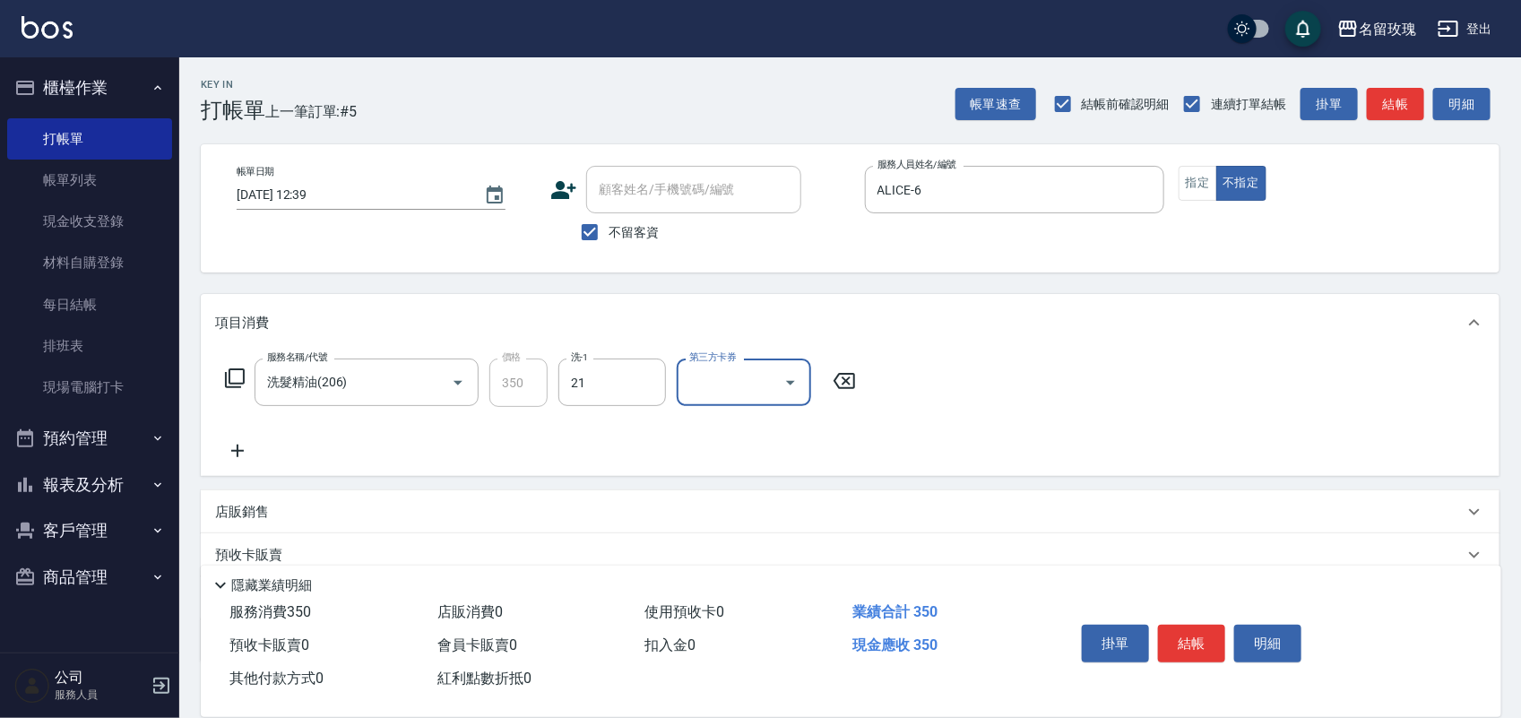
type input "少少-21"
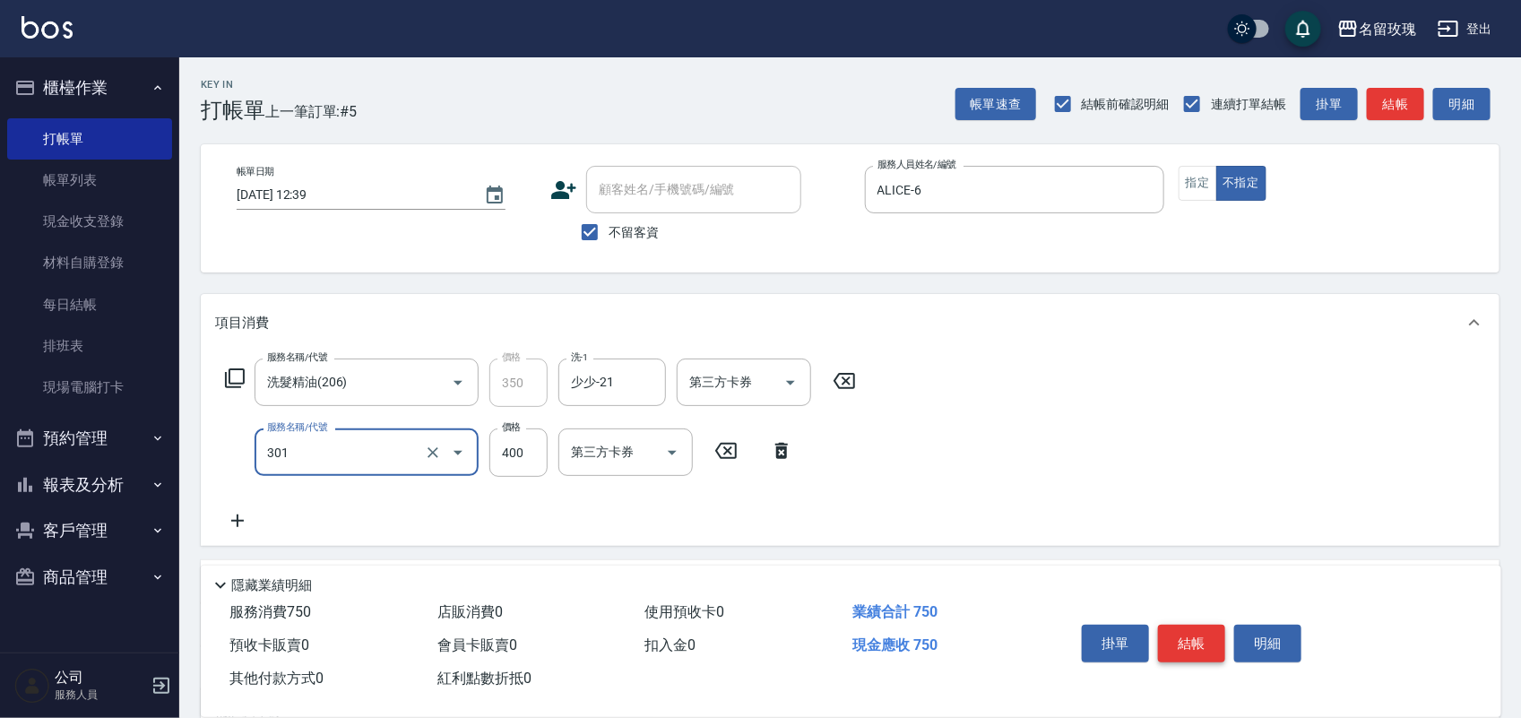
type input "剪髮(301)"
click at [1197, 635] on button "結帳" at bounding box center [1191, 644] width 67 height 38
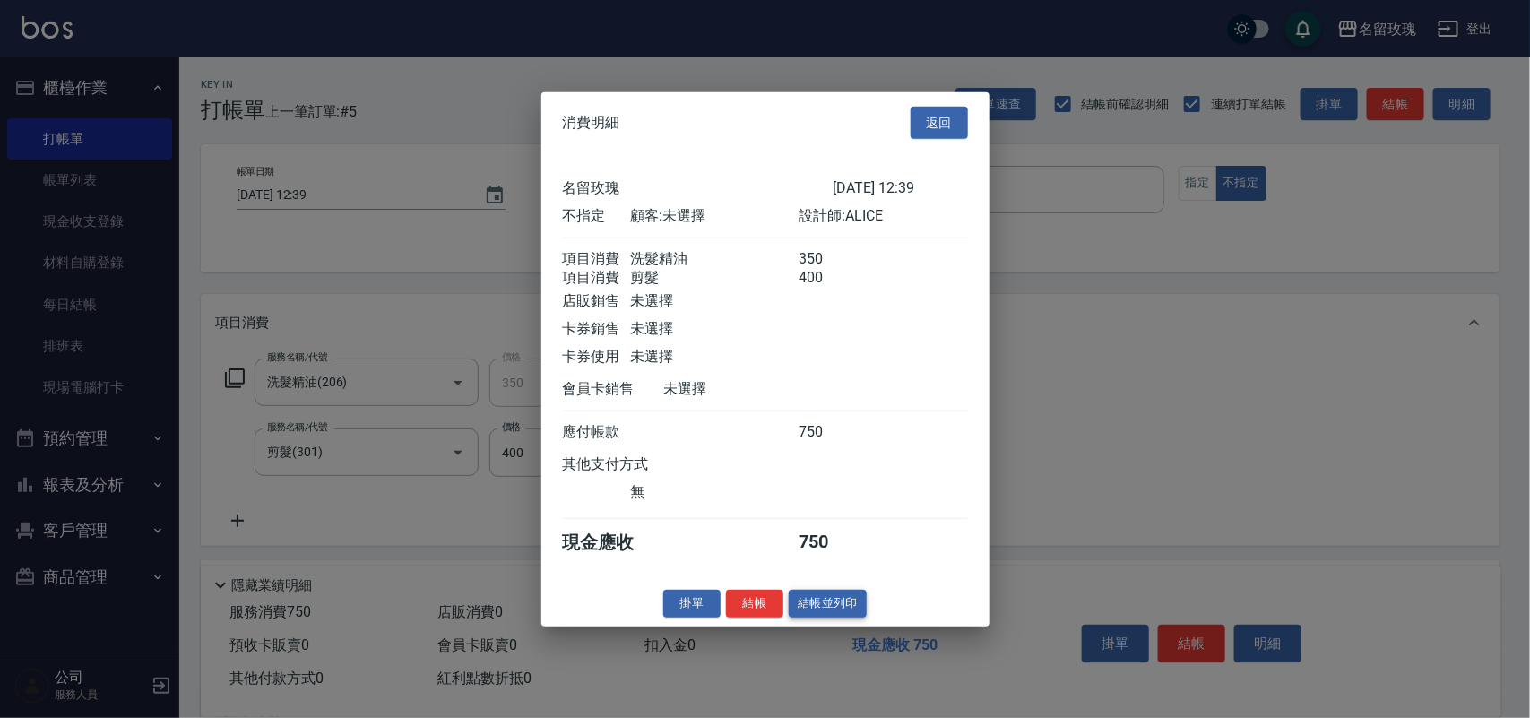
click at [803, 618] on button "結帳並列印" at bounding box center [828, 604] width 78 height 28
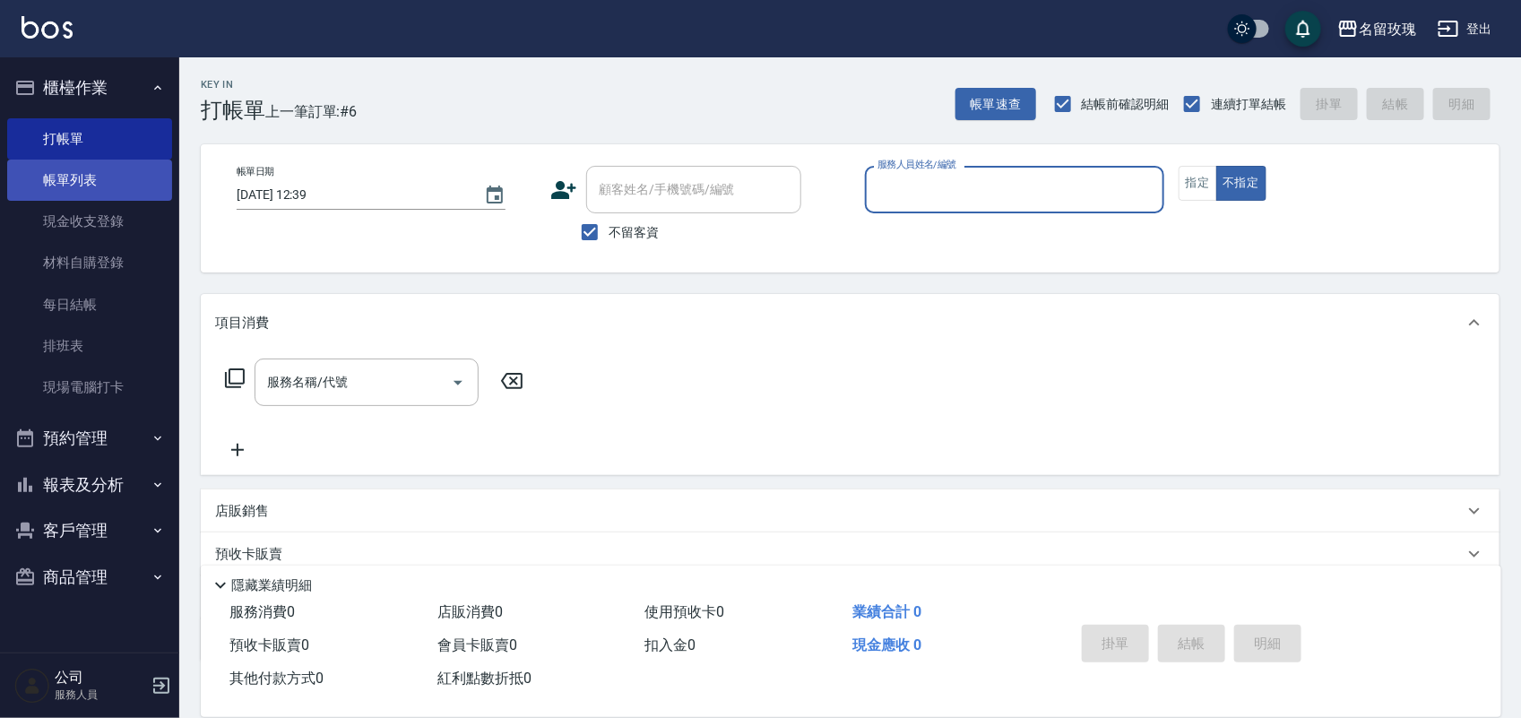
click at [112, 164] on link "帳單列表" at bounding box center [89, 180] width 165 height 41
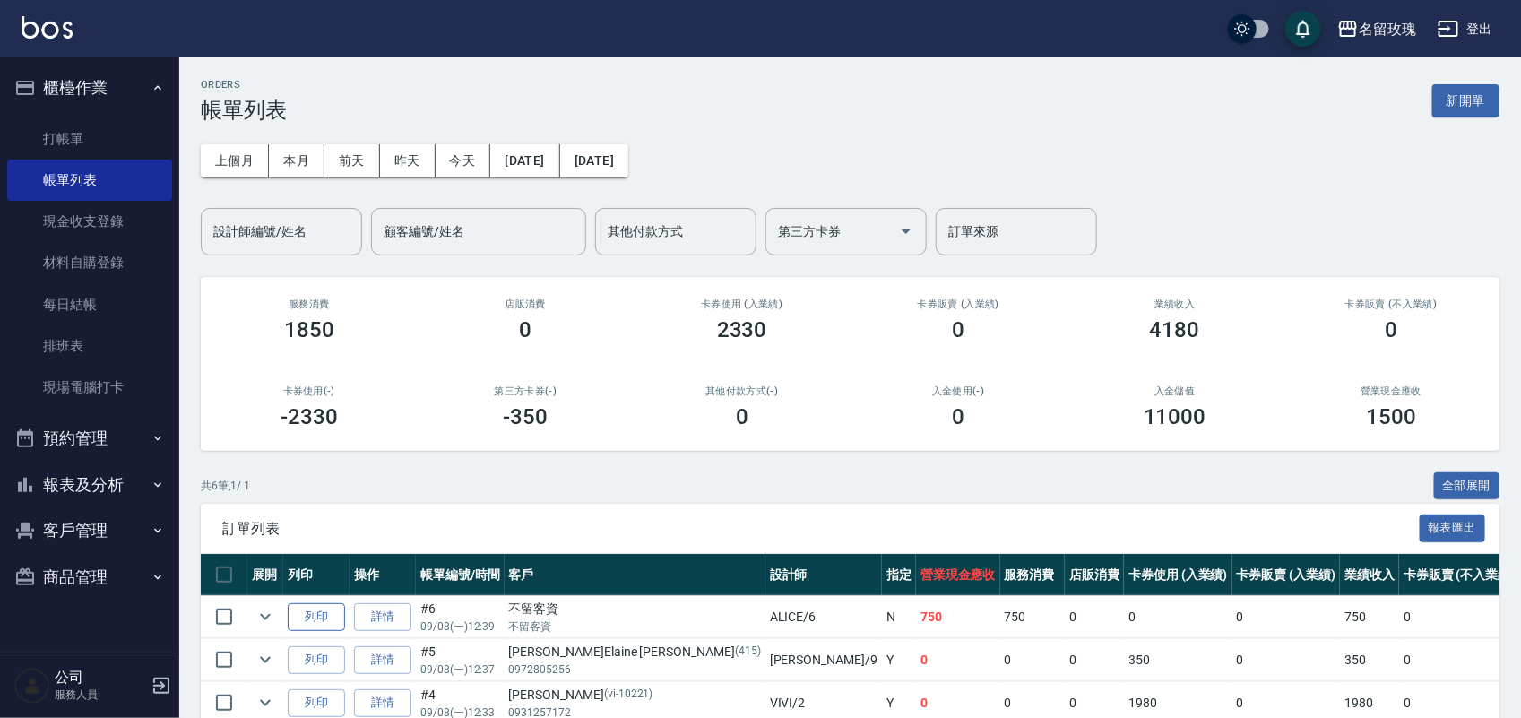
click at [306, 624] on button "列印" at bounding box center [316, 617] width 57 height 28
click at [90, 148] on link "打帳單" at bounding box center [89, 138] width 165 height 41
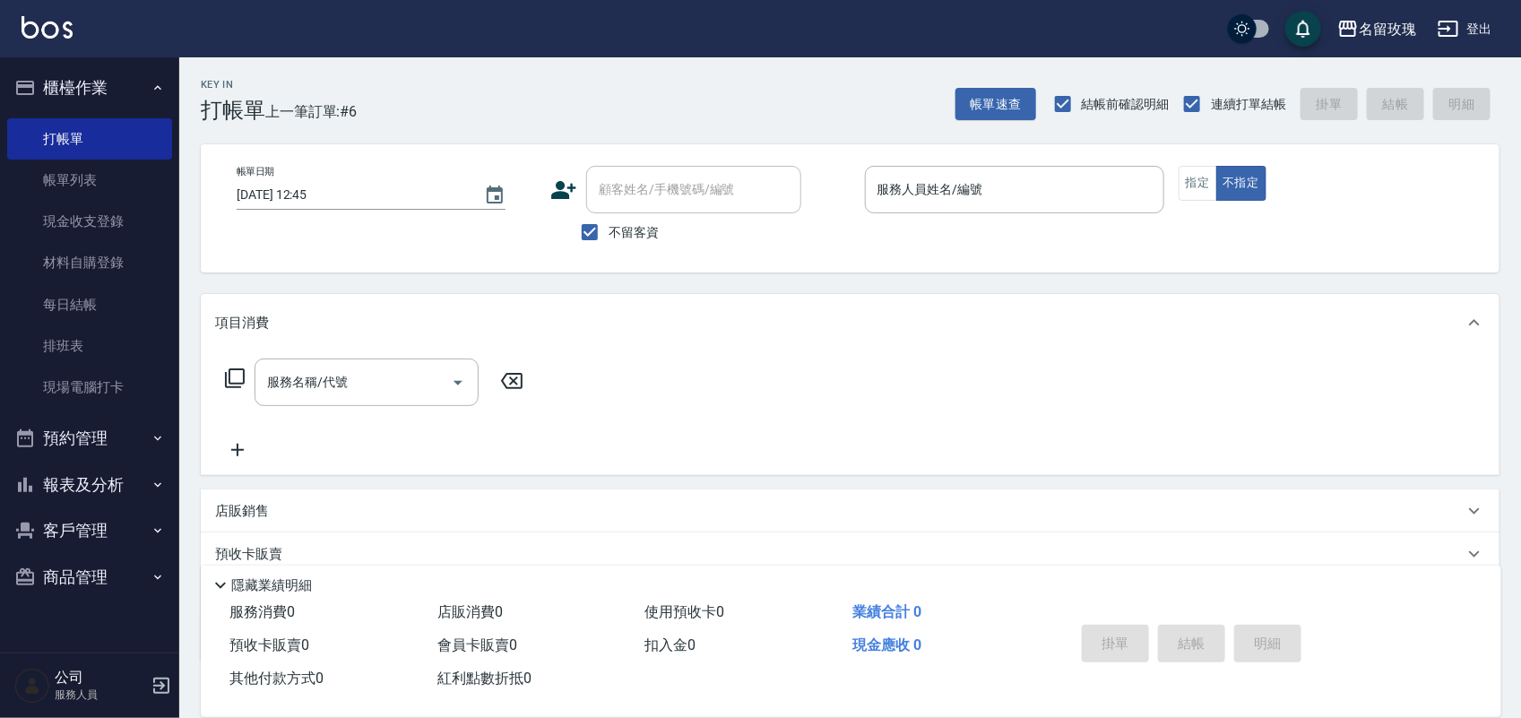
click at [645, 223] on span "不留客資" at bounding box center [634, 232] width 50 height 19
click at [609, 221] on input "不留客資" at bounding box center [590, 232] width 38 height 38
checkbox input "false"
click at [639, 203] on input "顧客姓名/手機號碼/編號" at bounding box center [680, 189] width 172 height 31
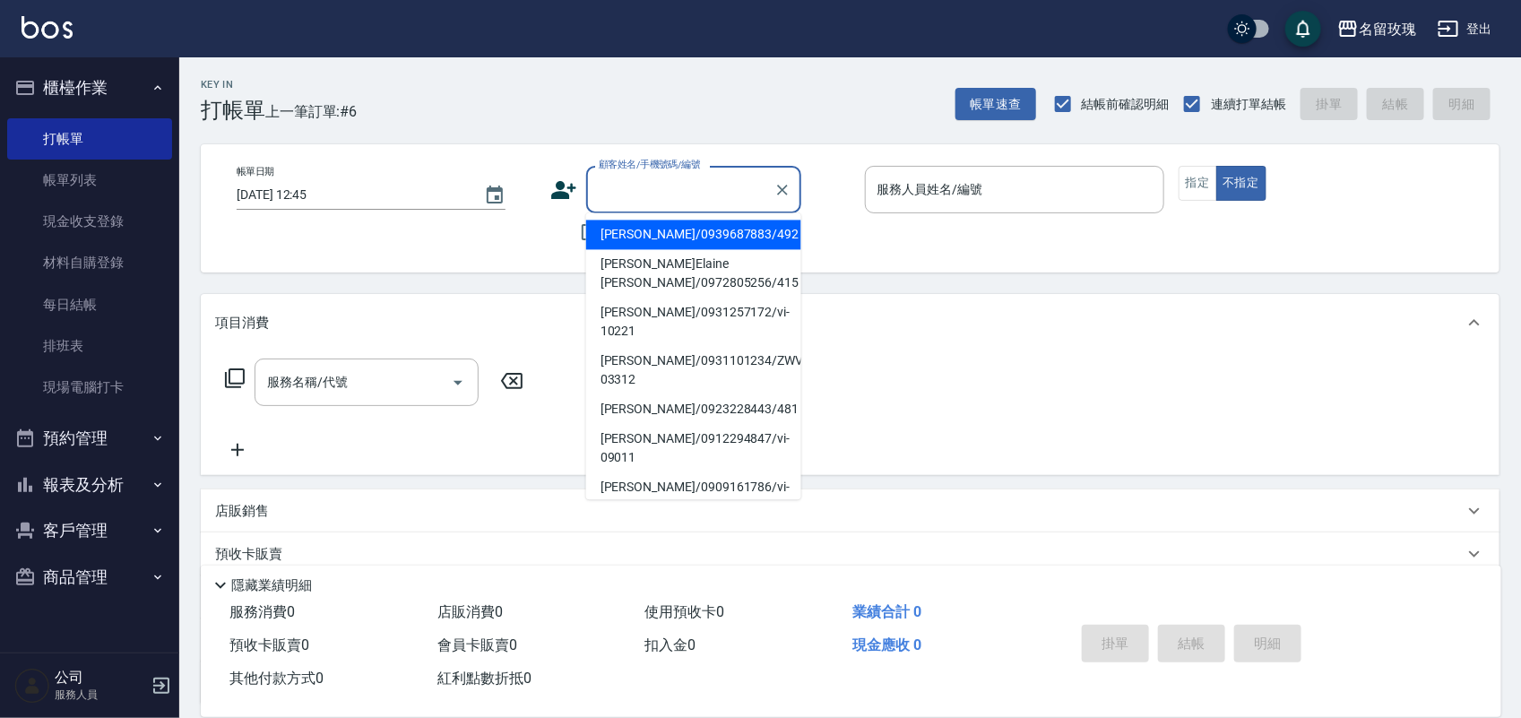
type input "x"
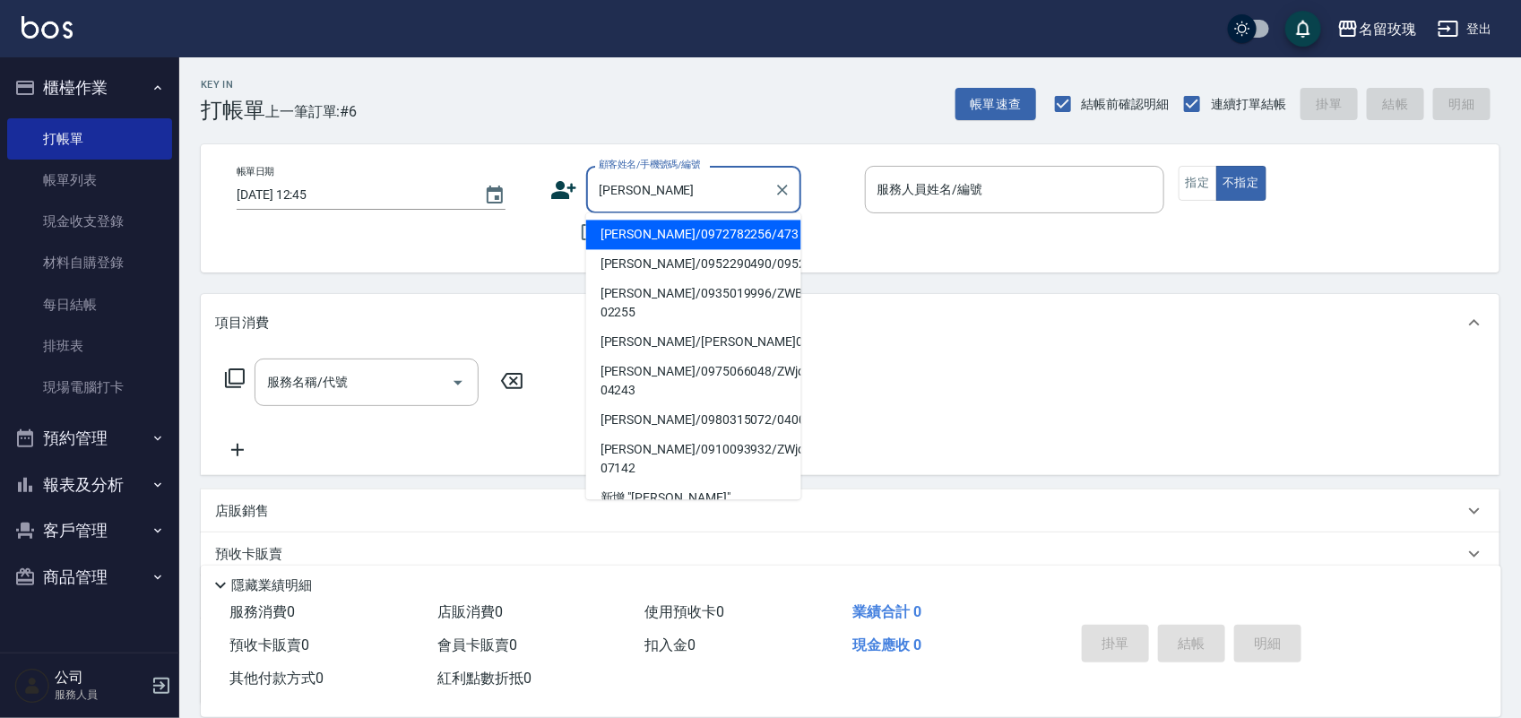
click at [644, 221] on li "[PERSON_NAME]/0972782256/473" at bounding box center [693, 235] width 215 height 30
type input "[PERSON_NAME]/0972782256/473"
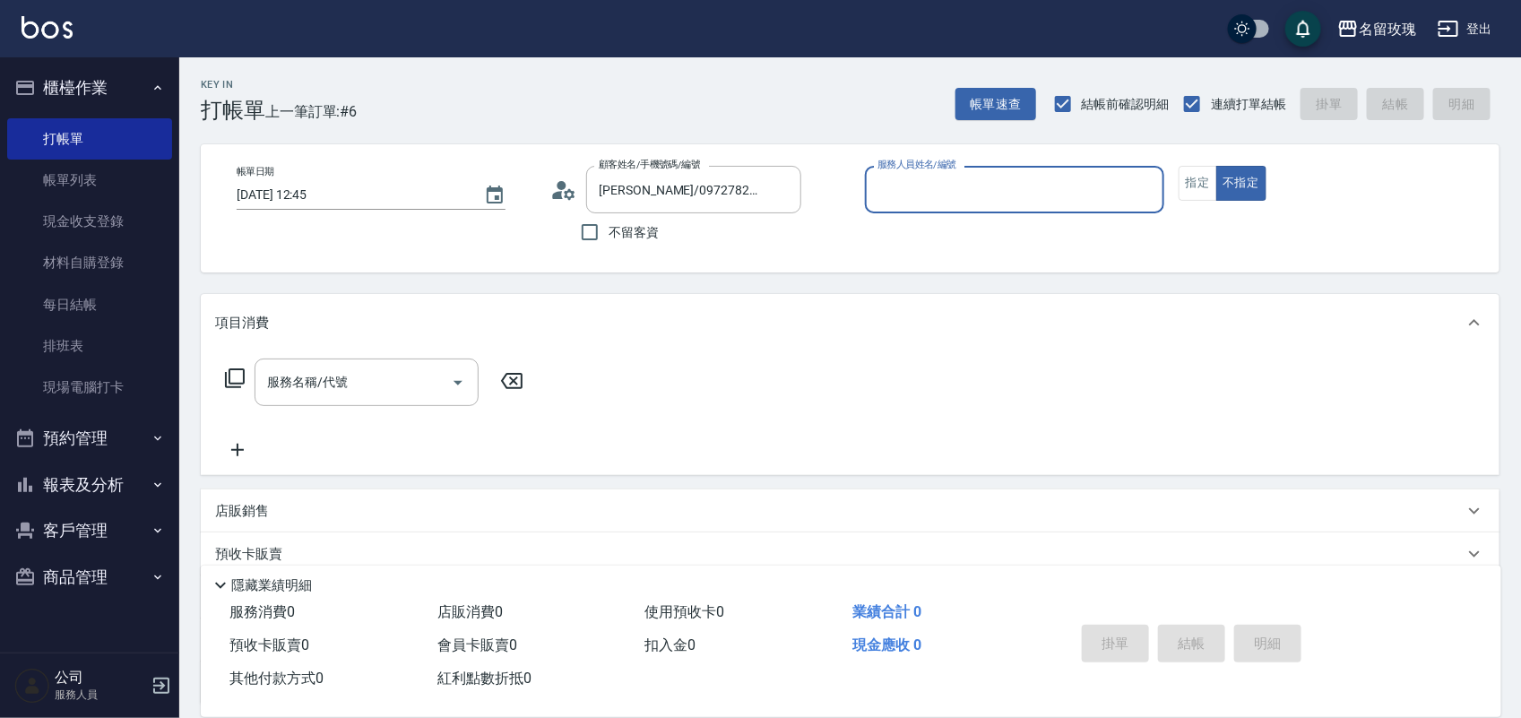
type input "ALICE-6"
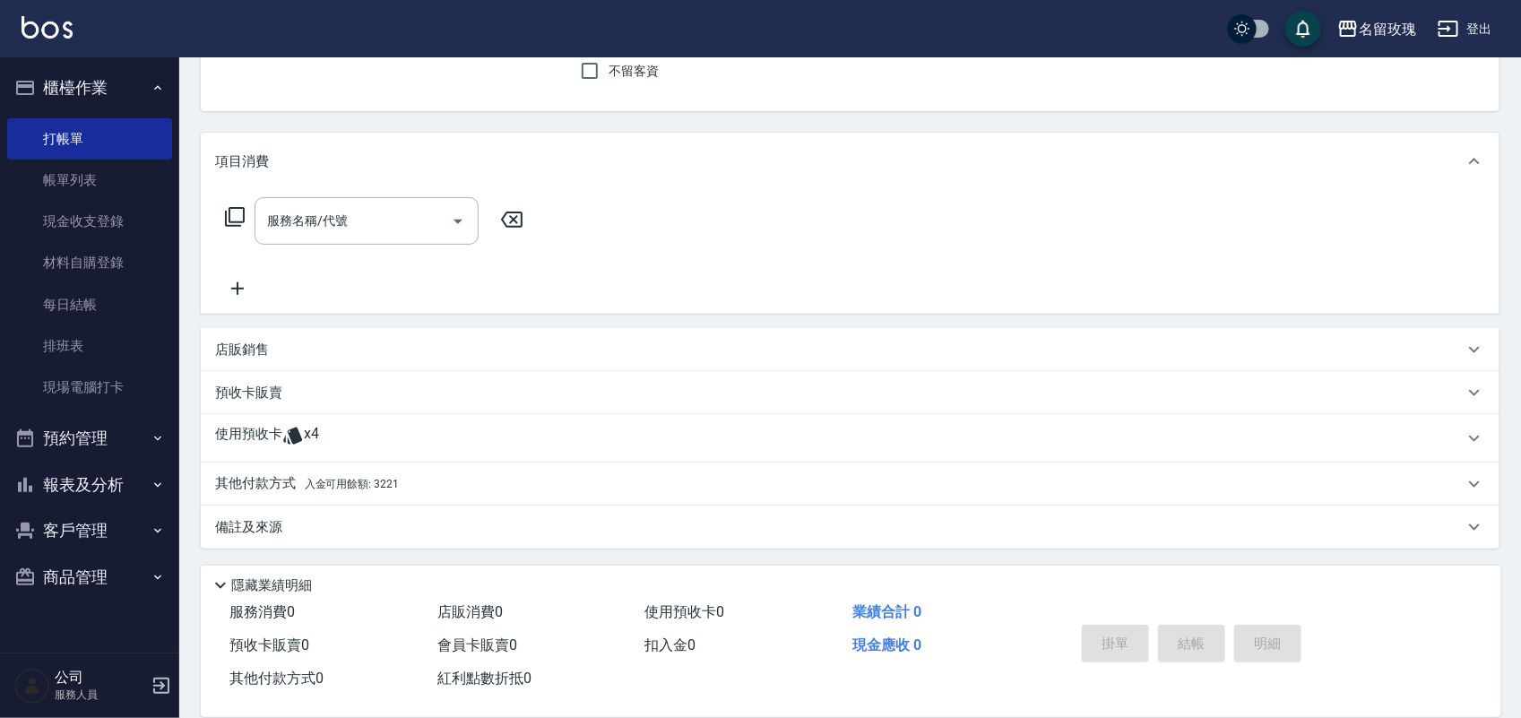
scroll to position [162, 0]
click at [378, 433] on div "使用預收卡 x4" at bounding box center [839, 437] width 1249 height 27
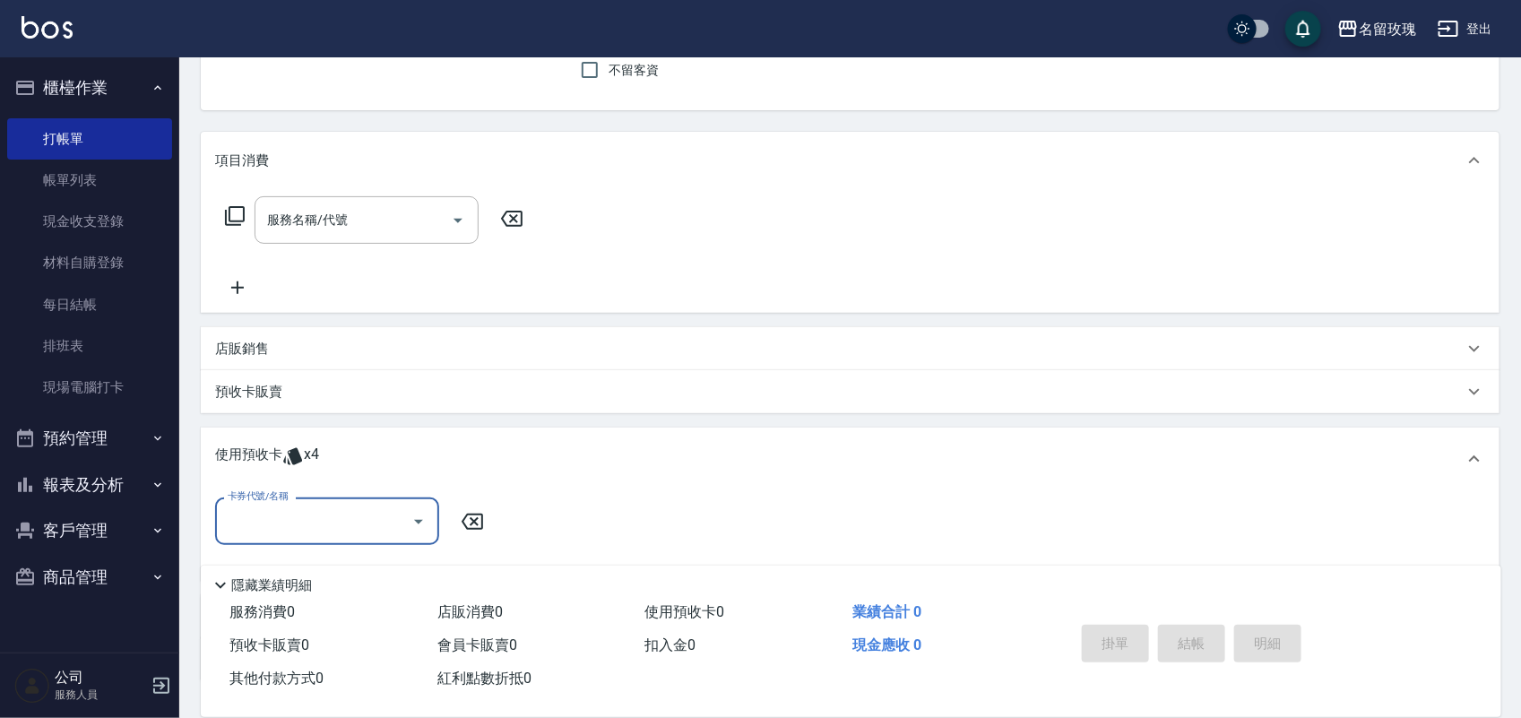
scroll to position [1, 0]
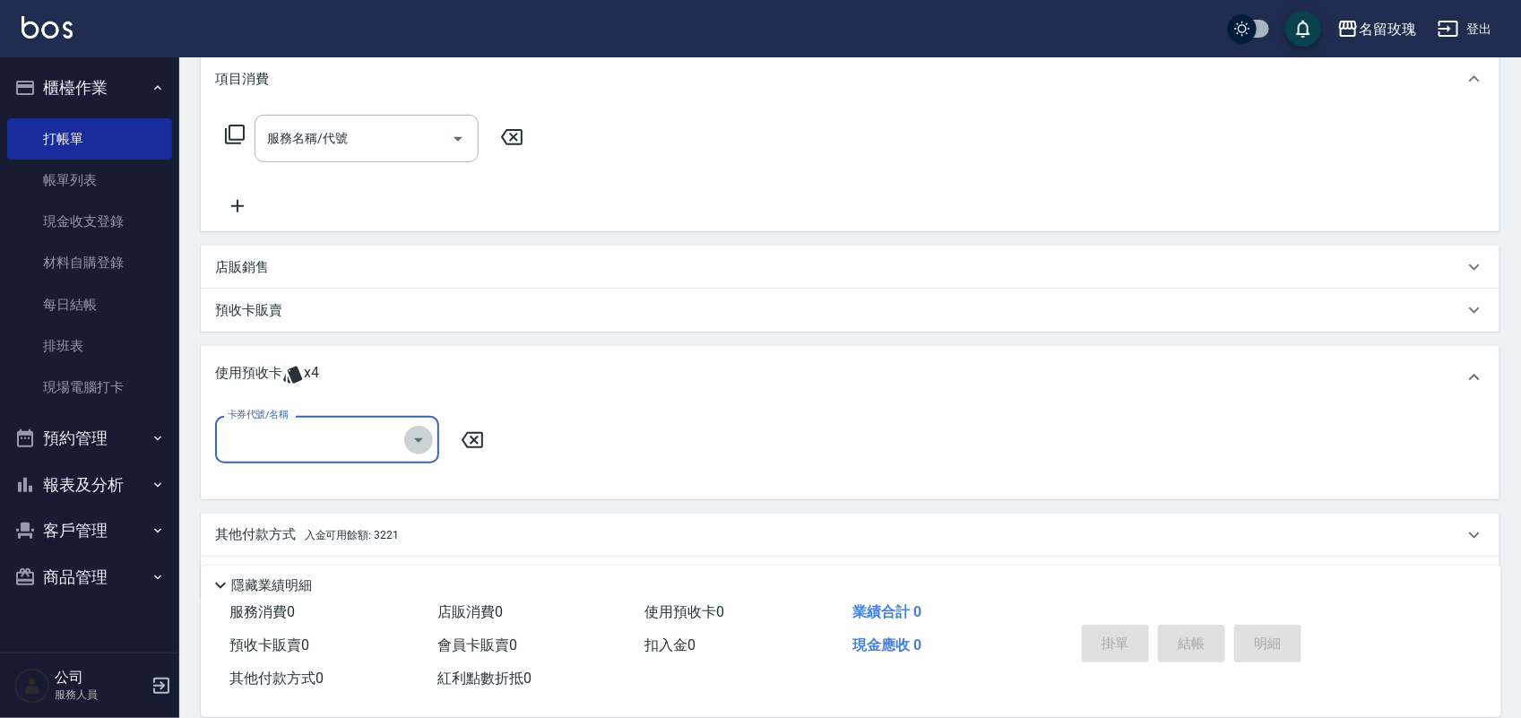
click at [412, 442] on icon "Open" at bounding box center [419, 440] width 22 height 22
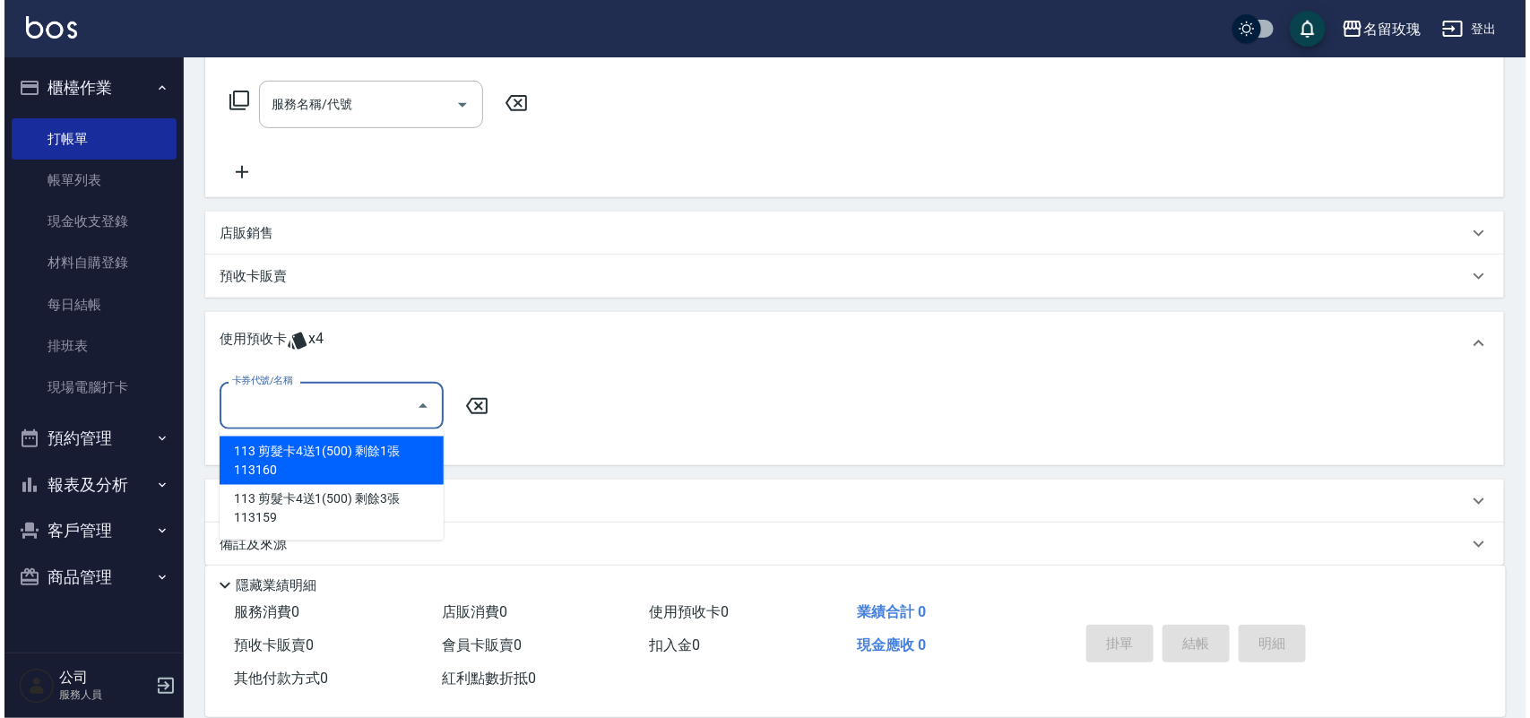
scroll to position [297, 0]
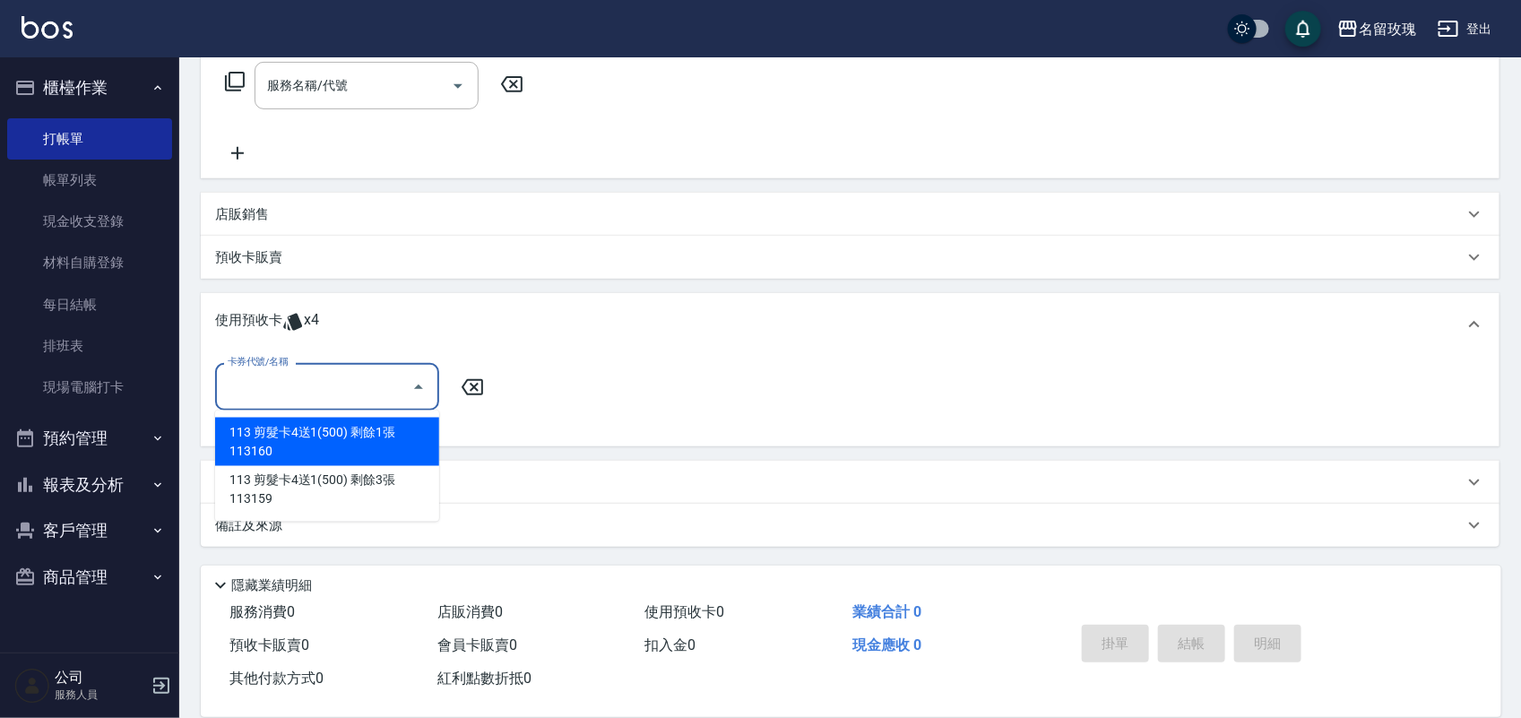
click at [408, 453] on div "113 剪髮卡4送1(500) 剩餘1張 113160" at bounding box center [327, 442] width 224 height 48
type input "113 剪髮卡4送1(500) 113160"
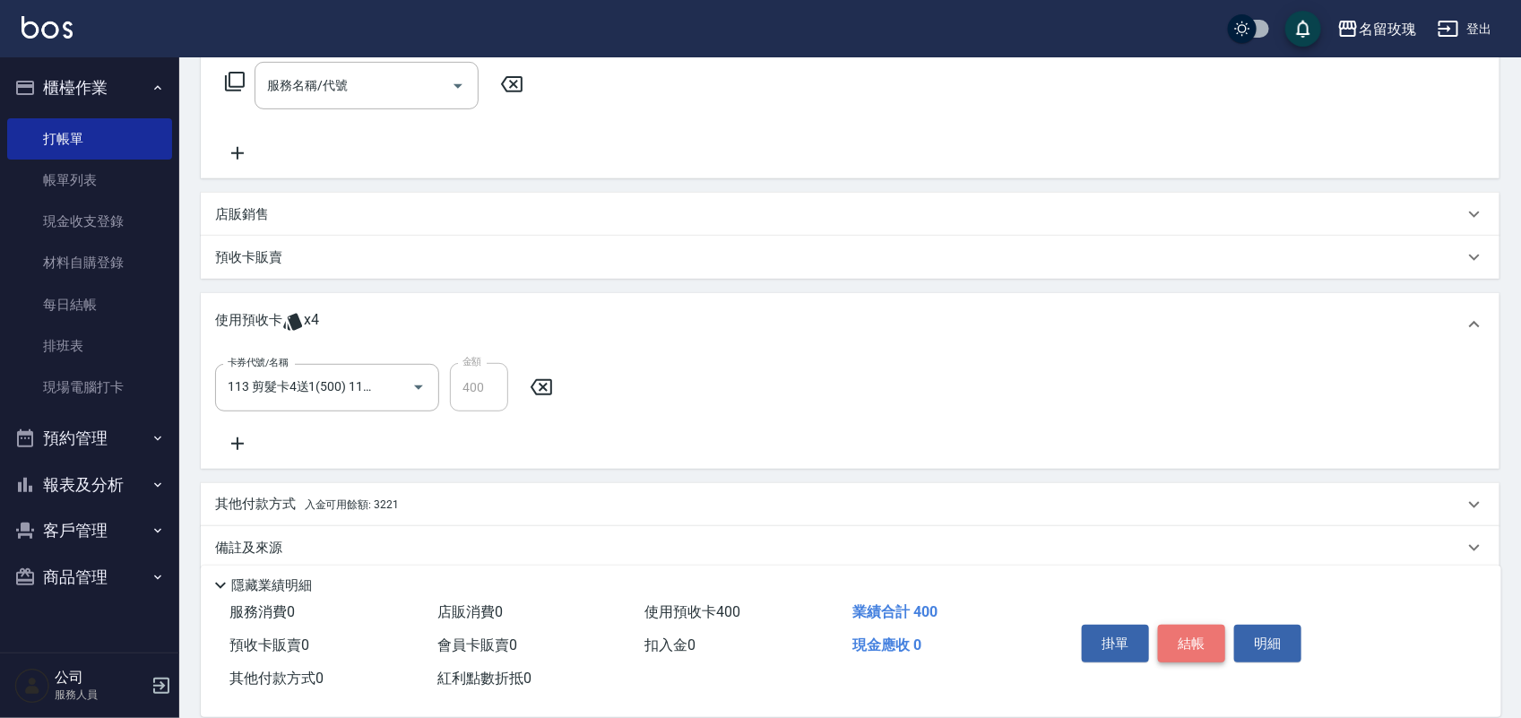
click at [1188, 625] on button "結帳" at bounding box center [1191, 644] width 67 height 38
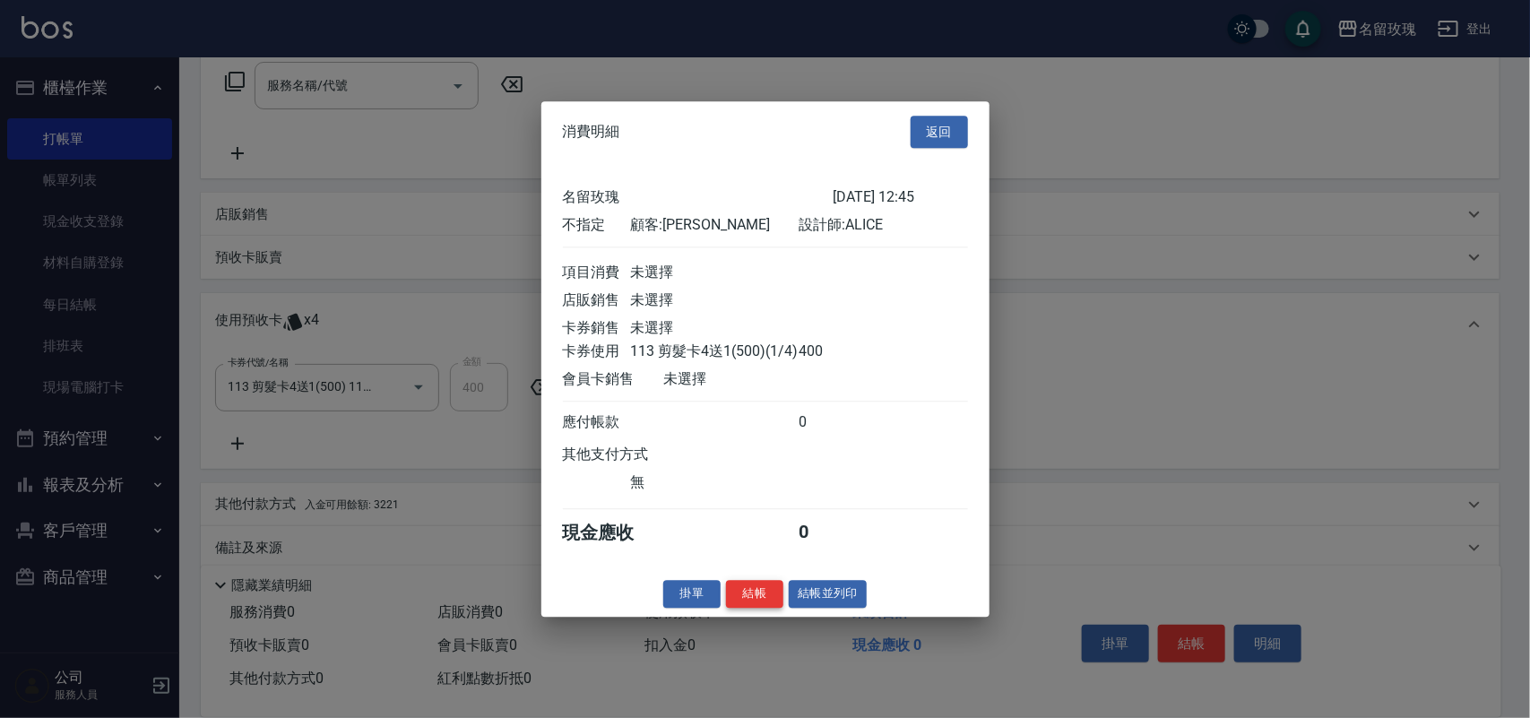
click at [772, 602] on button "結帳" at bounding box center [754, 594] width 57 height 28
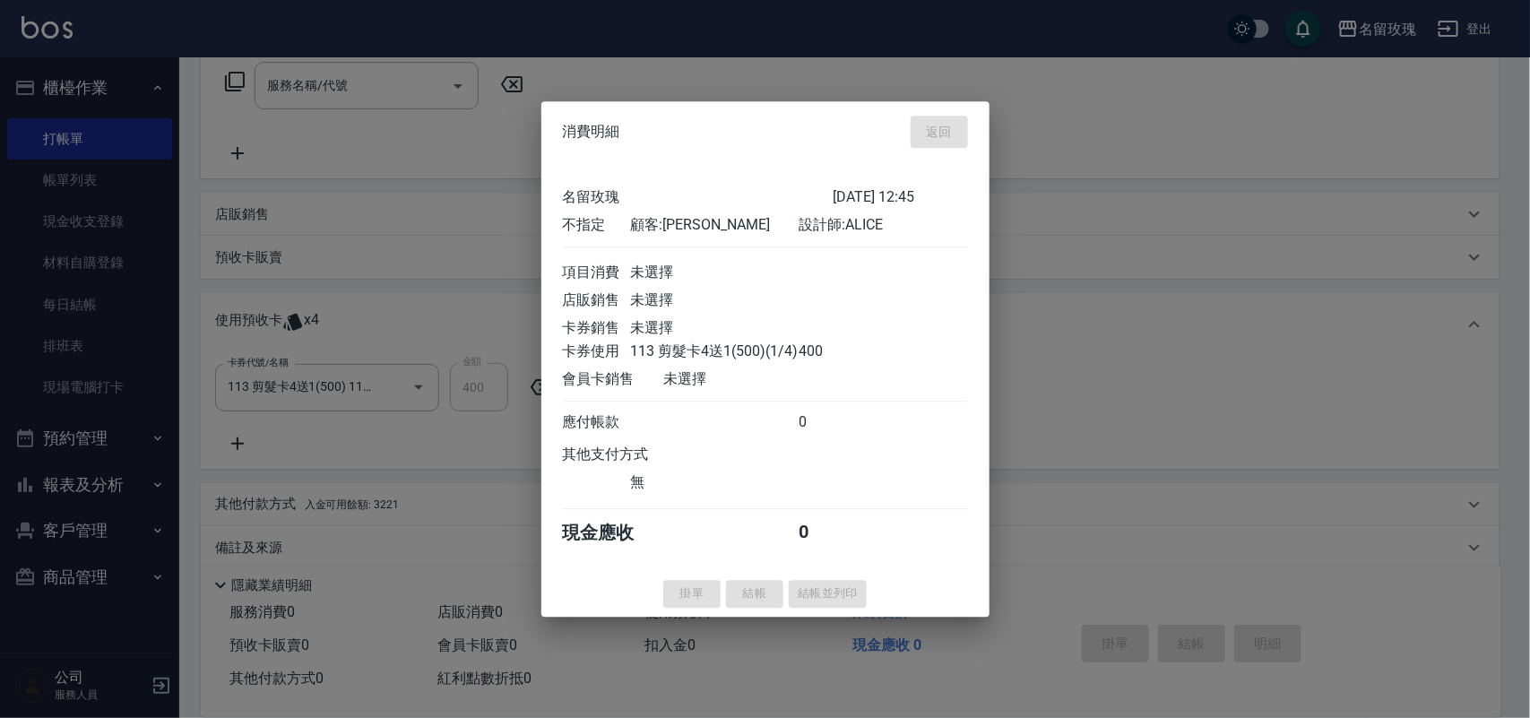
type input "[DATE] 12:47"
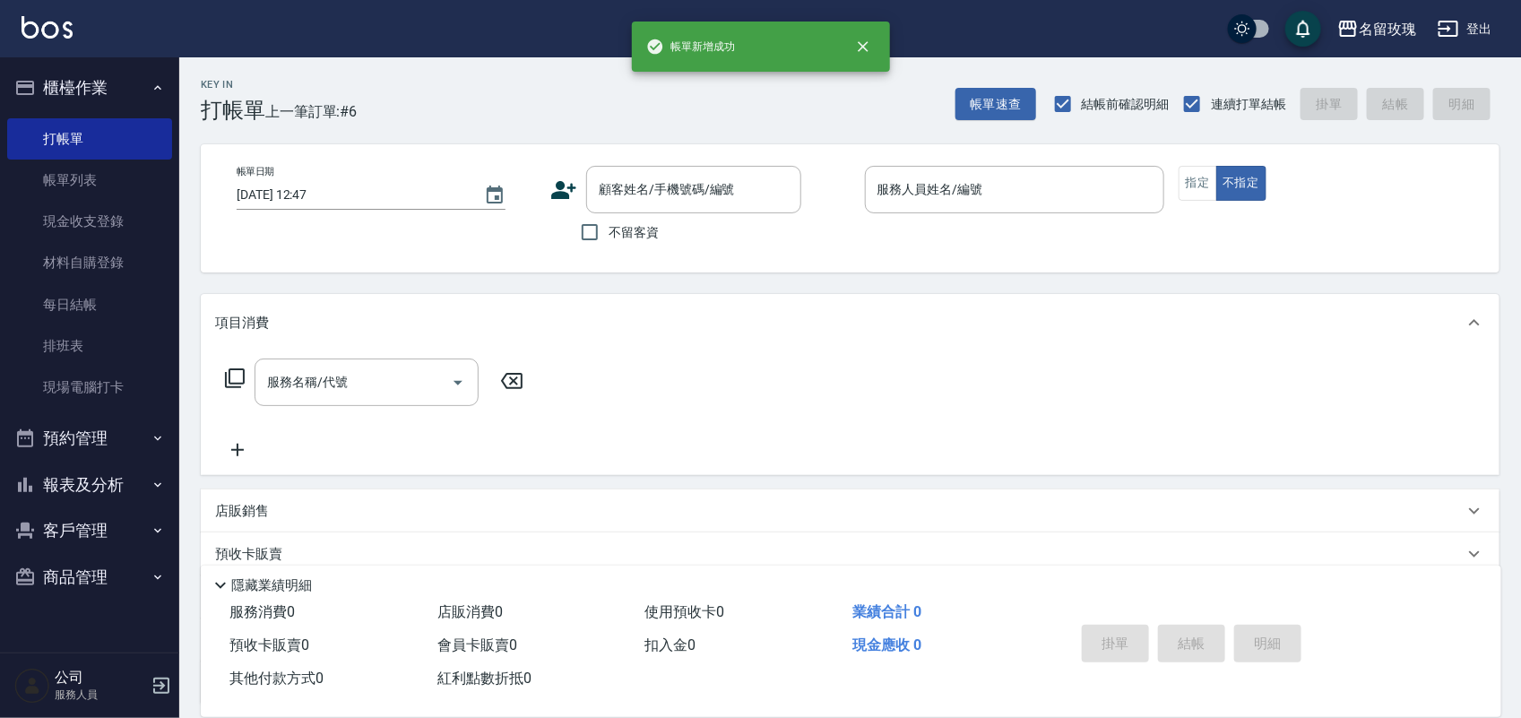
scroll to position [0, 0]
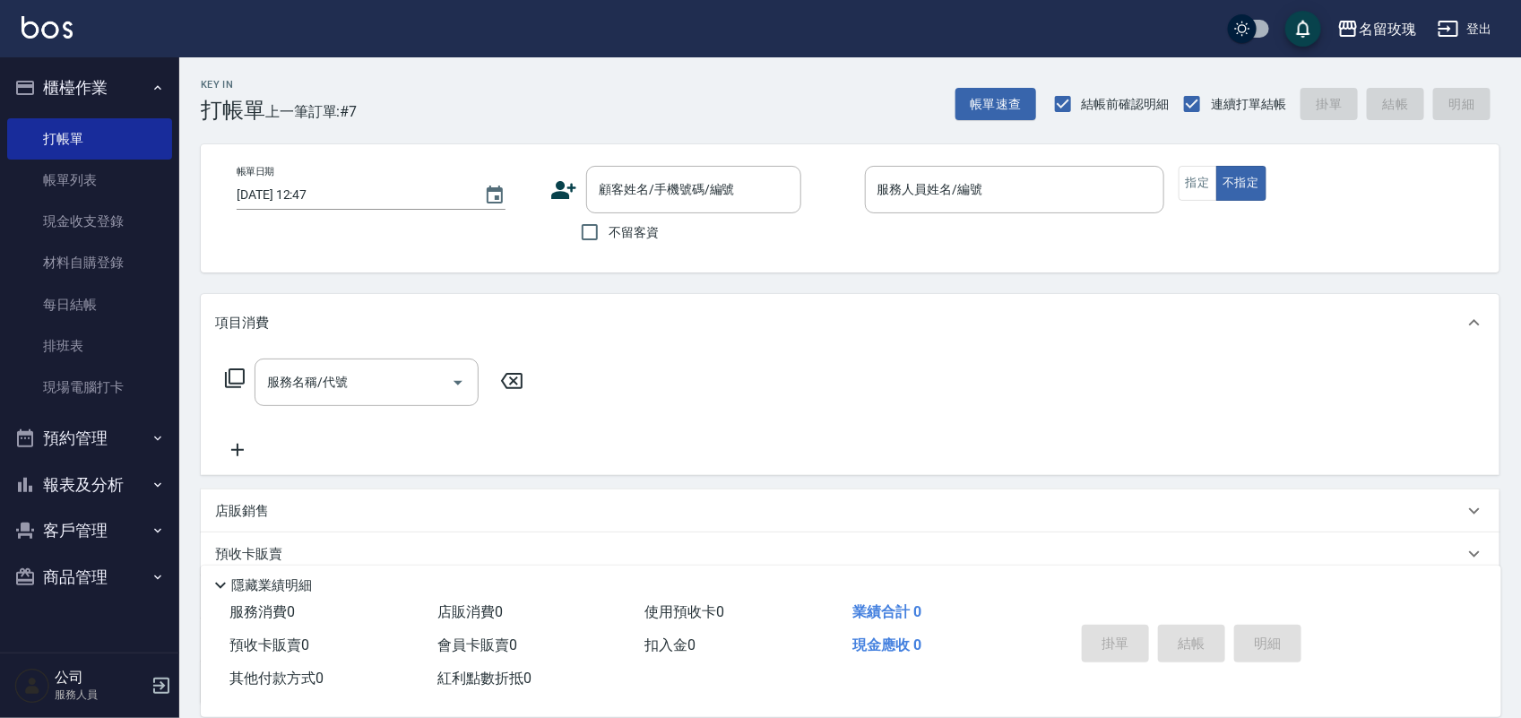
click at [113, 486] on button "報表及分析" at bounding box center [89, 485] width 165 height 47
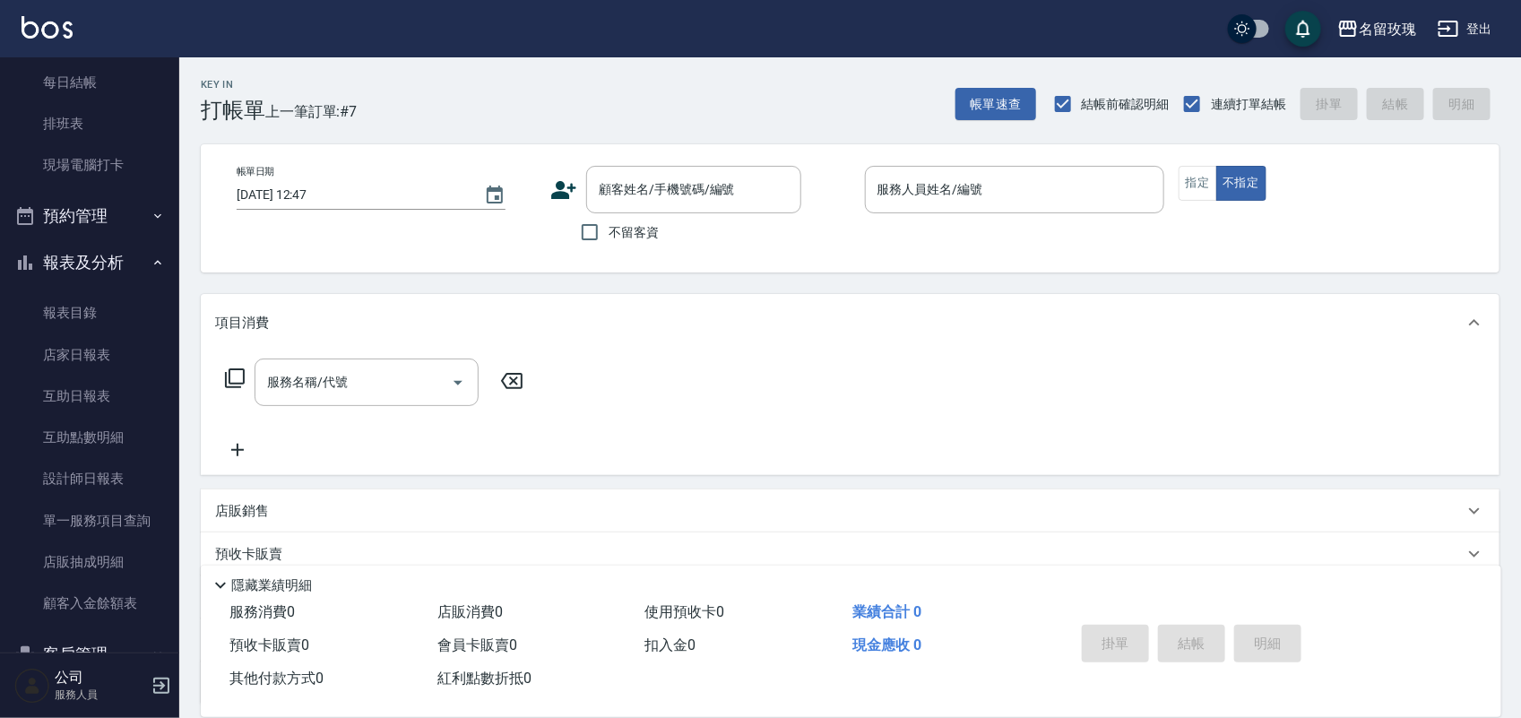
scroll to position [224, 0]
click at [90, 433] on link "互助點數明細" at bounding box center [89, 435] width 165 height 41
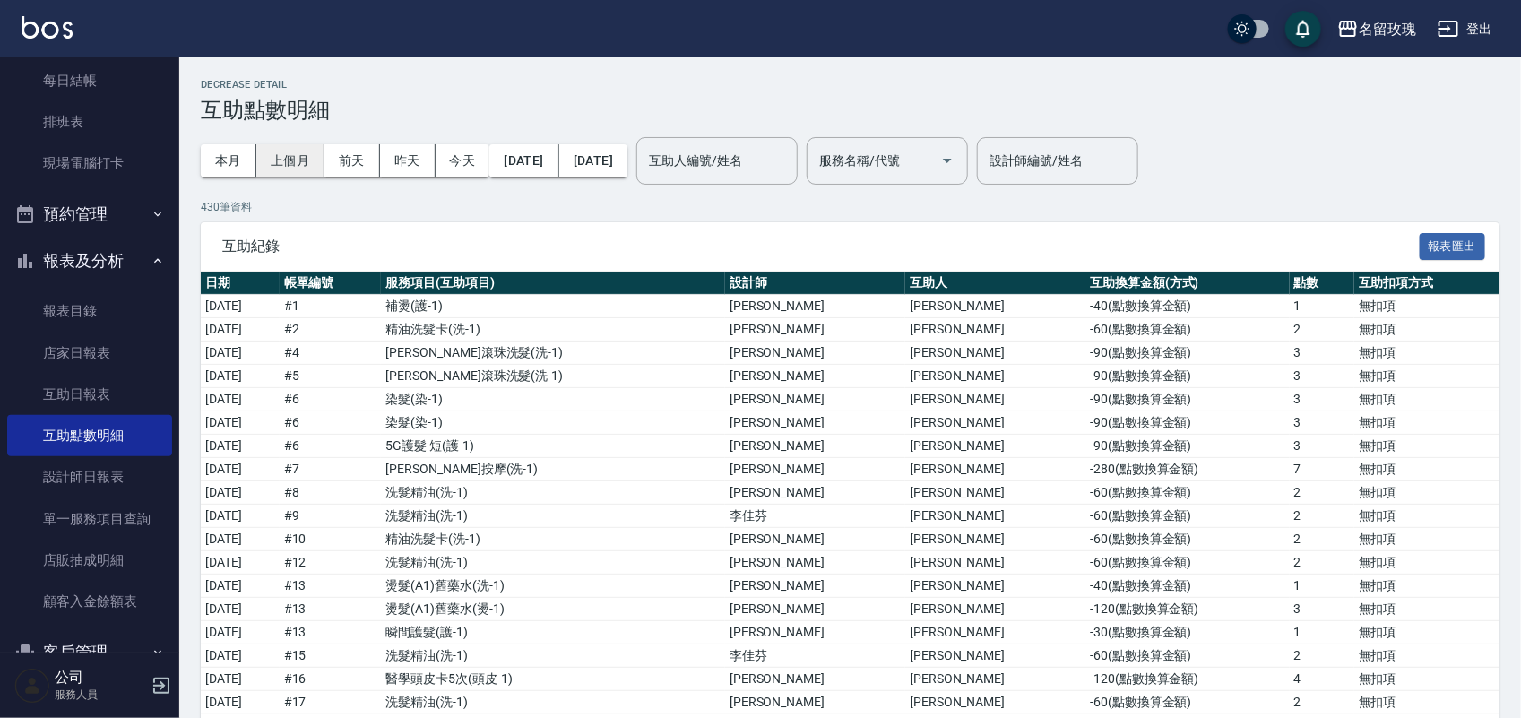
click at [279, 153] on button "上個月" at bounding box center [290, 160] width 68 height 33
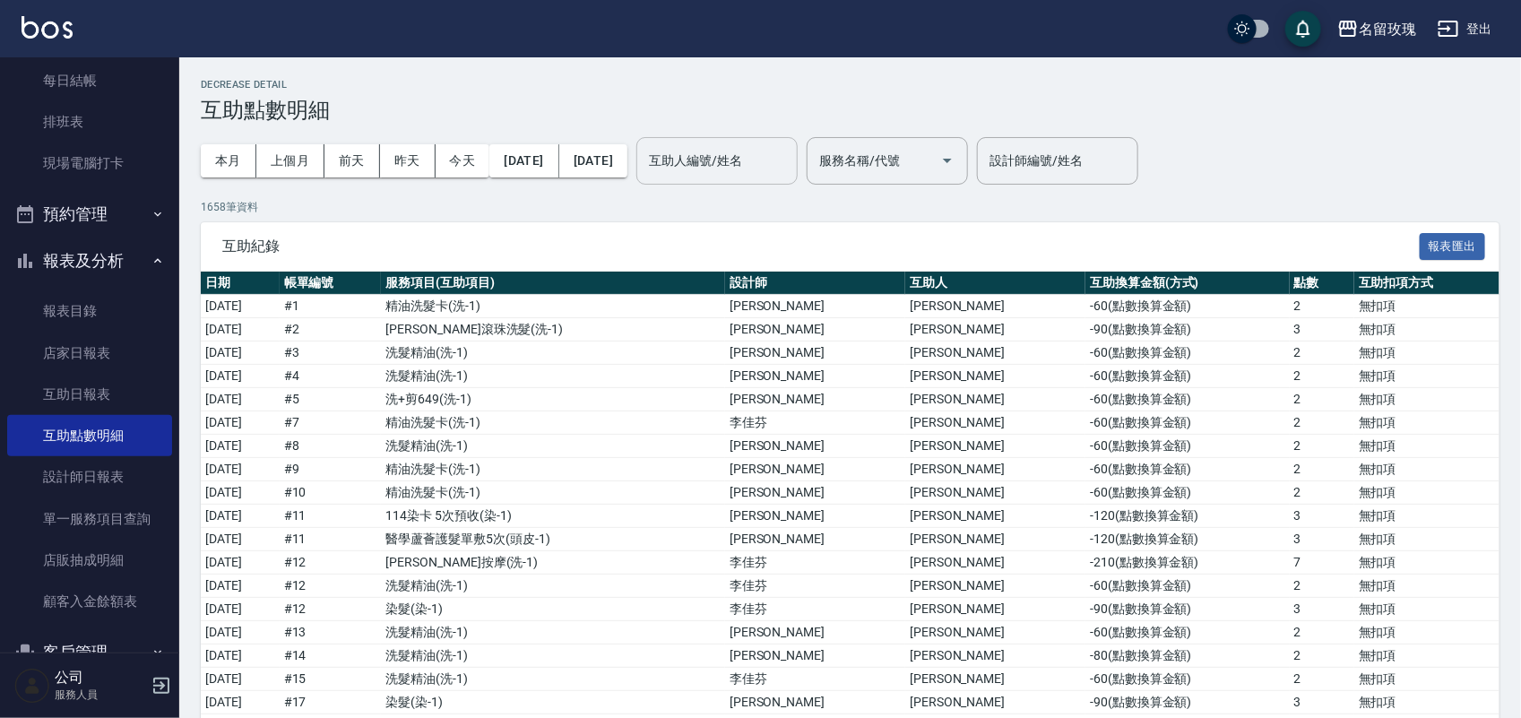
click at [757, 160] on input "互助人編號/姓名" at bounding box center [716, 160] width 145 height 31
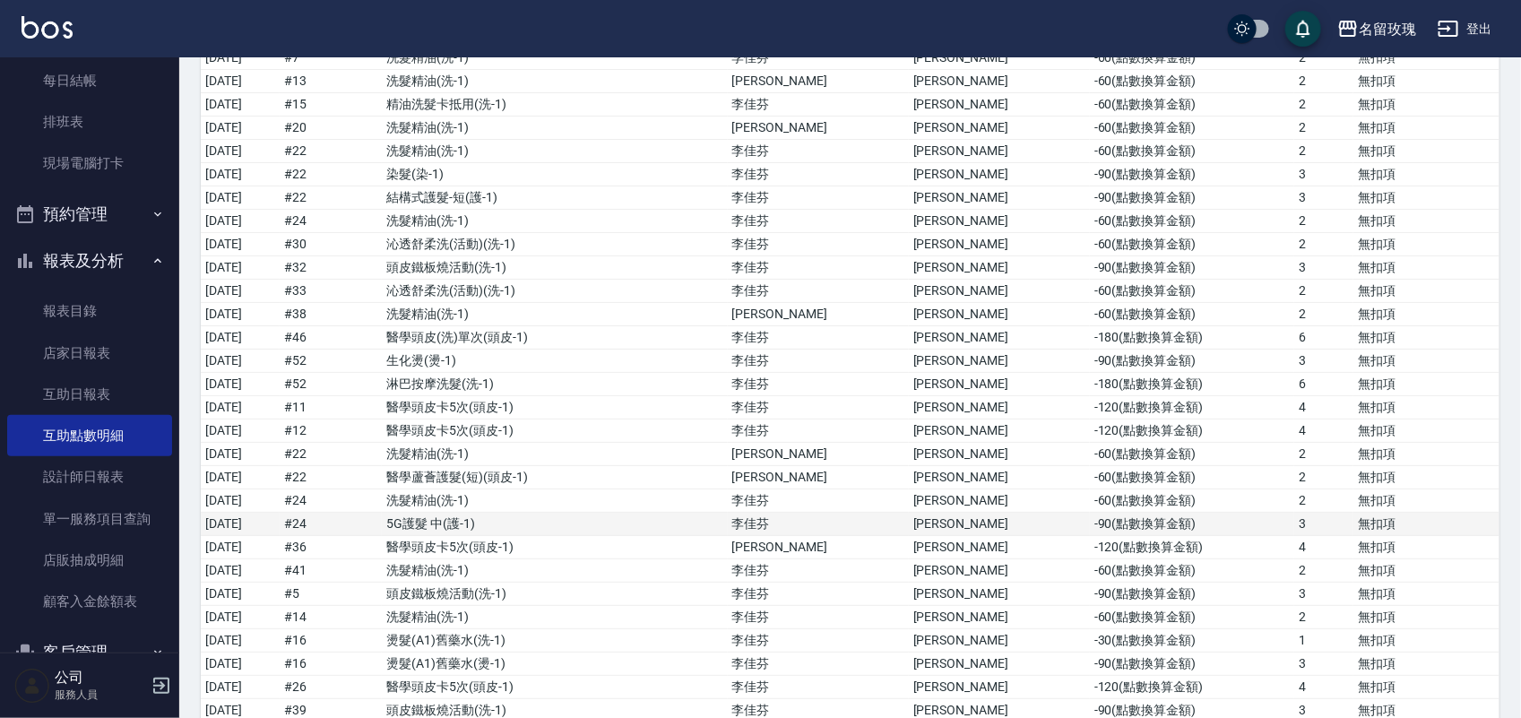
scroll to position [3361, 0]
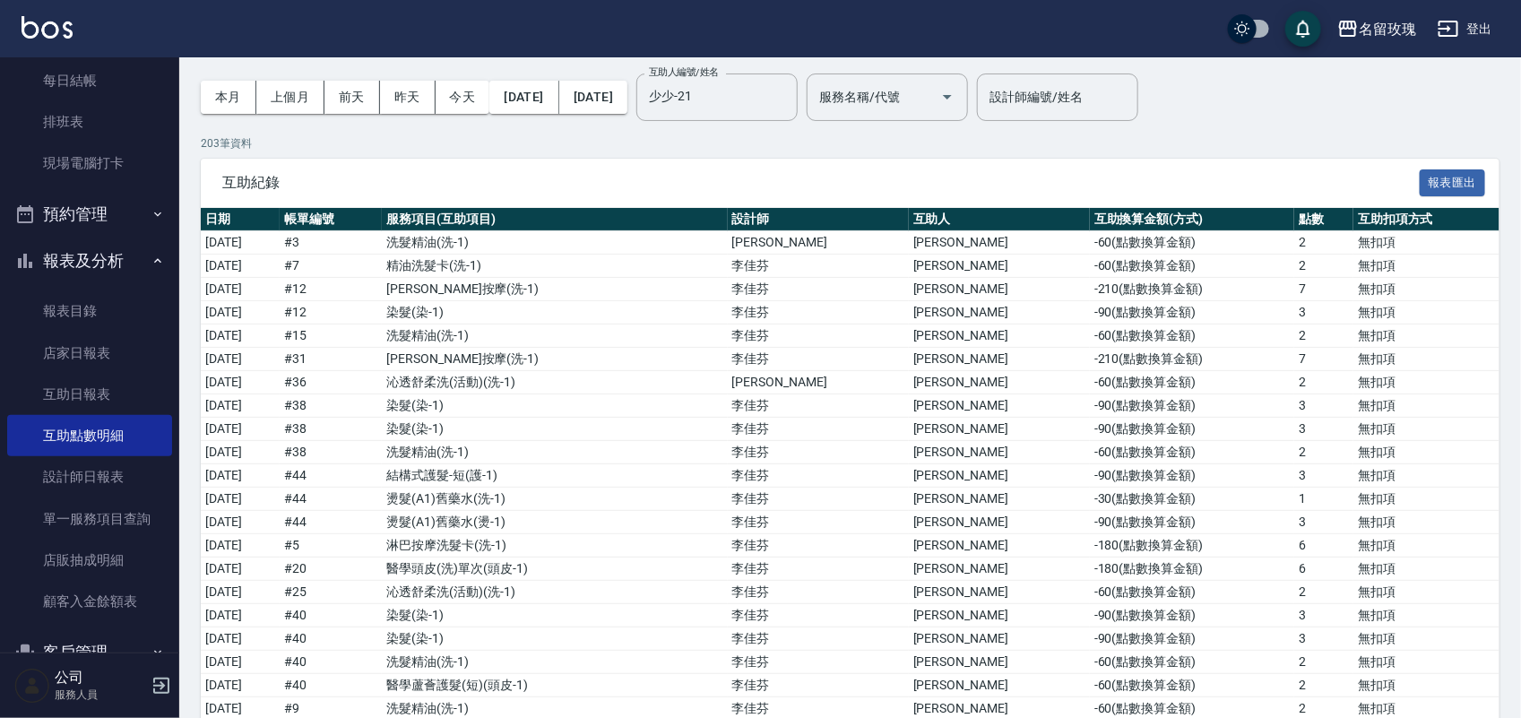
scroll to position [0, 0]
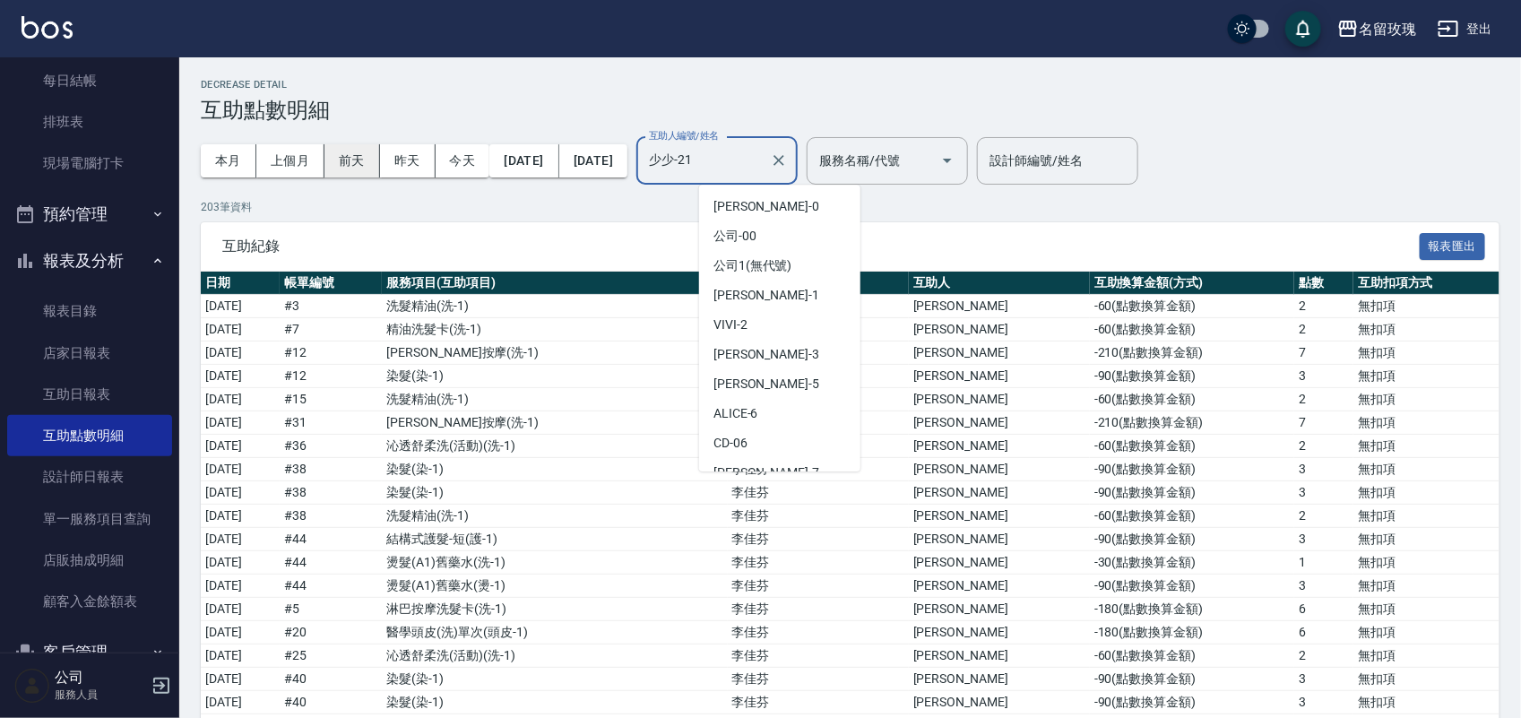
drag, startPoint x: 818, startPoint y: 154, endPoint x: 361, endPoint y: 151, distance: 457.1
click at [357, 144] on div "本月 上個月 [DATE] [DATE] [DATE] [DATE] [DATE] 互助人編號/姓名 少少-21 互助人編號/姓名 服務名稱/代號 服務名稱/…" at bounding box center [584, 161] width 767 height 76
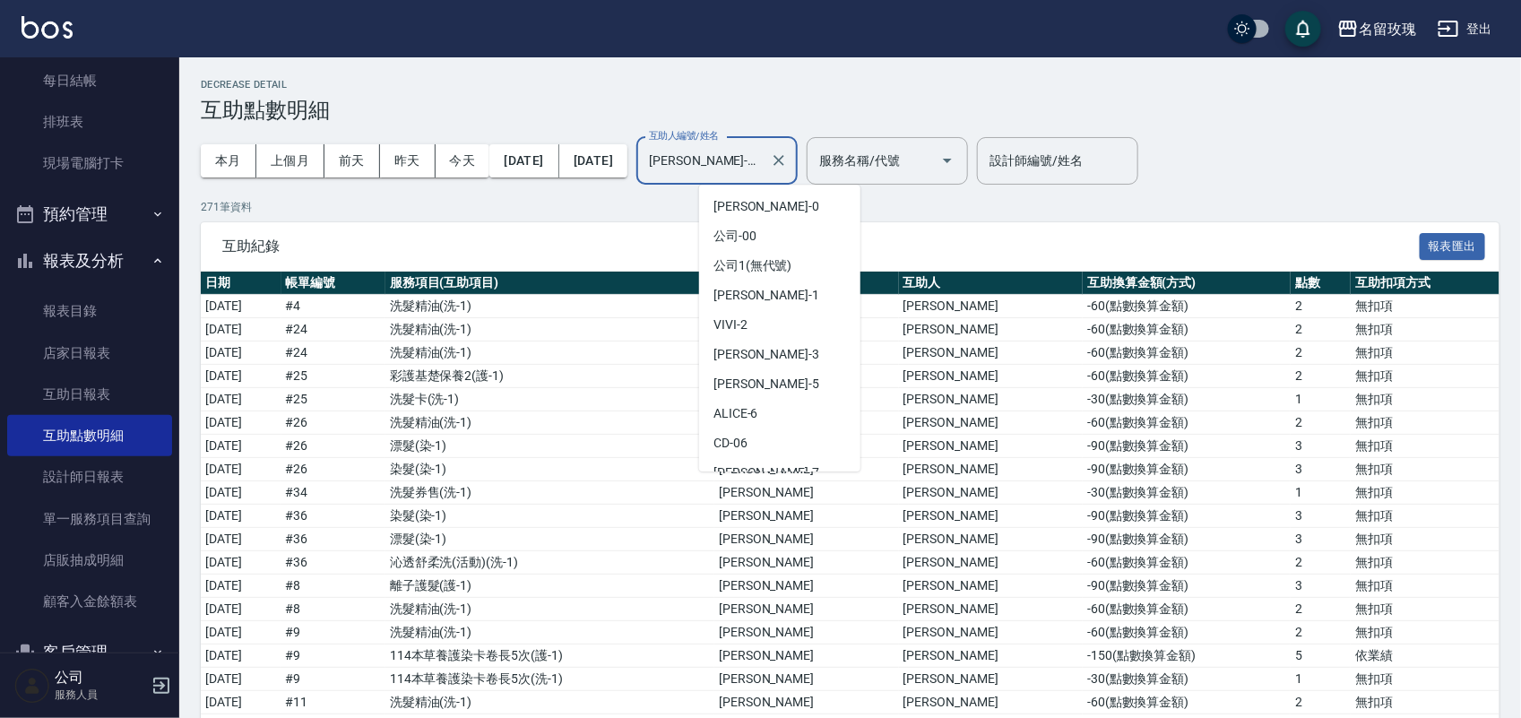
drag, startPoint x: 766, startPoint y: 157, endPoint x: 459, endPoint y: 58, distance: 322.9
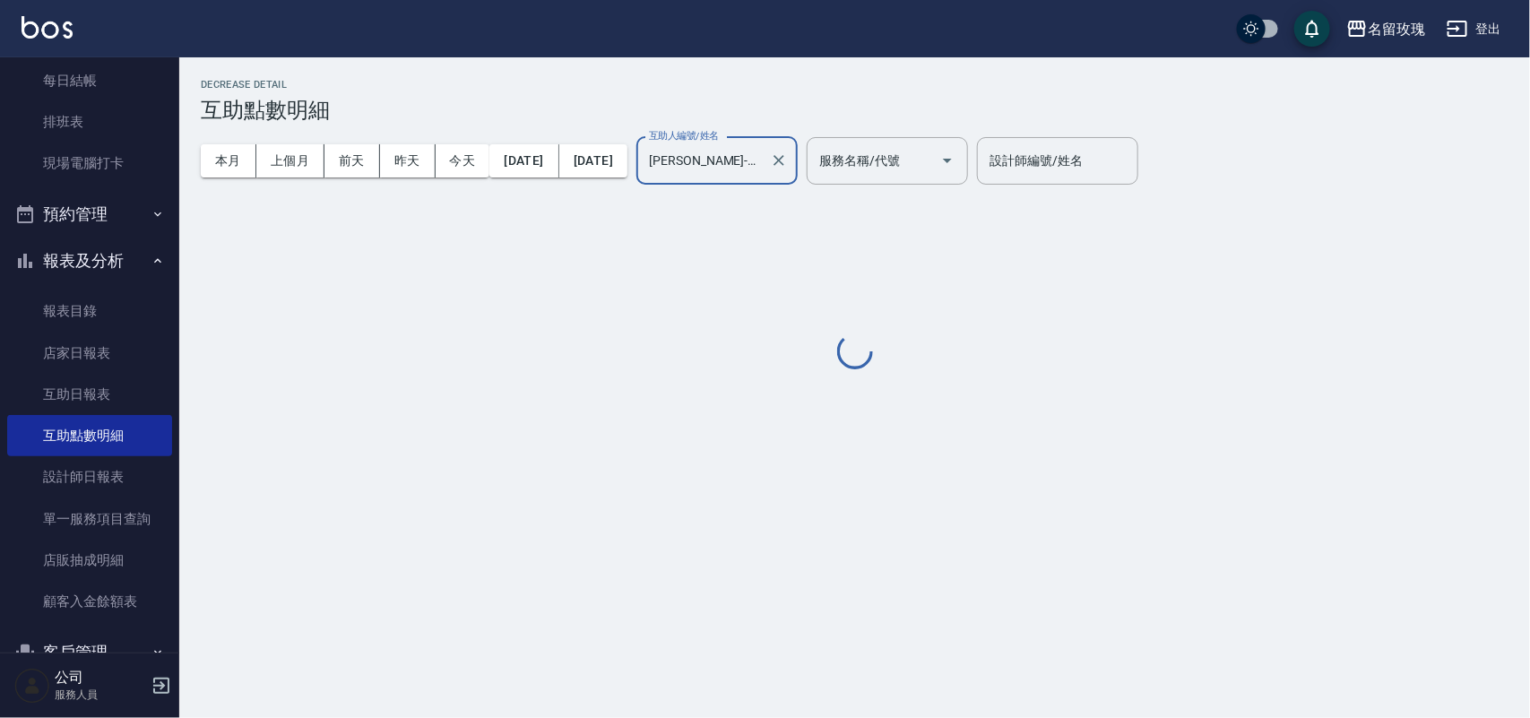
click at [618, 151] on div "本月 上個月 [DATE] [DATE] [DATE] [DATE] [DATE] 互助人編號/姓名 [PERSON_NAME]-19 互助人編號/姓名 服務…" at bounding box center [584, 161] width 767 height 76
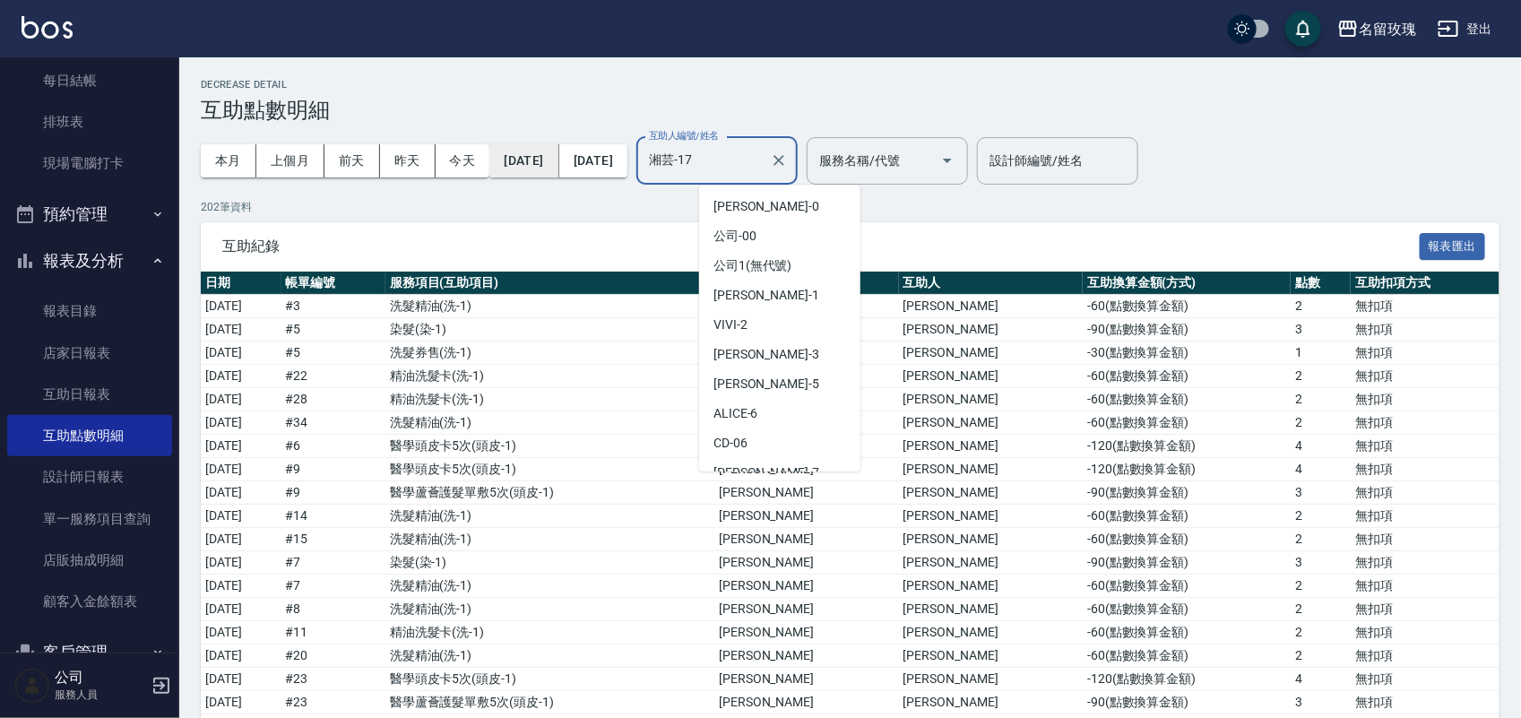
drag, startPoint x: 784, startPoint y: 160, endPoint x: 558, endPoint y: 134, distance: 227.3
click at [545, 157] on div "本月 上個月 [DATE] [DATE] [DATE] [DATE] [DATE] 互助人編號/姓名 湘芸-17 互助人編號/姓名 服務名稱/代號 服務名稱/…" at bounding box center [584, 161] width 767 height 76
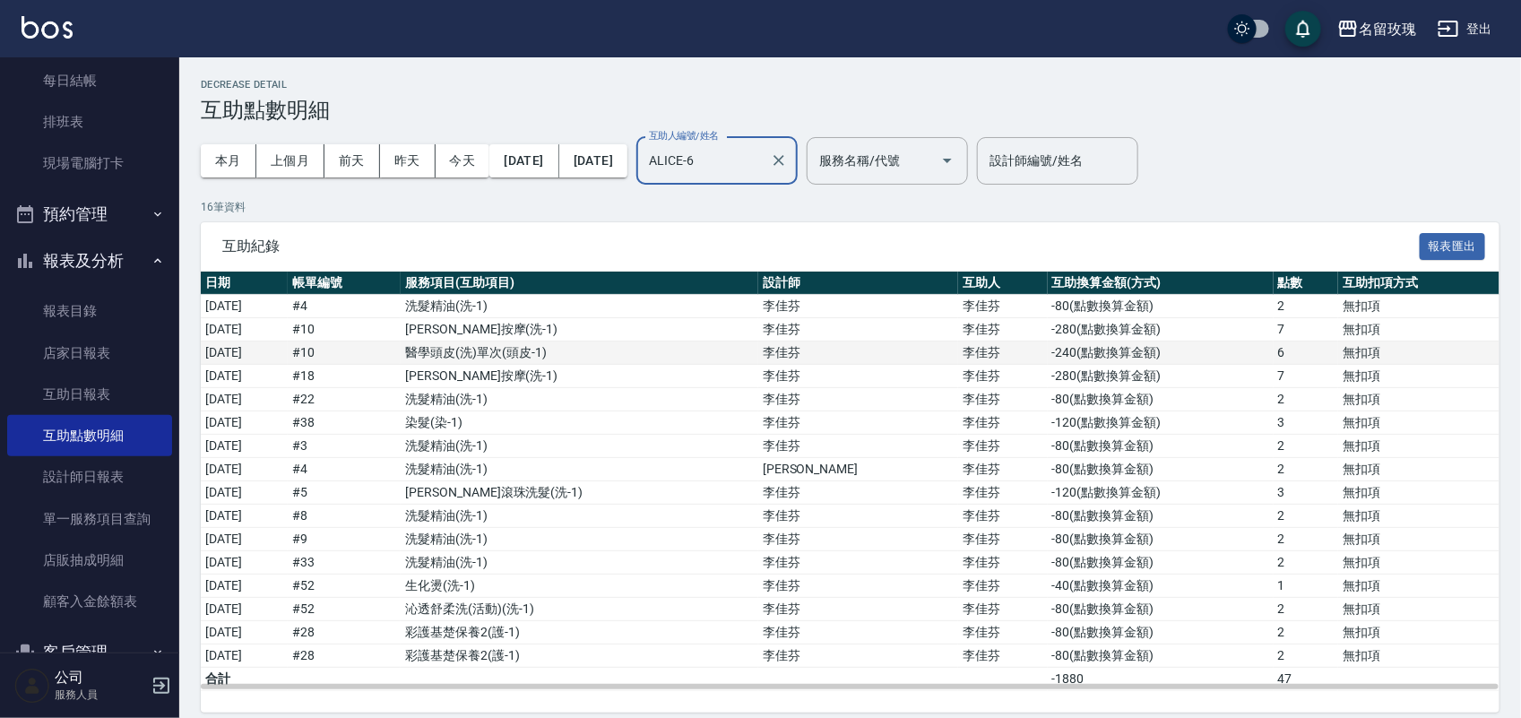
click at [897, 351] on td "李佳芬" at bounding box center [858, 353] width 200 height 23
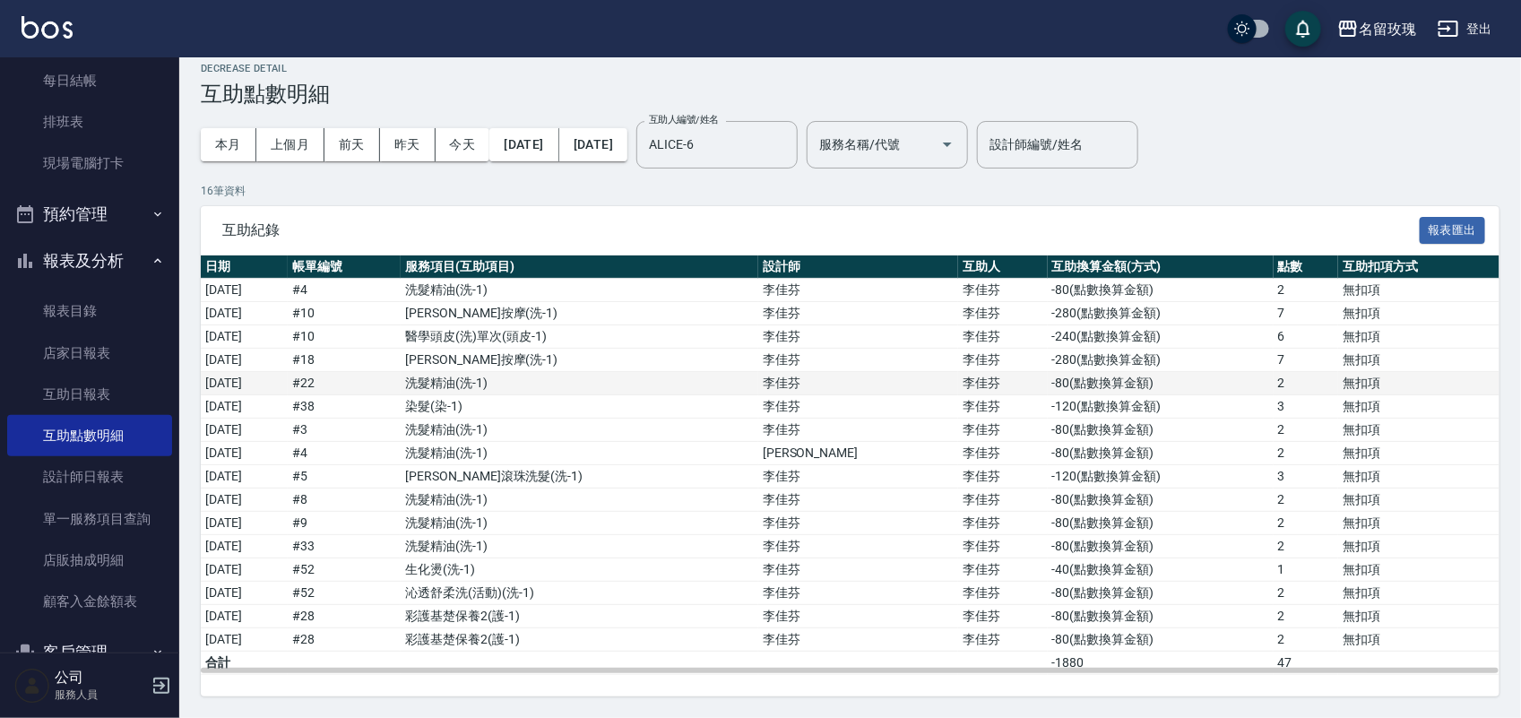
scroll to position [20, 0]
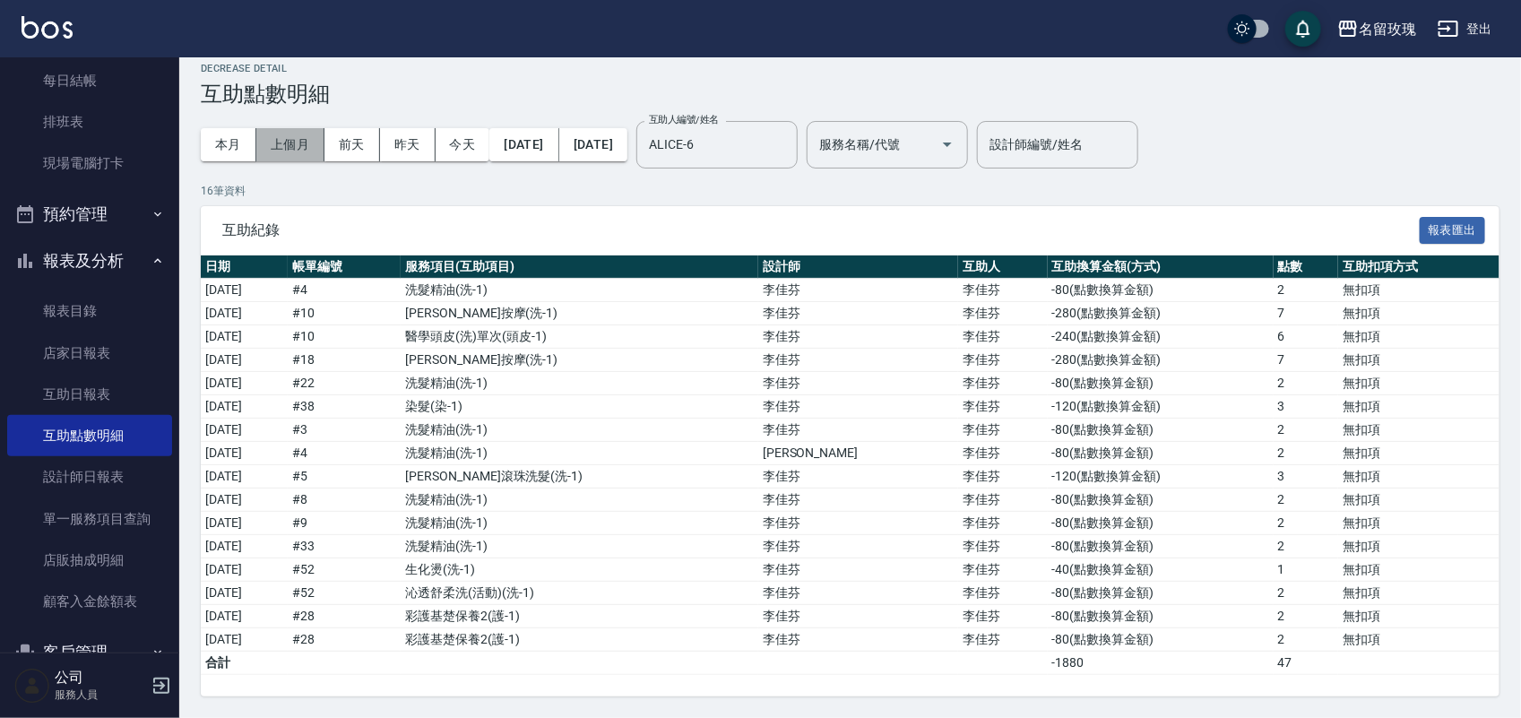
click at [307, 141] on button "上個月" at bounding box center [290, 144] width 68 height 33
click at [288, 128] on button "上個月" at bounding box center [290, 144] width 68 height 33
click at [287, 140] on button "上個月" at bounding box center [290, 144] width 68 height 33
click at [287, 141] on button "上個月" at bounding box center [290, 144] width 68 height 33
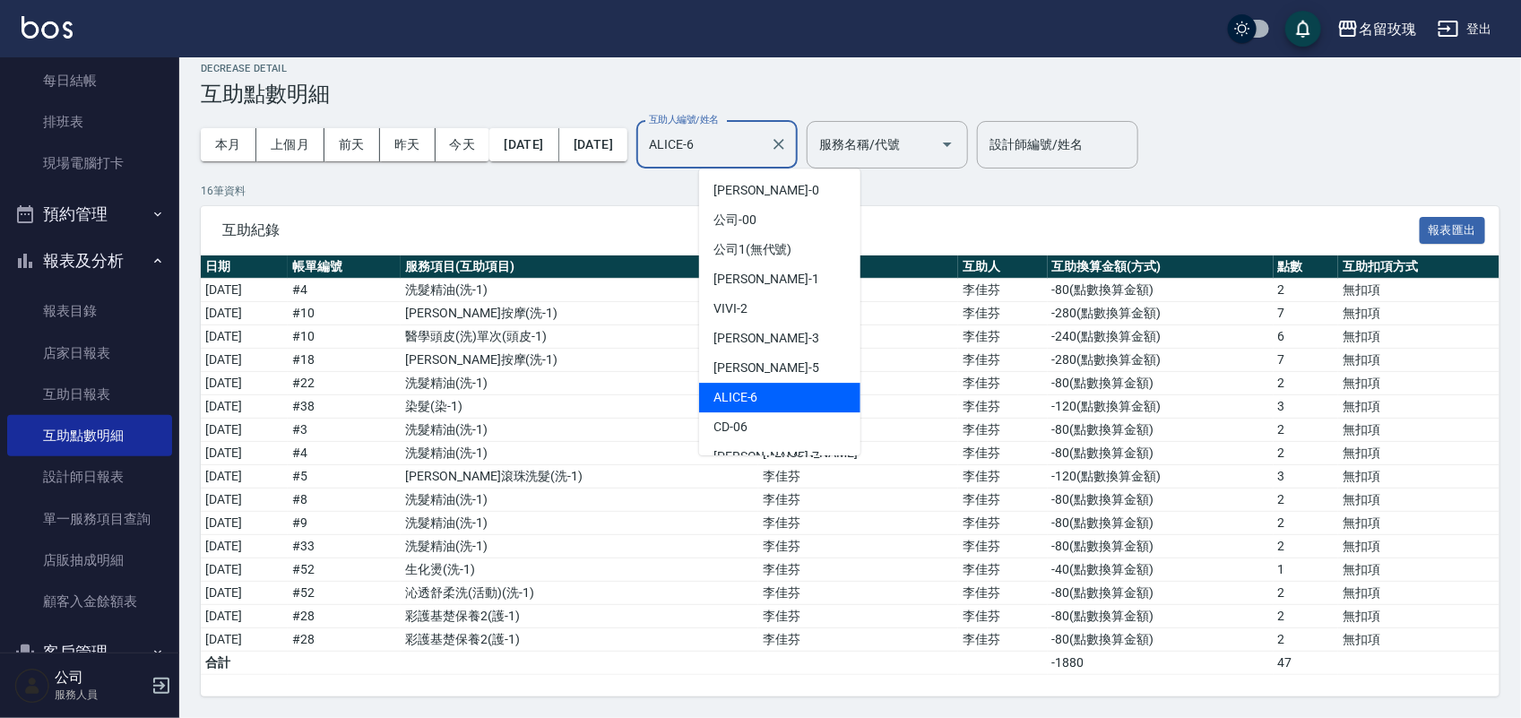
click at [763, 148] on input "ALICE-6" at bounding box center [703, 144] width 118 height 31
drag, startPoint x: 798, startPoint y: 134, endPoint x: 681, endPoint y: 133, distance: 116.5
click at [681, 133] on div "本月 上個月 [DATE] [DATE] [DATE] [DATE] [DATE] 互助人編號/姓名 [PERSON_NAME]-6 互助人編號/姓名 服務名…" at bounding box center [584, 145] width 767 height 76
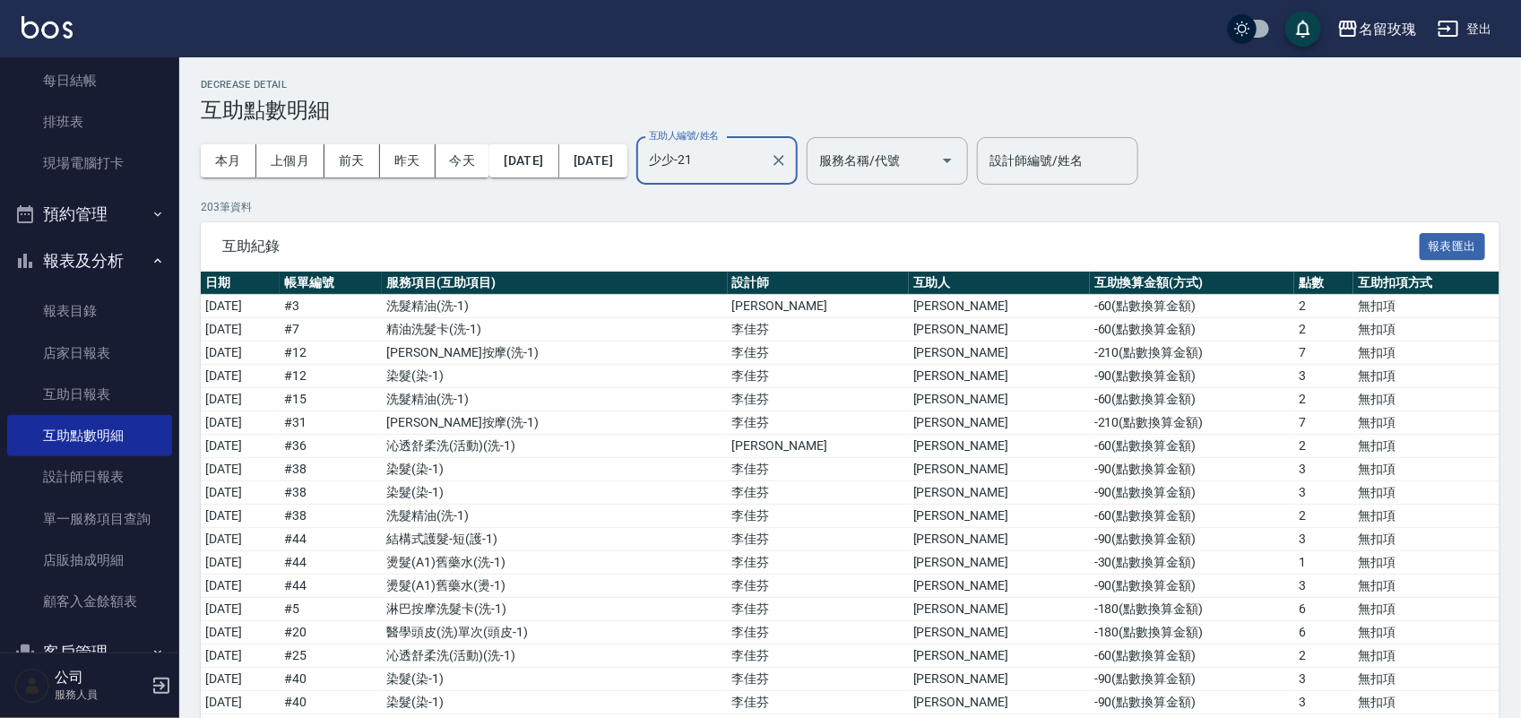
scroll to position [224, 0]
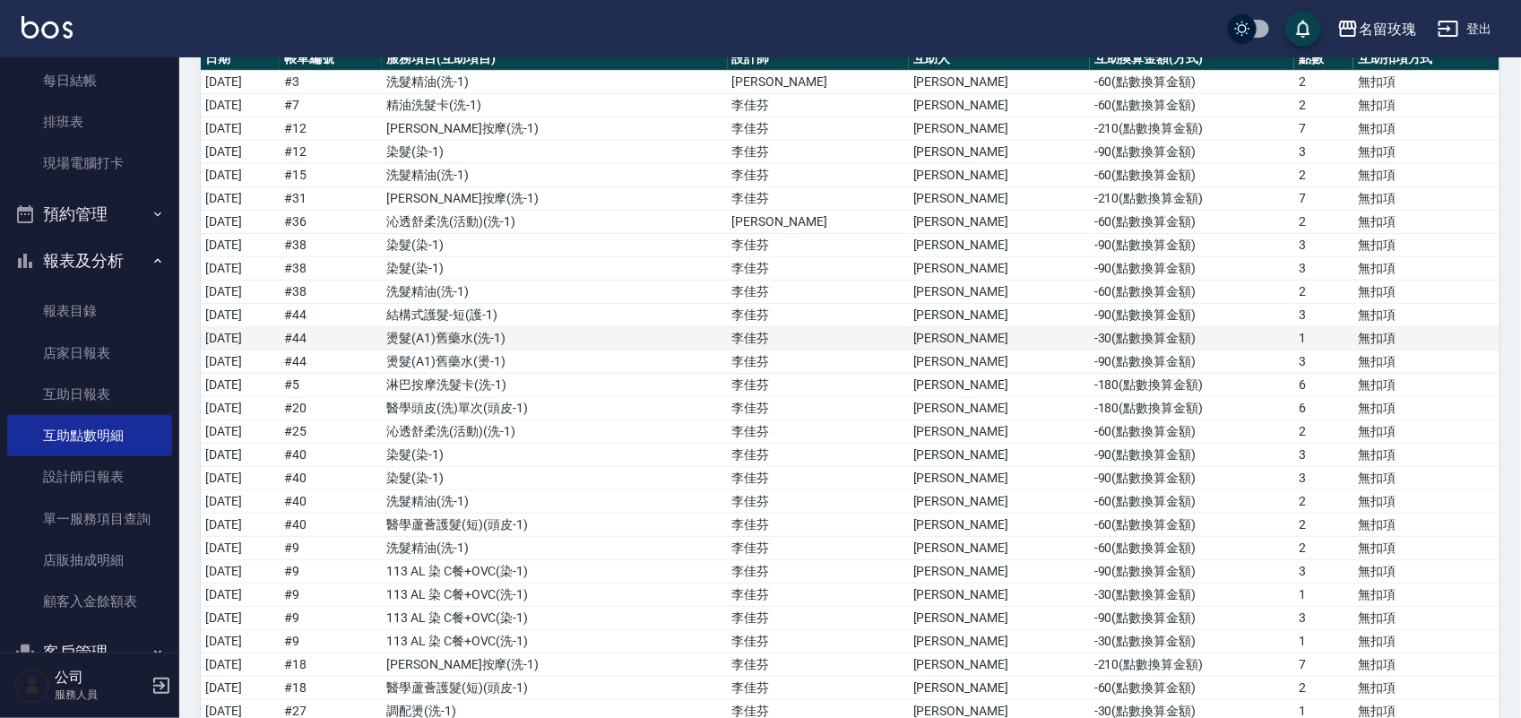
type input "少少-21"
click at [628, 342] on td "燙髮(A1)舊藥水 ( 洗-1 )" at bounding box center [554, 338] width 345 height 23
click at [601, 372] on td "燙髮(A1)舊藥水 ( 燙-1 )" at bounding box center [554, 361] width 345 height 23
click at [601, 346] on td "燙髮(A1)舊藥水 ( 洗-1 )" at bounding box center [554, 338] width 345 height 23
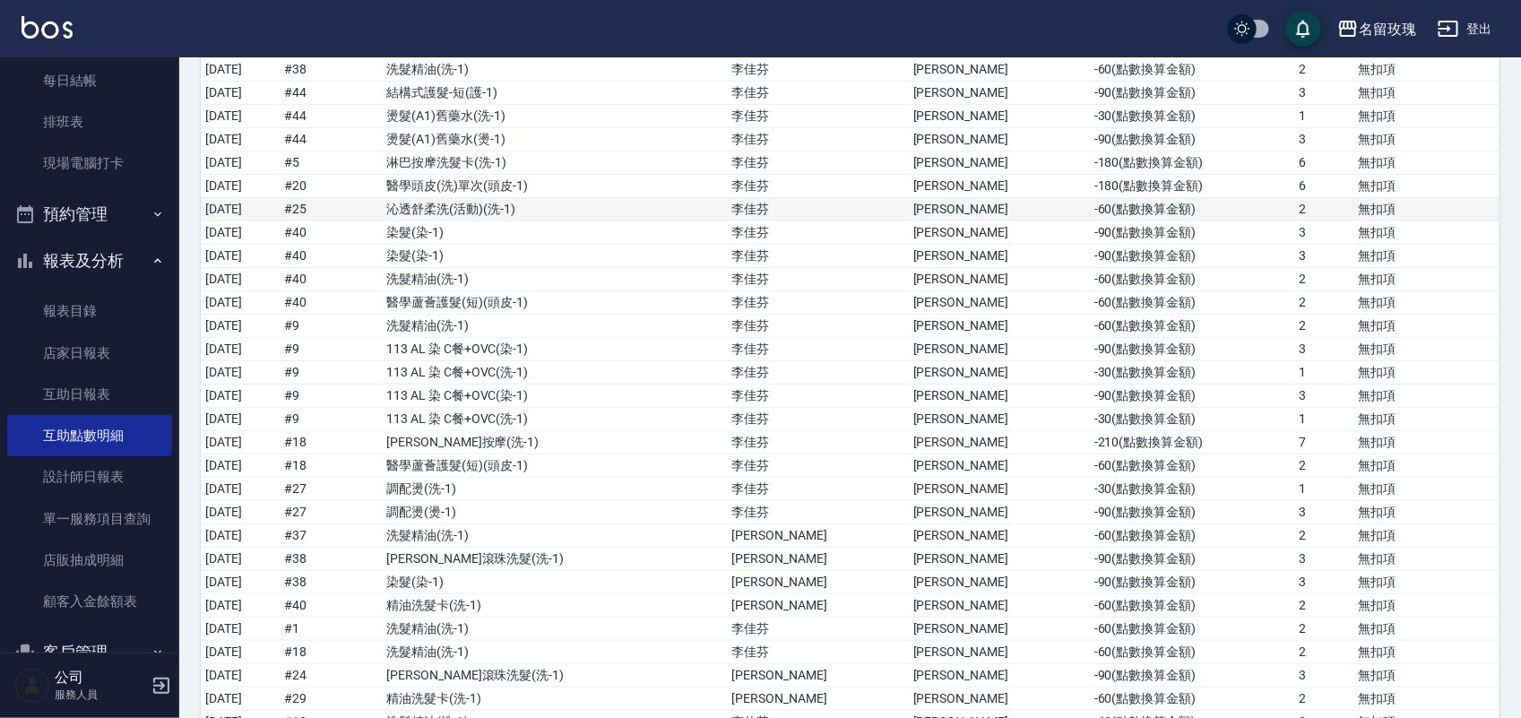
scroll to position [448, 0]
click at [656, 352] on td "113 AL 染 C餐+OVC ( 染-1 )" at bounding box center [554, 347] width 345 height 23
click at [274, 351] on td "[DATE]" at bounding box center [240, 347] width 79 height 23
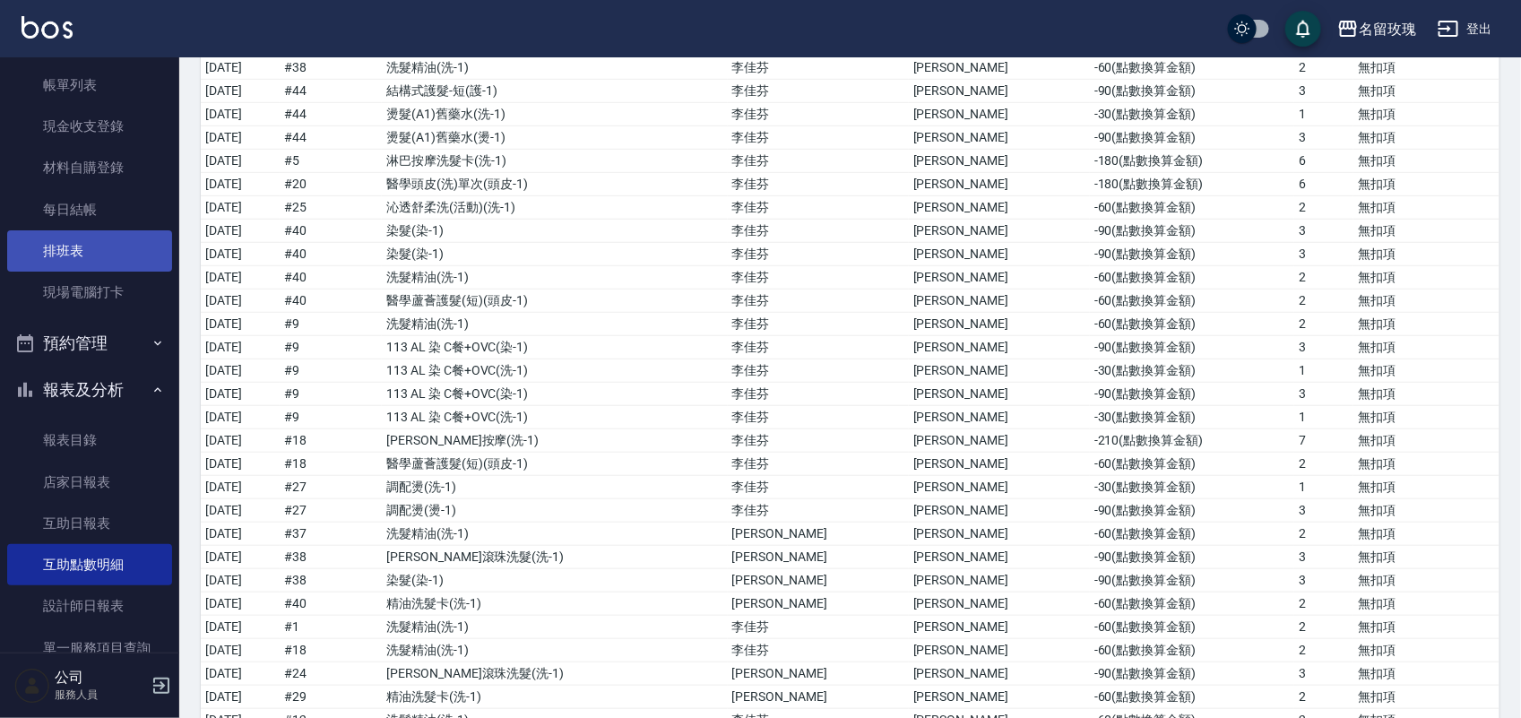
scroll to position [0, 0]
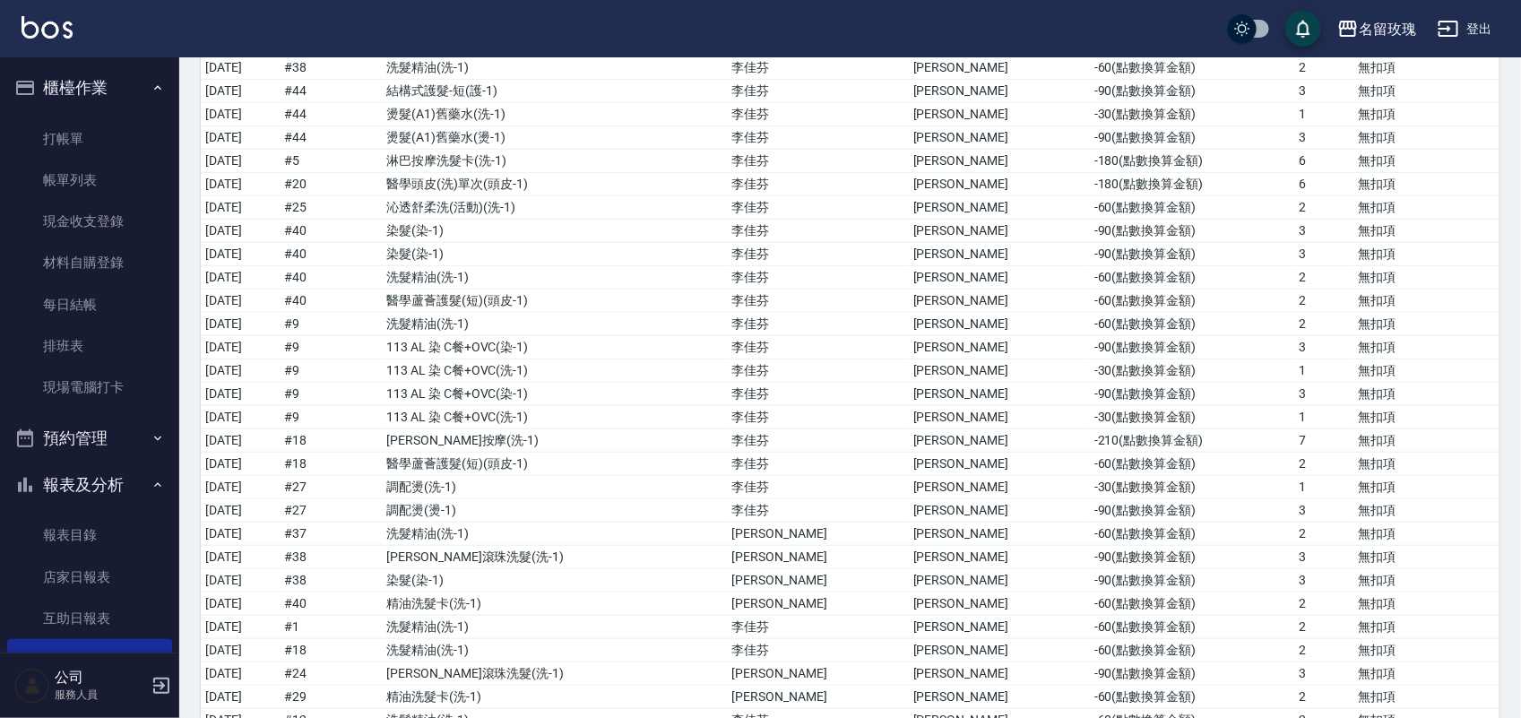
click at [97, 117] on ul "打帳單 帳單列表 現金收支登錄 材料自購登錄 每日結帳 排班表 現場電腦打卡" at bounding box center [89, 263] width 165 height 305
click at [95, 125] on link "打帳單" at bounding box center [89, 138] width 165 height 41
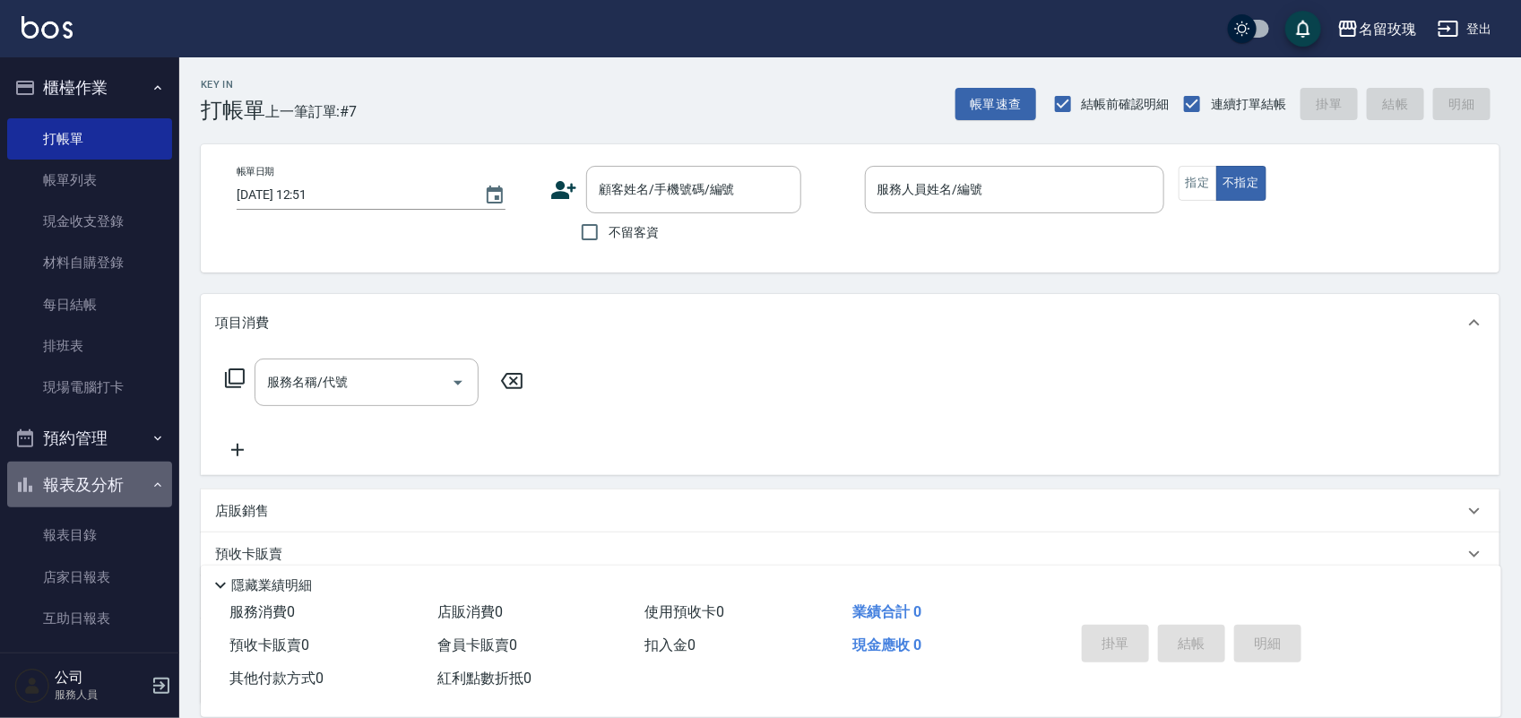
click at [99, 476] on button "報表及分析" at bounding box center [89, 485] width 165 height 47
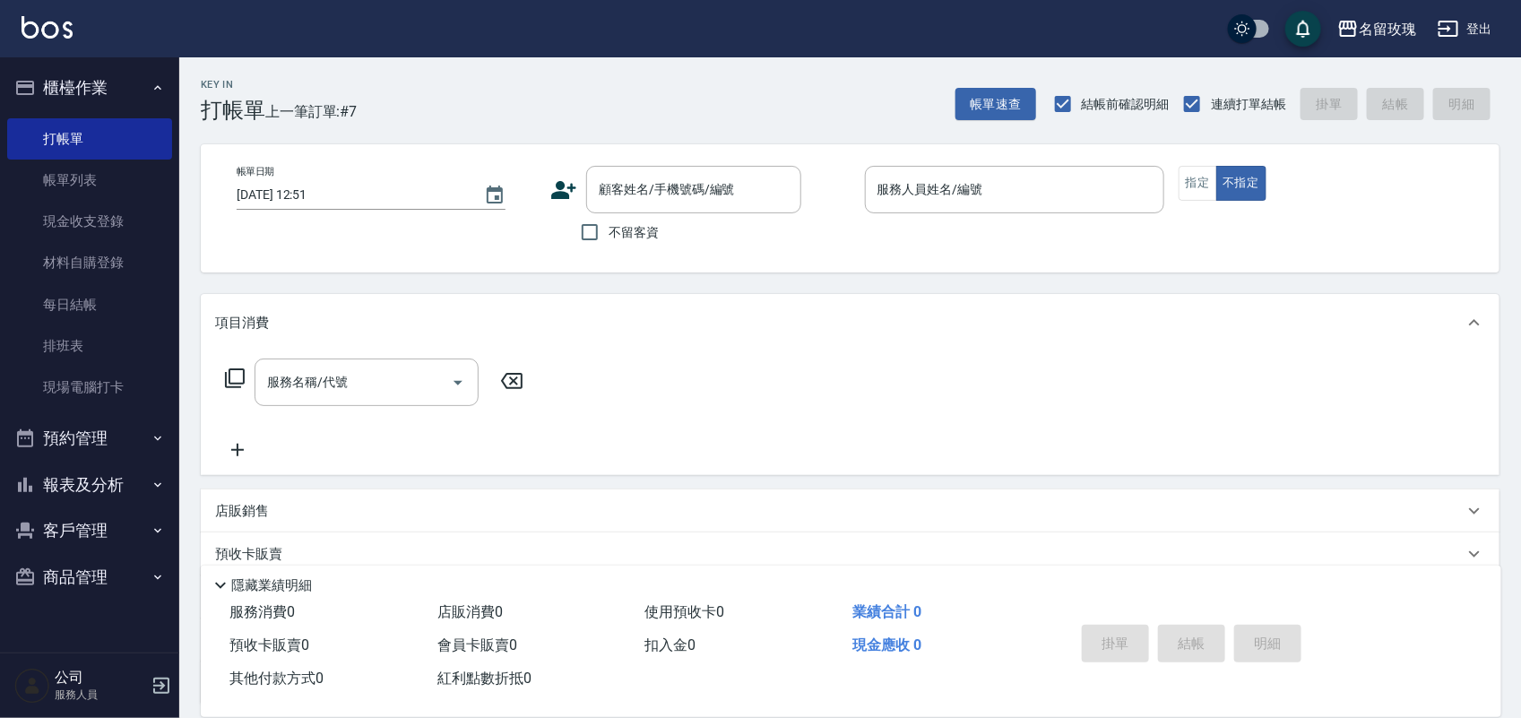
click at [112, 478] on button "報表及分析" at bounding box center [89, 485] width 165 height 47
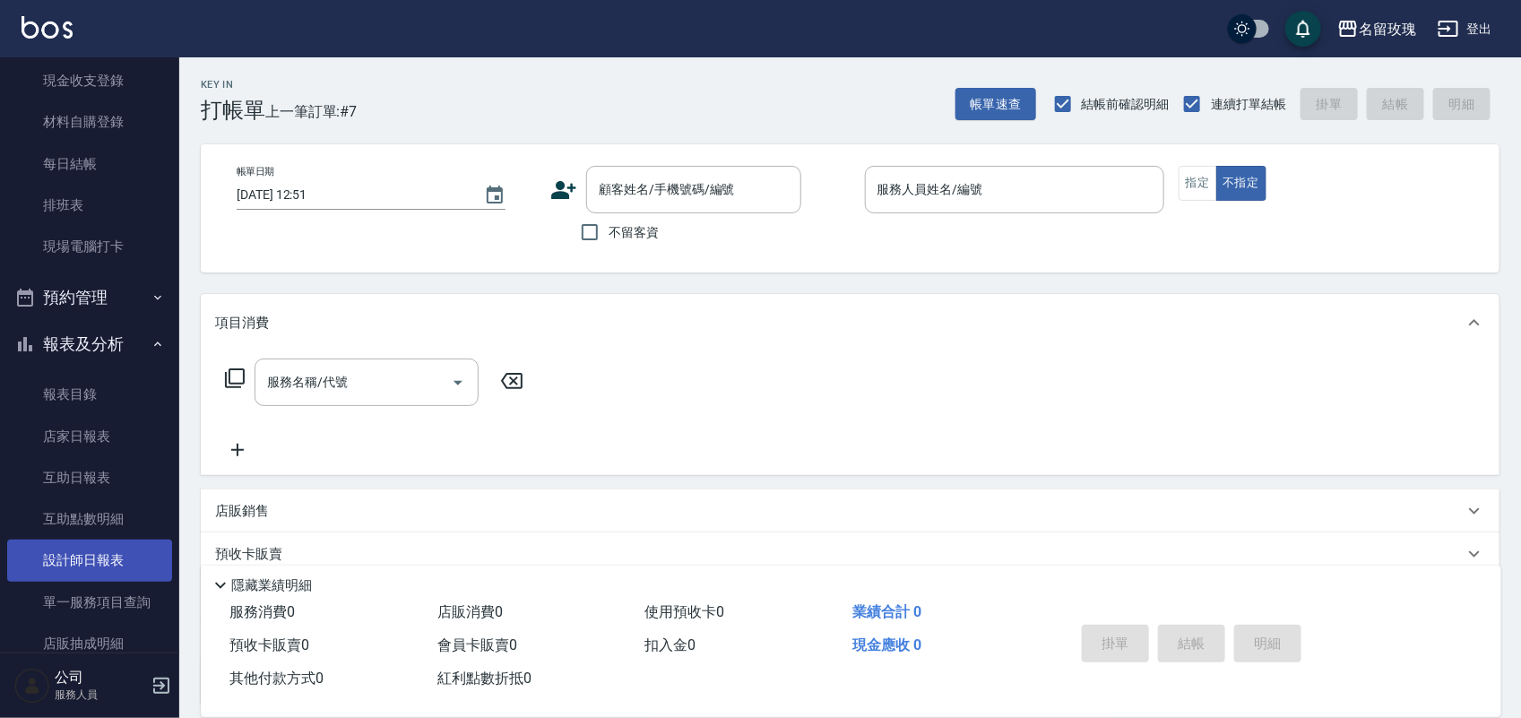
scroll to position [315, 0]
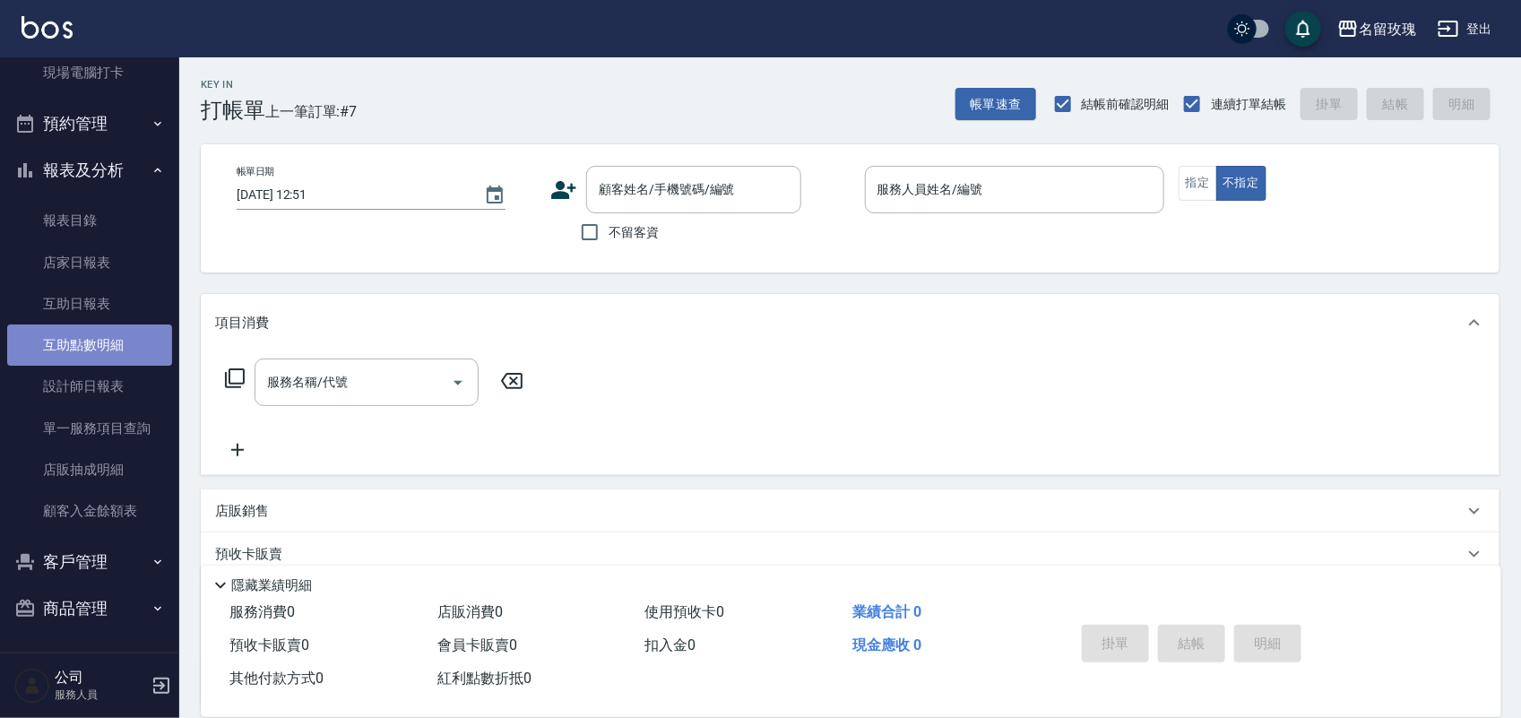
click at [117, 343] on link "互助點數明細" at bounding box center [89, 344] width 165 height 41
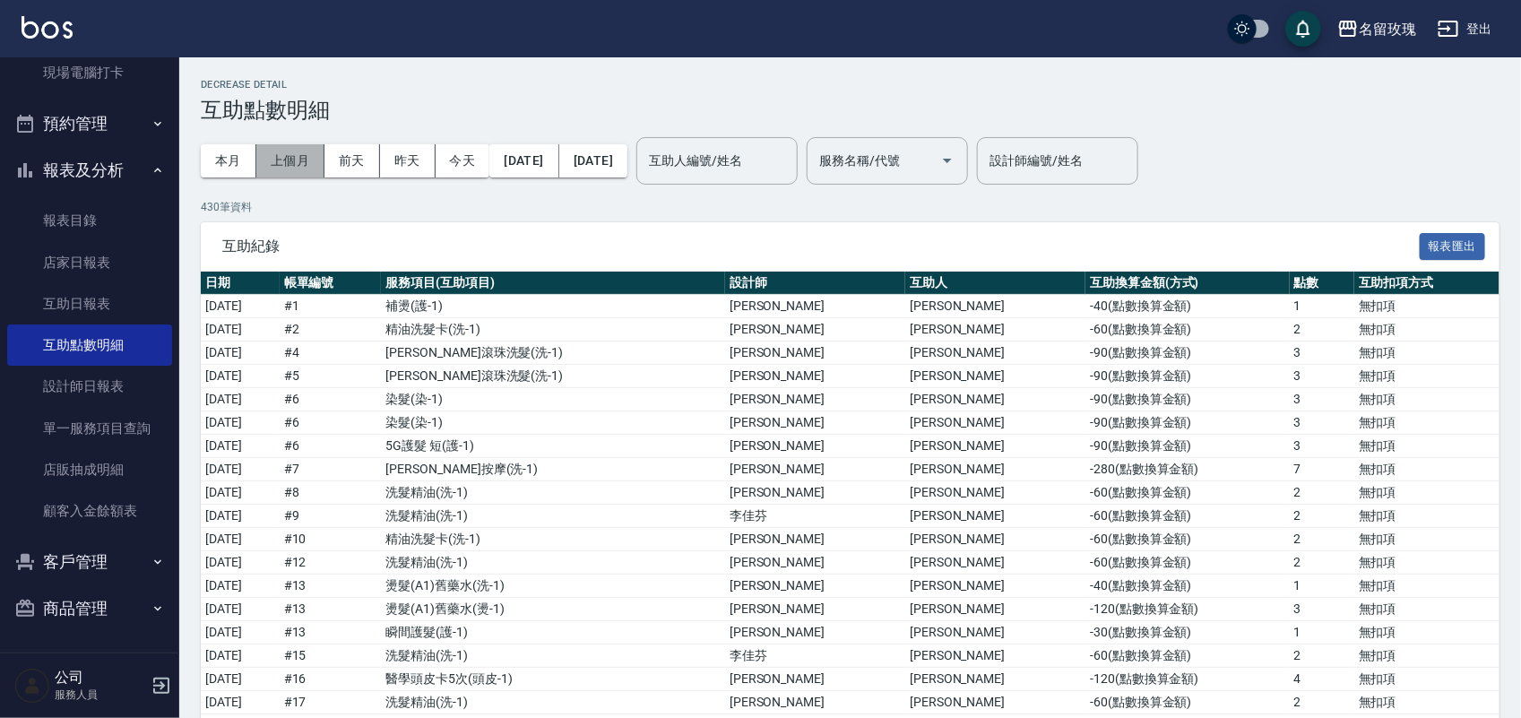
click at [293, 160] on button "上個月" at bounding box center [290, 160] width 68 height 33
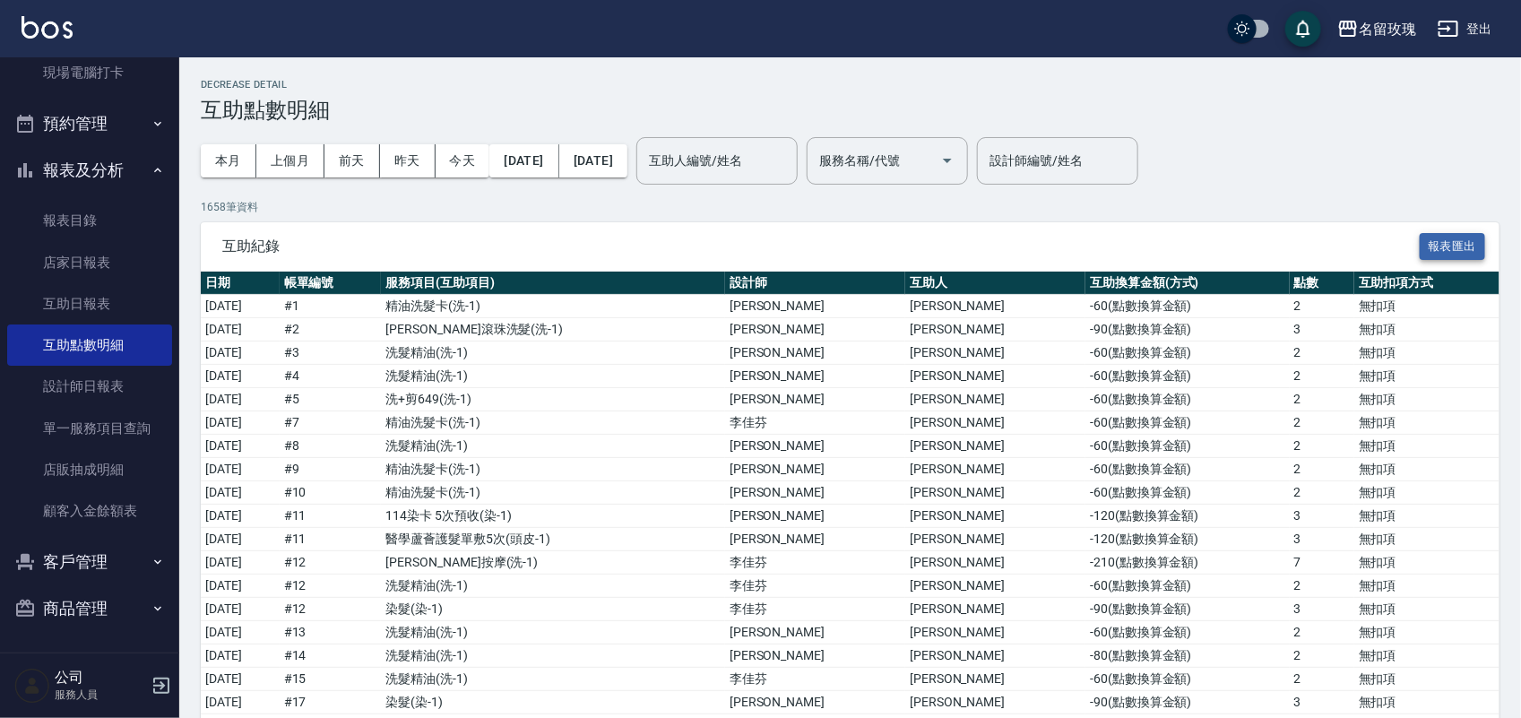
click at [1450, 245] on button "報表匯出" at bounding box center [1453, 247] width 66 height 28
click at [99, 154] on button "報表及分析" at bounding box center [89, 170] width 165 height 47
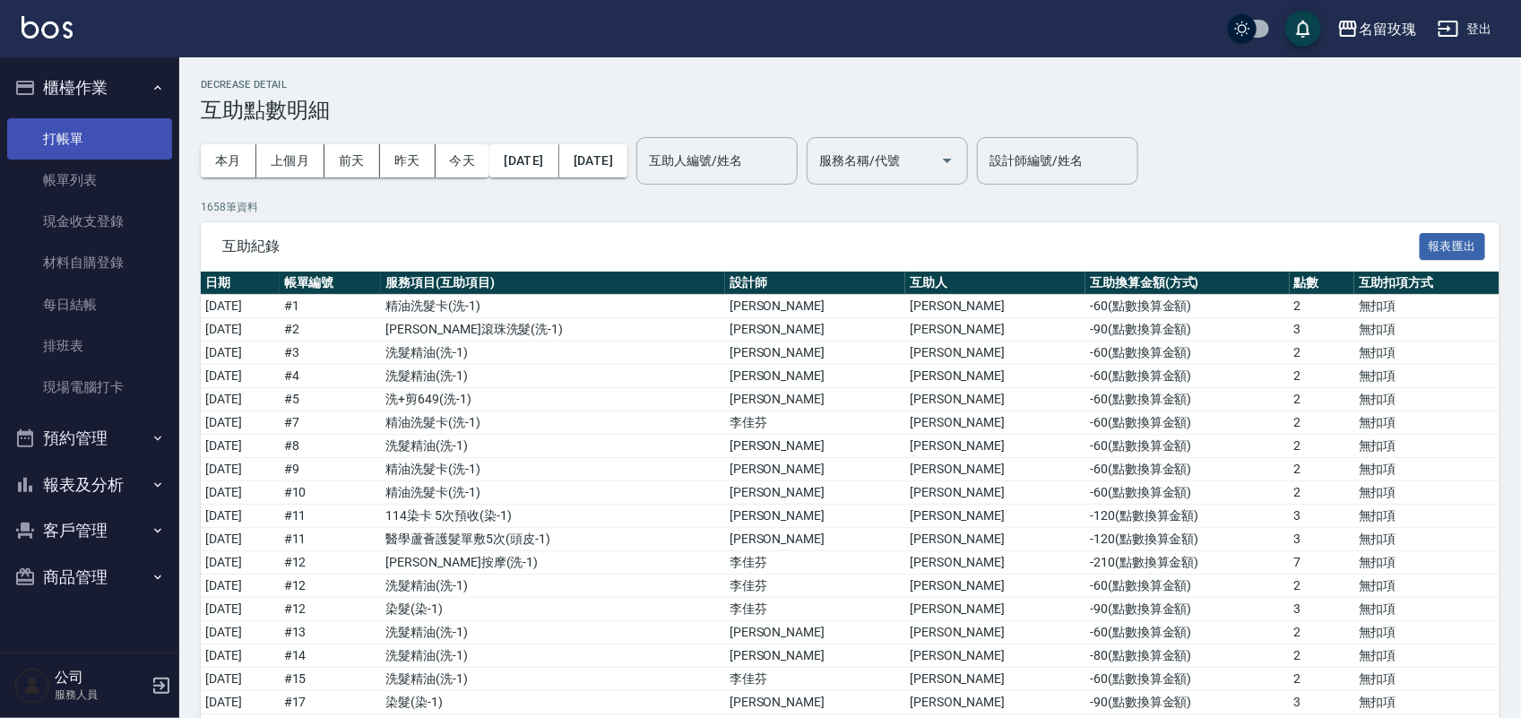
click at [58, 133] on link "打帳單" at bounding box center [89, 138] width 165 height 41
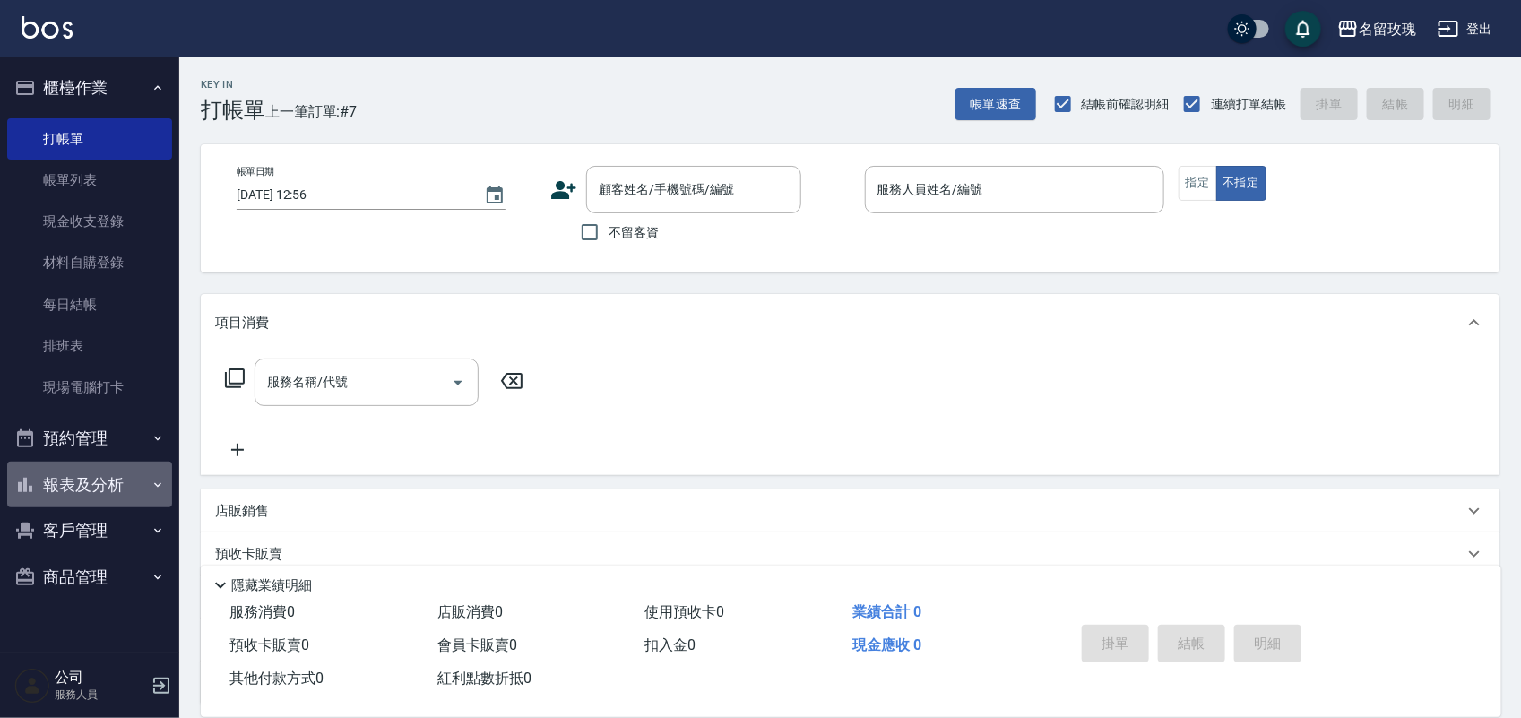
click at [83, 477] on button "報表及分析" at bounding box center [89, 485] width 165 height 47
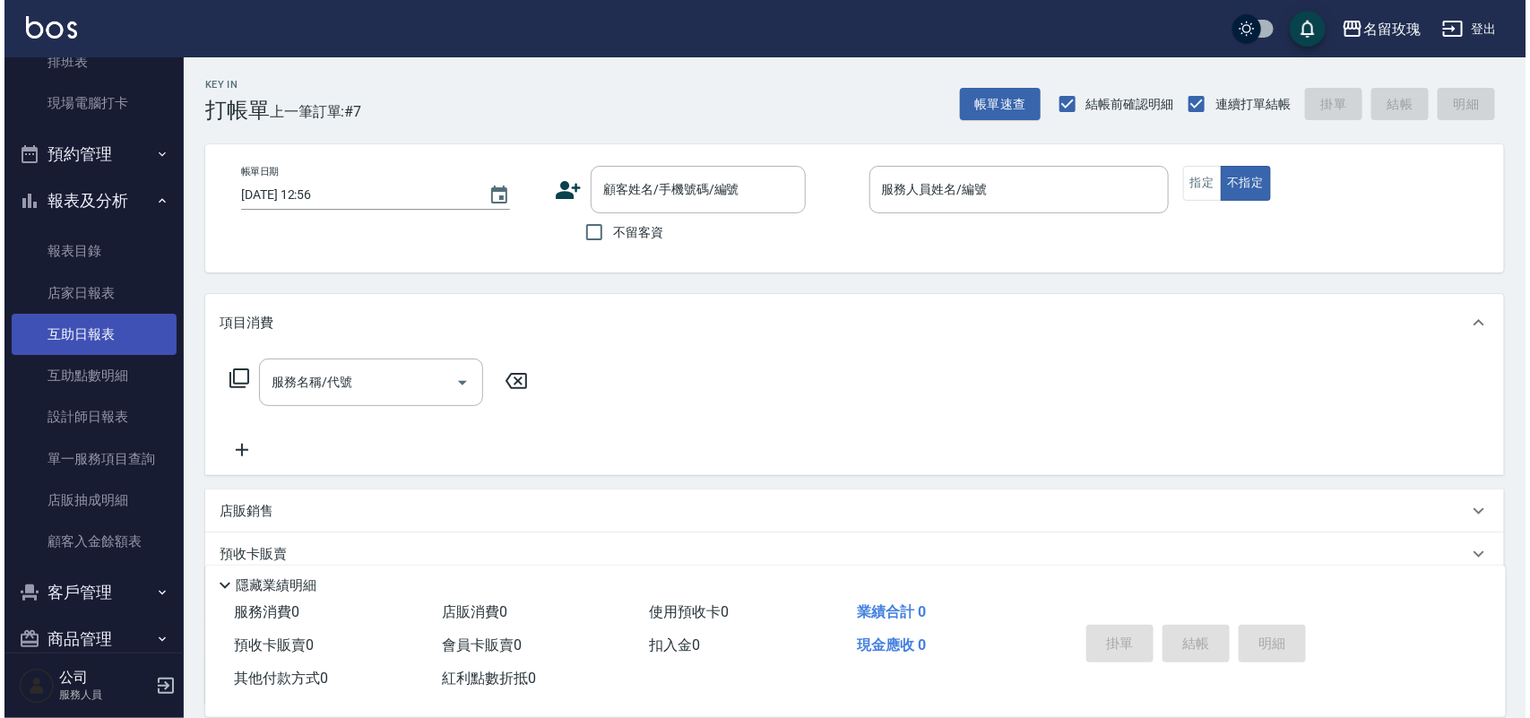
scroll to position [315, 0]
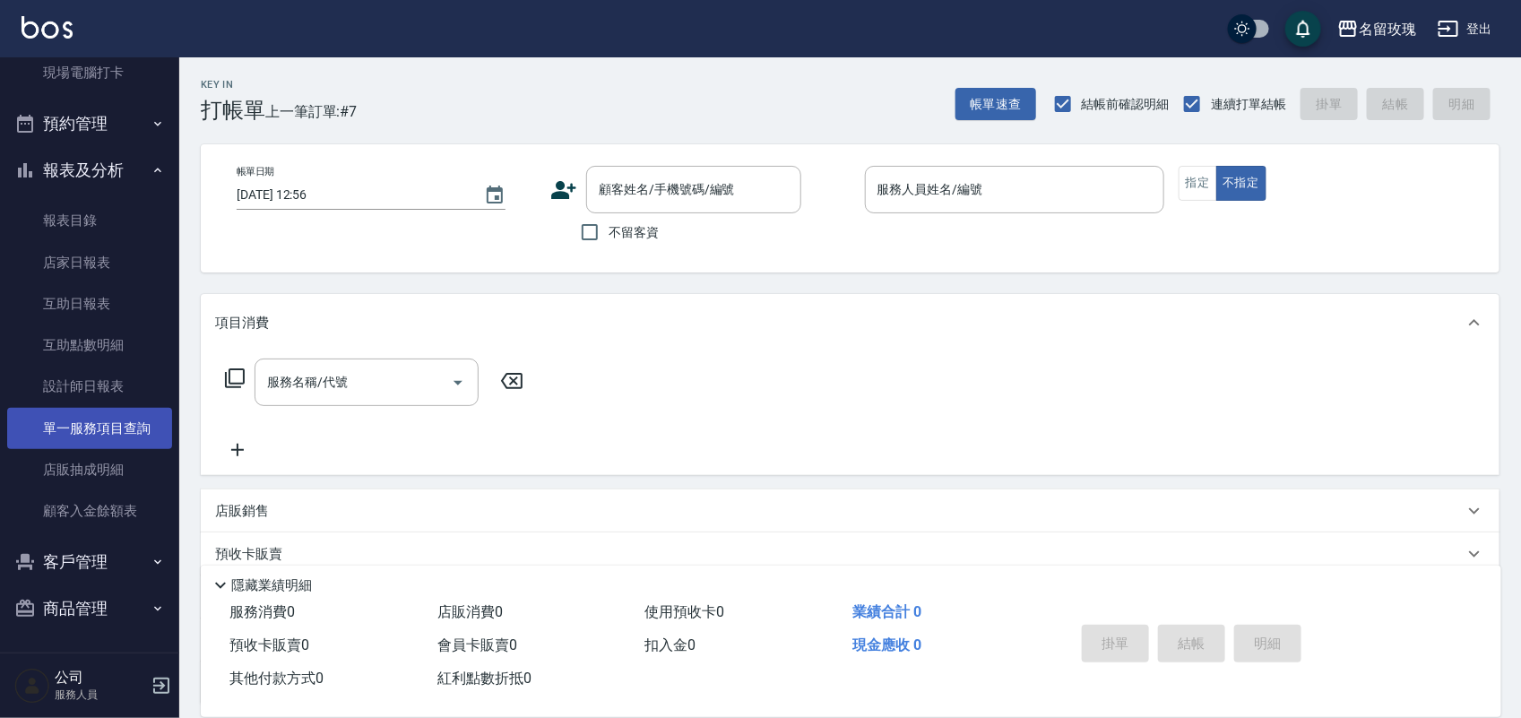
click at [94, 424] on link "單一服務項目查詢" at bounding box center [89, 428] width 165 height 41
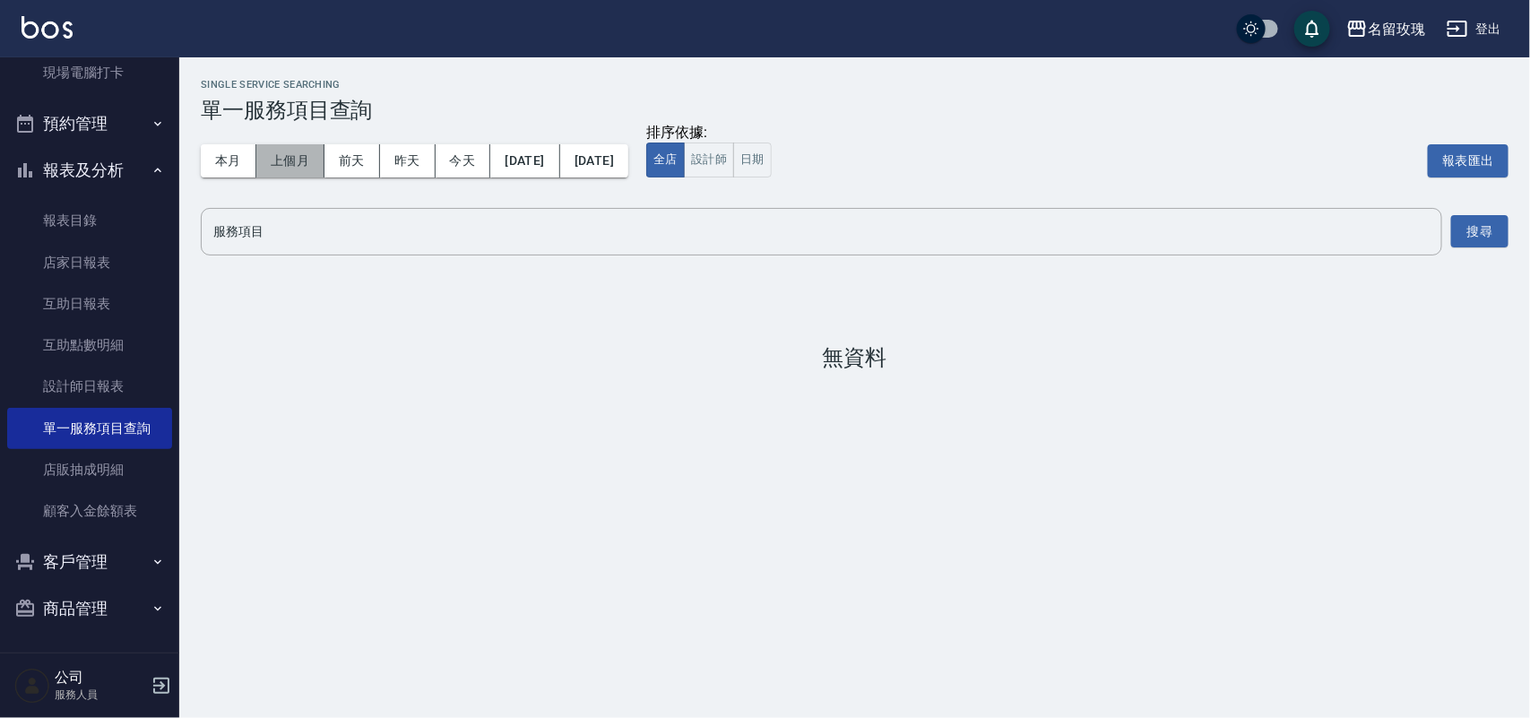
click at [298, 159] on button "上個月" at bounding box center [290, 160] width 68 height 33
click at [866, 251] on div "服務項目" at bounding box center [821, 232] width 1241 height 48
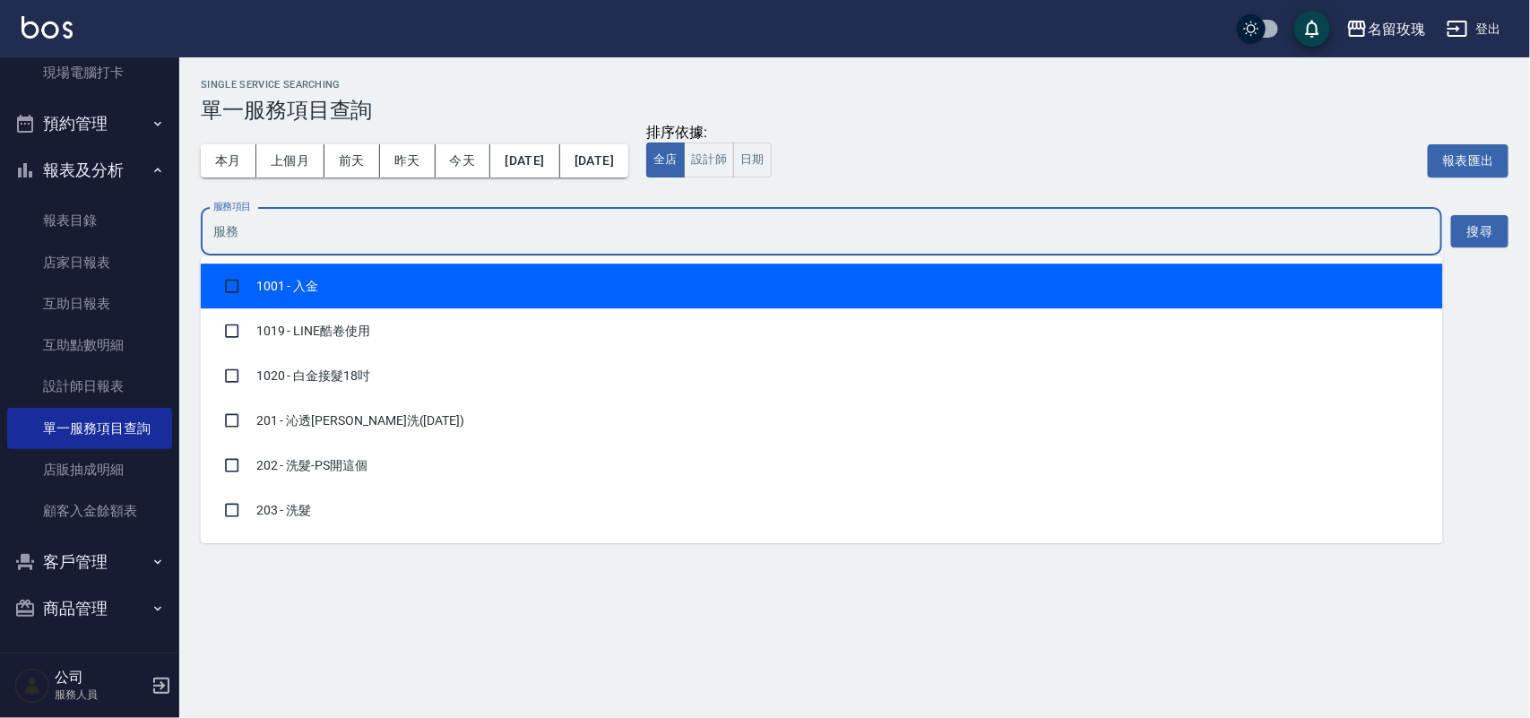
click at [1063, 213] on div "服務項目" at bounding box center [821, 232] width 1241 height 48
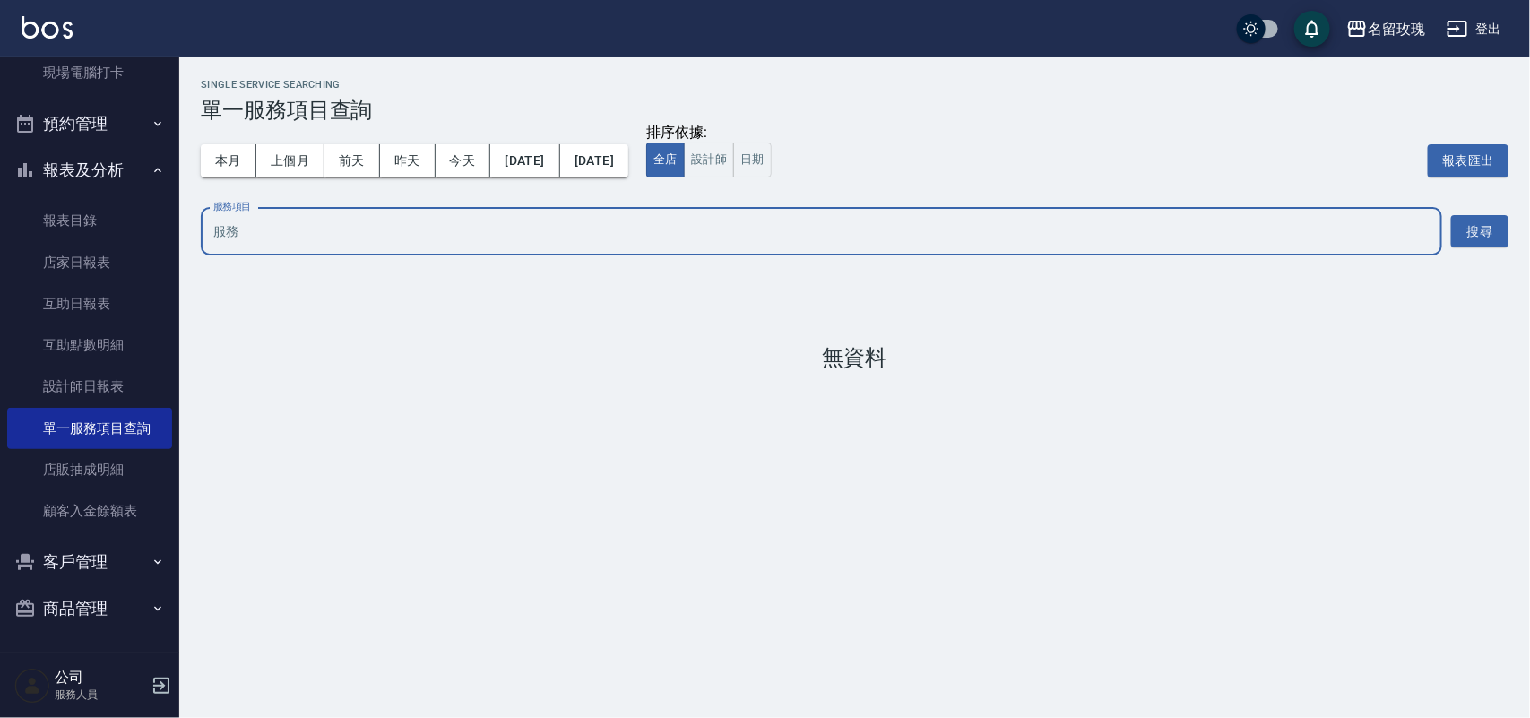
click at [1046, 220] on input "服務項目" at bounding box center [821, 231] width 1225 height 31
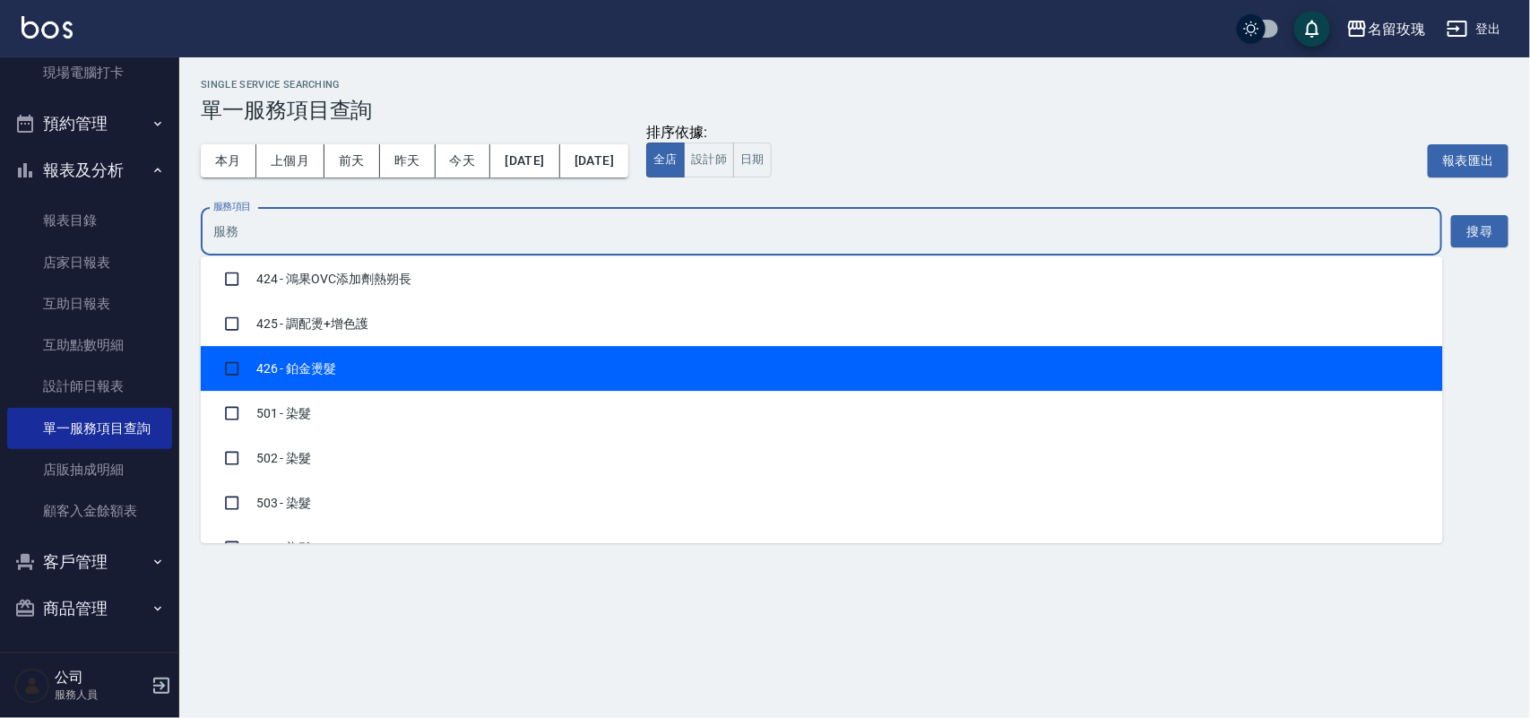
scroll to position [2241, 0]
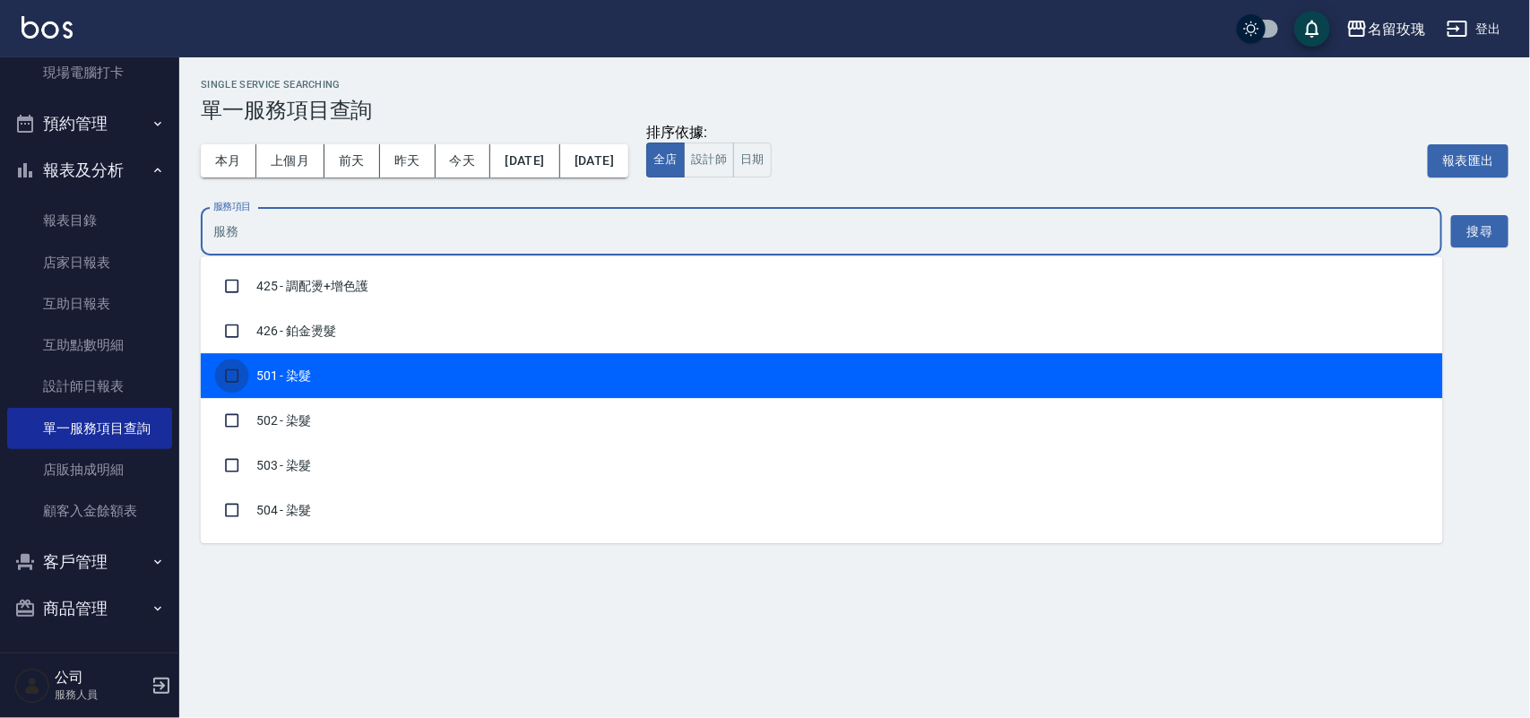
click at [226, 370] on input "checkbox" at bounding box center [232, 376] width 34 height 34
checkbox input "true"
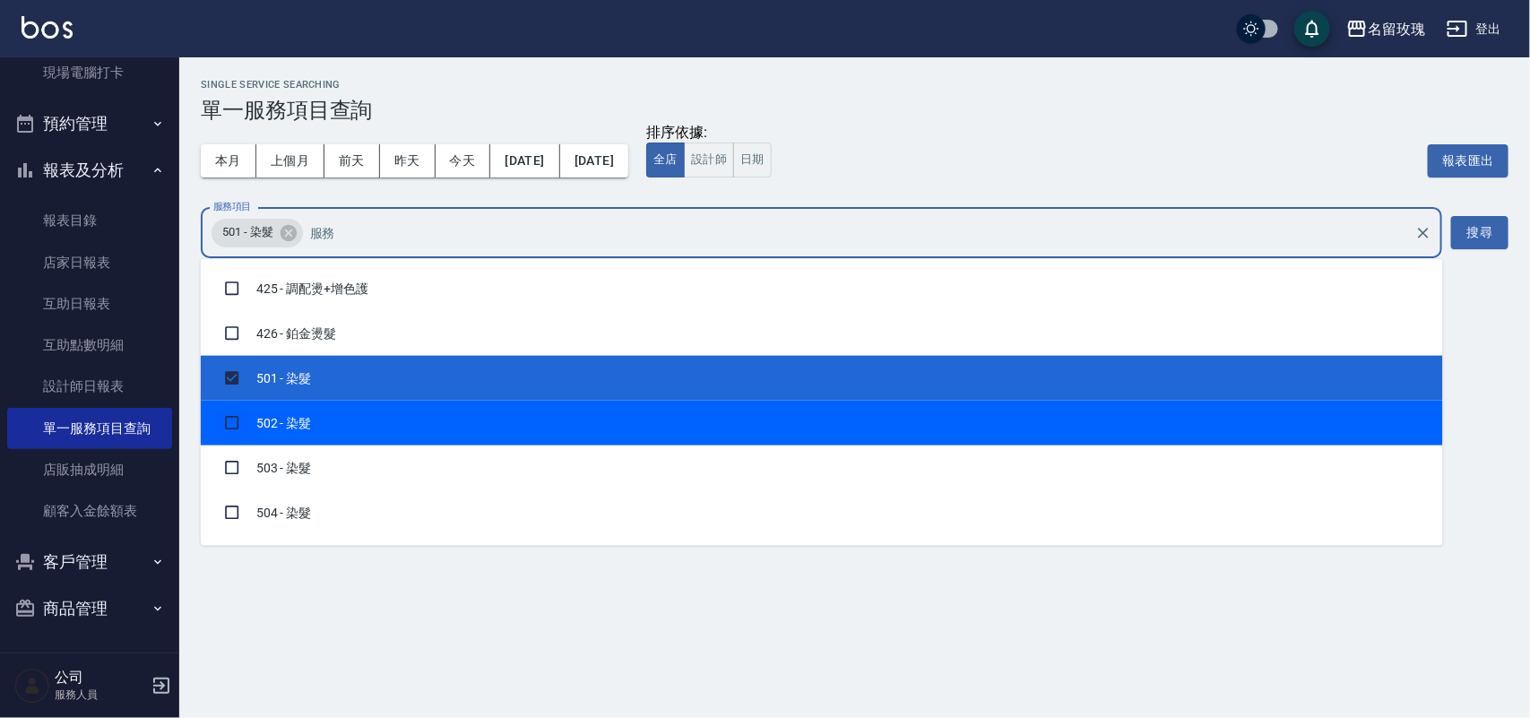
click at [233, 419] on input "checkbox" at bounding box center [232, 423] width 34 height 34
checkbox input "true"
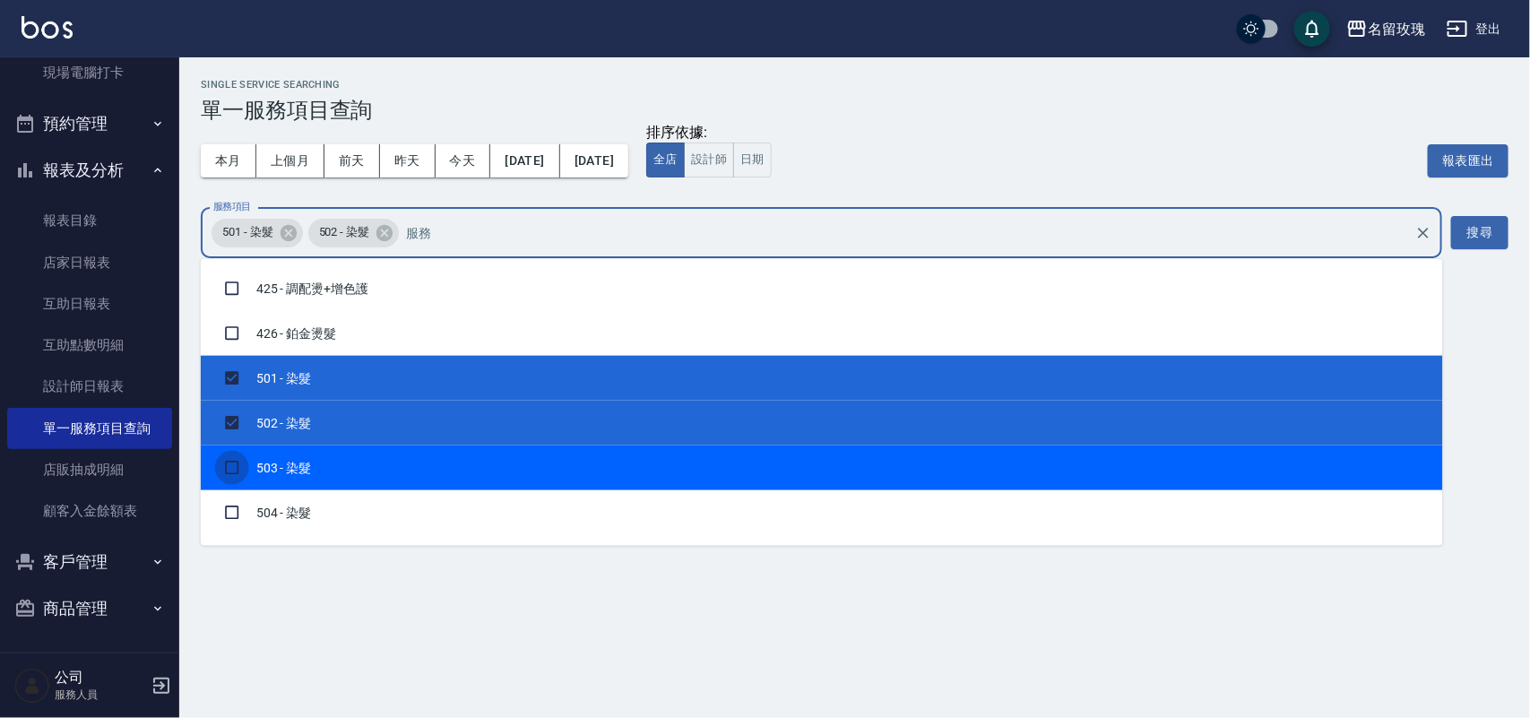
click at [234, 468] on input "checkbox" at bounding box center [232, 468] width 34 height 34
checkbox input "true"
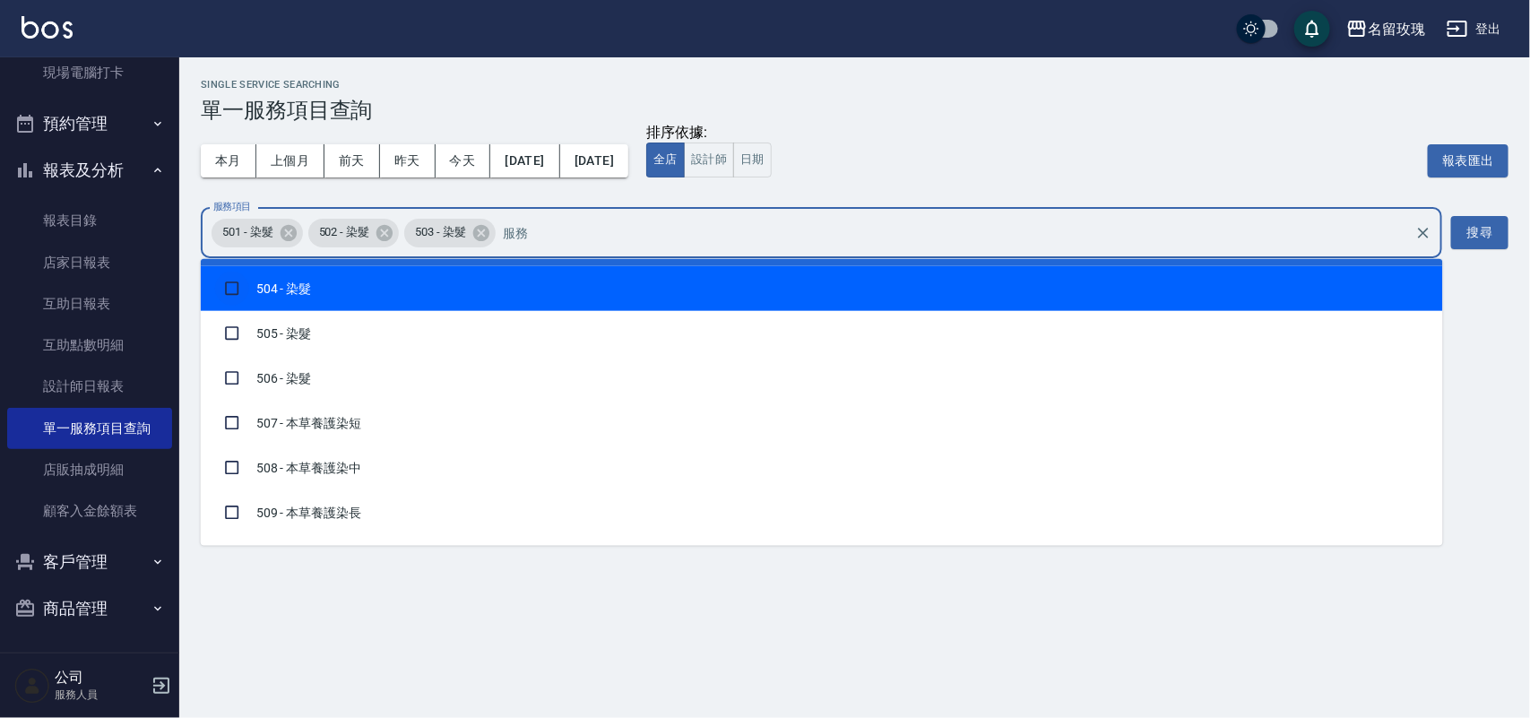
click at [235, 287] on input "checkbox" at bounding box center [232, 289] width 34 height 34
checkbox input "true"
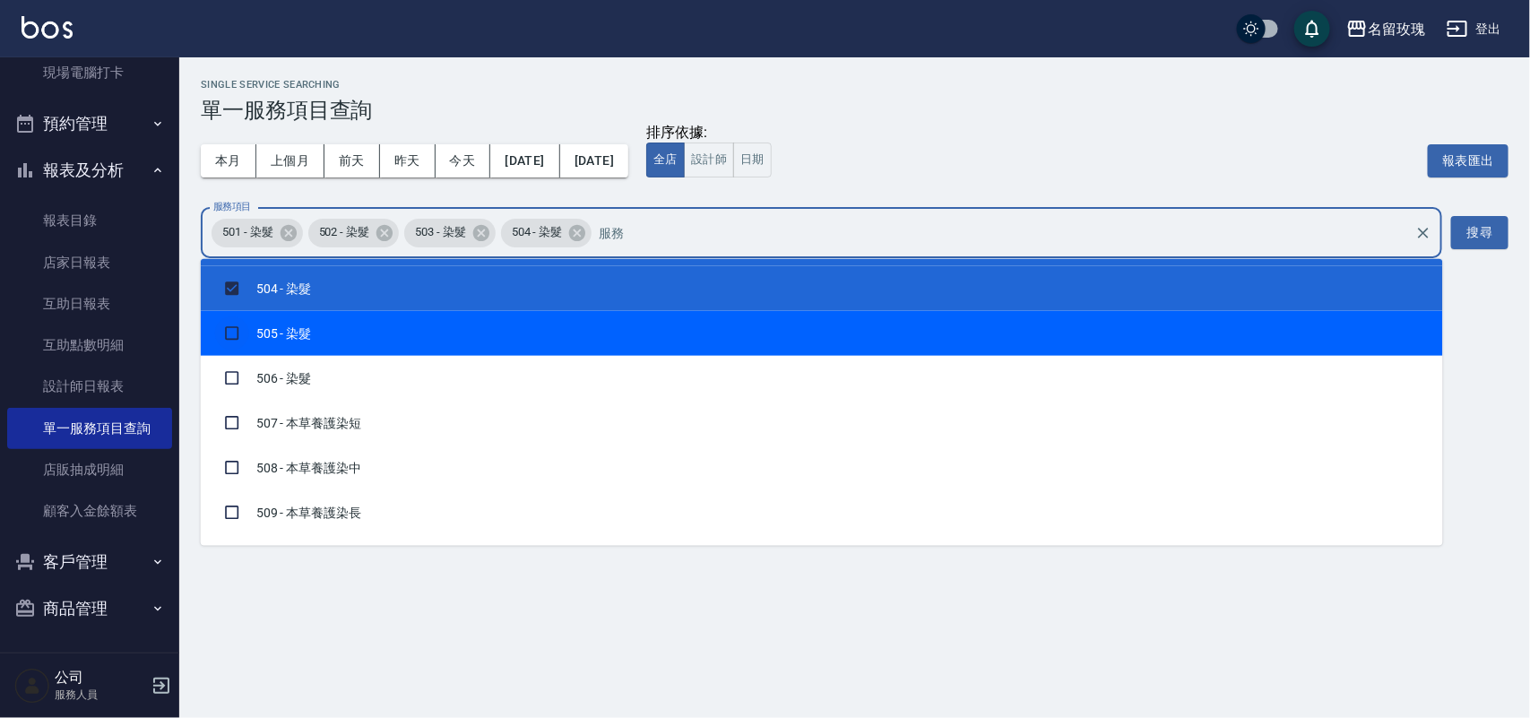
click at [234, 324] on input "checkbox" at bounding box center [232, 333] width 34 height 34
checkbox input "true"
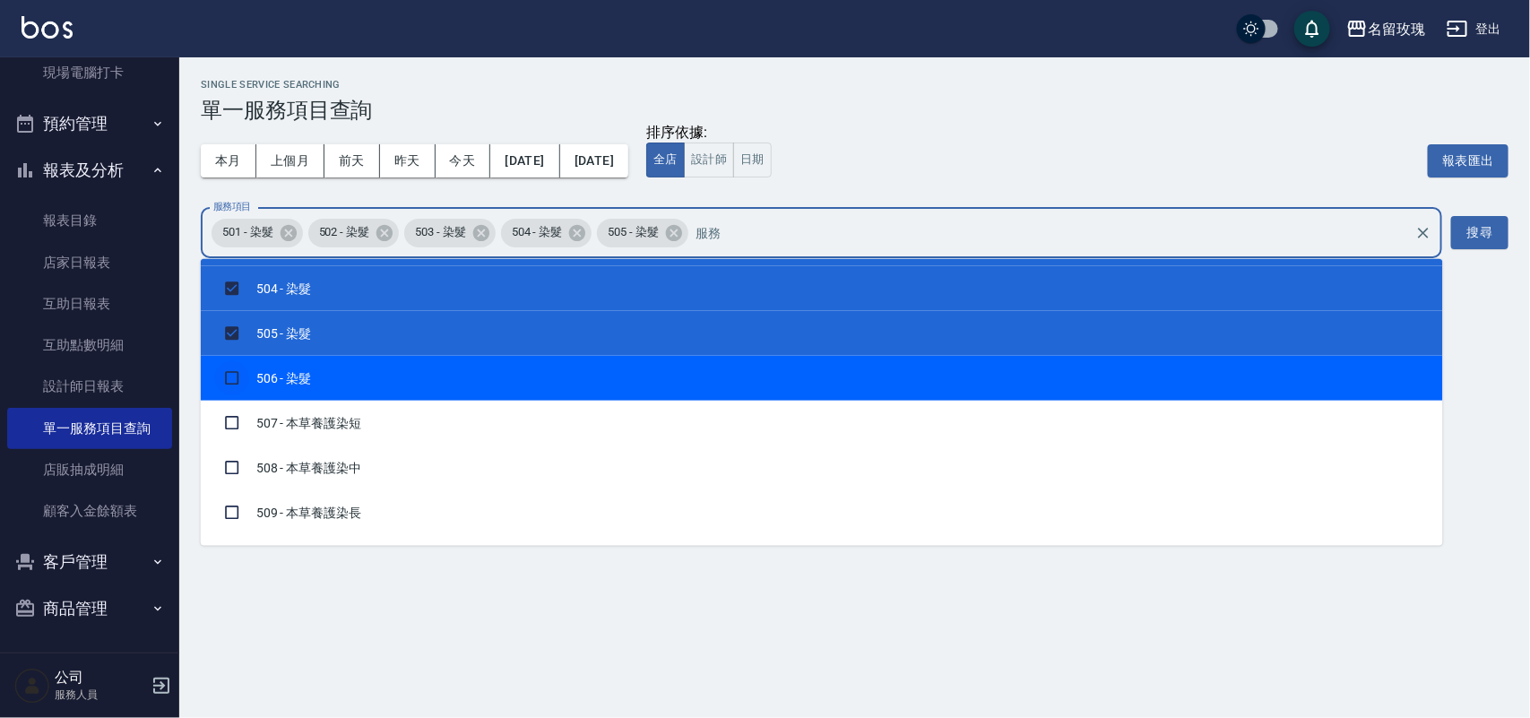
click at [231, 368] on input "checkbox" at bounding box center [232, 378] width 34 height 34
checkbox input "true"
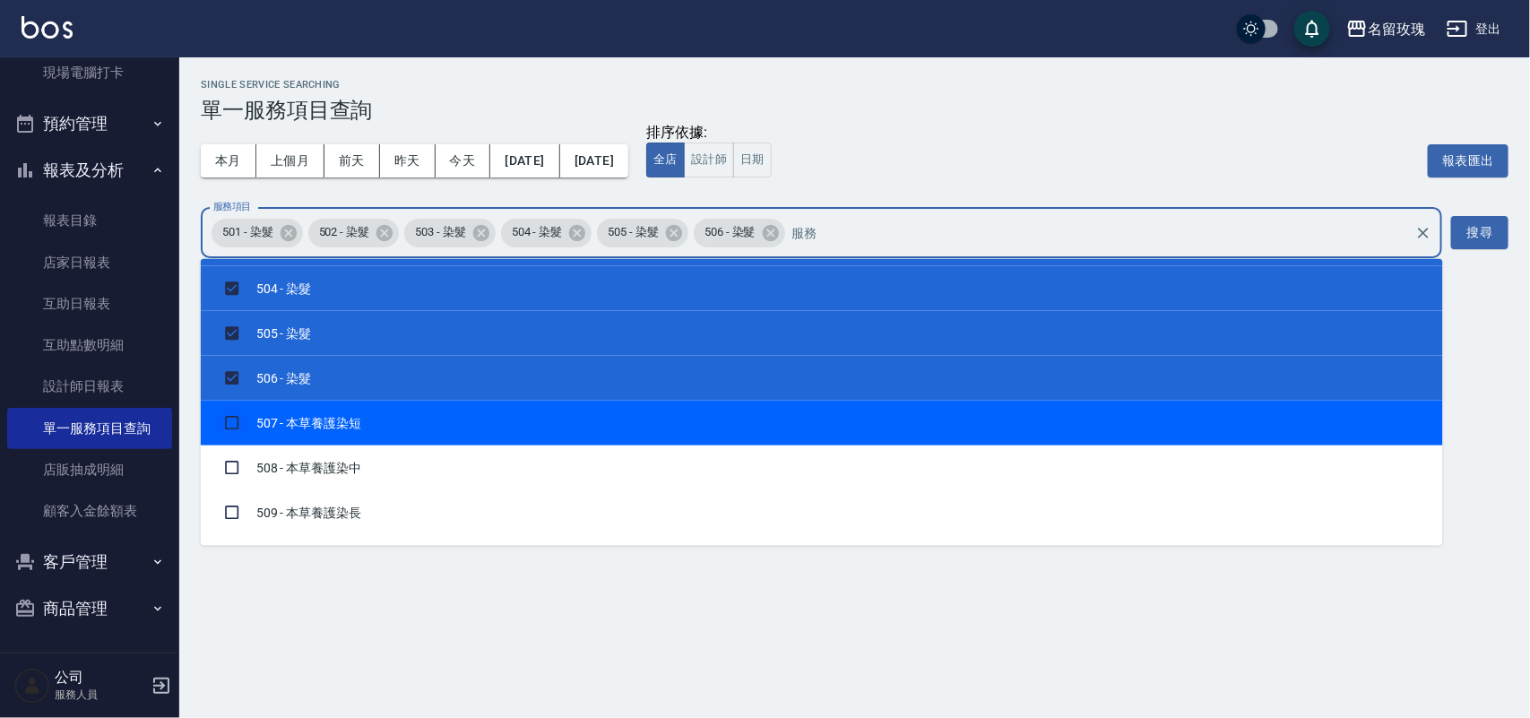
click at [216, 419] on input "checkbox" at bounding box center [232, 423] width 34 height 34
checkbox input "true"
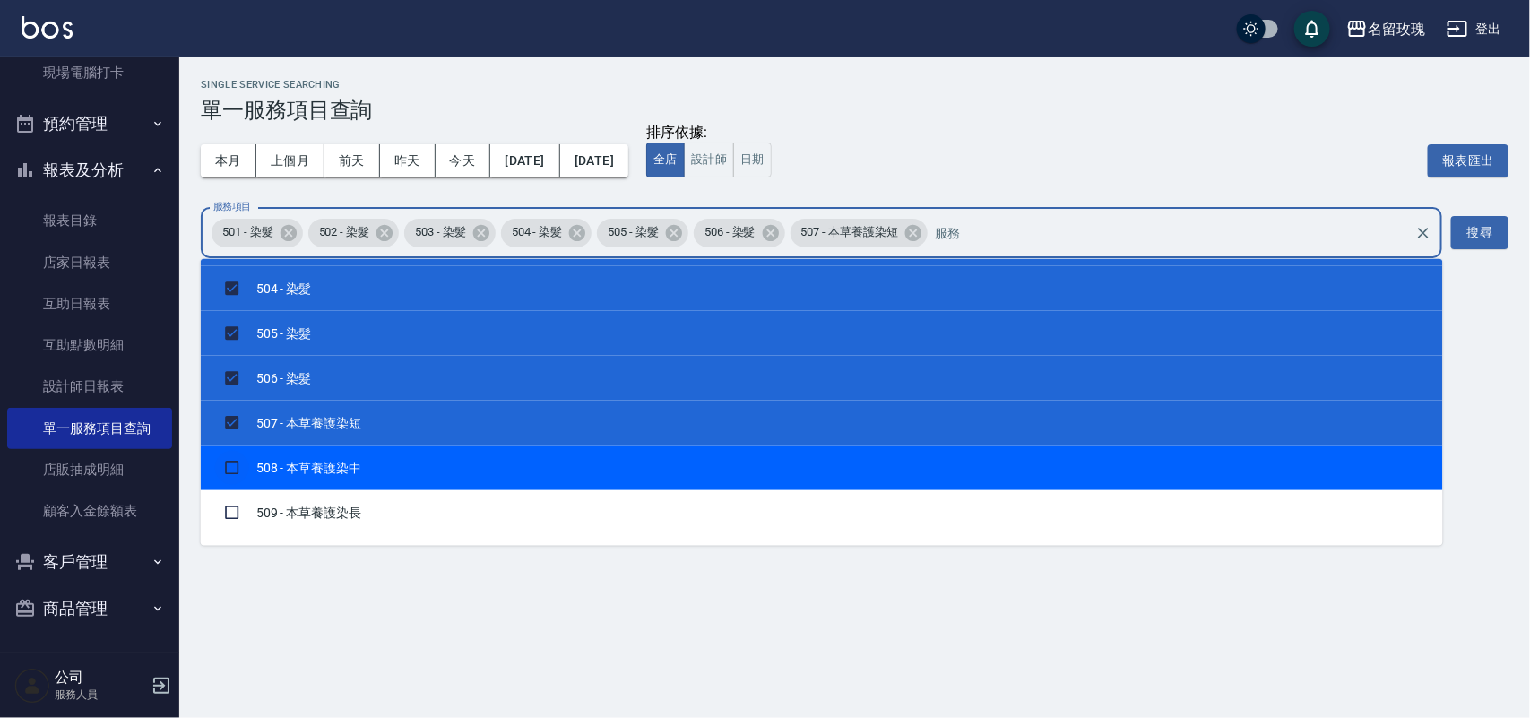
click at [240, 466] on input "checkbox" at bounding box center [232, 468] width 34 height 34
checkbox input "true"
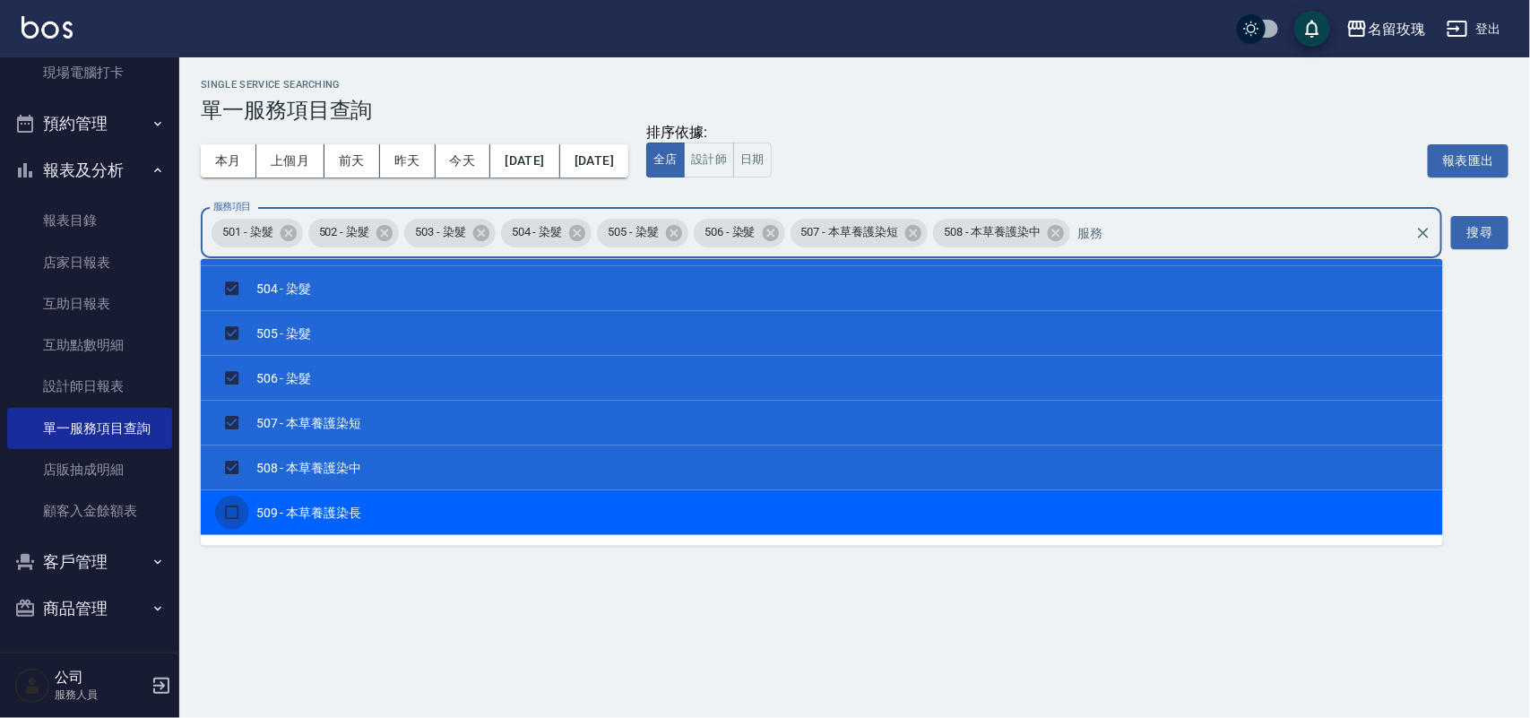
click at [231, 507] on input "checkbox" at bounding box center [232, 513] width 34 height 34
checkbox input "true"
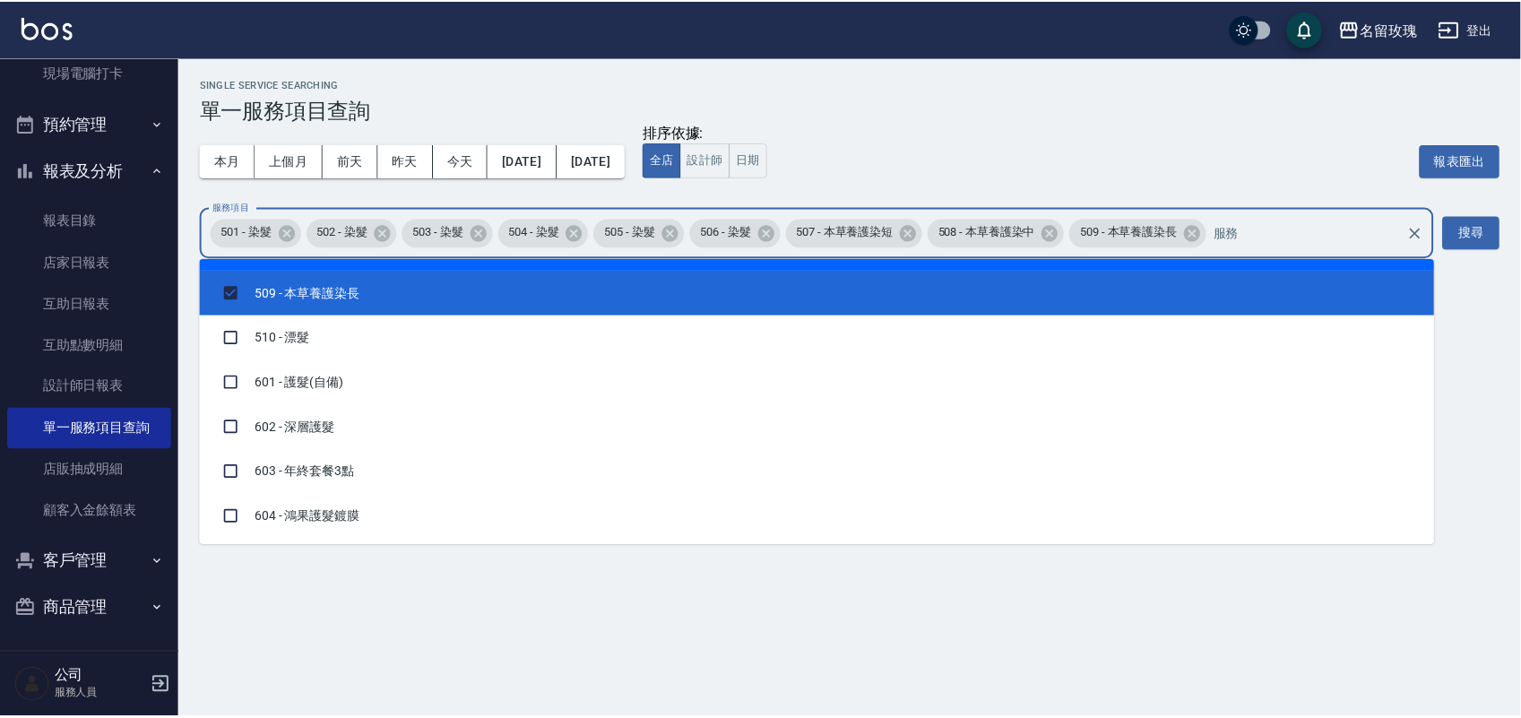
scroll to position [2689, 0]
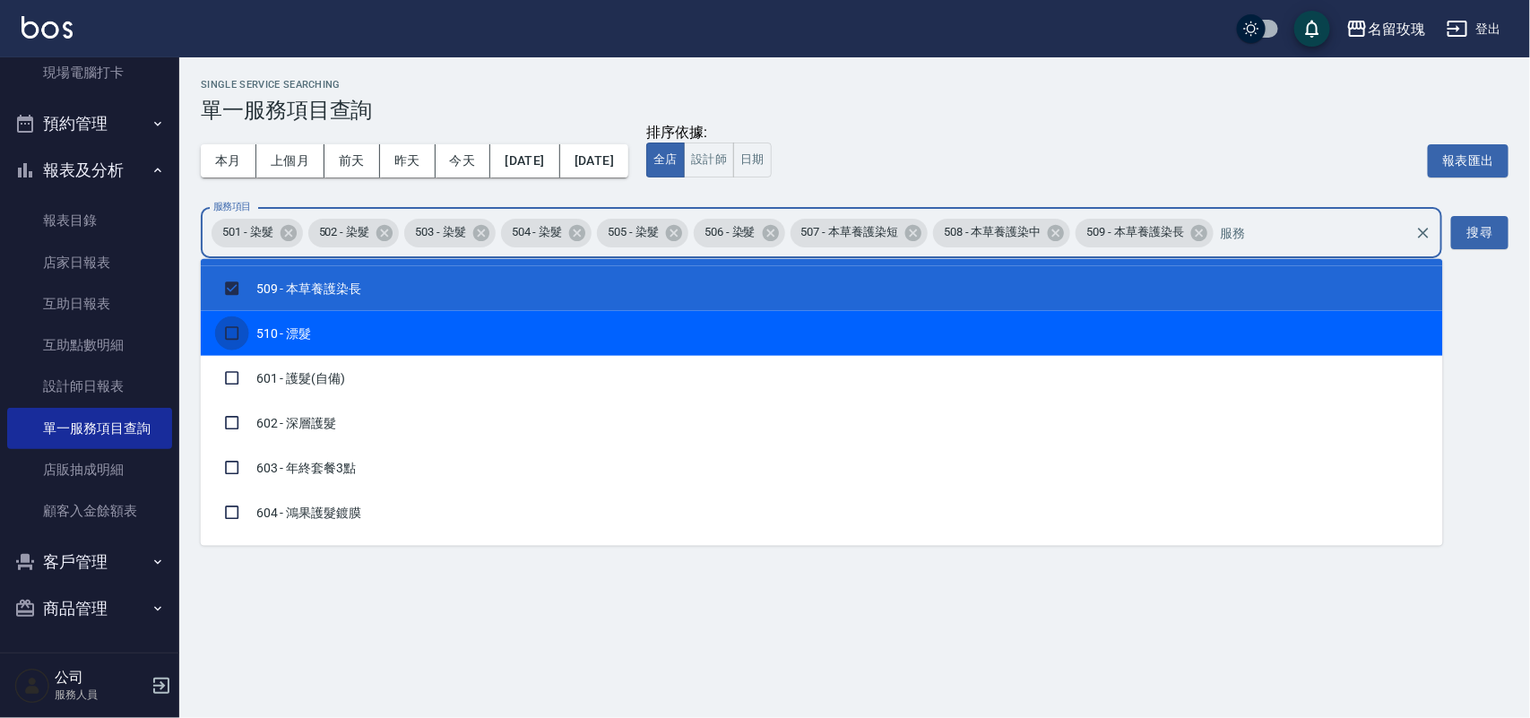
click at [235, 327] on input "checkbox" at bounding box center [232, 333] width 34 height 34
checkbox input "true"
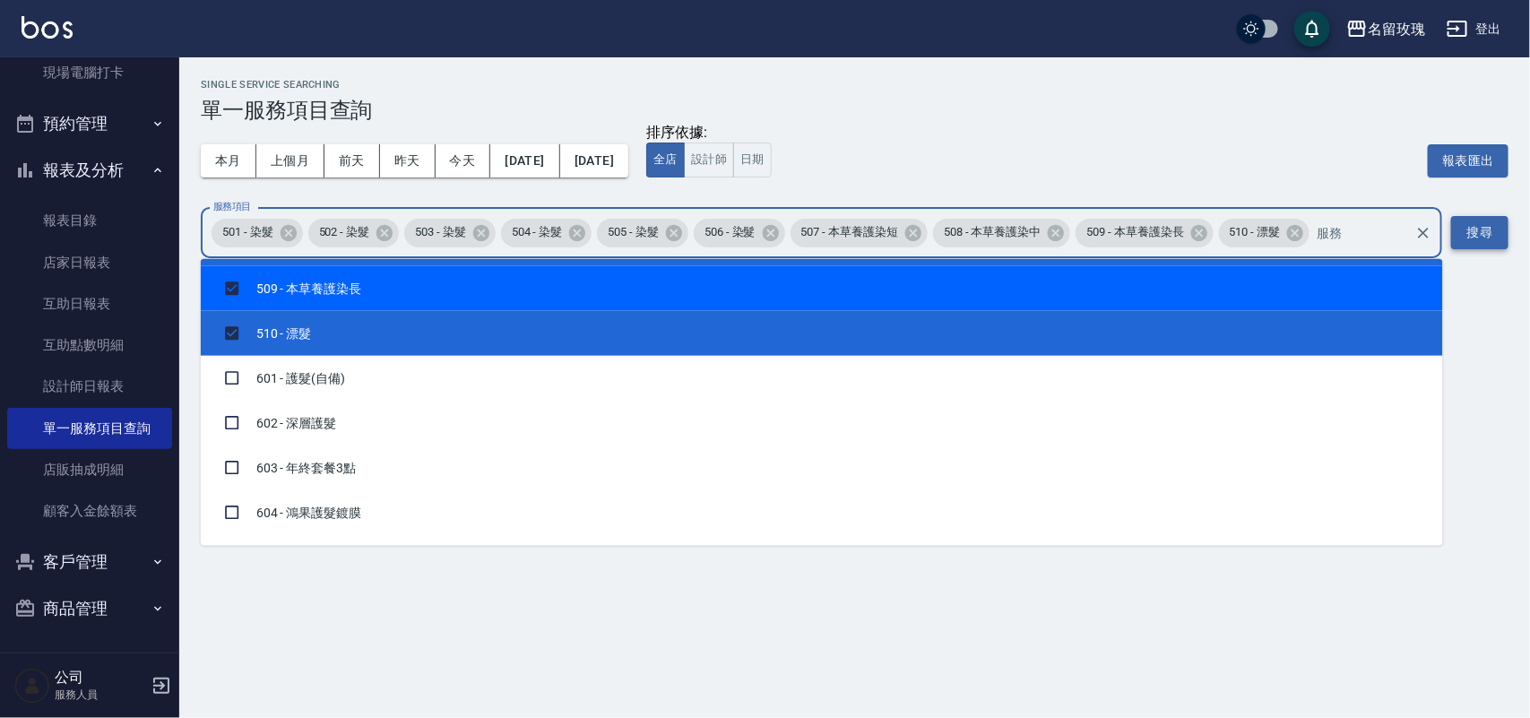
click at [1471, 242] on button "搜尋" at bounding box center [1479, 232] width 57 height 33
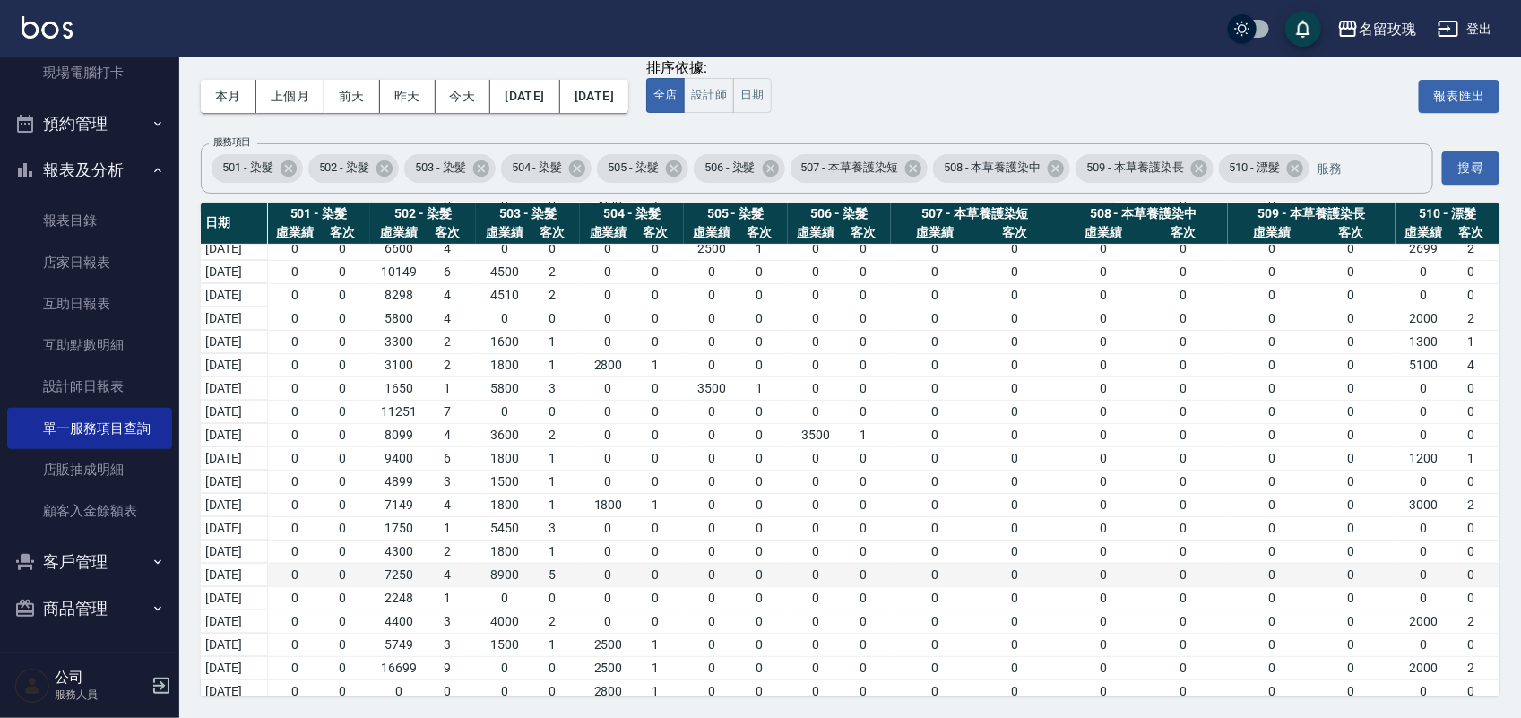
scroll to position [0, 0]
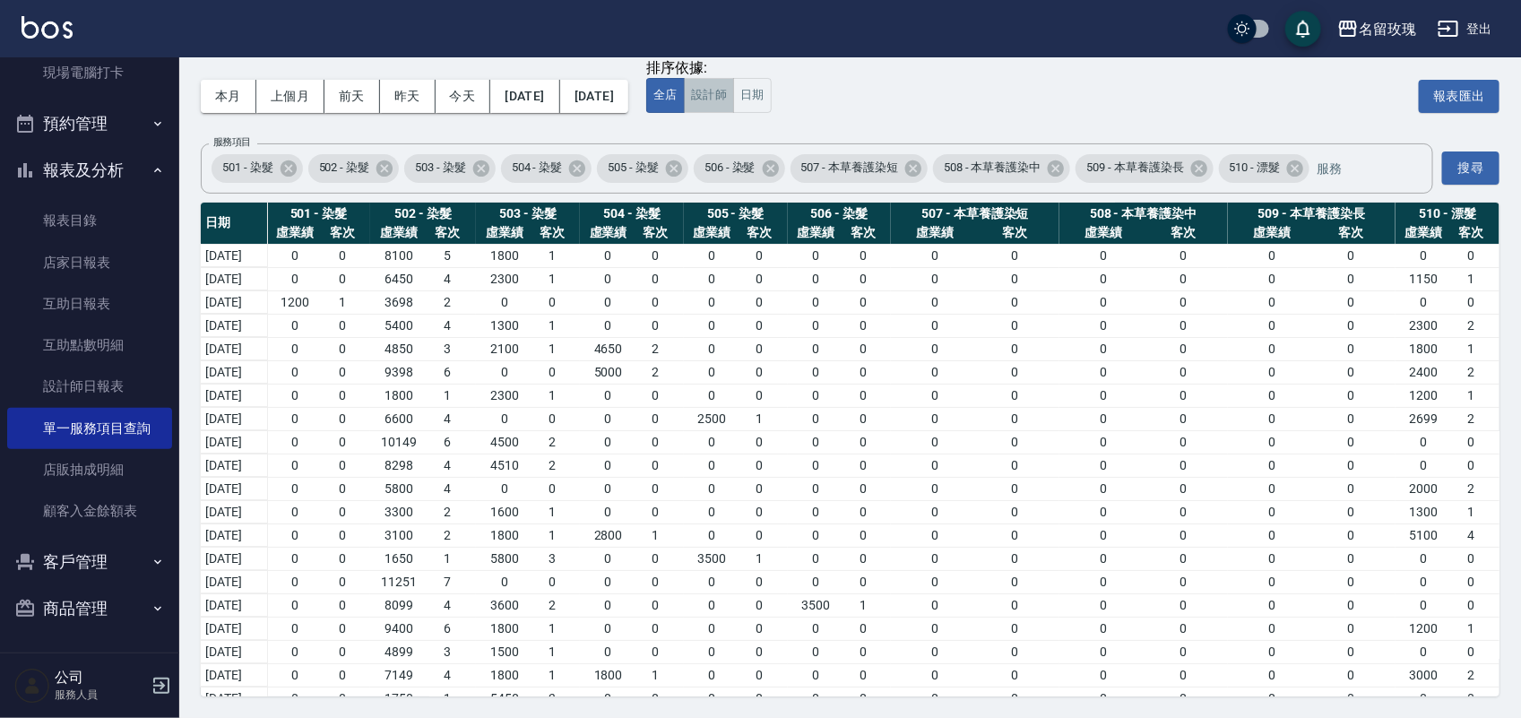
click at [734, 78] on button "設計師" at bounding box center [709, 95] width 50 height 35
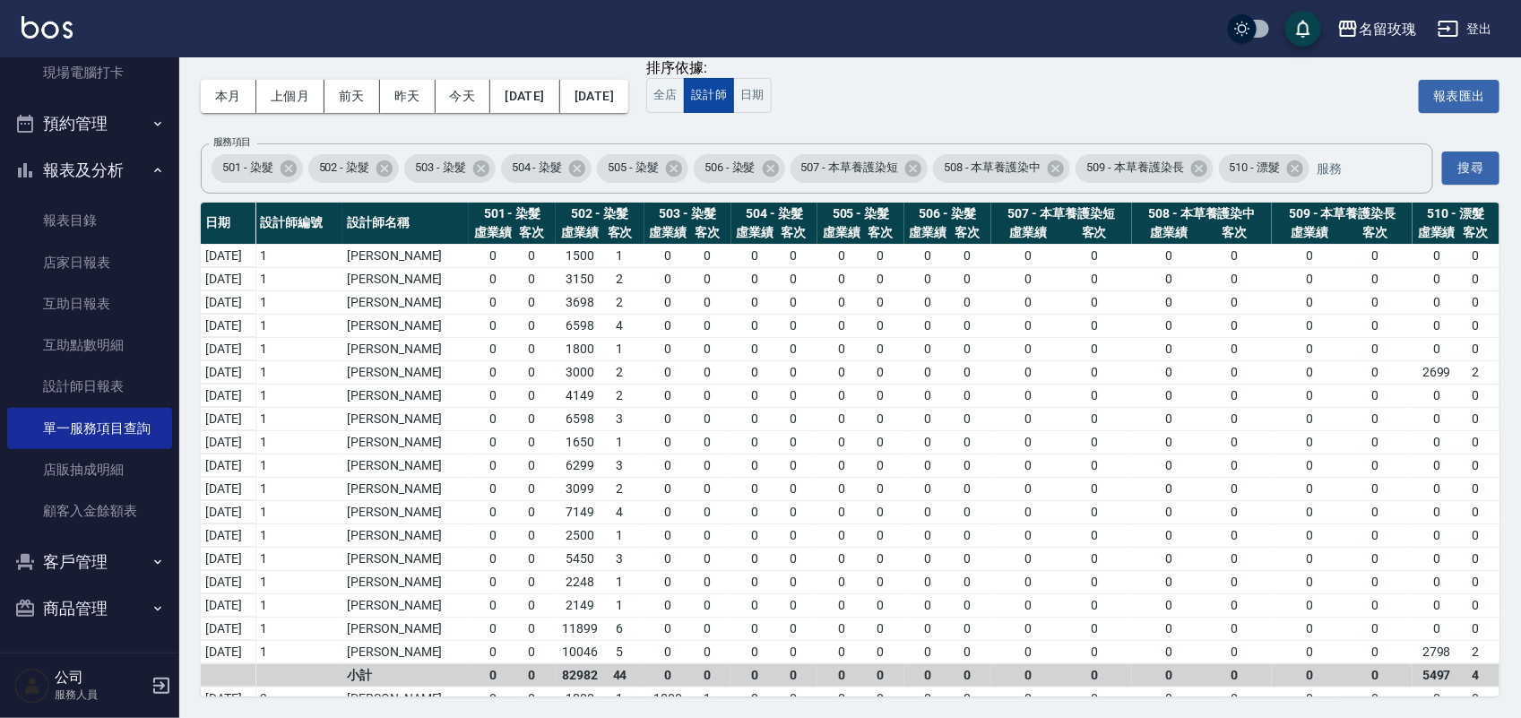
click at [734, 99] on button "設計師" at bounding box center [709, 95] width 50 height 35
click at [1467, 170] on button "搜尋" at bounding box center [1470, 167] width 57 height 33
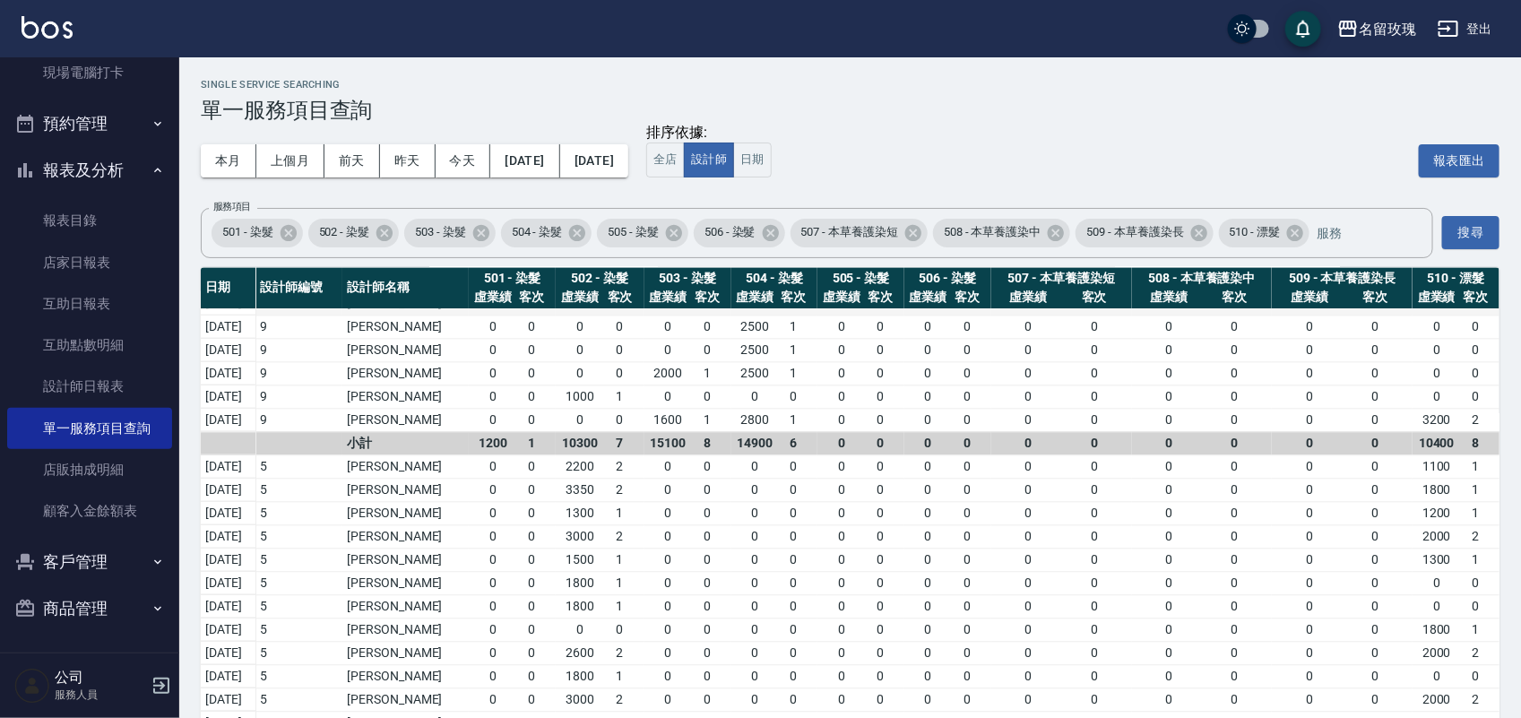
scroll to position [2017, 0]
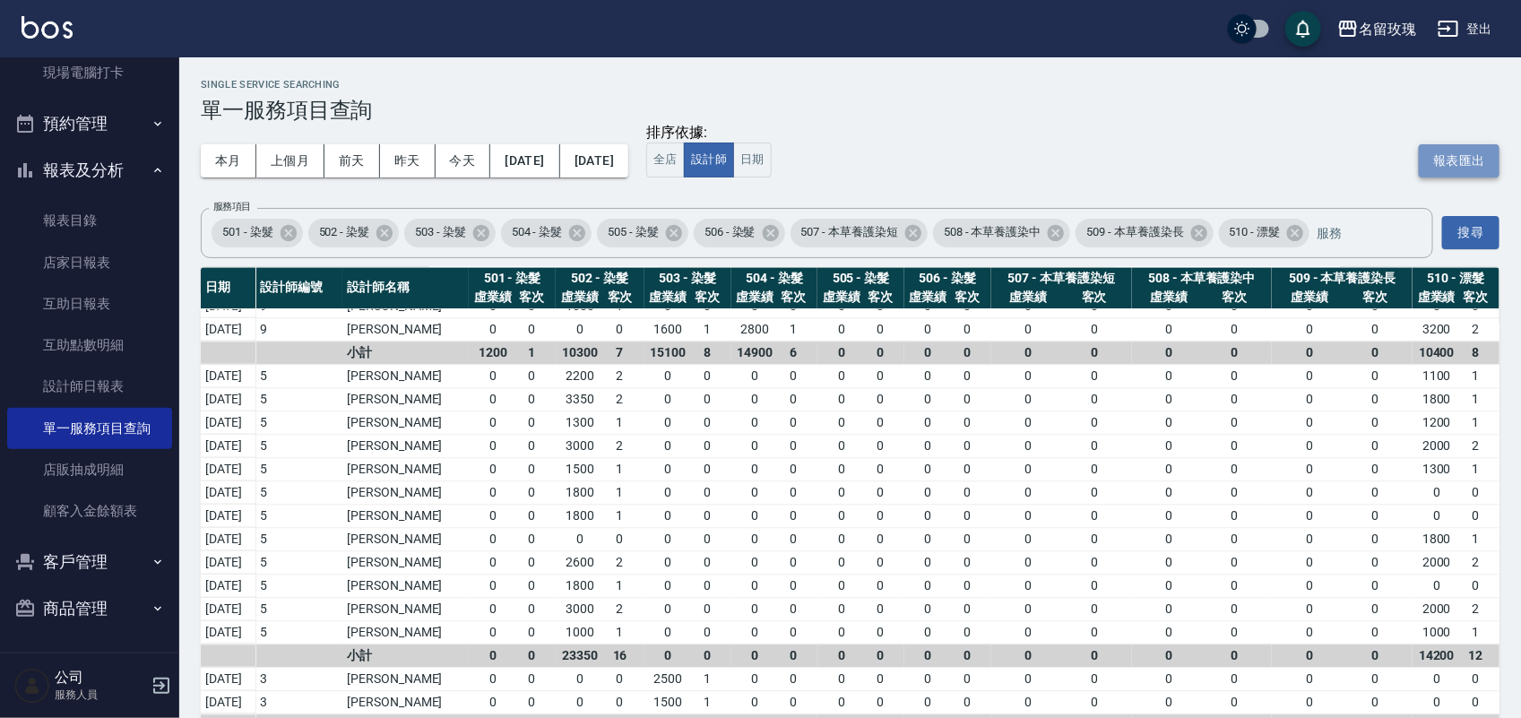
click at [1446, 155] on button "報表匯出" at bounding box center [1459, 160] width 81 height 33
click at [115, 172] on button "報表及分析" at bounding box center [89, 170] width 165 height 47
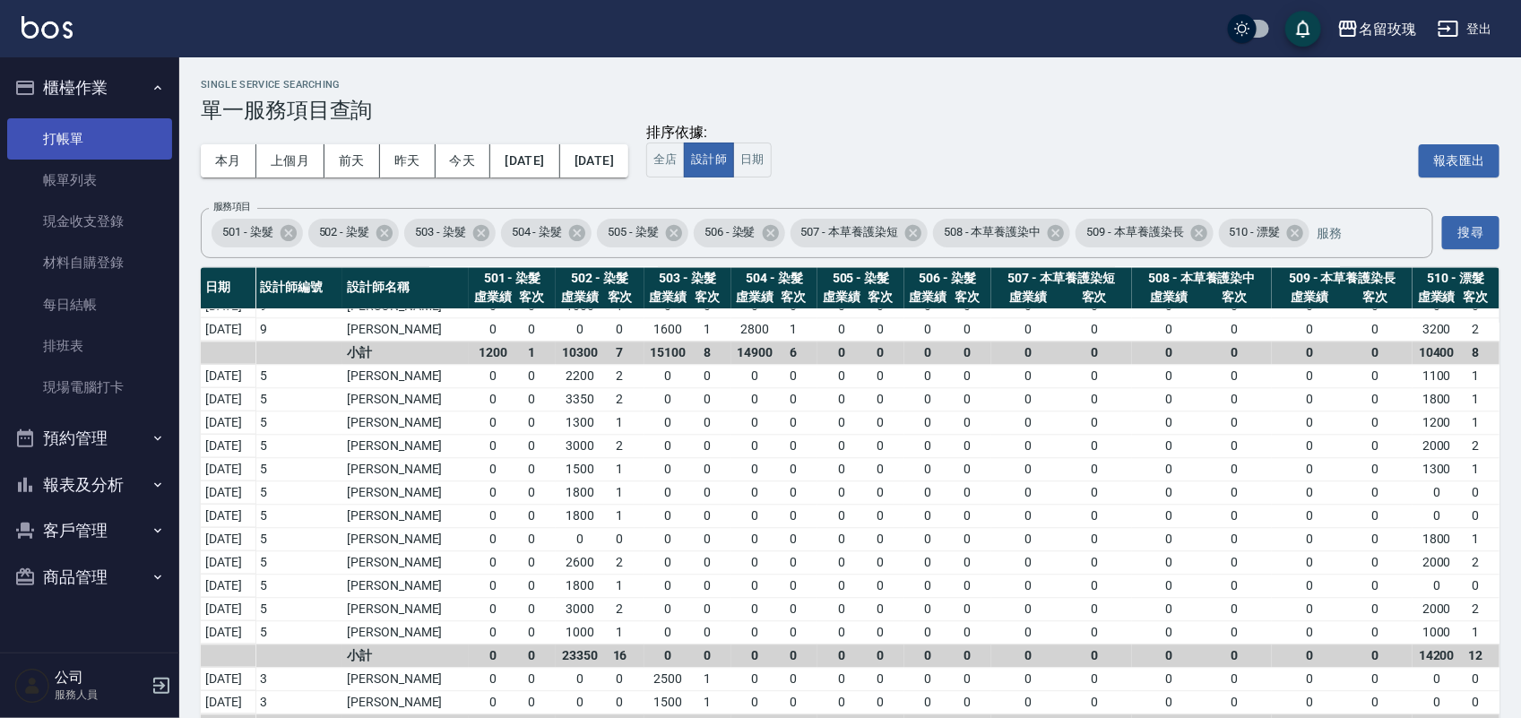
scroll to position [0, 0]
click at [101, 132] on link "打帳單" at bounding box center [89, 138] width 165 height 41
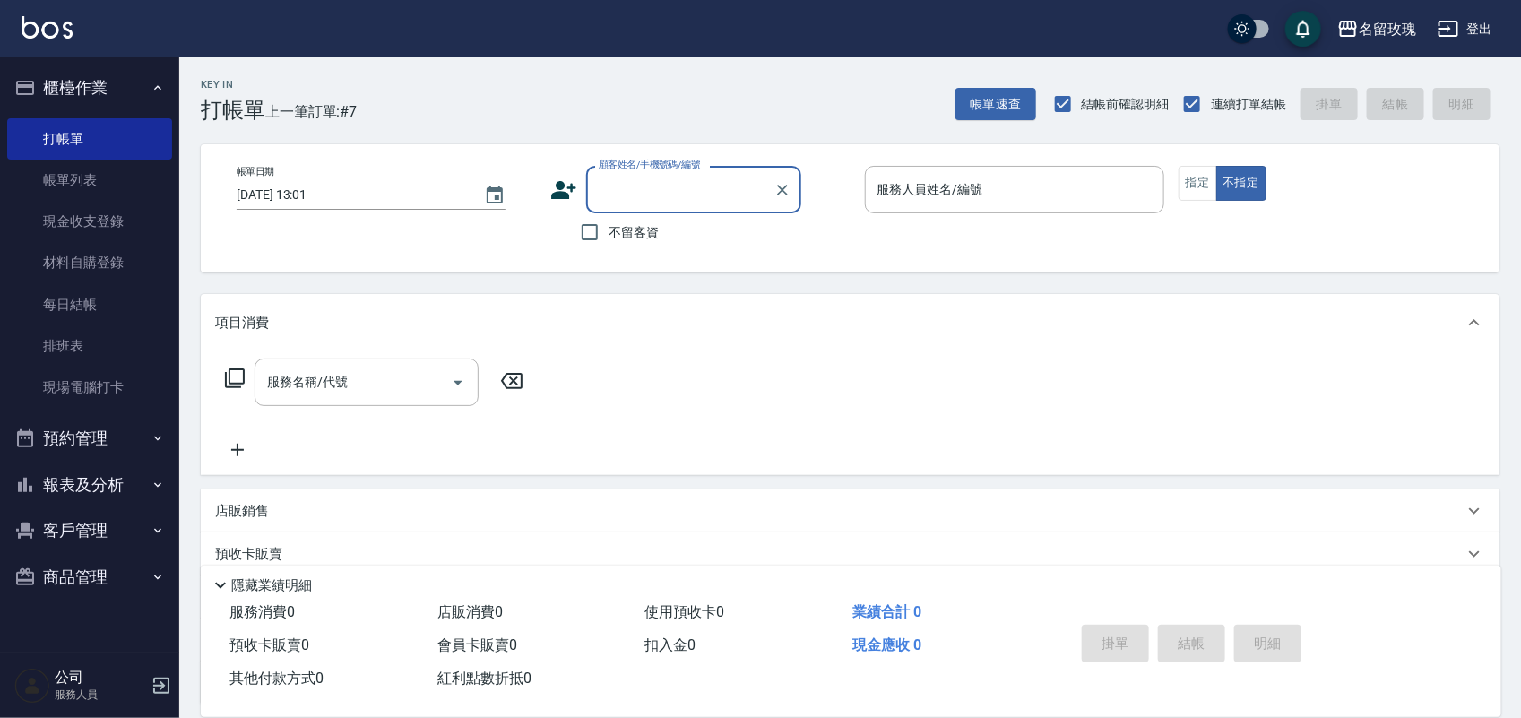
click at [137, 480] on button "報表及分析" at bounding box center [89, 485] width 165 height 47
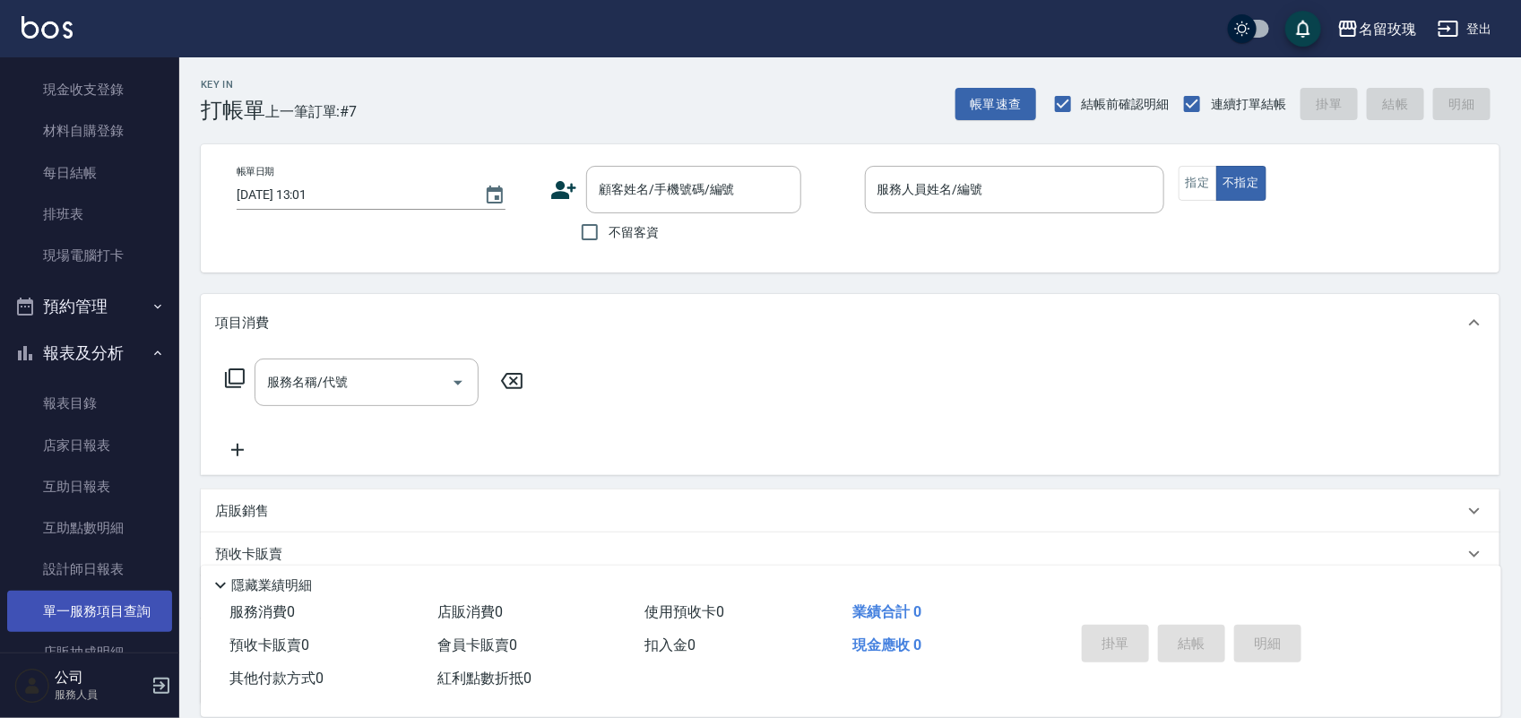
scroll to position [260, 0]
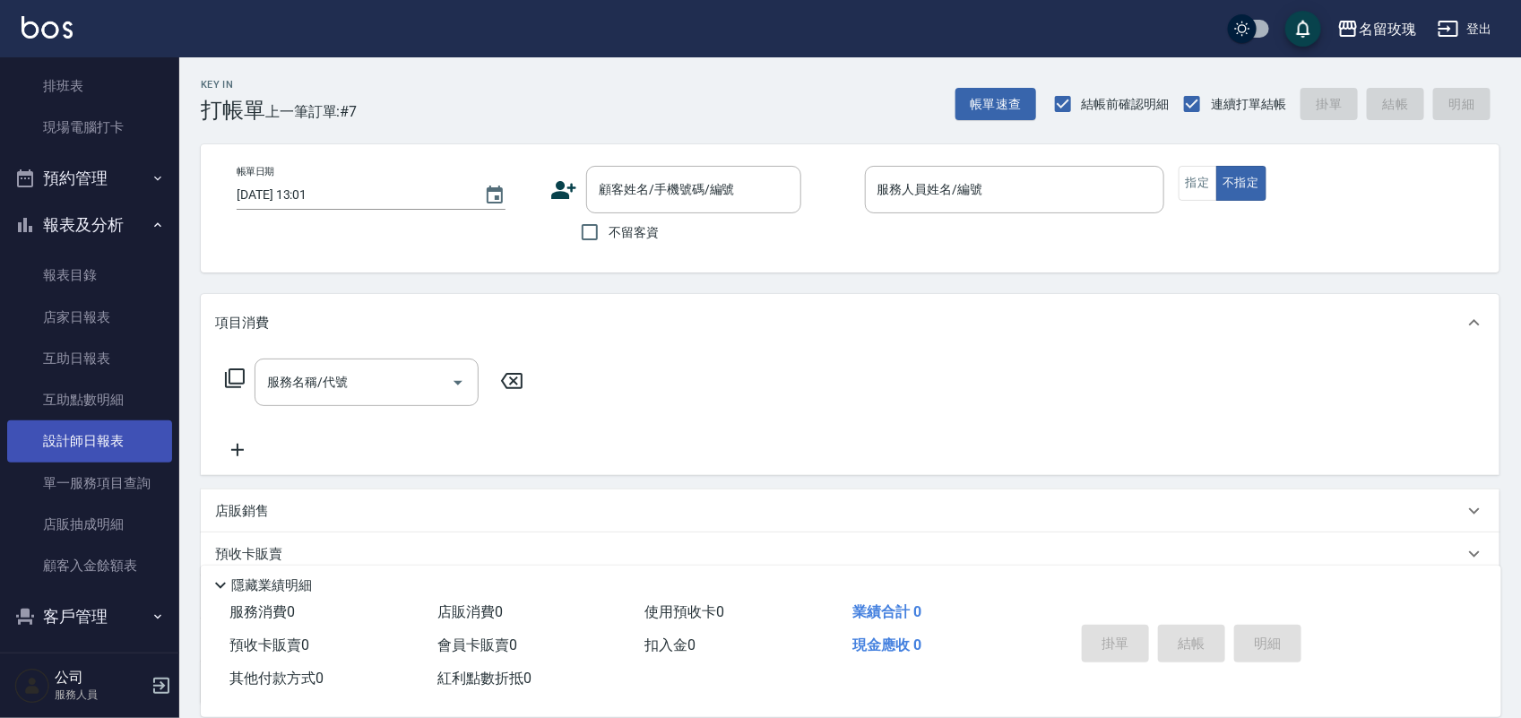
click at [73, 454] on link "設計師日報表" at bounding box center [89, 440] width 165 height 41
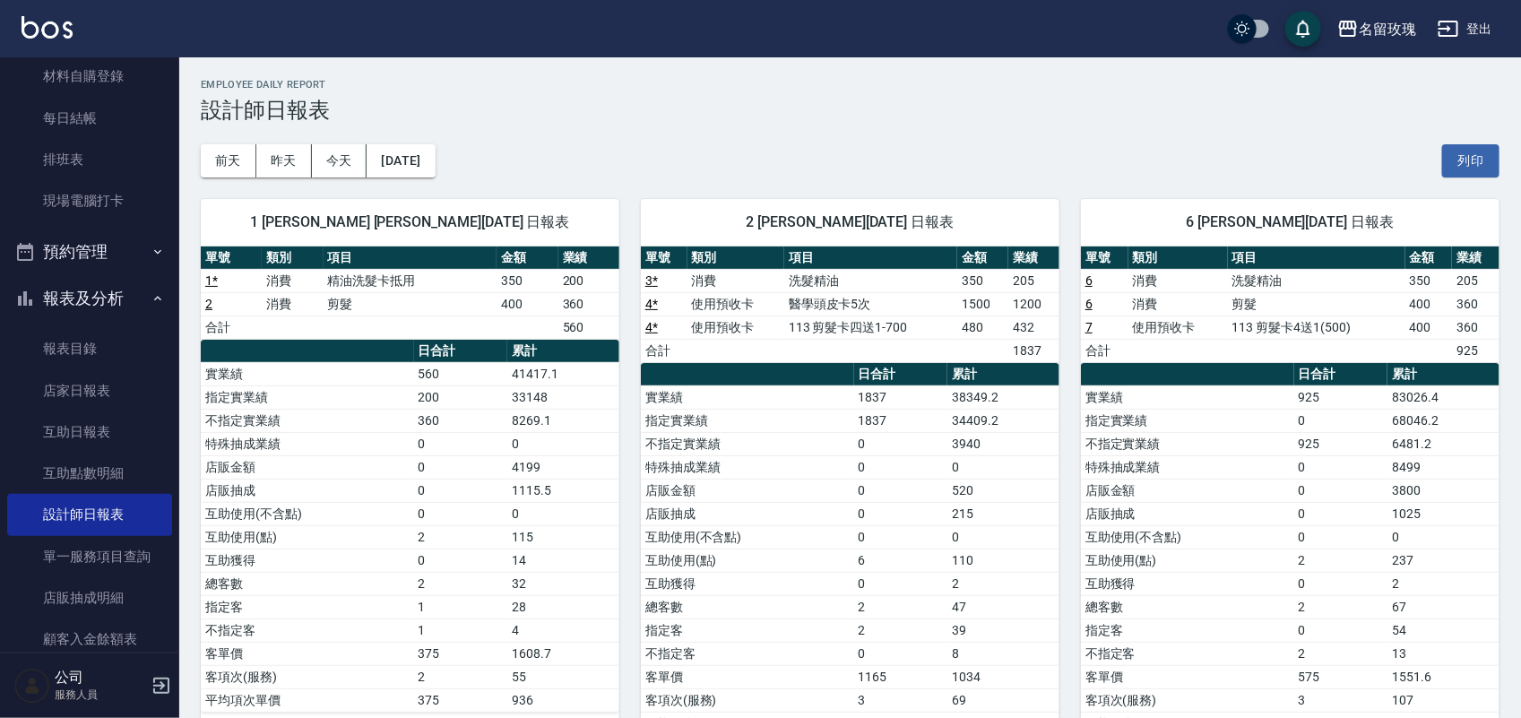
scroll to position [148, 0]
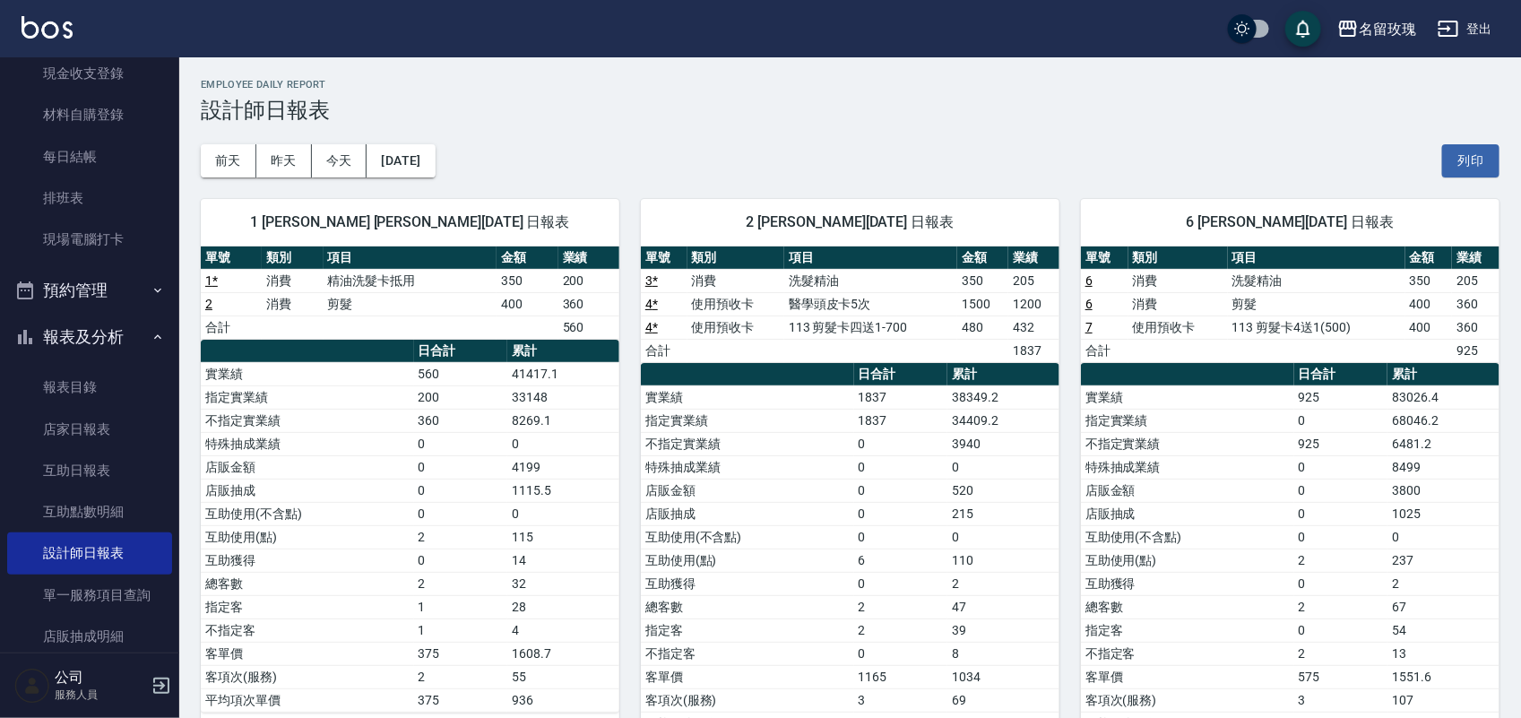
click at [1092, 325] on link "7" at bounding box center [1088, 327] width 7 height 14
click at [85, 329] on button "報表及分析" at bounding box center [89, 337] width 165 height 47
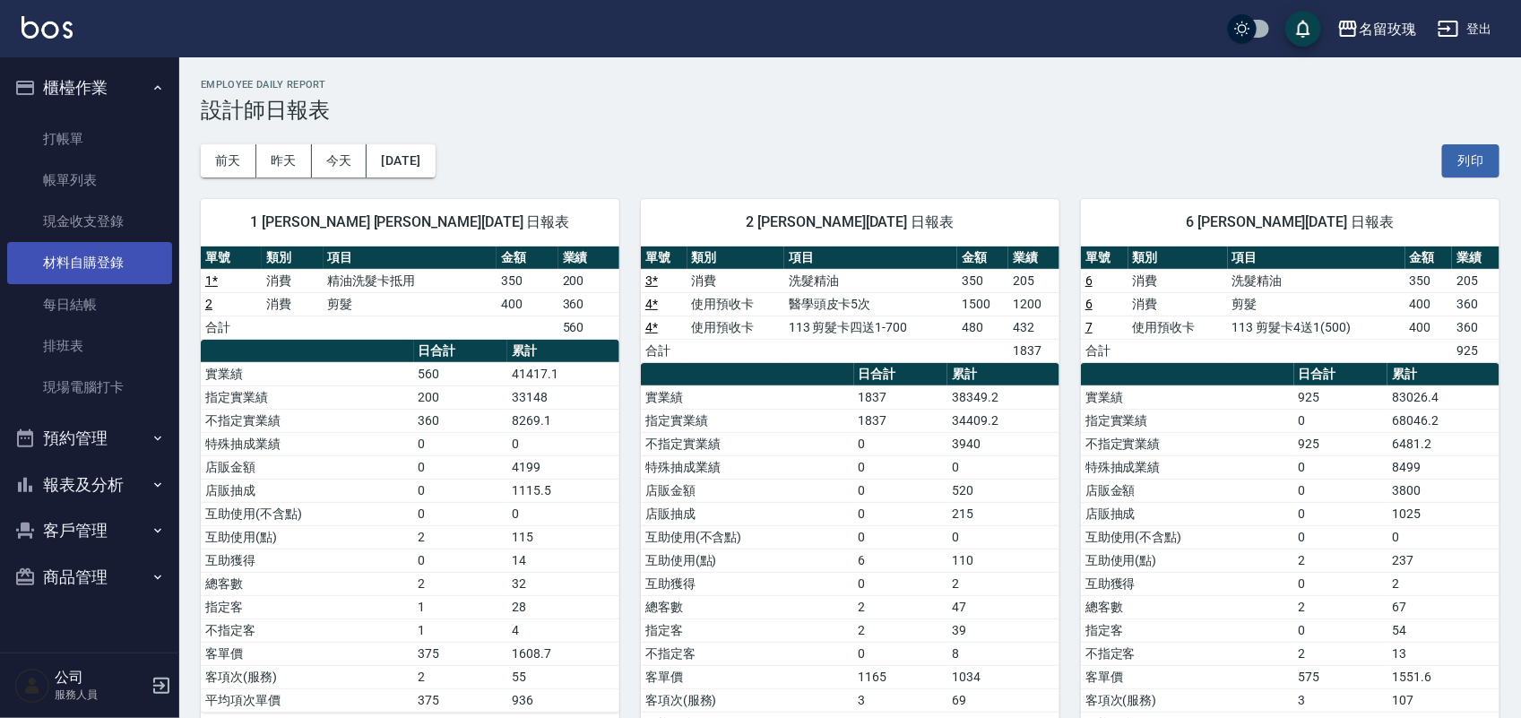
scroll to position [0, 0]
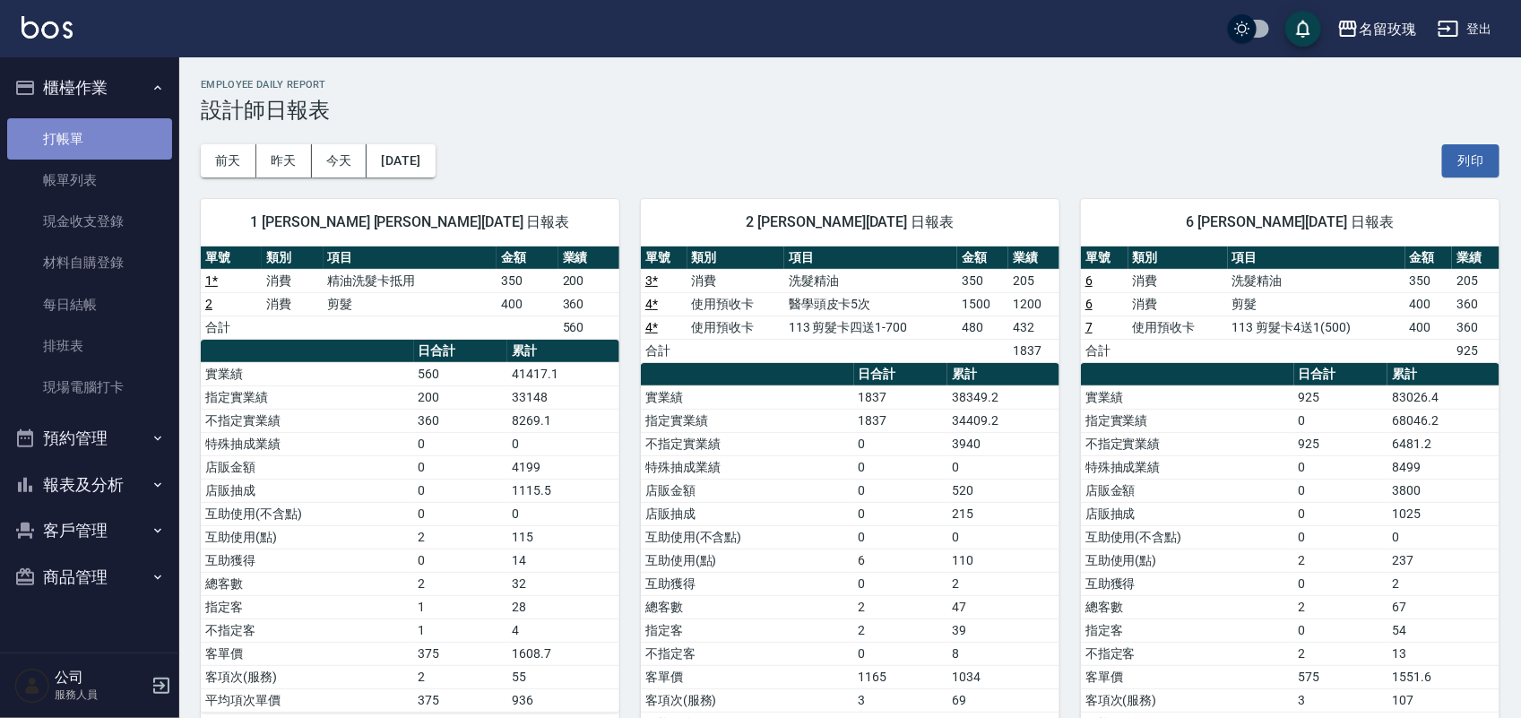
click at [81, 136] on link "打帳單" at bounding box center [89, 138] width 165 height 41
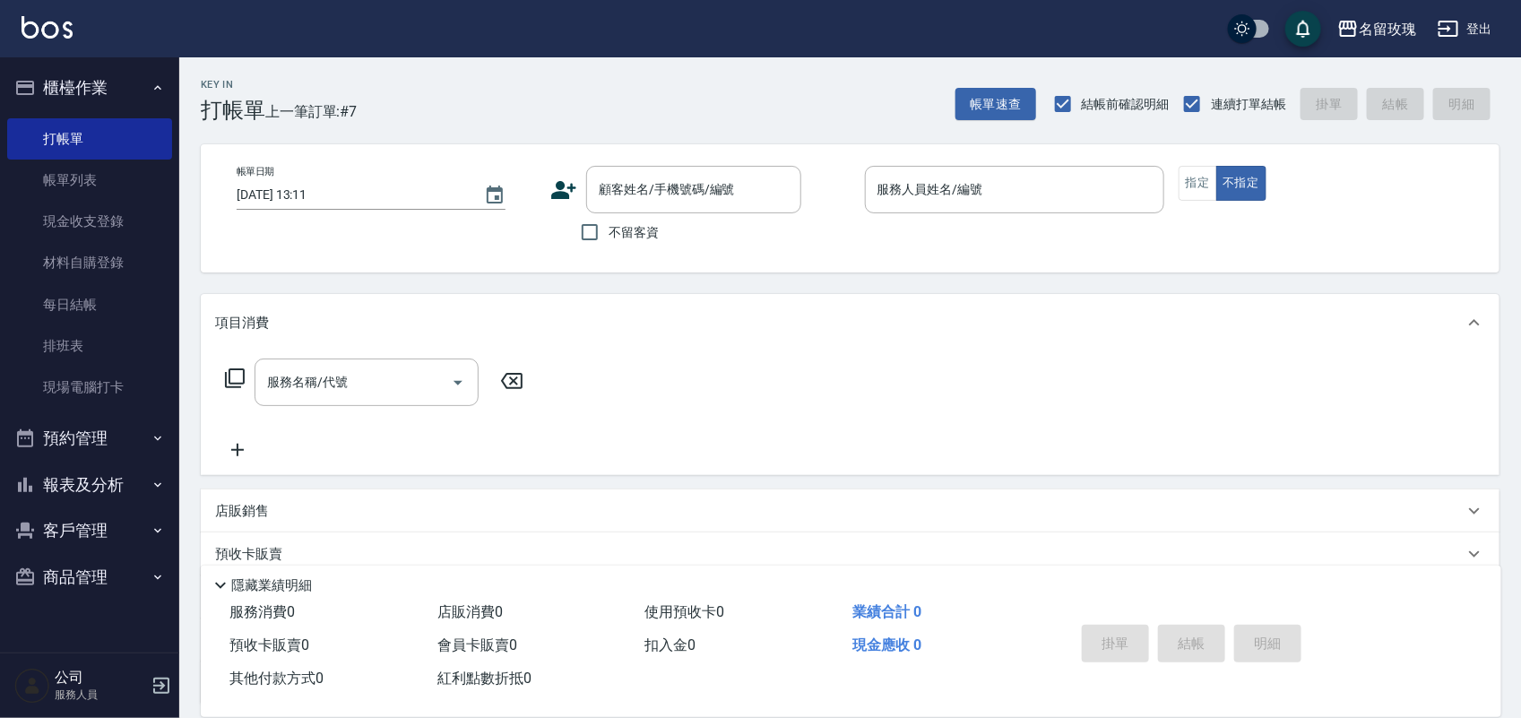
drag, startPoint x: 623, startPoint y: 247, endPoint x: 599, endPoint y: 247, distance: 24.2
click at [618, 247] on label "不留客資" at bounding box center [615, 232] width 88 height 38
click at [609, 247] on input "不留客資" at bounding box center [590, 232] width 38 height 38
checkbox input "true"
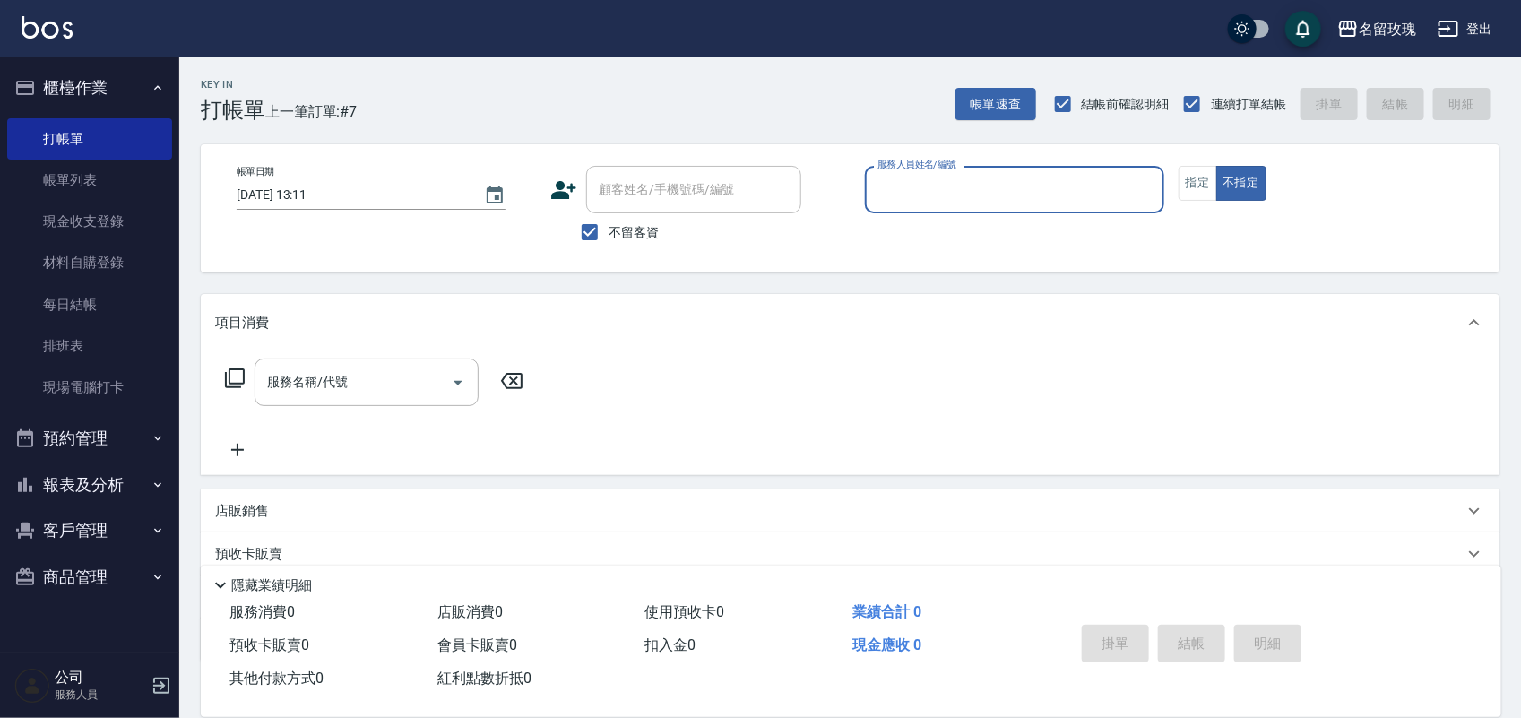
click at [1216, 166] on button "不指定" at bounding box center [1241, 183] width 50 height 35
type button "false"
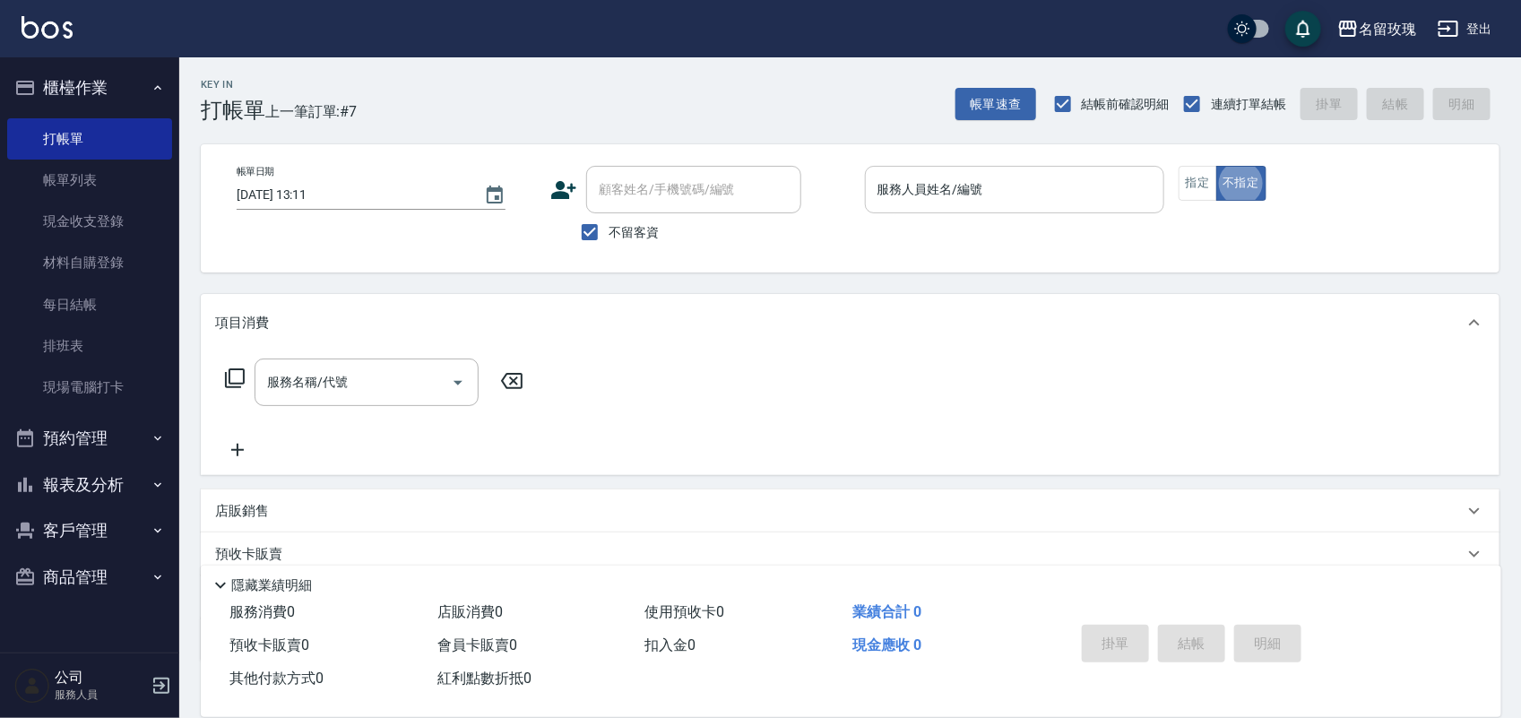
click at [1004, 207] on div "服務人員姓名/編號" at bounding box center [1014, 190] width 299 height 48
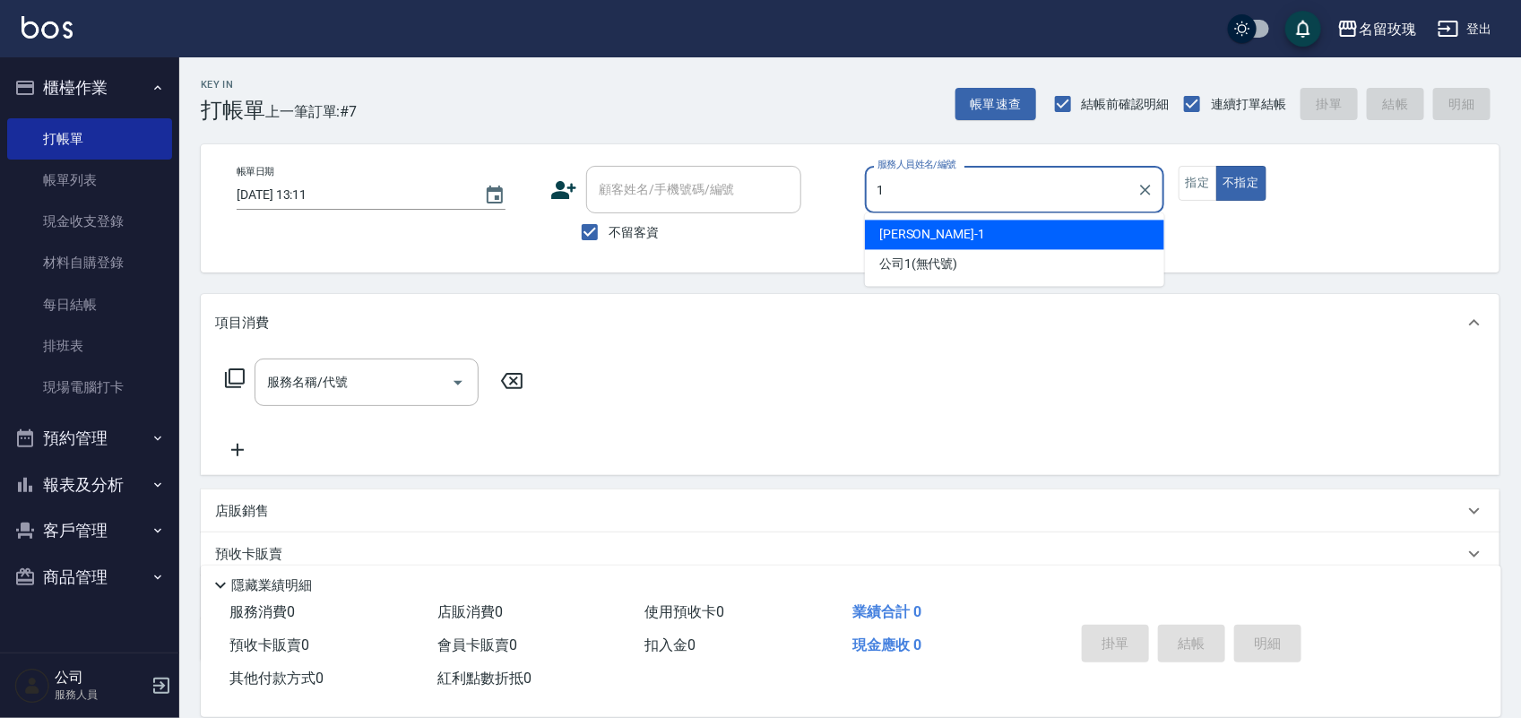
type input "[PERSON_NAME]-1"
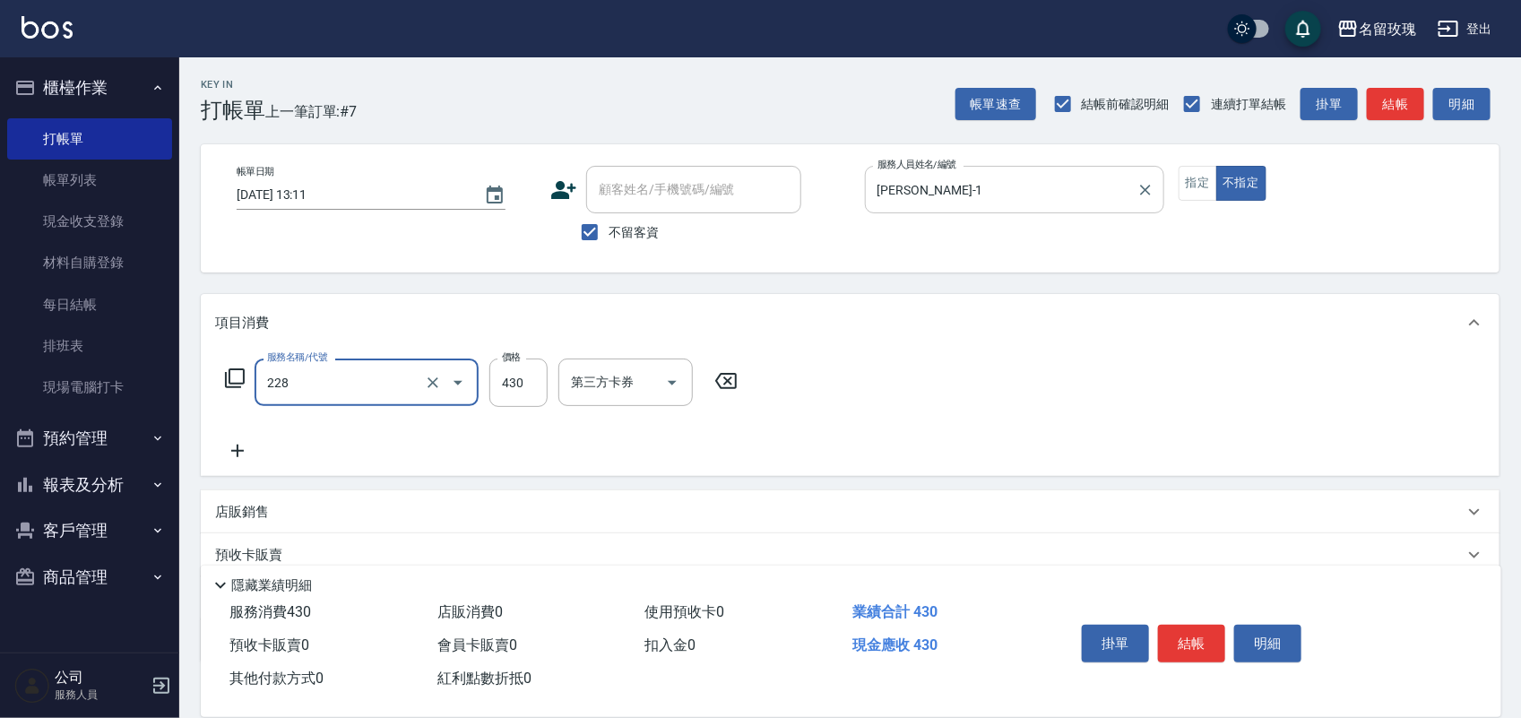
type input "[PERSON_NAME]透[PERSON_NAME]洗(活動)(228)"
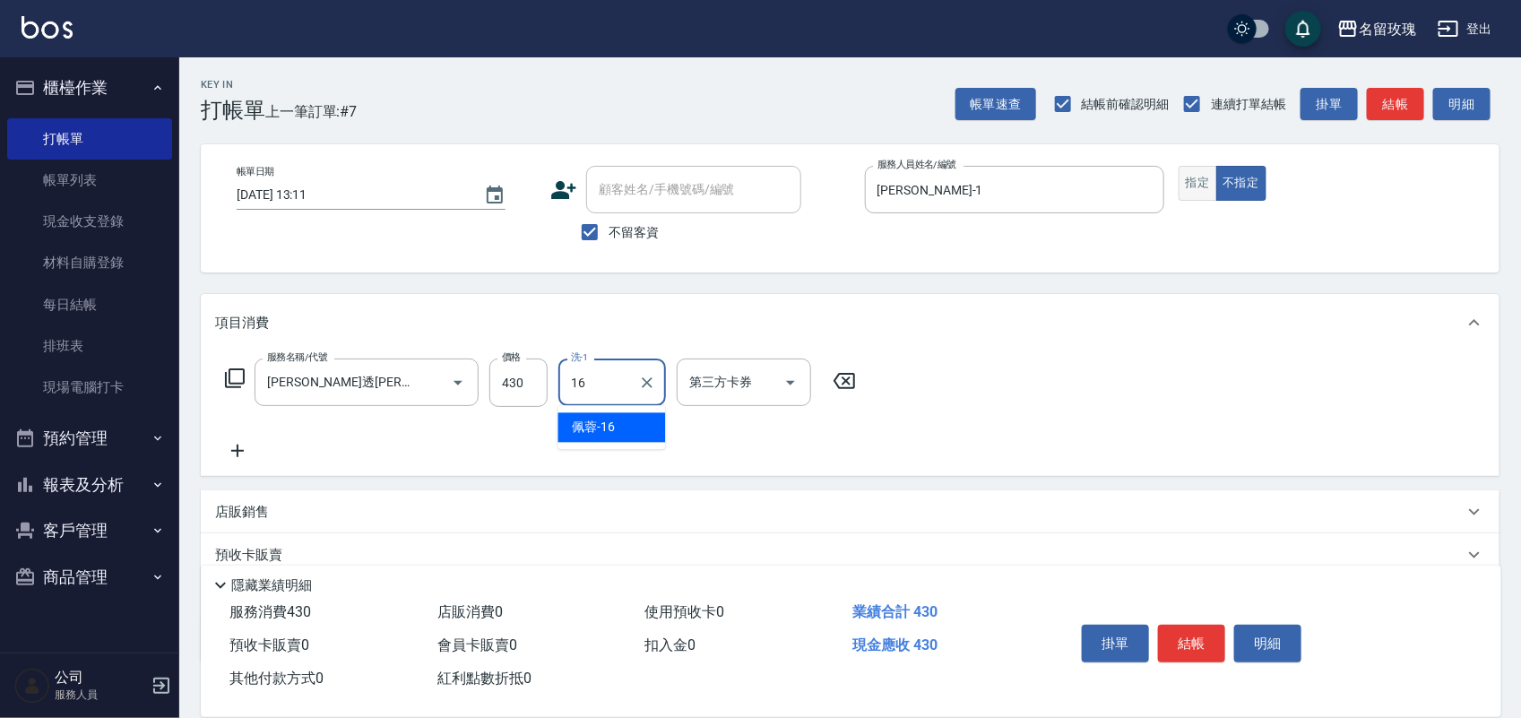
type input "16"
click at [1206, 169] on button "指定" at bounding box center [1198, 183] width 39 height 35
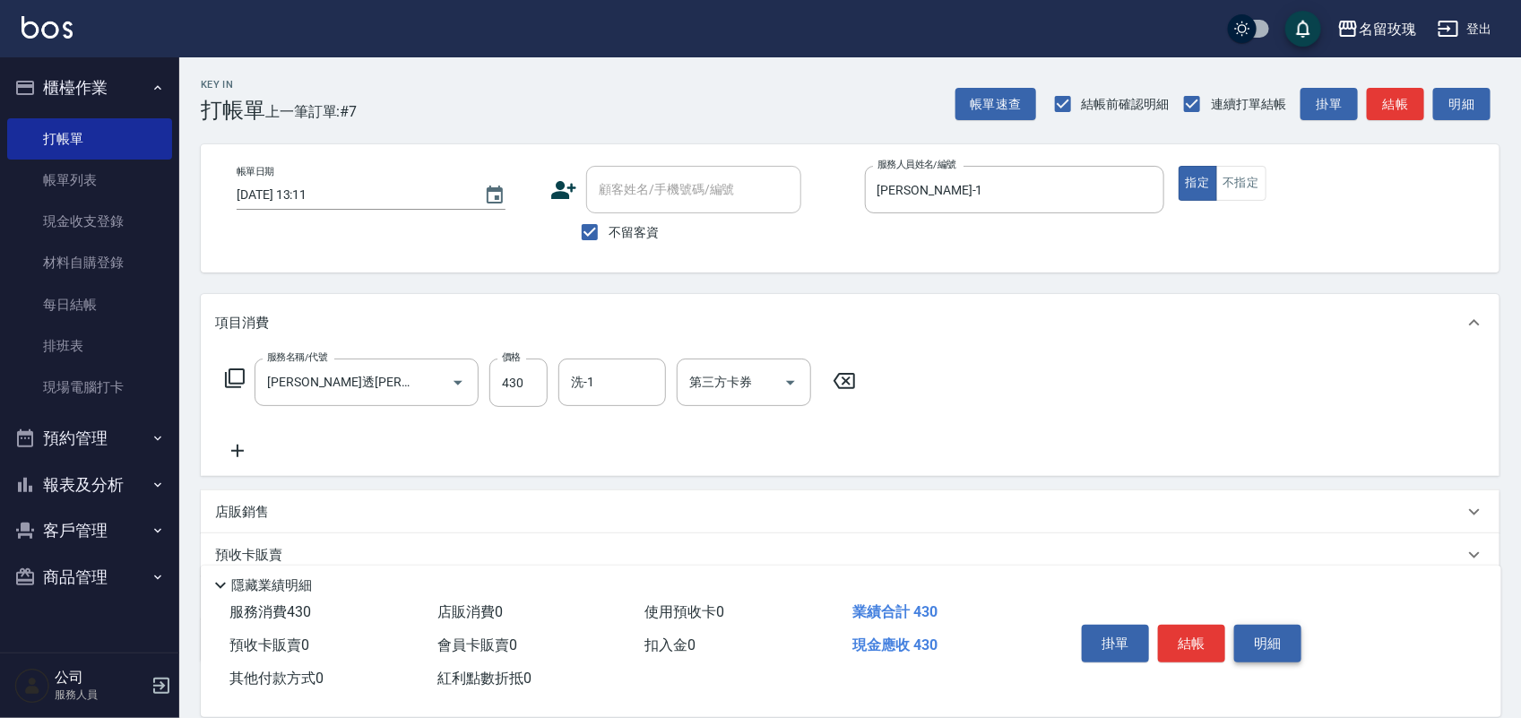
click at [1297, 647] on button "明細" at bounding box center [1267, 644] width 67 height 38
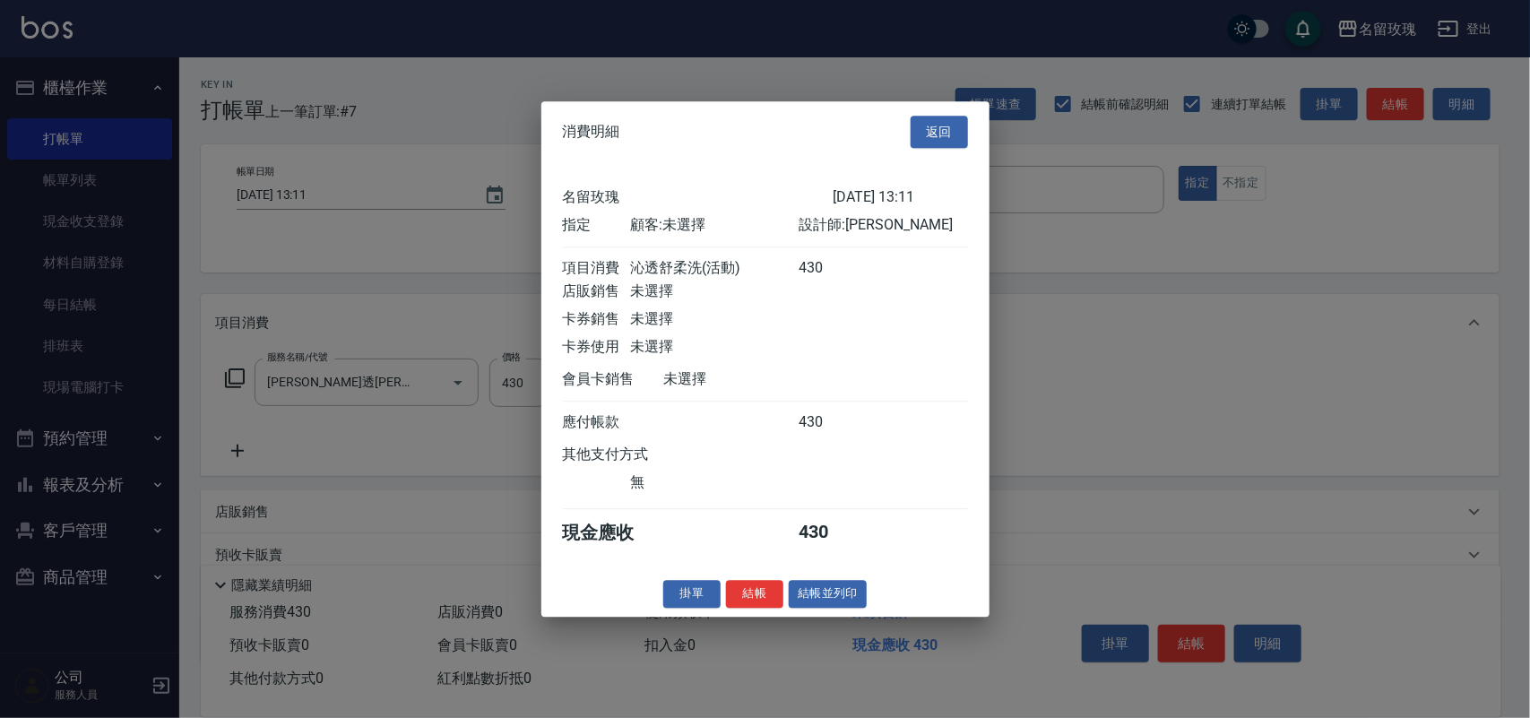
click at [841, 592] on div "消費明細 返回 名留玫瑰 [DATE] 13:11 指定 顧客: 未選擇 設計師: [PERSON_NAME] 項目消費 沁透舒柔洗(活動) 430 店販銷售…" at bounding box center [765, 358] width 448 height 515
click at [835, 592] on div "消費明細 返回 名留玫瑰 [DATE] 13:11 指定 顧客: 未選擇 設計師: [PERSON_NAME] 項目消費 沁透舒柔洗(活動) 430 店販銷售…" at bounding box center [765, 358] width 448 height 515
click at [834, 608] on button "結帳並列印" at bounding box center [828, 594] width 78 height 28
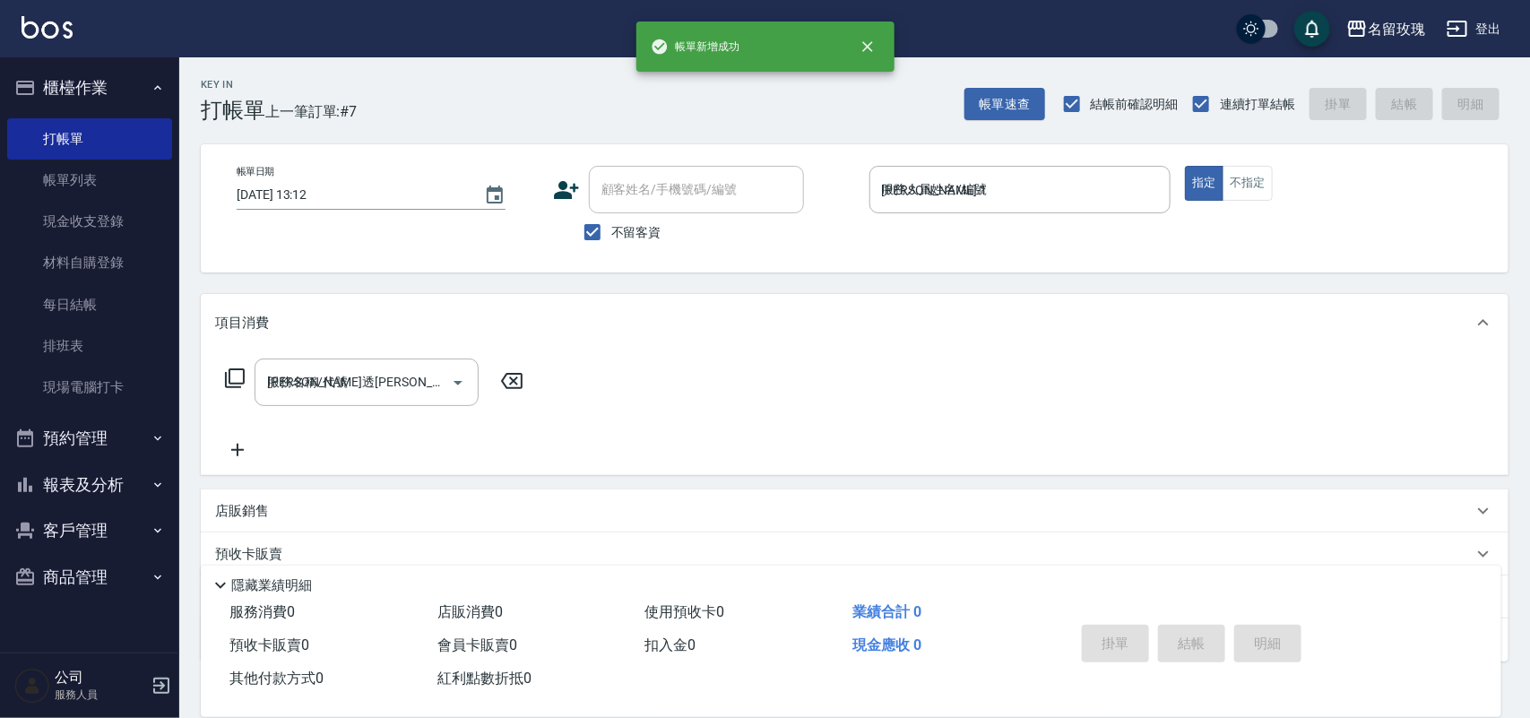
type input "[DATE] 13:12"
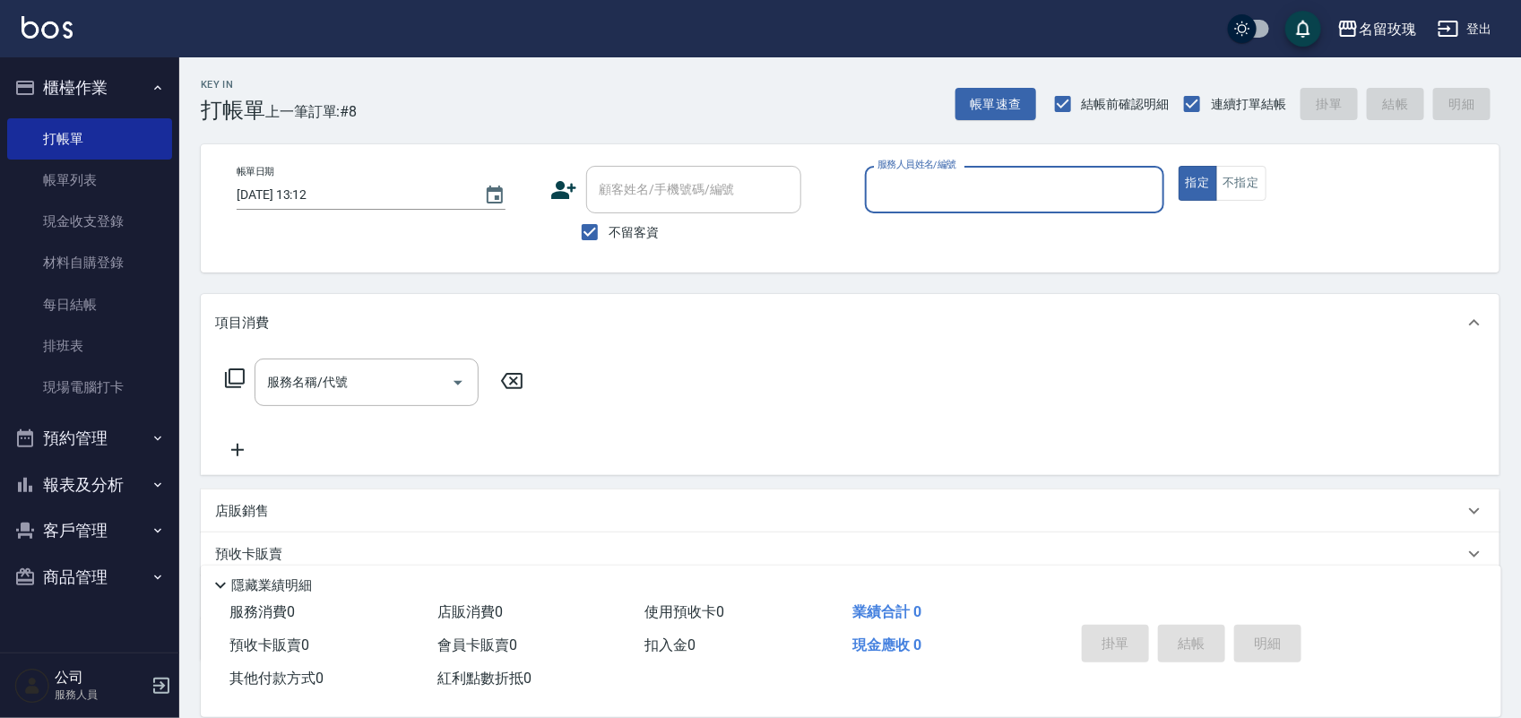
click at [648, 91] on div "Key In 打帳單 上一筆訂單:#8 帳單速查 結帳前確認明細 連續打單結帳 掛單 結帳 明細" at bounding box center [839, 89] width 1320 height 65
click at [908, 204] on input "服務人員姓名/編號" at bounding box center [1014, 189] width 283 height 31
type input "ALICE-6"
type button "true"
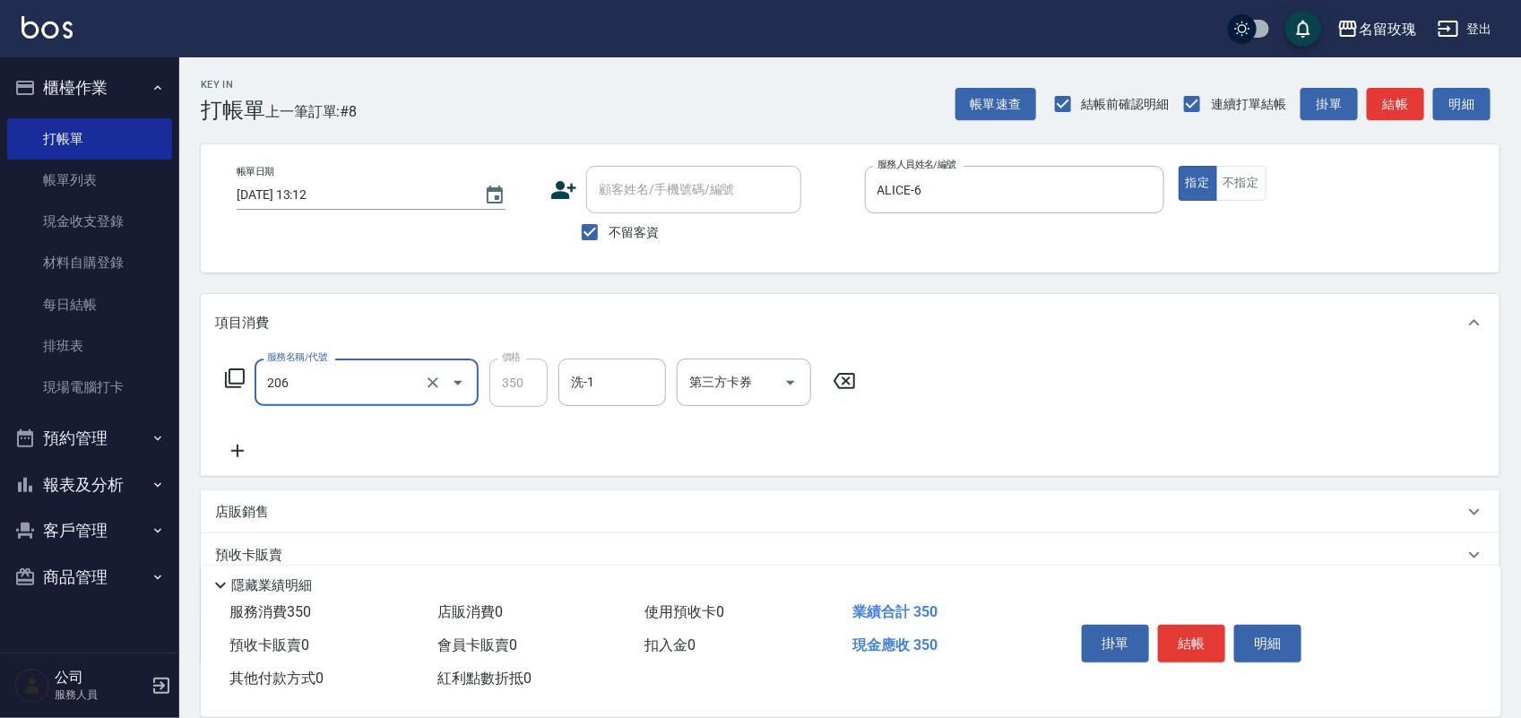
type input "洗髮精油(206)"
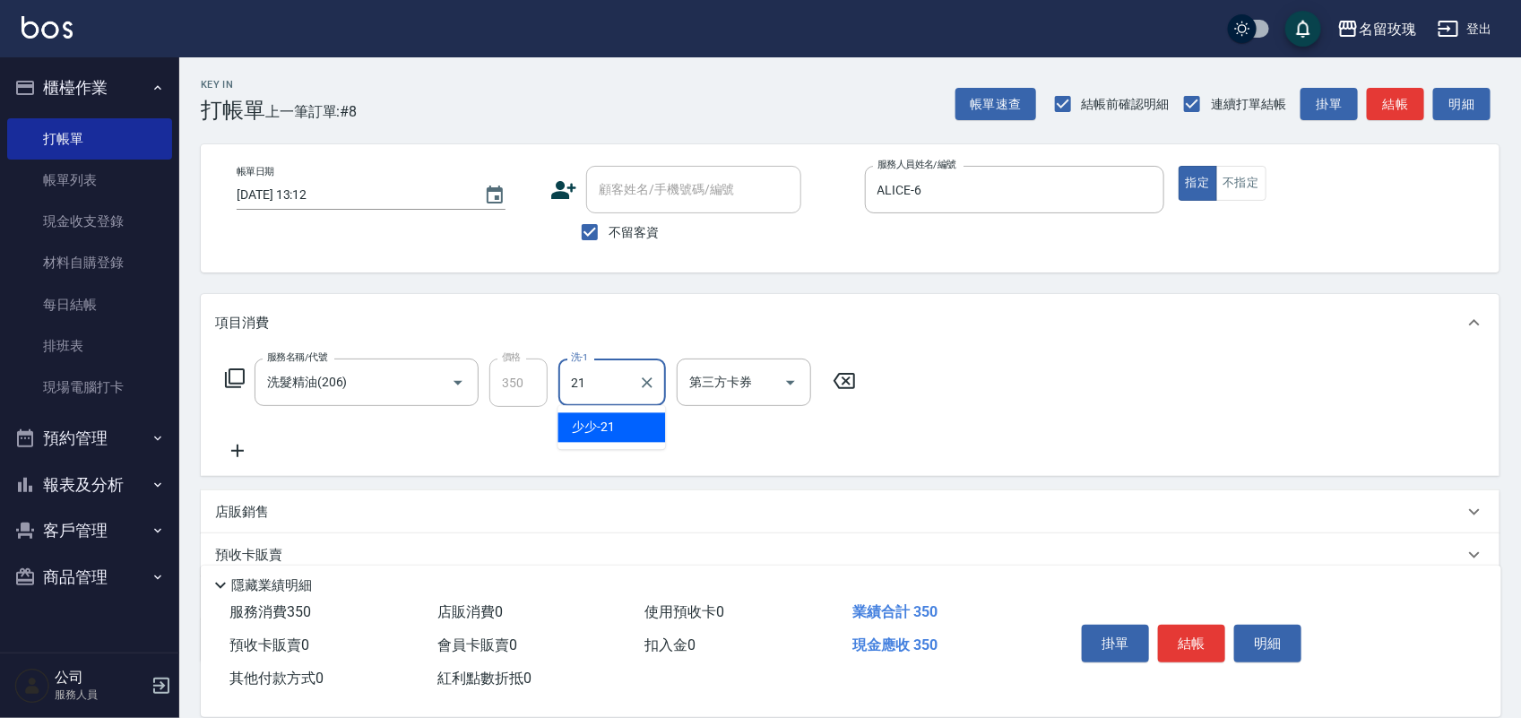
type input "少少-21"
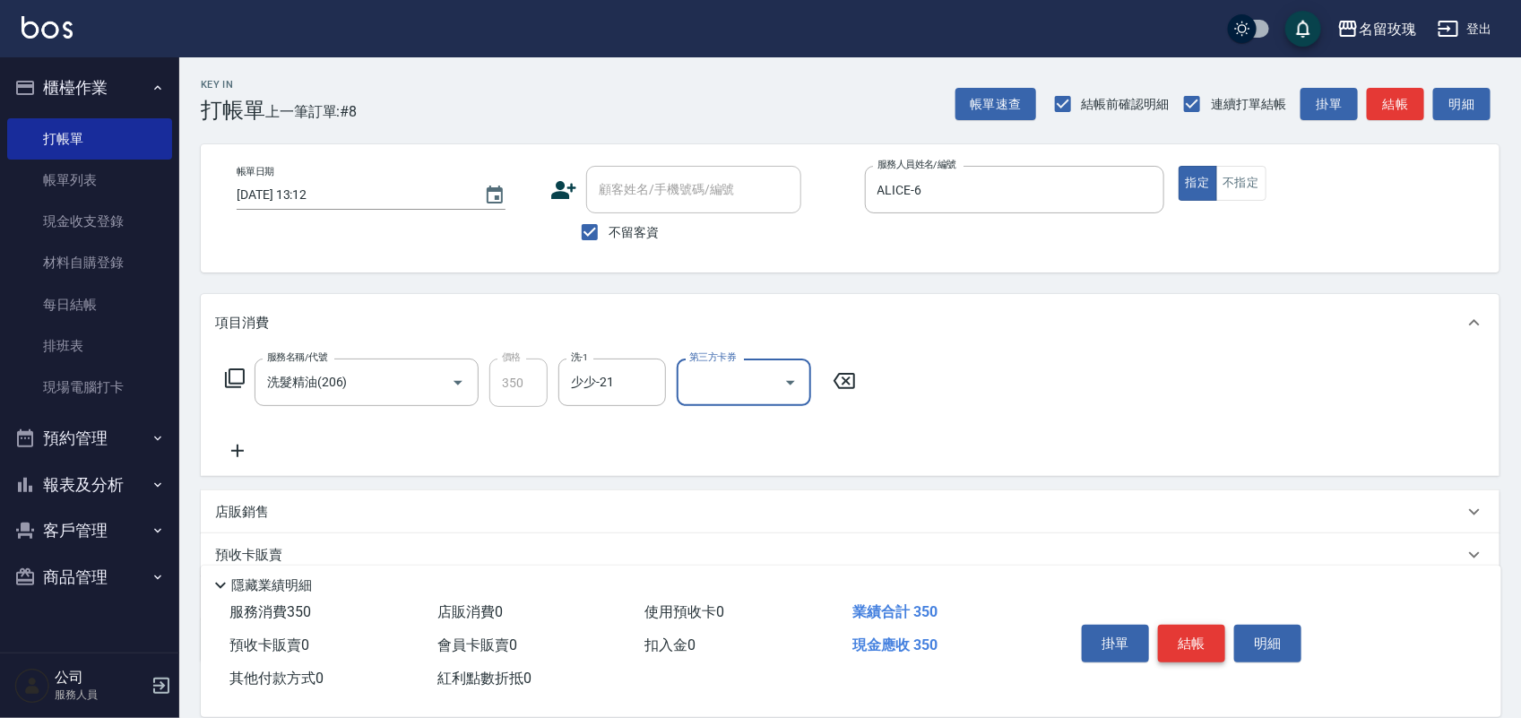
click at [1189, 629] on button "結帳" at bounding box center [1191, 644] width 67 height 38
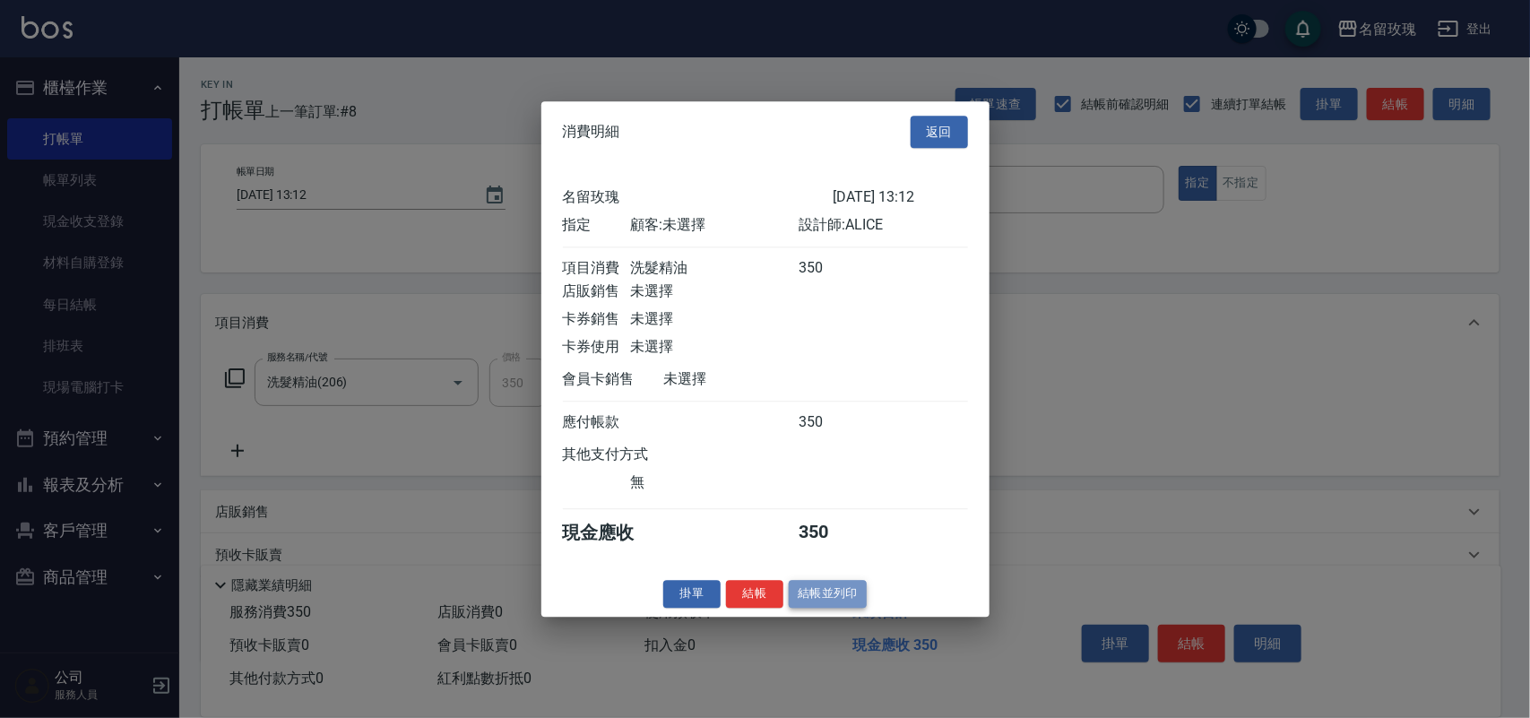
click at [838, 606] on button "結帳並列印" at bounding box center [828, 594] width 78 height 28
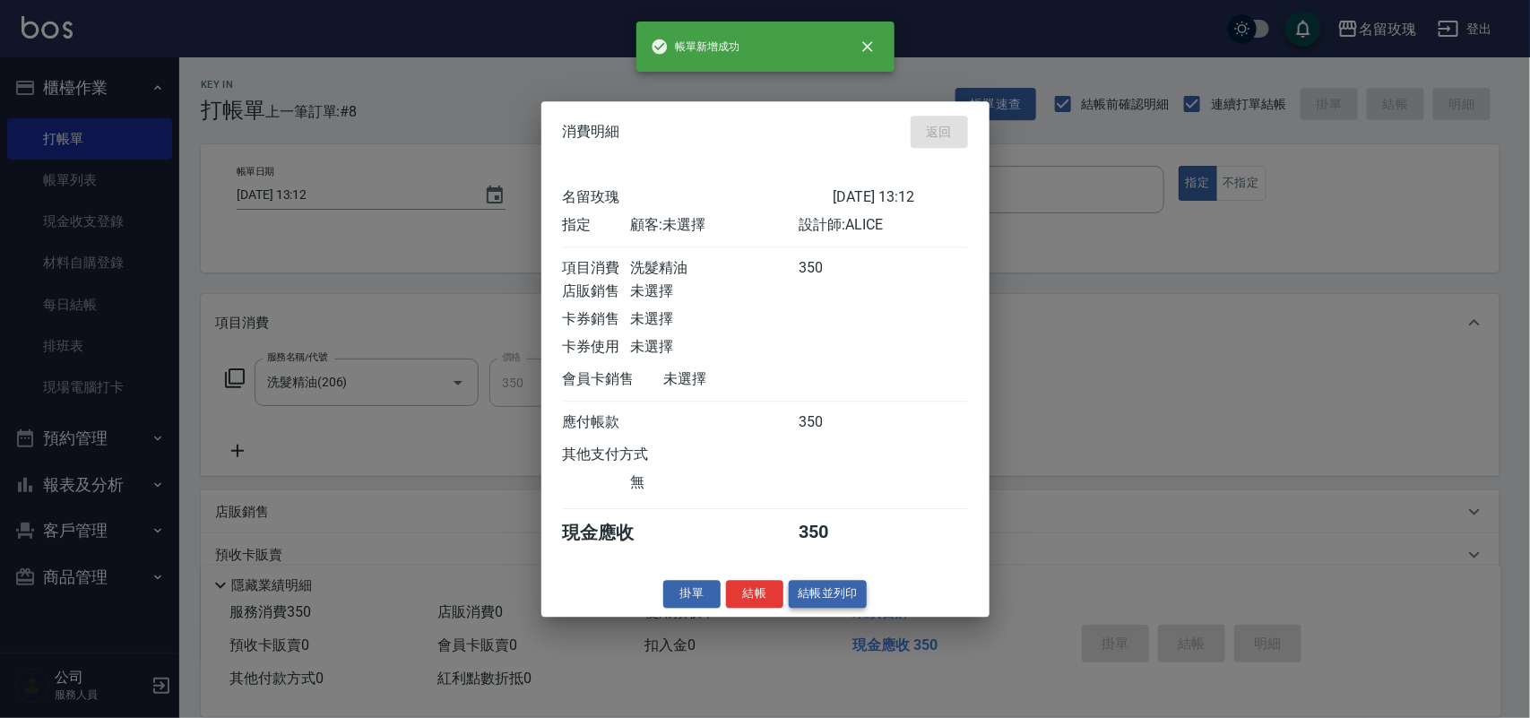
type input "[DATE] 13:19"
